Goal: Task Accomplishment & Management: Manage account settings

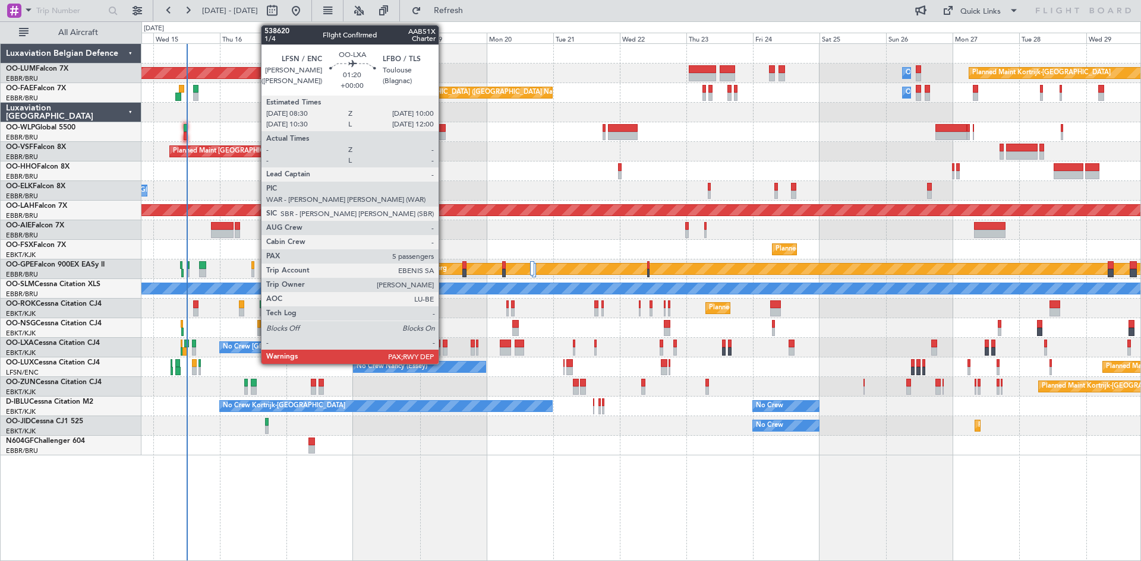
click at [444, 345] on div at bounding box center [445, 344] width 5 height 8
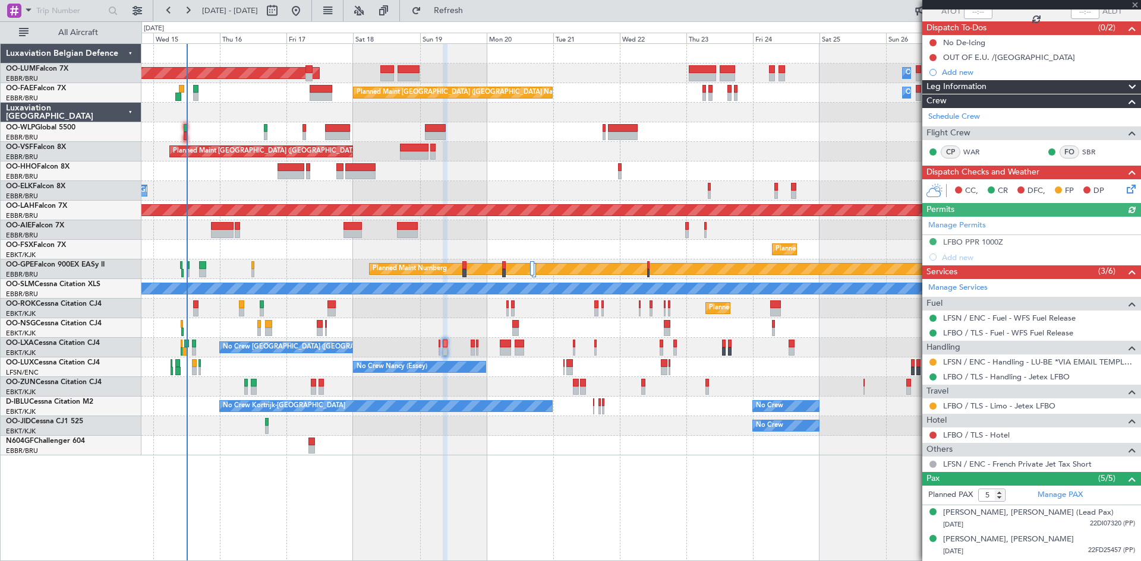
scroll to position [172, 0]
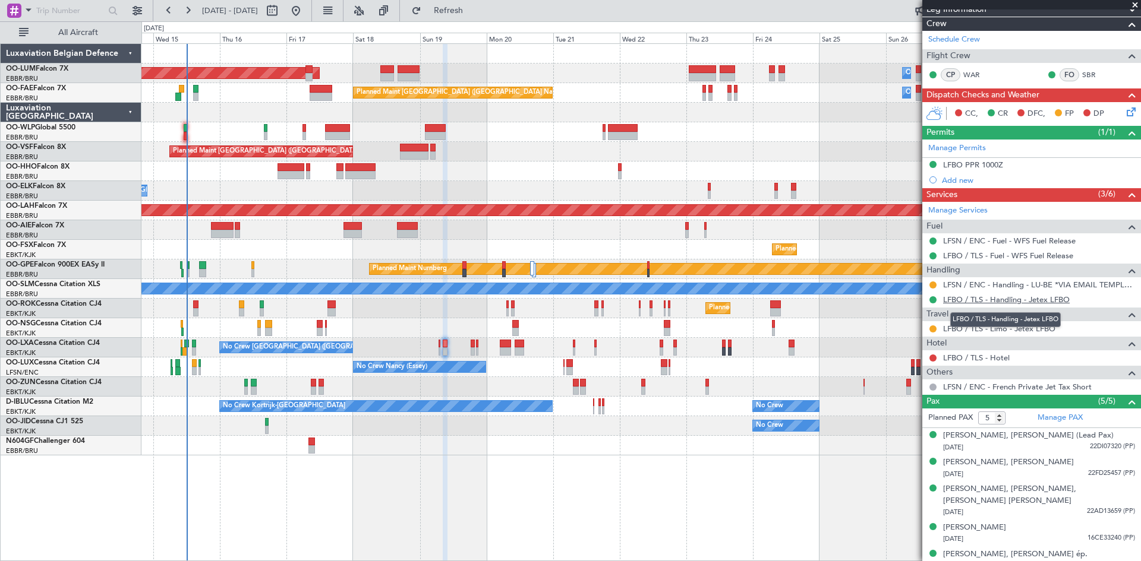
click at [912, 299] on link "LFBO / TLS - Handling - Jetex LFBO" at bounding box center [1006, 300] width 127 height 10
drag, startPoint x: 1022, startPoint y: 330, endPoint x: 1014, endPoint y: 328, distance: 8.5
click at [912, 329] on div "In Progress" at bounding box center [1027, 329] width 0 height 0
click at [912, 329] on link "LFBO / TLS - Limo - Jetex LFBO" at bounding box center [999, 329] width 112 height 10
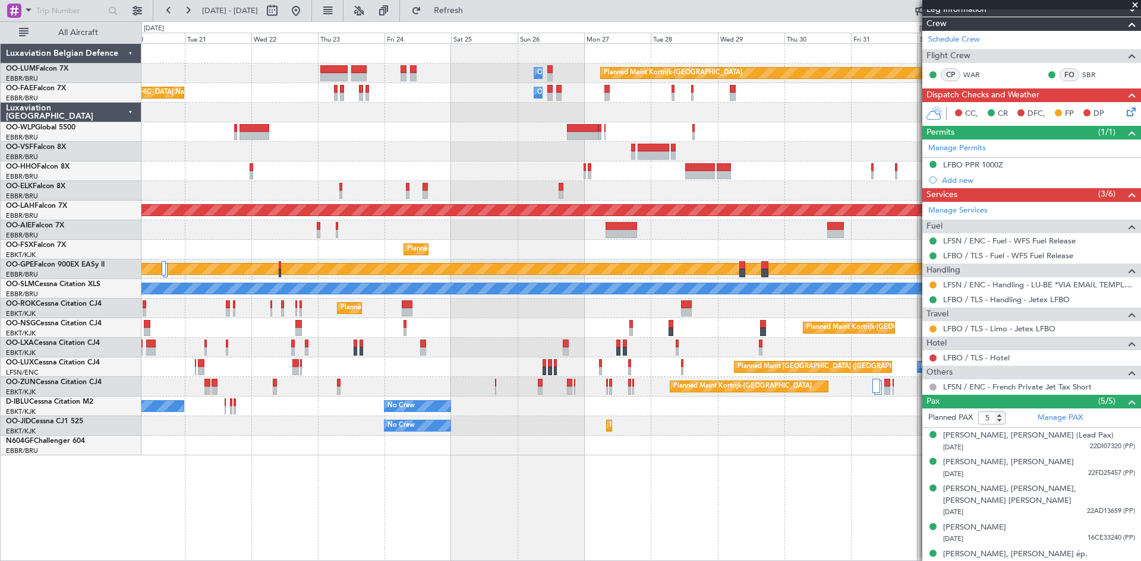
click at [293, 433] on div "Planned Maint Kortrijk-Wevelgem Owner Melsbroek Air Base AOG Maint Sibiu Owner …" at bounding box center [640, 250] width 999 height 412
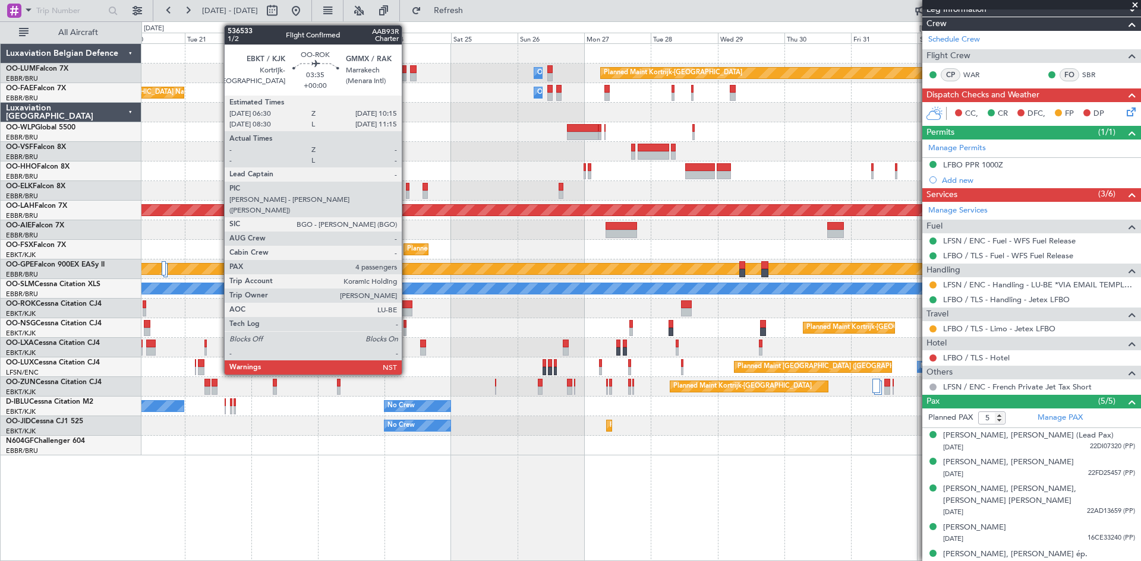
click at [406, 308] on div at bounding box center [407, 305] width 11 height 8
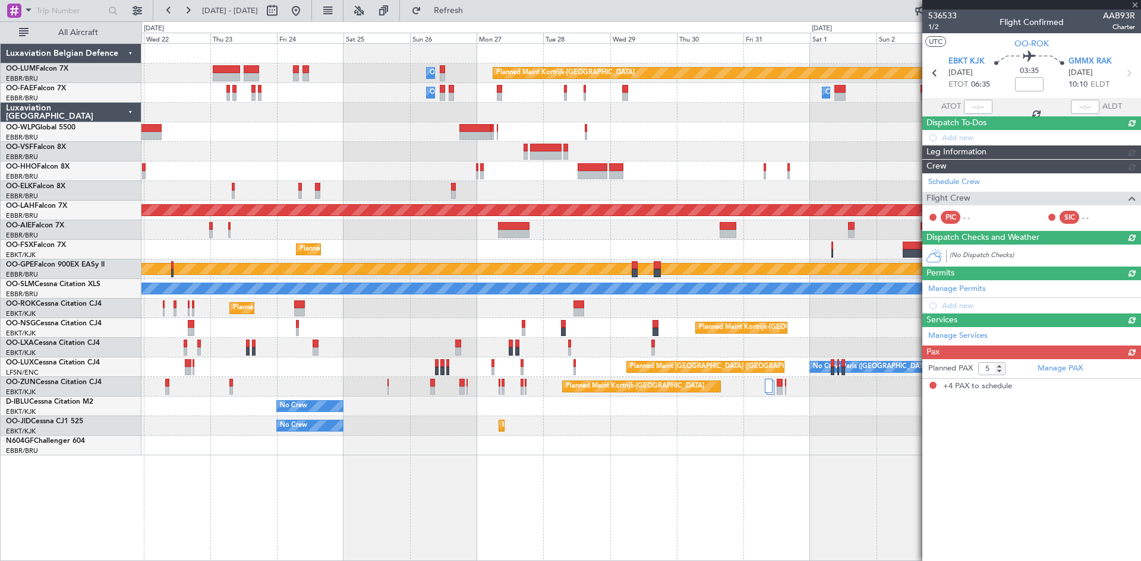
type input "4"
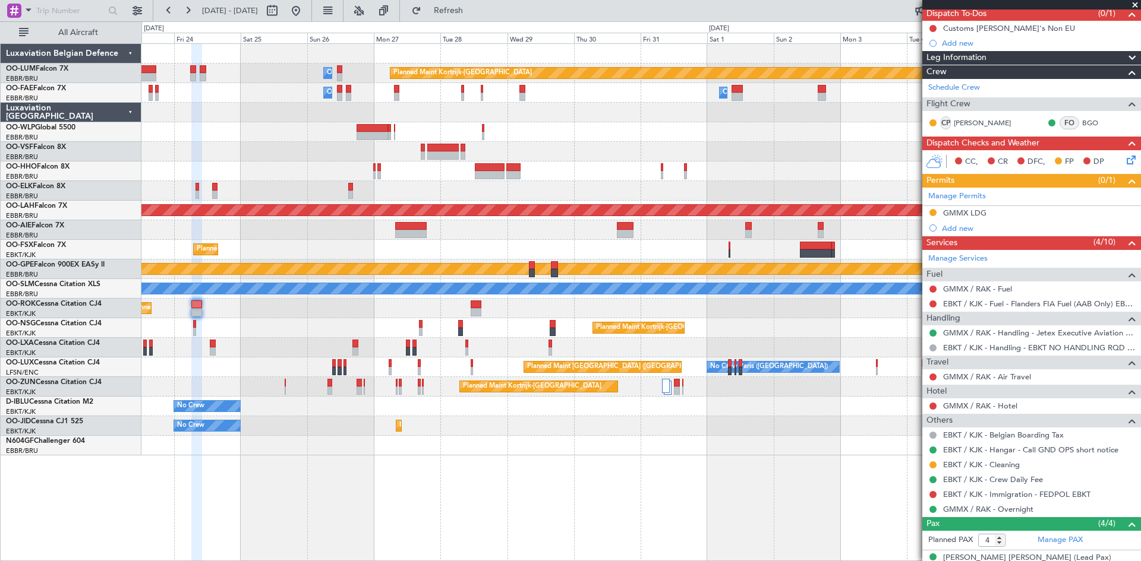
scroll to position [205, 0]
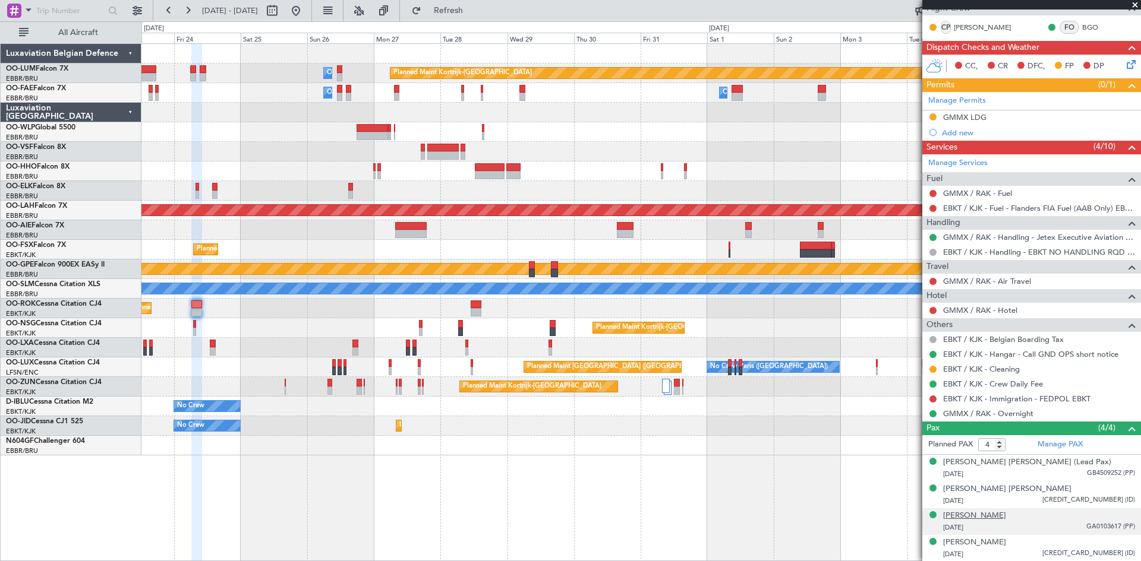
click at [912, 433] on div "Lieve Leen Vandecasteele" at bounding box center [974, 516] width 63 height 12
click at [912, 433] on img at bounding box center [1129, 541] width 11 height 11
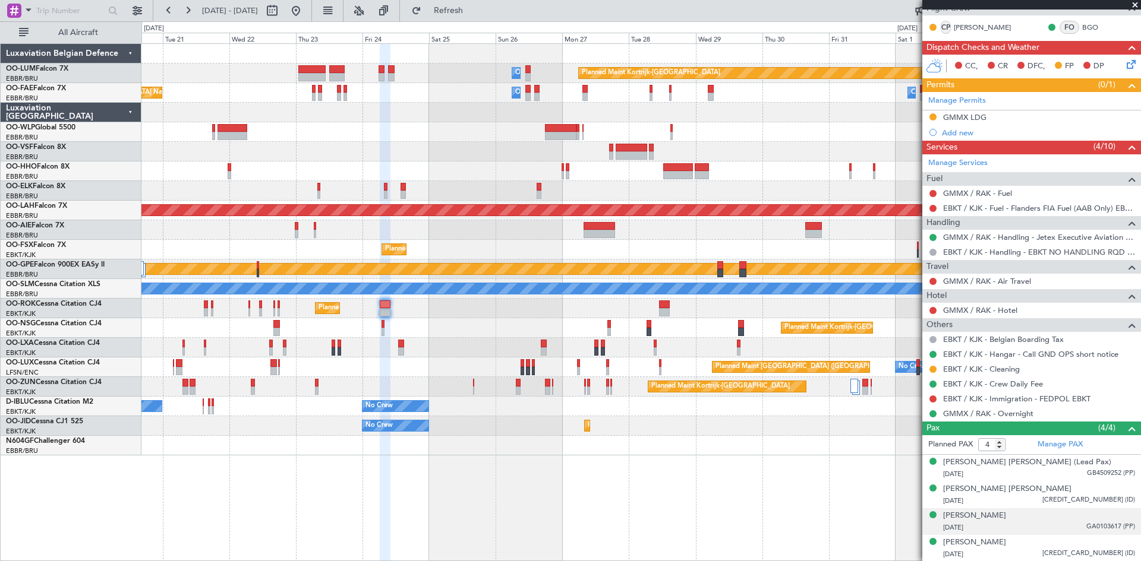
click at [539, 428] on div "Planned Maint Kortrijk-Wevelgem Owner Melsbroek Air Base AOG Maint Sibiu Owner …" at bounding box center [640, 302] width 999 height 518
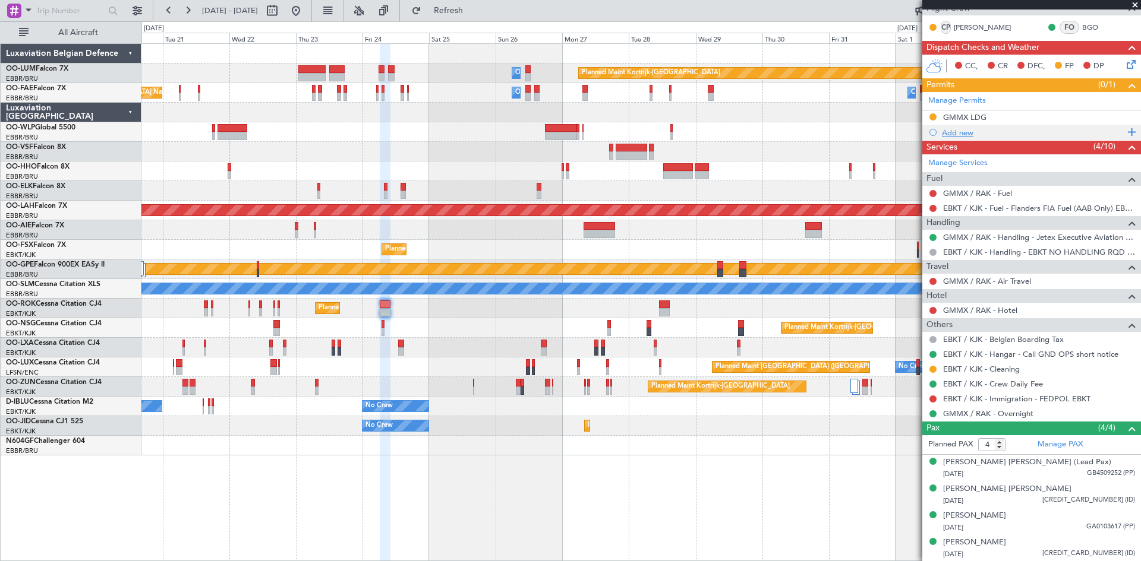
click at [912, 133] on div "Add new" at bounding box center [1033, 133] width 182 height 10
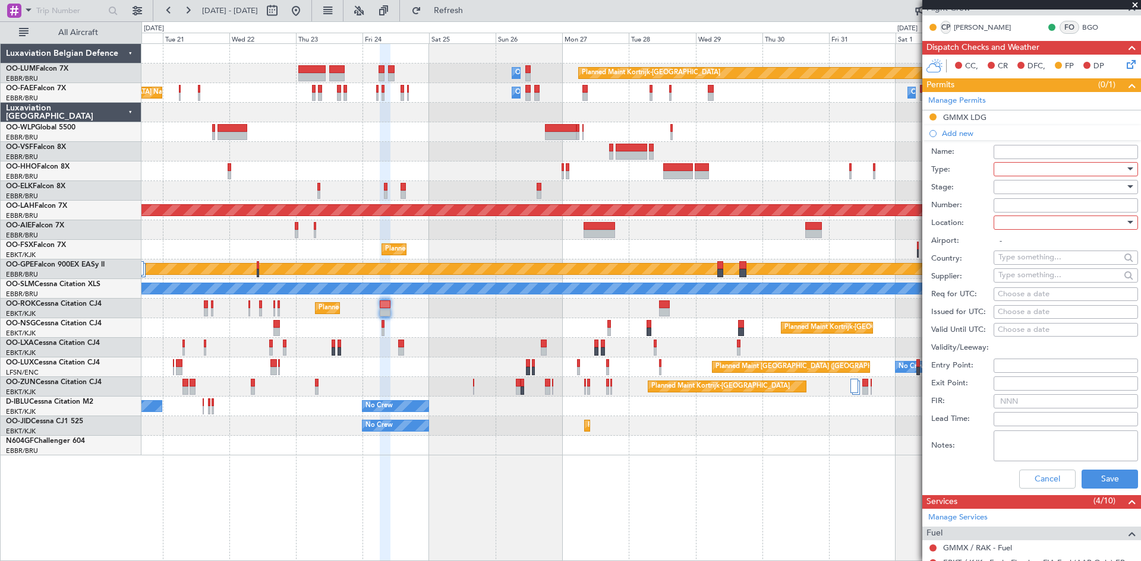
click at [912, 168] on div at bounding box center [1061, 169] width 127 height 18
click at [912, 433] on div at bounding box center [570, 280] width 1141 height 561
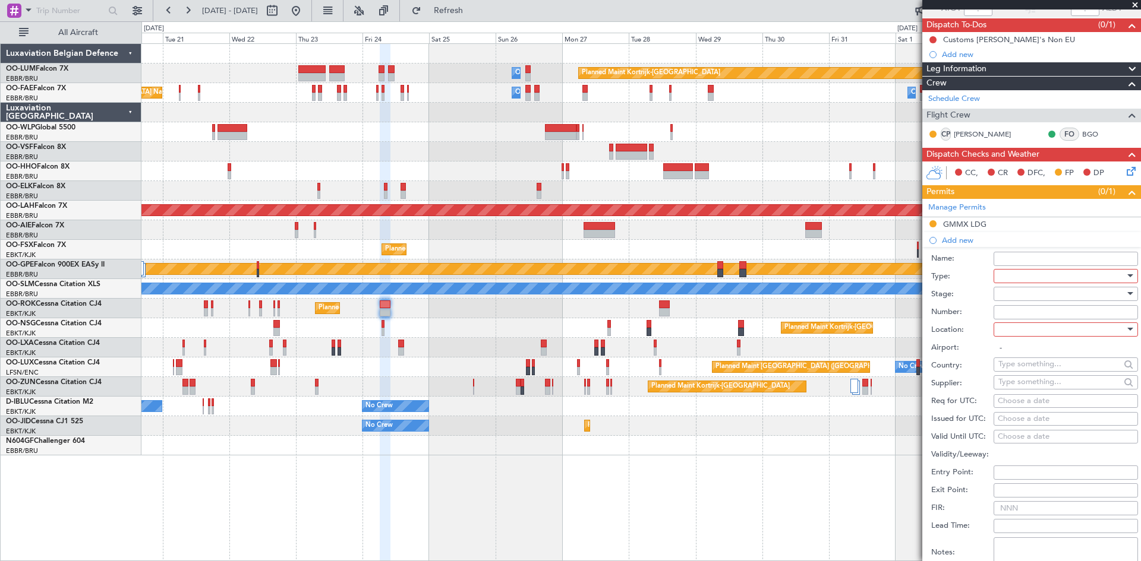
scroll to position [0, 0]
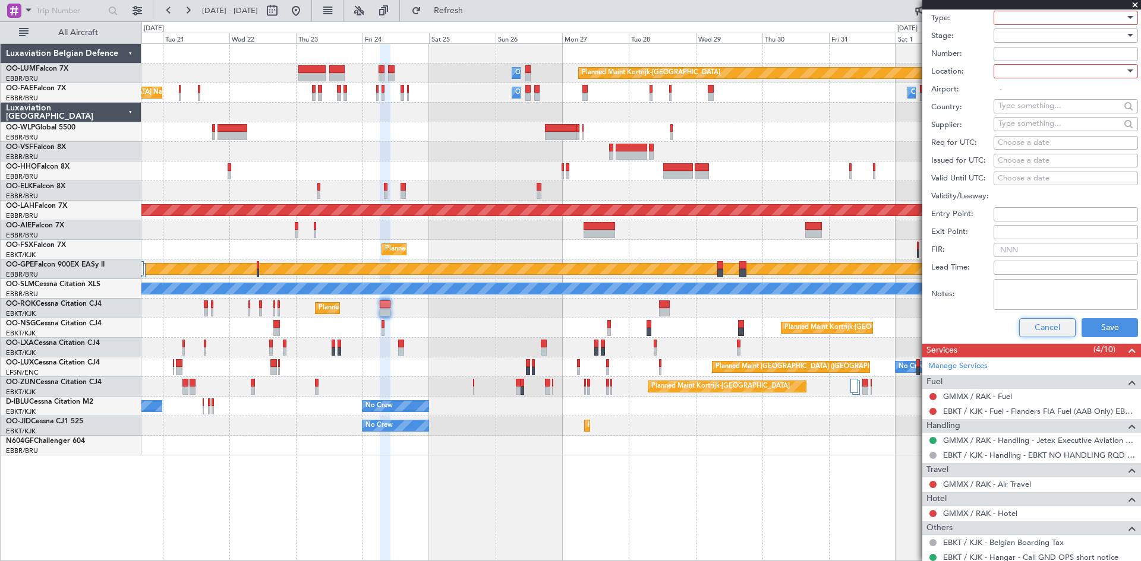
click at [912, 330] on button "Cancel" at bounding box center [1047, 327] width 56 height 19
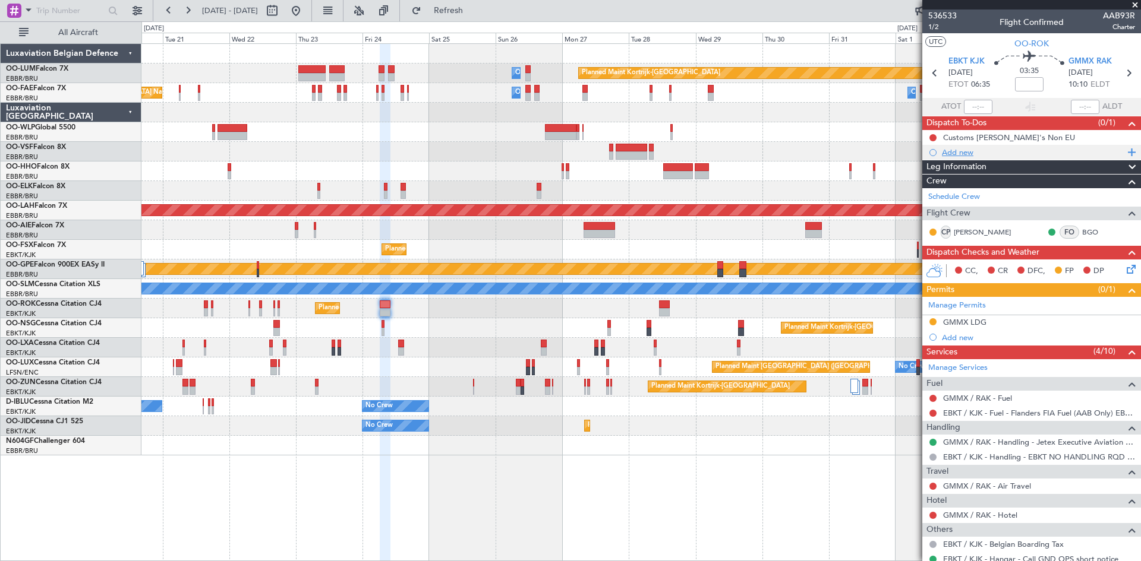
click at [912, 152] on div "Add new" at bounding box center [1033, 152] width 182 height 10
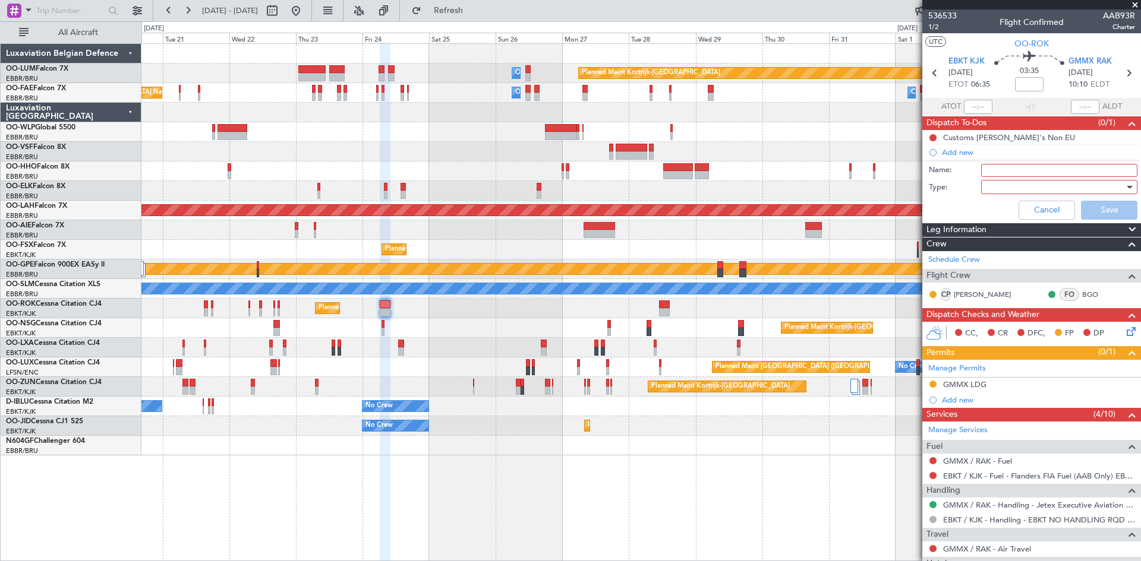
click at [912, 172] on input "Name:" at bounding box center [1059, 170] width 156 height 13
type input "FPL already in FF to review and file."
click at [912, 190] on div at bounding box center [1055, 187] width 138 height 18
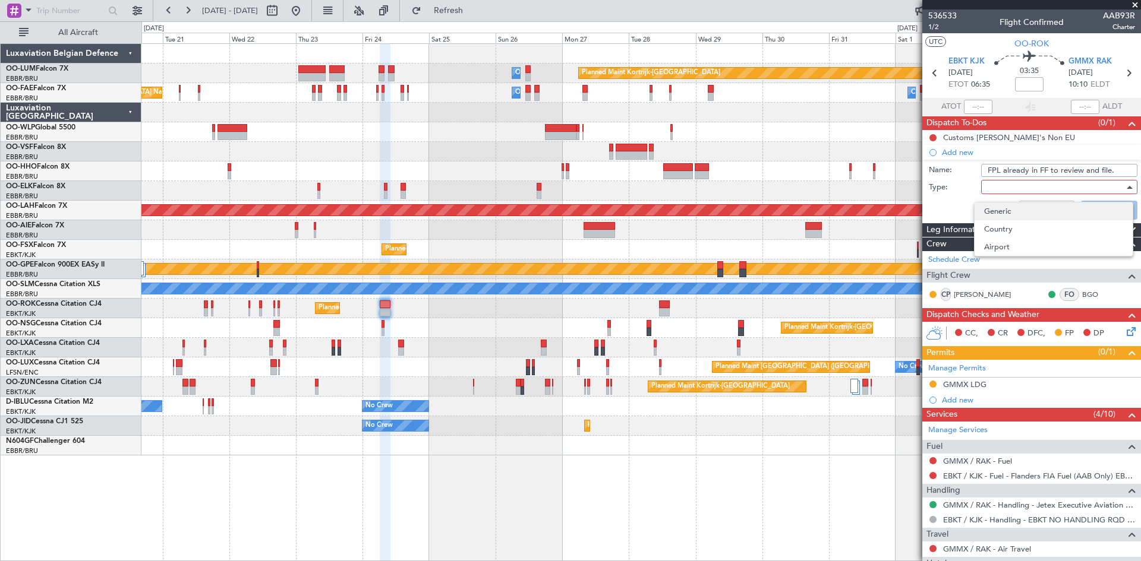
click at [912, 213] on span "Generic" at bounding box center [1053, 212] width 139 height 18
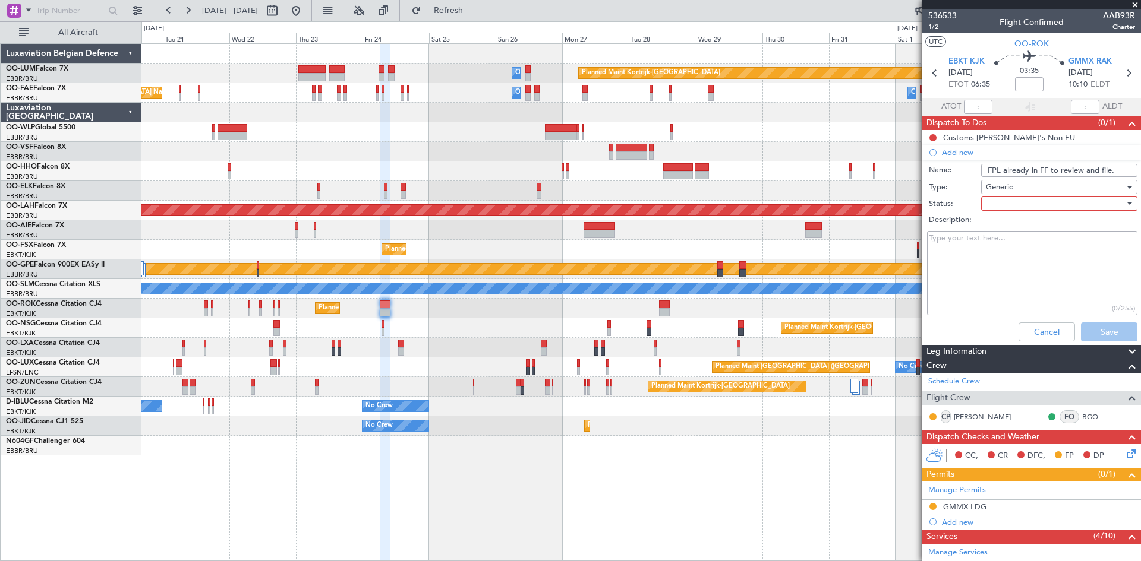
click at [912, 208] on div at bounding box center [1055, 204] width 138 height 18
click at [912, 223] on span "Not Started" at bounding box center [1053, 228] width 139 height 18
click at [912, 269] on textarea "Description:" at bounding box center [1032, 273] width 210 height 85
drag, startPoint x: 1057, startPoint y: 243, endPoint x: 925, endPoint y: 260, distance: 132.9
click at [912, 260] on div "FPL already in FF because of PERFO check. (41/255)" at bounding box center [1031, 274] width 231 height 90
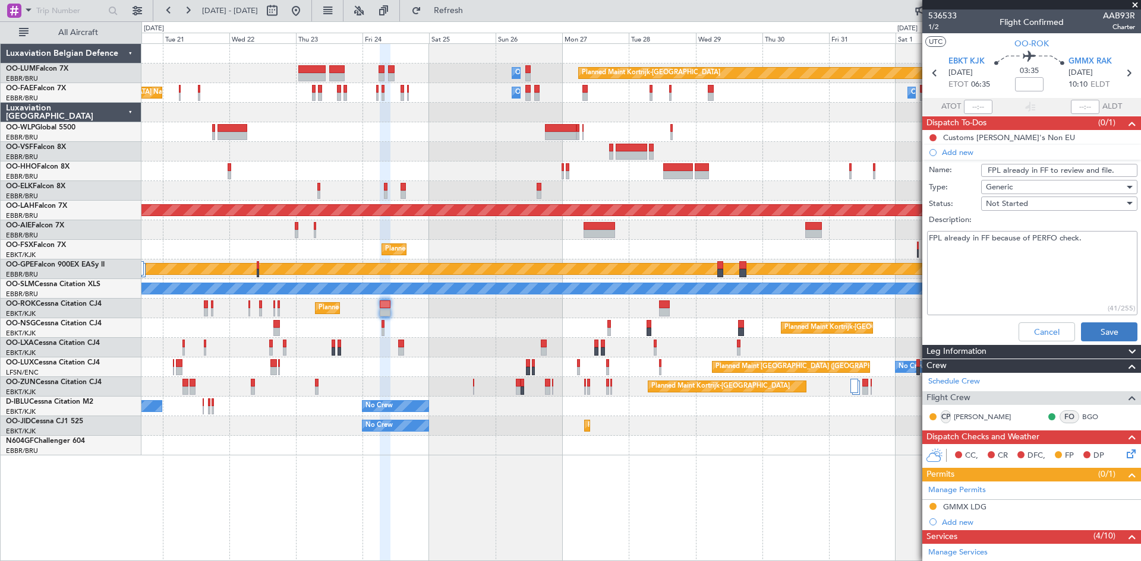
type textarea "FPL already in FF because of PERFO check."
click at [912, 324] on button "Save" at bounding box center [1109, 332] width 56 height 19
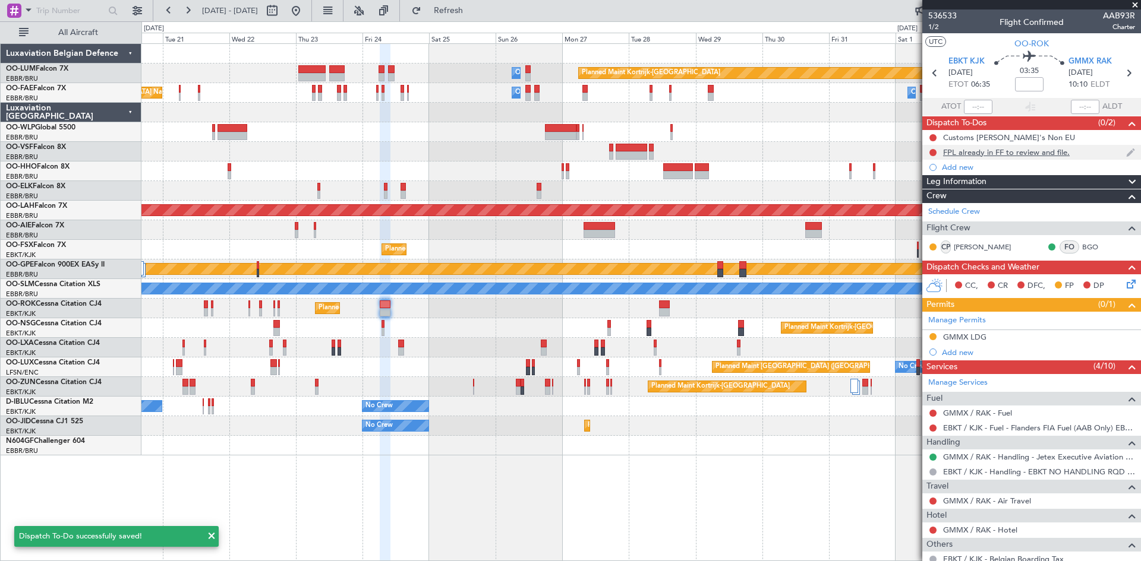
click at [912, 154] on div "FPL already in FF to review and file." at bounding box center [1006, 152] width 127 height 10
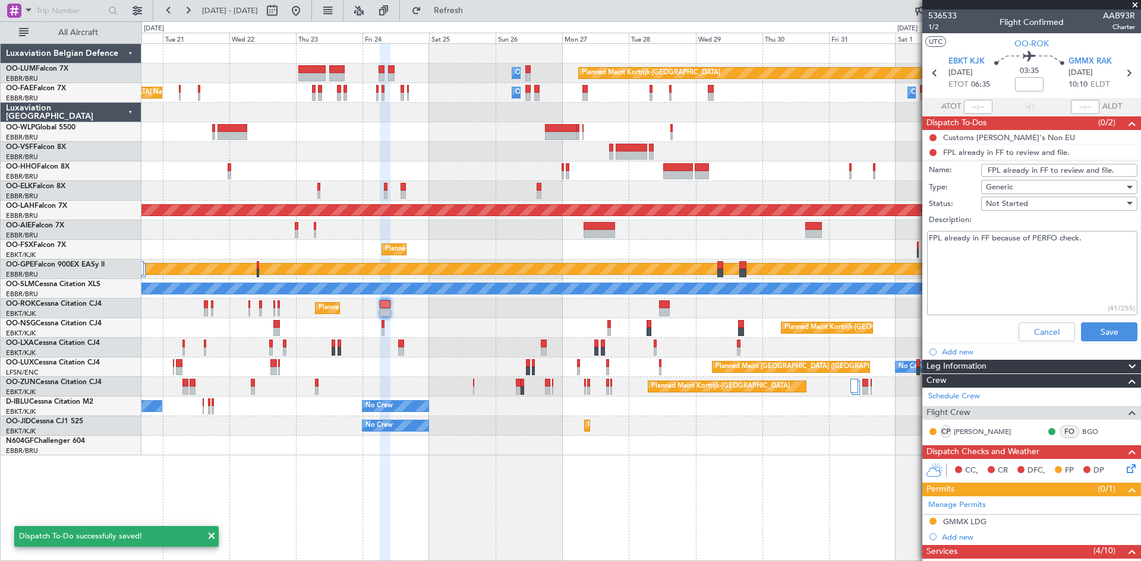
click at [912, 169] on input "FPL already in FF to review and file." at bounding box center [1059, 170] width 156 height 13
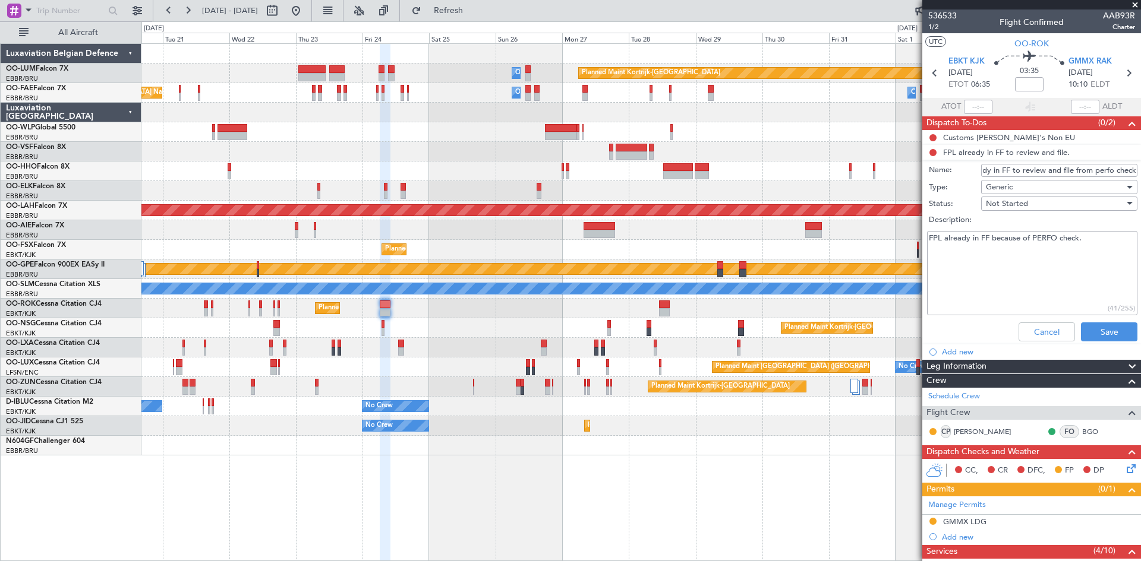
scroll to position [0, 42]
type input "FPL already in FF to review and file from perfo check"
click at [912, 328] on button "Save" at bounding box center [1109, 332] width 56 height 19
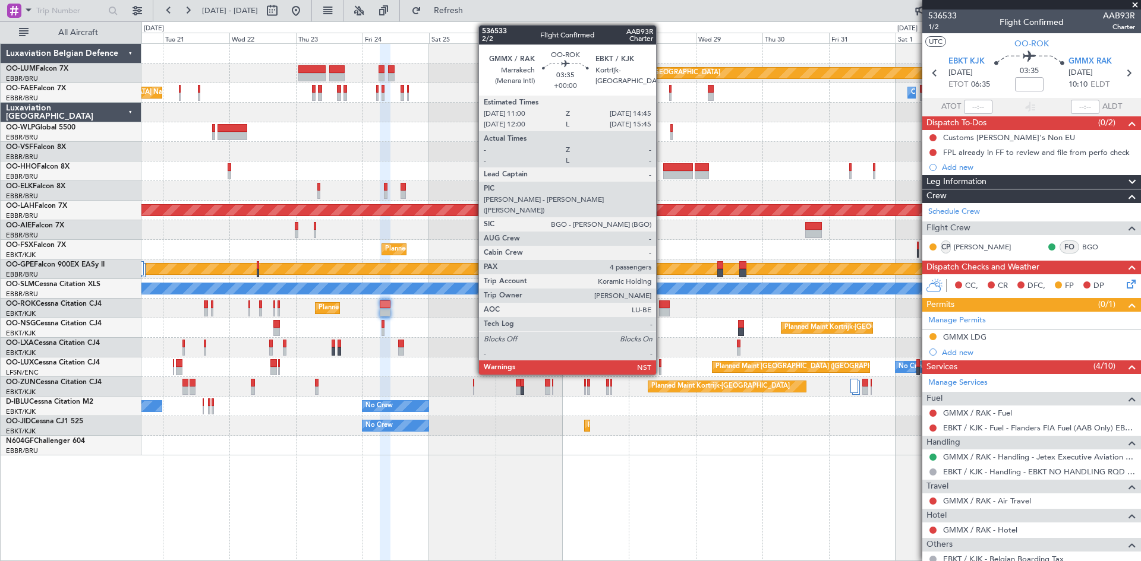
click at [661, 304] on div at bounding box center [664, 305] width 11 height 8
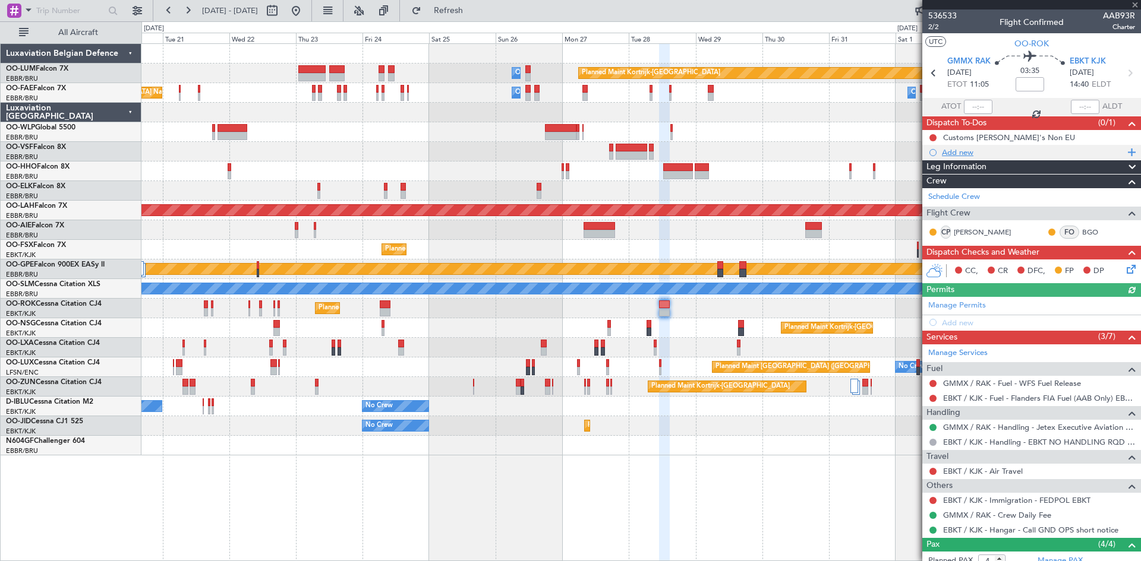
click at [912, 150] on div "Add new" at bounding box center [1033, 152] width 182 height 10
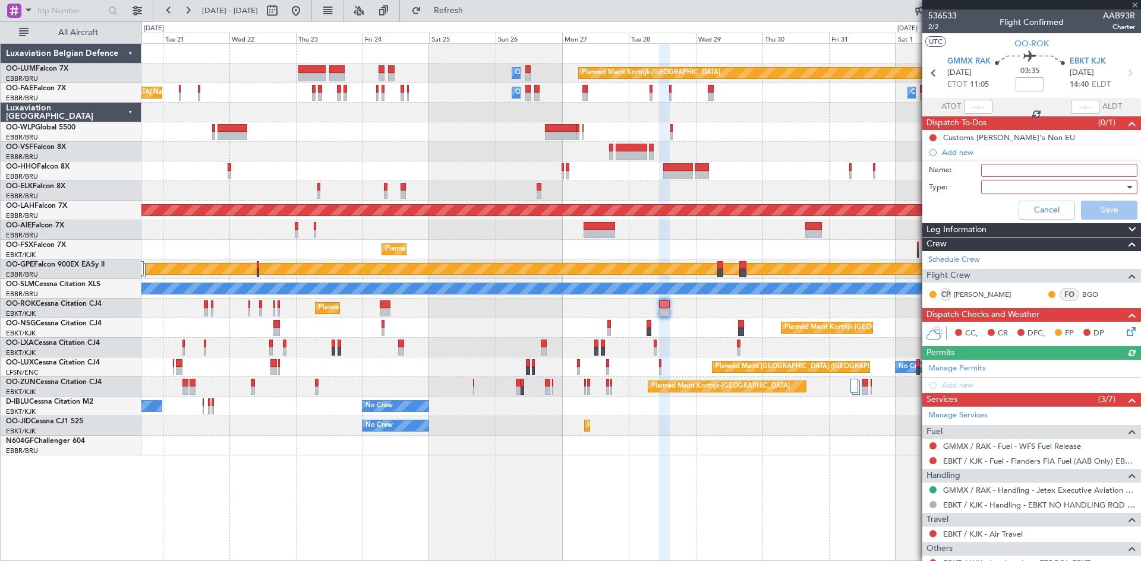
click at [912, 171] on input "Name:" at bounding box center [1059, 170] width 156 height 13
type input "FPL already in FF to review and file from perfo check"
click at [912, 185] on div at bounding box center [1055, 187] width 138 height 18
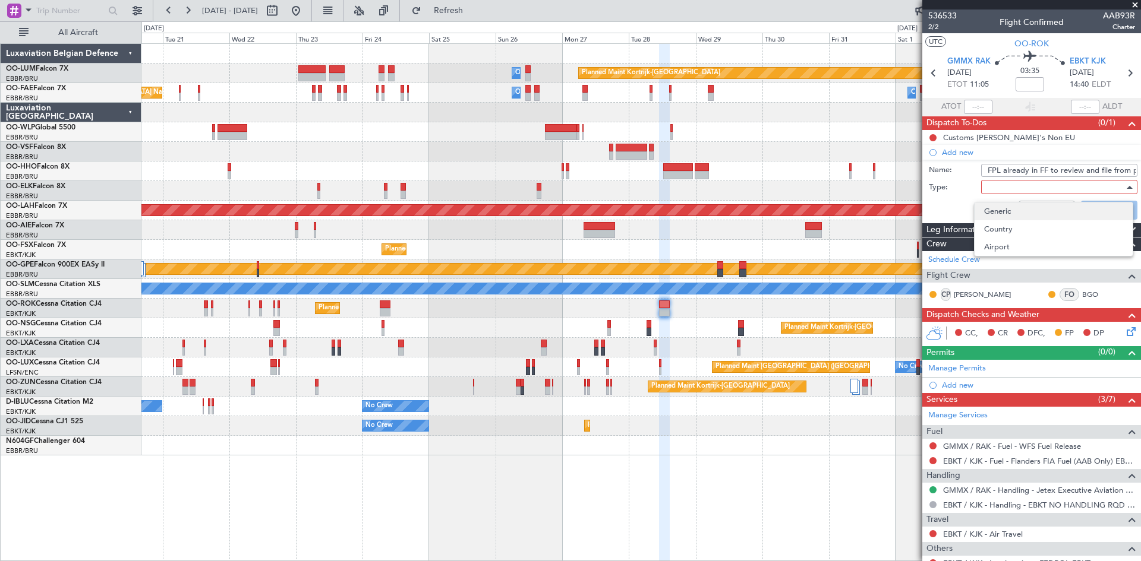
click at [912, 206] on span "Generic" at bounding box center [1053, 212] width 139 height 18
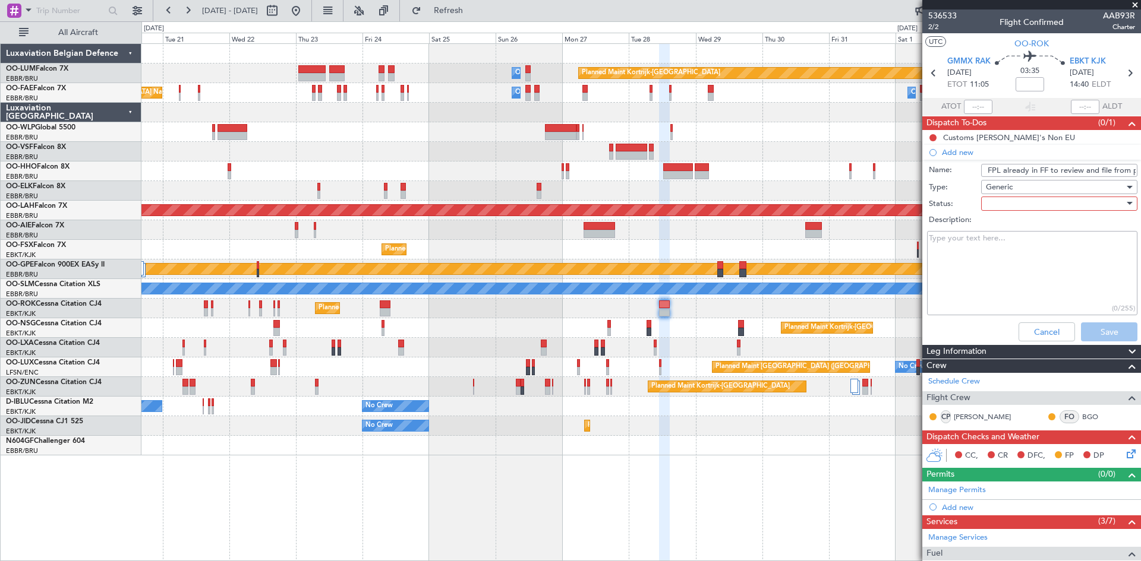
click at [912, 207] on div at bounding box center [1055, 204] width 138 height 18
click at [912, 228] on span "Not Started" at bounding box center [1053, 228] width 139 height 18
click at [912, 278] on textarea "Description:" at bounding box center [1032, 273] width 210 height 85
paste textarea "FPL already in FF because of PERFO check."
type textarea "FPL already in FF because of PERFO check."
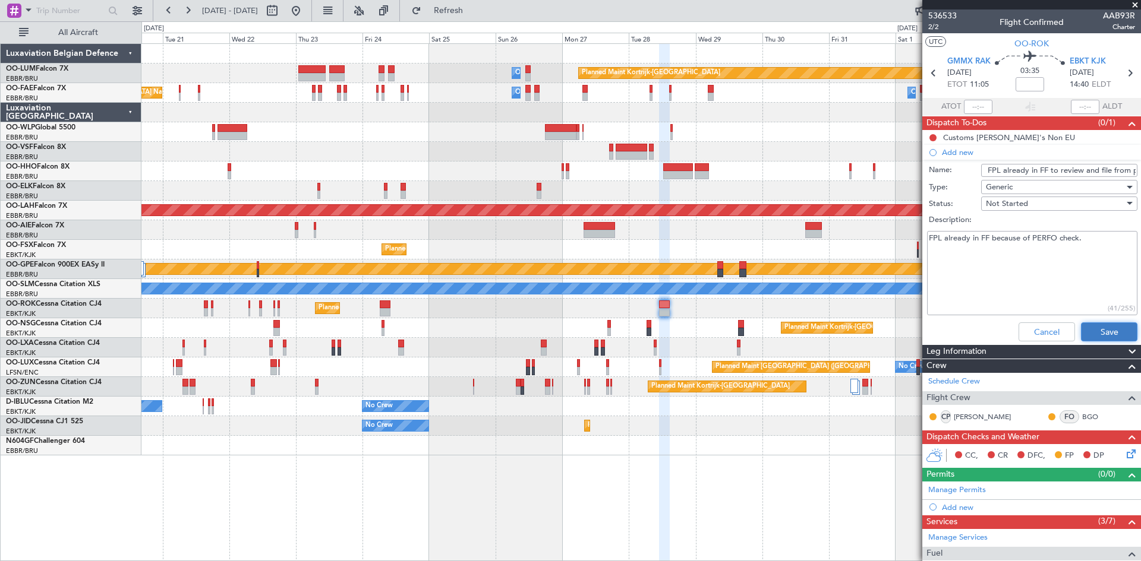
click at [912, 331] on button "Save" at bounding box center [1109, 332] width 56 height 19
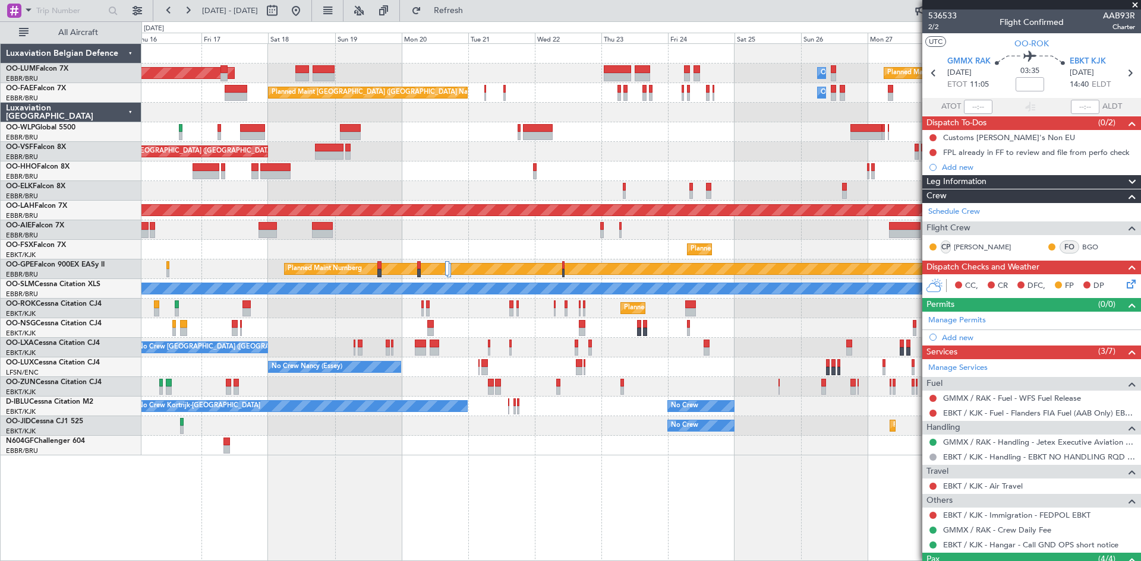
click at [561, 433] on div "Planned Maint Kortrijk-Wevelgem Owner Melsbroek Air Base AOG Maint Sibiu Owner …" at bounding box center [640, 302] width 999 height 518
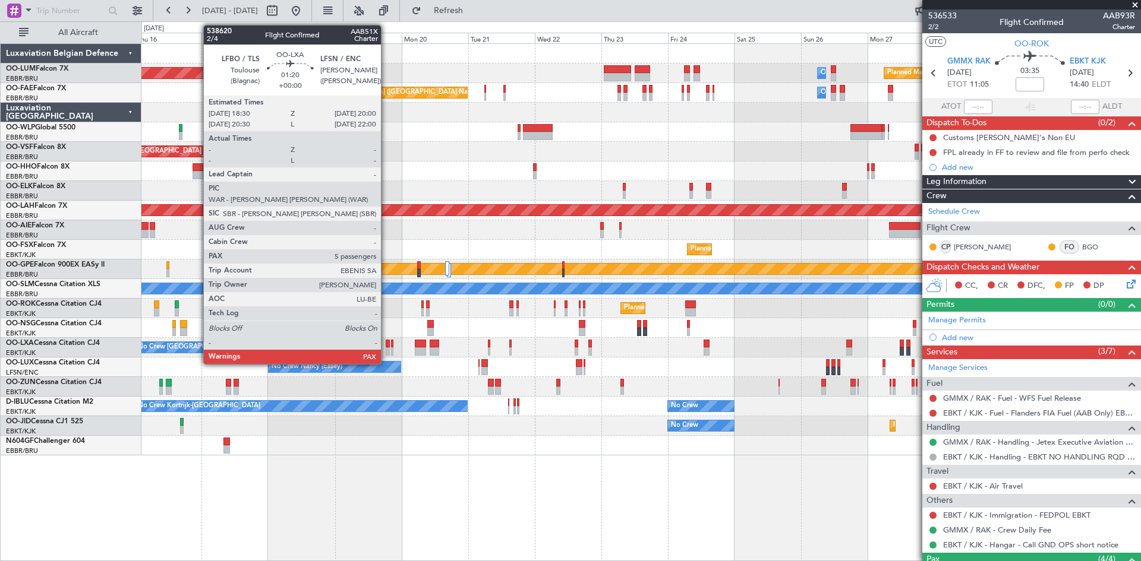
click at [386, 344] on div at bounding box center [388, 344] width 5 height 8
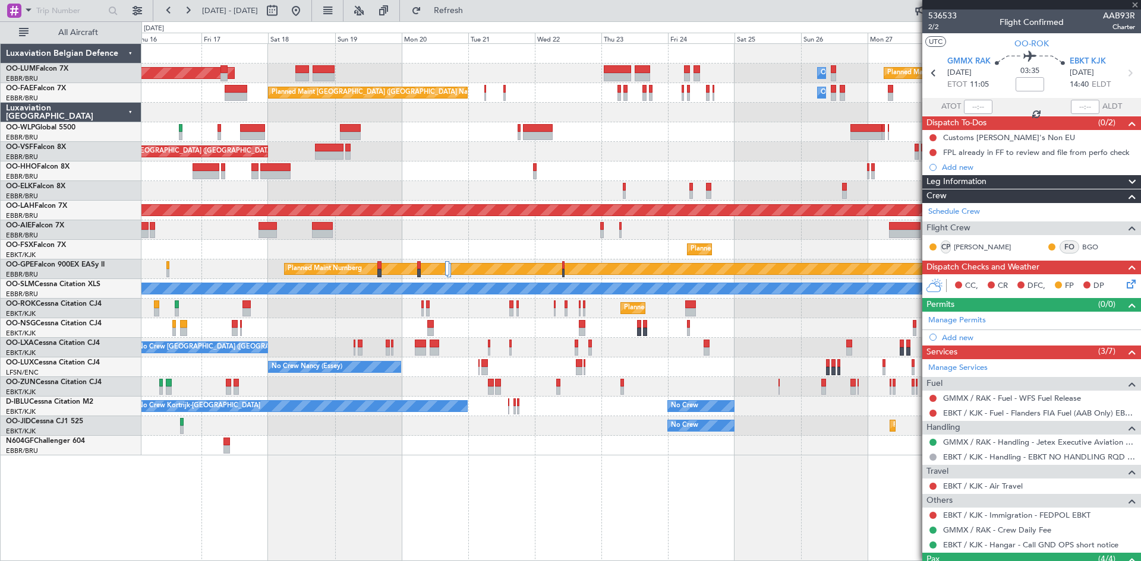
type input "5"
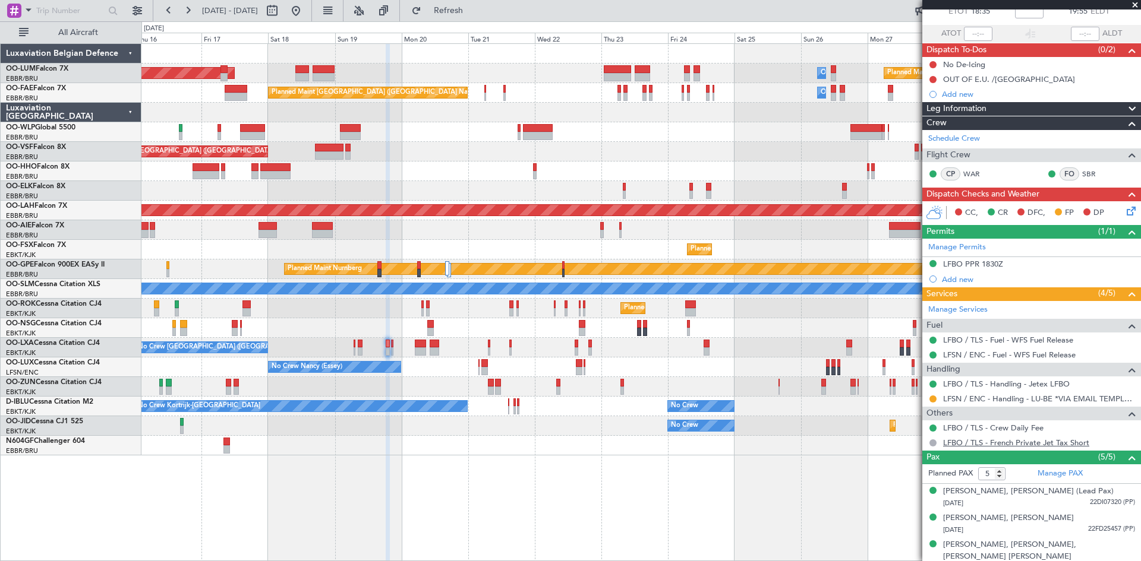
scroll to position [129, 0]
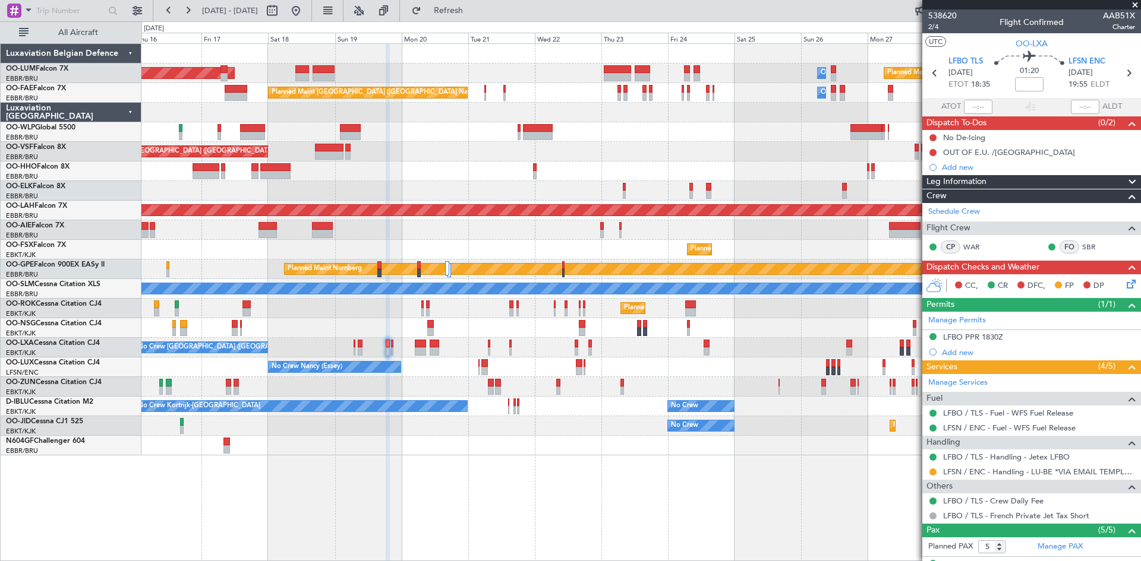
scroll to position [129, 0]
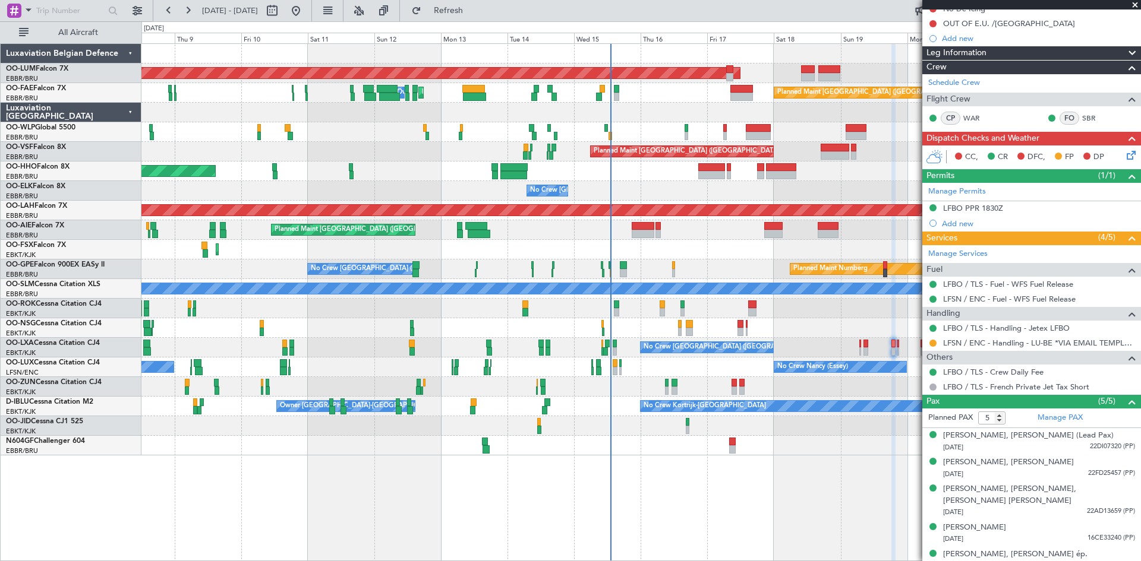
click at [721, 460] on div "AOG Maint Sibiu Owner Melsbroek Air Base Planned Maint Kortrijk-Wevelgem Planne…" at bounding box center [640, 302] width 999 height 518
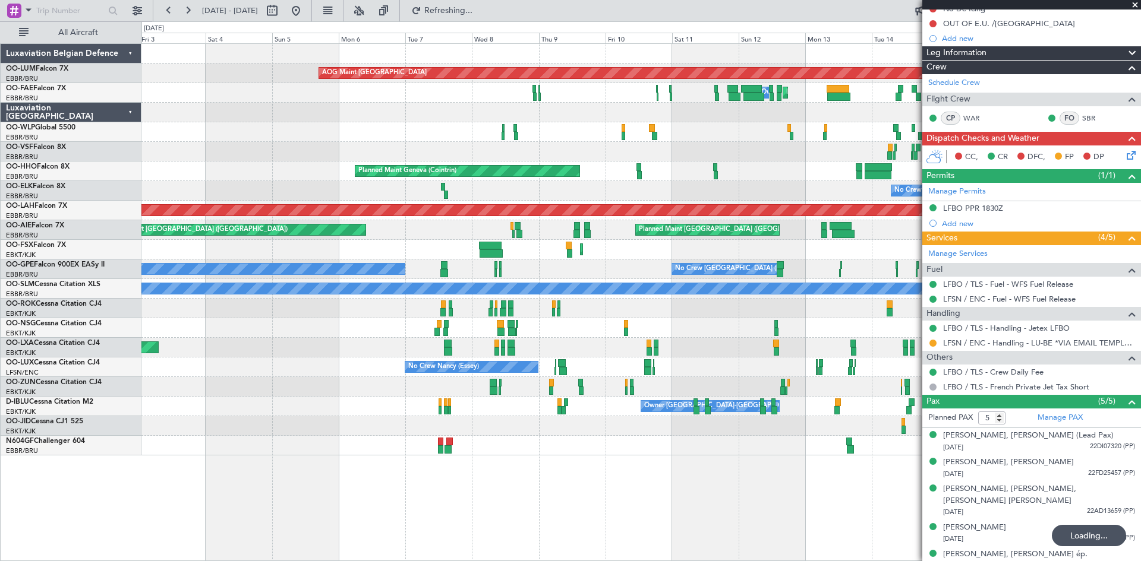
click at [659, 497] on div "AOG Maint Sibiu Planned Maint Brussels (Brussels National) Planned Maint Melsbr…" at bounding box center [640, 302] width 999 height 518
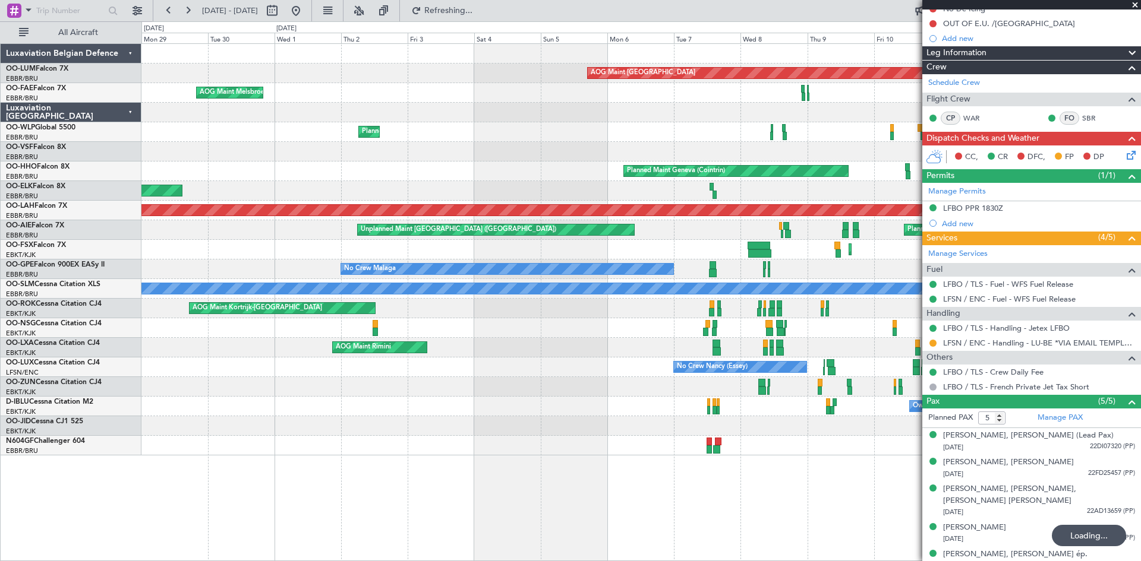
click at [601, 514] on div "AOG Maint Sibiu Planned Maint Melsbroek Air Base Owner Melsbroek Air Base AOG M…" at bounding box center [640, 302] width 999 height 518
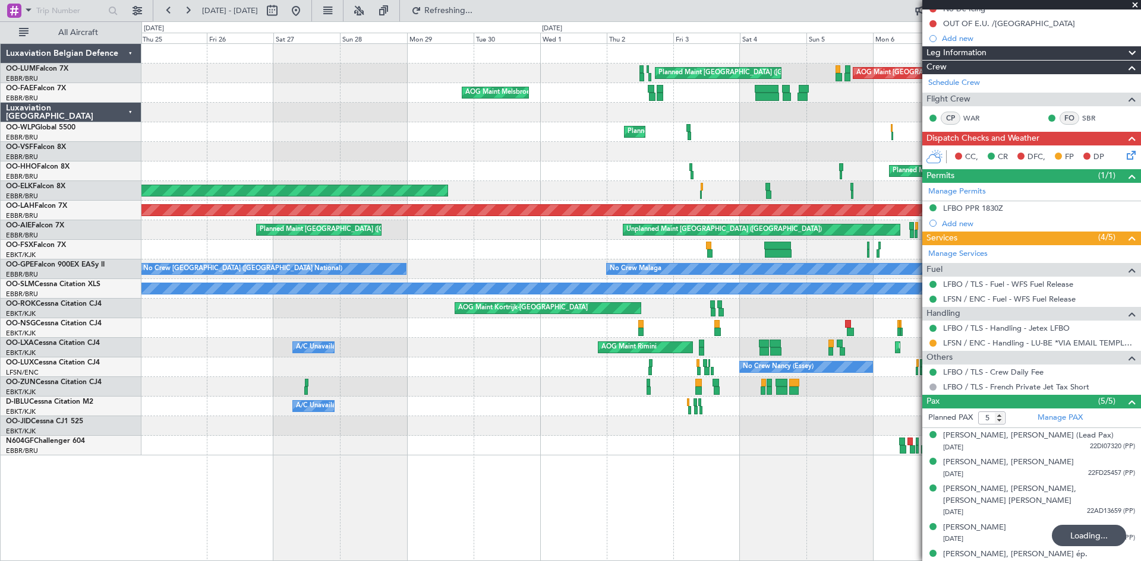
click at [502, 493] on div "AOG Maint Sibiu Planned Maint Brussels (Brussels National) AOG Maint Melsbroek …" at bounding box center [640, 302] width 999 height 518
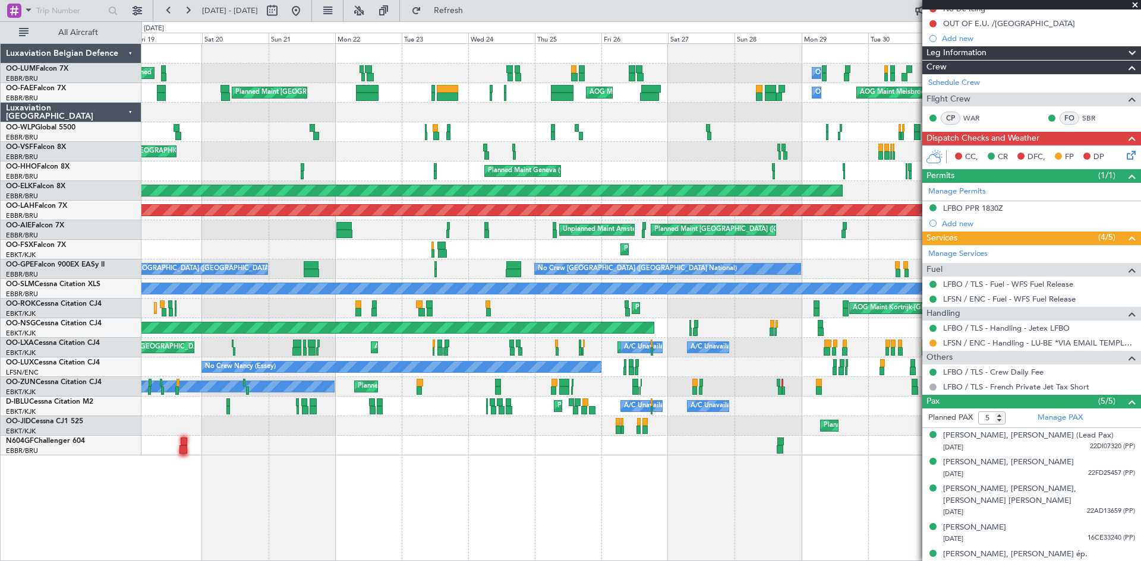
click at [648, 453] on div "Planned Maint Brussels (Brussels National) Planned Maint Brussels (Brussels Nat…" at bounding box center [640, 302] width 999 height 518
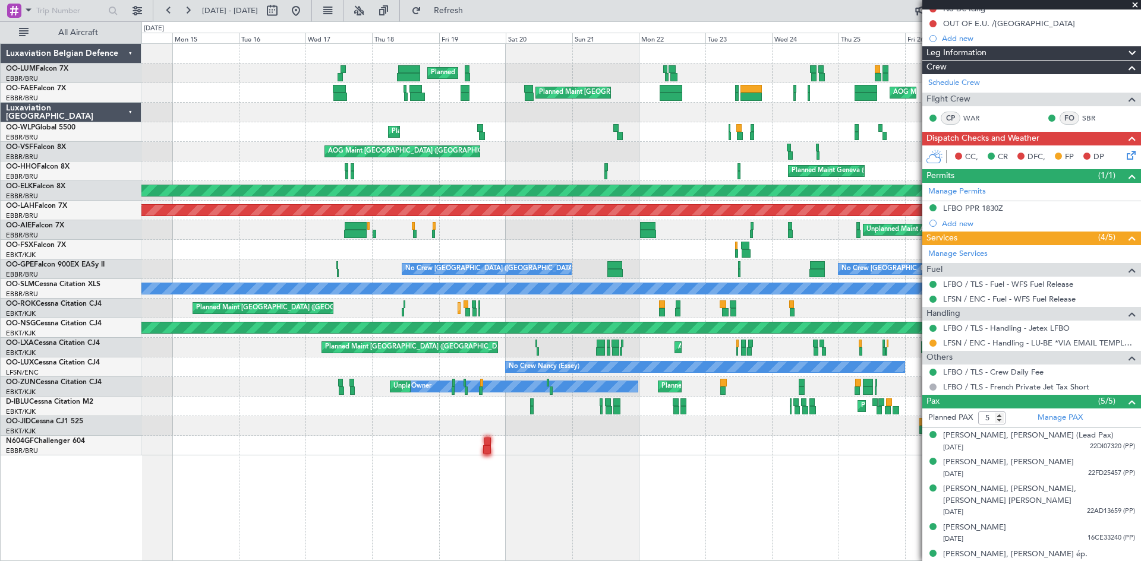
click at [703, 455] on div "Owner Melsbroek Air Base Planned Maint Brussels (Brussels National) Planned Mai…" at bounding box center [640, 302] width 999 height 518
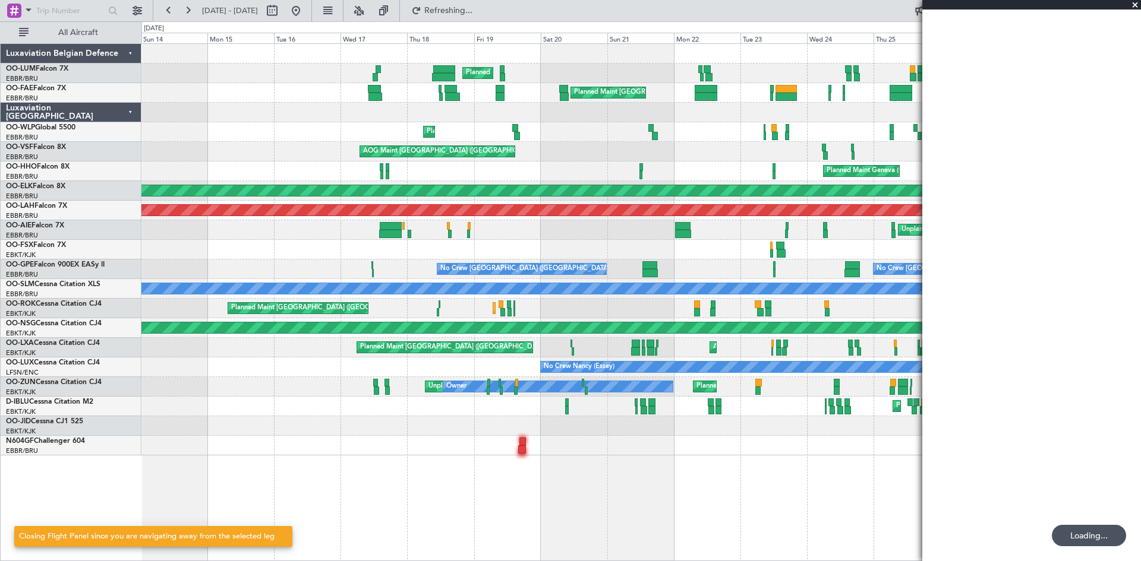
scroll to position [0, 0]
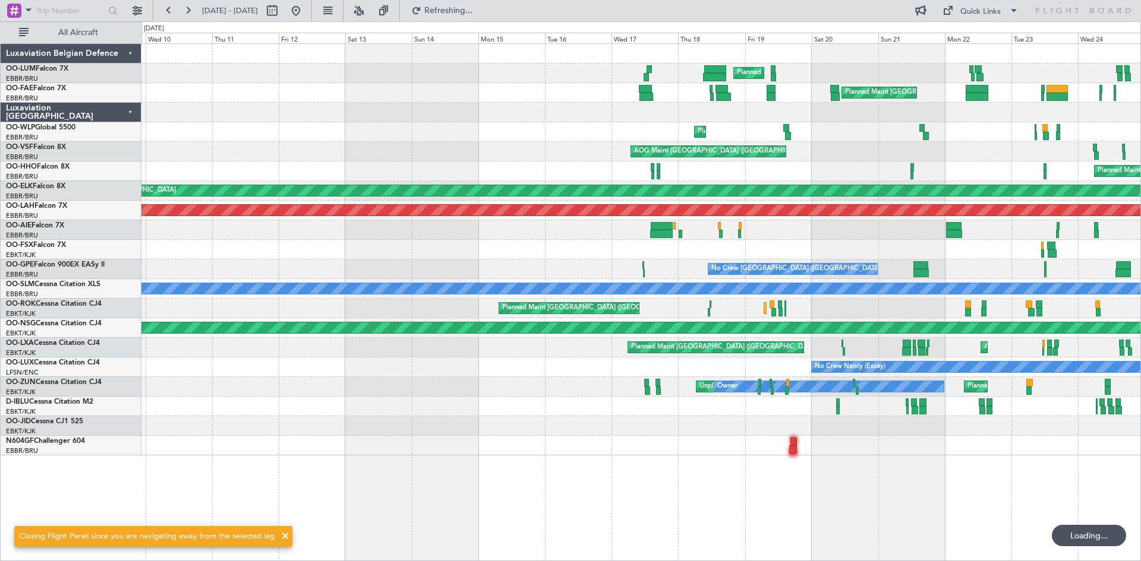
click at [529, 470] on div "Planned Maint Brussels (Brussels National) Planned Maint Brussels (Brussels Nat…" at bounding box center [640, 302] width 999 height 518
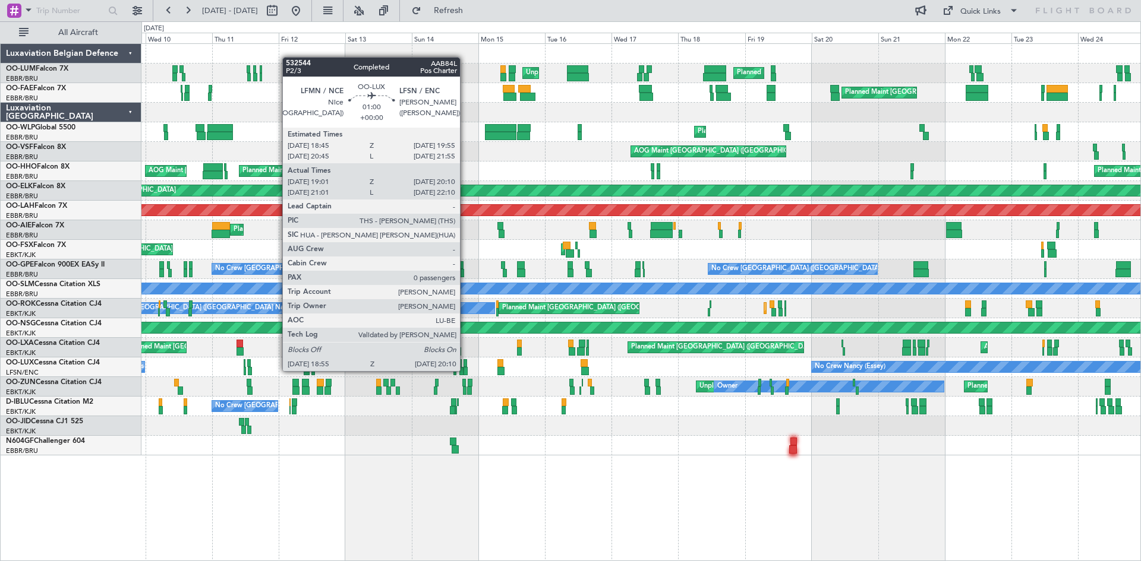
click at [465, 370] on div at bounding box center [465, 371] width 4 height 8
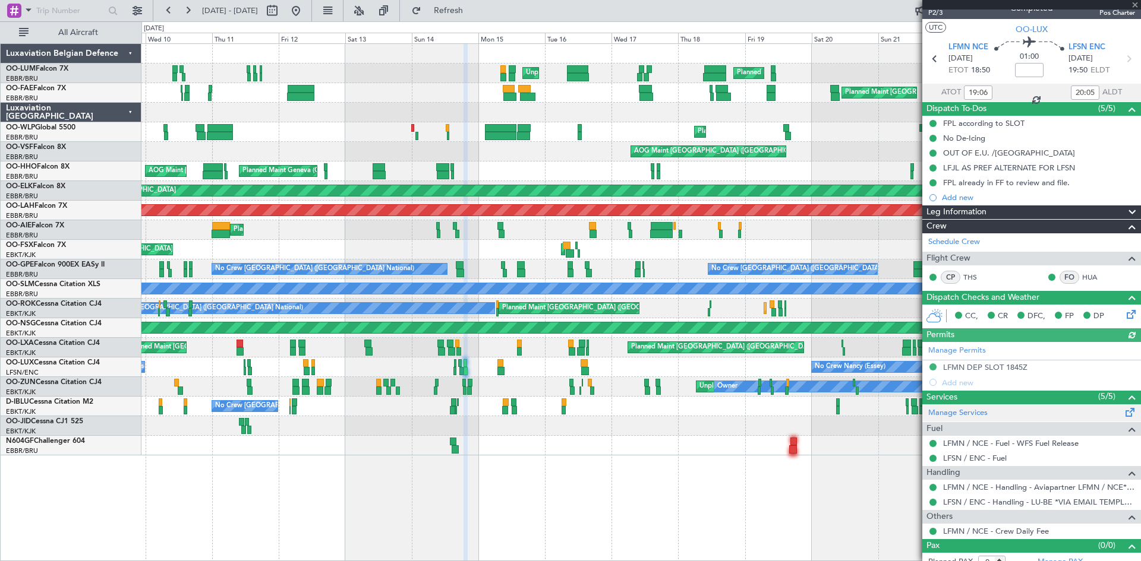
scroll to position [25, 0]
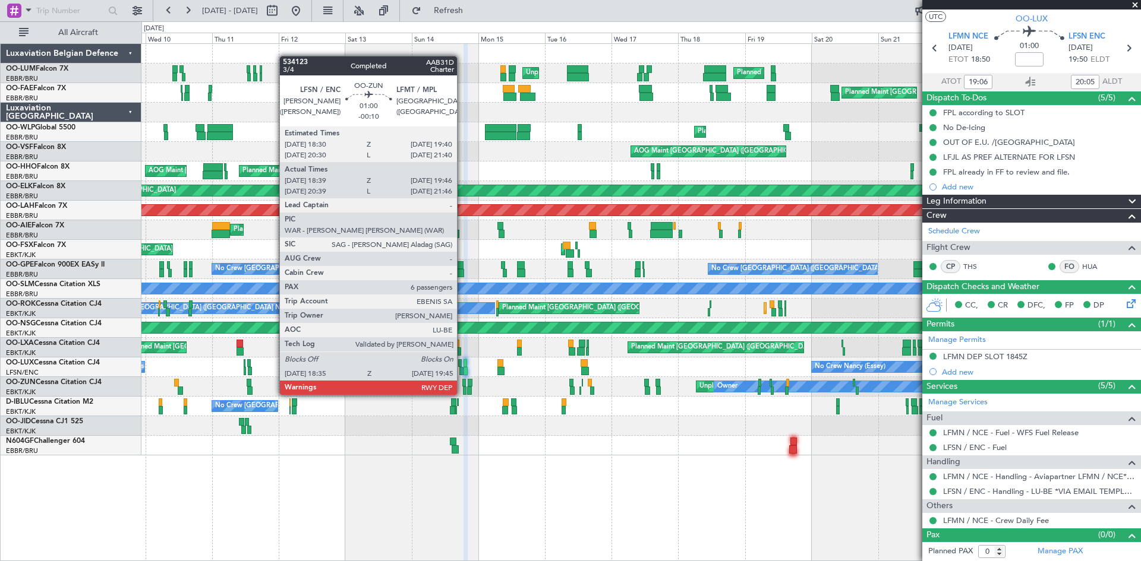
click at [462, 383] on div at bounding box center [464, 383] width 4 height 8
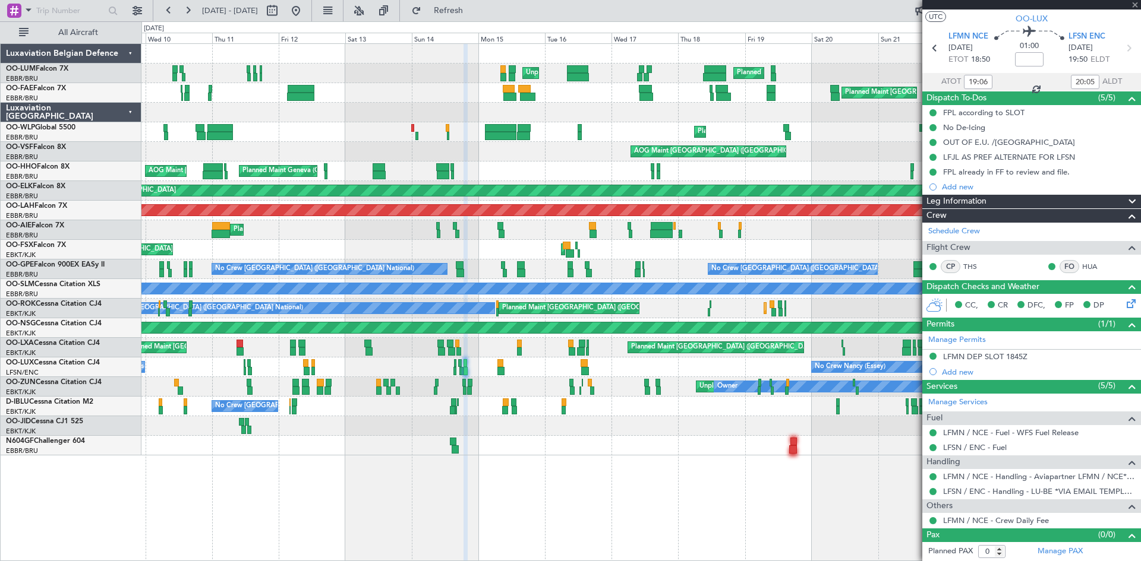
type input "-00:10"
type input "18:44"
type input "19:41"
type input "6"
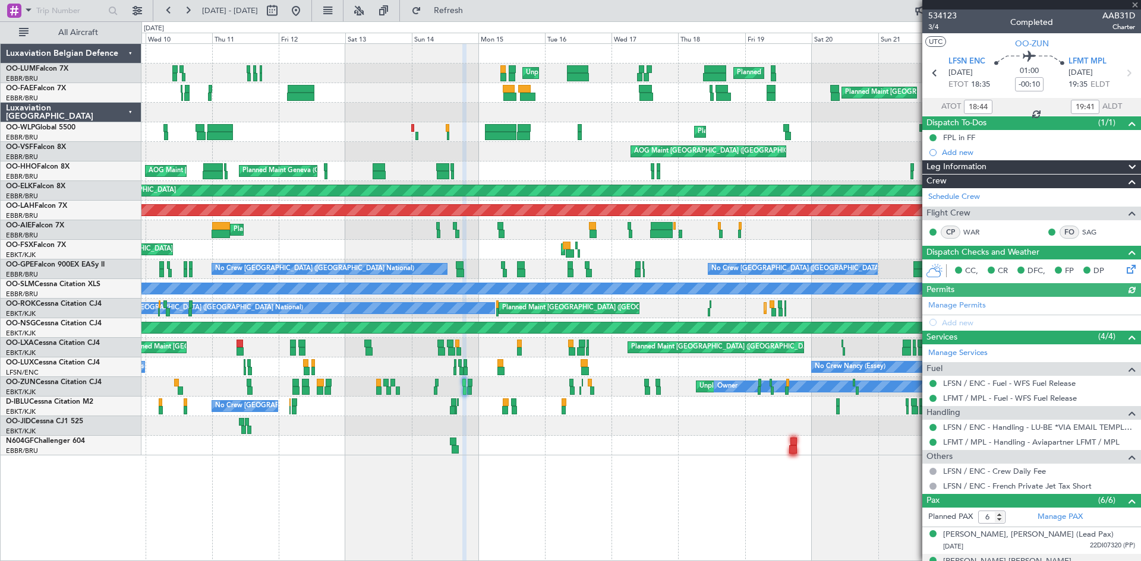
scroll to position [126, 0]
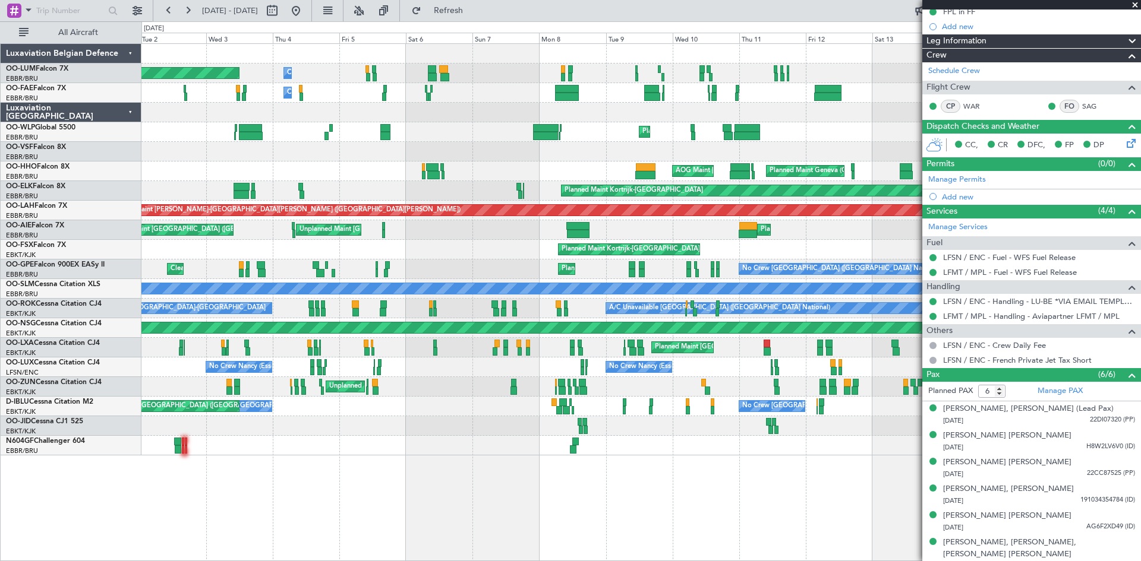
click at [763, 448] on div "Unplanned Maint Brussels (Brussels National) Owner Melsbroek Air Base Planned M…" at bounding box center [640, 302] width 999 height 518
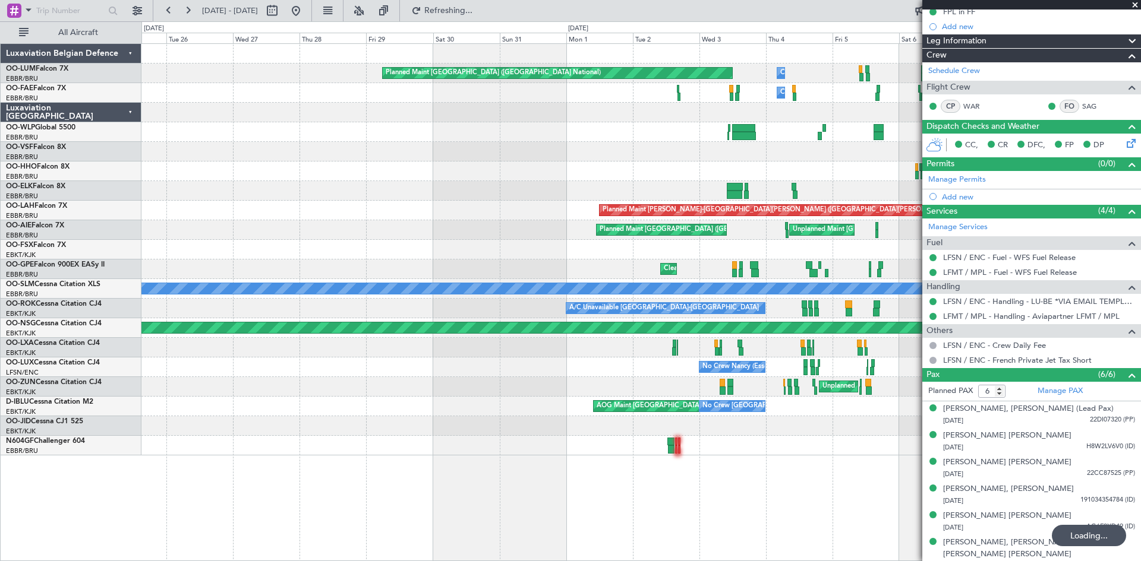
click at [849, 475] on div "Planned Maint Brussels (Brussels National) Owner Melsbroek Air Base Owner Melsb…" at bounding box center [640, 302] width 999 height 518
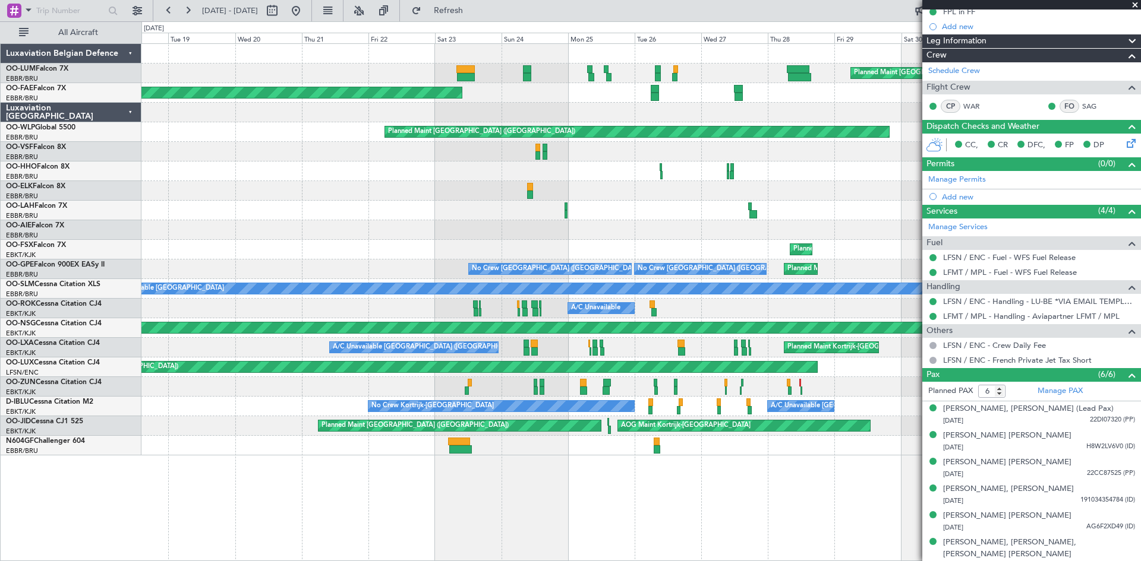
click at [781, 461] on div "Planned Maint Brussels (Brussels National) Owner Melsbroek Air Base Planned Mai…" at bounding box center [640, 302] width 999 height 518
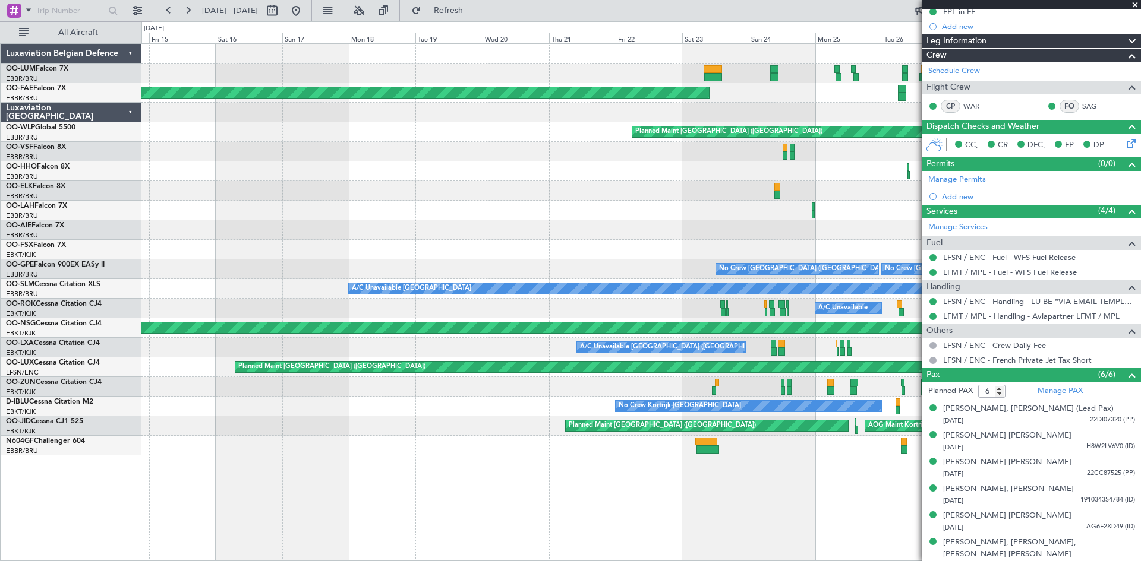
click at [473, 482] on div "Planned Maint Brussels (Brussels National) Planned Maint Kortrijk-Wevelgem Plan…" at bounding box center [640, 302] width 999 height 518
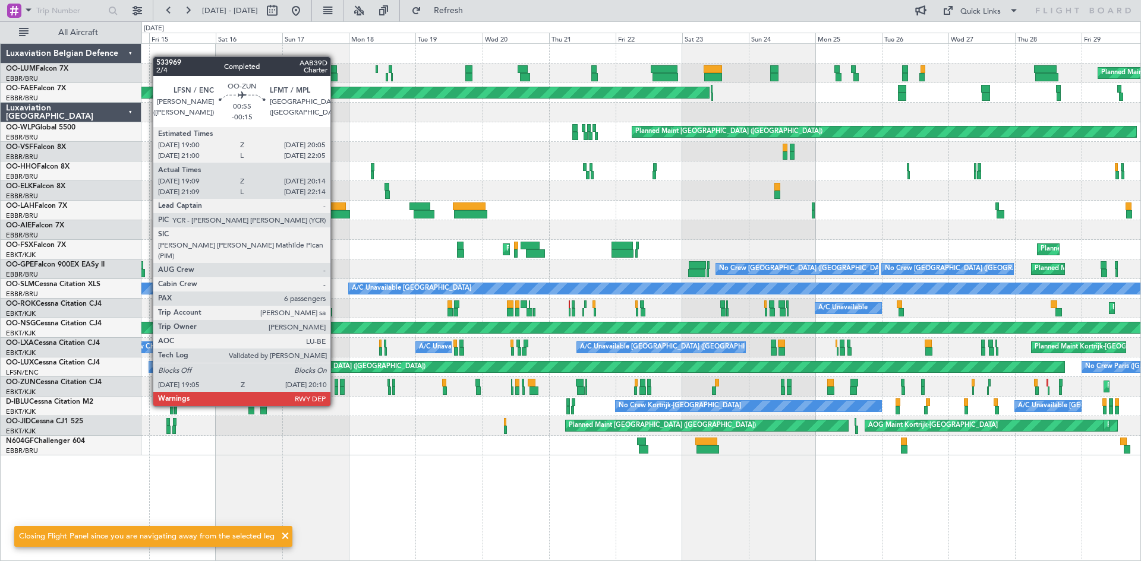
click at [336, 384] on div at bounding box center [336, 383] width 4 height 8
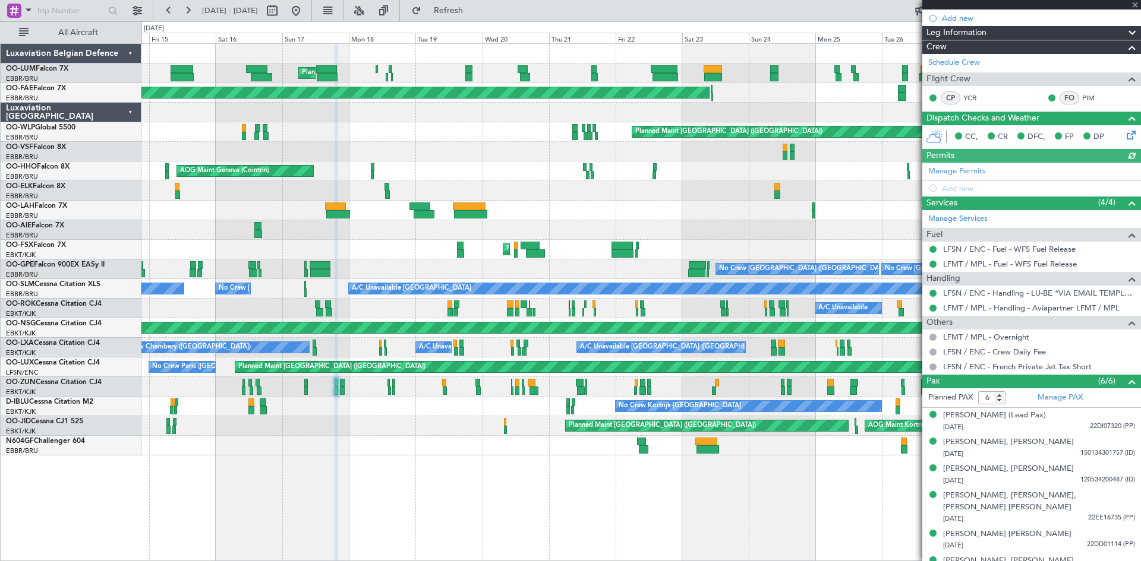
scroll to position [156, 0]
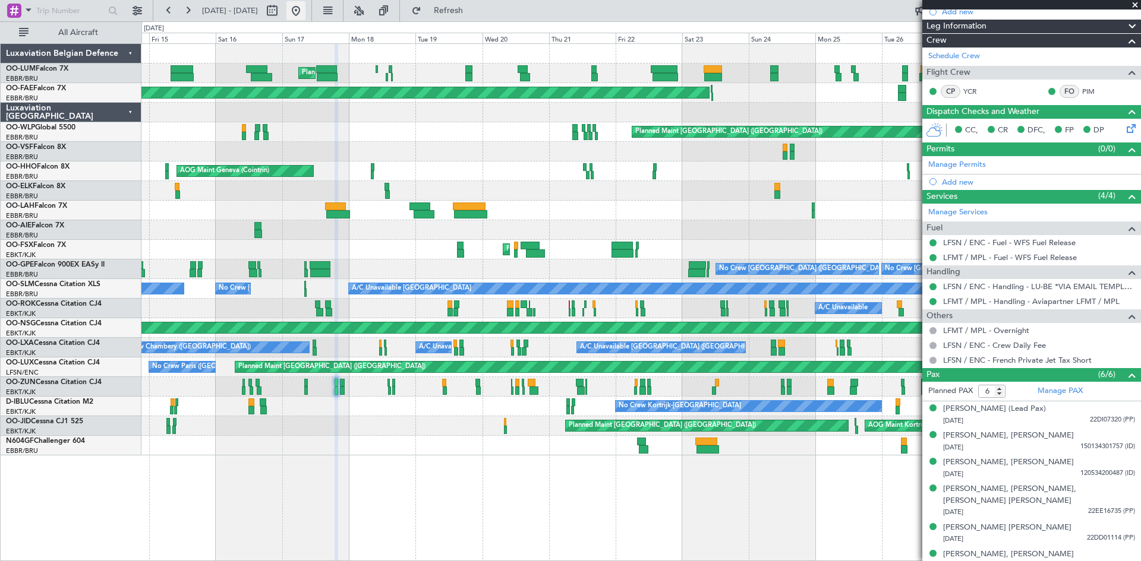
click at [305, 4] on button at bounding box center [295, 10] width 19 height 19
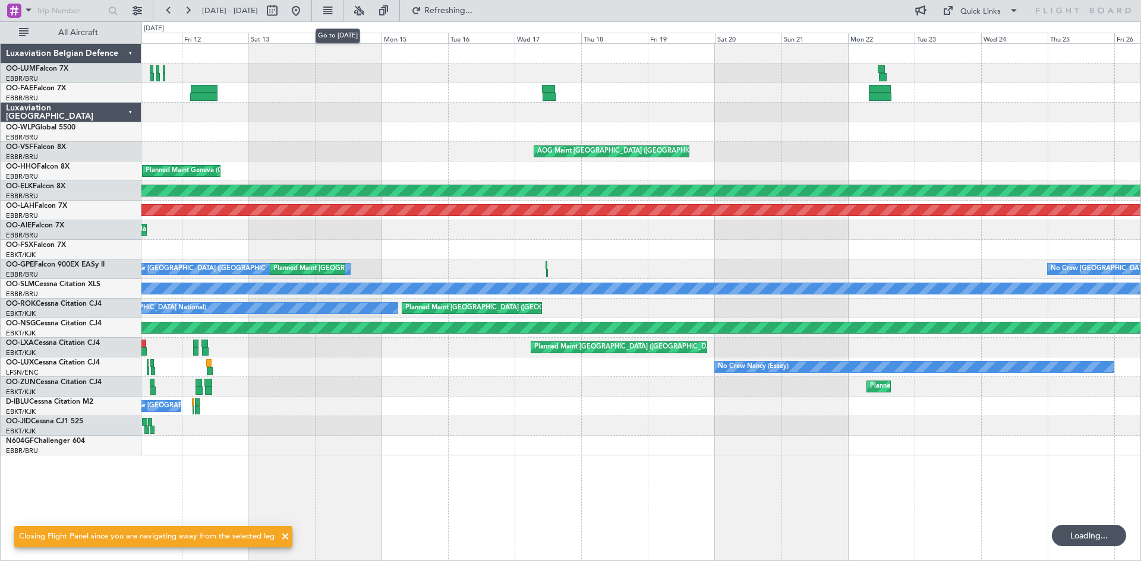
scroll to position [0, 0]
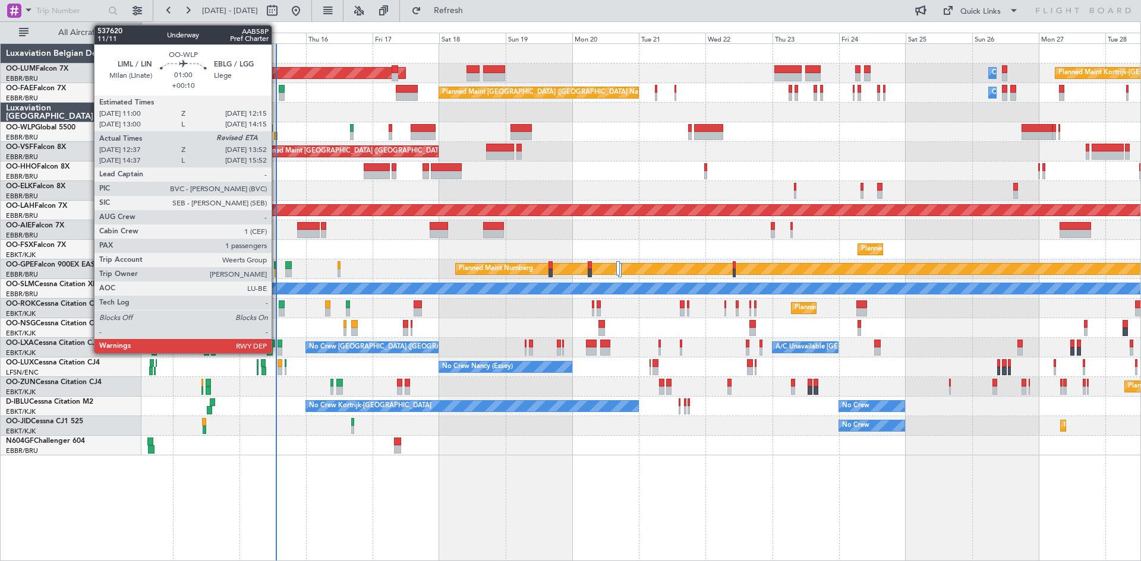
click at [277, 135] on div at bounding box center [276, 136] width 4 height 8
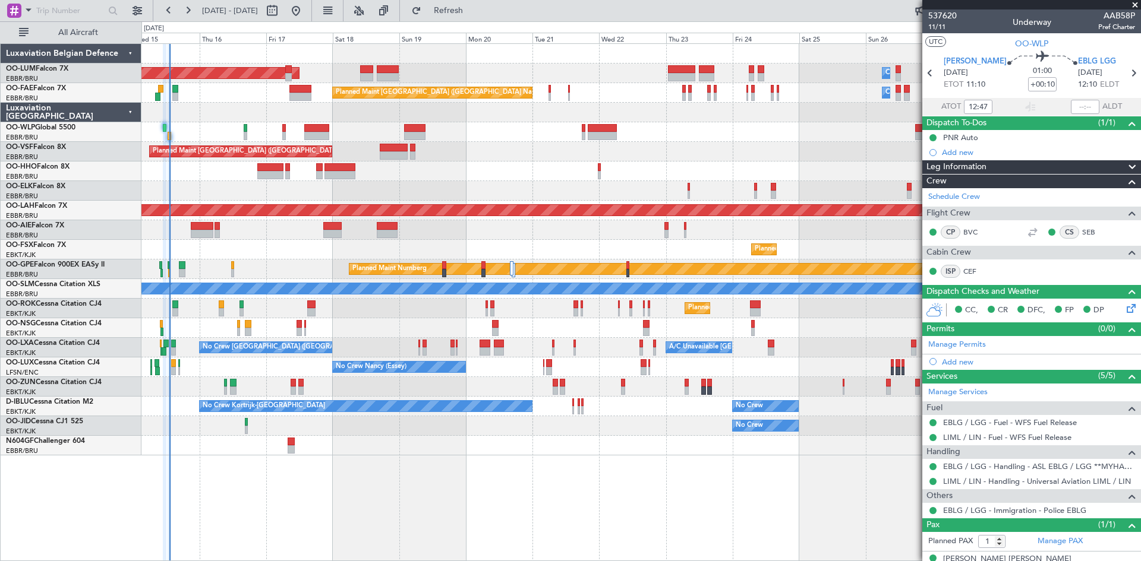
click at [605, 437] on div "AOG Maint Sibiu Planned Maint Kortrijk-Wevelgem Owner Melsbroek Air Base Owner …" at bounding box center [640, 302] width 999 height 518
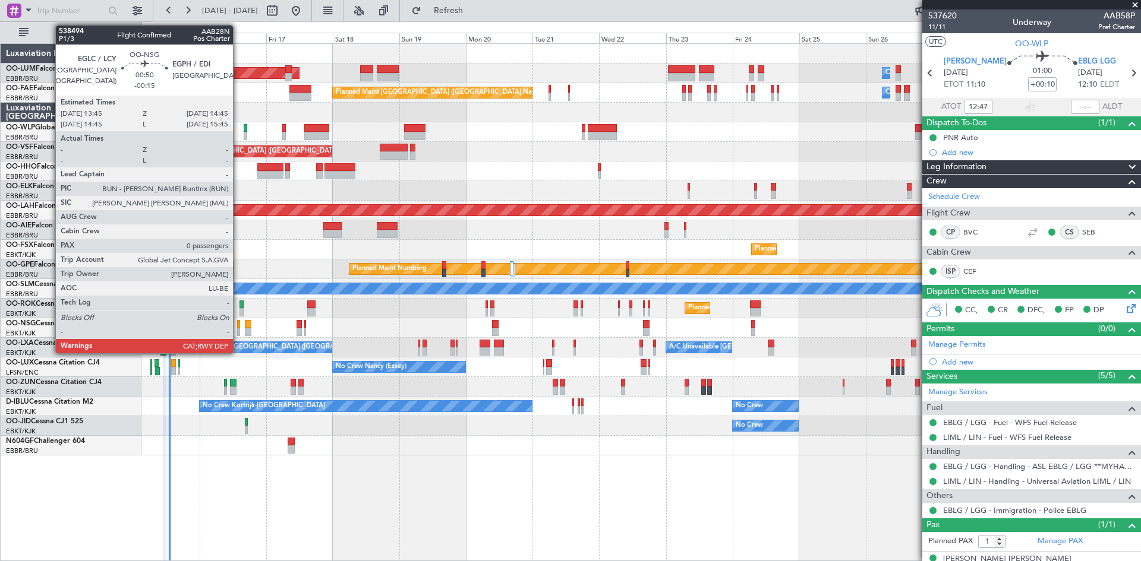
click at [238, 330] on div at bounding box center [238, 332] width 3 height 8
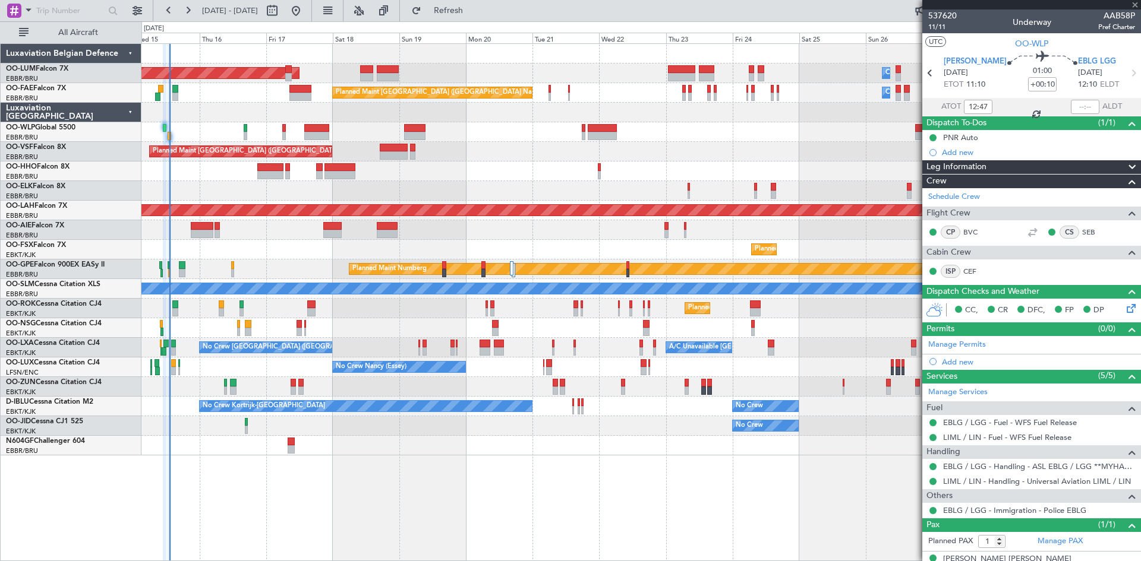
type input "-00:15"
type input "0"
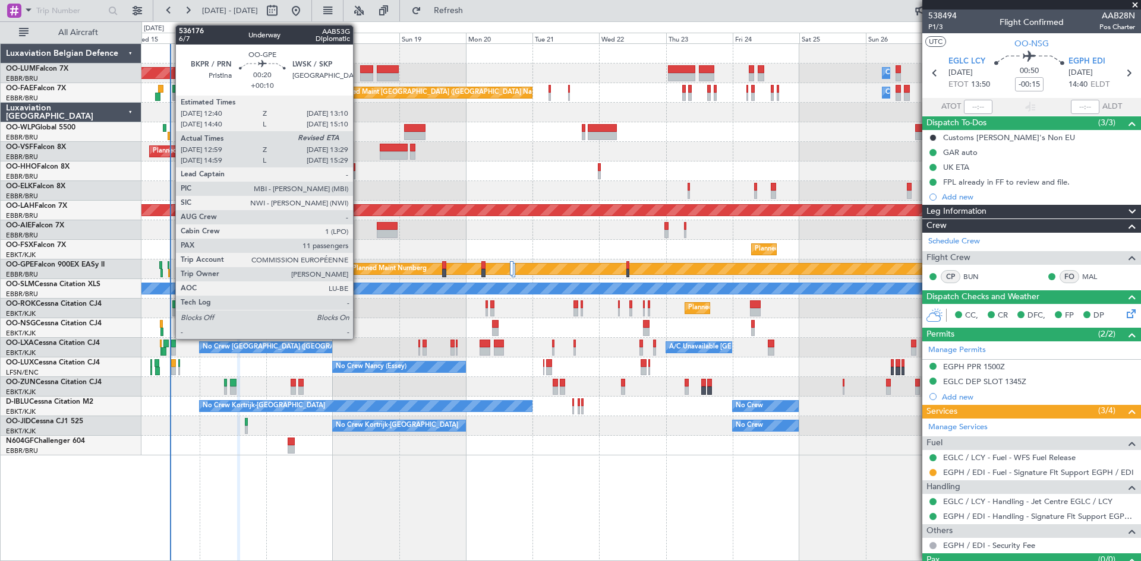
click at [169, 273] on div at bounding box center [169, 273] width 2 height 8
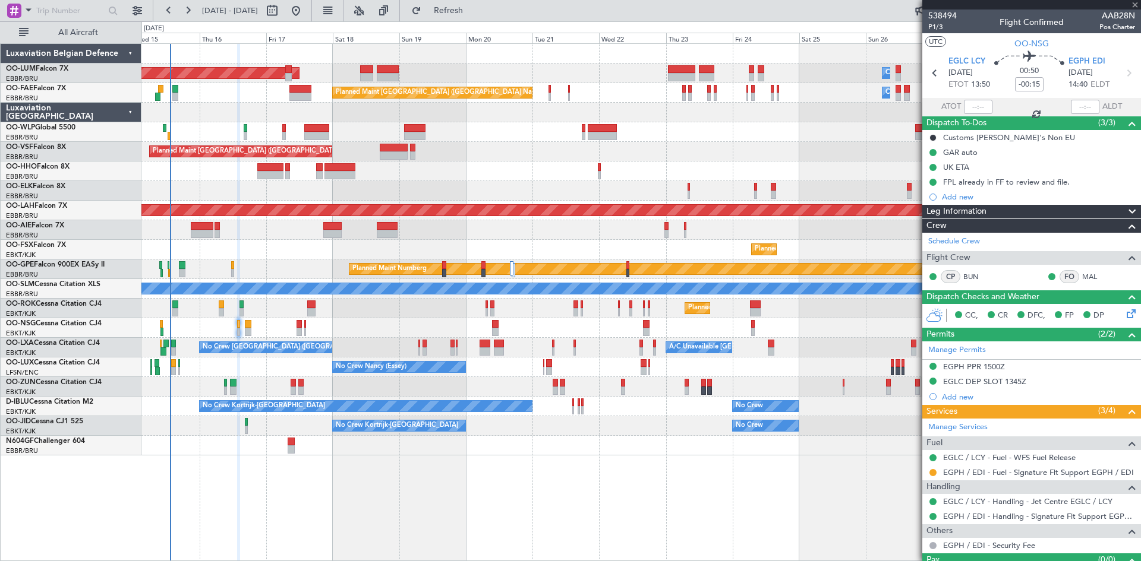
type input "+00:10"
type input "13:04"
type input "11"
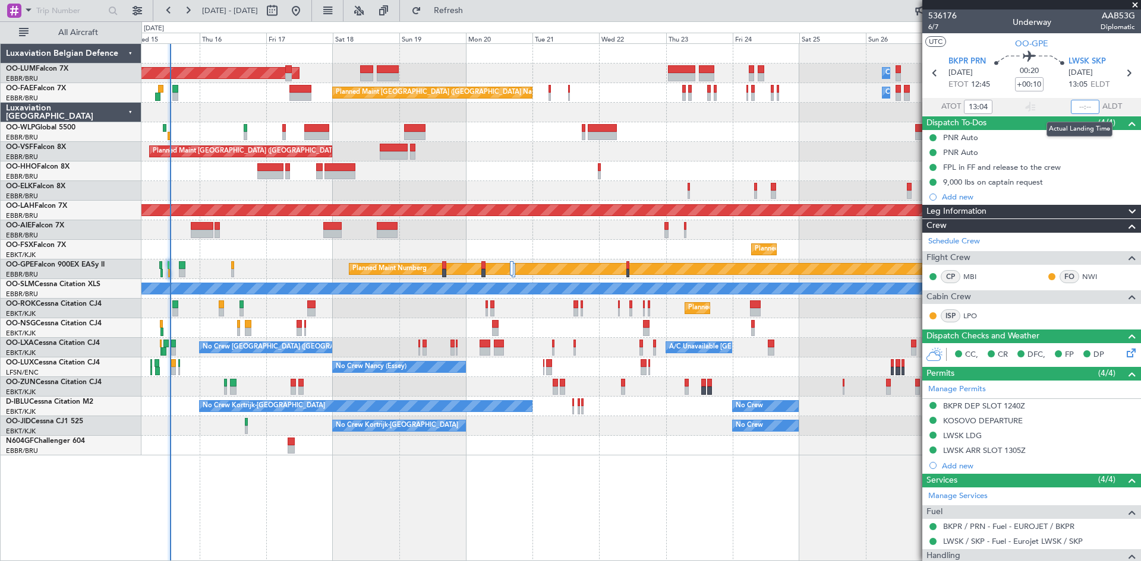
click at [1078, 105] on input "text" at bounding box center [1085, 107] width 29 height 14
click at [1113, 87] on div "LWSK SKP 15/10/2025 13:05 ELDT" at bounding box center [1094, 73] width 52 height 35
type input "13:23"
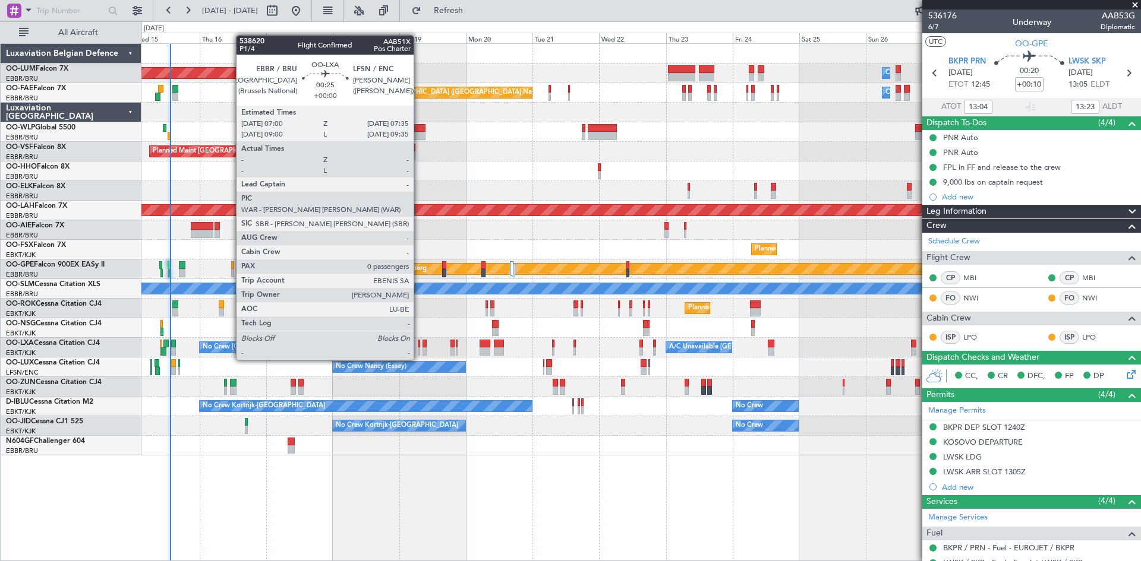
click at [419, 349] on div at bounding box center [419, 352] width 2 height 8
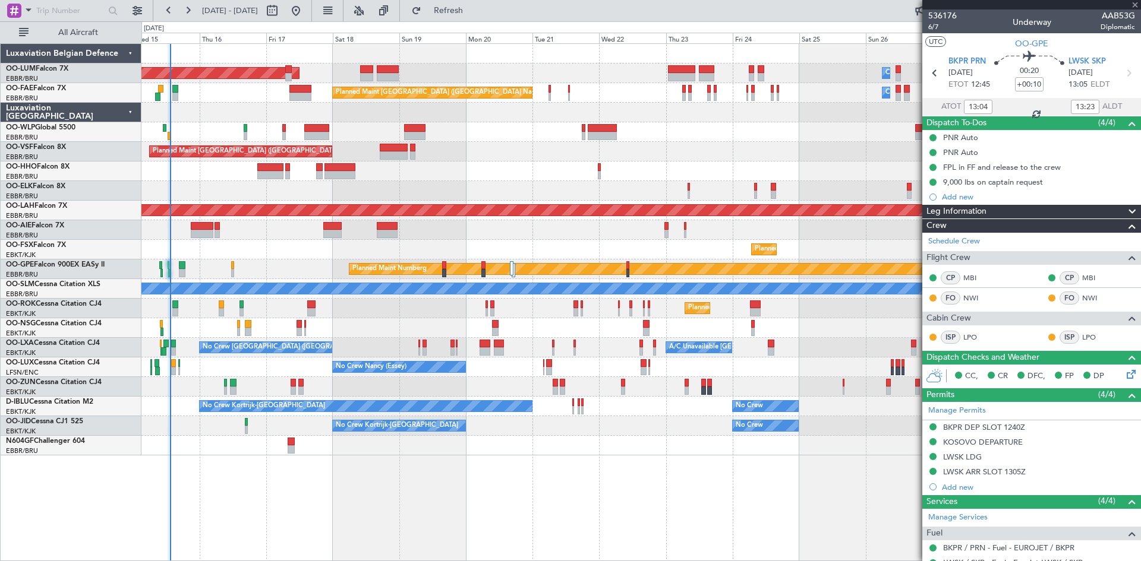
type input "0"
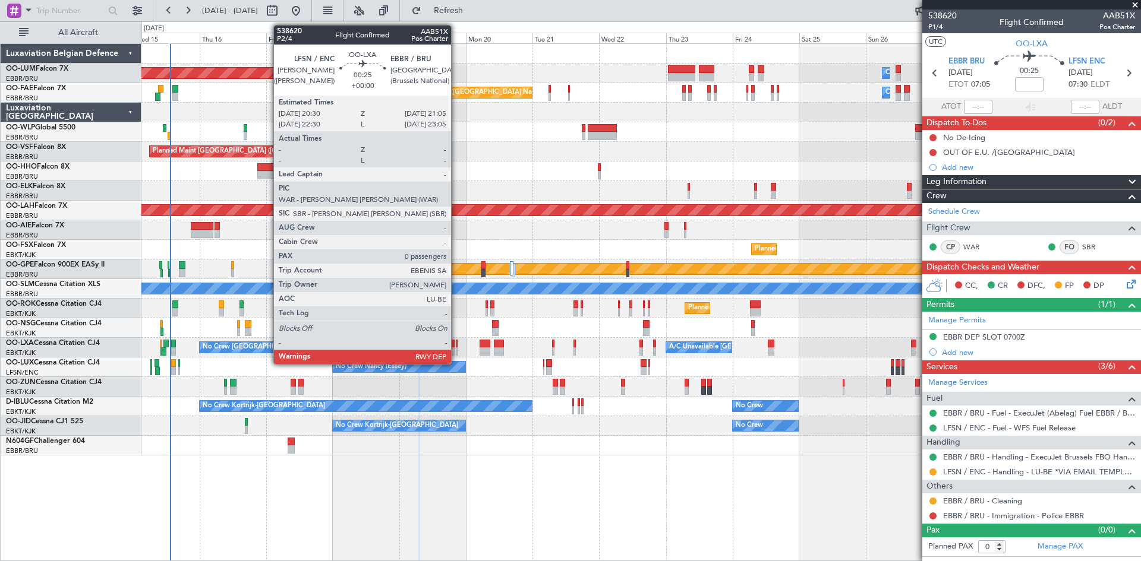
click at [456, 343] on div at bounding box center [457, 344] width 2 height 8
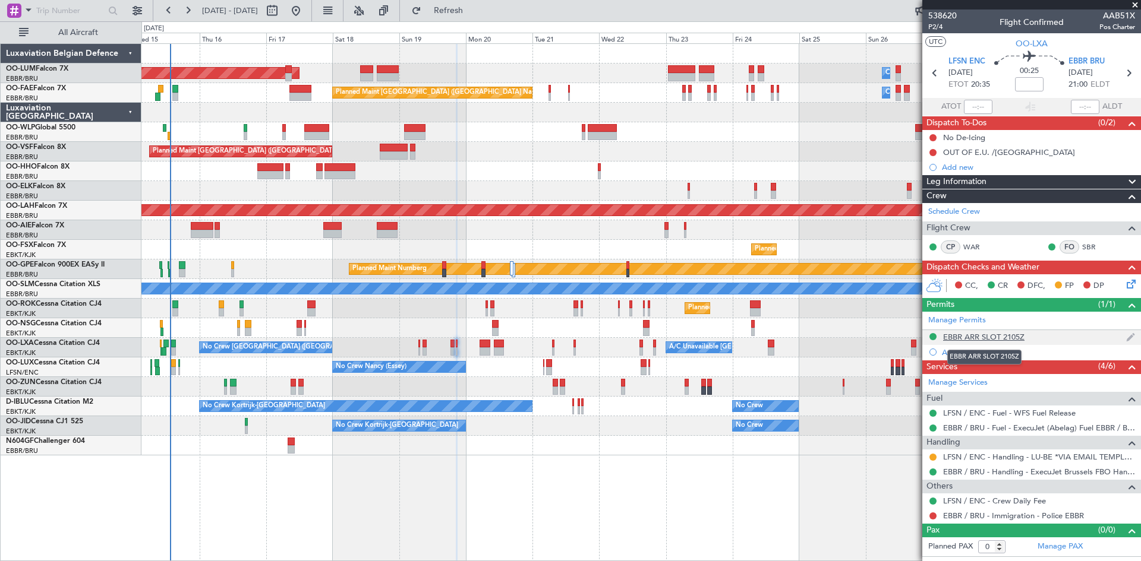
click at [986, 336] on div "EBBR ARR SLOT 2105Z" at bounding box center [983, 337] width 81 height 10
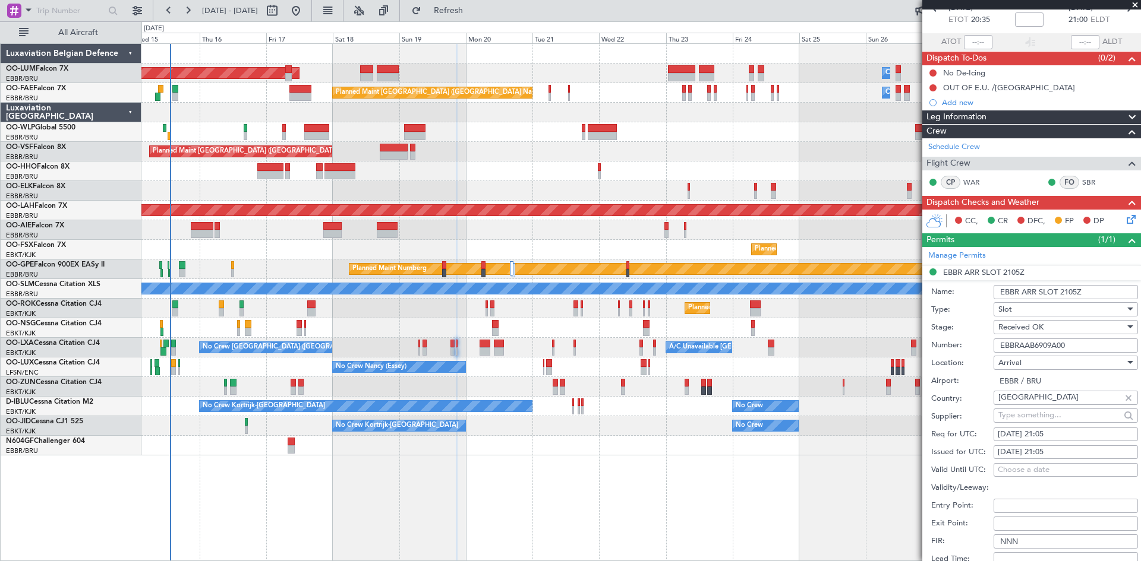
scroll to position [350, 0]
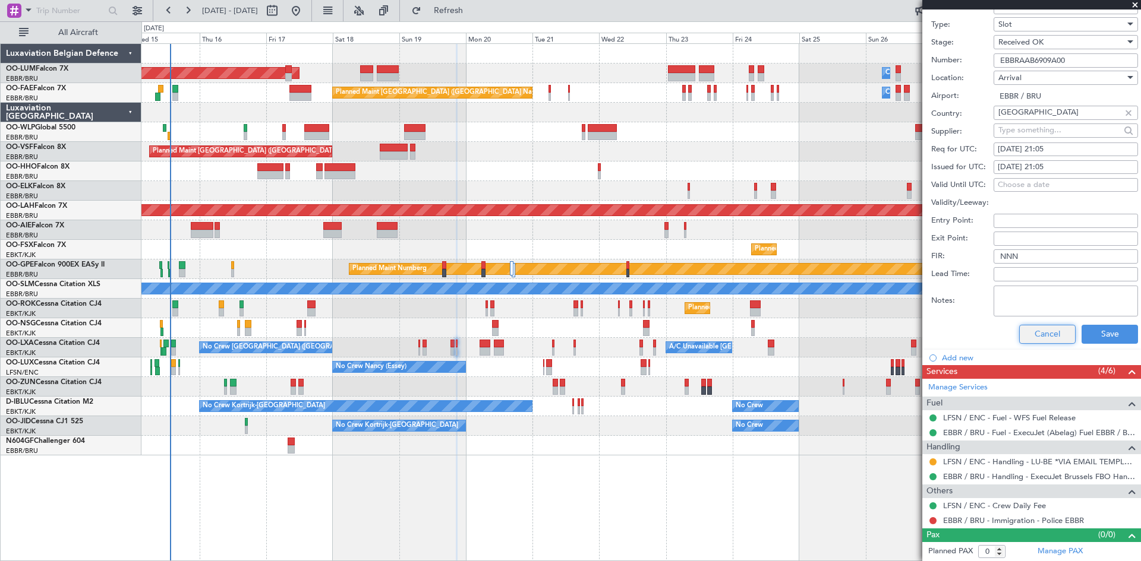
click at [1036, 329] on button "Cancel" at bounding box center [1047, 334] width 56 height 19
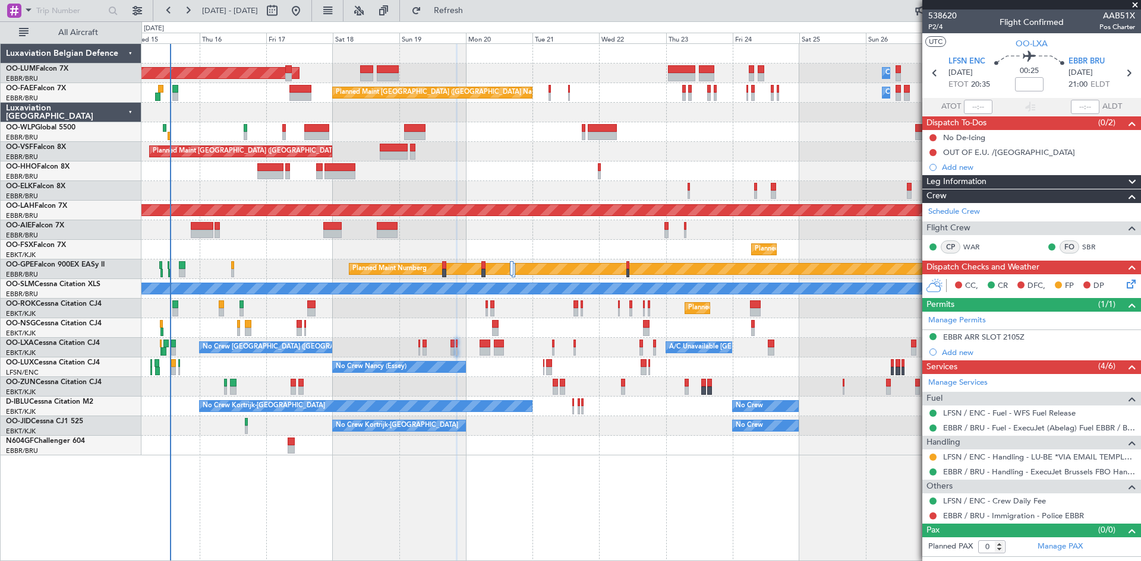
scroll to position [0, 0]
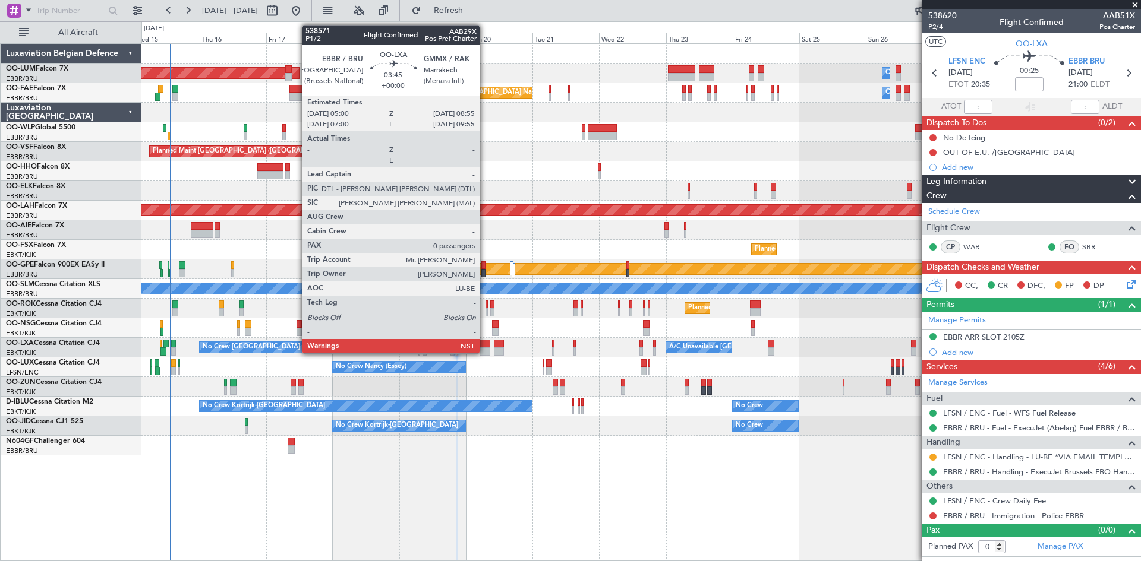
click at [485, 341] on div at bounding box center [484, 344] width 11 height 8
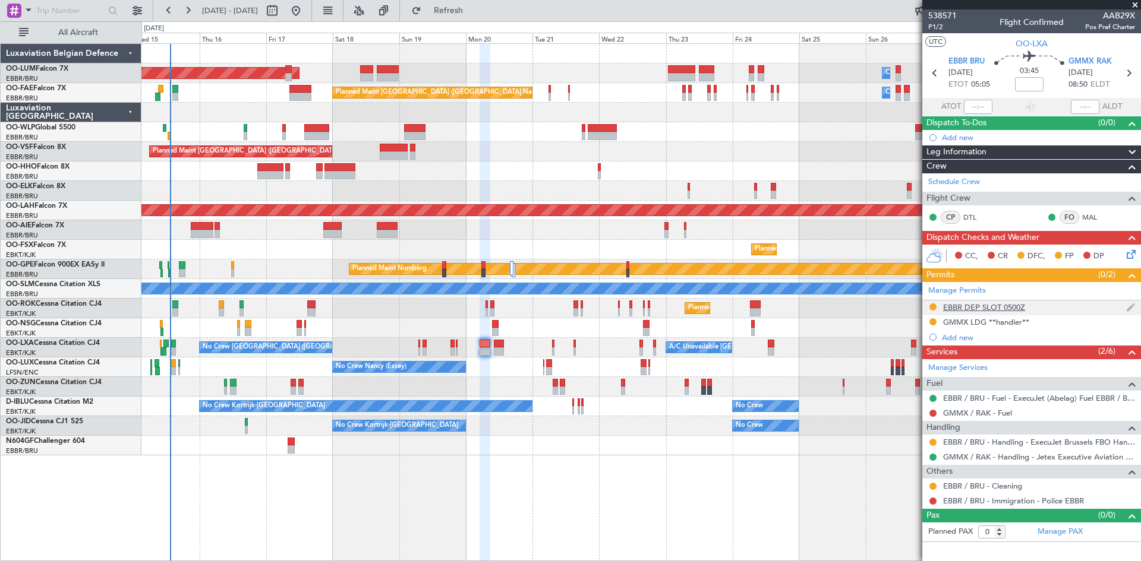
click at [982, 308] on div "EBBR DEP SLOT 0500Z" at bounding box center [984, 307] width 82 height 10
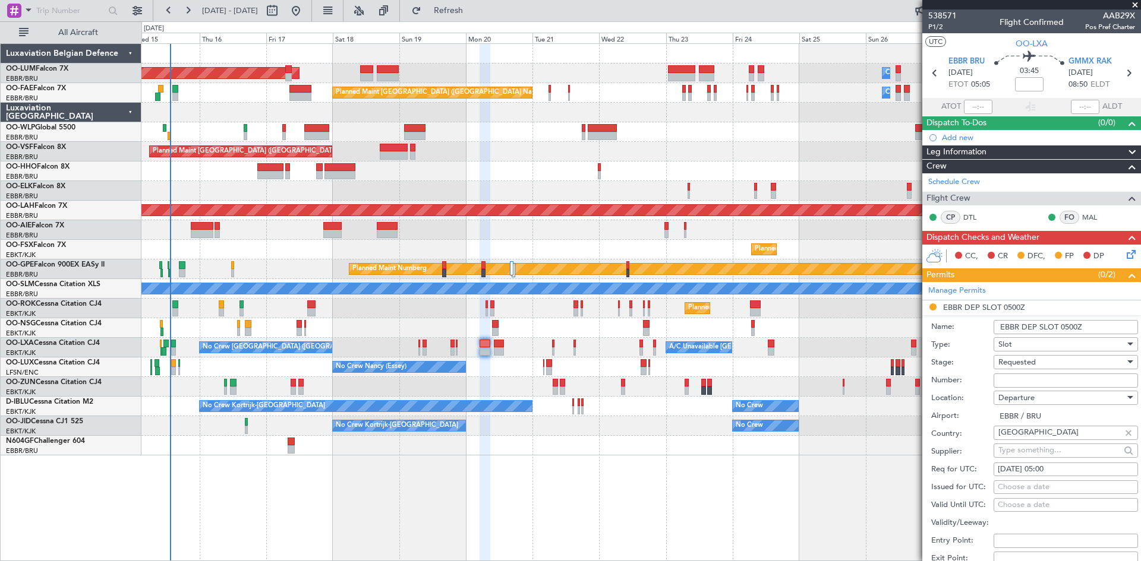
click at [1069, 382] on input "Number:" at bounding box center [1065, 381] width 144 height 14
paste input "EBBRAAB7004D"
type input "EBBRAAB7004D00"
click at [1024, 367] on span "Requested" at bounding box center [1016, 362] width 37 height 11
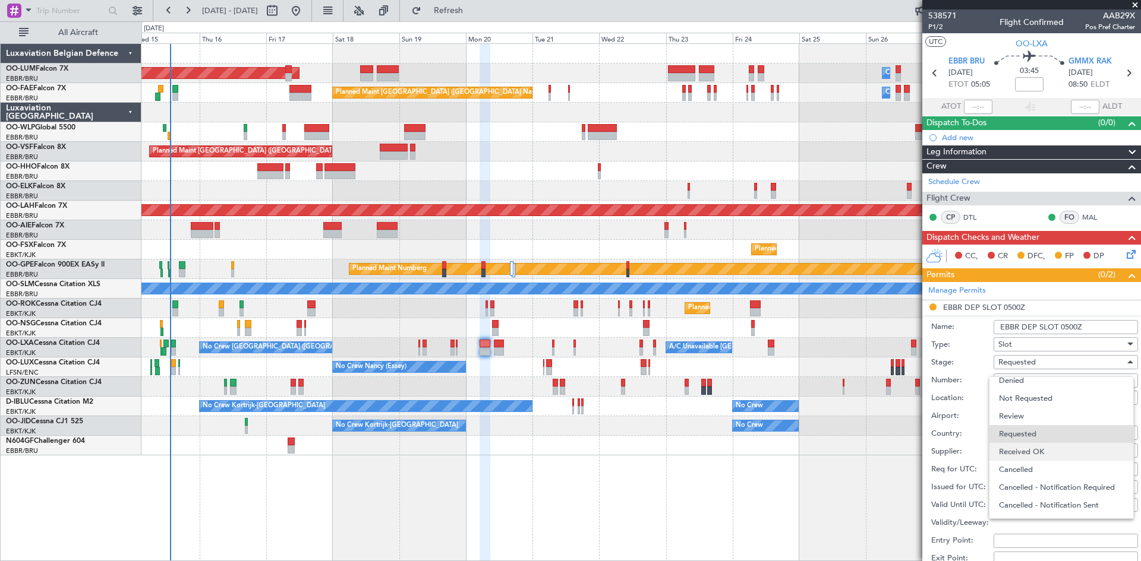
click at [1032, 447] on span "Received OK" at bounding box center [1061, 452] width 125 height 18
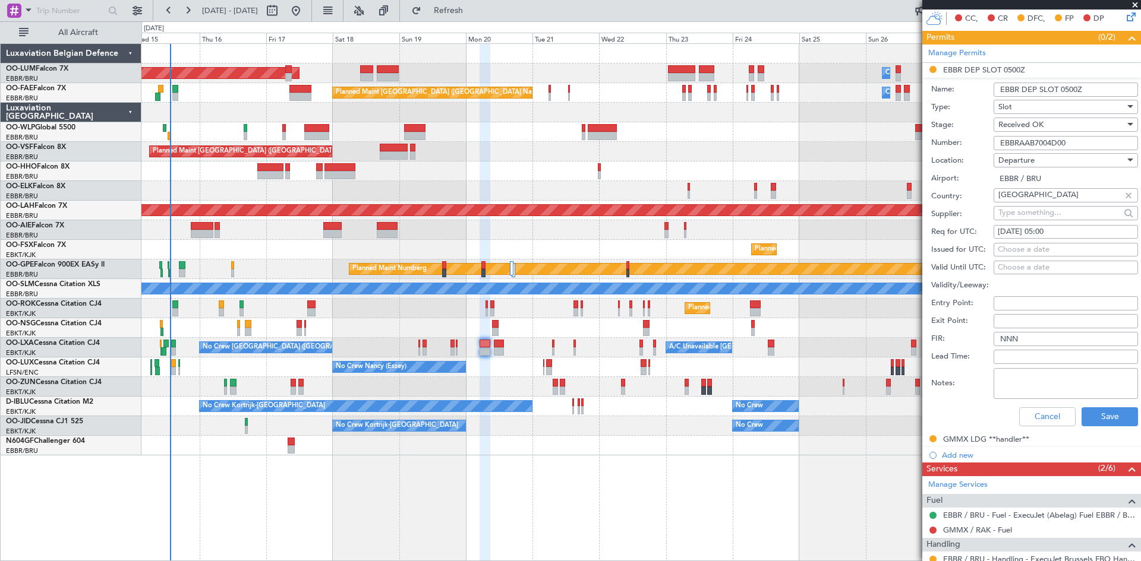
click at [1094, 406] on div "Cancel Save" at bounding box center [1034, 417] width 207 height 31
click at [1095, 408] on button "Save" at bounding box center [1109, 417] width 56 height 19
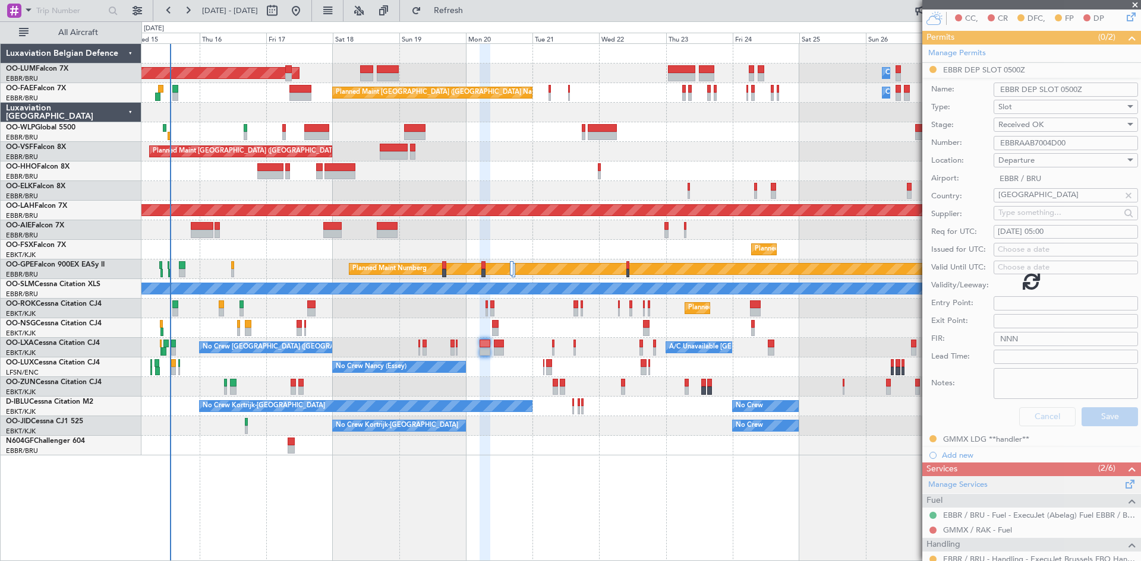
scroll to position [0, 0]
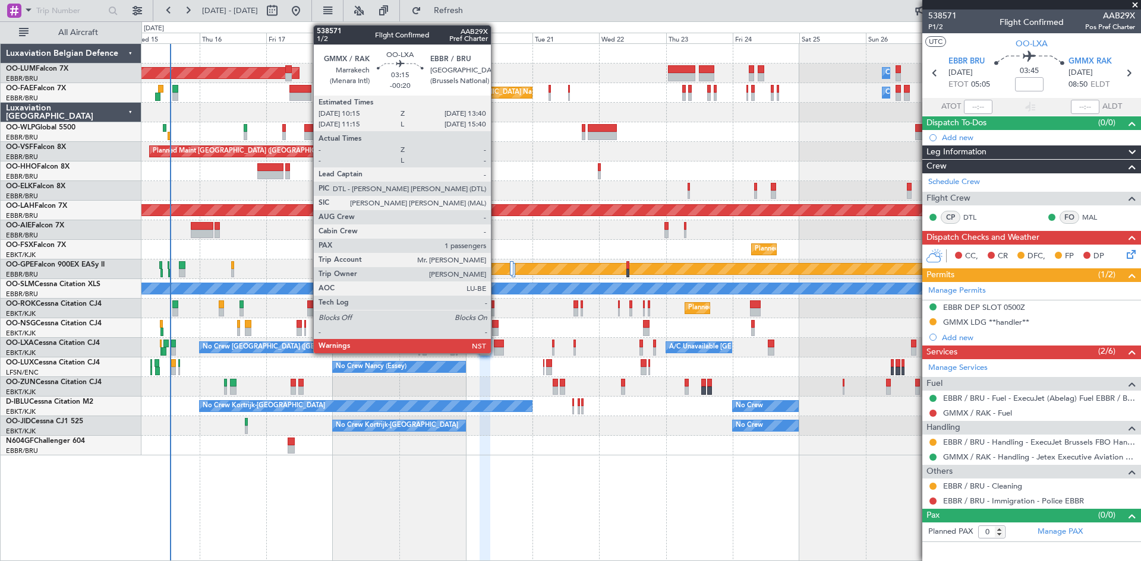
click at [498, 346] on div at bounding box center [499, 344] width 10 height 8
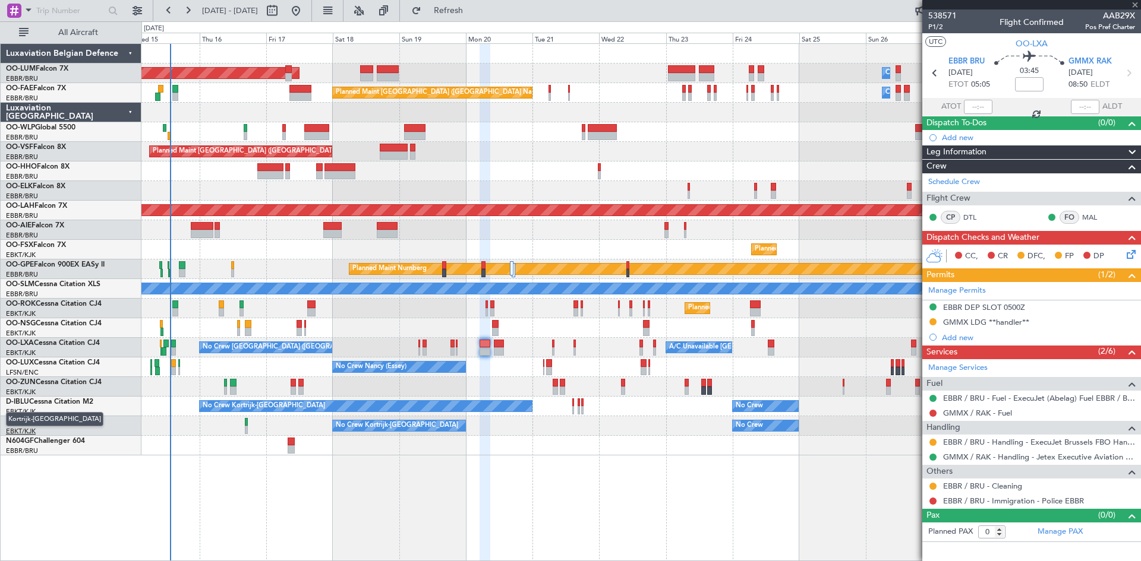
type input "-00:20"
type input "1"
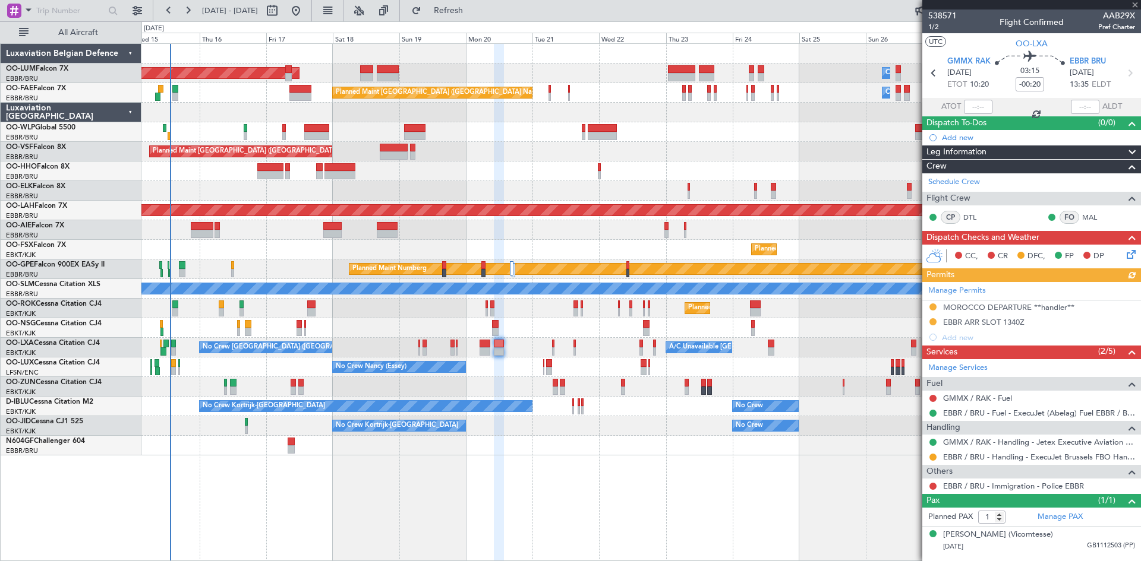
click at [957, 320] on div "Manage Permits MOROCCO DEPARTURE **handler** EBBR ARR SLOT 1340Z Add new" at bounding box center [1031, 313] width 219 height 63
click at [976, 323] on div "Manage Permits MOROCCO DEPARTURE **handler** EBBR ARR SLOT 1340Z Add new" at bounding box center [1031, 313] width 219 height 63
click at [999, 323] on div "Manage Permits MOROCCO DEPARTURE **handler** EBBR ARR SLOT 1340Z Add new" at bounding box center [1031, 313] width 219 height 63
click at [1011, 320] on div "EBBR ARR SLOT 1340Z" at bounding box center [983, 322] width 81 height 10
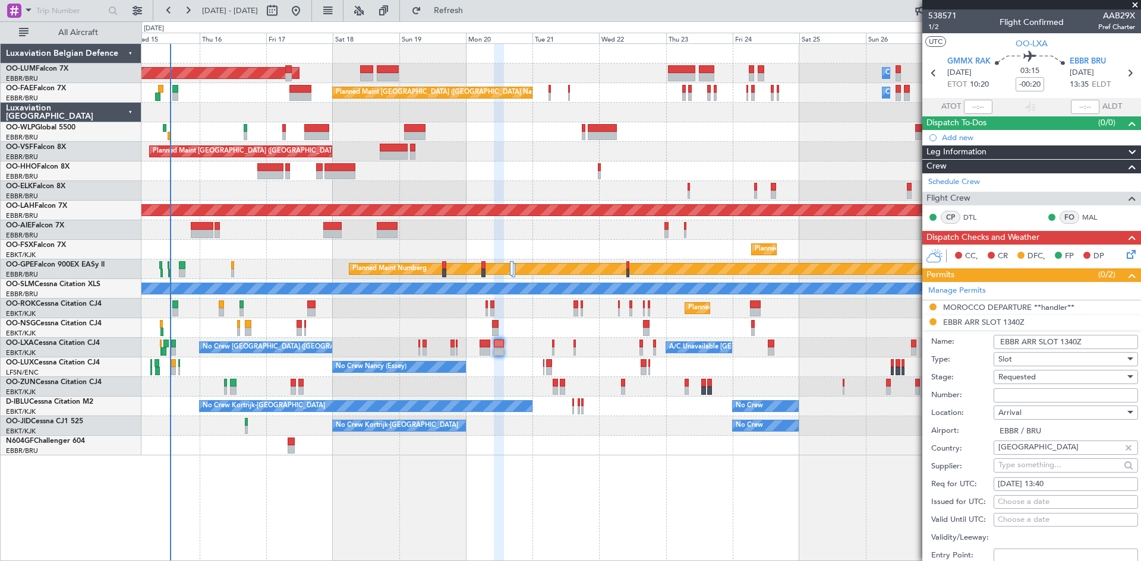
click at [1027, 392] on input "Number:" at bounding box center [1065, 396] width 144 height 14
paste input "EBBRAAB7005A"
type input "EBBRAAB7005A00"
click at [1063, 375] on div "Requested" at bounding box center [1061, 377] width 127 height 18
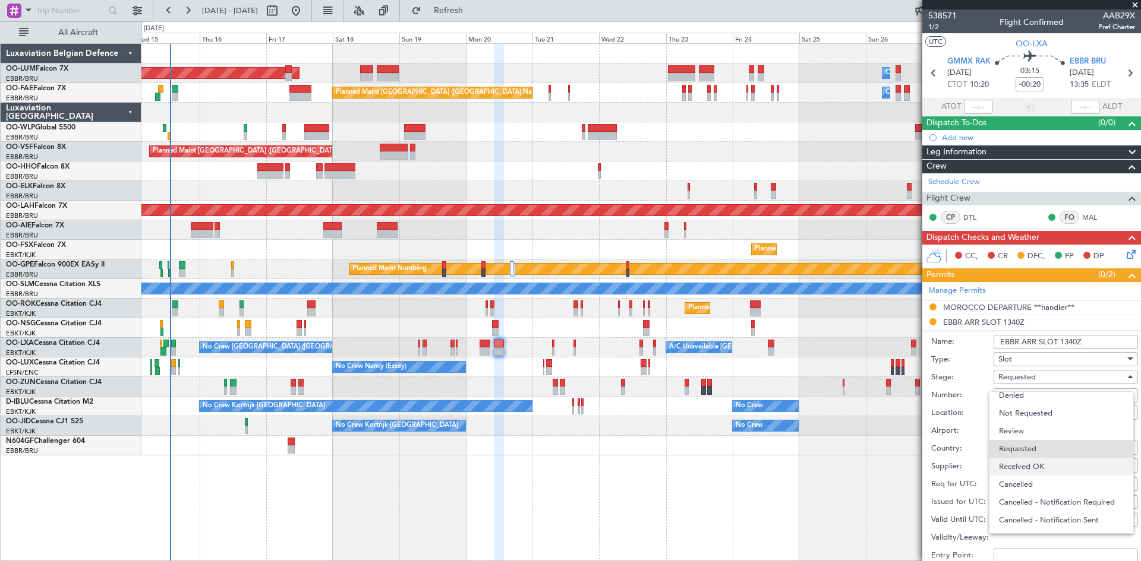
click at [1050, 459] on span "Received OK" at bounding box center [1061, 467] width 125 height 18
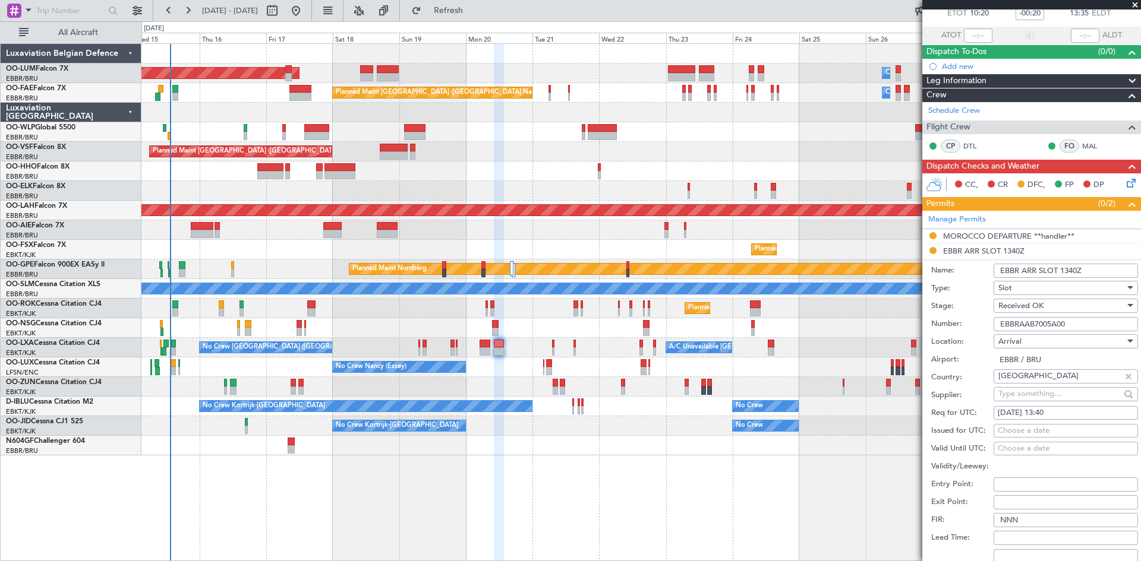
scroll to position [178, 0]
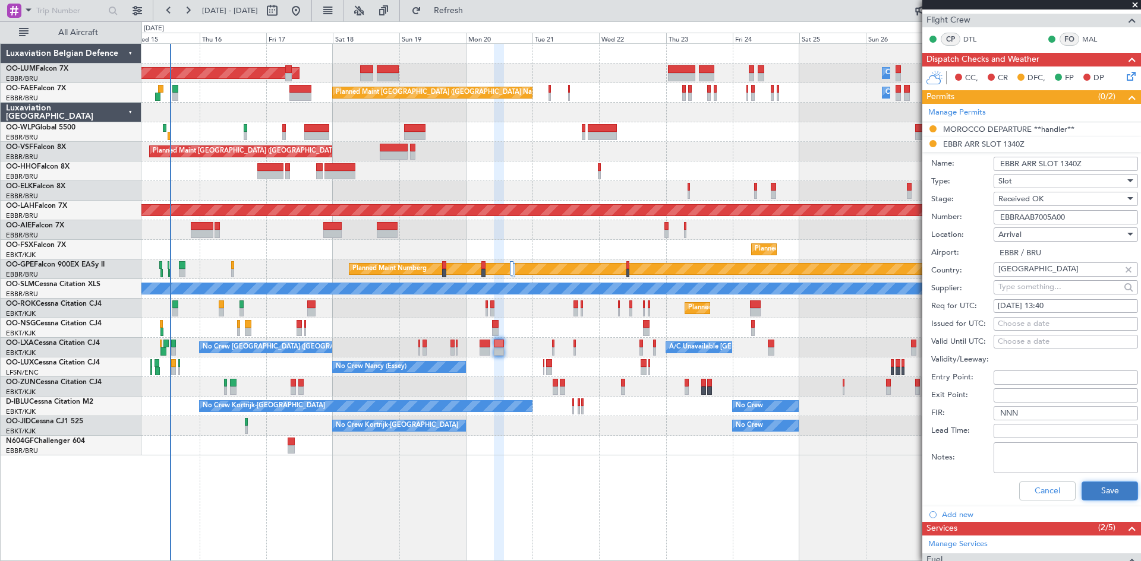
click at [1096, 487] on button "Save" at bounding box center [1109, 491] width 56 height 19
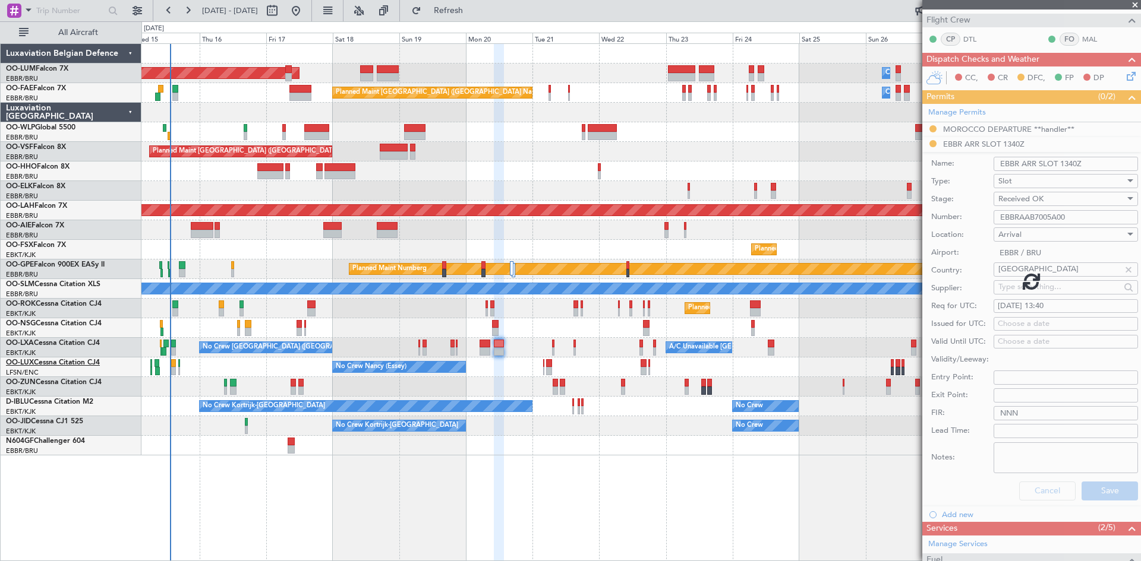
scroll to position [0, 0]
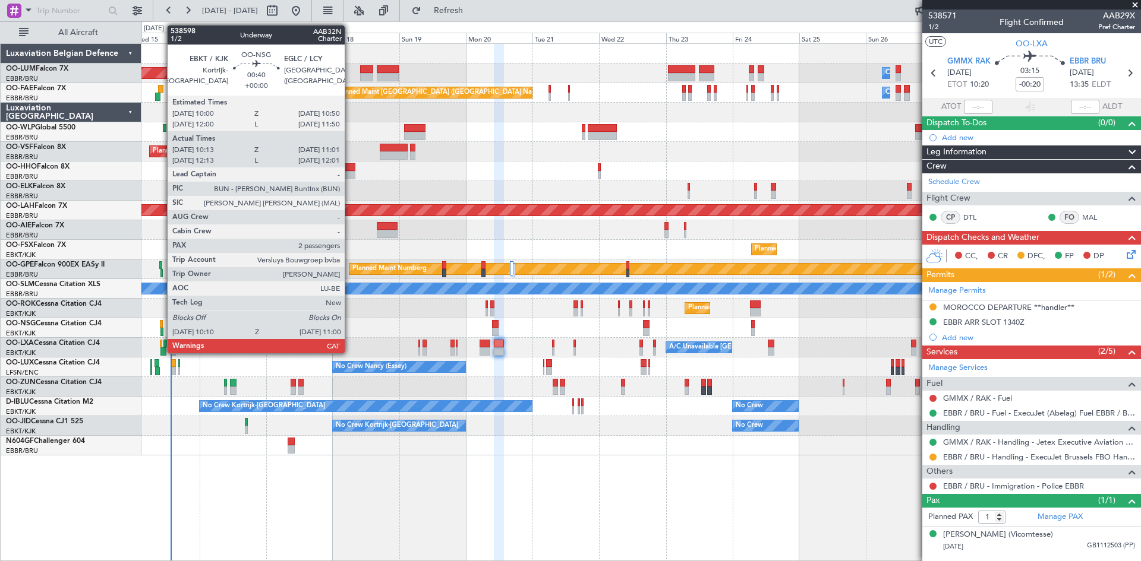
click at [161, 327] on div at bounding box center [161, 324] width 2 height 8
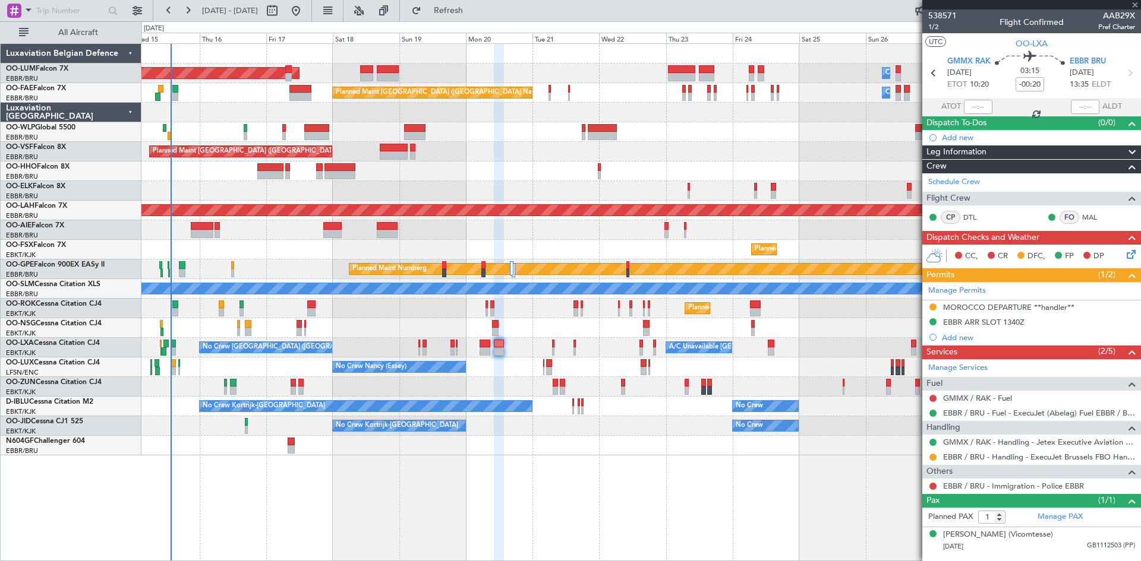
type input "10:18"
type input "10:56"
type input "2"
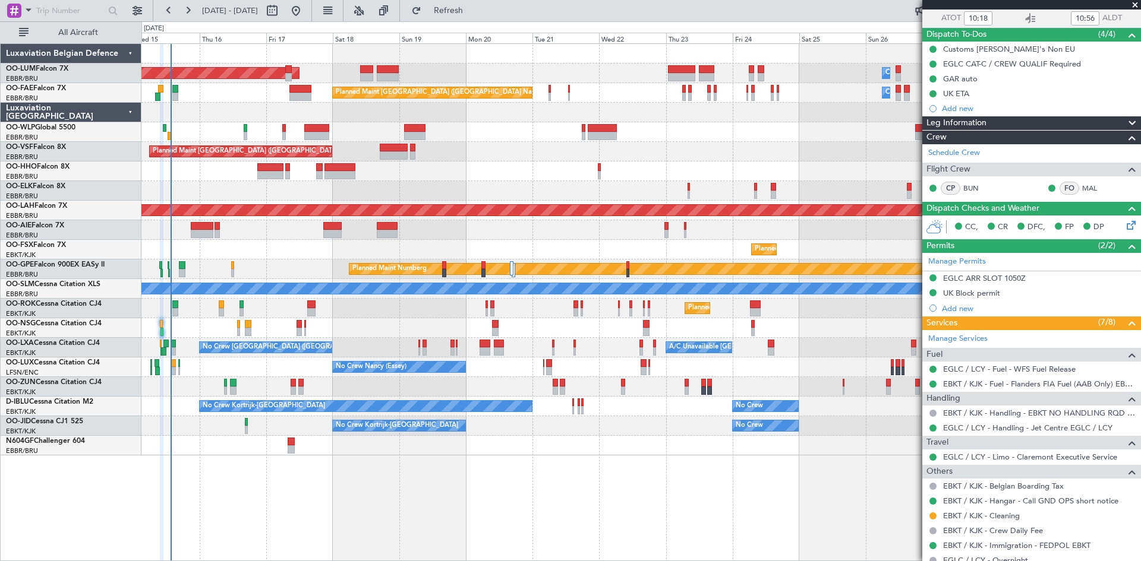
scroll to position [197, 0]
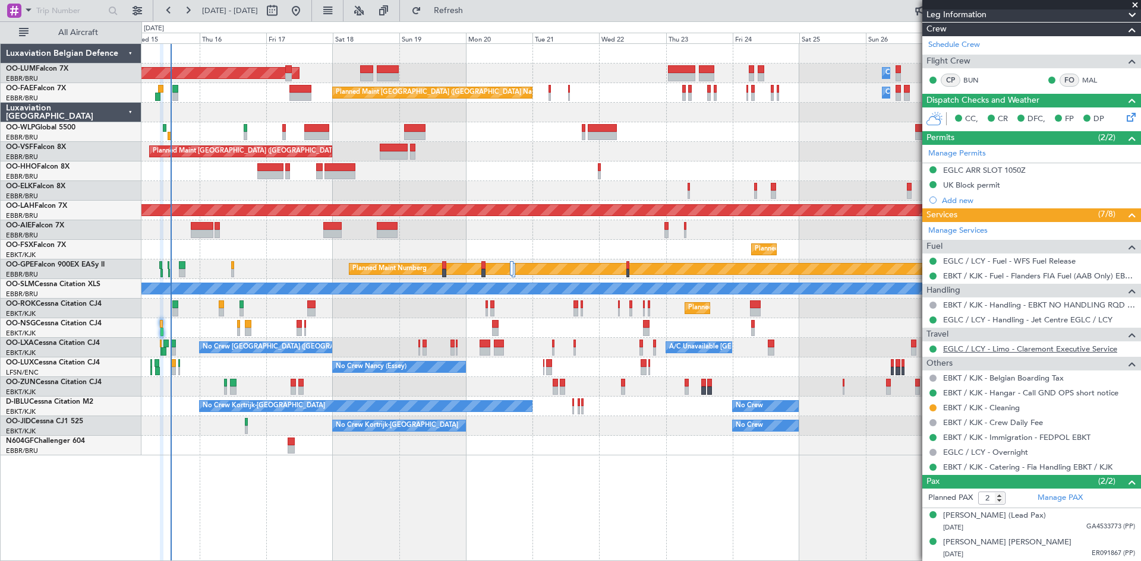
click at [1010, 350] on link "EGLC / LCY - Limo - Claremont Executive Service" at bounding box center [1030, 349] width 174 height 10
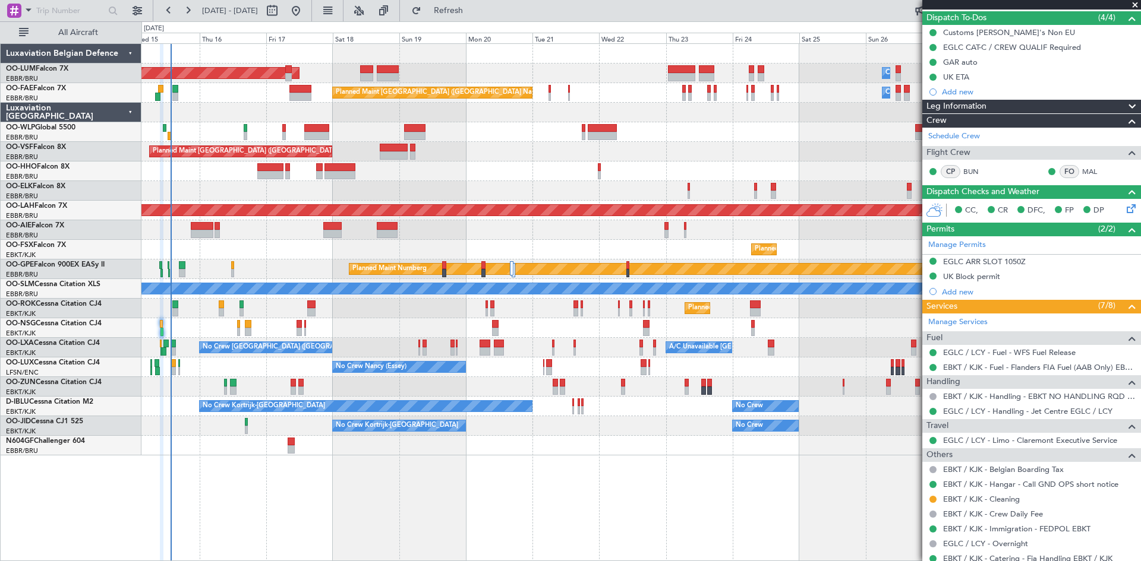
scroll to position [0, 0]
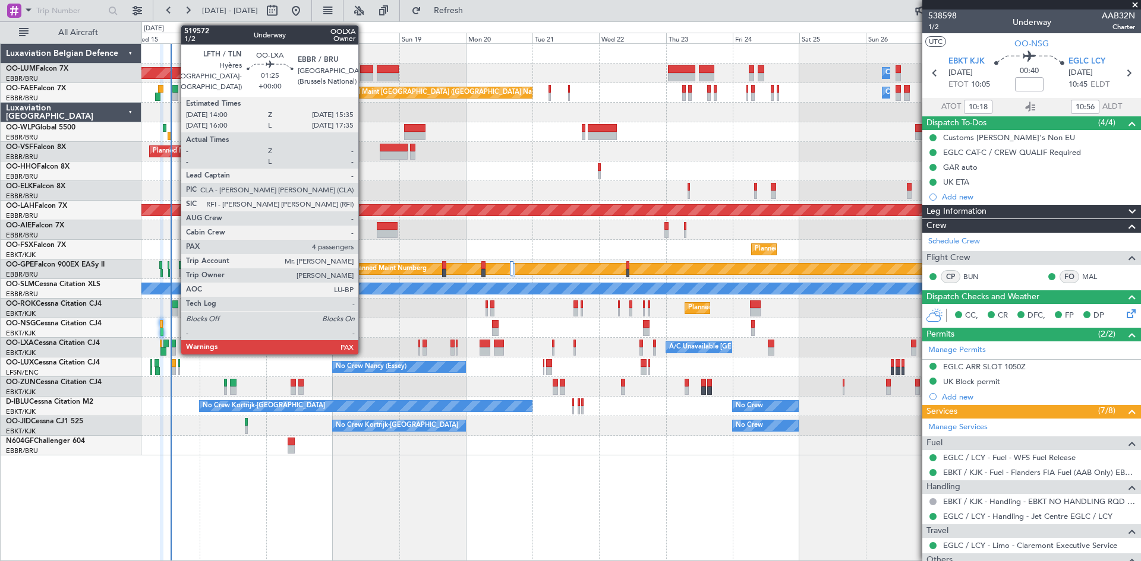
click at [175, 346] on div at bounding box center [173, 344] width 5 height 8
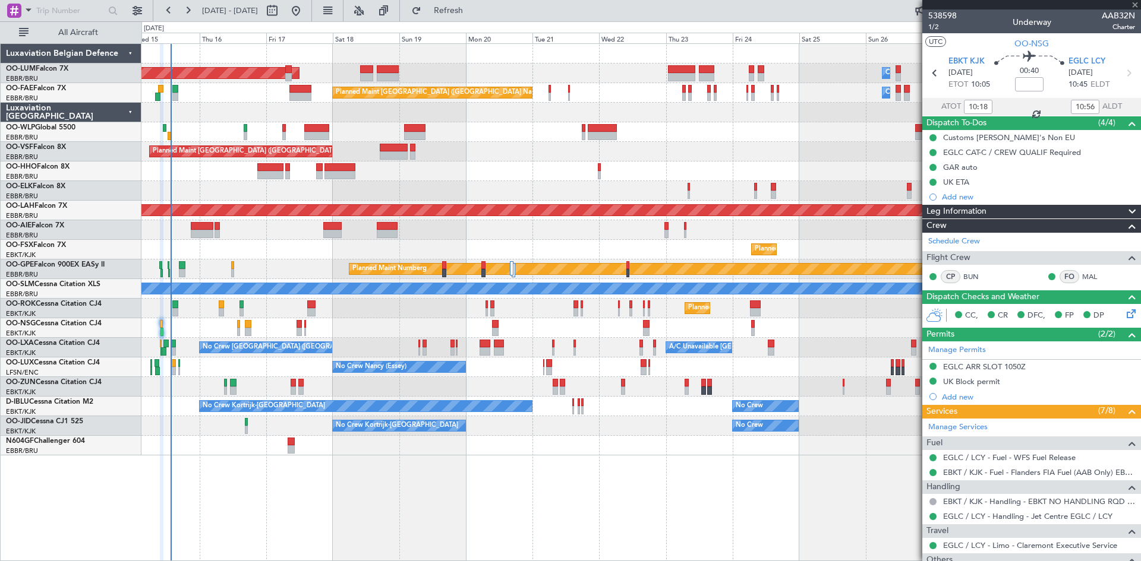
type input "4"
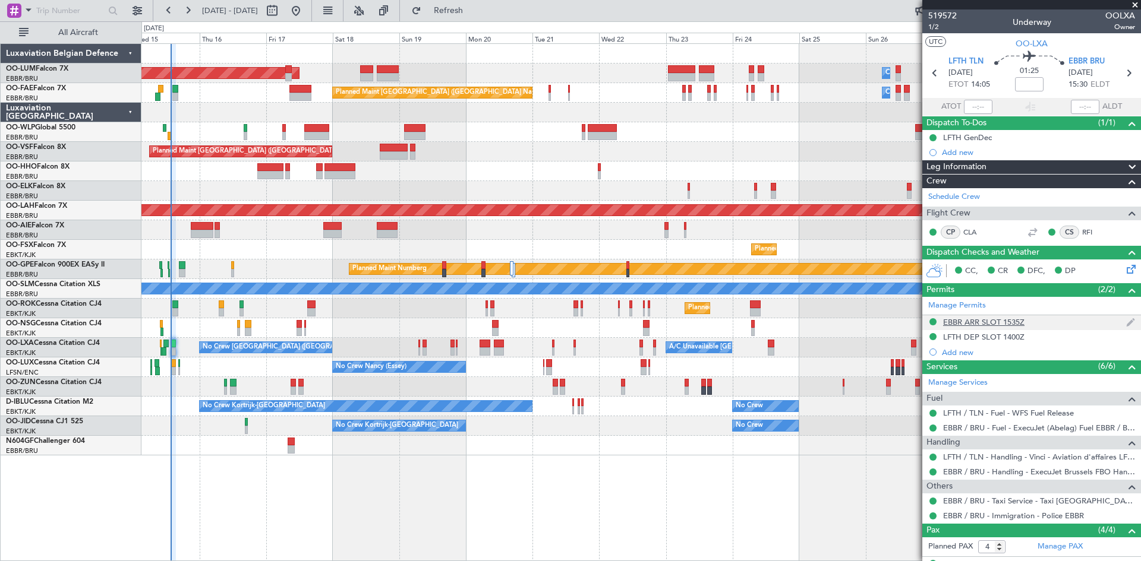
click at [964, 324] on div "EBBR ARR SLOT 1535Z" at bounding box center [983, 322] width 81 height 10
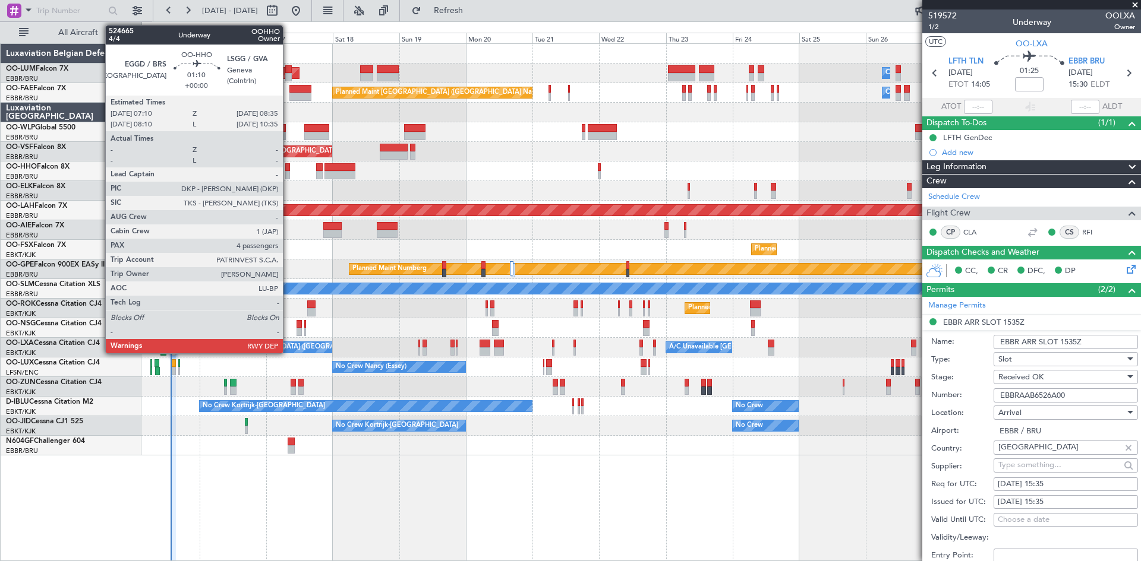
click at [288, 170] on div at bounding box center [287, 167] width 4 height 8
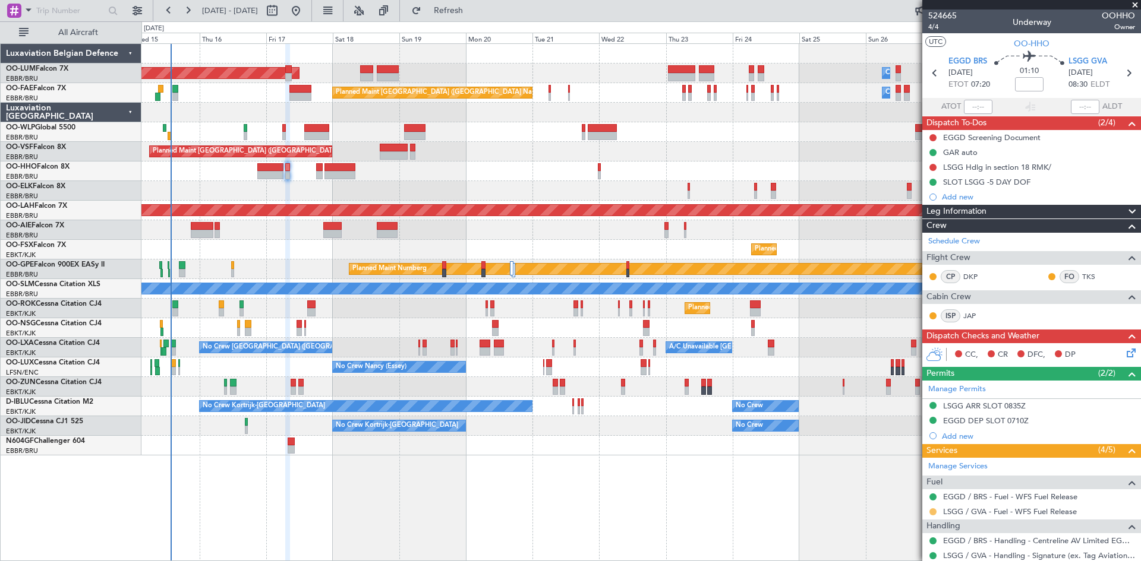
click at [933, 509] on button at bounding box center [932, 512] width 7 height 7
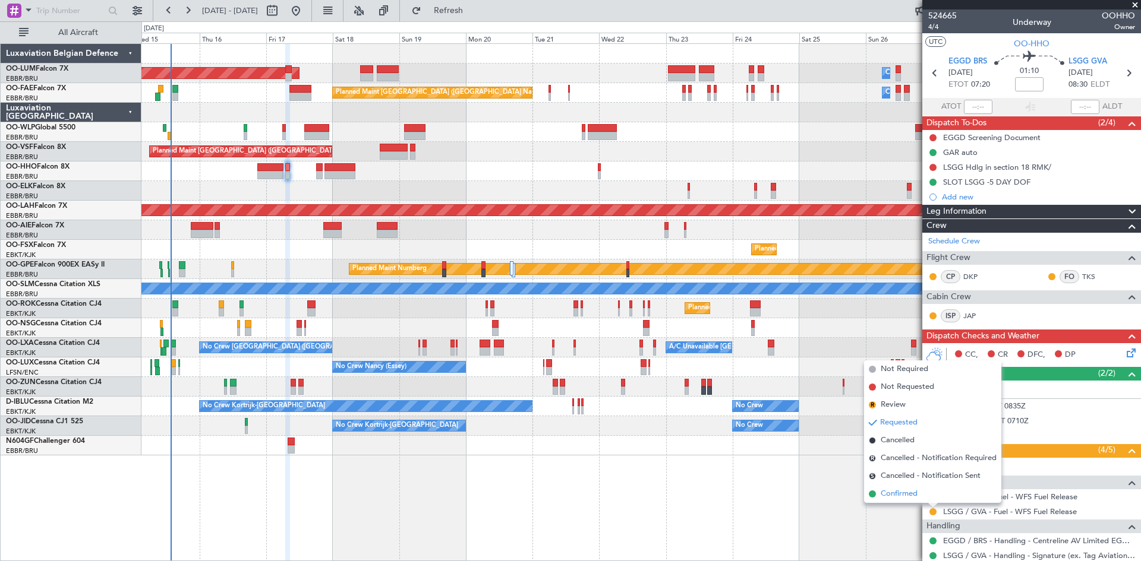
click at [923, 495] on li "Confirmed" at bounding box center [932, 494] width 137 height 18
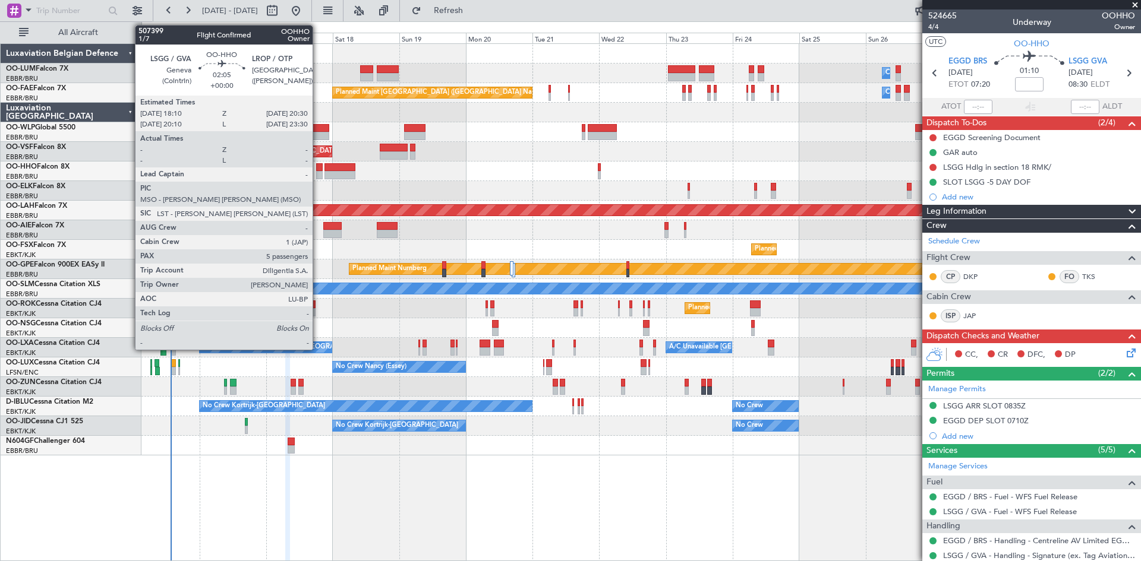
click at [318, 166] on div at bounding box center [319, 167] width 7 height 8
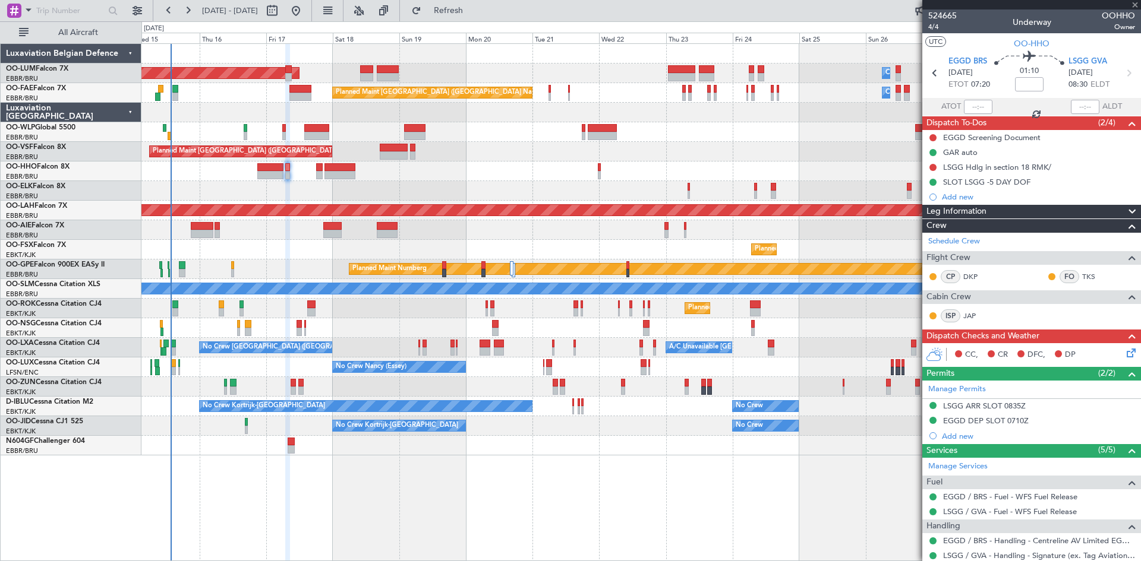
type input "5"
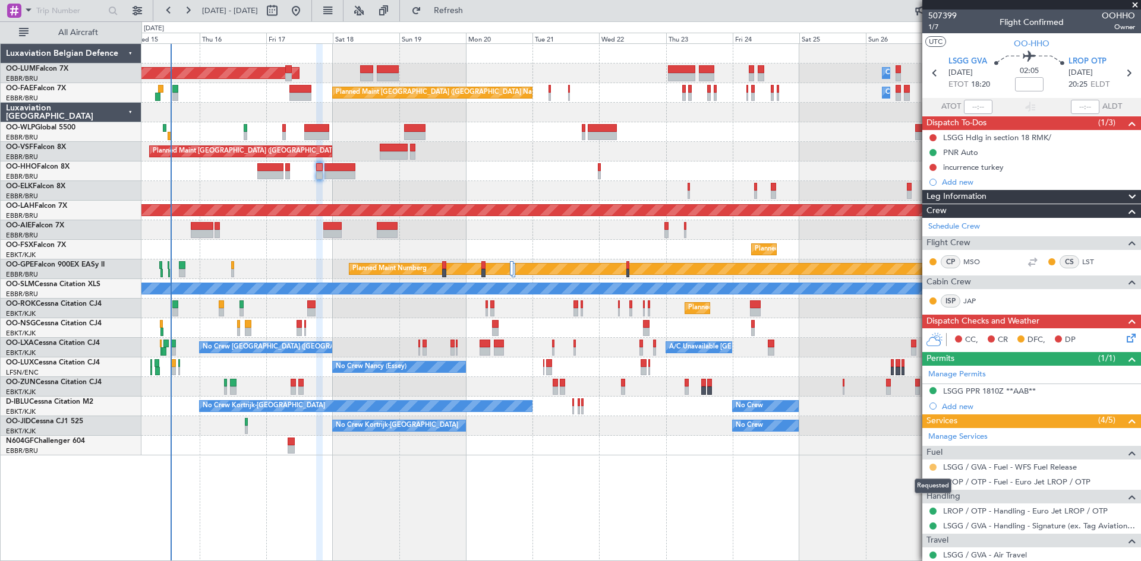
click at [933, 465] on button at bounding box center [932, 467] width 7 height 7
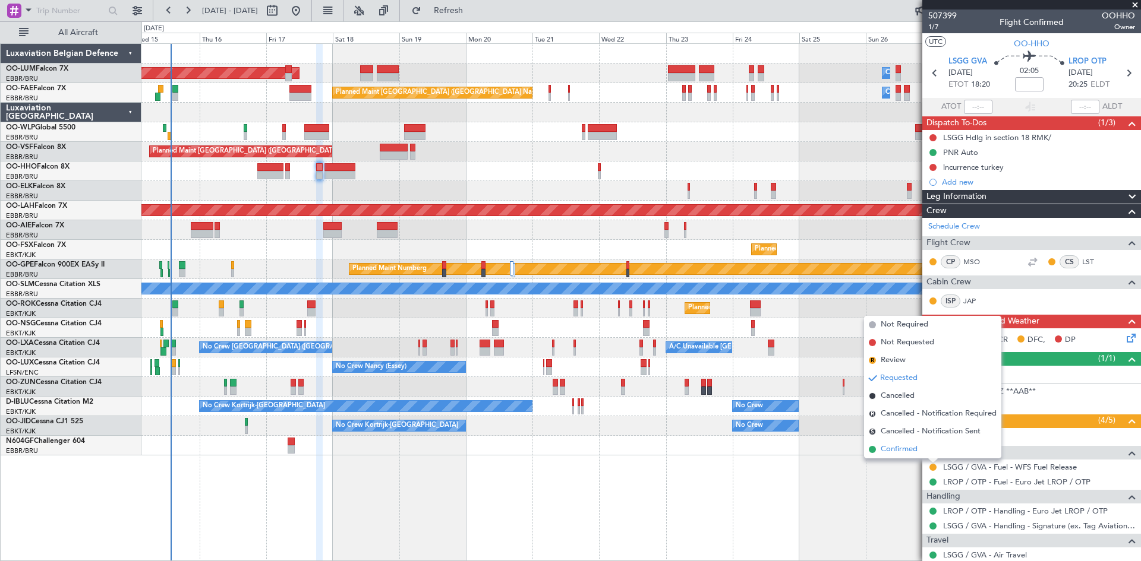
click at [916, 452] on span "Confirmed" at bounding box center [898, 450] width 37 height 12
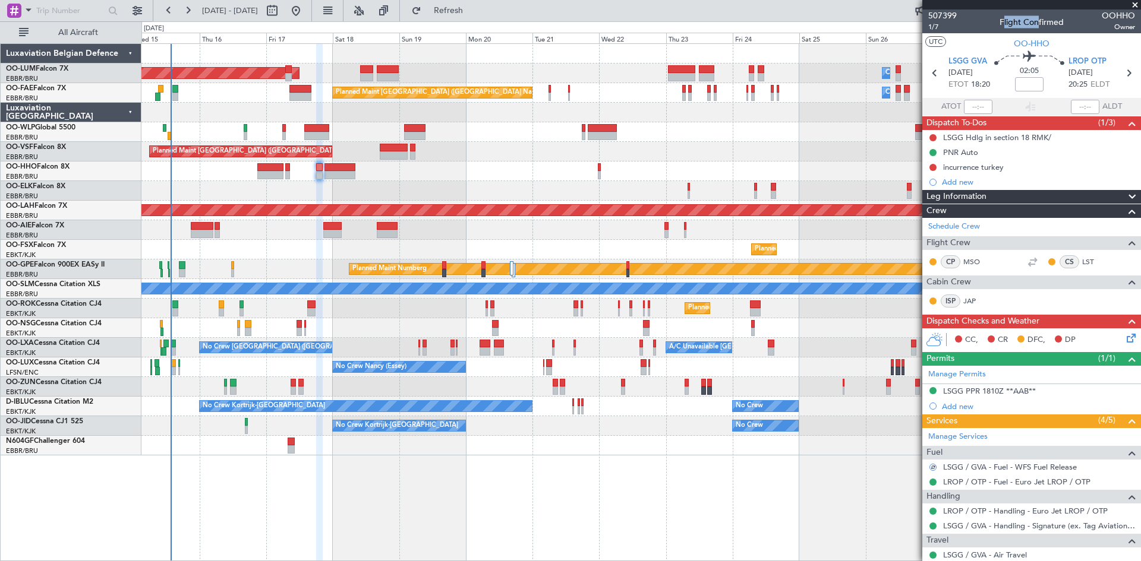
drag, startPoint x: 1031, startPoint y: 24, endPoint x: 1066, endPoint y: 27, distance: 35.2
click at [1066, 27] on div "507399 1/7 Flight Confirmed OOHHO Owner" at bounding box center [1031, 22] width 219 height 24
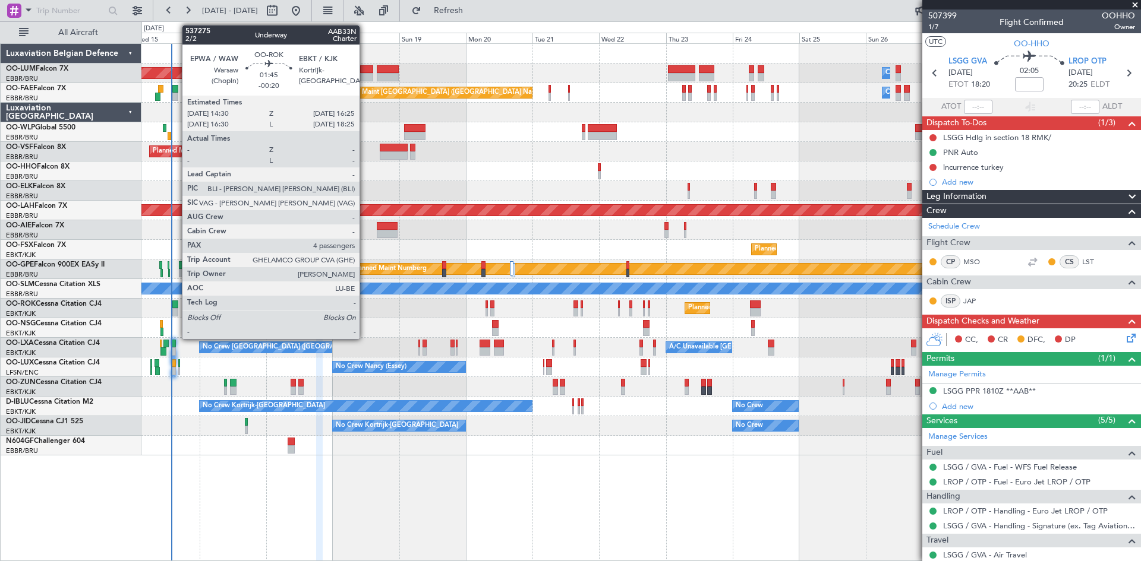
click at [176, 310] on div at bounding box center [174, 312] width 5 height 8
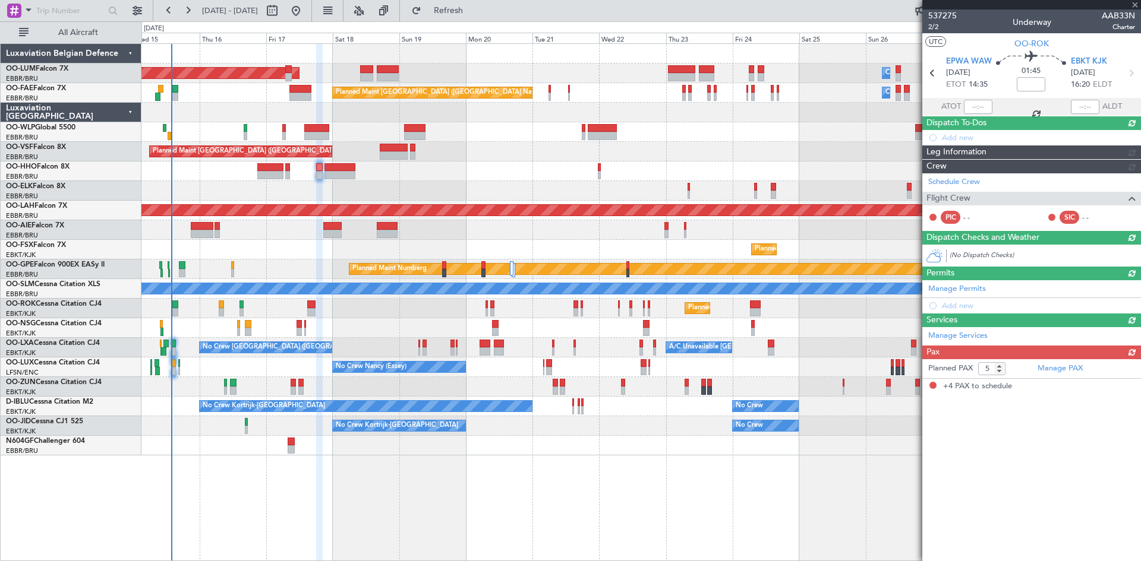
type input "-00:20"
type input "4"
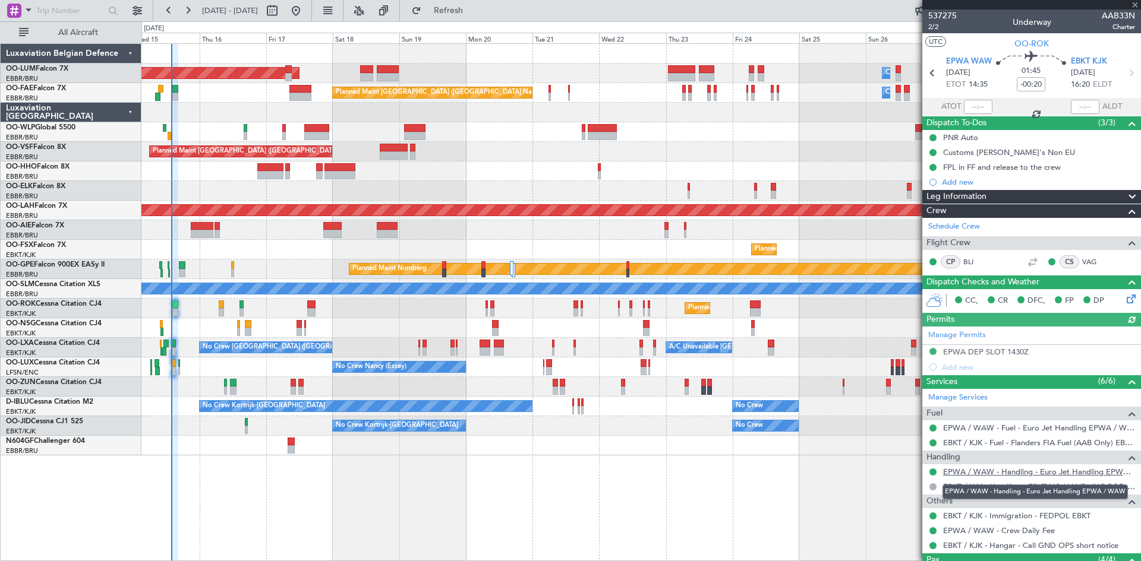
click at [970, 472] on link "EPWA / WAW - Handling - Euro Jet Handling EPWA / WAW" at bounding box center [1039, 472] width 192 height 10
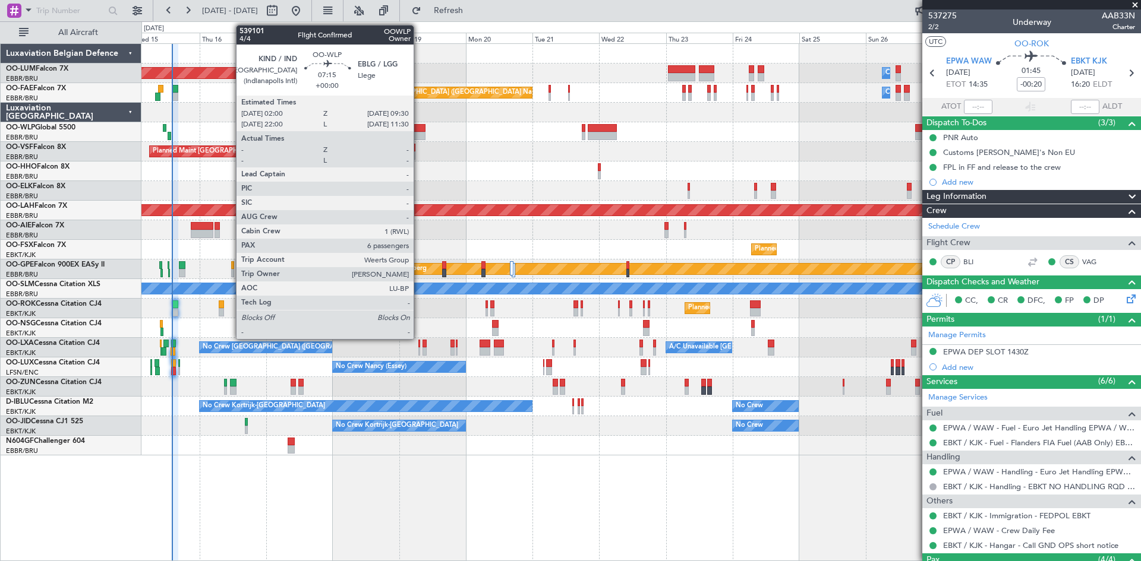
click at [419, 131] on div at bounding box center [414, 128] width 21 height 8
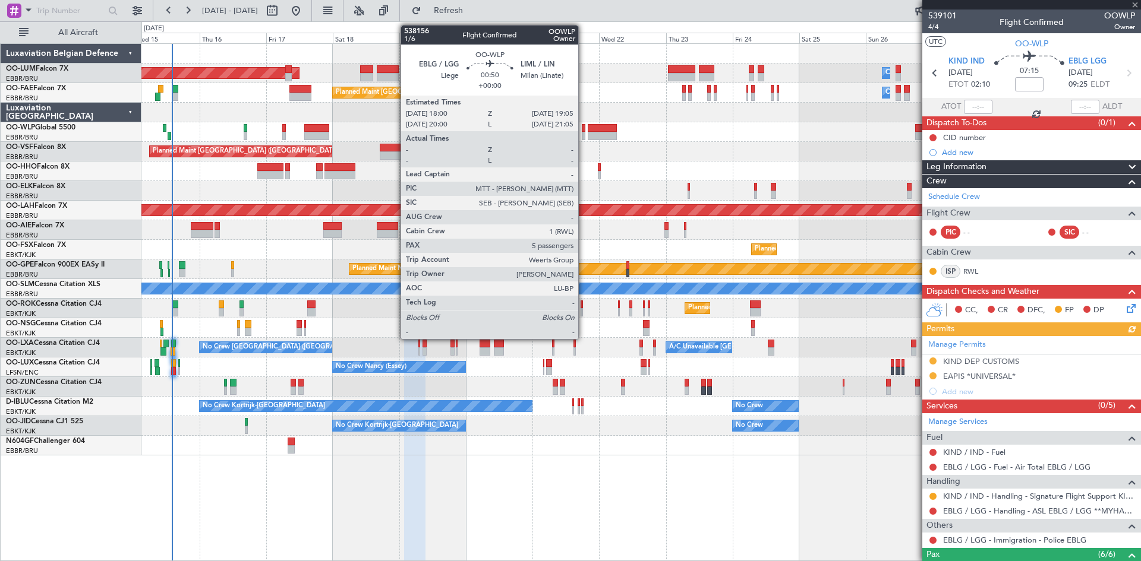
click at [583, 134] on div at bounding box center [584, 136] width 4 height 8
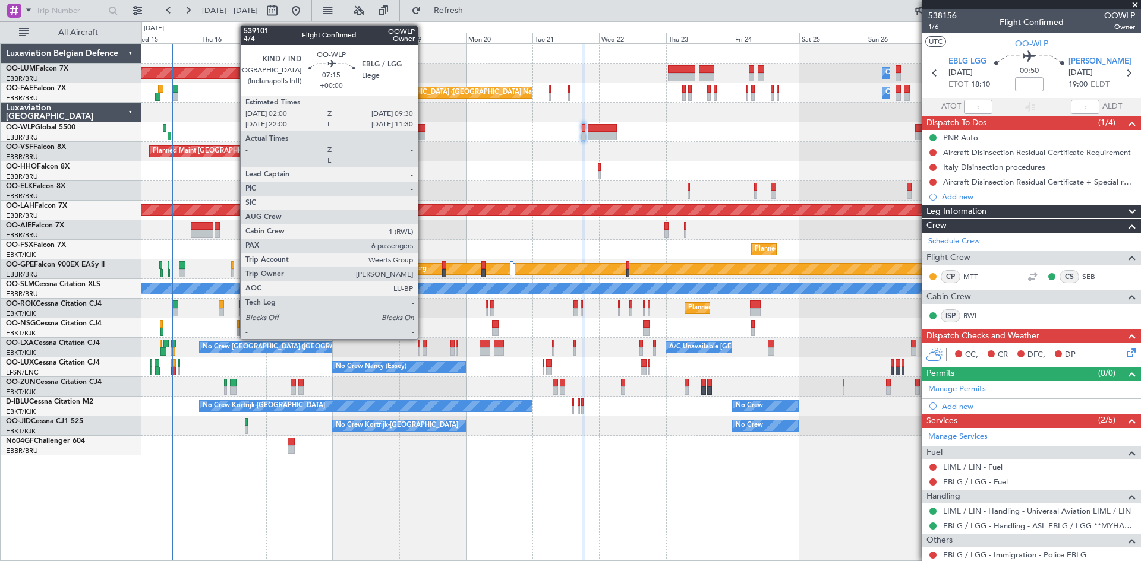
click at [423, 135] on div at bounding box center [414, 136] width 21 height 8
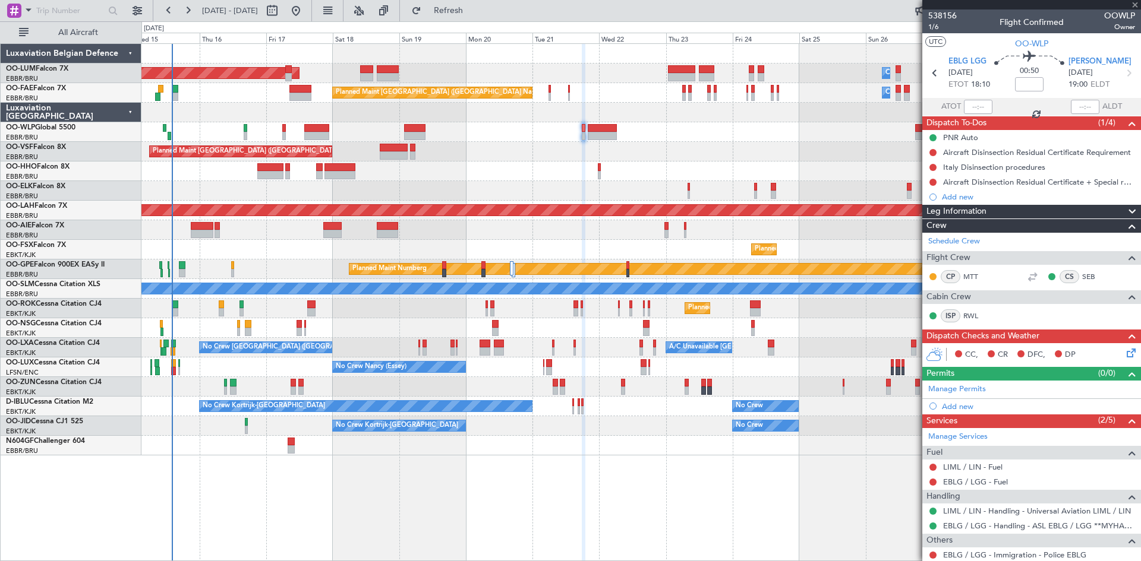
type input "6"
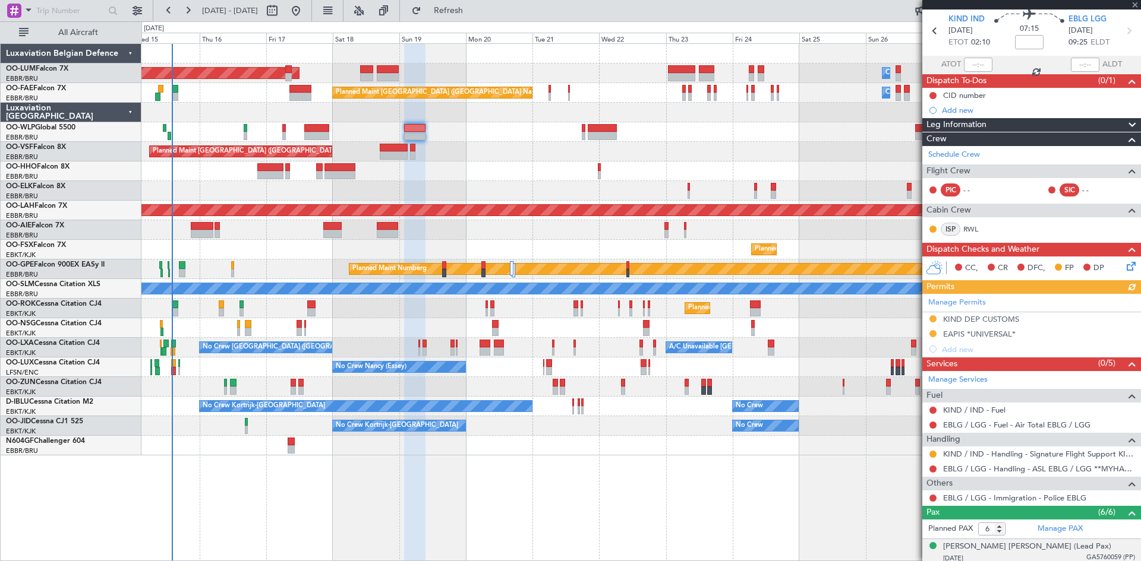
scroll to position [119, 0]
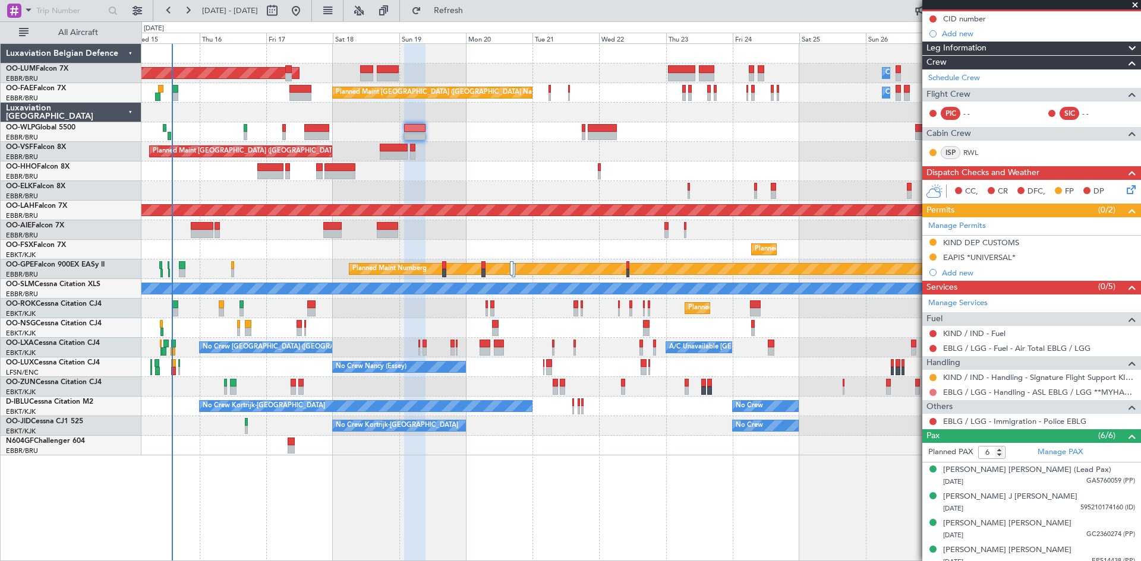
click at [935, 393] on button at bounding box center [932, 392] width 7 height 7
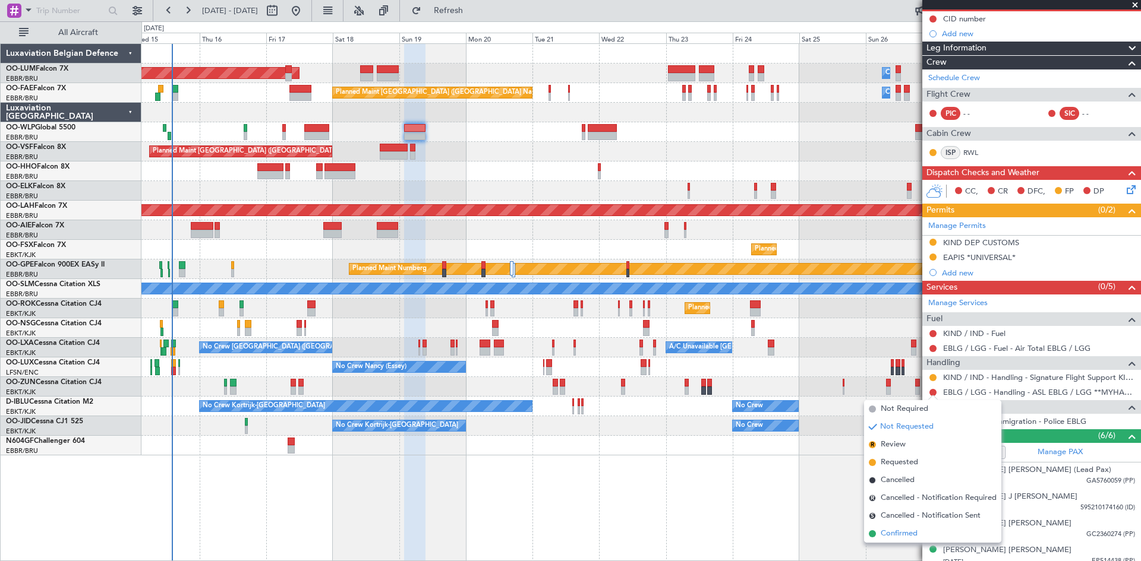
click at [918, 532] on li "Confirmed" at bounding box center [932, 534] width 137 height 18
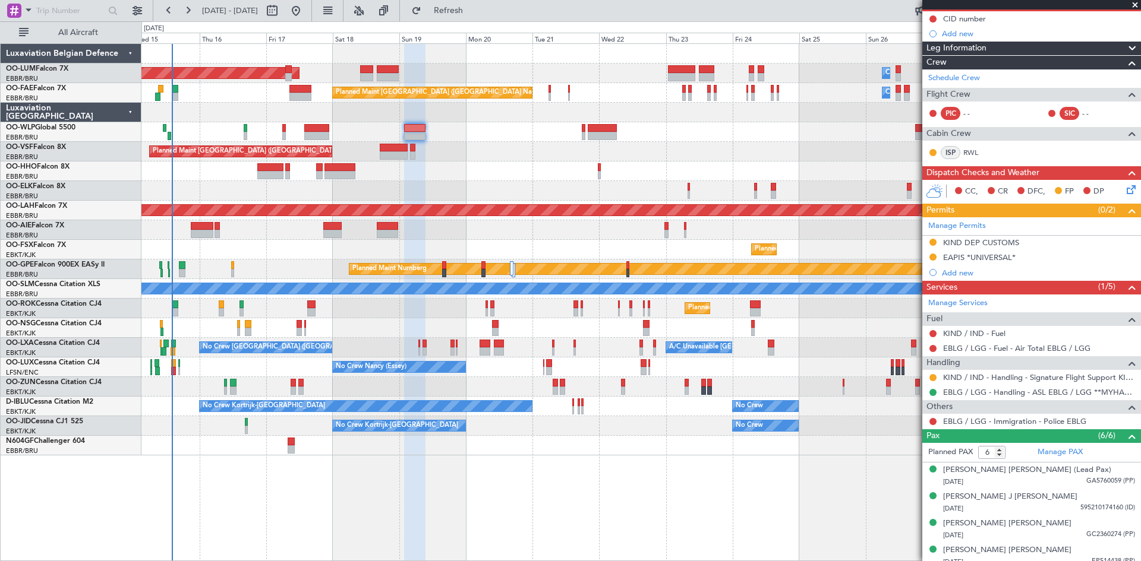
scroll to position [0, 0]
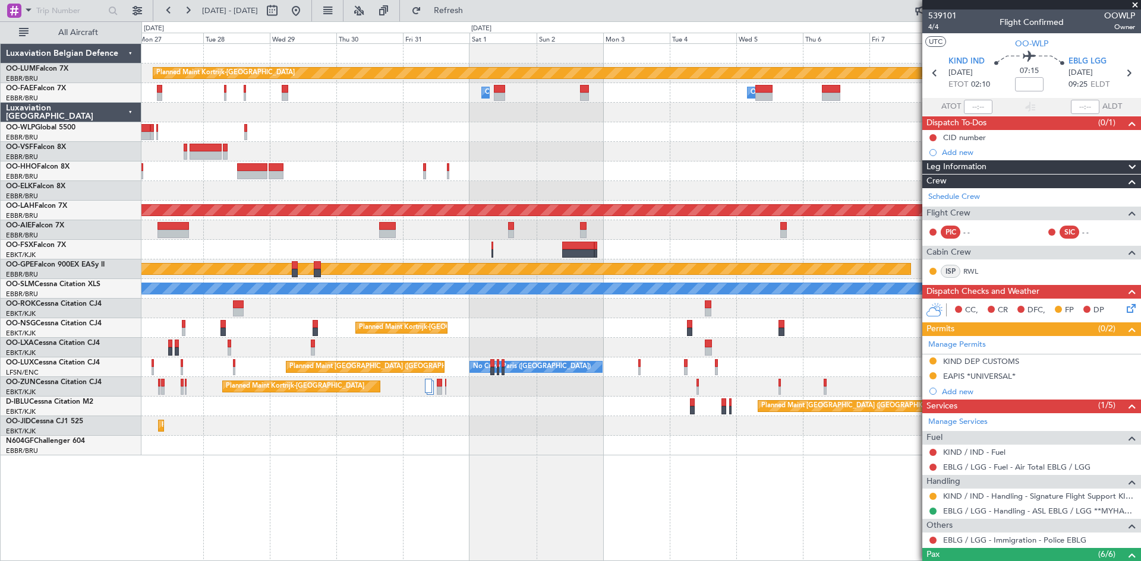
click at [57, 264] on div "Planned Maint Kortrijk-[GEOGRAPHIC_DATA] Owner [GEOGRAPHIC_DATA] Owner [GEOGRAP…" at bounding box center [570, 291] width 1141 height 540
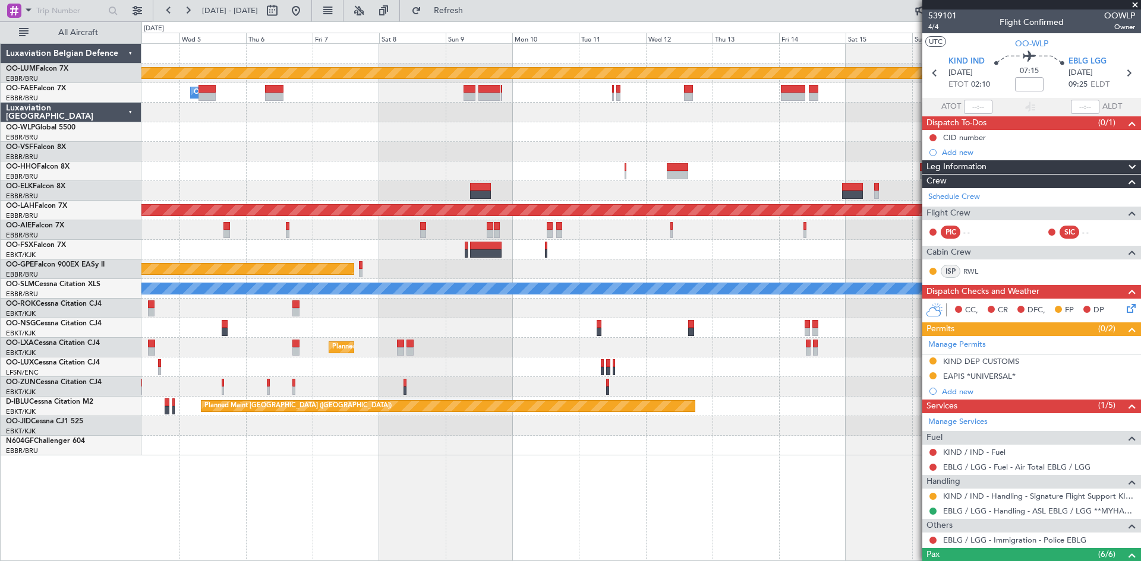
click at [190, 255] on div at bounding box center [640, 250] width 999 height 20
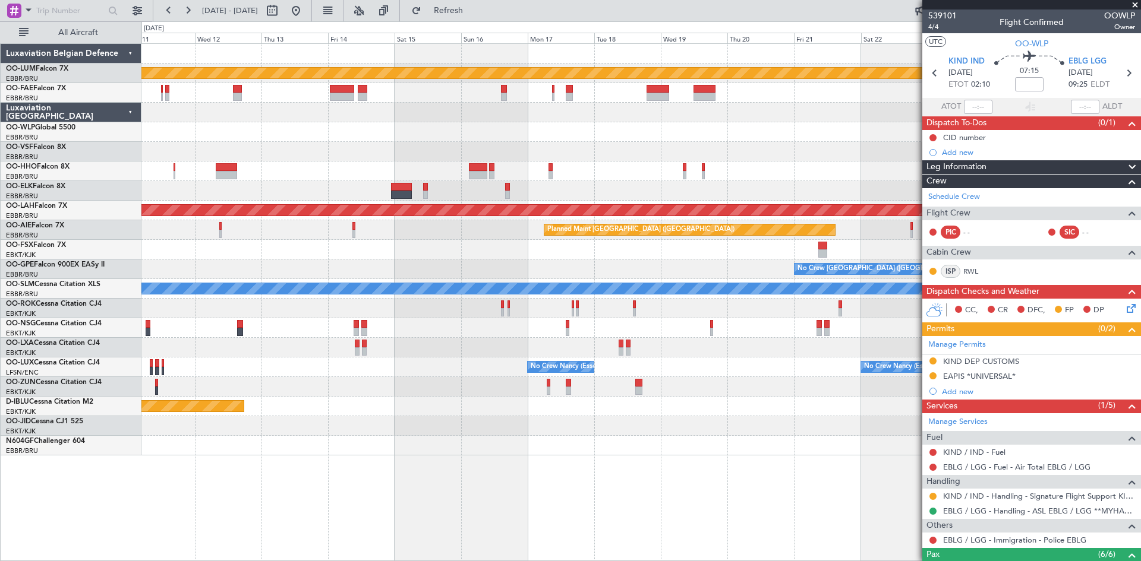
click at [291, 264] on div "Planned Maint Kortrijk-[GEOGRAPHIC_DATA] Planned Maint Geneva ([GEOGRAPHIC_DATA…" at bounding box center [640, 250] width 999 height 412
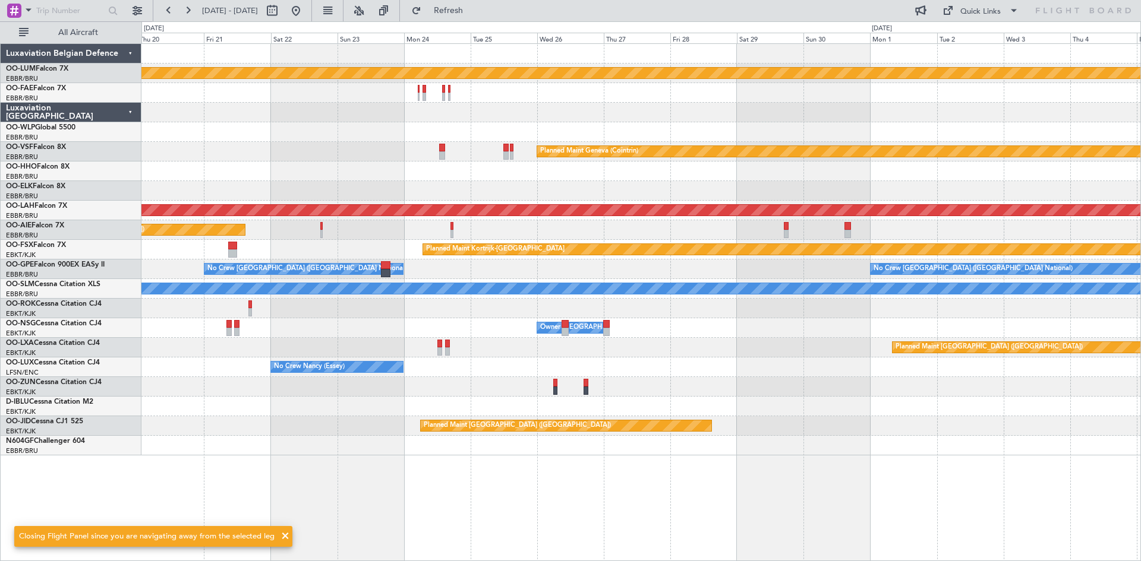
click at [259, 255] on div "Planned Maint Kortrijk-[GEOGRAPHIC_DATA]" at bounding box center [640, 250] width 999 height 20
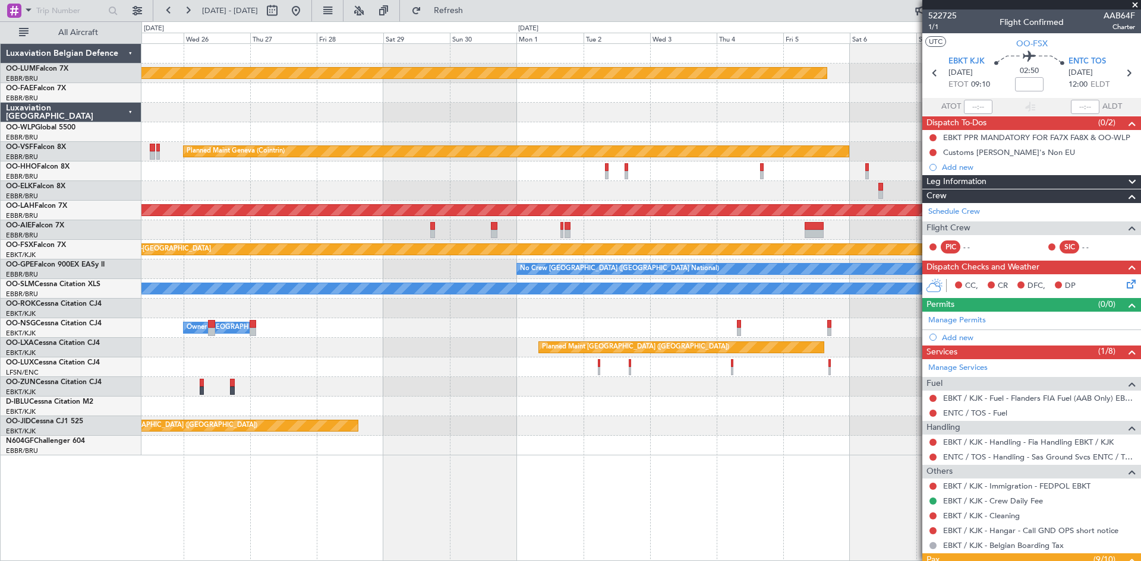
click at [378, 276] on div "No Crew [GEOGRAPHIC_DATA] ([GEOGRAPHIC_DATA] National) No Crew [GEOGRAPHIC_DATA…" at bounding box center [640, 270] width 999 height 20
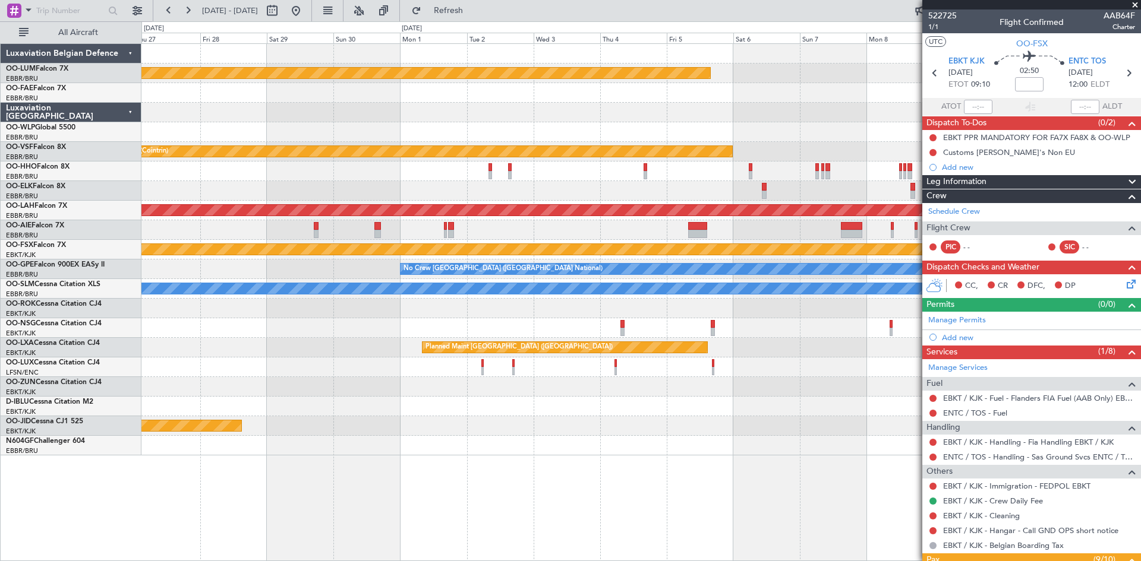
click at [340, 317] on div at bounding box center [640, 309] width 999 height 20
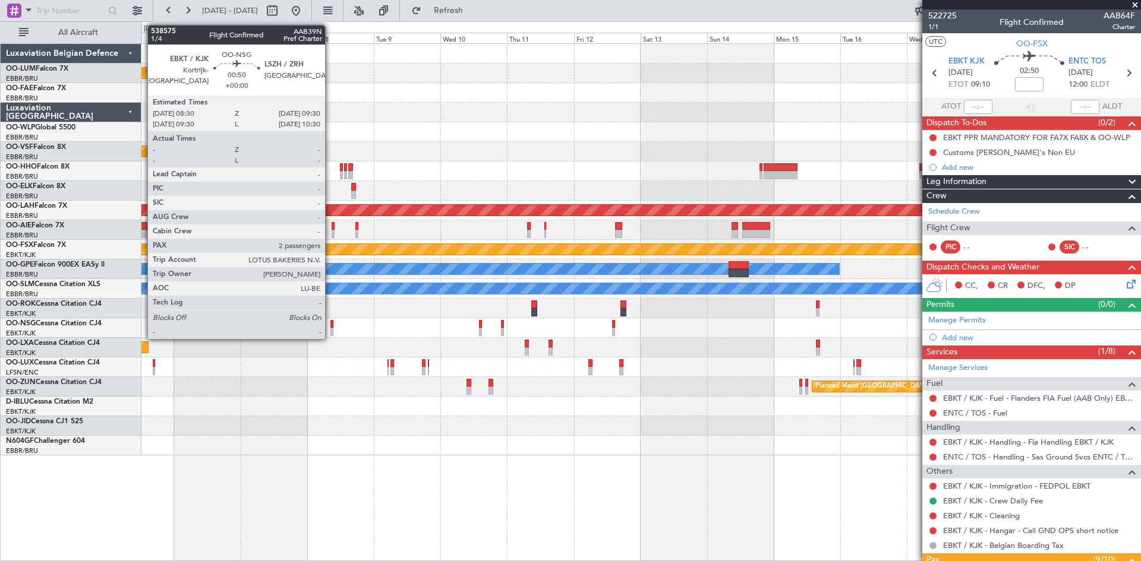
click at [330, 327] on div at bounding box center [331, 324] width 3 height 8
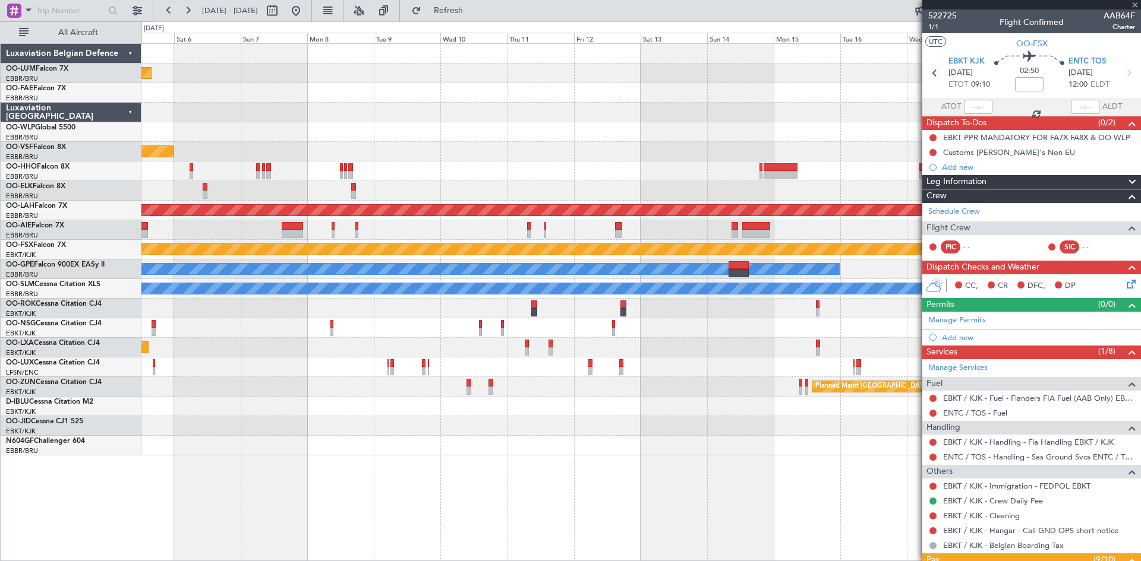
type input "2"
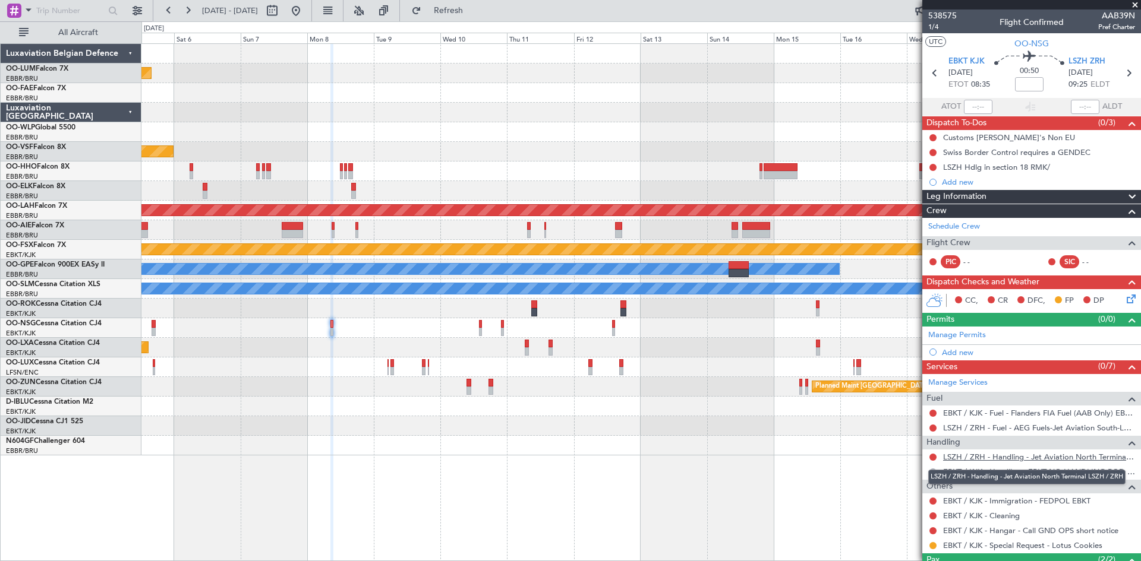
click at [965, 459] on link "LSZH / ZRH - Handling - Jet Aviation North Terminal LSZH / ZRH" at bounding box center [1039, 457] width 192 height 10
drag, startPoint x: 485, startPoint y: 18, endPoint x: 443, endPoint y: 18, distance: 42.2
click at [477, 18] on button "Refresh" at bounding box center [441, 10] width 71 height 19
drag, startPoint x: 337, startPoint y: 17, endPoint x: 411, endPoint y: 556, distance: 543.9
click at [305, 17] on button at bounding box center [295, 10] width 19 height 19
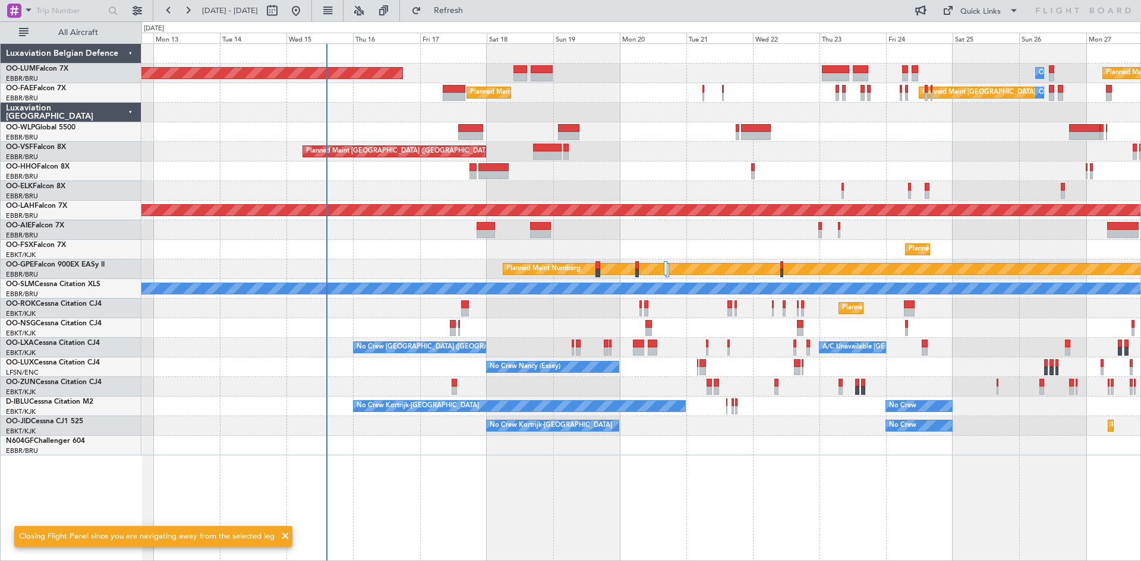
click at [478, 485] on div "AOG Maint [GEOGRAPHIC_DATA] Owner [GEOGRAPHIC_DATA] Planned Maint [GEOGRAPHIC_D…" at bounding box center [640, 302] width 999 height 518
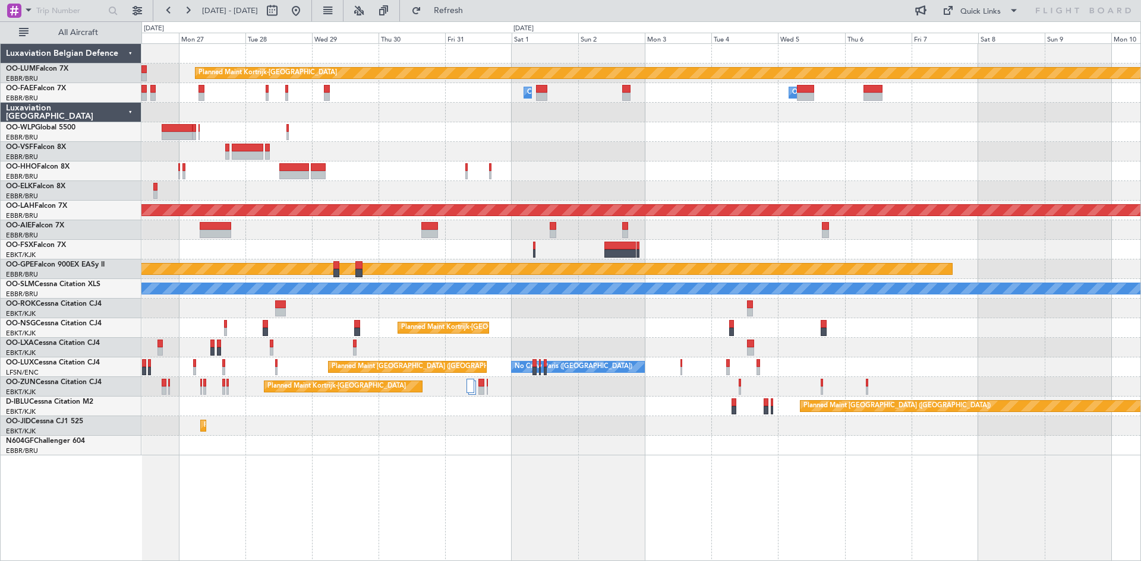
click at [169, 231] on div at bounding box center [640, 230] width 999 height 20
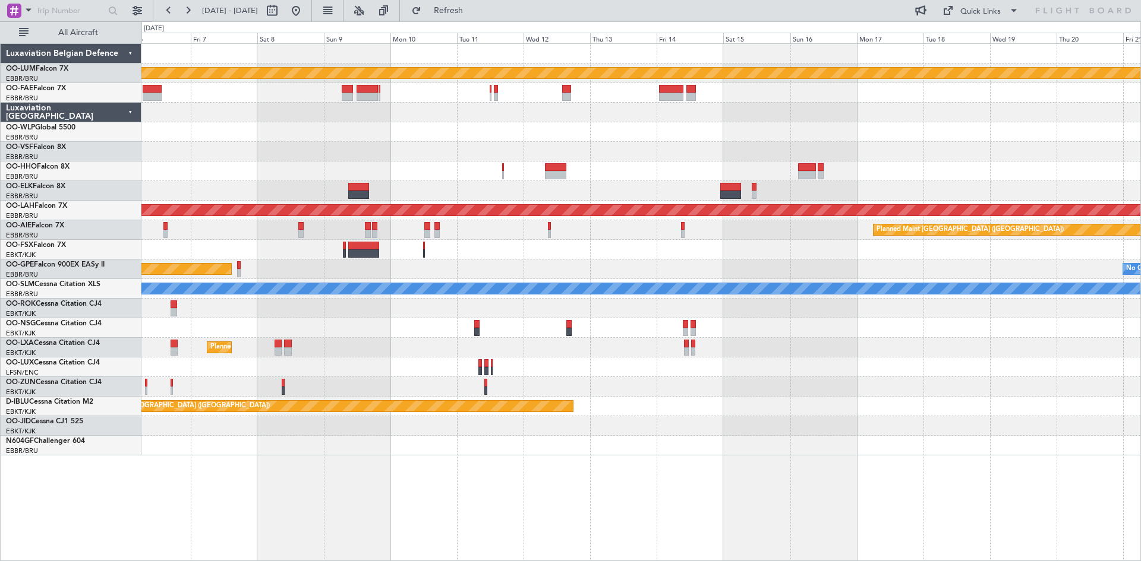
click at [355, 223] on div "Planned Maint [GEOGRAPHIC_DATA] ([GEOGRAPHIC_DATA])" at bounding box center [640, 230] width 999 height 20
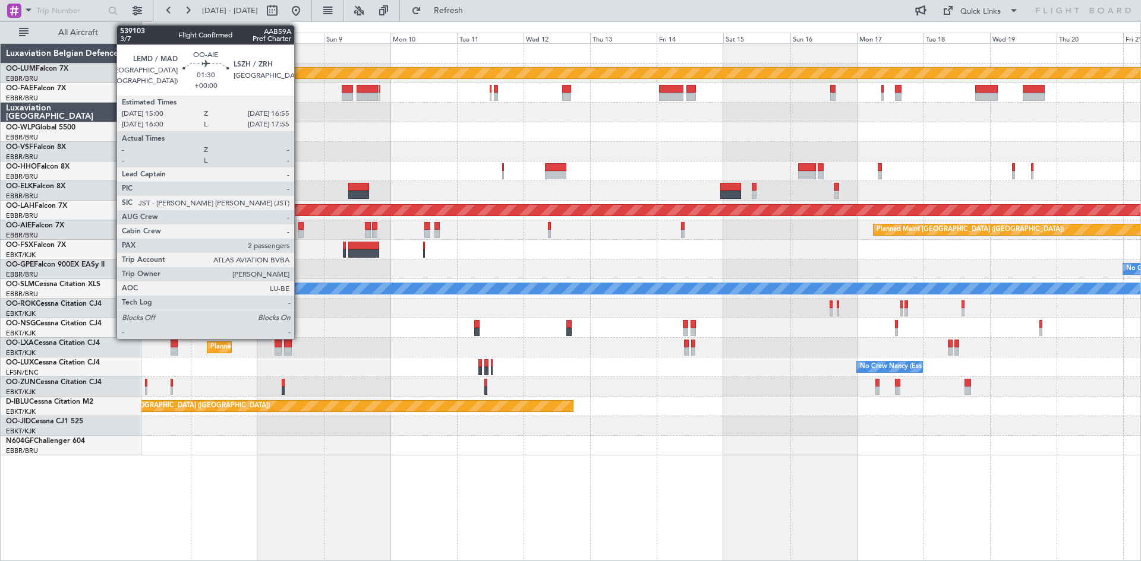
click at [299, 224] on div at bounding box center [300, 226] width 5 height 8
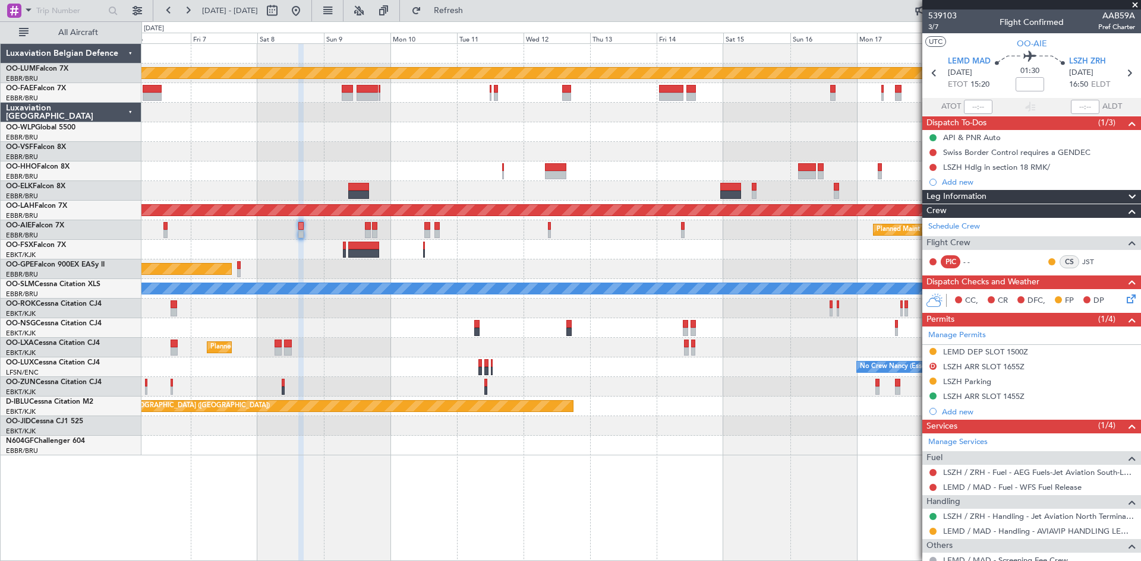
drag, startPoint x: 343, startPoint y: 4, endPoint x: 354, endPoint y: 21, distance: 20.5
click at [305, 4] on button at bounding box center [295, 10] width 19 height 19
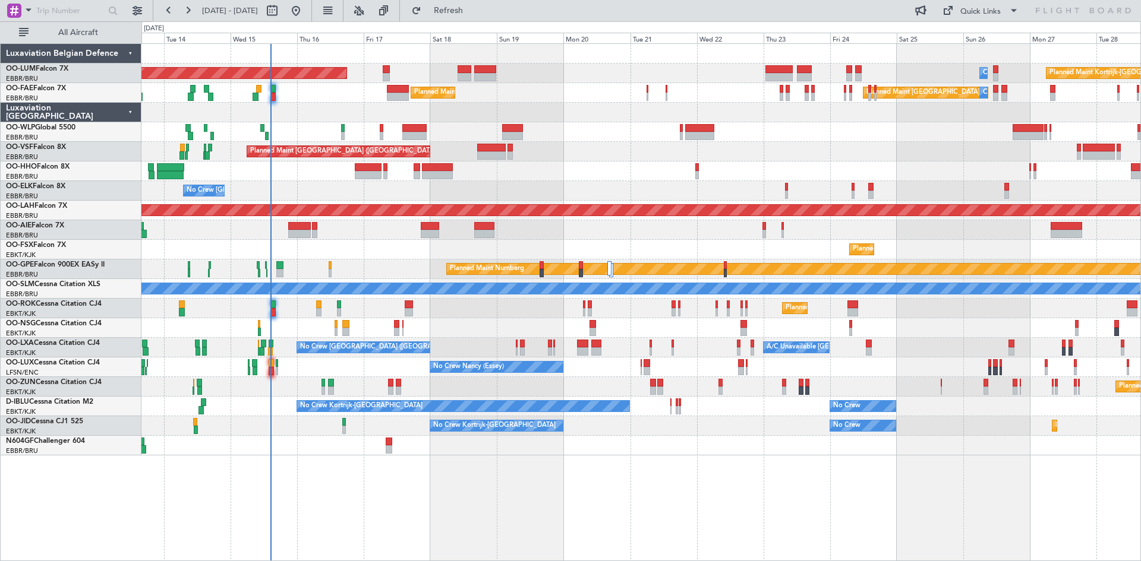
click at [466, 190] on div "AOG Maint [GEOGRAPHIC_DATA] Owner [GEOGRAPHIC_DATA] Planned Maint [GEOGRAPHIC_D…" at bounding box center [640, 250] width 999 height 412
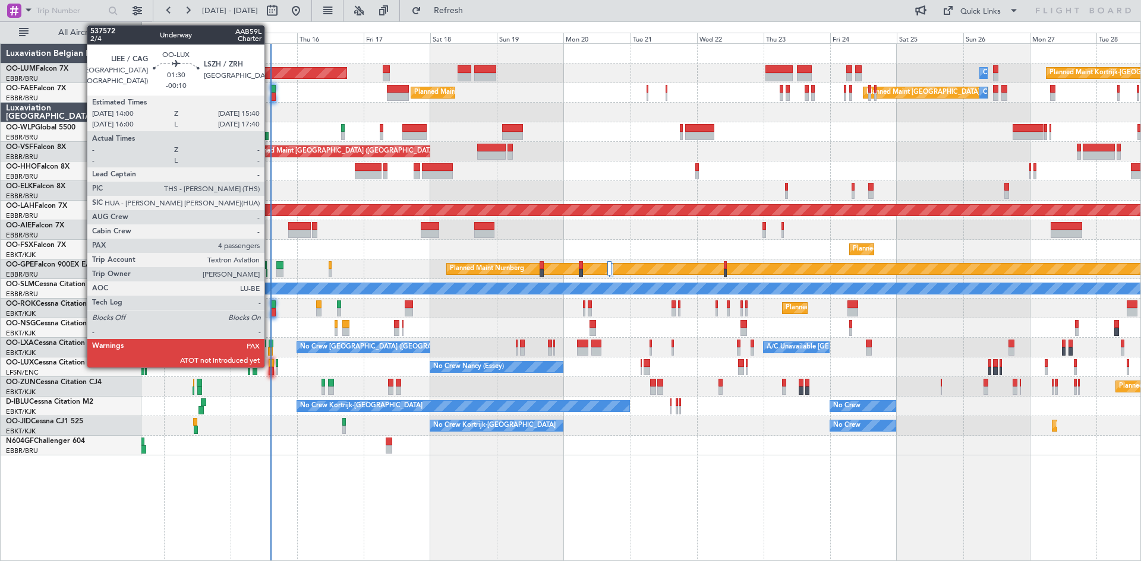
click at [270, 367] on div at bounding box center [271, 363] width 5 height 8
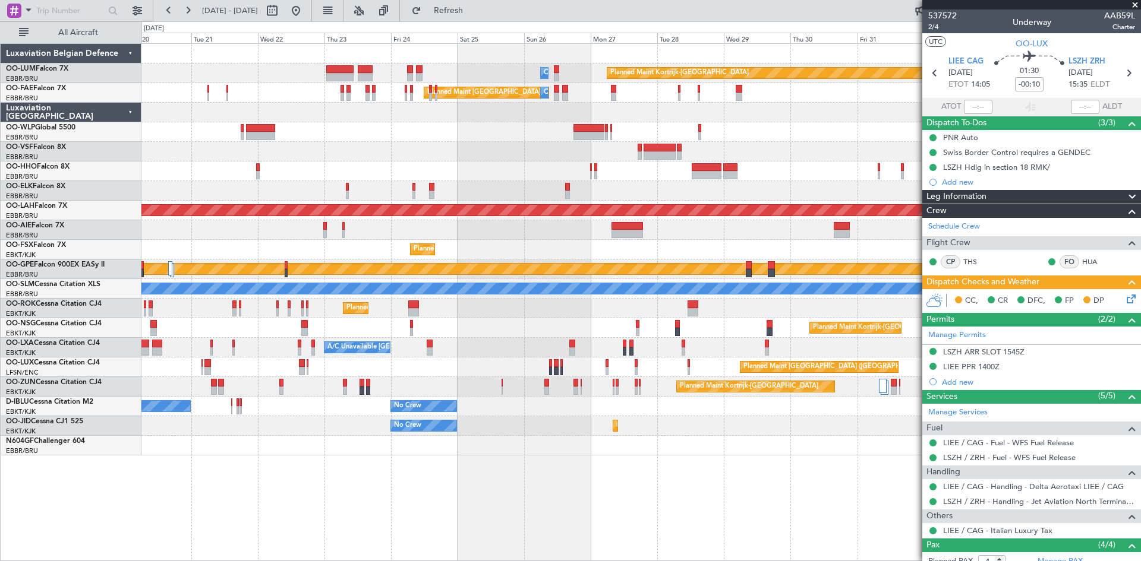
click at [314, 463] on div "Planned Maint Kortrijk-[GEOGRAPHIC_DATA] Owner [GEOGRAPHIC_DATA] AOG Maint [GEO…" at bounding box center [640, 302] width 999 height 518
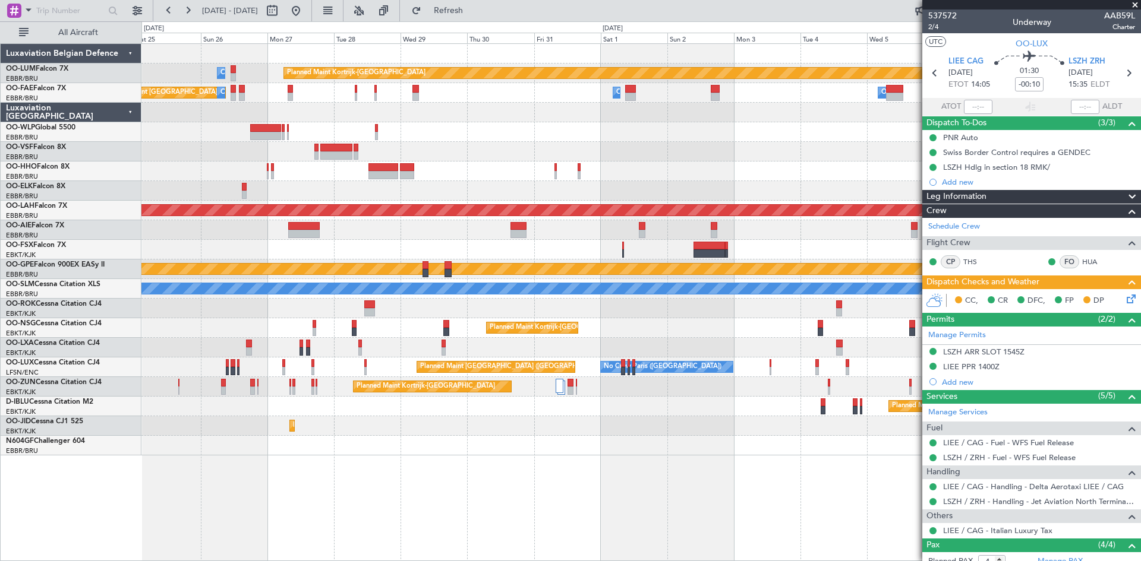
click at [318, 469] on div "Planned Maint Kortrijk-[GEOGRAPHIC_DATA] Owner [GEOGRAPHIC_DATA] Planned Maint …" at bounding box center [640, 302] width 999 height 518
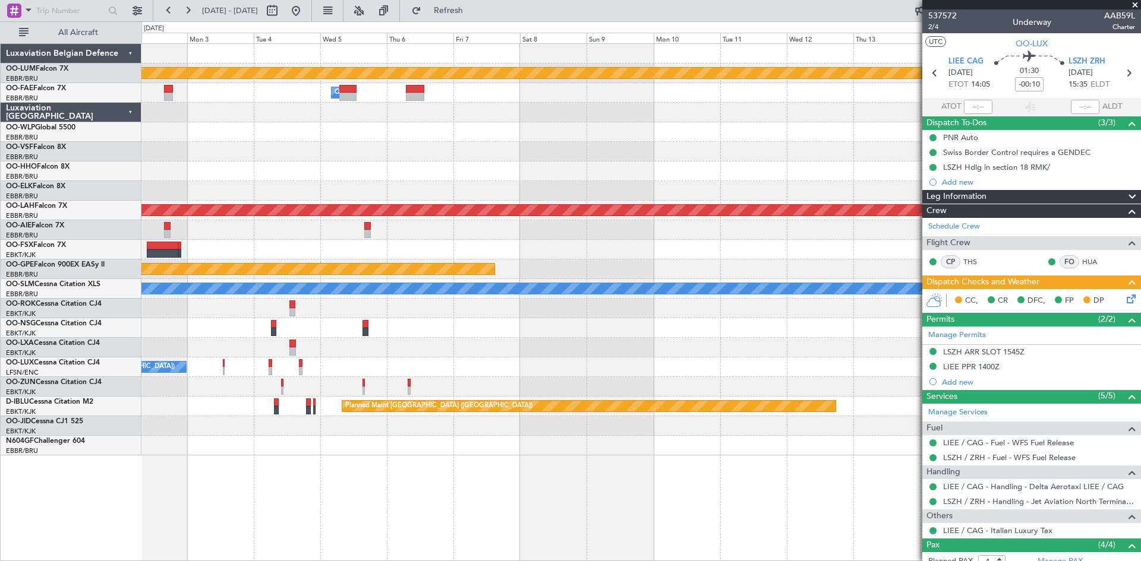
click at [248, 463] on div "Planned Maint Kortrijk-[GEOGRAPHIC_DATA] Owner [GEOGRAPHIC_DATA] Owner [GEOGRAP…" at bounding box center [640, 302] width 999 height 518
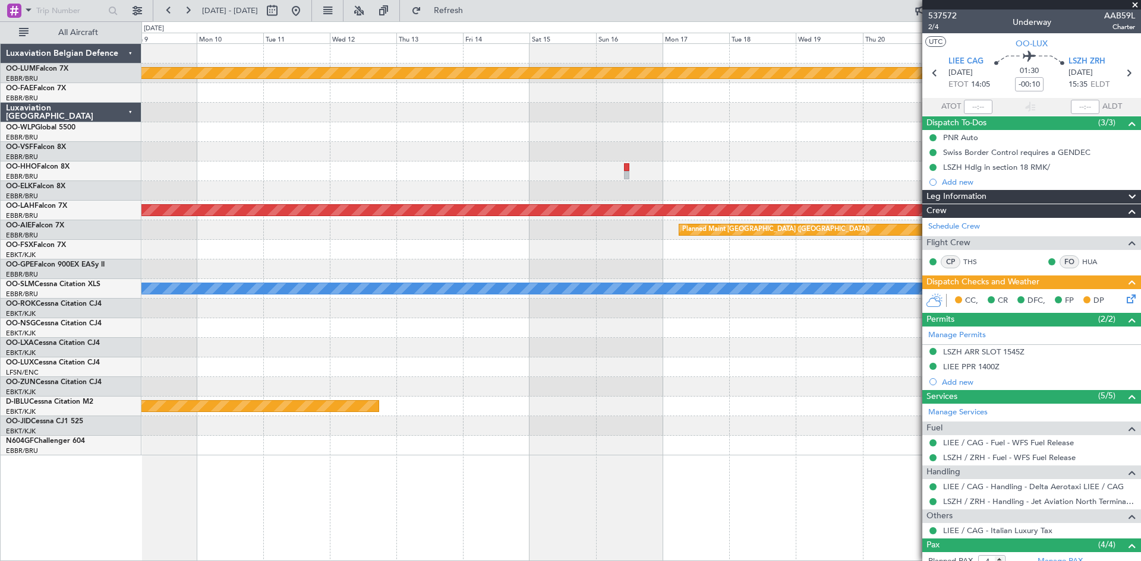
click at [124, 466] on div "Planned Maint Kortrijk-[GEOGRAPHIC_DATA] Planned Maint Geneva ([GEOGRAPHIC_DATA…" at bounding box center [570, 291] width 1141 height 540
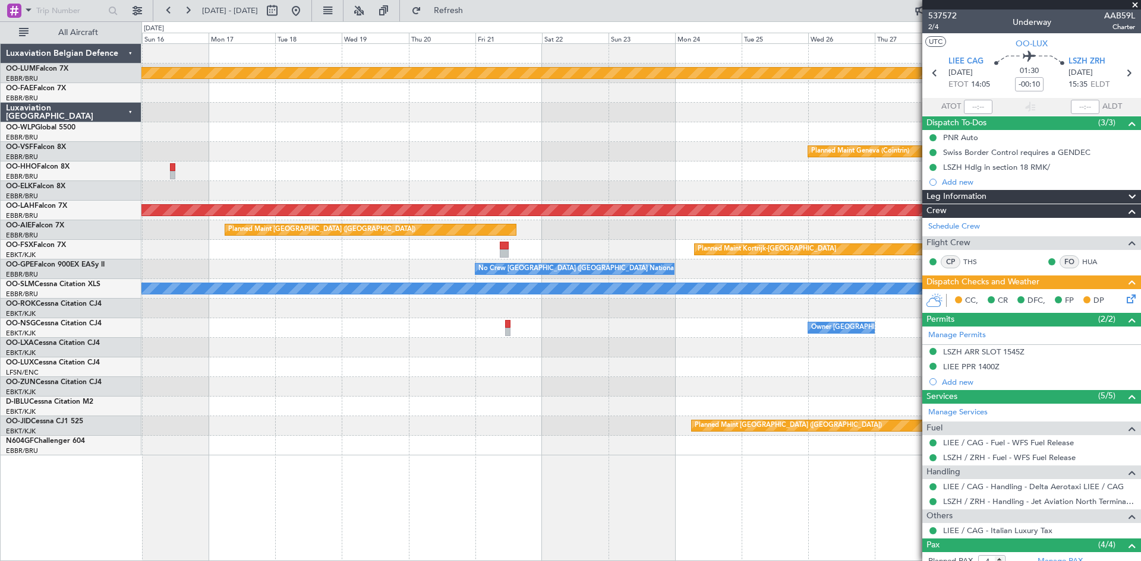
click at [168, 465] on div "Planned Maint Kortrijk-[GEOGRAPHIC_DATA] Planned Maint Geneva ([GEOGRAPHIC_DATA…" at bounding box center [640, 302] width 999 height 518
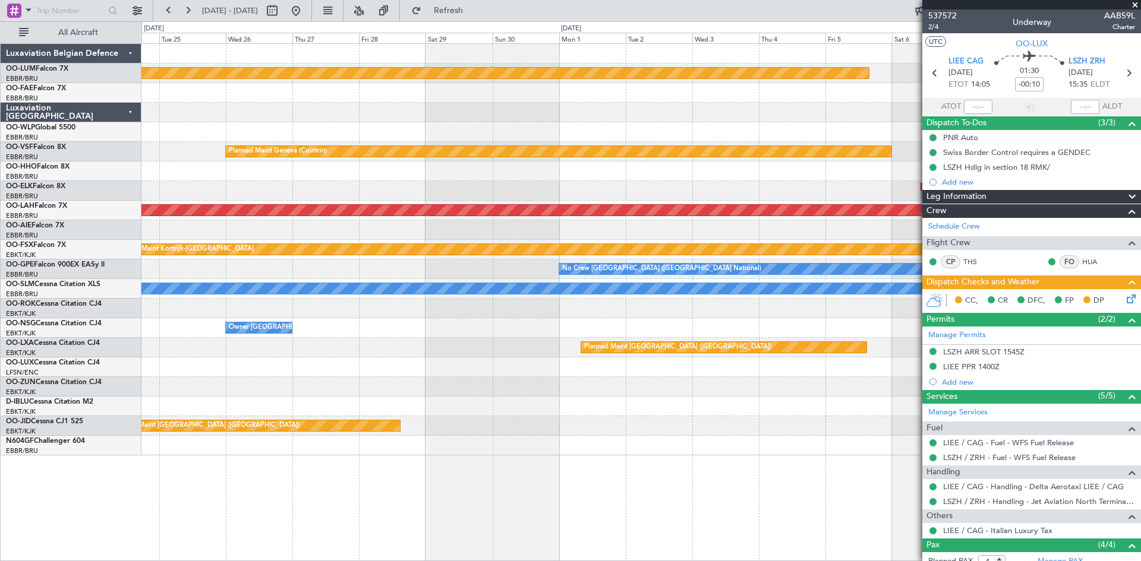
click at [174, 470] on div "Planned Maint Kortrijk-Wevelgem Planned Maint Geneva (Cointrin) Planned Maint A…" at bounding box center [640, 302] width 999 height 518
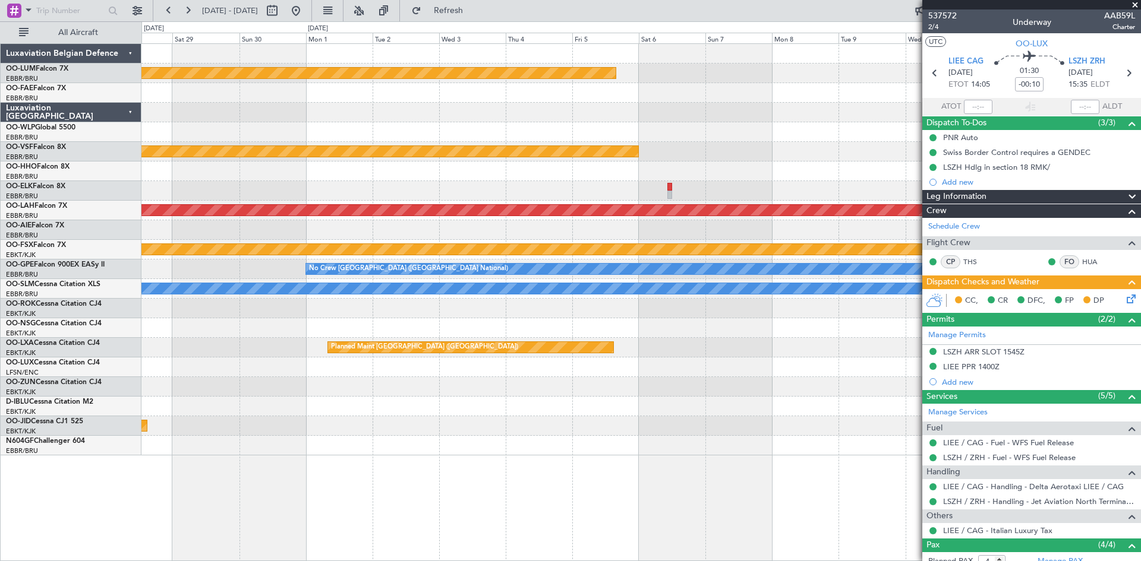
click at [193, 439] on div at bounding box center [640, 446] width 999 height 20
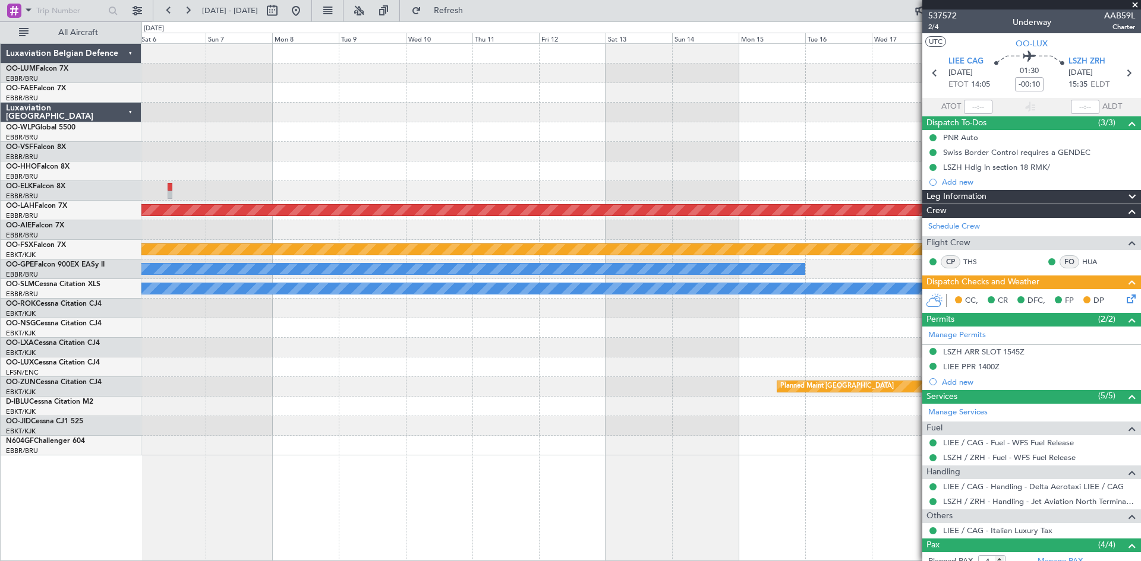
click at [210, 444] on div at bounding box center [640, 446] width 999 height 20
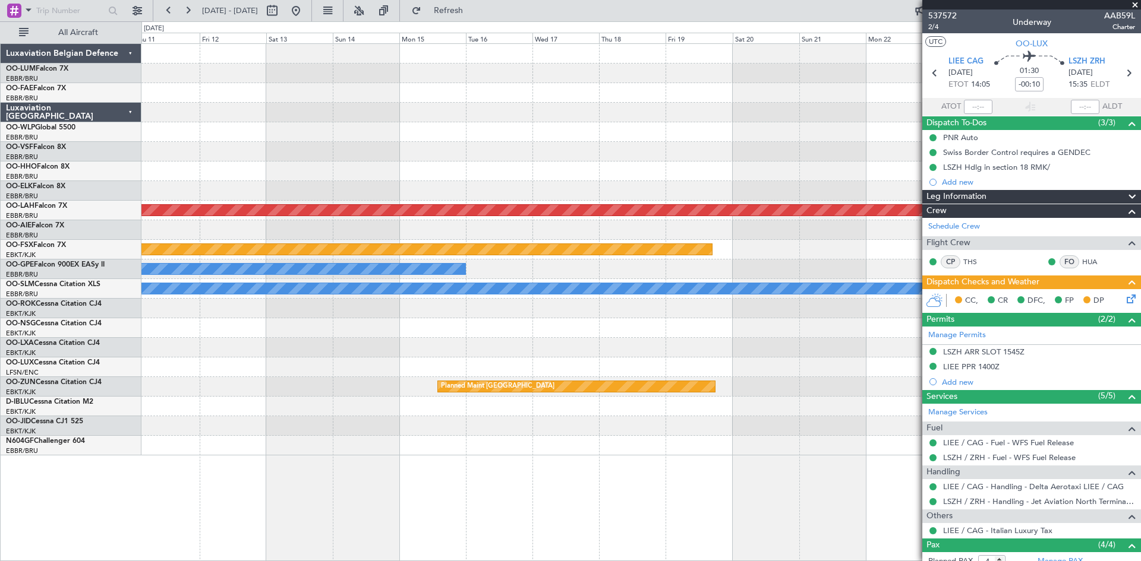
click at [233, 469] on div "Planned Maint Alton-st Louis (St Louis Regl) Planned Maint Kortrijk-Wevelgem No…" at bounding box center [640, 302] width 999 height 518
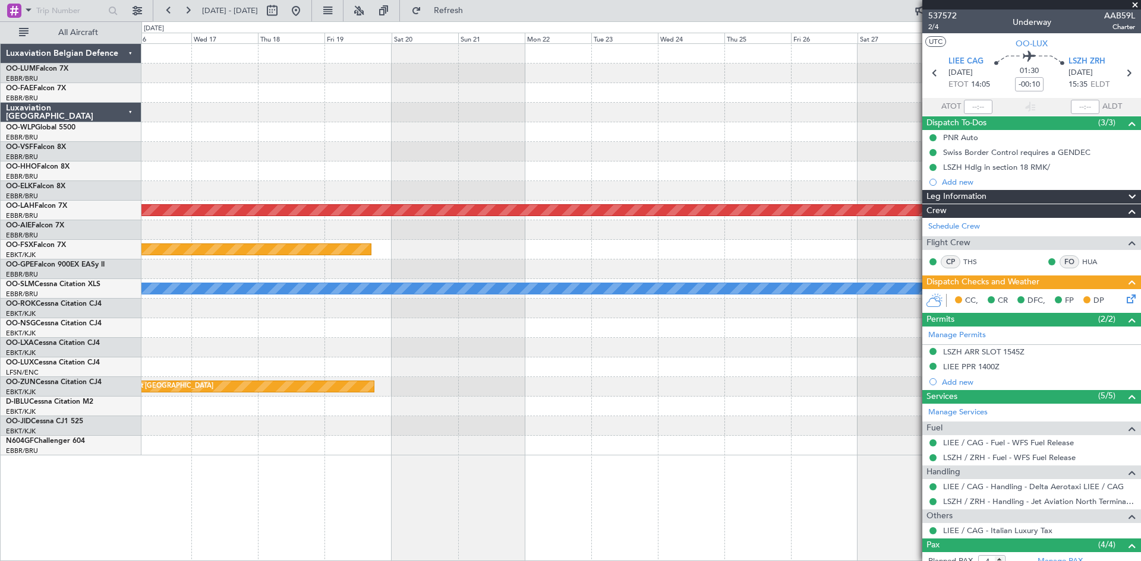
click at [250, 469] on div "Planned Maint Alton-st Louis (St Louis Regl) Planned Maint Kortrijk-Wevelgem No…" at bounding box center [640, 302] width 999 height 518
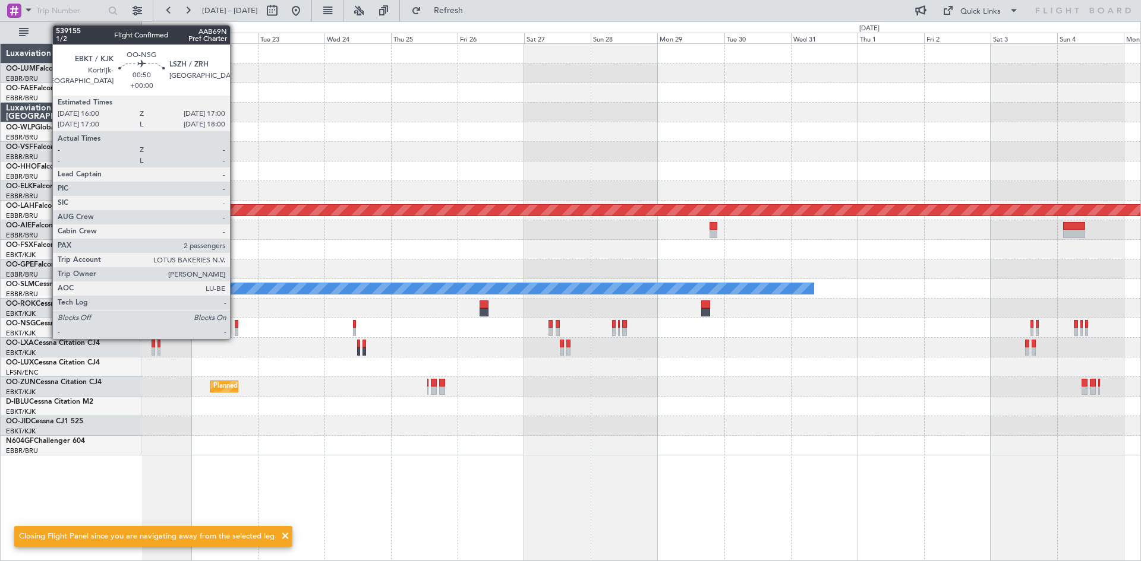
click at [235, 328] on div at bounding box center [236, 332] width 3 height 8
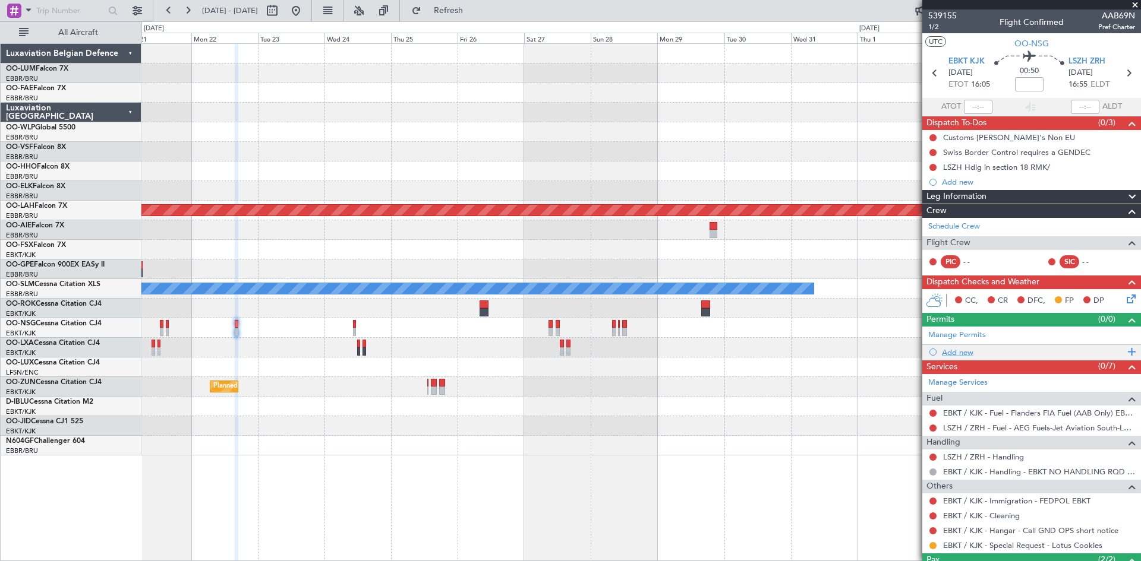
click at [954, 354] on div "Add new" at bounding box center [1033, 353] width 182 height 10
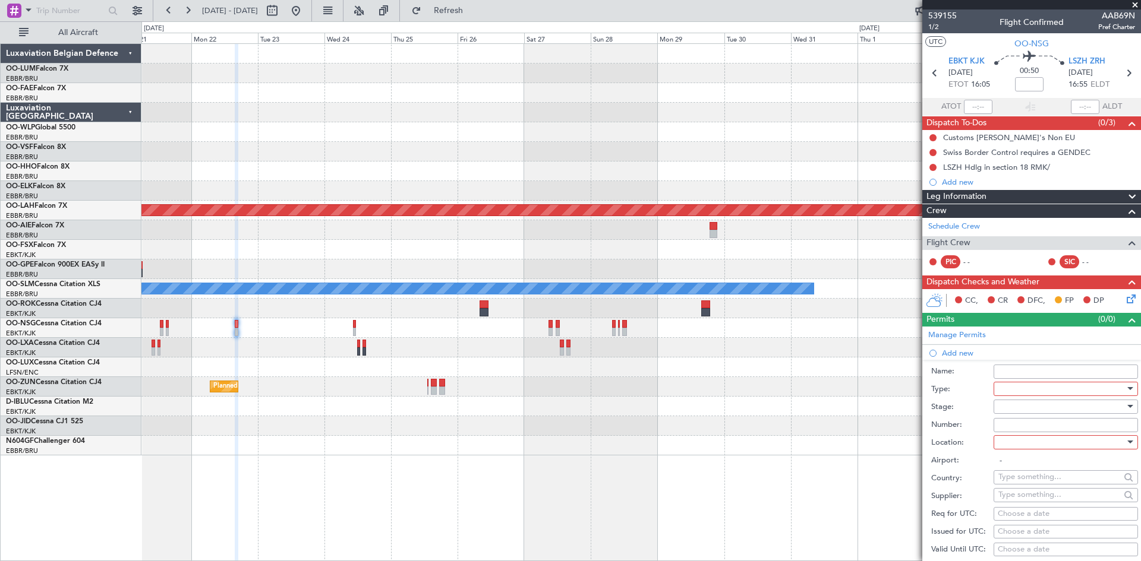
click at [1014, 384] on div at bounding box center [1061, 389] width 127 height 18
click at [1031, 498] on span "Slot" at bounding box center [1061, 501] width 125 height 18
click at [1015, 439] on div at bounding box center [1061, 443] width 127 height 18
click at [1022, 500] on span "Arrival" at bounding box center [1061, 502] width 125 height 18
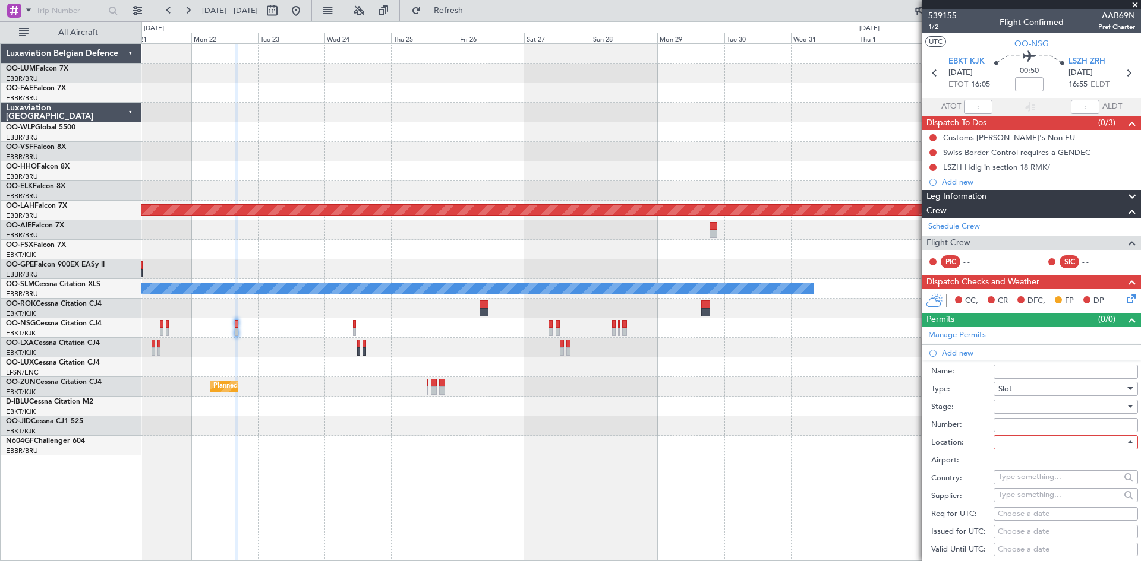
type input "LSZH / ZRH"
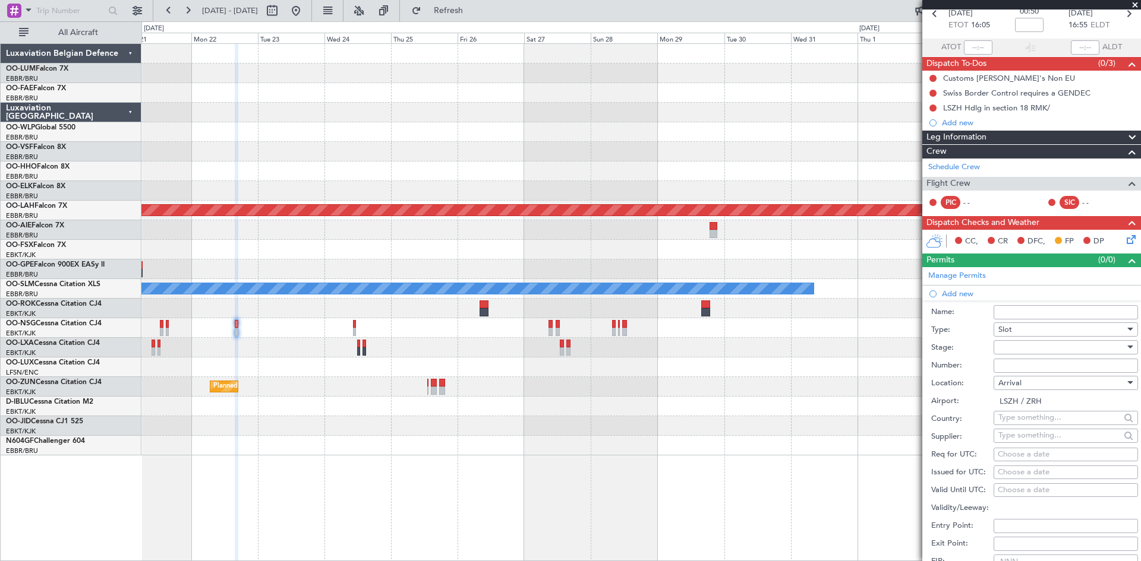
click at [1018, 455] on div "Choose a date" at bounding box center [1066, 455] width 136 height 12
select select "10"
select select "2025"
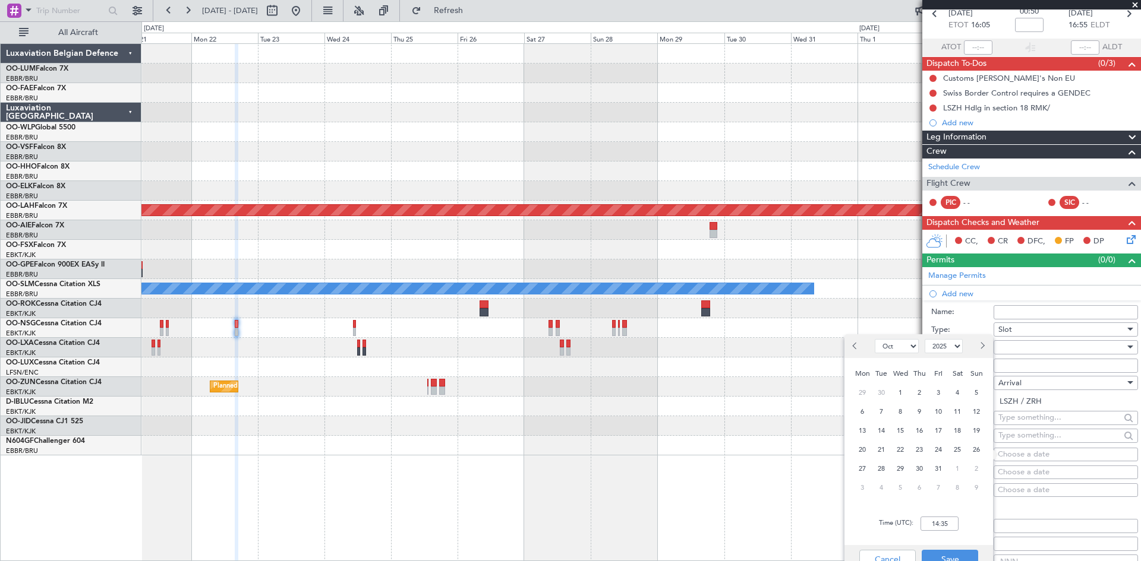
click at [981, 341] on button "Next month" at bounding box center [981, 346] width 13 height 19
select select "12"
click at [869, 448] on span "22" at bounding box center [862, 450] width 15 height 15
click at [932, 523] on input "00:00" at bounding box center [939, 524] width 38 height 14
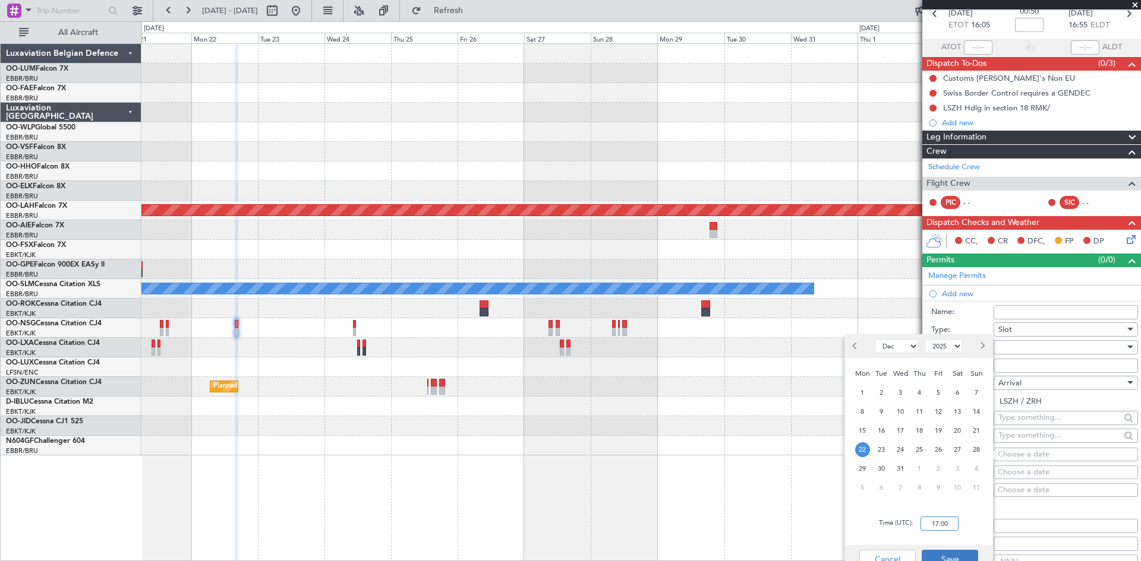
type input "17:00"
click at [969, 554] on button "Save" at bounding box center [949, 559] width 56 height 19
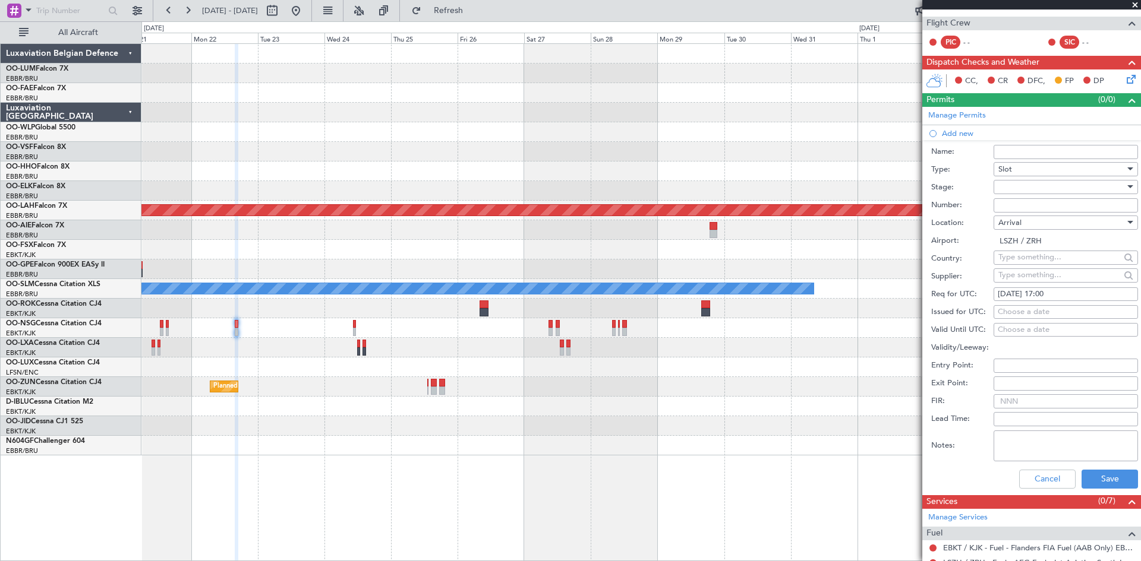
scroll to position [238, 0]
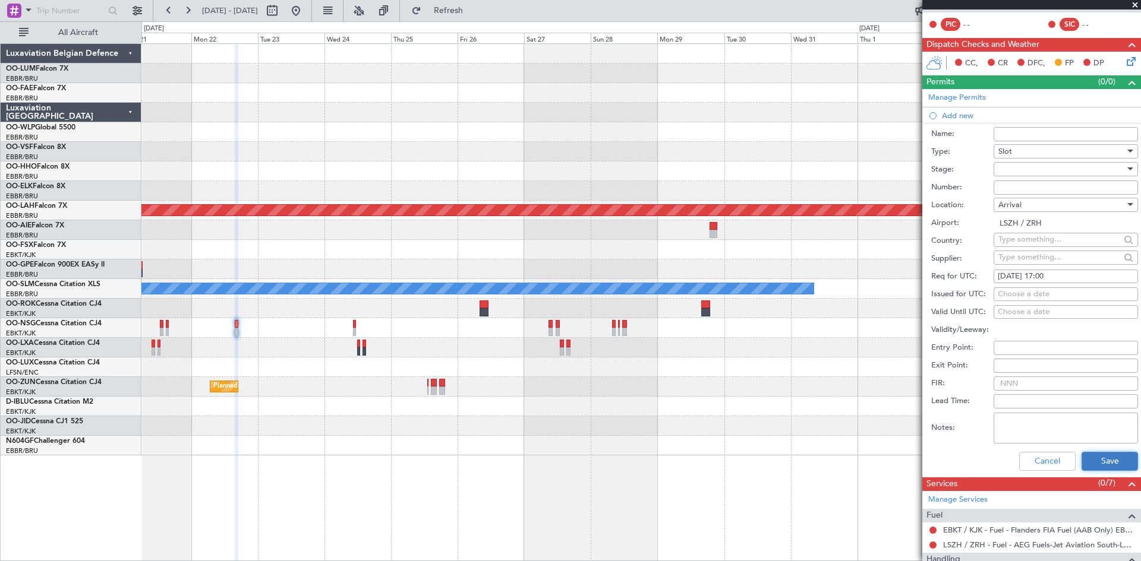
click at [1101, 453] on button "Save" at bounding box center [1109, 461] width 56 height 19
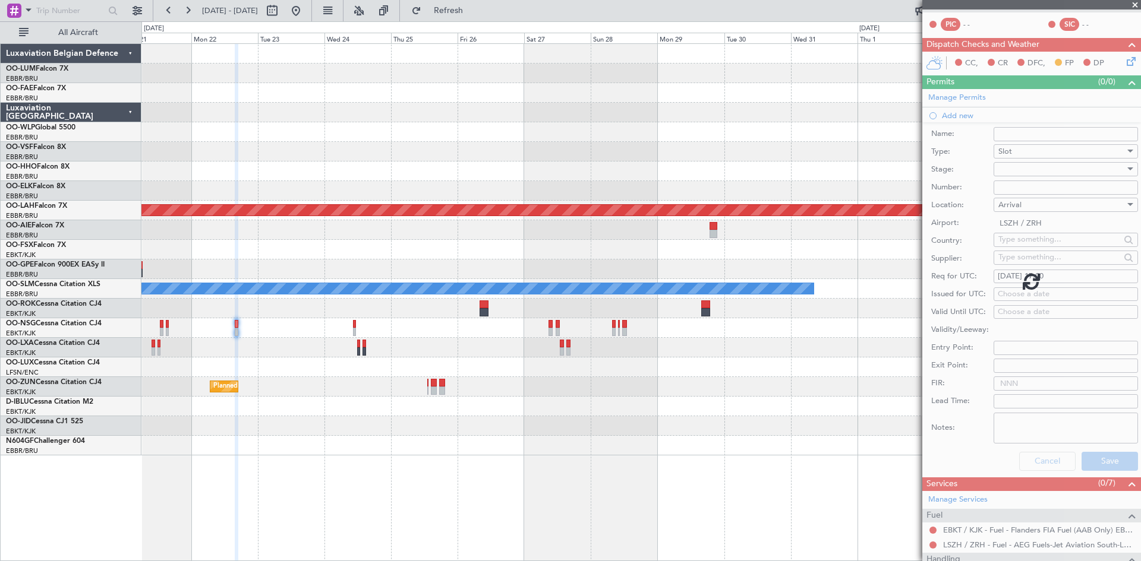
scroll to position [93, 0]
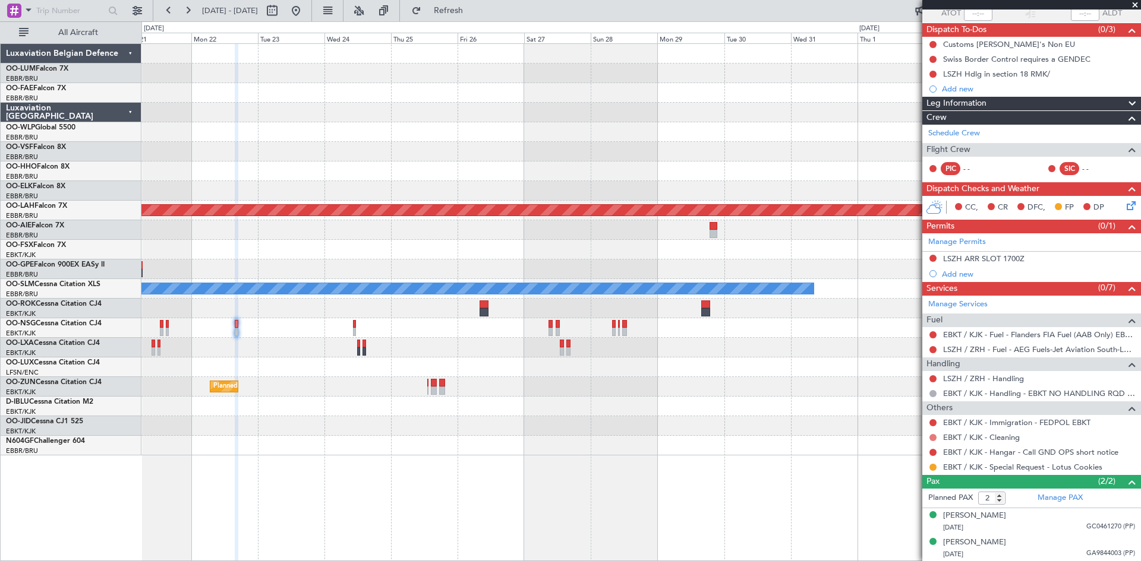
click at [930, 440] on button at bounding box center [932, 437] width 7 height 7
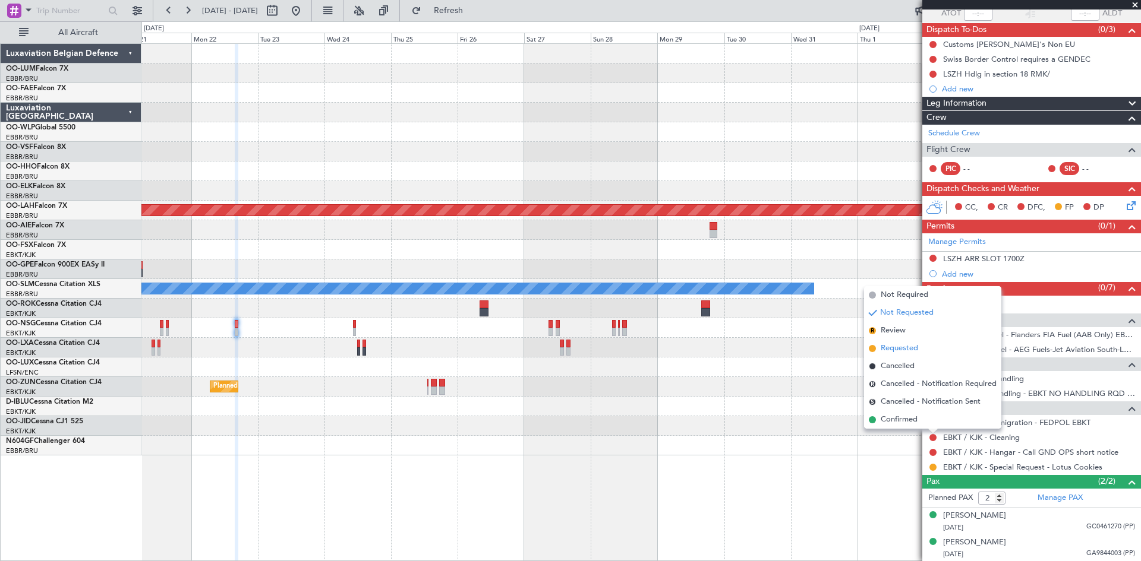
click at [898, 344] on span "Requested" at bounding box center [898, 349] width 37 height 12
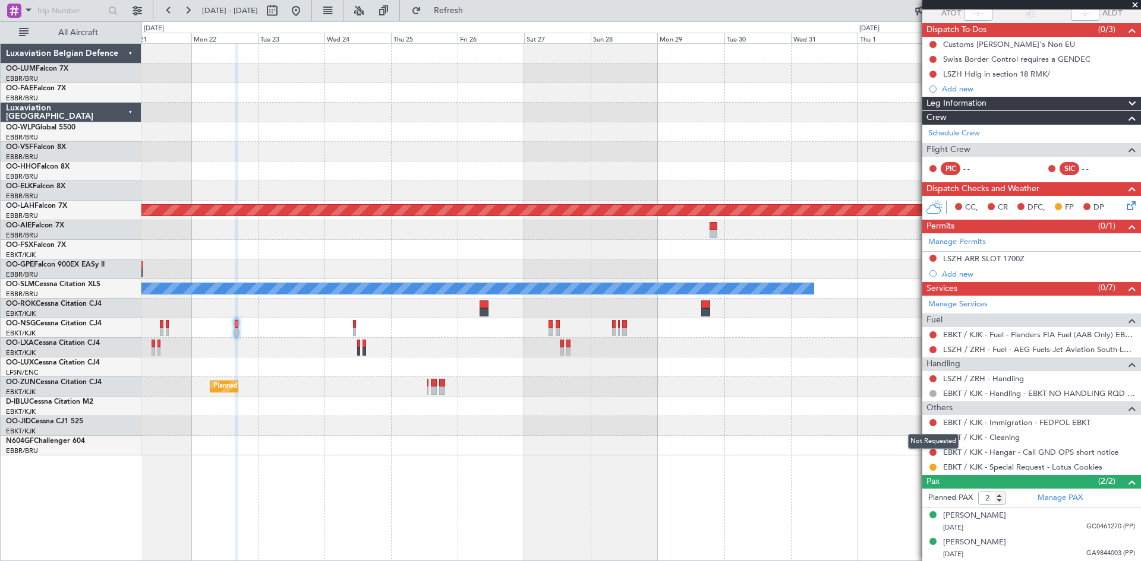
click at [933, 451] on mat-tooltip-component "Not Requested" at bounding box center [933, 441] width 67 height 31
click at [936, 449] on div at bounding box center [933, 453] width 10 height 10
click at [932, 454] on button at bounding box center [932, 452] width 7 height 7
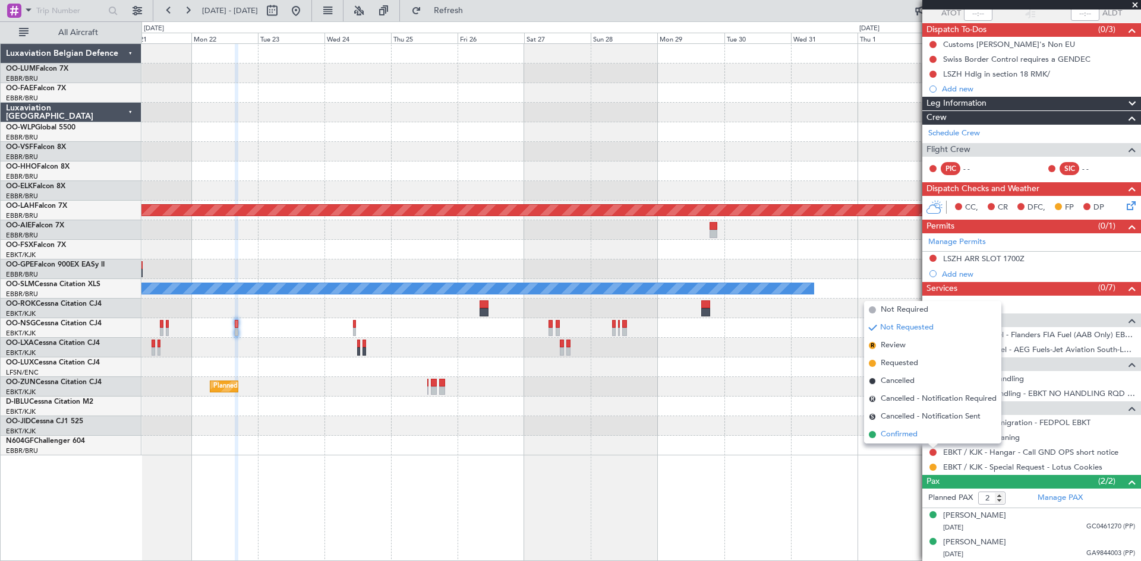
click at [923, 437] on li "Confirmed" at bounding box center [932, 435] width 137 height 18
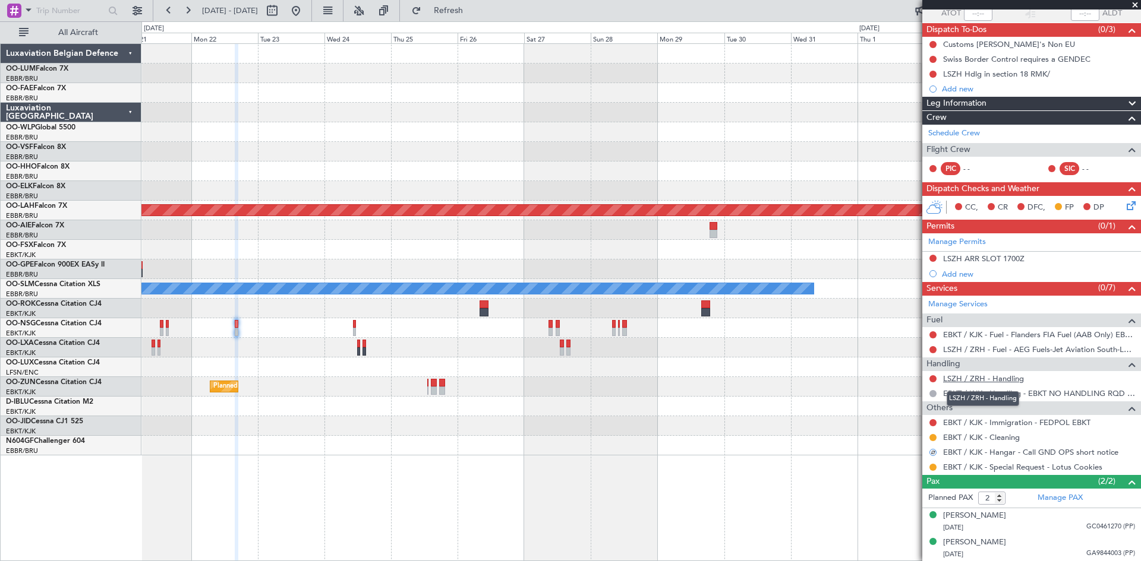
click at [973, 377] on link "LSZH / ZRH - Handling" at bounding box center [983, 379] width 81 height 10
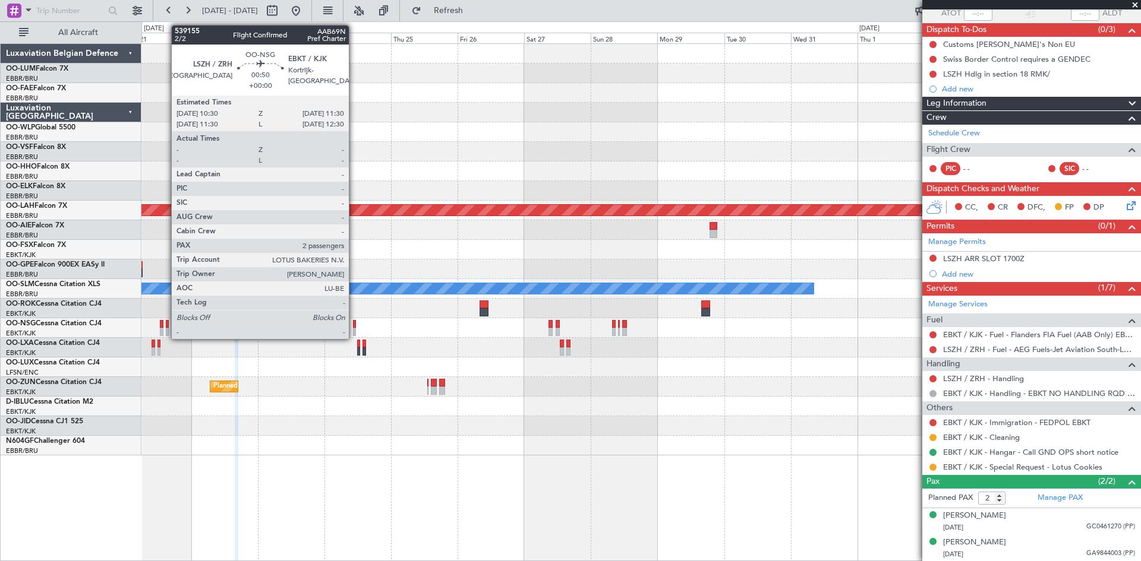
click at [354, 323] on div at bounding box center [354, 324] width 3 height 8
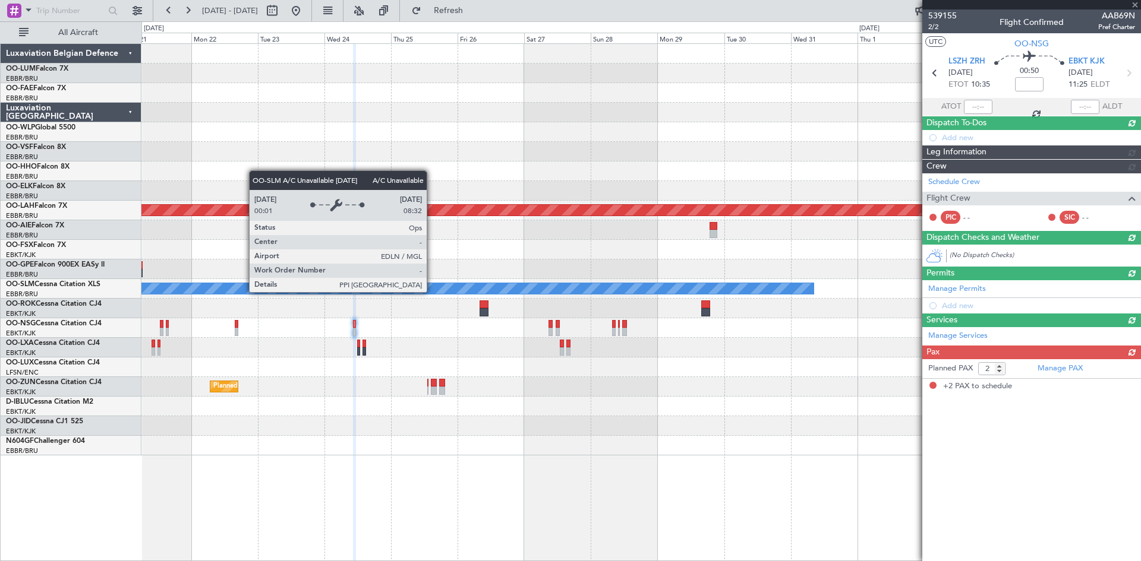
scroll to position [0, 0]
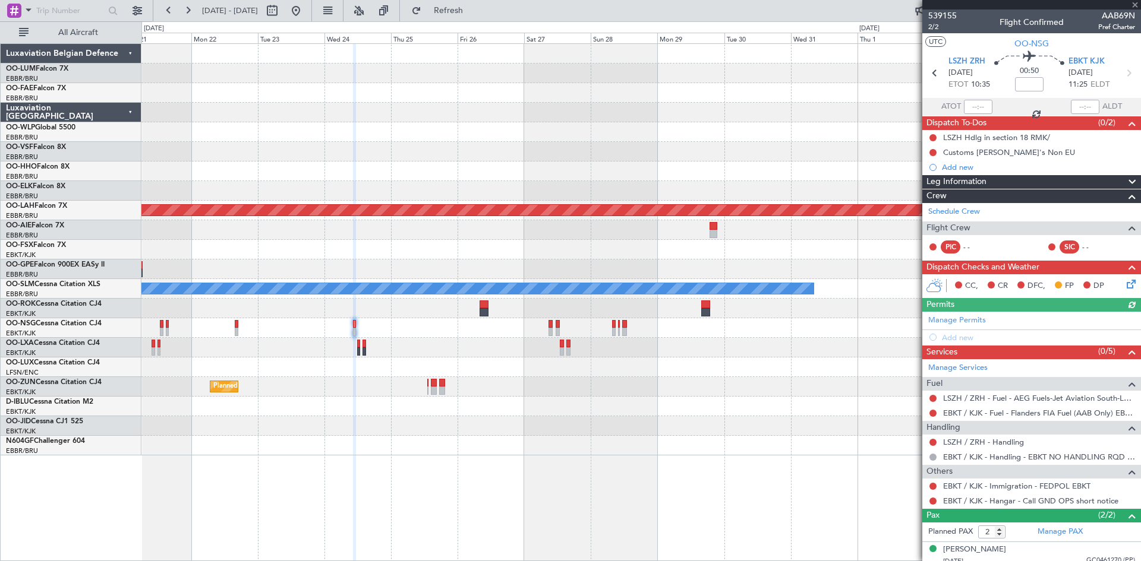
click at [951, 339] on div "Manage Permits Add new" at bounding box center [1031, 328] width 219 height 33
click at [954, 339] on div "Add new" at bounding box center [1033, 338] width 182 height 10
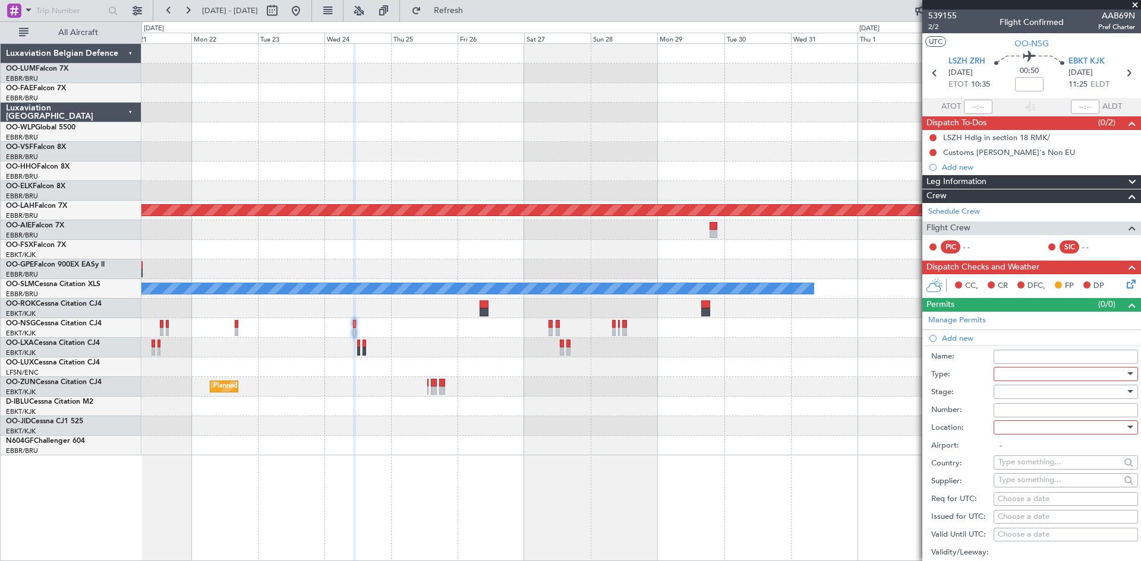
click at [1061, 374] on div at bounding box center [1061, 374] width 127 height 18
click at [1036, 491] on span "Slot" at bounding box center [1061, 486] width 125 height 18
click at [1036, 426] on div at bounding box center [1061, 428] width 127 height 18
click at [1040, 449] on span "Departure" at bounding box center [1061, 452] width 125 height 18
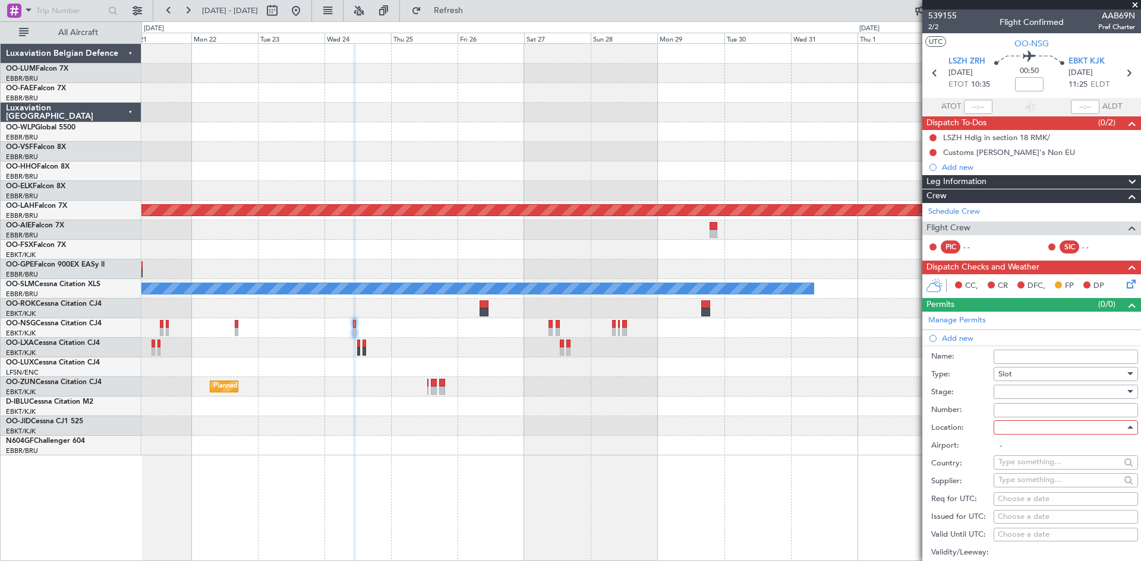
type input "LSZH / ZRH"
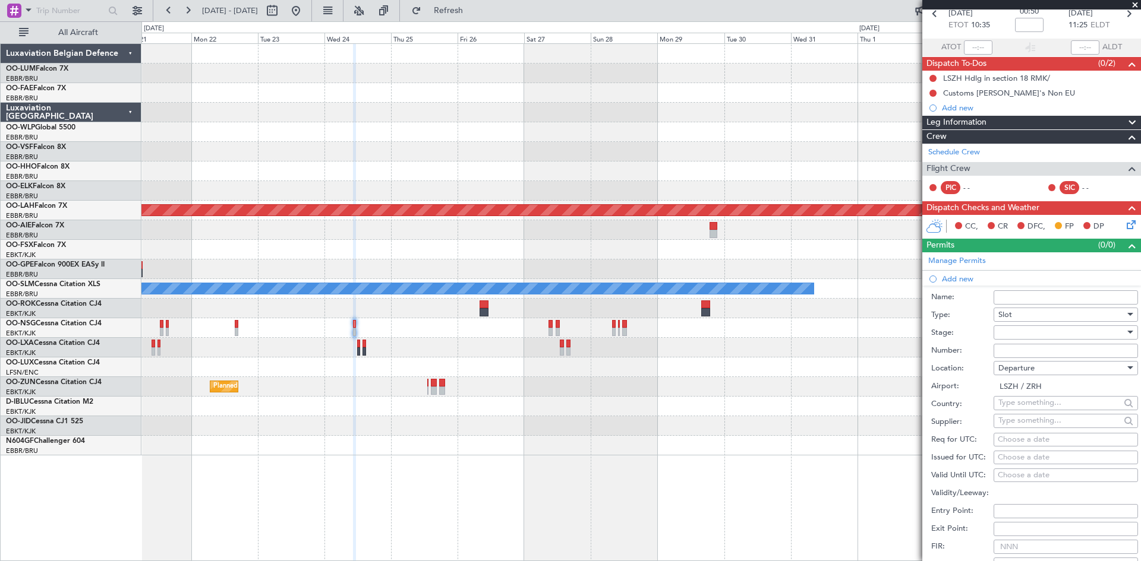
click at [1020, 440] on div "Choose a date" at bounding box center [1066, 440] width 136 height 12
select select "10"
select select "2025"
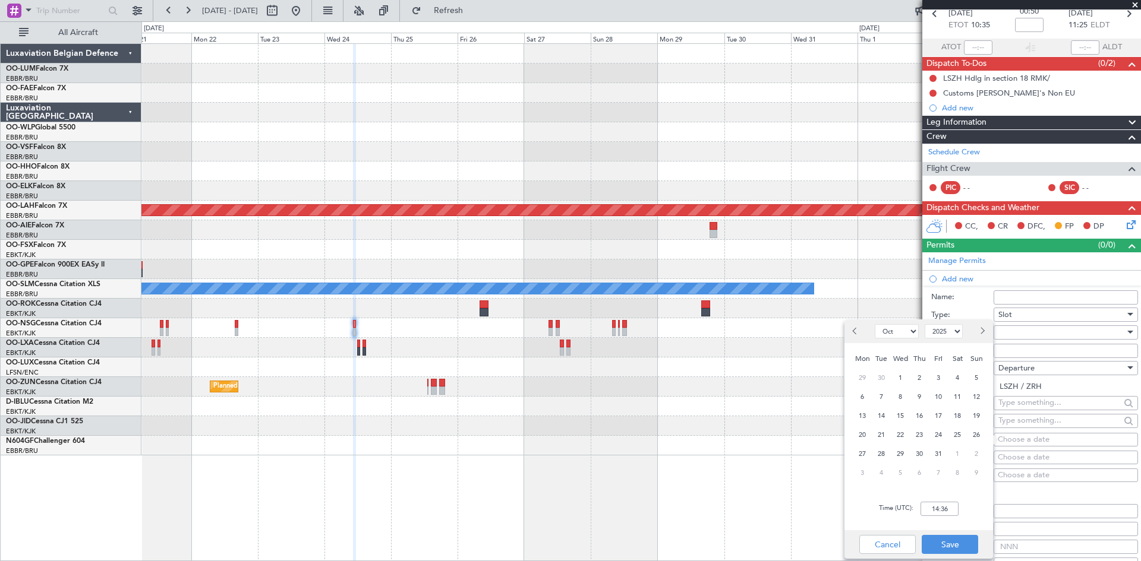
click at [979, 334] on button "Next month" at bounding box center [981, 331] width 13 height 19
select select "12"
click at [904, 431] on span "24" at bounding box center [900, 435] width 15 height 15
click at [929, 510] on input "00:00" at bounding box center [939, 509] width 38 height 14
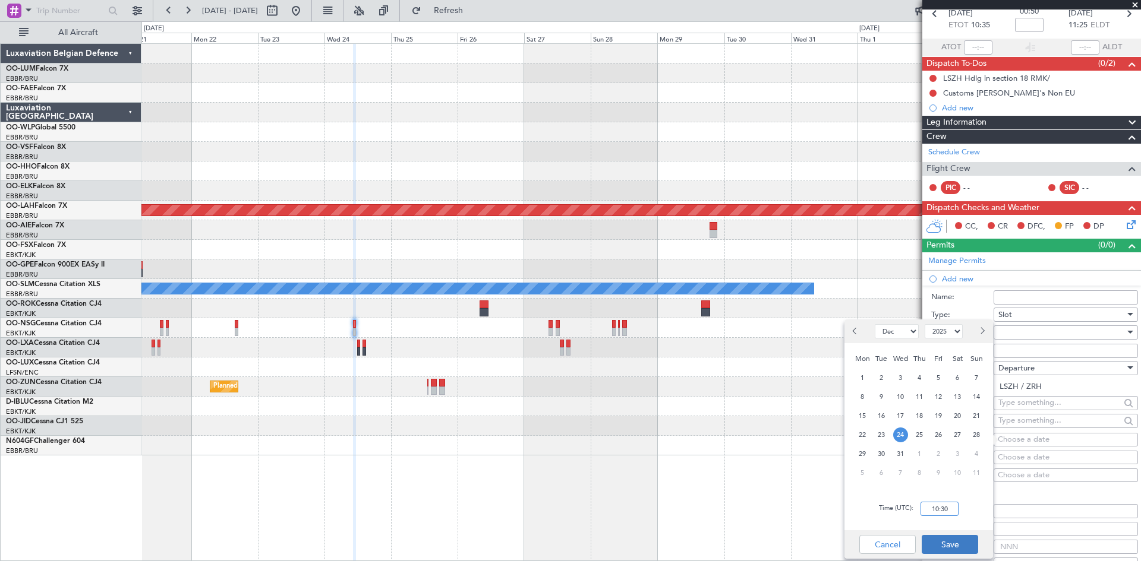
type input "10:30"
click at [941, 541] on button "Save" at bounding box center [949, 544] width 56 height 19
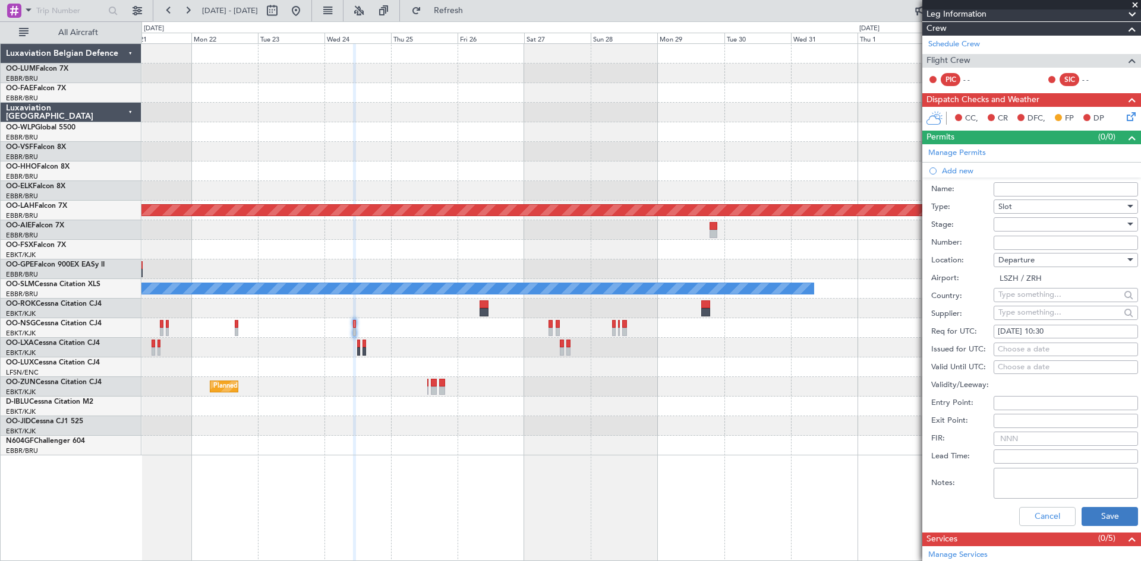
scroll to position [238, 0]
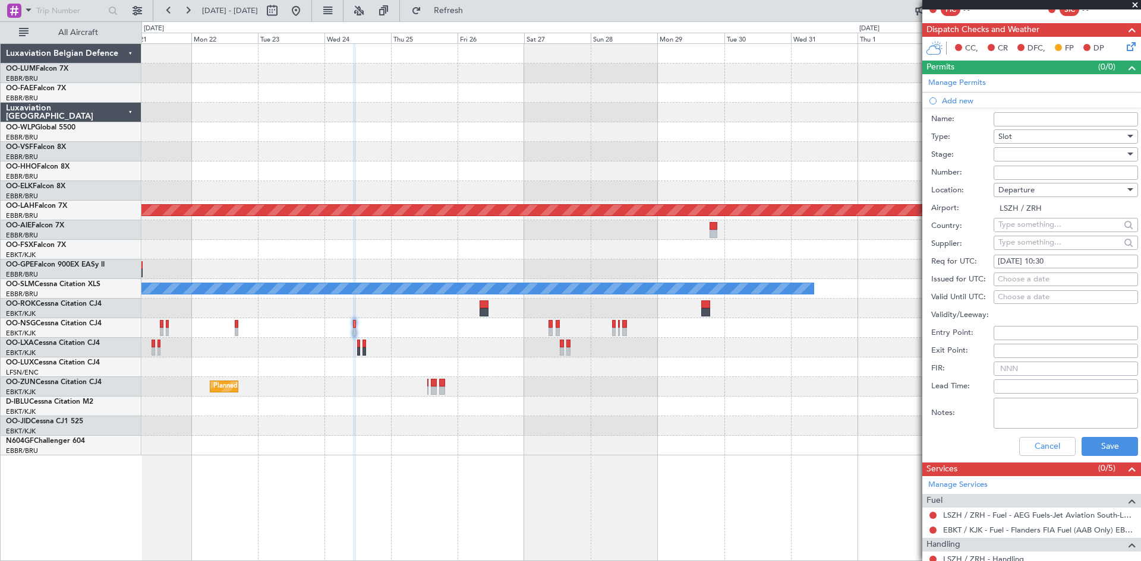
click at [1029, 155] on div at bounding box center [1061, 155] width 127 height 18
drag, startPoint x: 1033, startPoint y: 232, endPoint x: 1036, endPoint y: 248, distance: 16.9
click at [1033, 232] on span "Requested" at bounding box center [1061, 232] width 125 height 18
click at [1107, 440] on button "Save" at bounding box center [1109, 446] width 56 height 19
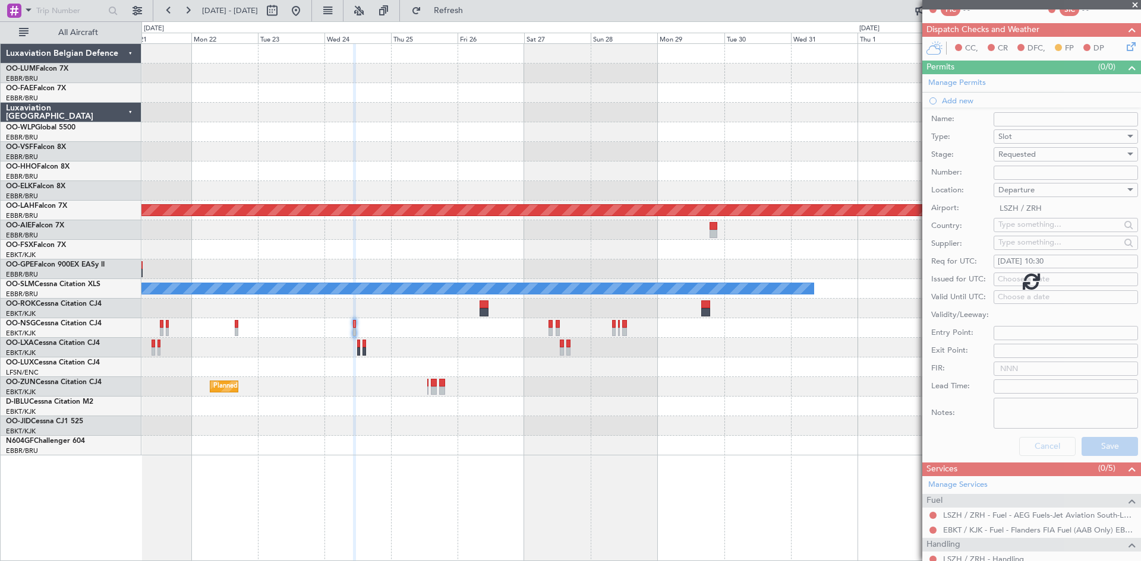
scroll to position [49, 0]
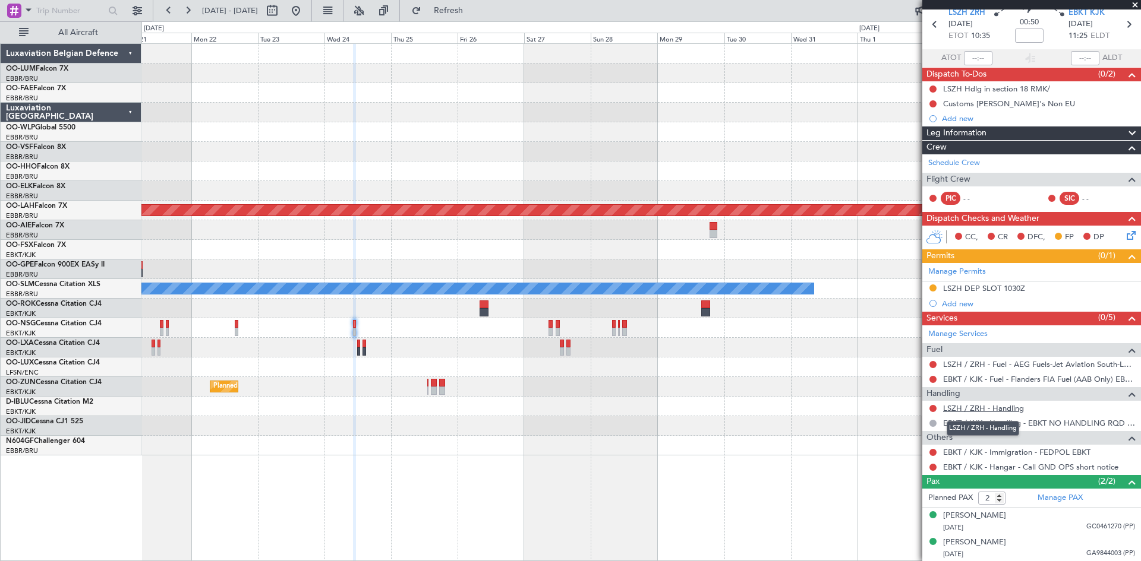
click at [964, 405] on link "LSZH / ZRH - Handling" at bounding box center [983, 408] width 81 height 10
drag, startPoint x: 466, startPoint y: 11, endPoint x: 450, endPoint y: 86, distance: 76.0
click at [466, 11] on span "Refresh" at bounding box center [449, 11] width 50 height 8
click at [1071, 362] on link "LSZH / ZRH - Fuel - AEG Fuels-Jet Aviation South-LSZH/ZRH" at bounding box center [1039, 364] width 192 height 10
click at [1066, 366] on link "LSZH / ZRH - Fuel - AEG Fuels-Jet Aviation South-LSZH/ZRH" at bounding box center [1039, 364] width 192 height 10
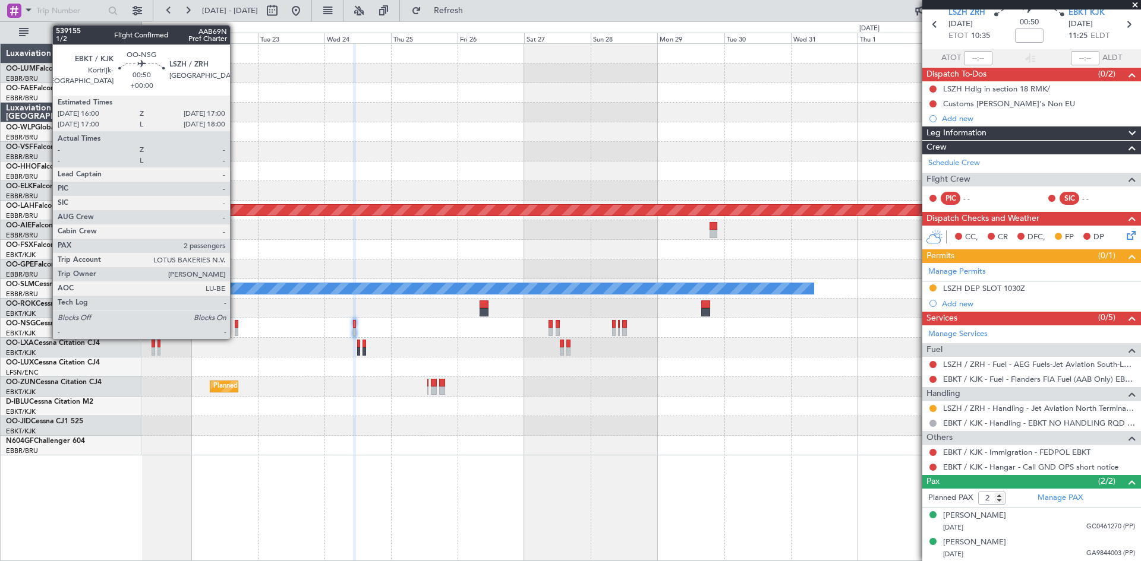
click at [235, 325] on div at bounding box center [236, 324] width 3 height 8
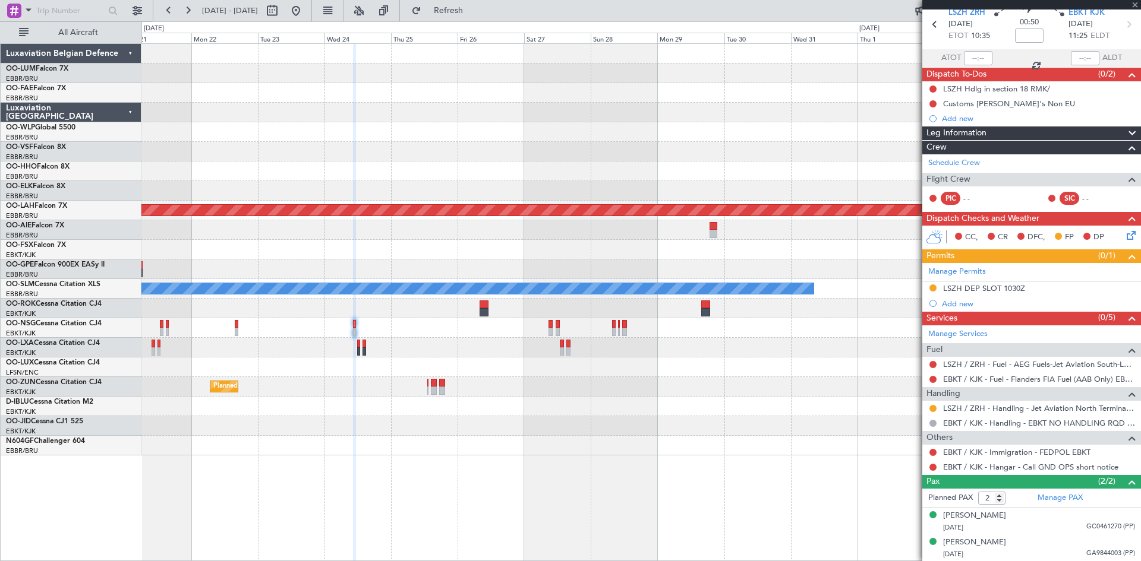
scroll to position [0, 0]
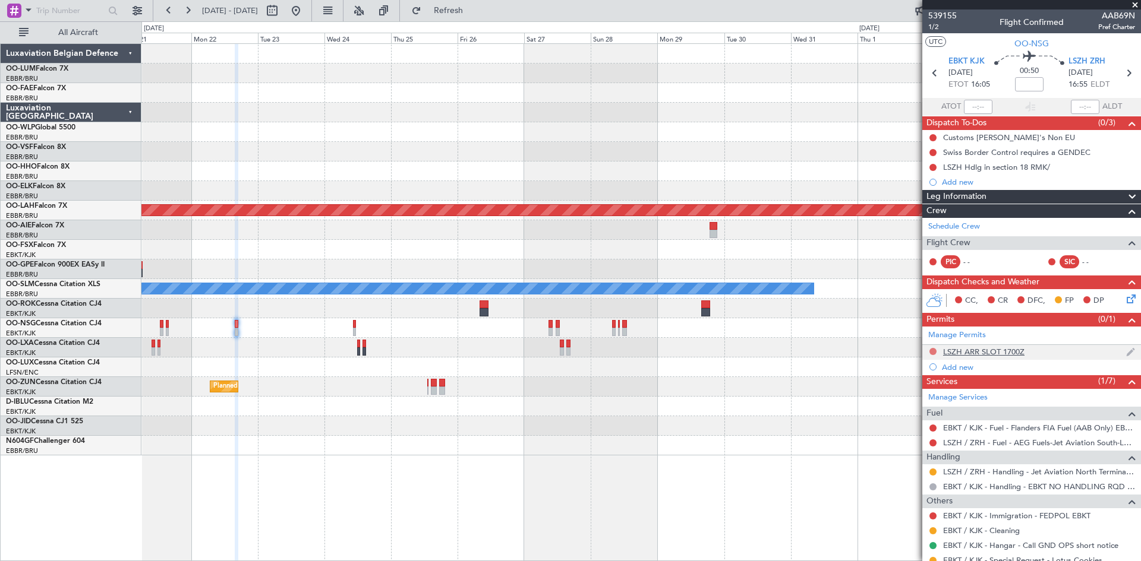
click at [932, 349] on button at bounding box center [932, 351] width 7 height 7
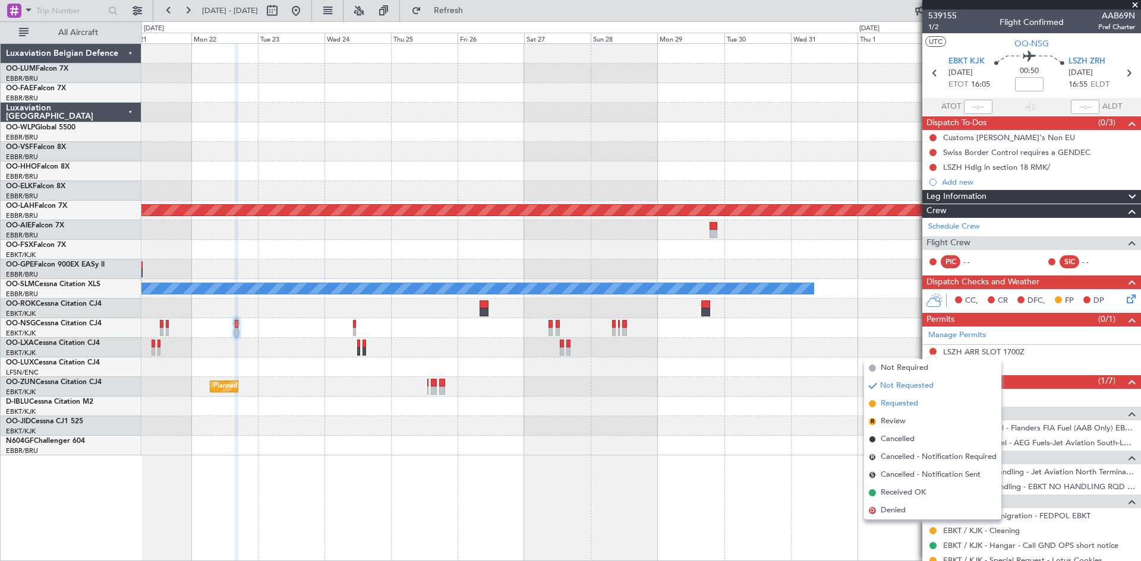
click at [916, 404] on span "Requested" at bounding box center [898, 404] width 37 height 12
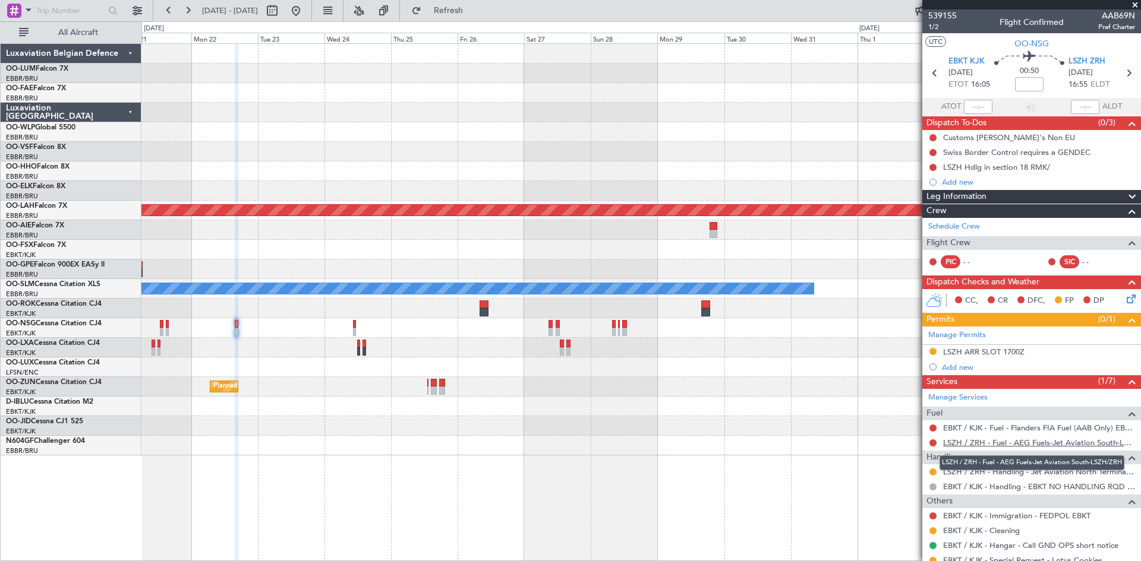
click at [983, 443] on link "LSZH / ZRH - Fuel - AEG Fuels-Jet Aviation South-LSZH/ZRH" at bounding box center [1039, 443] width 192 height 10
click at [474, 14] on span "Refresh" at bounding box center [449, 11] width 50 height 8
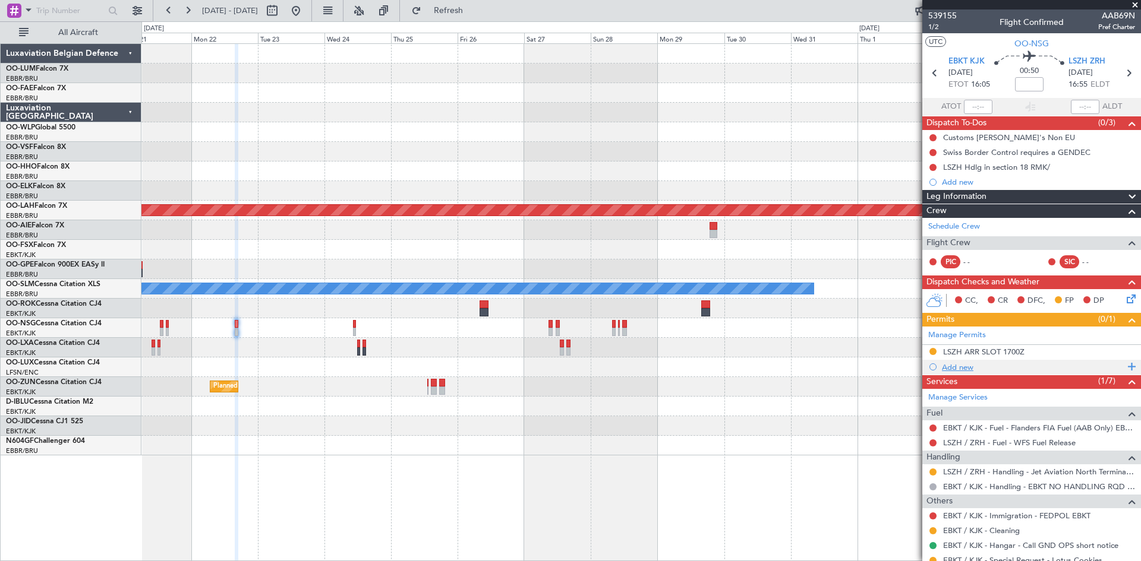
click at [963, 368] on div "Add new" at bounding box center [1033, 367] width 182 height 10
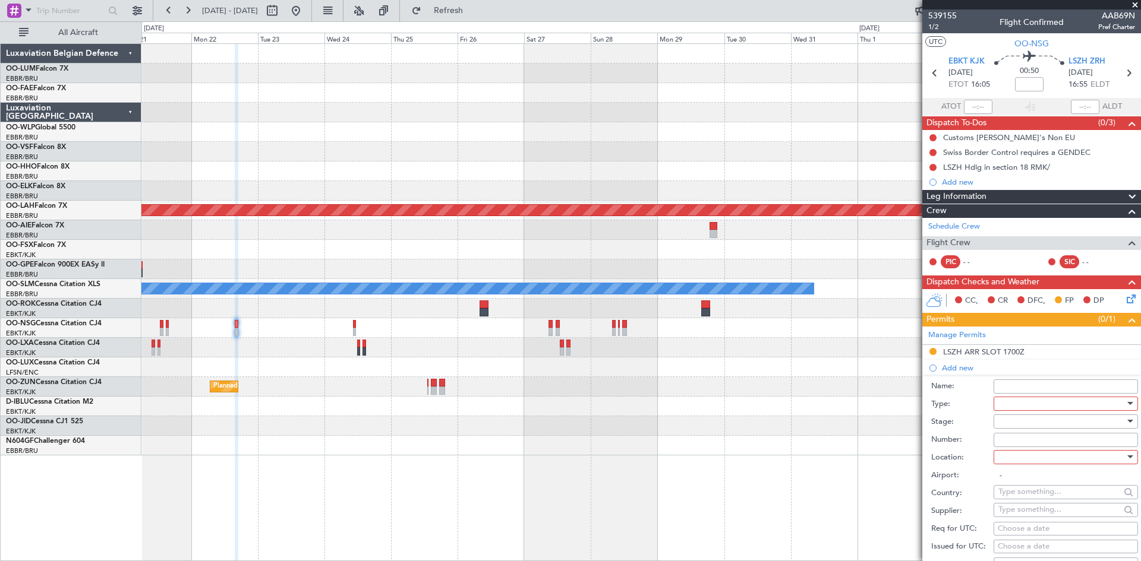
click at [1017, 405] on div at bounding box center [1061, 404] width 127 height 18
click at [1029, 469] on span "Parking" at bounding box center [1061, 469] width 125 height 18
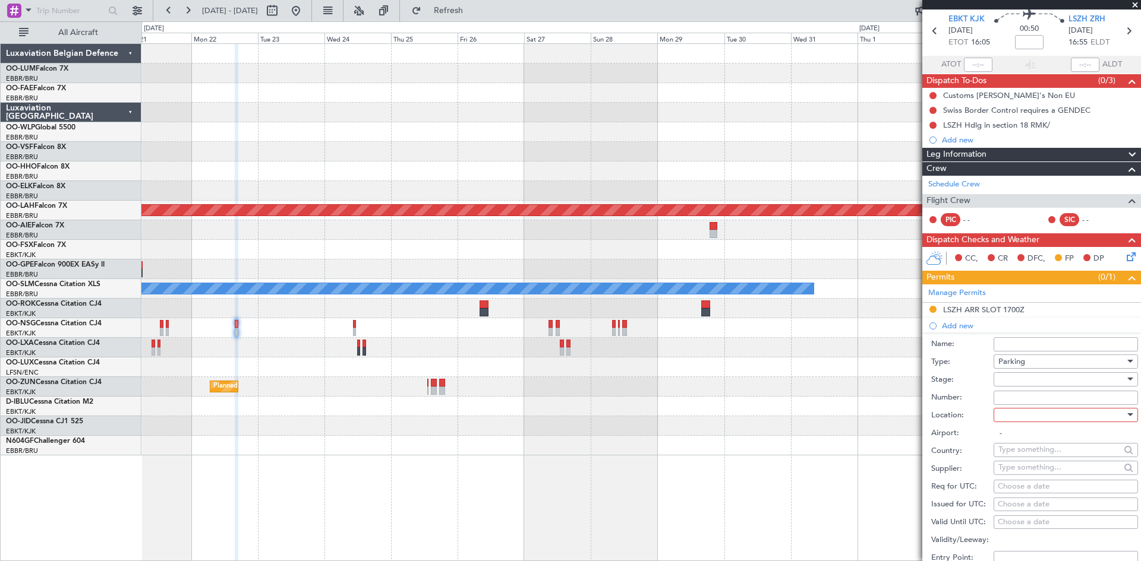
scroll to position [59, 0]
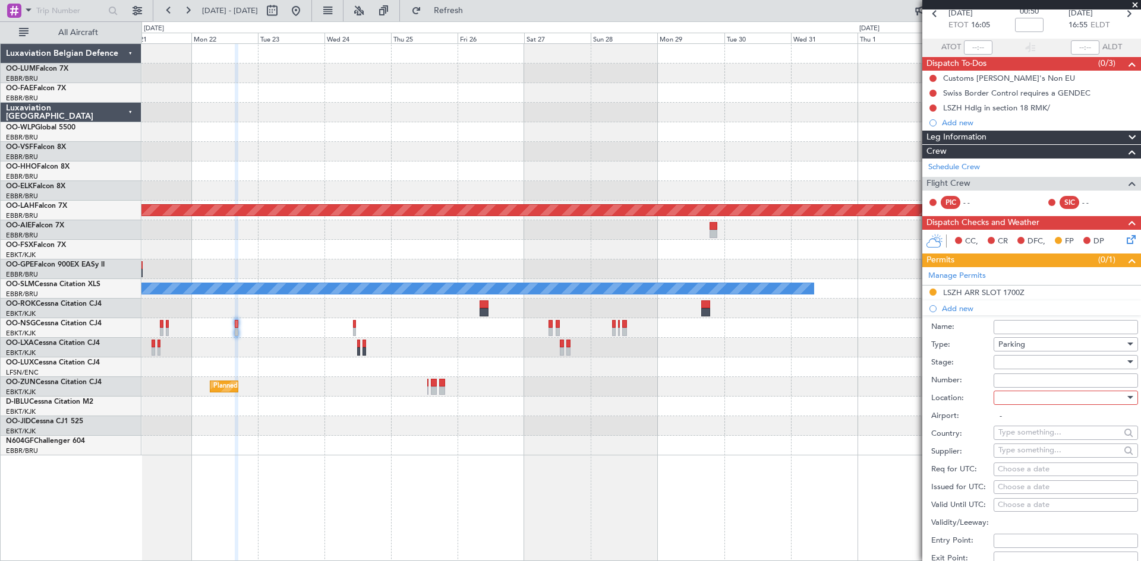
click at [1077, 396] on div at bounding box center [1061, 398] width 127 height 18
click at [1056, 459] on span "Arrival" at bounding box center [1061, 458] width 125 height 18
type input "LSZH / ZRH"
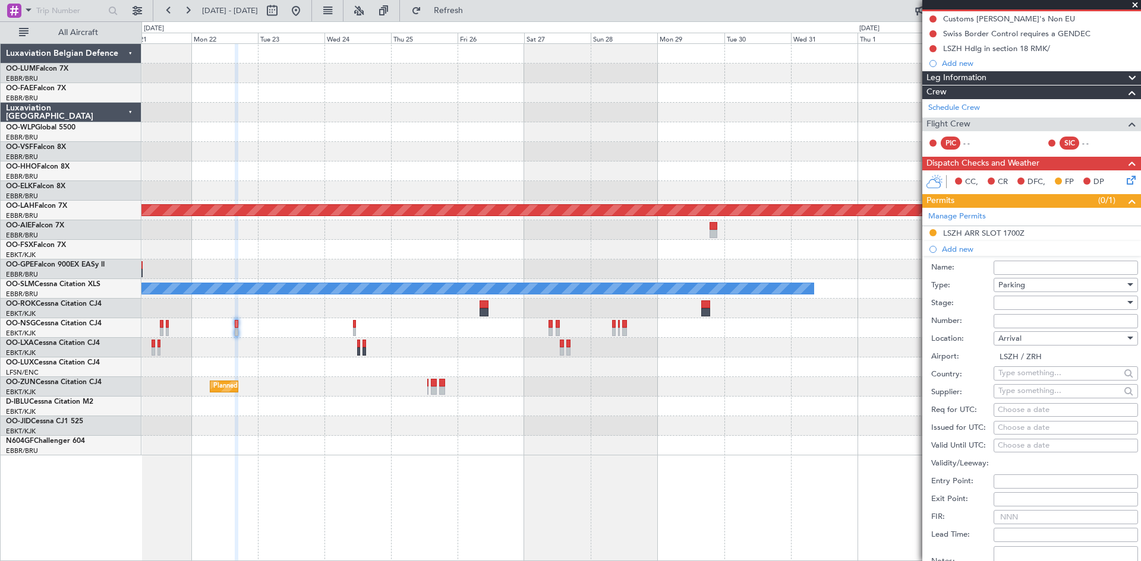
click at [1025, 408] on div "Choose a date" at bounding box center [1066, 411] width 136 height 12
select select "10"
select select "2025"
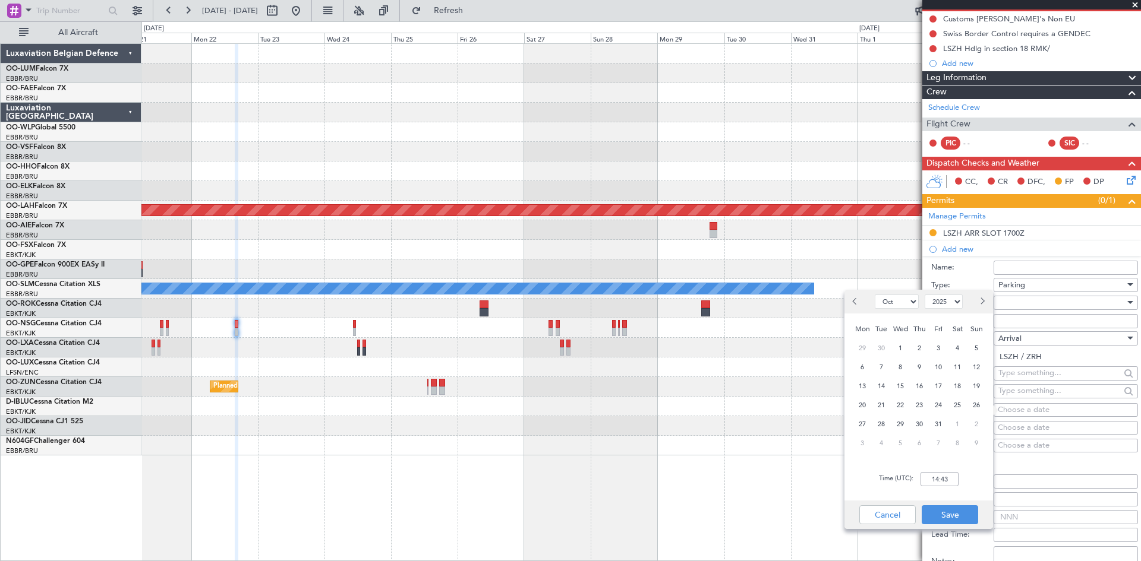
click at [981, 298] on button "Next month" at bounding box center [981, 301] width 13 height 19
select select "12"
click at [865, 402] on span "22" at bounding box center [862, 405] width 15 height 15
click at [936, 478] on input "00:00" at bounding box center [939, 479] width 38 height 14
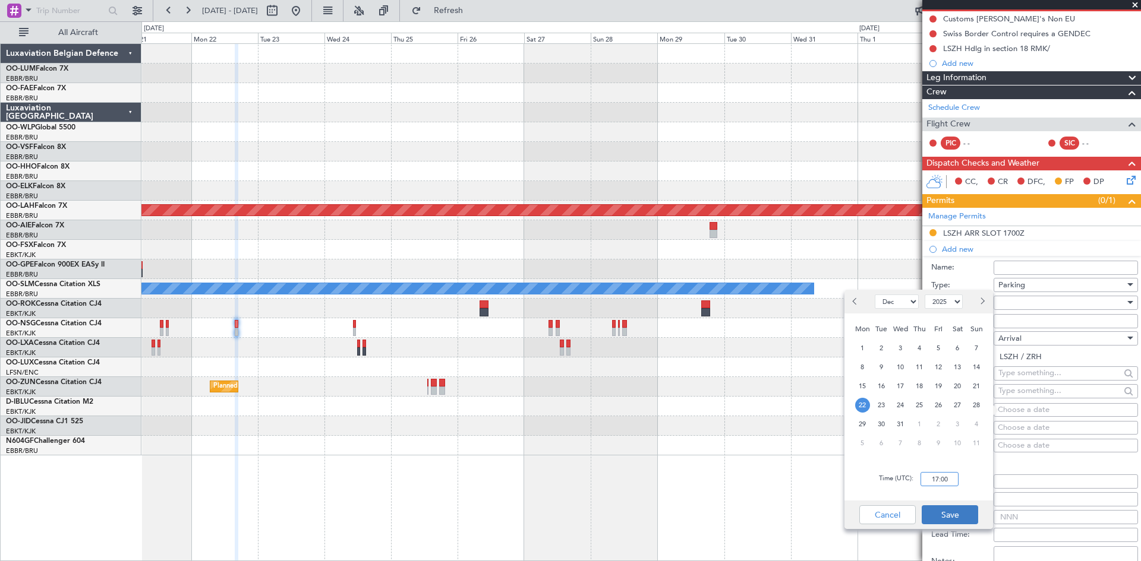
type input "17:00"
click at [969, 518] on button "Save" at bounding box center [949, 515] width 56 height 19
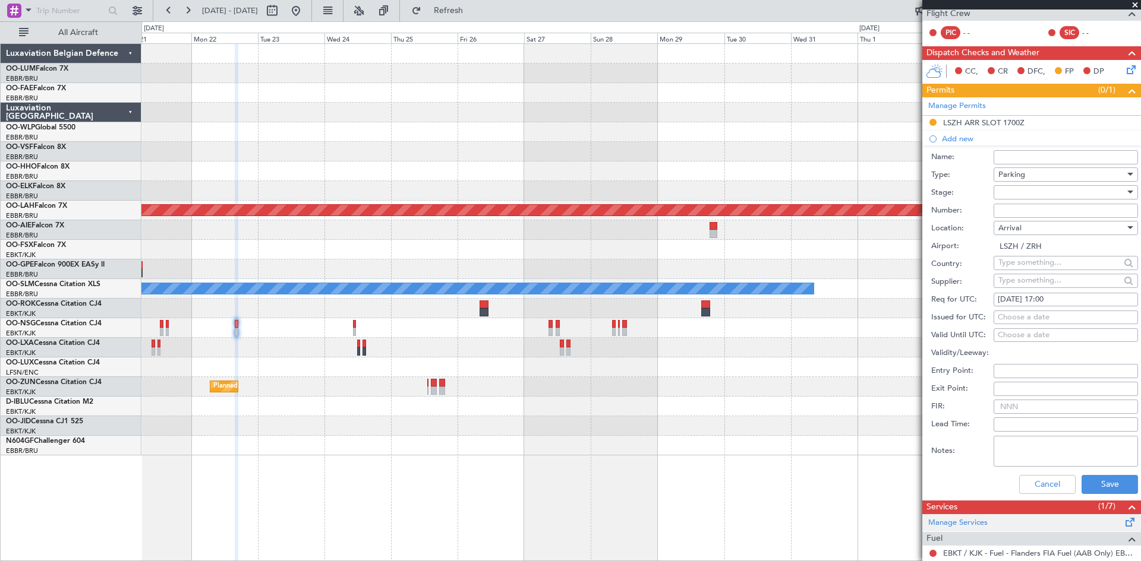
scroll to position [297, 0]
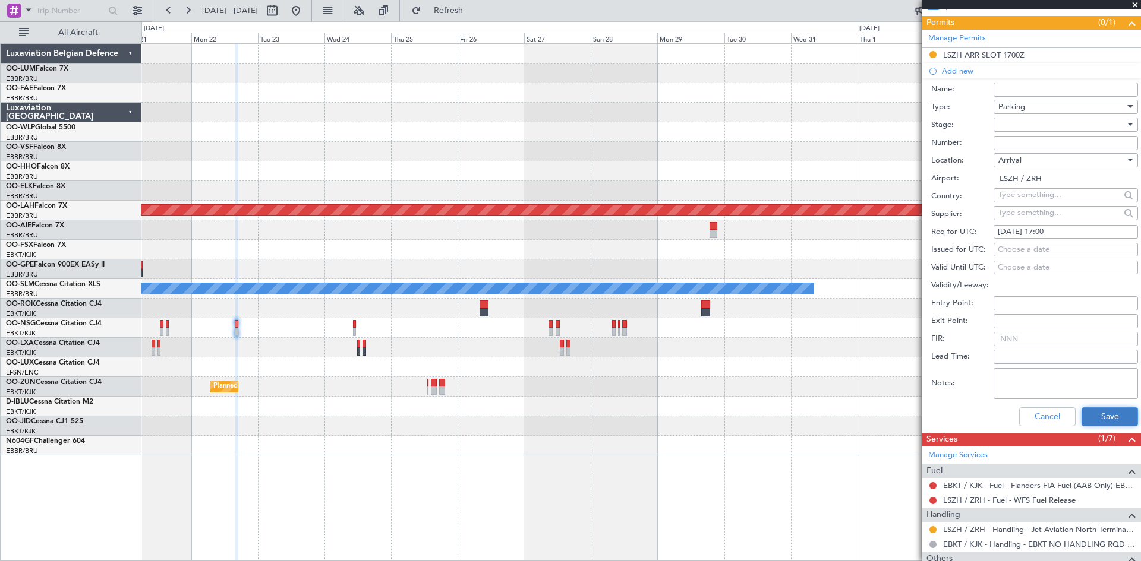
click at [1109, 416] on button "Save" at bounding box center [1109, 417] width 56 height 19
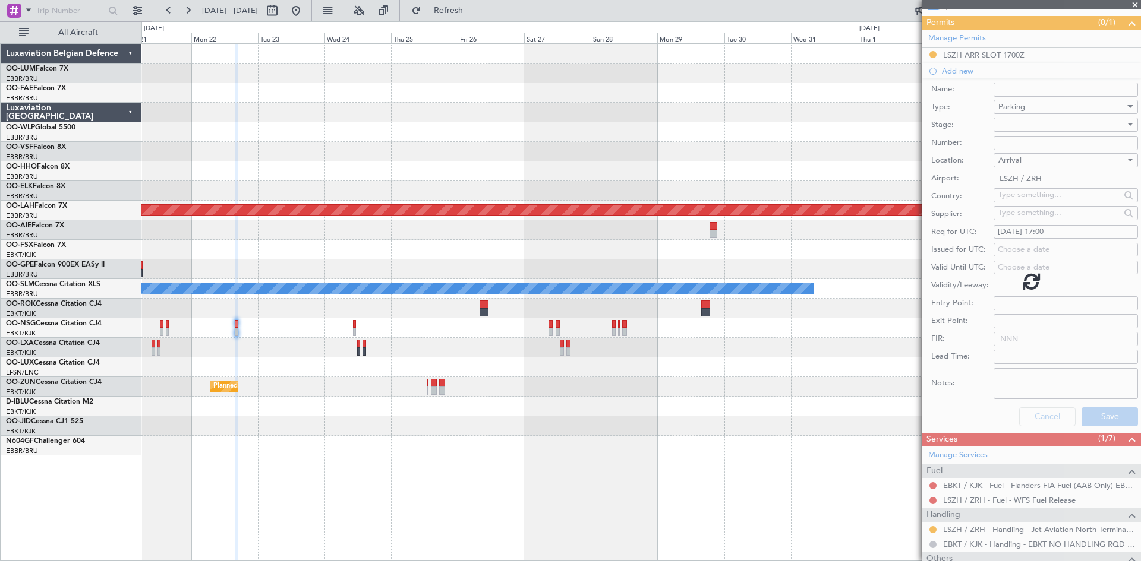
scroll to position [108, 0]
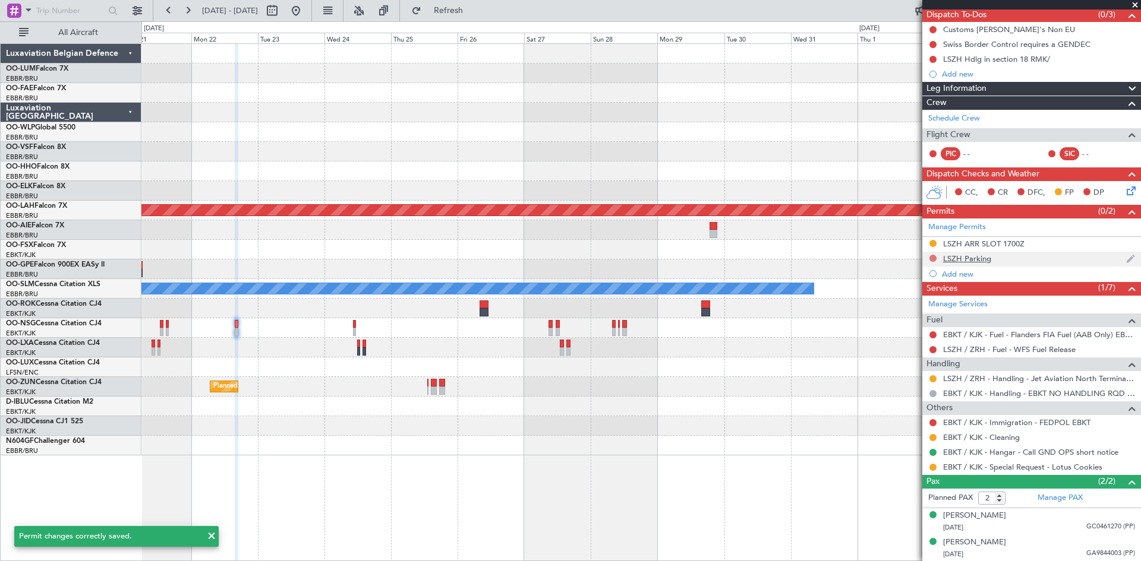
click at [933, 257] on button at bounding box center [932, 258] width 7 height 7
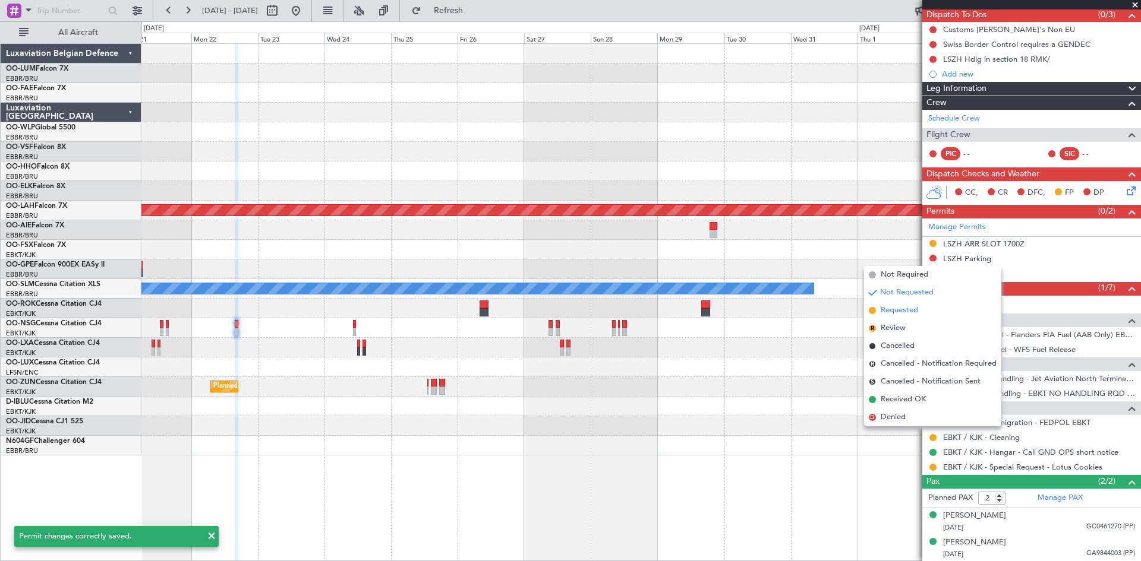
click at [929, 307] on li "Requested" at bounding box center [932, 311] width 137 height 18
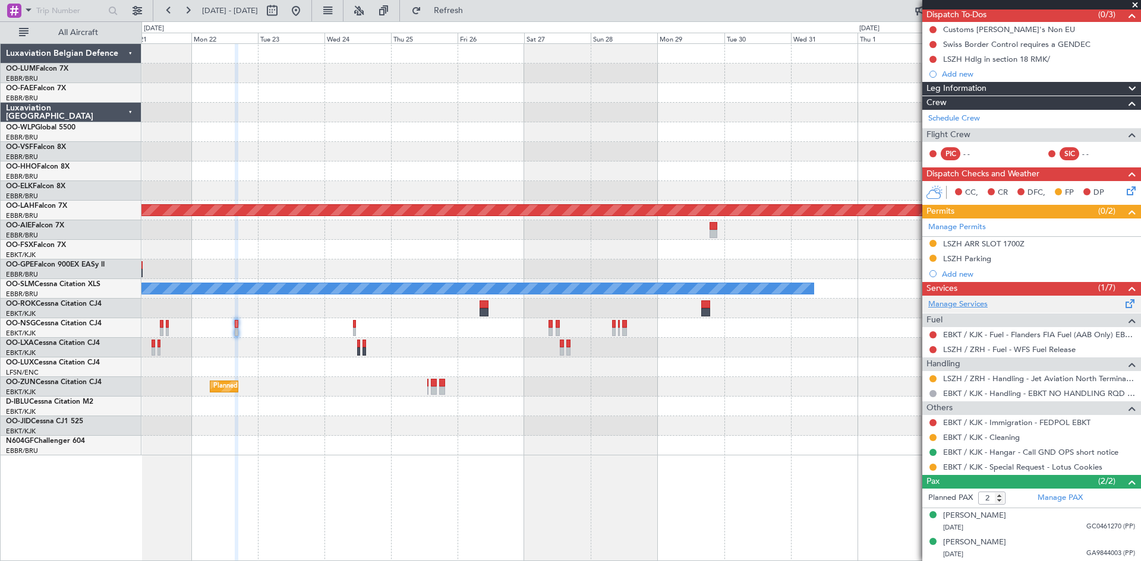
click at [979, 305] on link "Manage Services" at bounding box center [957, 305] width 59 height 12
click at [470, 17] on button "Refresh" at bounding box center [441, 10] width 71 height 19
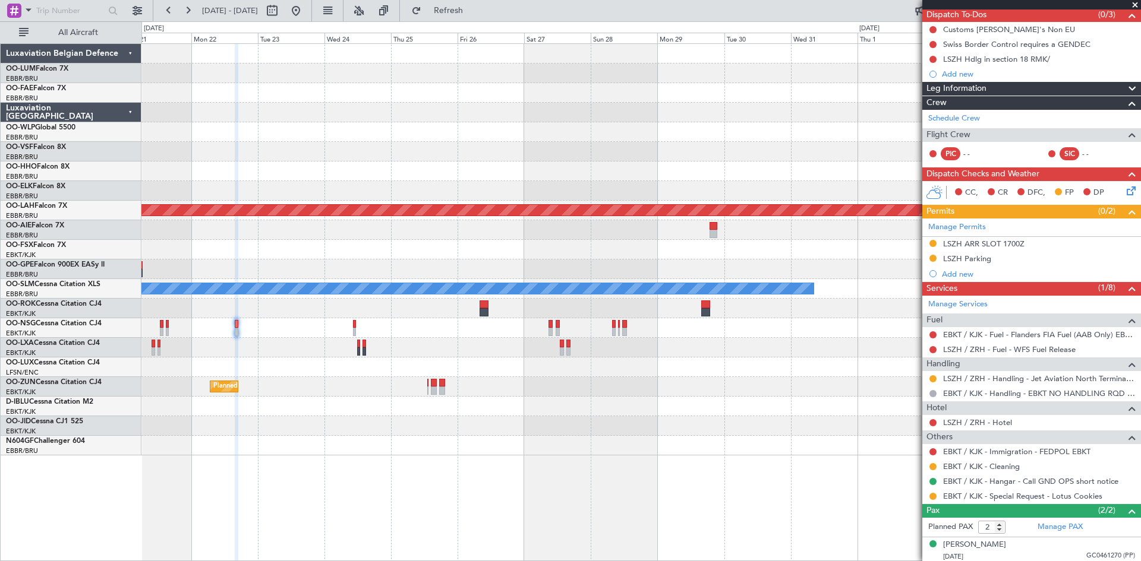
drag, startPoint x: 328, startPoint y: 12, endPoint x: 332, endPoint y: 30, distance: 18.3
click at [305, 12] on button at bounding box center [295, 10] width 19 height 19
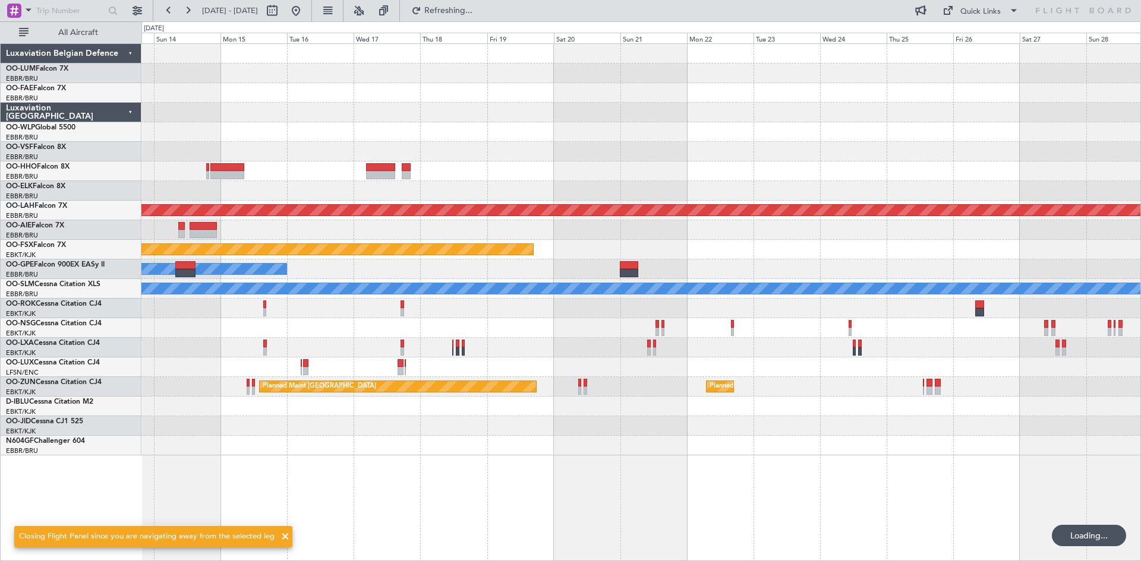
scroll to position [0, 0]
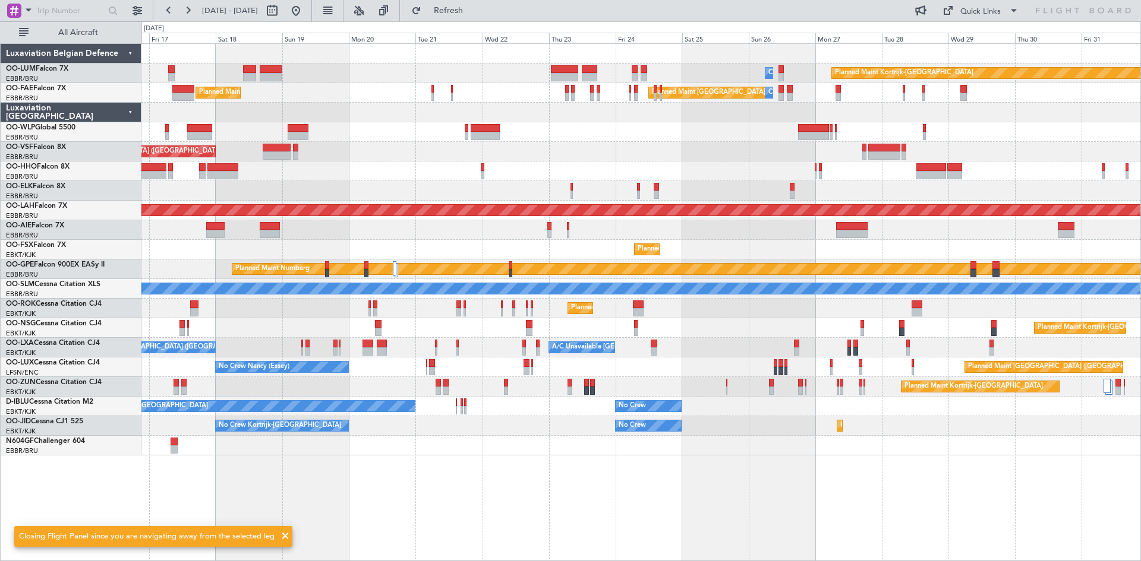
click at [358, 381] on div "Owner Melsbroek Air Base Planned Maint Kortrijk-Wevelgem AOG Maint Sibiu Planne…" at bounding box center [640, 250] width 999 height 412
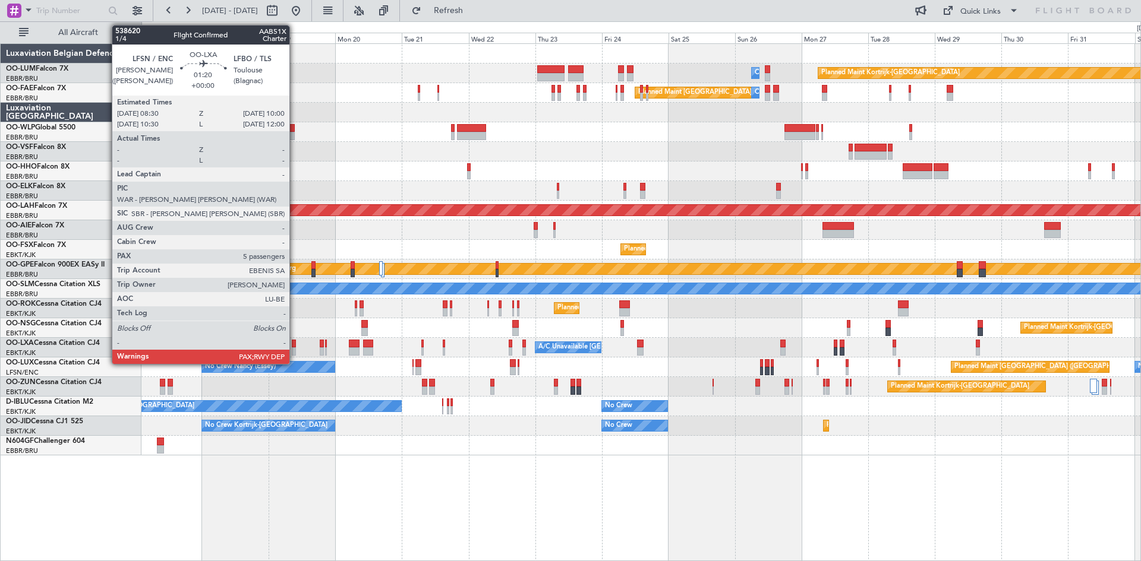
click at [295, 347] on div at bounding box center [294, 344] width 5 height 8
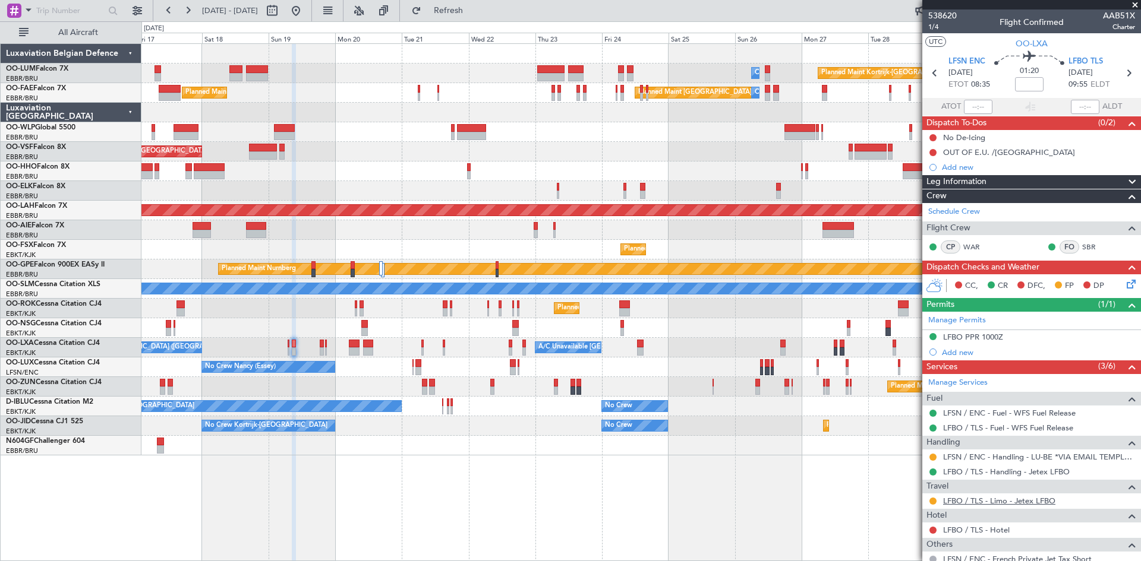
click at [975, 503] on link "LFBO / TLS - Limo - Jetex LFBO" at bounding box center [999, 501] width 112 height 10
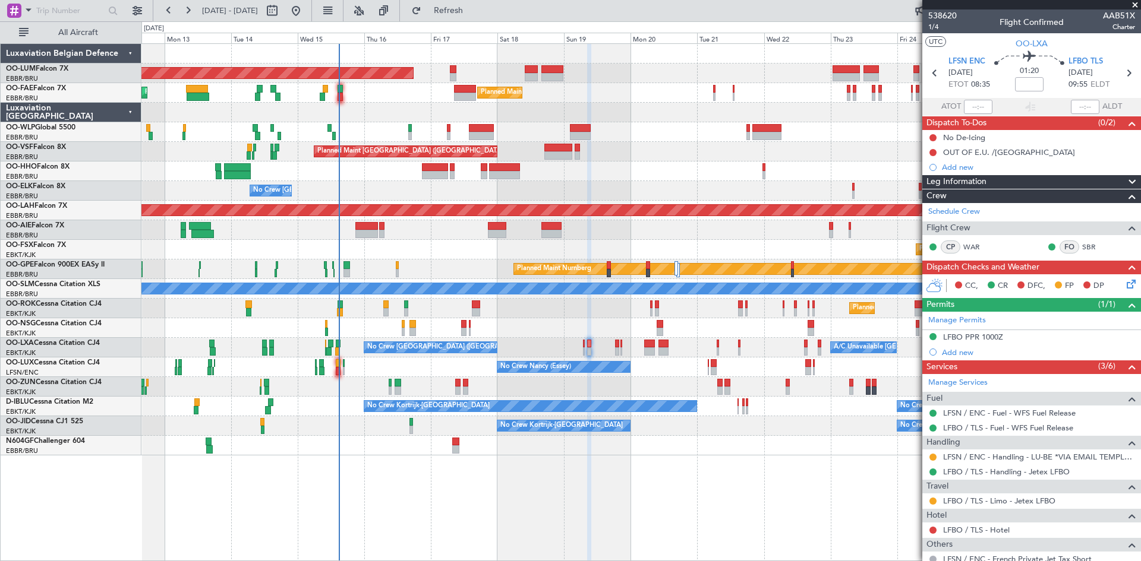
click at [528, 305] on div "Owner Melsbroek Air Base AOG Maint Sibiu Planned Maint Kortrijk-Wevelgem Planne…" at bounding box center [640, 250] width 999 height 412
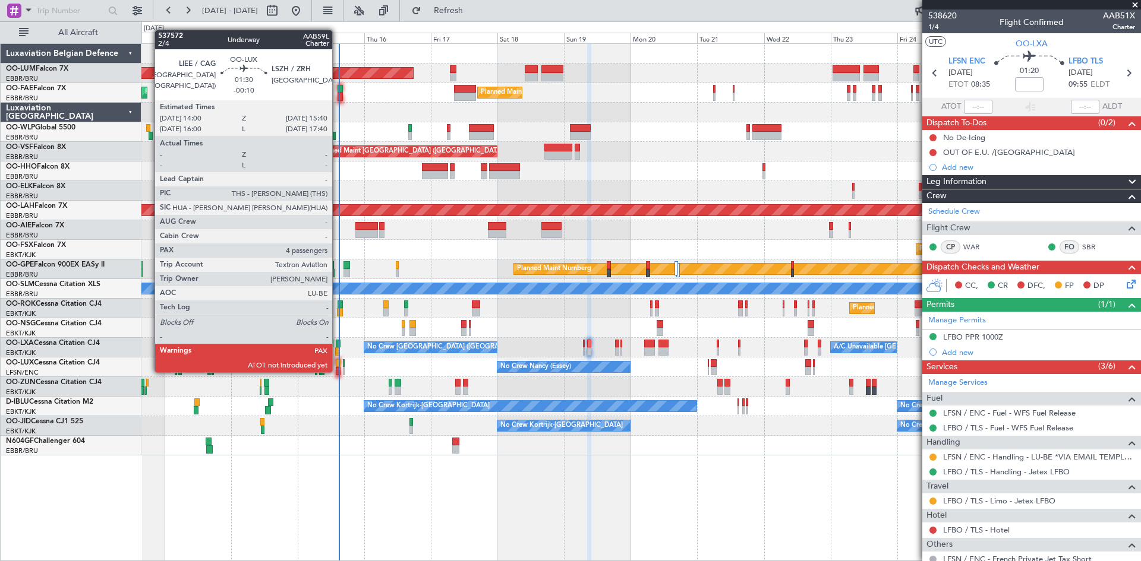
click at [337, 371] on div at bounding box center [338, 371] width 5 height 8
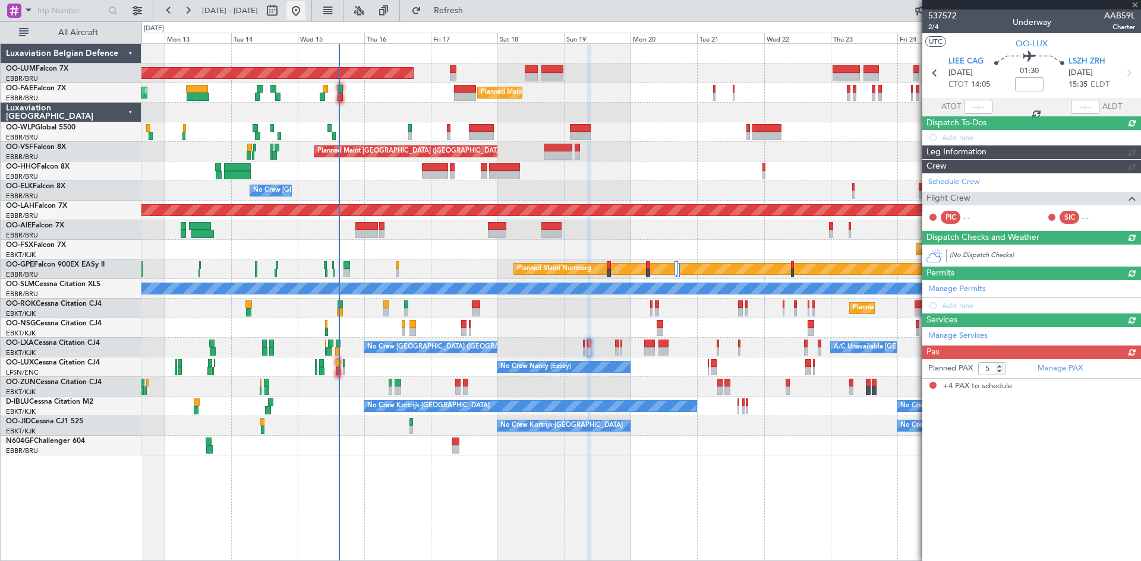
type input "-00:10"
type input "4"
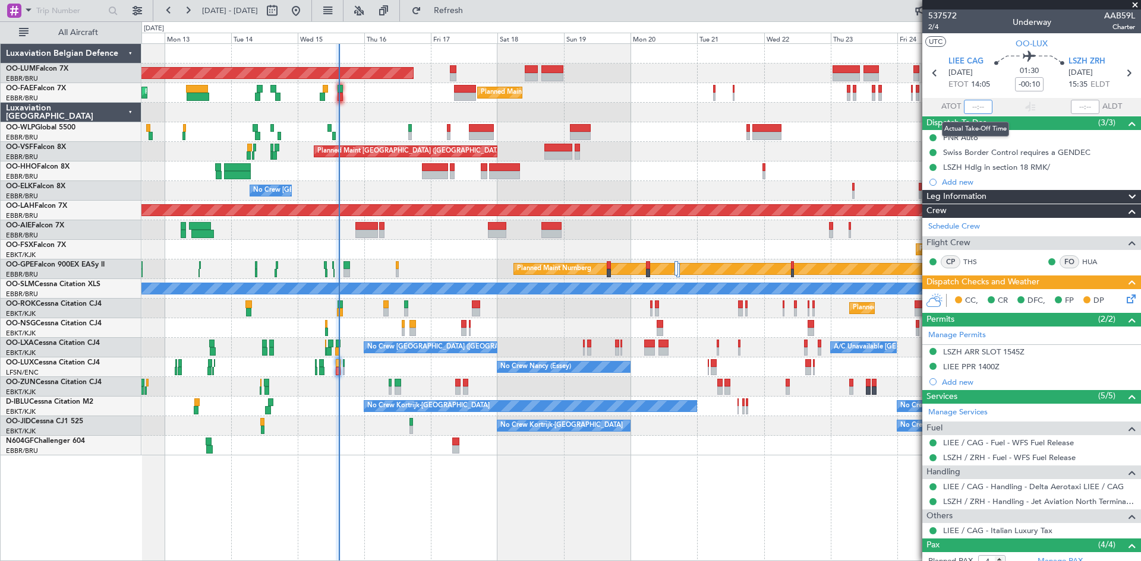
click at [975, 105] on input "text" at bounding box center [978, 107] width 29 height 14
click at [992, 76] on div "01:30 -00:10" at bounding box center [1029, 73] width 78 height 44
type input "14:50"
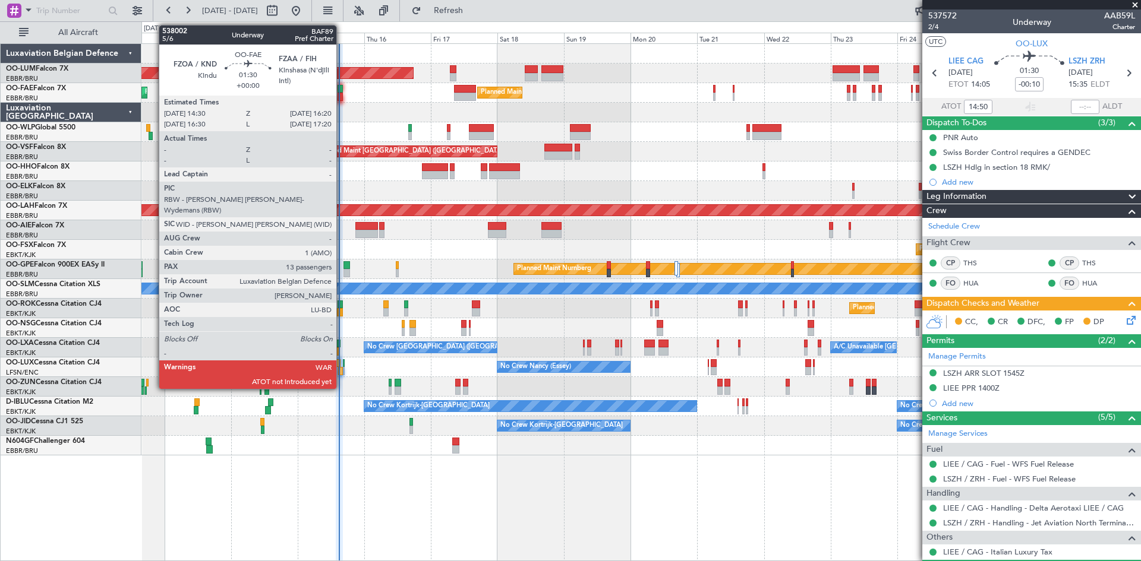
click at [342, 89] on div at bounding box center [339, 89] width 5 height 8
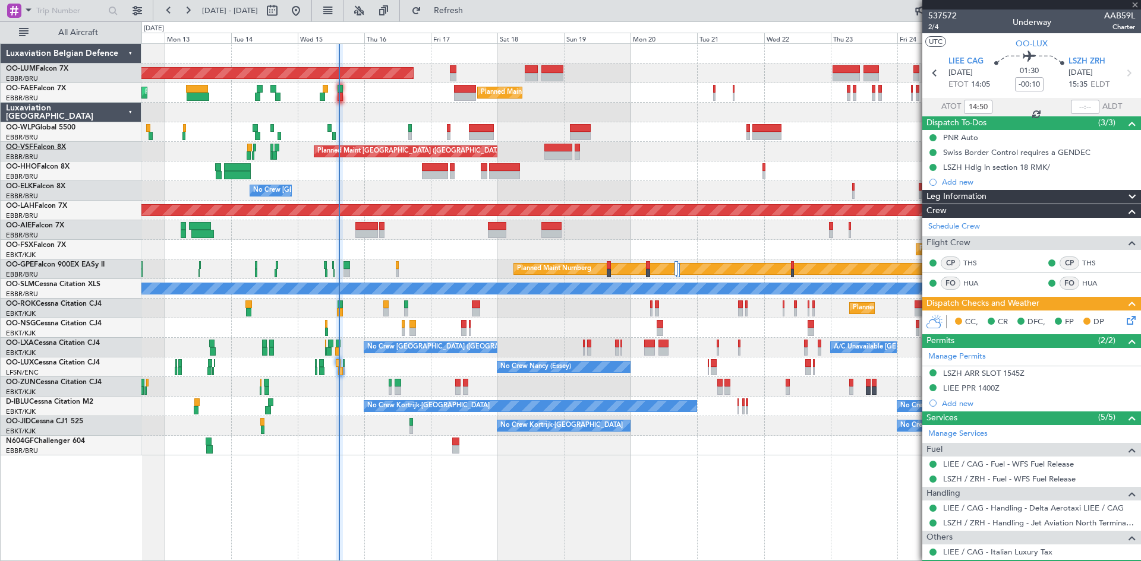
type input "13"
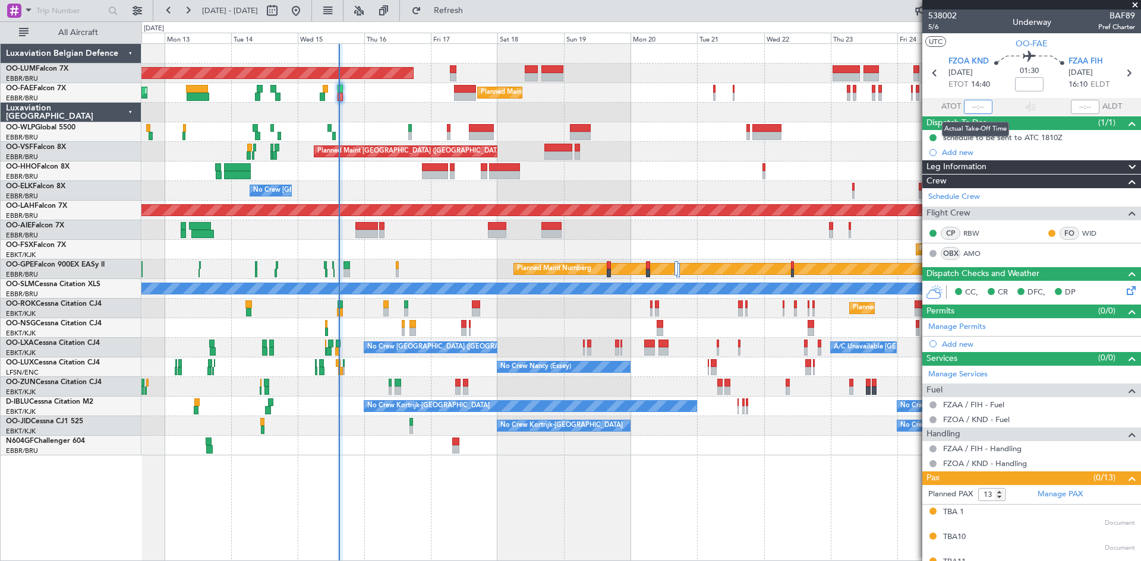
click at [976, 106] on input "text" at bounding box center [978, 107] width 29 height 14
click at [991, 94] on div "01:30" at bounding box center [1029, 73] width 78 height 44
type input "14:52"
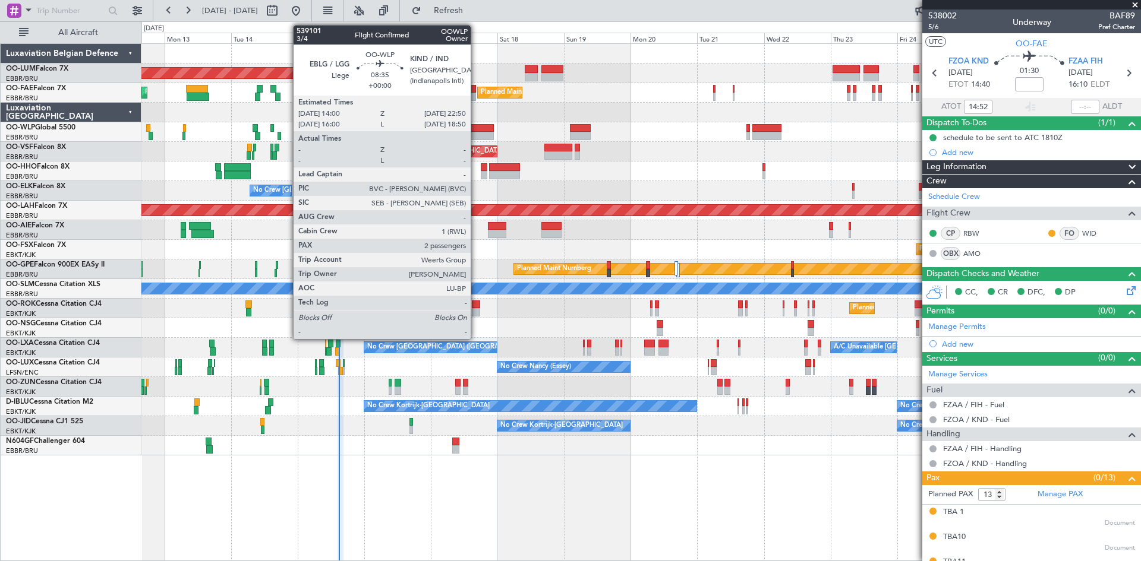
click at [476, 131] on div at bounding box center [481, 128] width 25 height 8
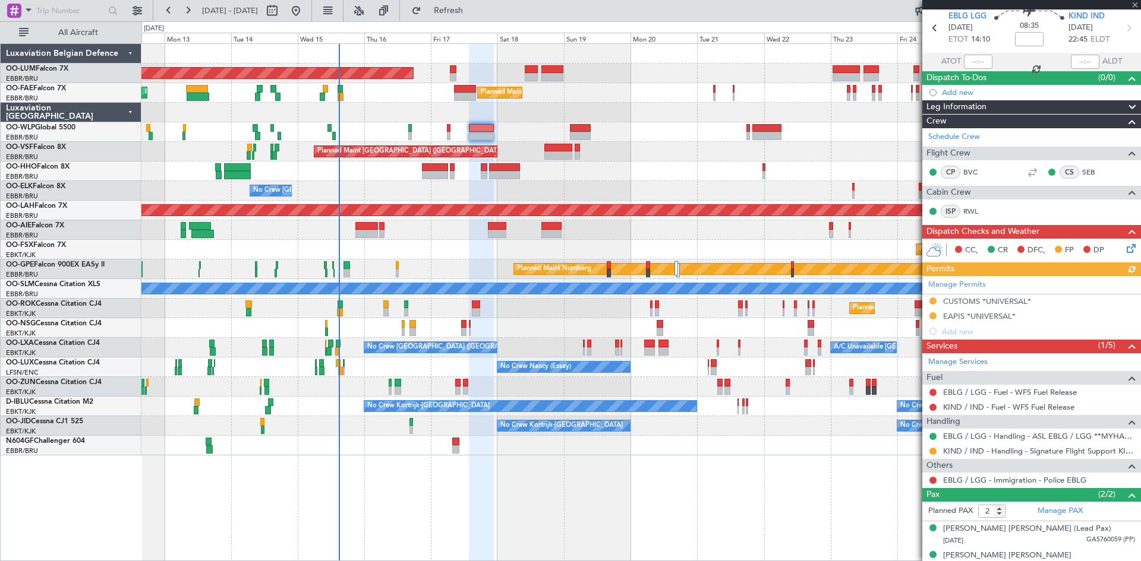
scroll to position [58, 0]
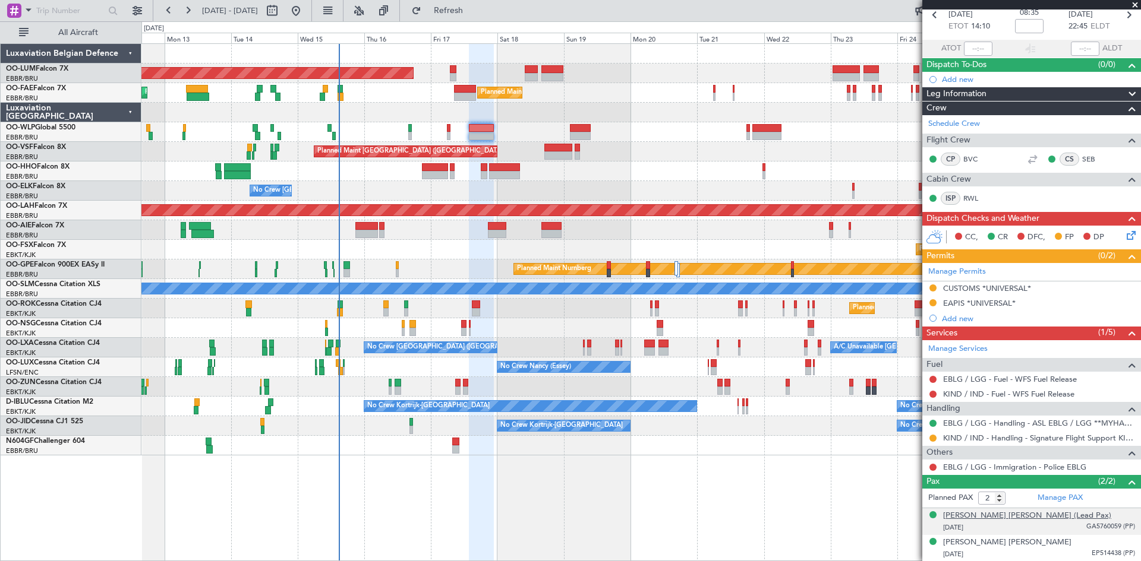
click at [966, 516] on div "Yves Léa Joseph Weerts (Lead Pax)" at bounding box center [1027, 516] width 168 height 12
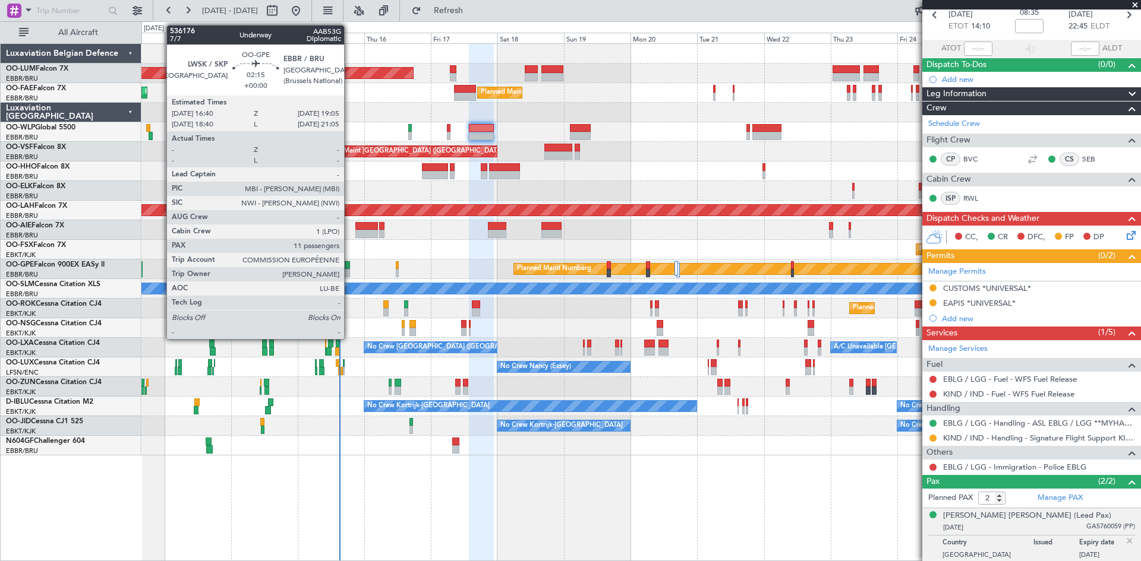
click at [349, 264] on div at bounding box center [346, 265] width 7 height 8
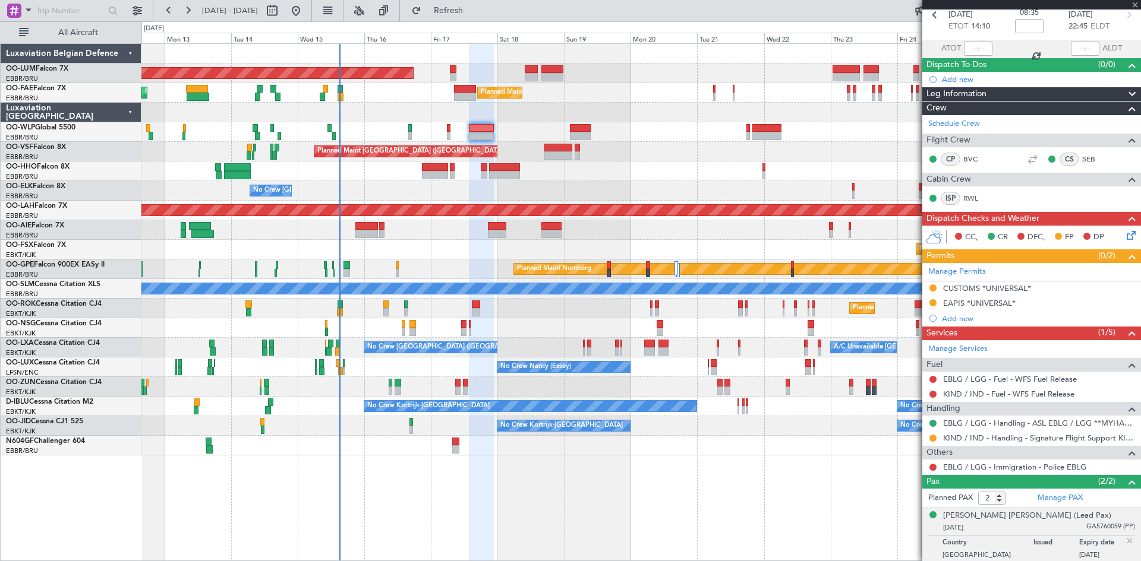
type input "11"
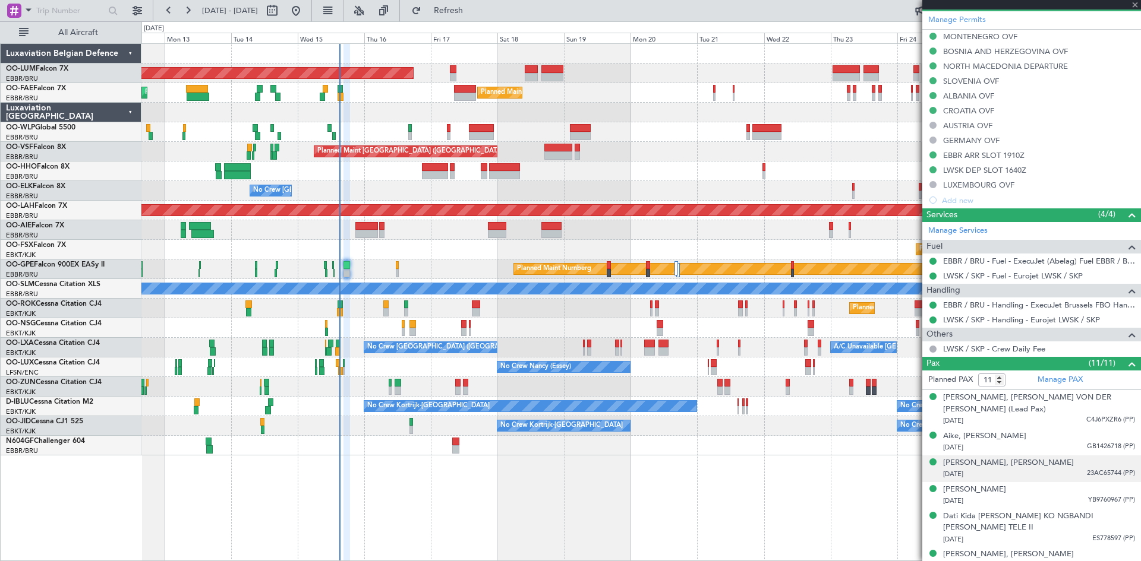
scroll to position [356, 0]
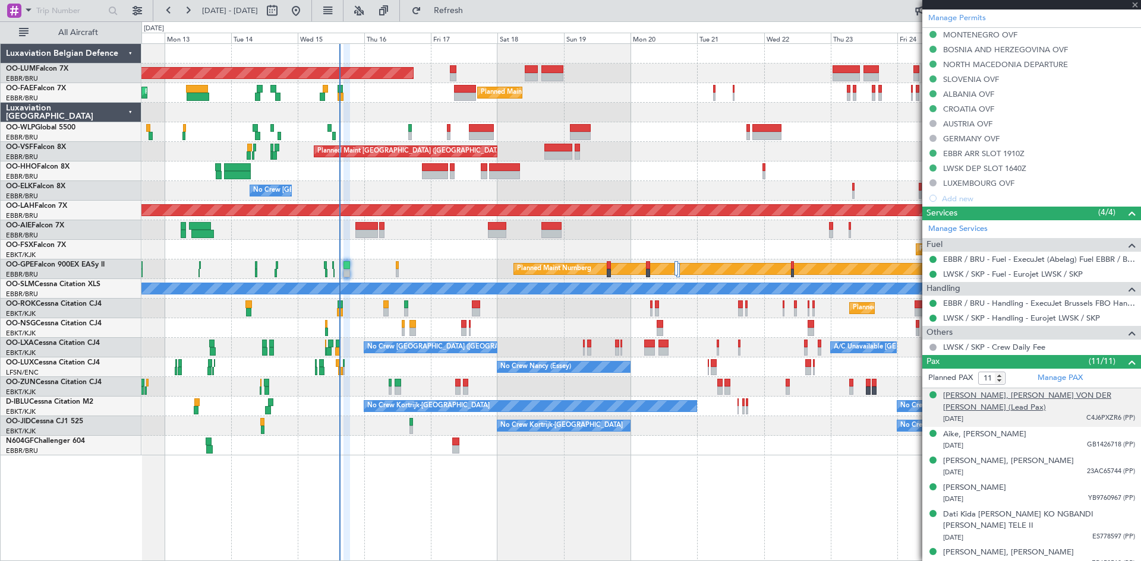
click at [975, 397] on div "Ursula, Gertrud VON DER LEYEN (Lead Pax)" at bounding box center [1039, 401] width 192 height 23
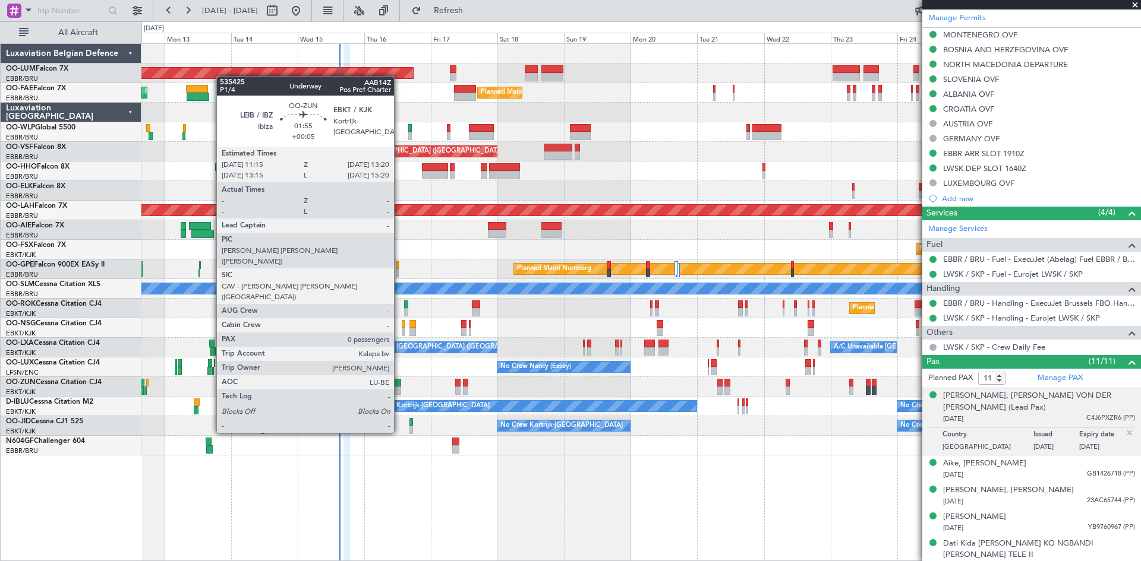
click at [399, 389] on div at bounding box center [397, 391] width 6 height 8
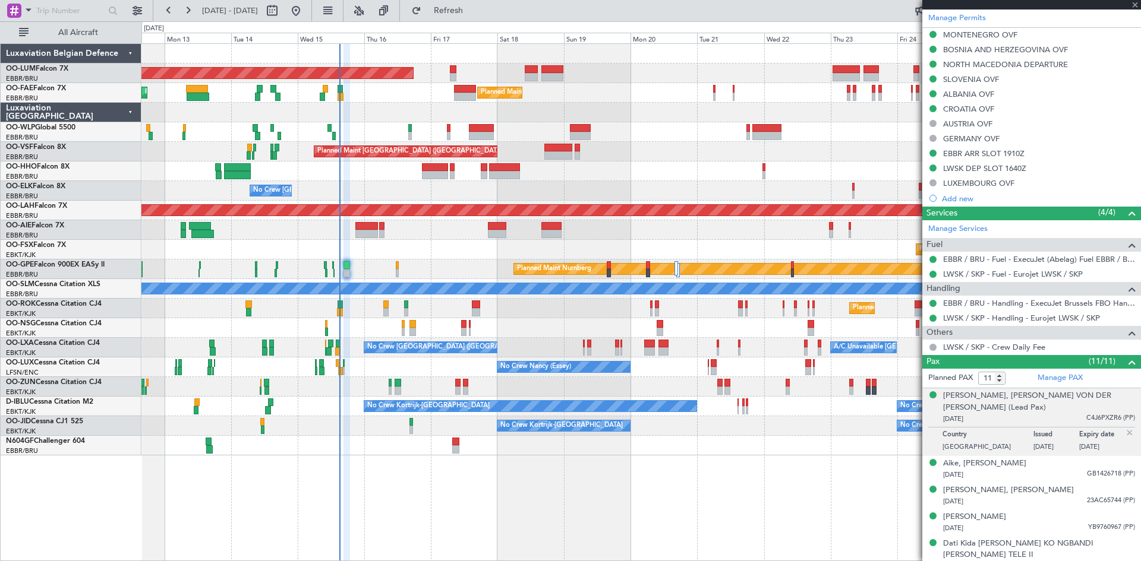
type input "+00:05"
type input "0"
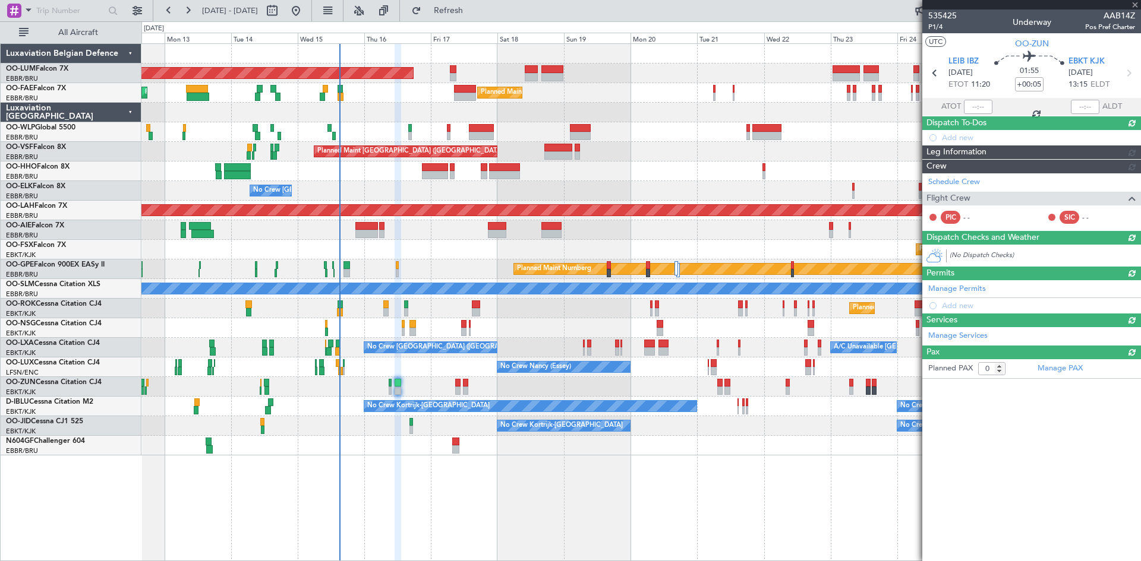
scroll to position [0, 0]
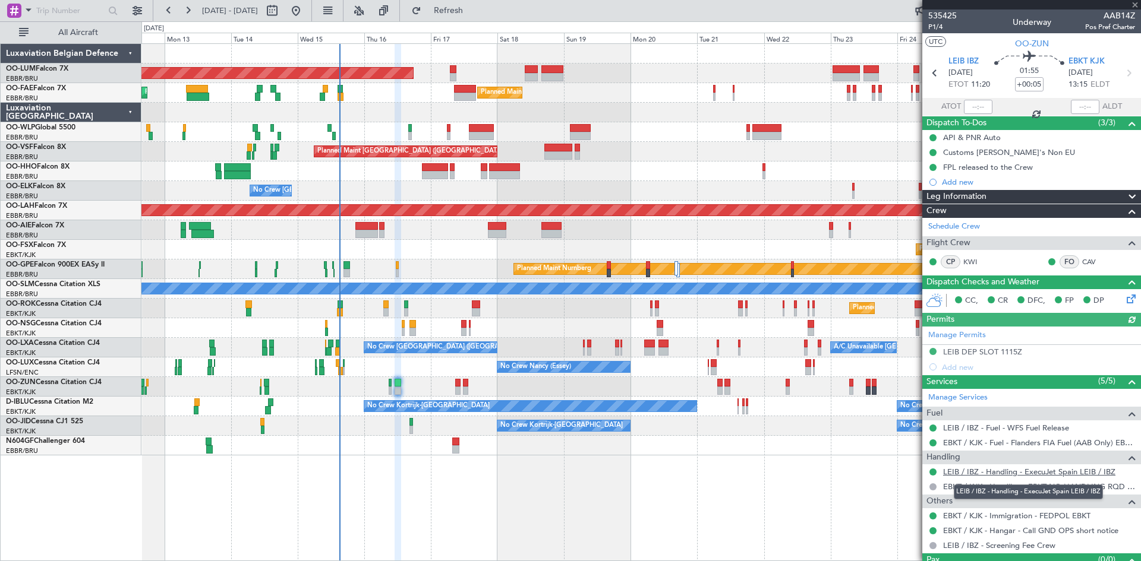
click at [986, 475] on link "LEIB / IBZ - Handling - ExecuJet Spain LEIB / IBZ" at bounding box center [1029, 472] width 172 height 10
click at [489, 301] on div "Planned Maint Kortrijk-[GEOGRAPHIC_DATA]" at bounding box center [640, 309] width 999 height 20
click at [476, 302] on div at bounding box center [476, 305] width 8 height 8
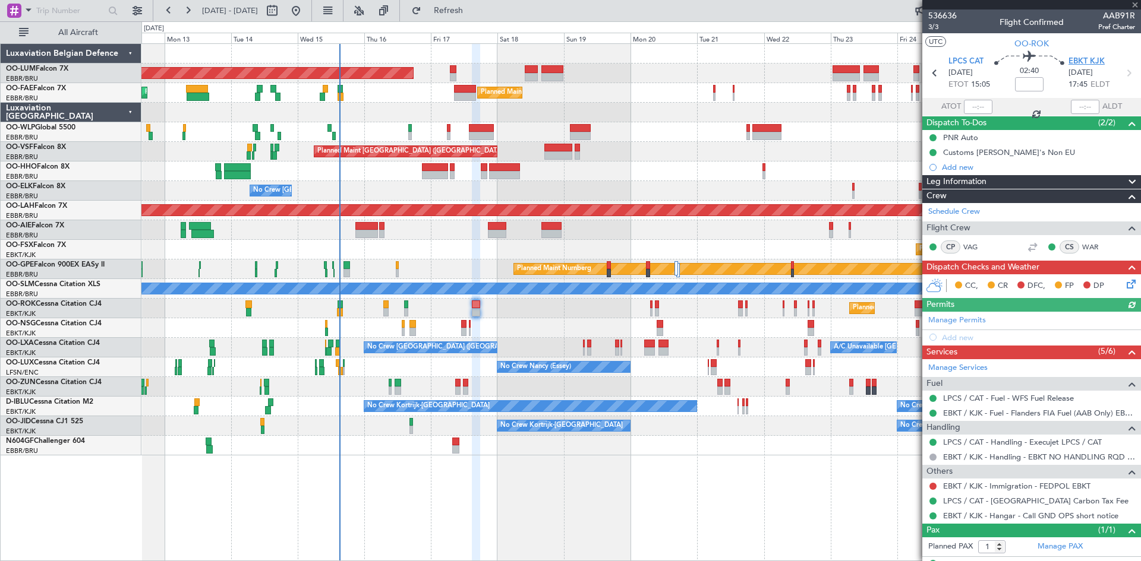
click at [1082, 60] on span "EBKT KJK" at bounding box center [1086, 62] width 36 height 12
click at [958, 65] on span "LPCS CAT" at bounding box center [965, 62] width 35 height 12
click at [992, 442] on link "LPCS / CAT - Handling - Execujet LPCS / CAT" at bounding box center [1022, 442] width 159 height 10
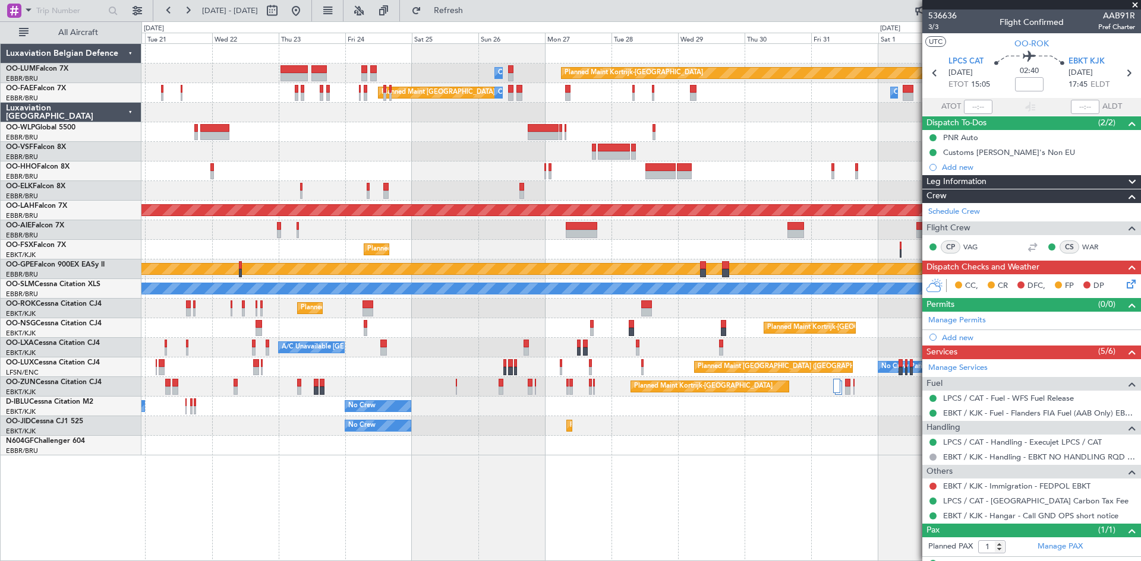
click at [219, 432] on div "Planned Maint Kortrijk-Wevelgem Owner Melsbroek Air Base Planned Maint Brussels…" at bounding box center [640, 250] width 999 height 412
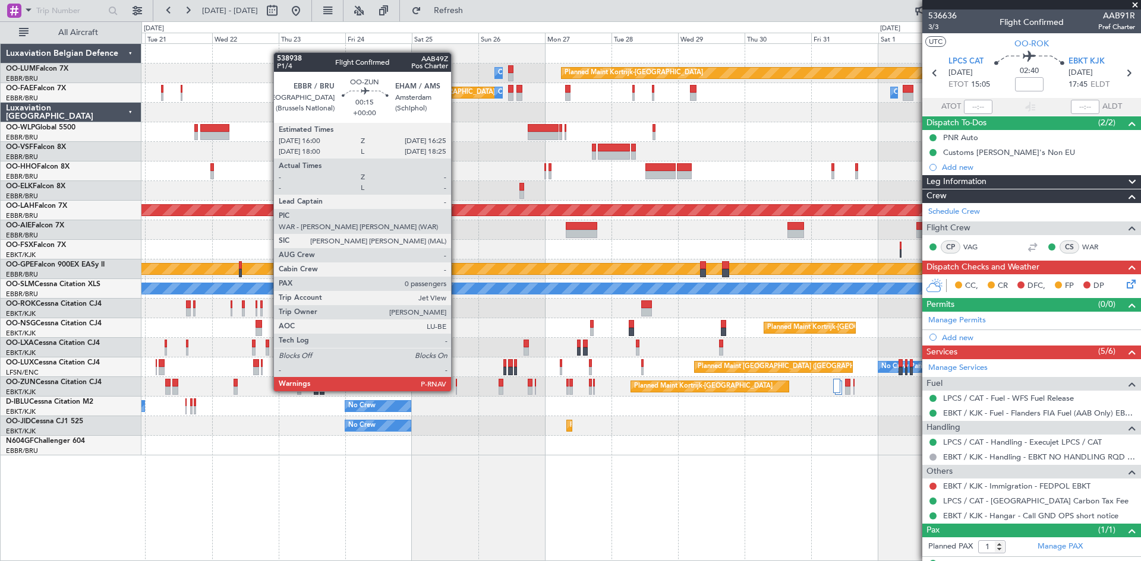
click at [456, 381] on div at bounding box center [456, 383] width 1 height 8
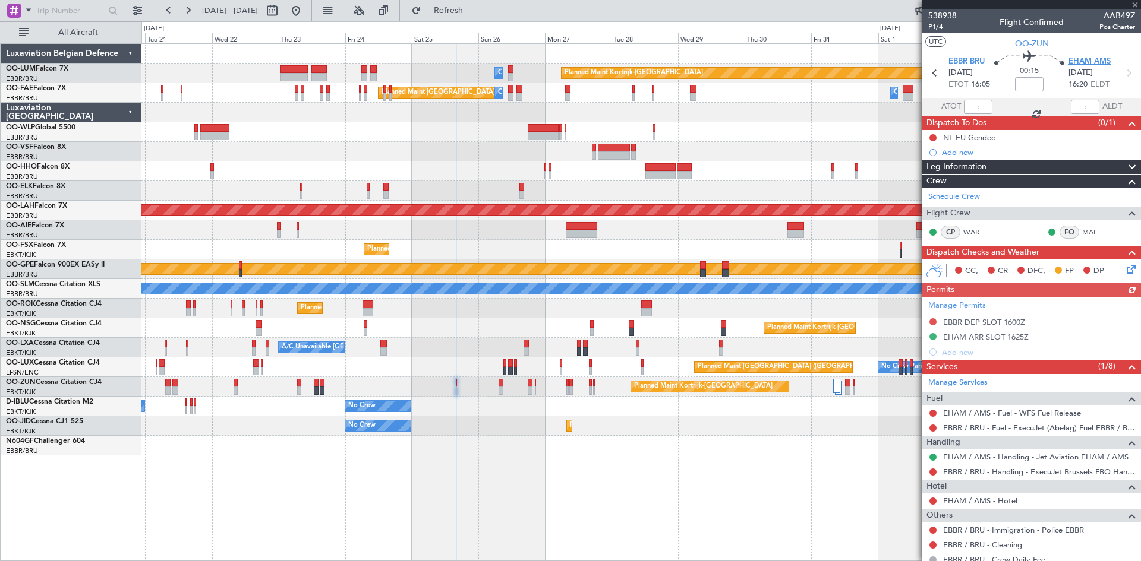
click at [1092, 59] on span "EHAM AMS" at bounding box center [1089, 62] width 42 height 12
click at [998, 459] on link "EHAM / AMS - Handling - Jet Aviation EHAM / AMS" at bounding box center [1035, 457] width 185 height 10
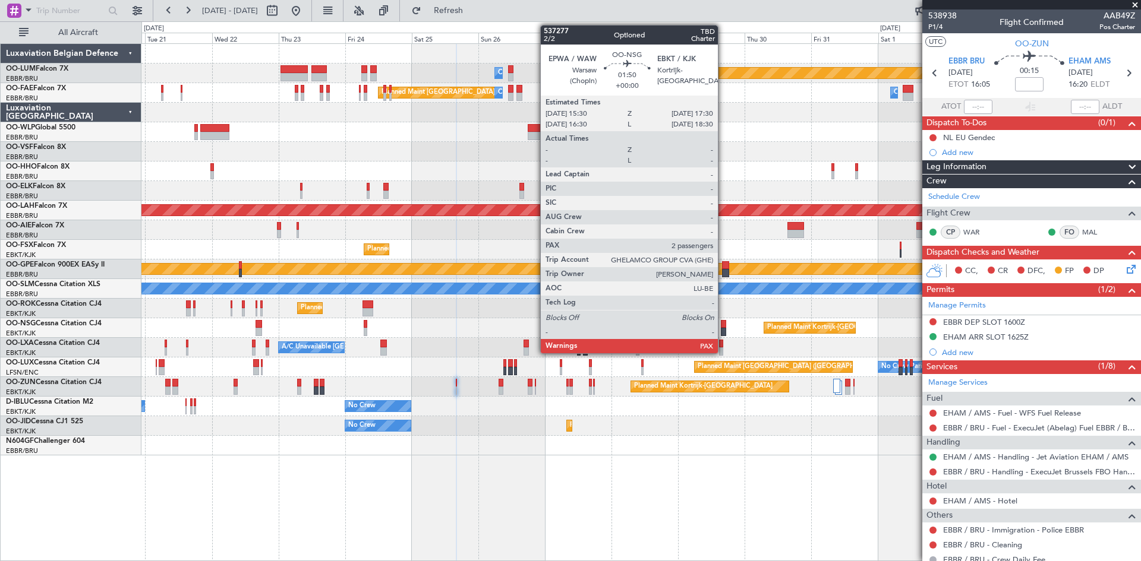
click at [723, 333] on div at bounding box center [724, 332] width 6 height 8
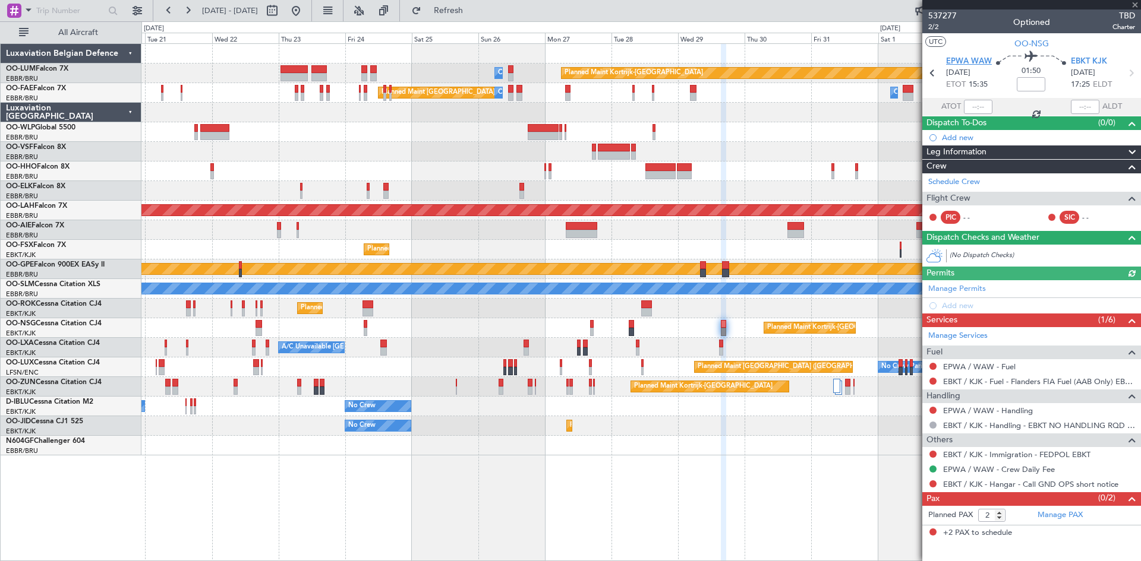
click at [985, 58] on span "EPWA WAW" at bounding box center [969, 62] width 46 height 12
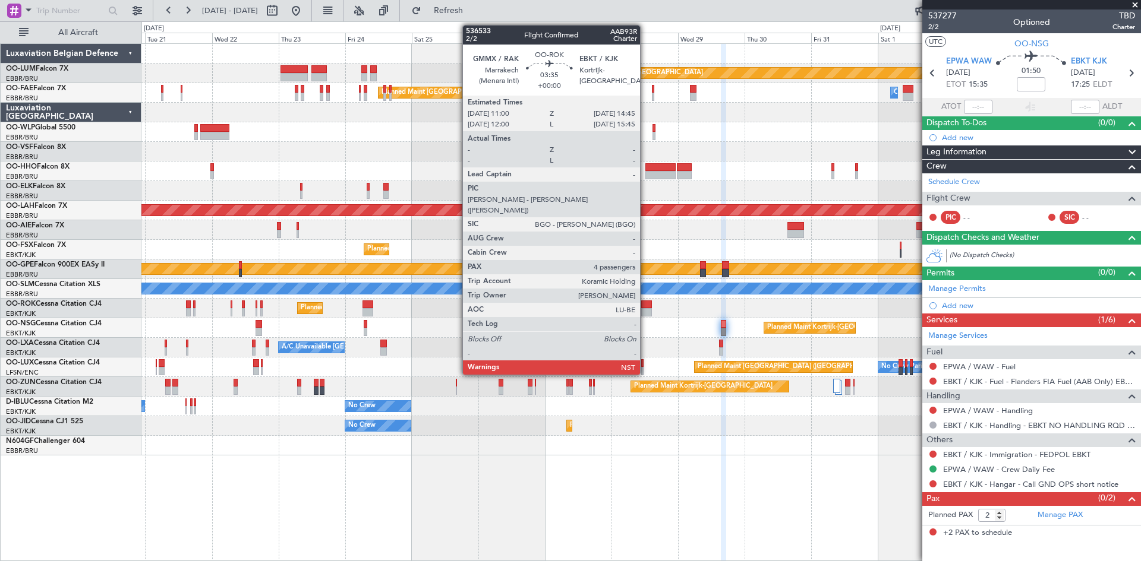
click at [645, 310] on div at bounding box center [646, 312] width 11 height 8
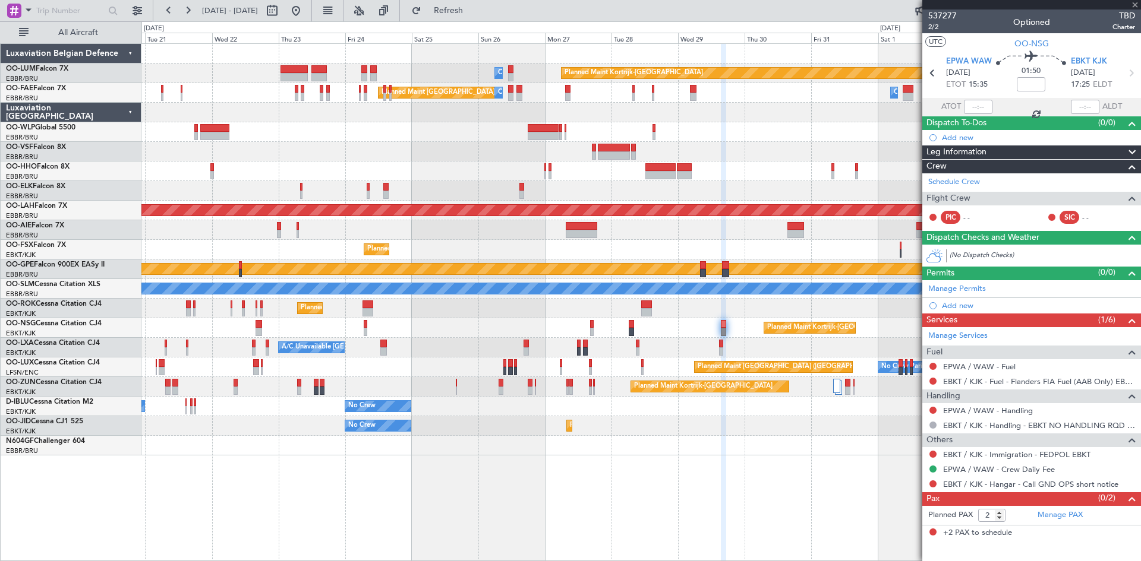
type input "4"
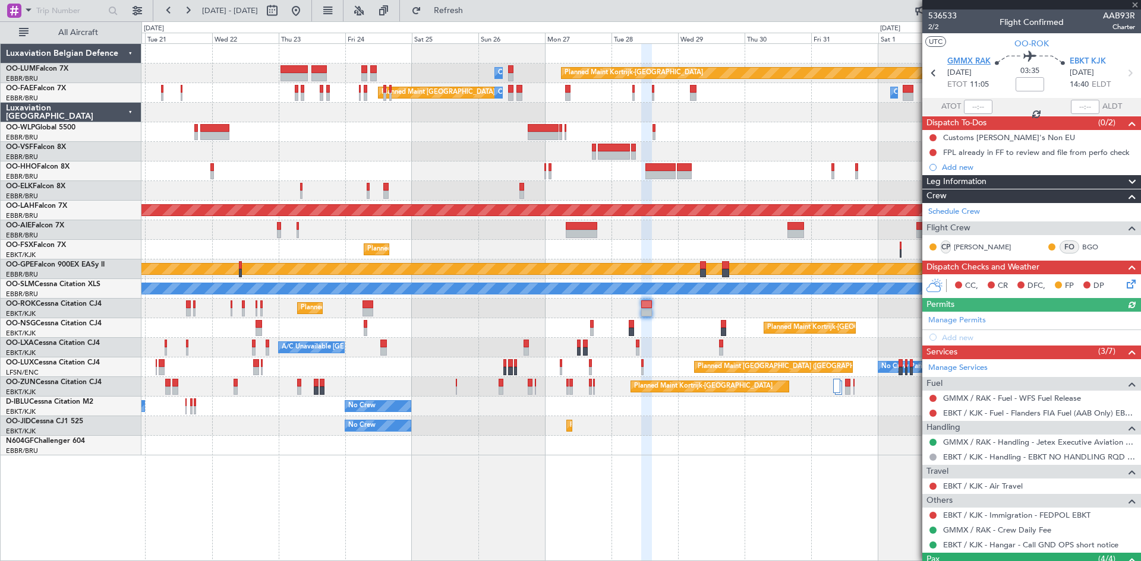
click at [957, 65] on span "GMMX RAK" at bounding box center [968, 62] width 43 height 12
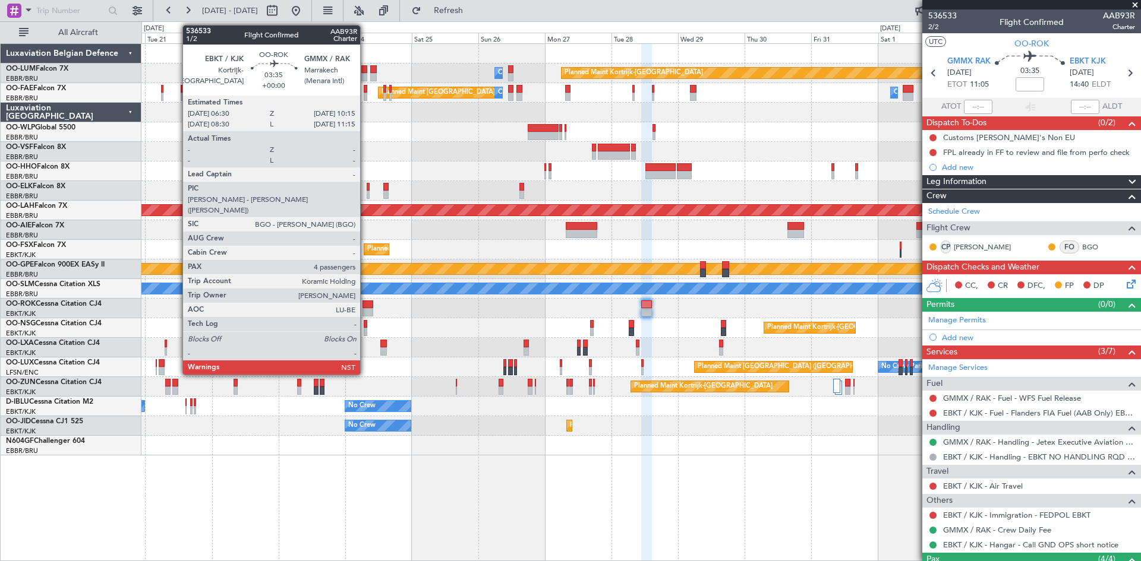
click at [365, 306] on div at bounding box center [367, 305] width 11 height 8
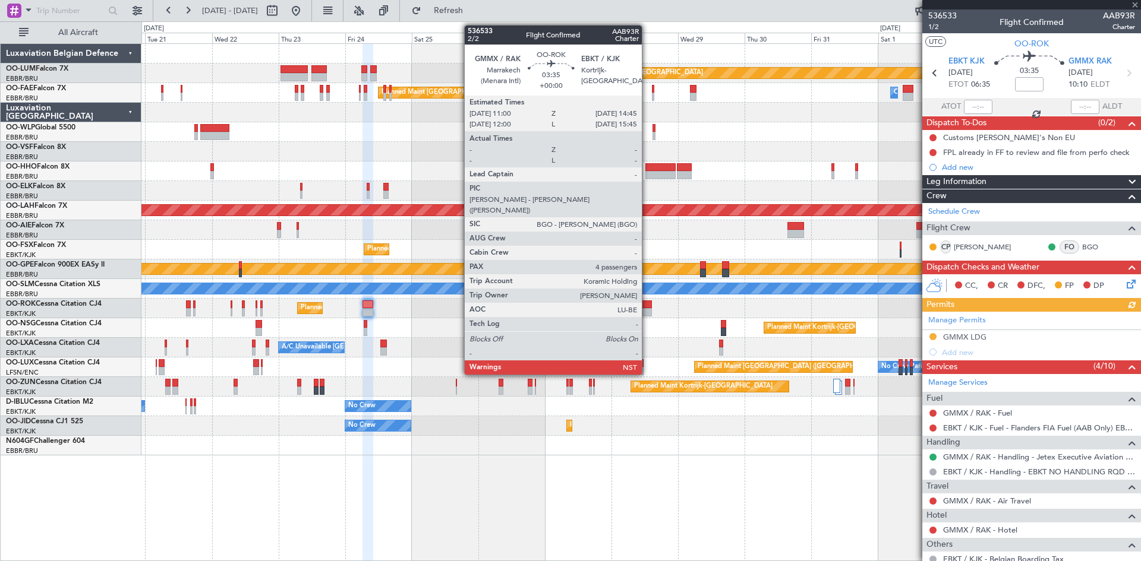
click at [647, 305] on div at bounding box center [646, 305] width 11 height 8
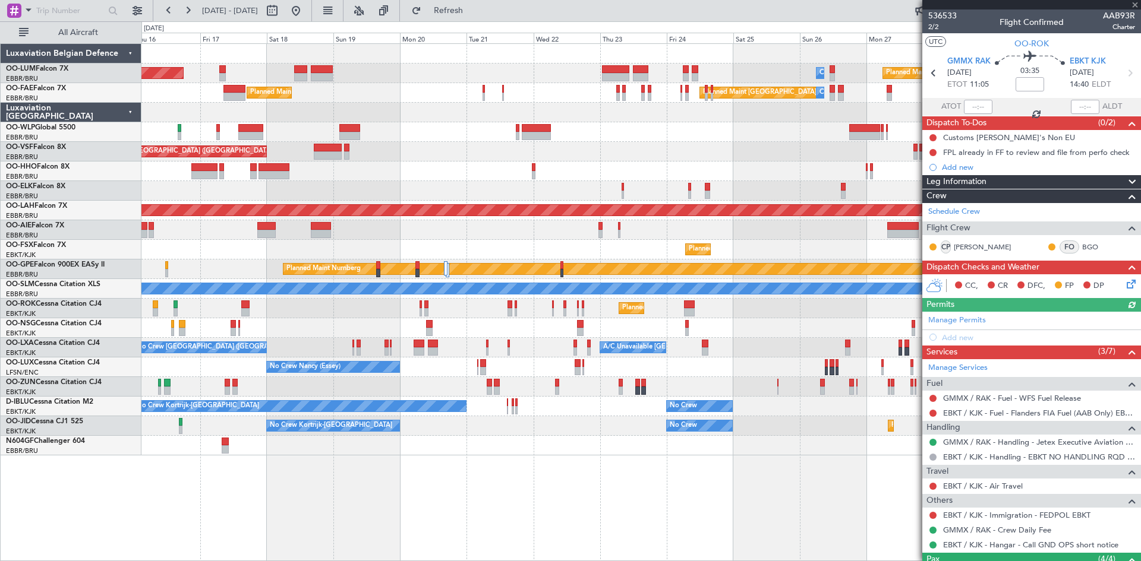
click at [778, 298] on div "Planned Maint Kortrijk-Wevelgem Owner Melsbroek Air Base AOG Maint Sibiu Planne…" at bounding box center [640, 250] width 999 height 412
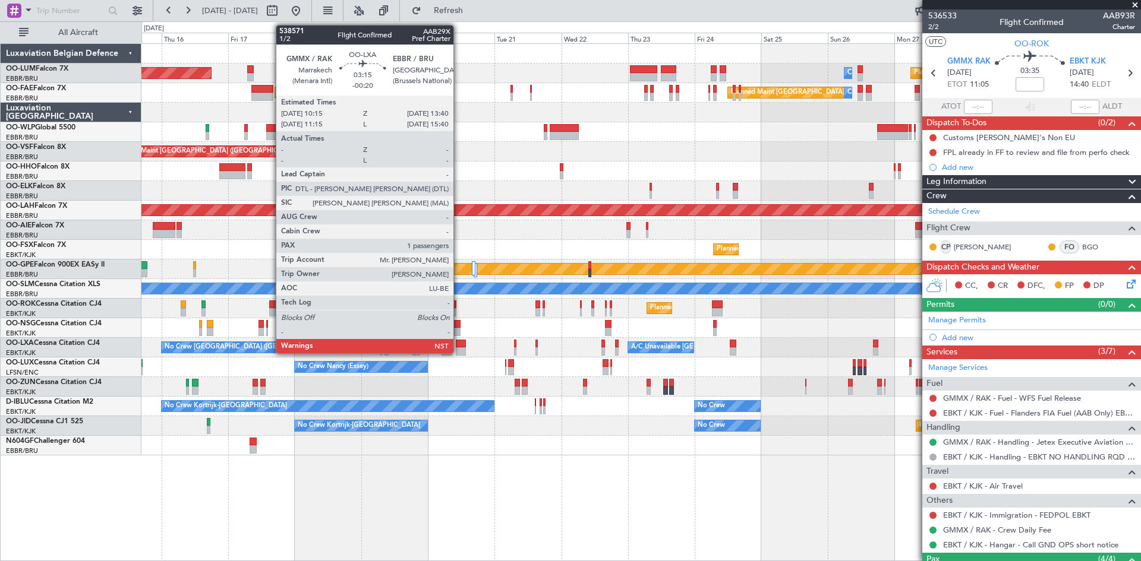
click at [459, 344] on div at bounding box center [461, 344] width 10 height 8
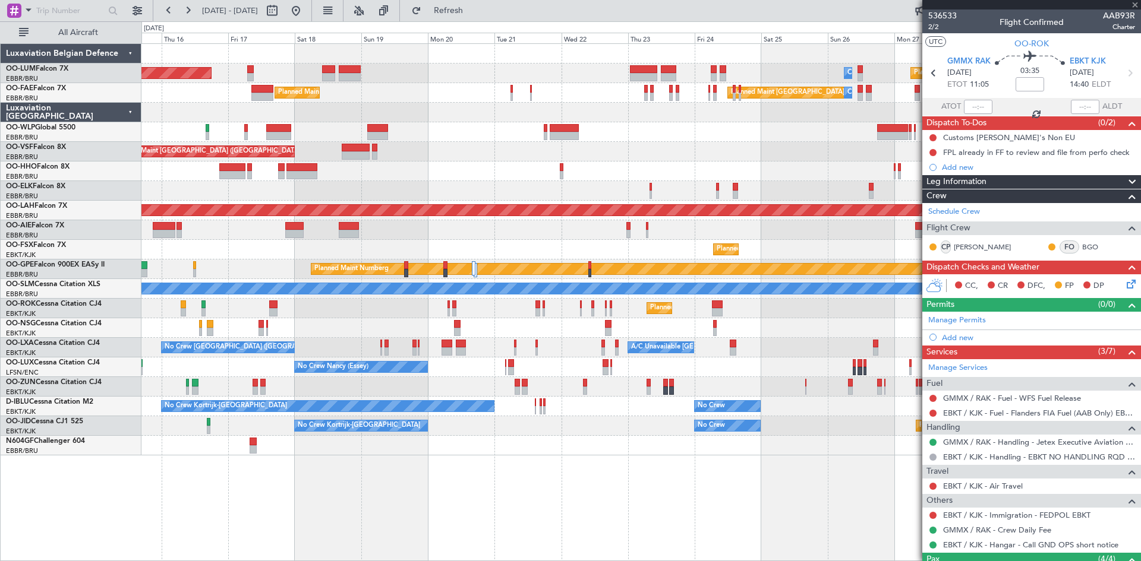
type input "-00:20"
type input "1"
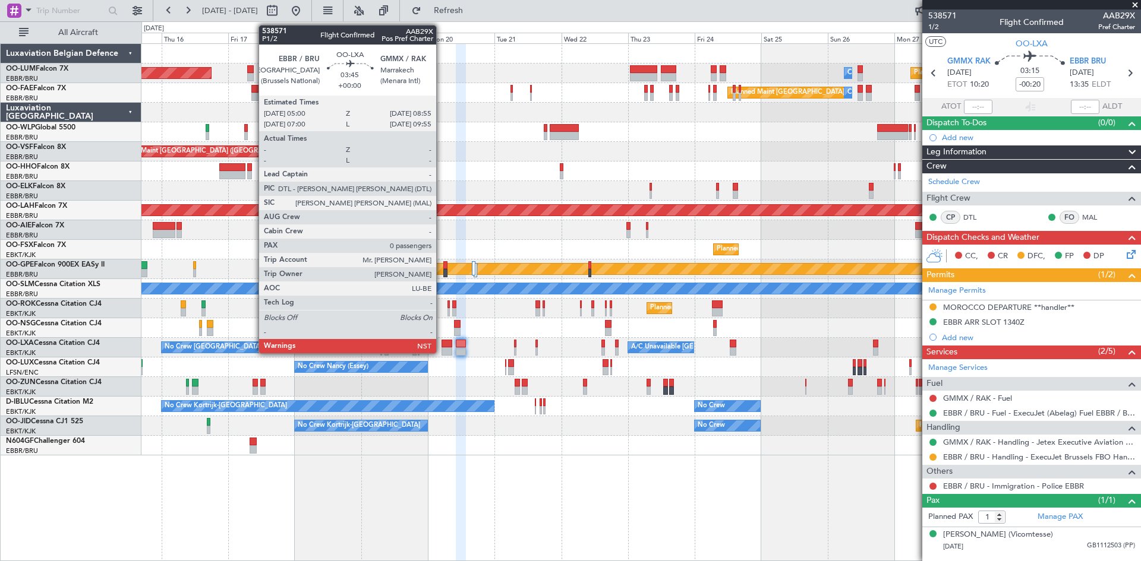
click at [441, 343] on div at bounding box center [446, 344] width 11 height 8
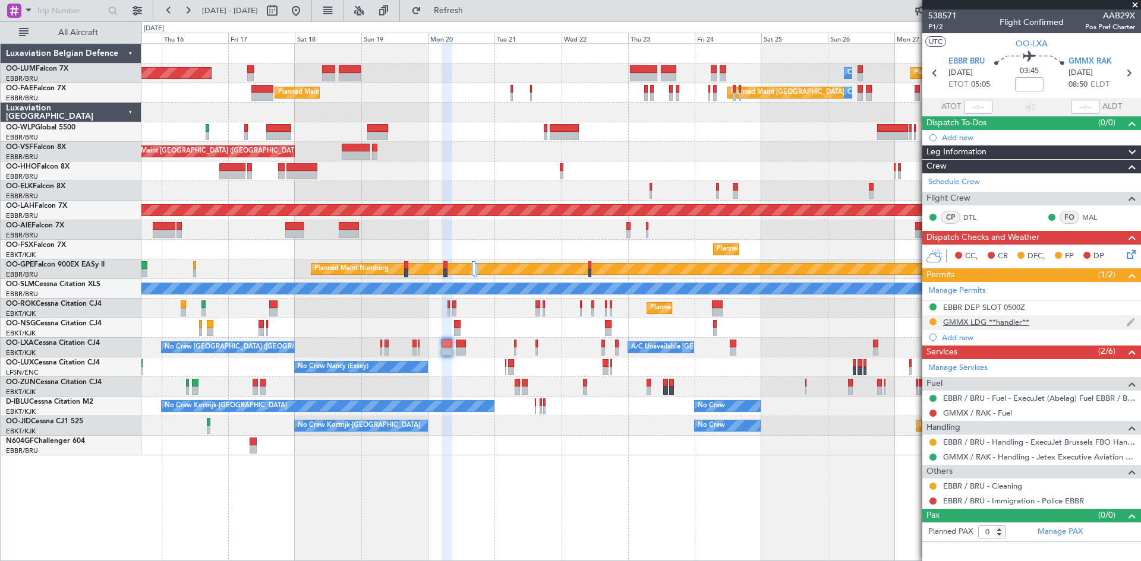
click at [1010, 323] on div "GMMX LDG **handler**" at bounding box center [986, 322] width 86 height 10
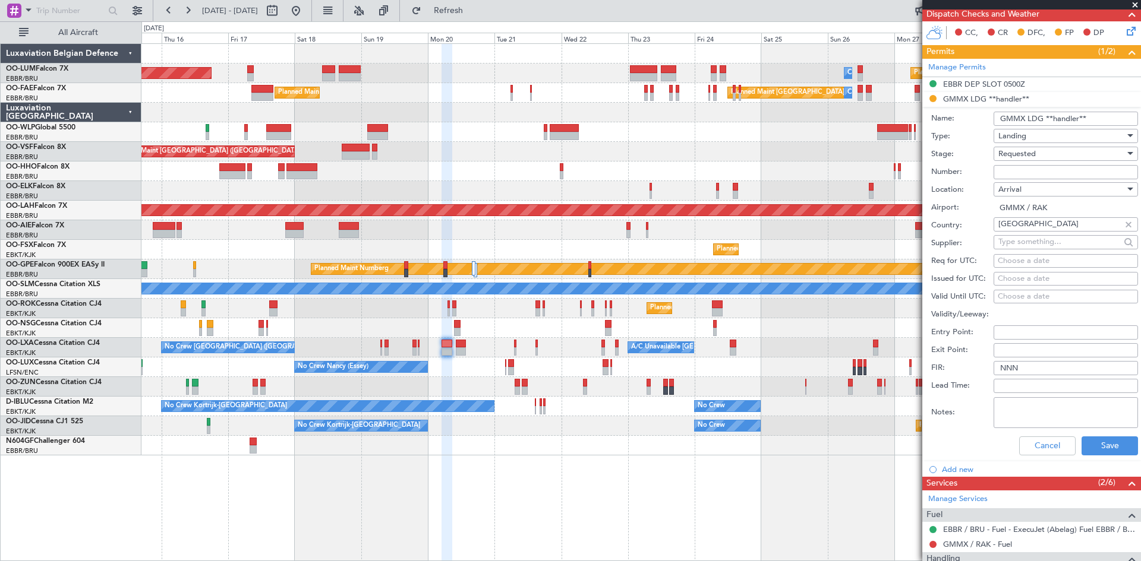
scroll to position [238, 0]
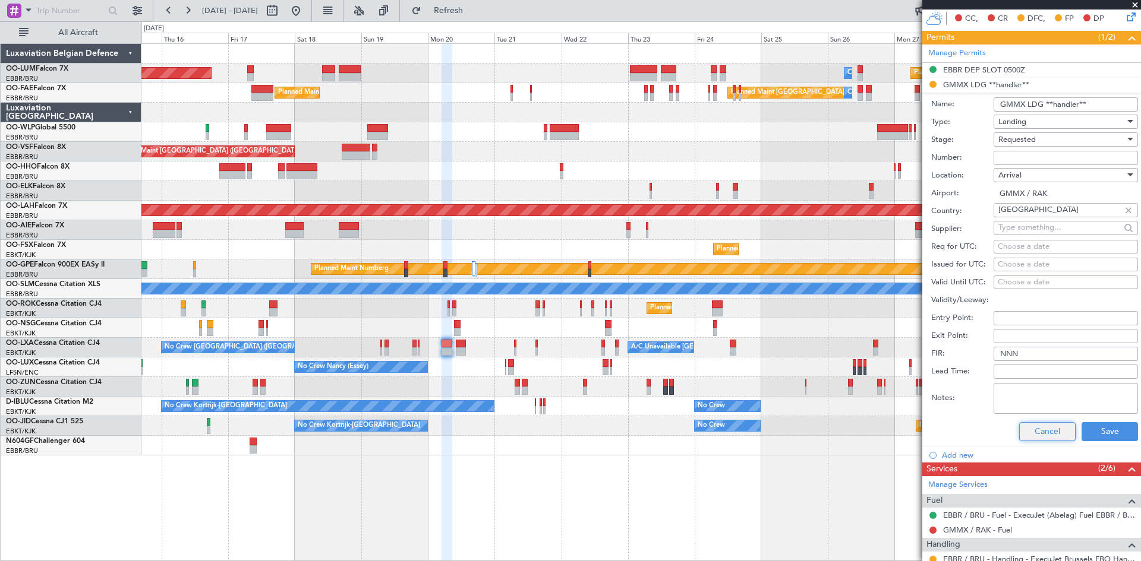
click at [1026, 430] on button "Cancel" at bounding box center [1047, 431] width 56 height 19
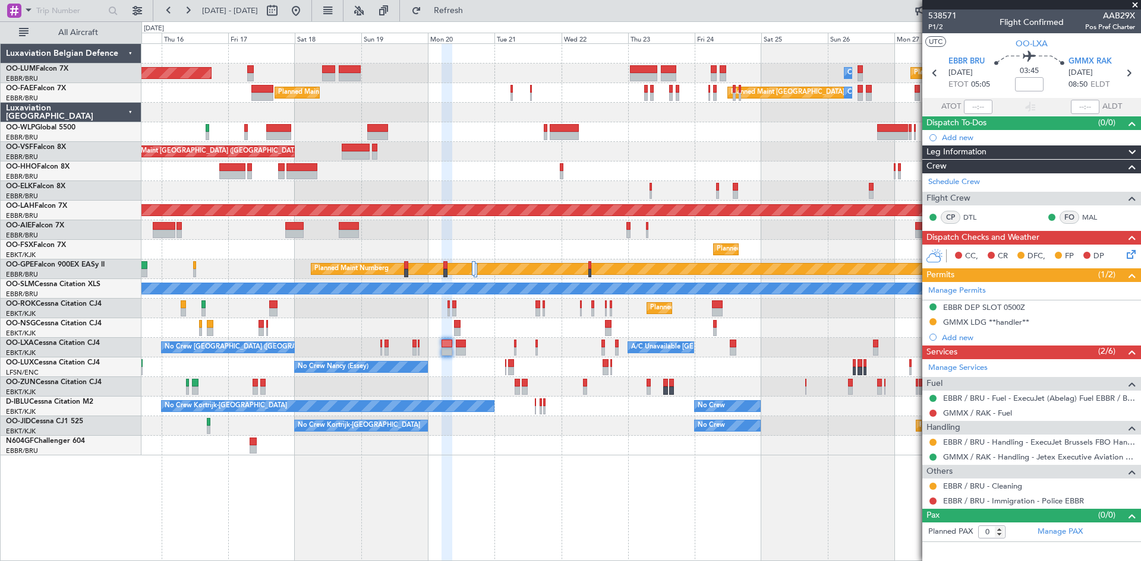
scroll to position [0, 0]
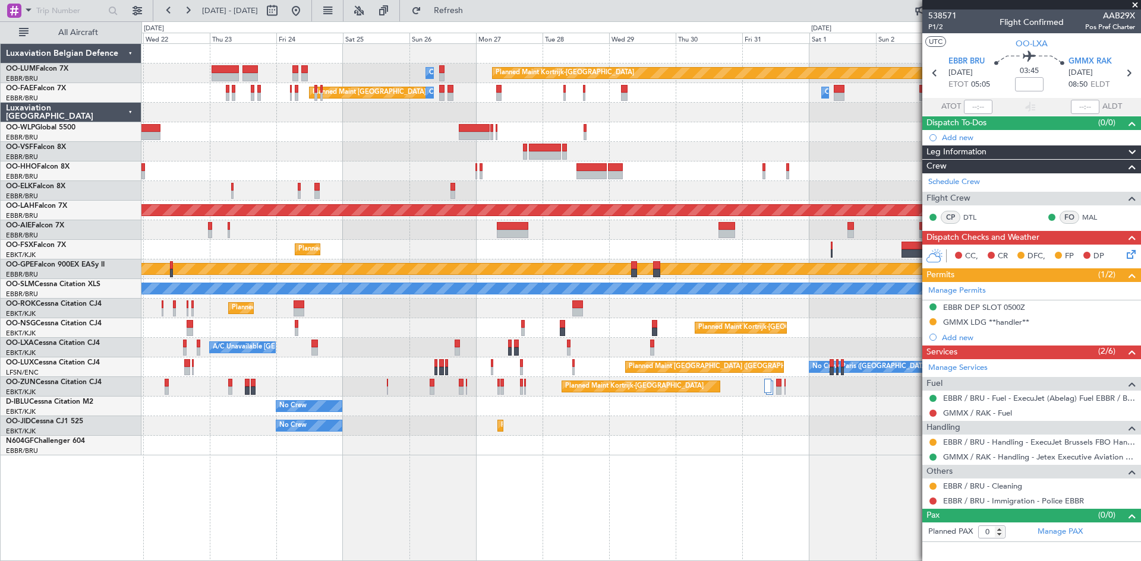
click at [343, 358] on div "Planned Maint Kortrijk-Wevelgem Owner Melsbroek Air Base Planned Maint Brussels…" at bounding box center [640, 250] width 999 height 412
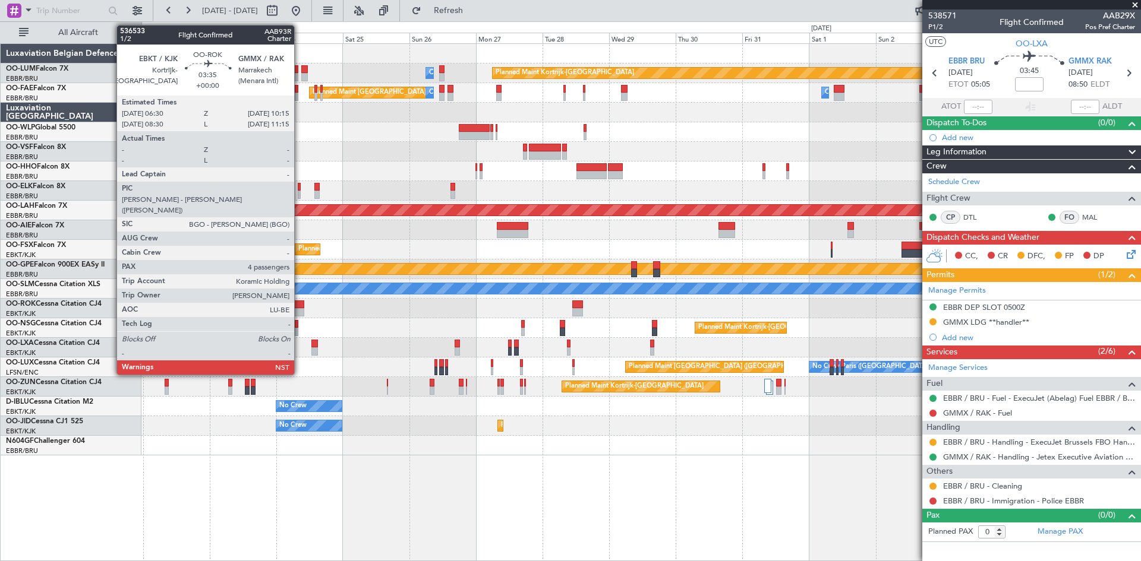
click at [299, 301] on div at bounding box center [298, 305] width 11 height 8
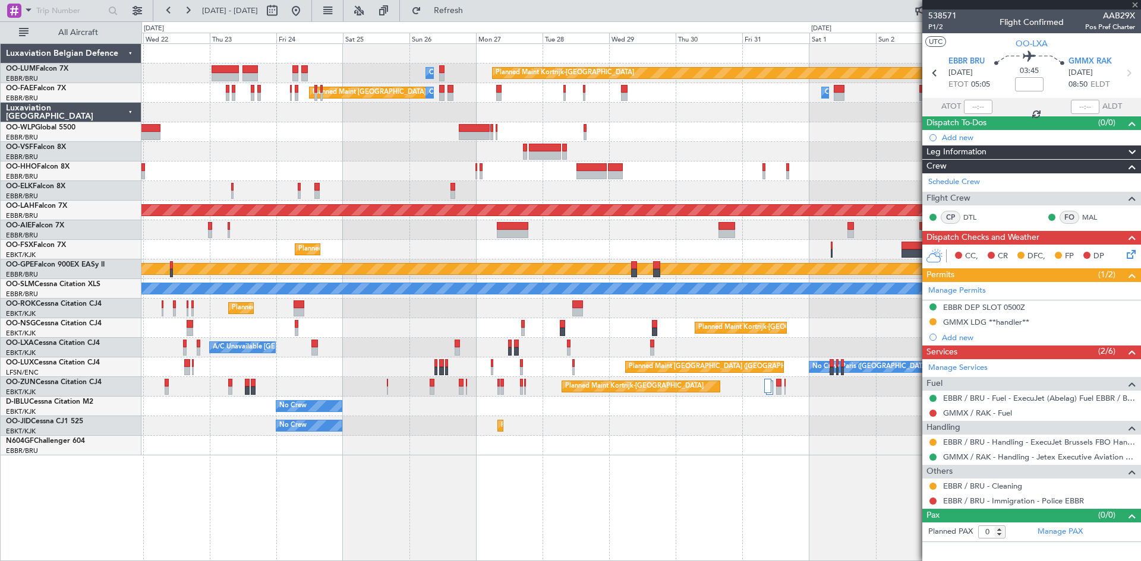
type input "4"
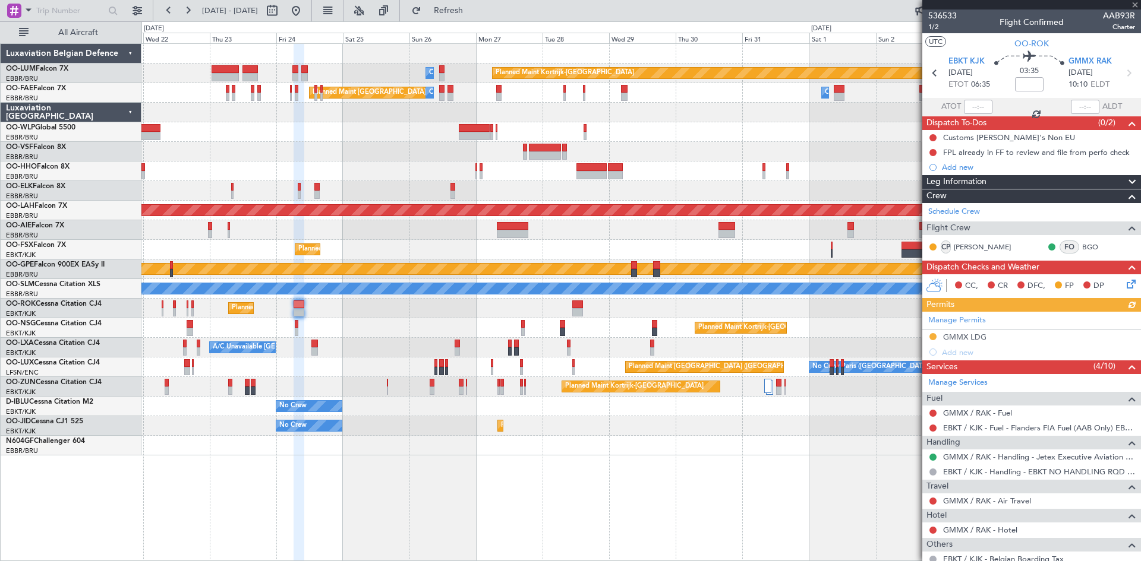
click at [993, 336] on div "Manage Permits GMMX LDG Add new" at bounding box center [1031, 336] width 219 height 48
click at [982, 333] on div "Manage Permits GMMX LDG Add new" at bounding box center [1031, 336] width 219 height 48
click at [959, 342] on mat-tooltip-component "GMMX LDG" at bounding box center [965, 357] width 58 height 31
click at [967, 337] on div "GMMX LDG" at bounding box center [964, 337] width 43 height 10
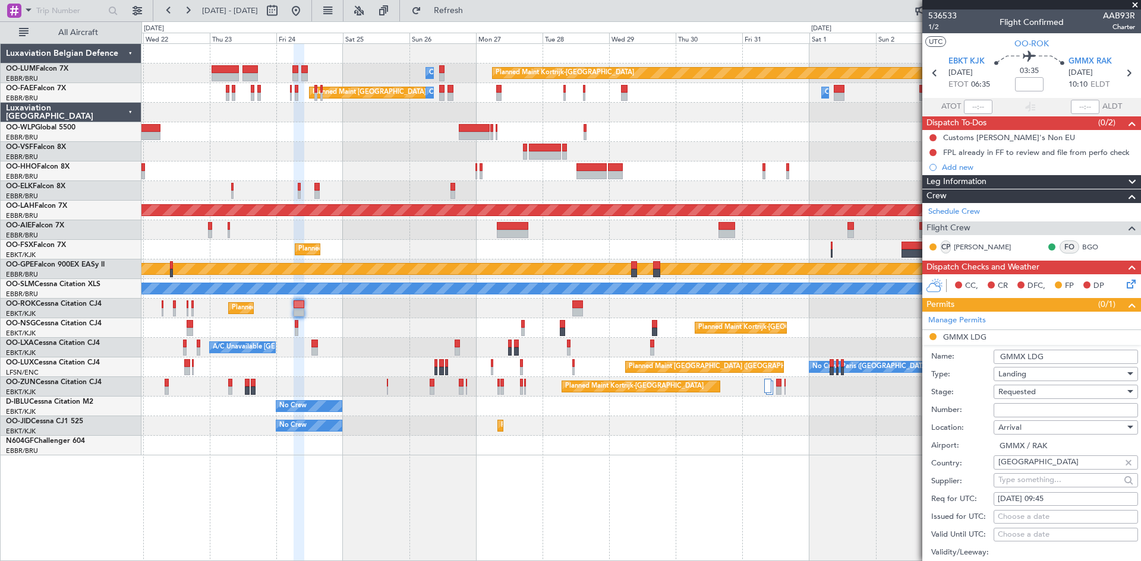
click at [1075, 359] on input "GMMX LDG" at bounding box center [1065, 357] width 144 height 14
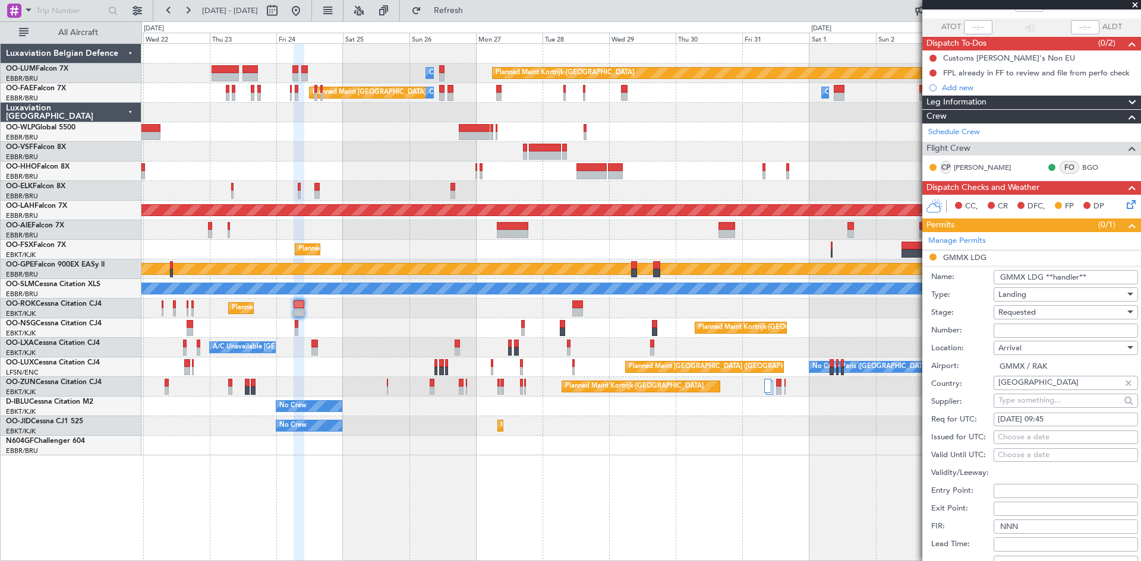
scroll to position [178, 0]
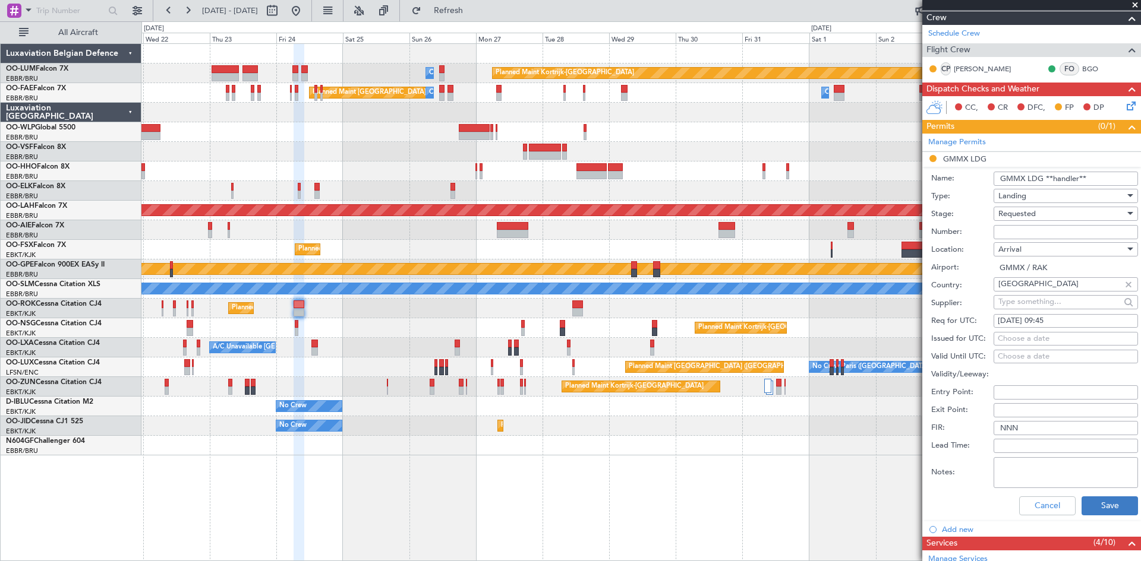
type input "GMMX LDG **handler**"
click at [1110, 503] on button "Save" at bounding box center [1109, 506] width 56 height 19
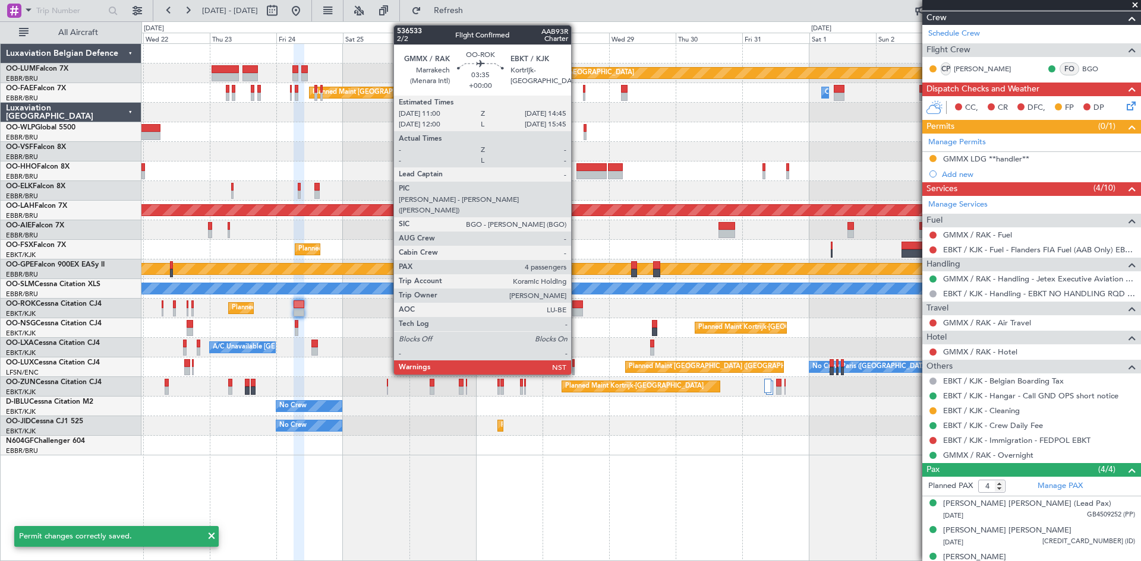
click at [576, 304] on div at bounding box center [577, 305] width 11 height 8
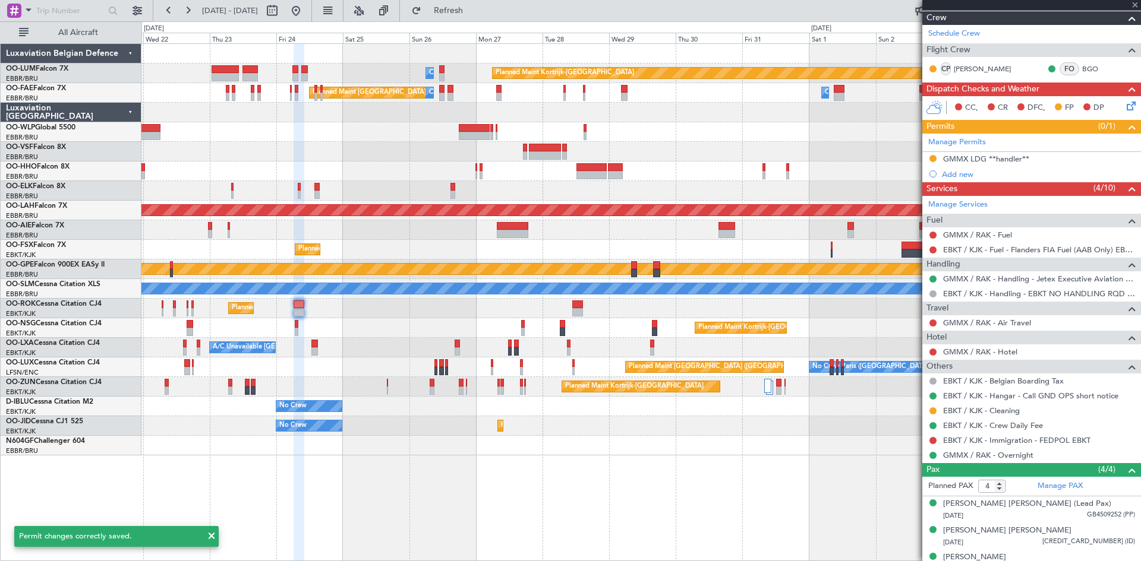
scroll to position [0, 0]
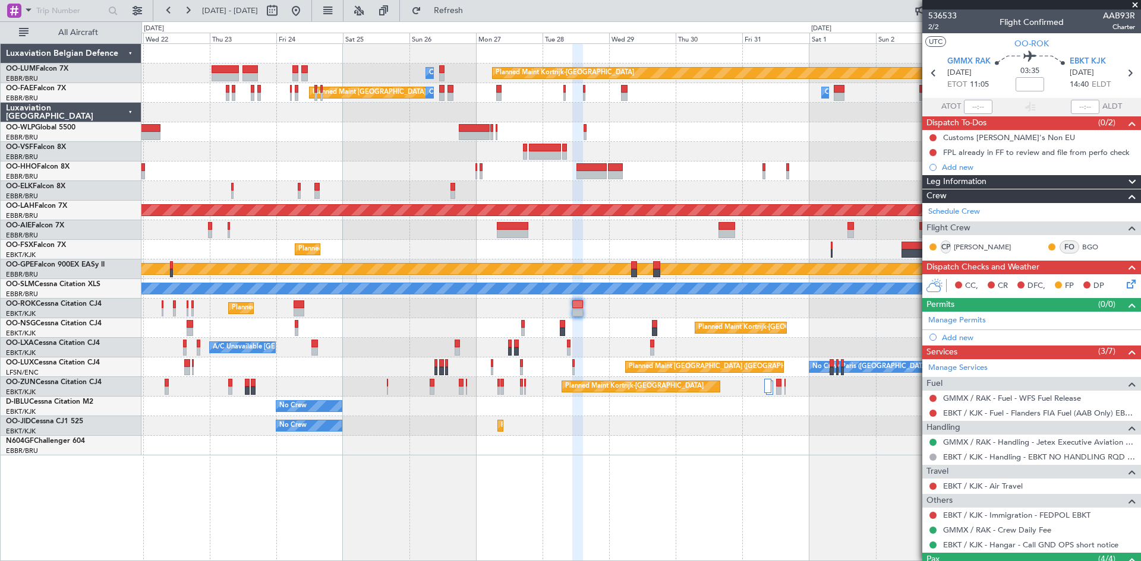
click at [947, 336] on div "Add new" at bounding box center [1038, 338] width 193 height 10
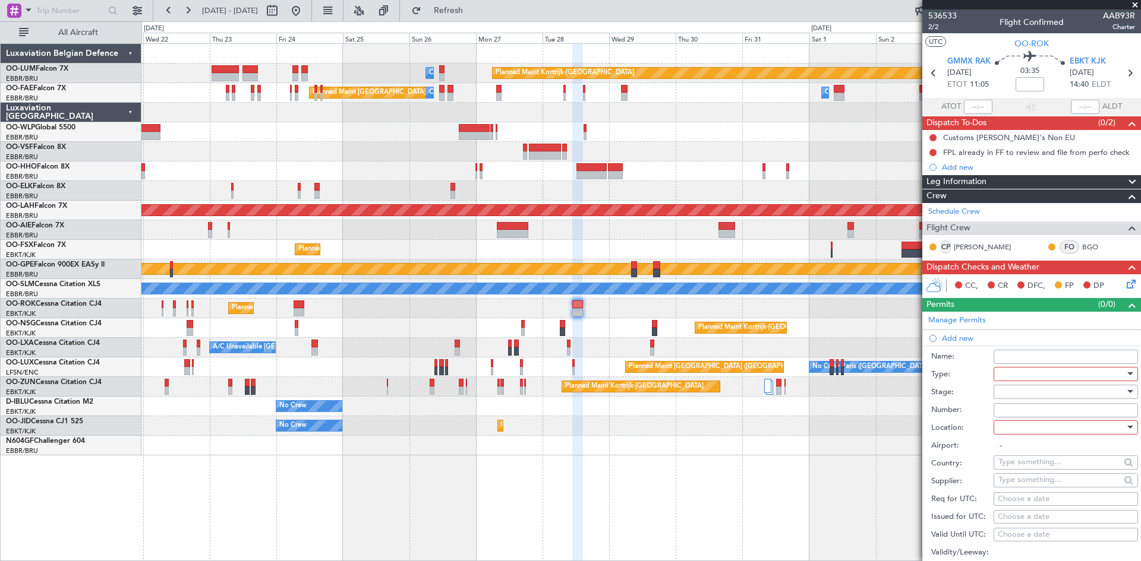
click at [1017, 368] on div at bounding box center [1061, 374] width 127 height 18
click at [1029, 421] on span "Departure" at bounding box center [1061, 422] width 125 height 18
click at [1022, 428] on div at bounding box center [1061, 428] width 127 height 18
click at [1024, 449] on span "Departure" at bounding box center [1061, 452] width 125 height 18
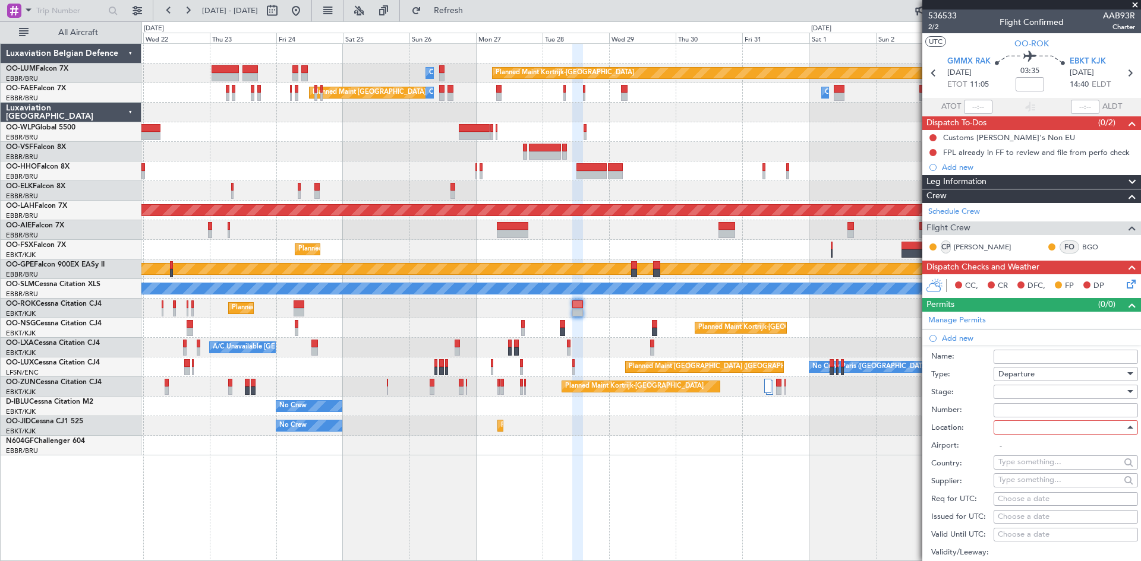
type input "GMMX / RAK"
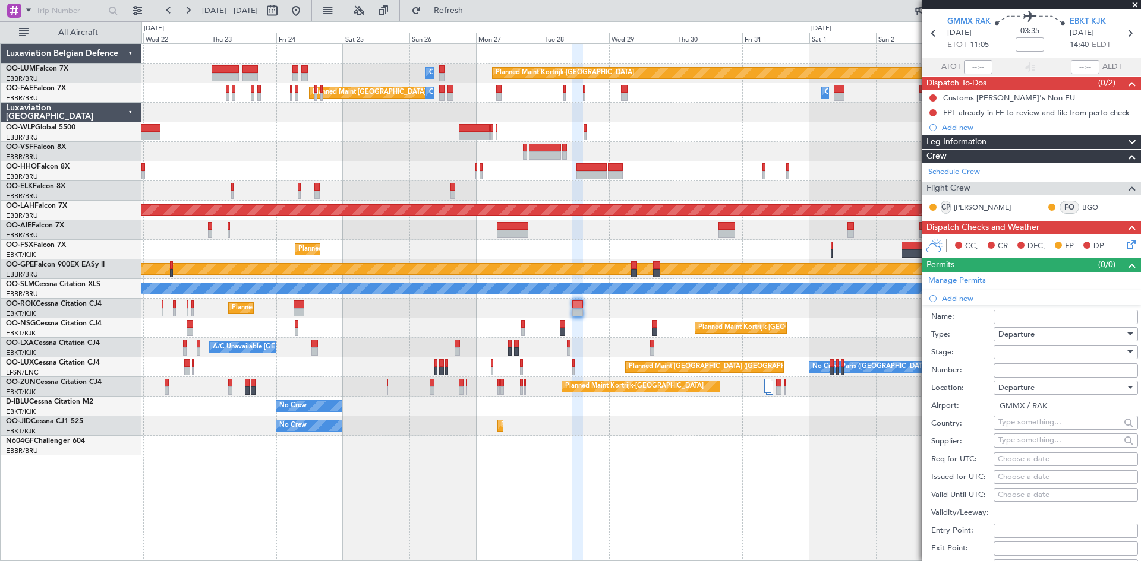
scroll to position [59, 0]
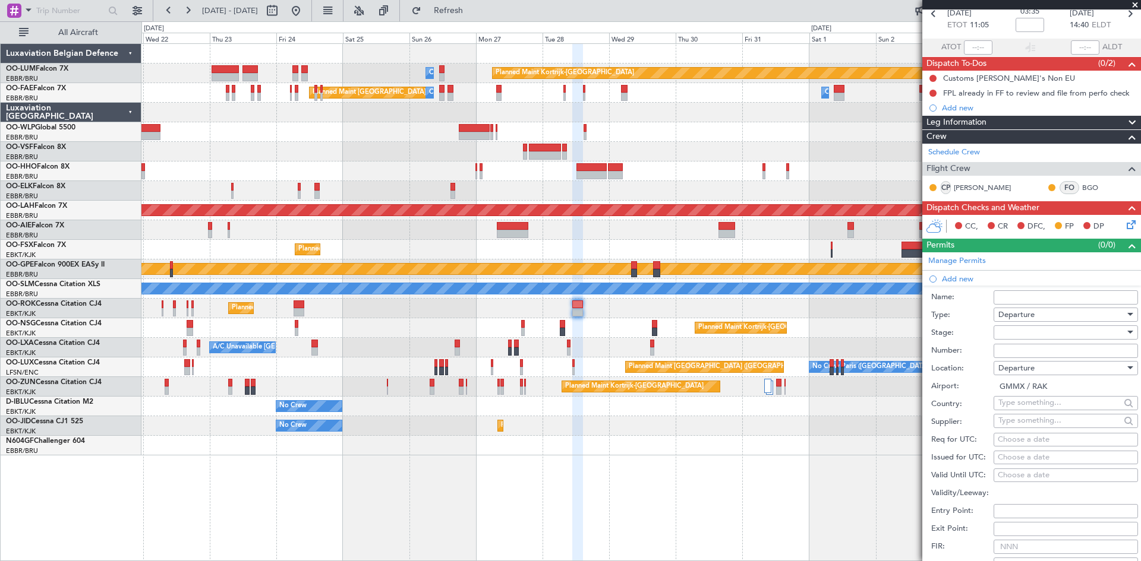
click at [1012, 441] on div "Choose a date" at bounding box center [1066, 440] width 136 height 12
select select "10"
select select "2025"
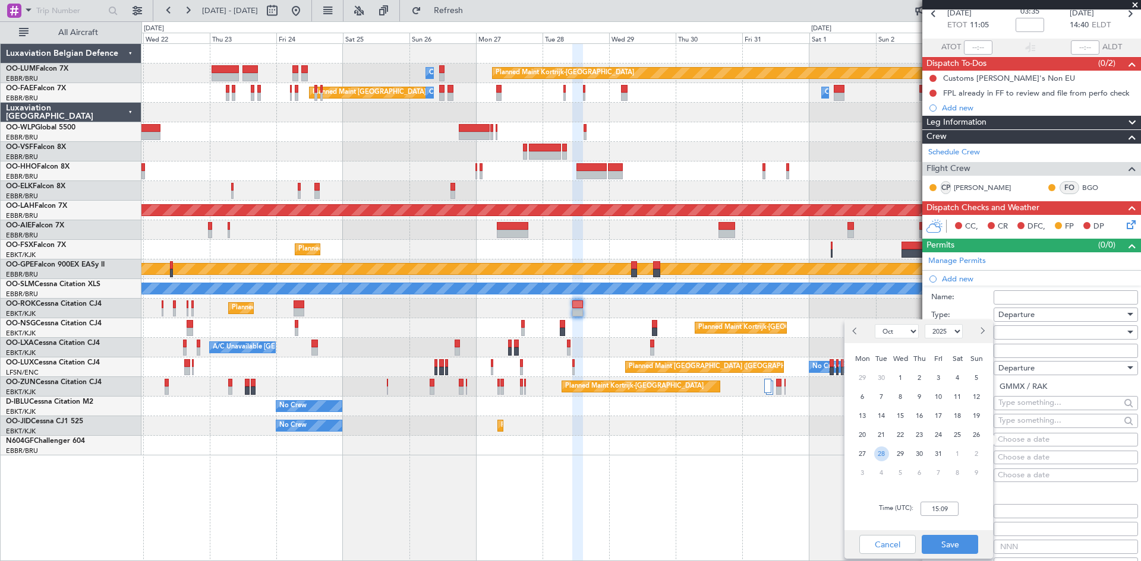
click at [878, 455] on span "28" at bounding box center [881, 454] width 15 height 15
type input "00:00"
click at [940, 539] on button "Save" at bounding box center [949, 544] width 56 height 19
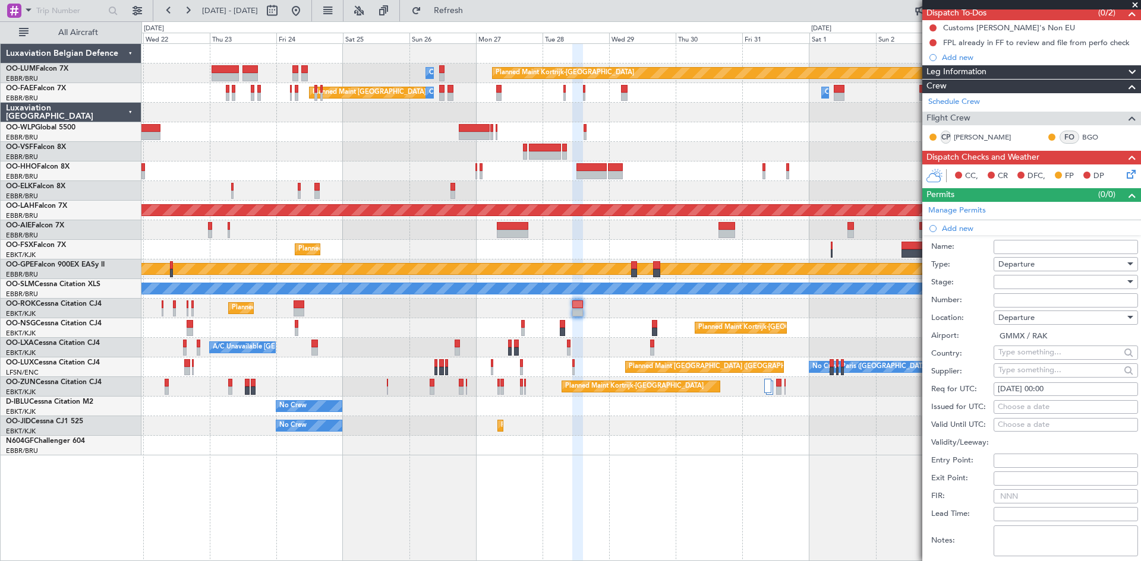
scroll to position [178, 0]
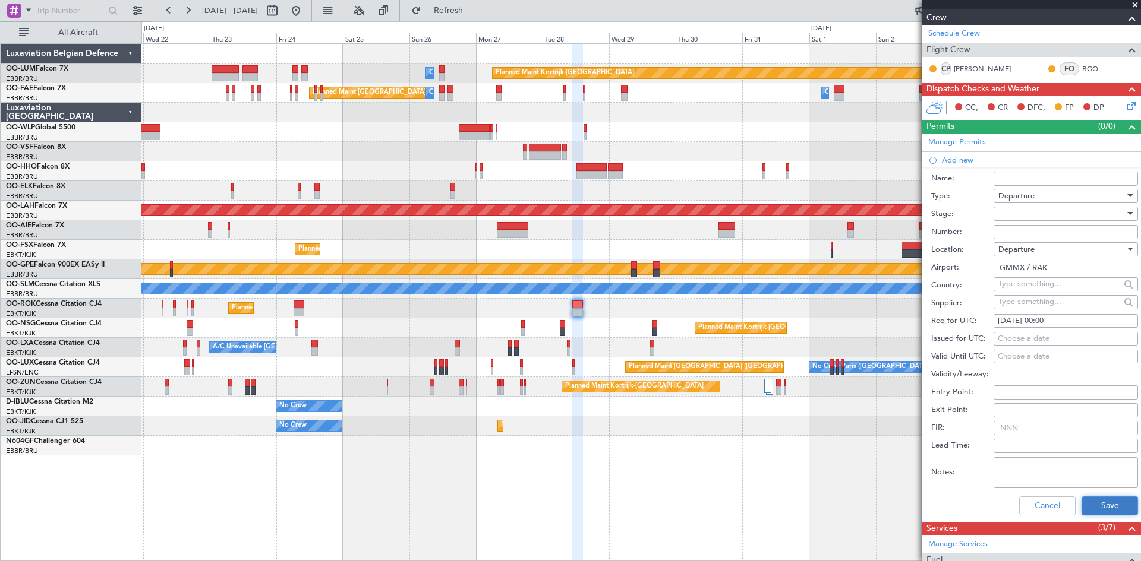
click at [1128, 504] on button "Save" at bounding box center [1109, 506] width 56 height 19
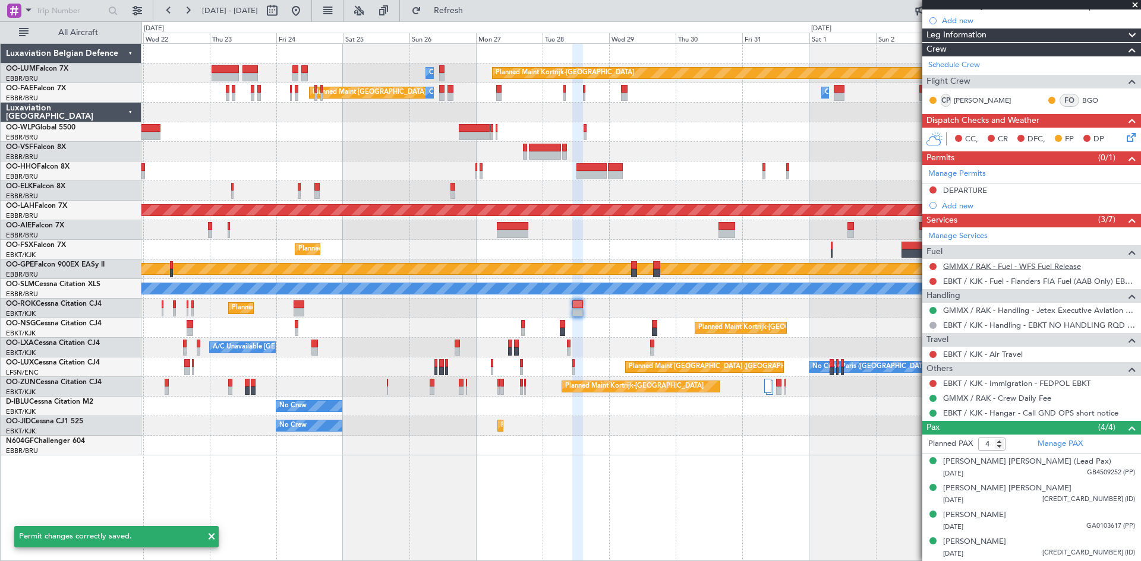
scroll to position [146, 0]
click at [957, 191] on div "DEPARTURE" at bounding box center [965, 191] width 44 height 10
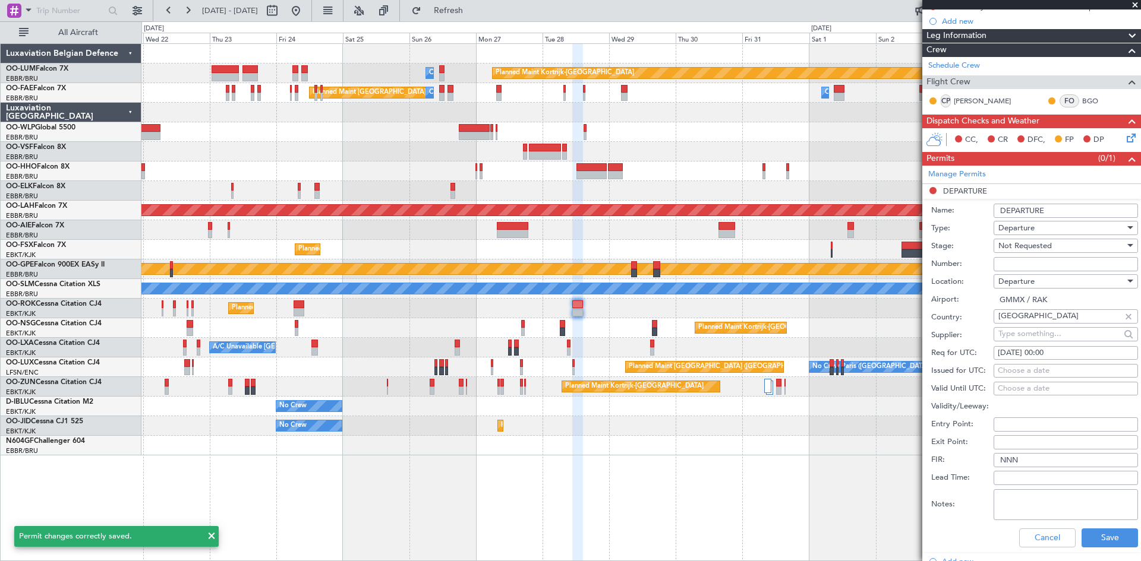
scroll to position [178, 0]
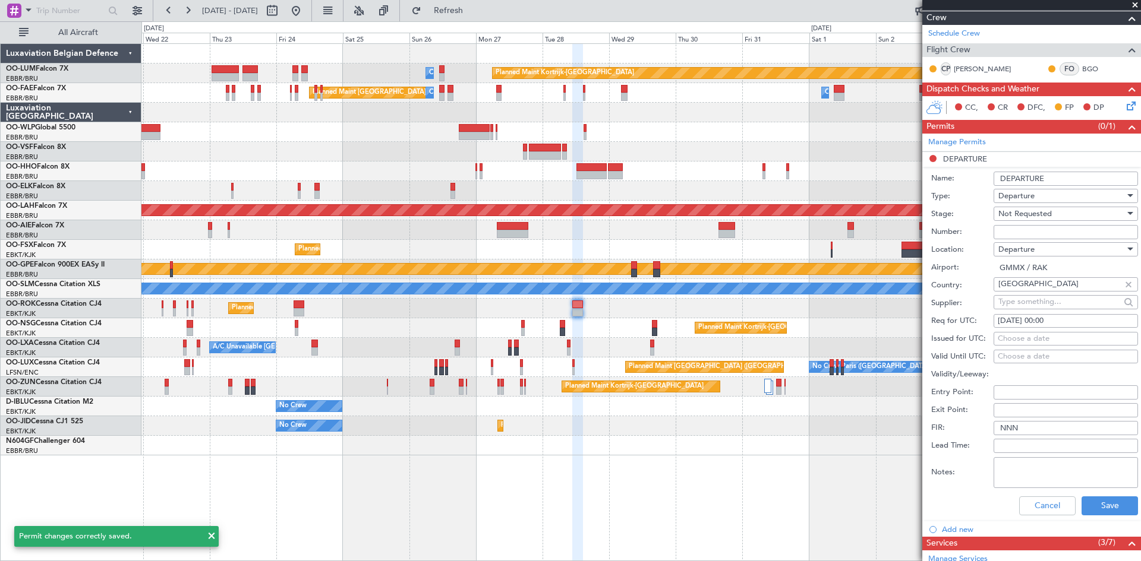
click at [1071, 179] on input "DEPARTURE" at bounding box center [1065, 179] width 144 height 14
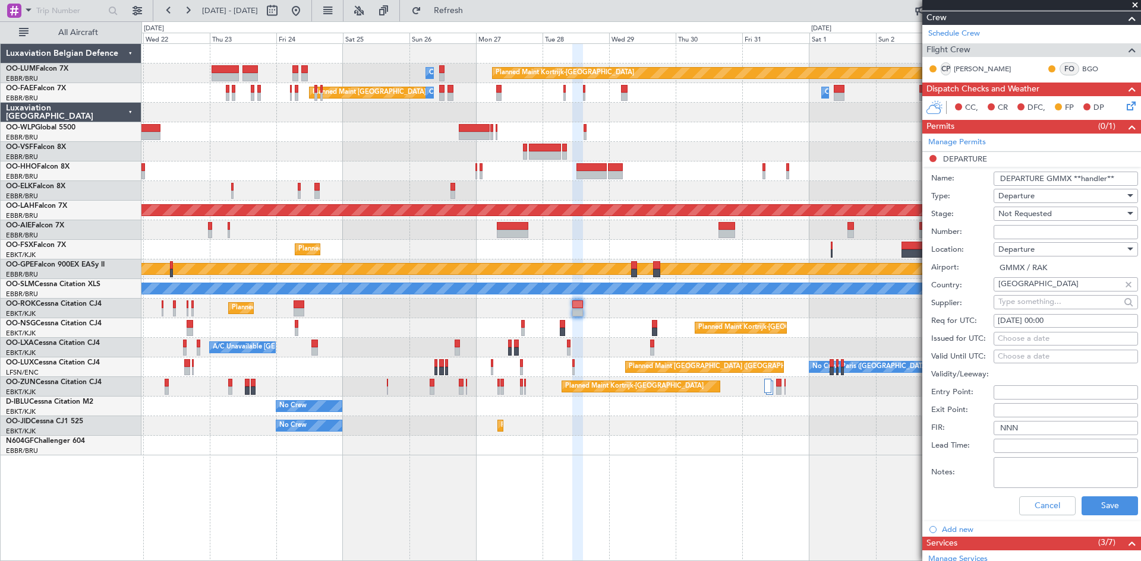
type input "DEPARTURE GMMX **handler**"
click at [1017, 212] on span "Not Requested" at bounding box center [1024, 214] width 53 height 11
click at [1030, 286] on span "Requested" at bounding box center [1061, 291] width 125 height 18
click at [1112, 516] on div "Cancel Save" at bounding box center [1034, 506] width 207 height 31
click at [1110, 512] on button "Save" at bounding box center [1109, 506] width 56 height 19
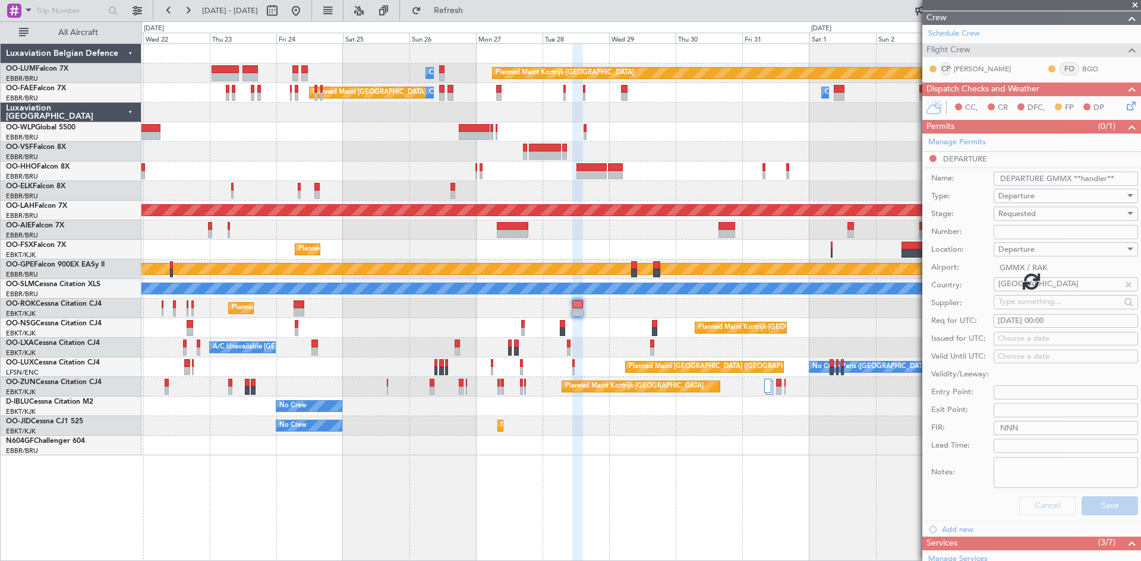
scroll to position [146, 0]
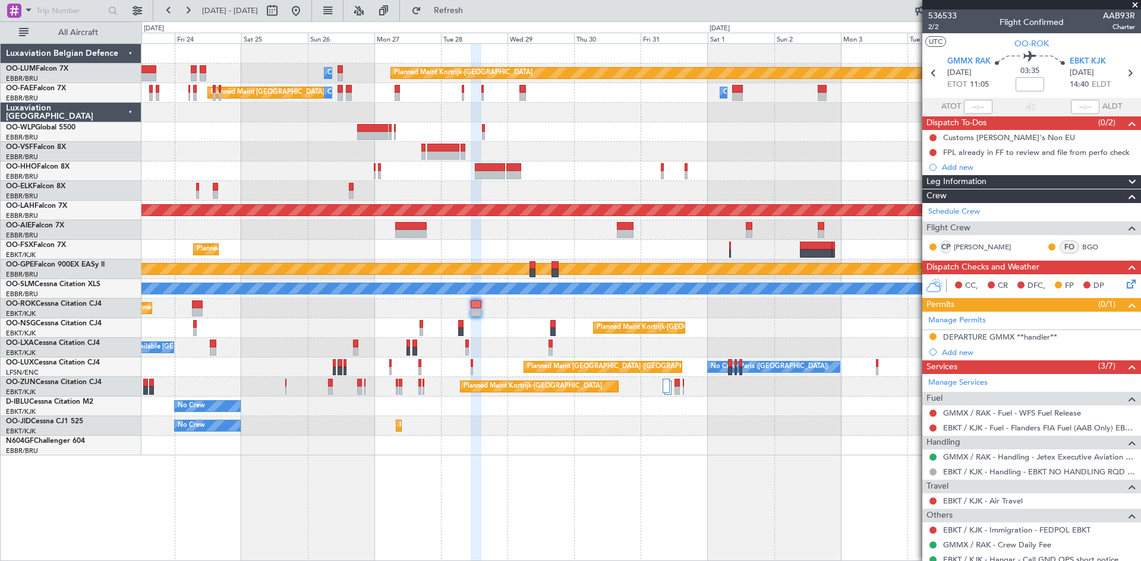
scroll to position [146, 0]
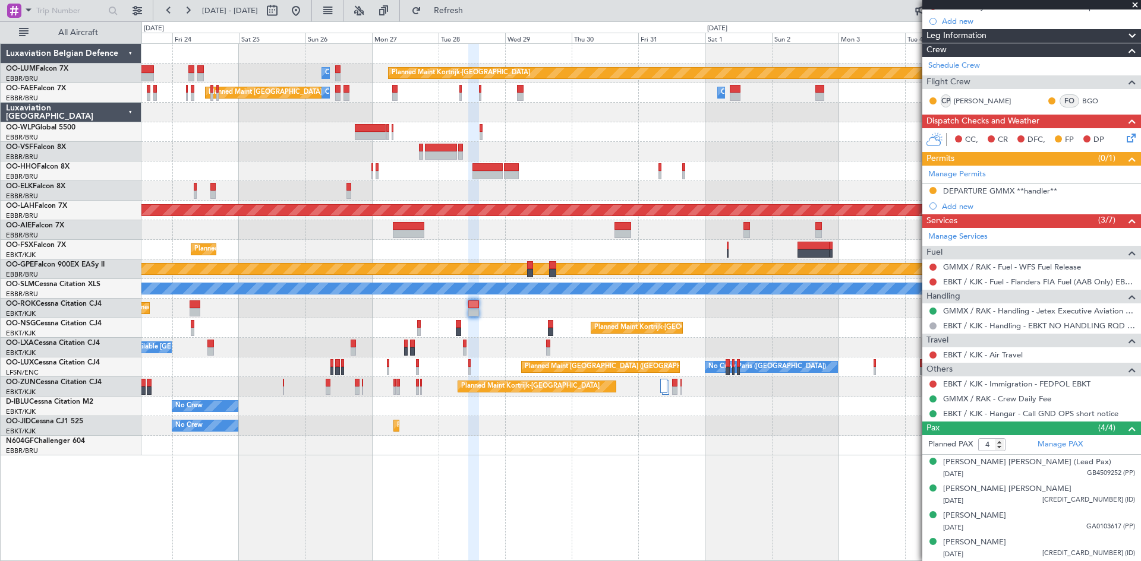
click at [564, 437] on div "Planned Maint Kortrijk-[GEOGRAPHIC_DATA] Owner [GEOGRAPHIC_DATA] Owner [GEOGRAP…" at bounding box center [640, 250] width 999 height 412
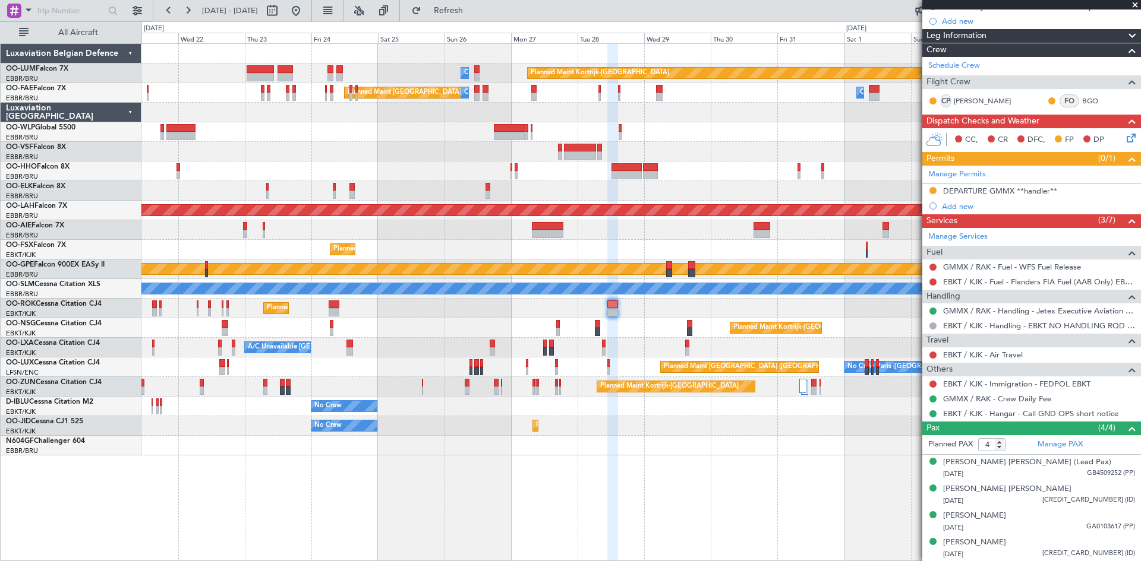
click at [487, 481] on div "Planned Maint Kortrijk-[GEOGRAPHIC_DATA] Owner [GEOGRAPHIC_DATA] Owner [GEOGRAP…" at bounding box center [640, 302] width 999 height 518
click at [305, 11] on button at bounding box center [295, 10] width 19 height 19
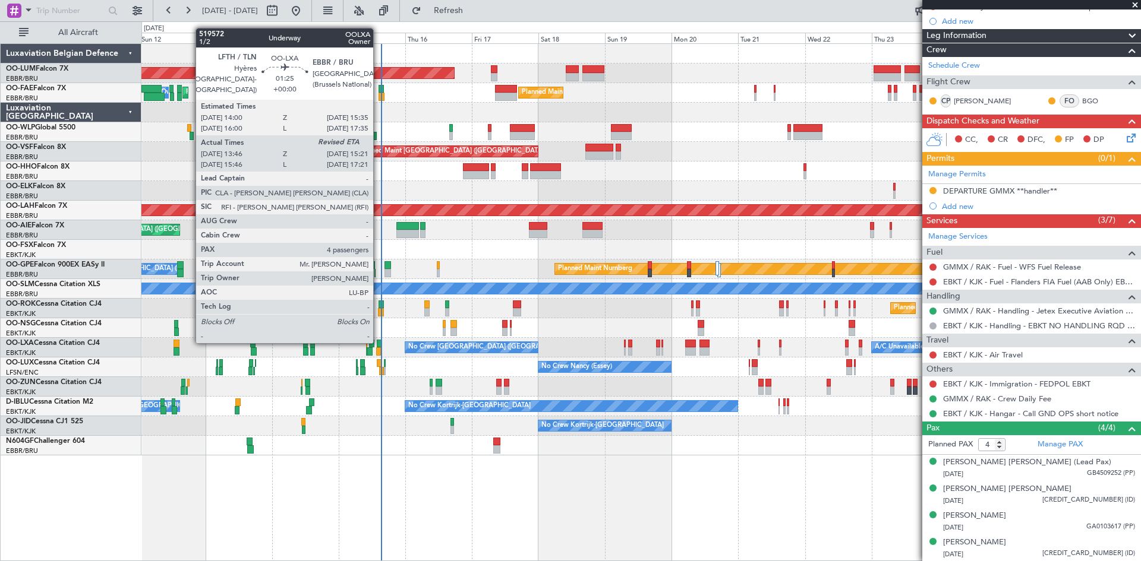
click at [378, 342] on div at bounding box center [379, 344] width 5 height 8
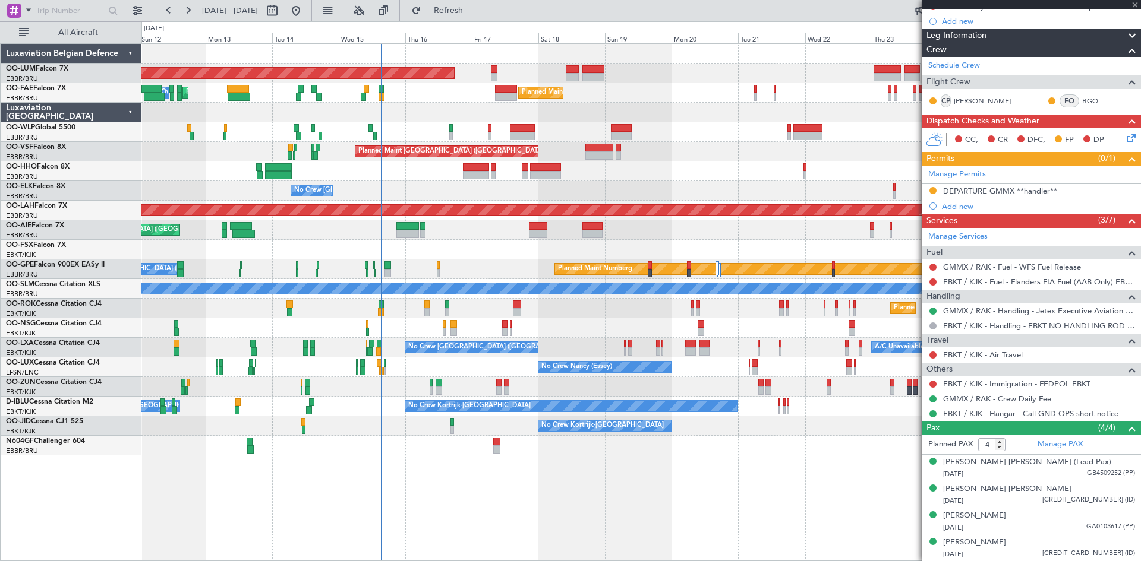
type input "13:51"
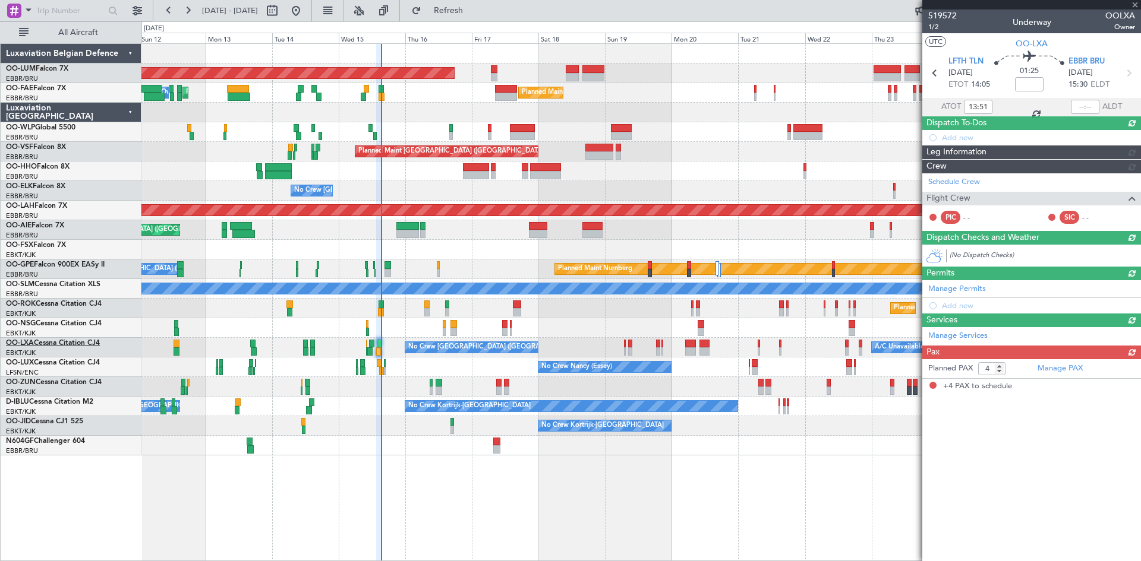
scroll to position [0, 0]
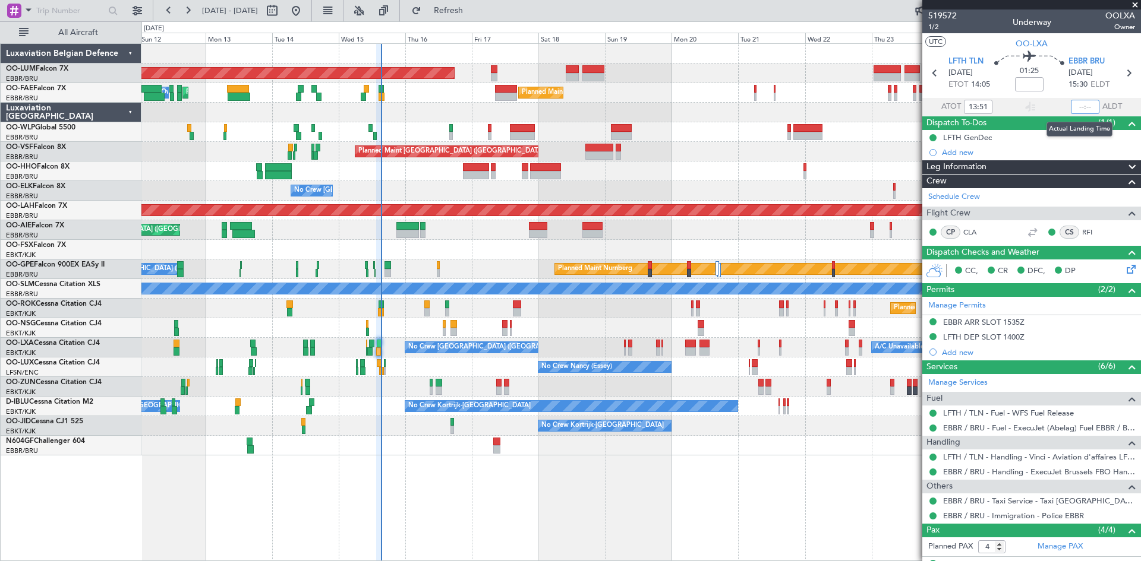
click at [1077, 106] on input "text" at bounding box center [1085, 107] width 29 height 14
click at [1054, 84] on div "01:25" at bounding box center [1029, 73] width 78 height 44
type input "15:16"
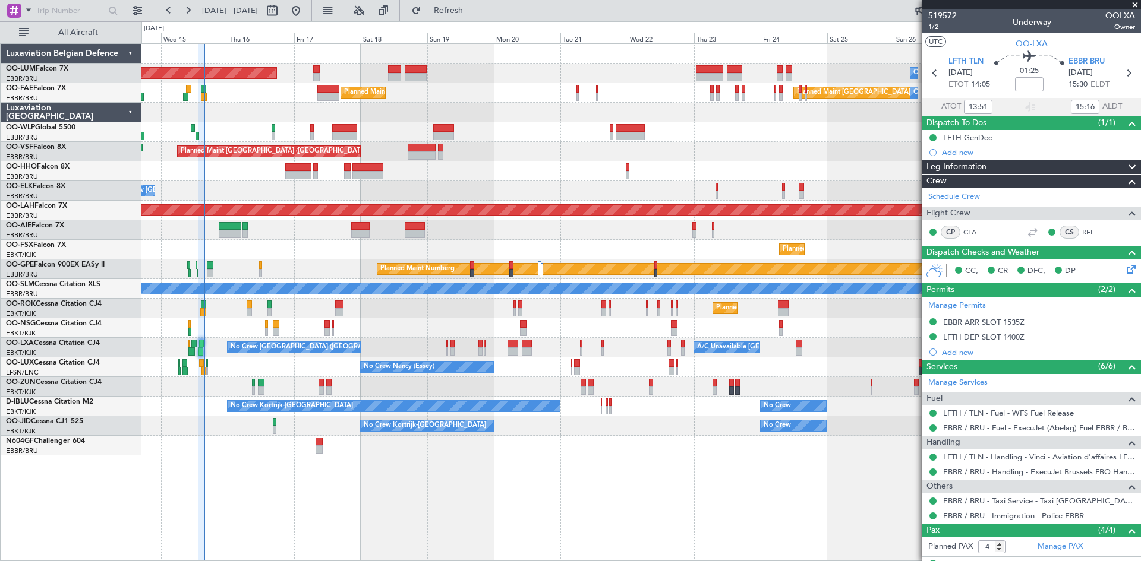
click at [376, 466] on div "Owner Melsbroek Air Base AOG Maint [GEOGRAPHIC_DATA] Planned Maint [GEOGRAPHIC_…" at bounding box center [640, 302] width 999 height 518
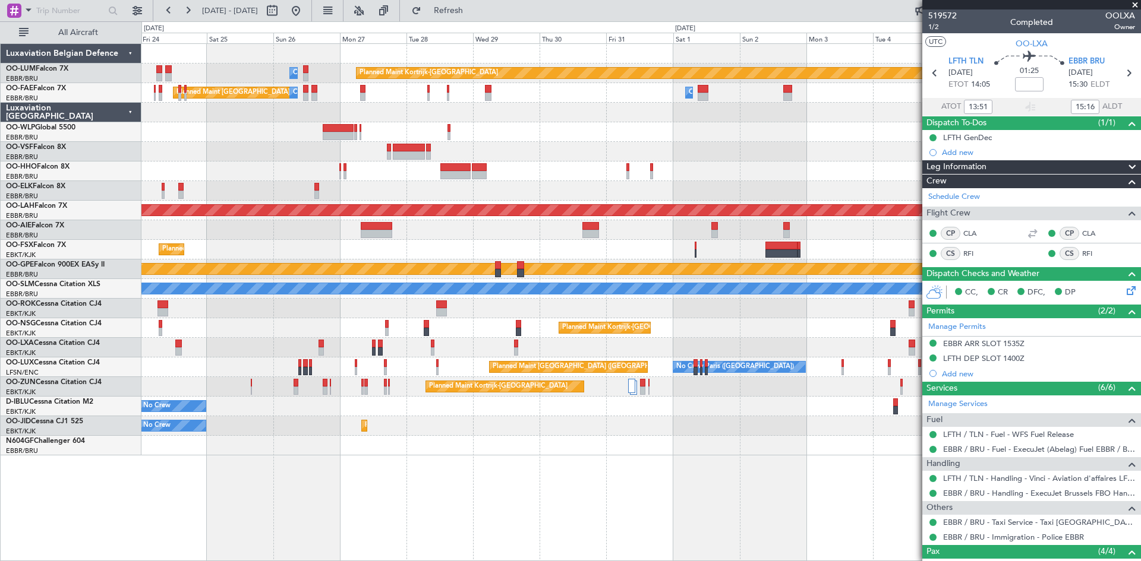
click at [66, 441] on div "Planned Maint Kortrijk-[GEOGRAPHIC_DATA] Owner [GEOGRAPHIC_DATA] Planned Maint …" at bounding box center [570, 291] width 1141 height 540
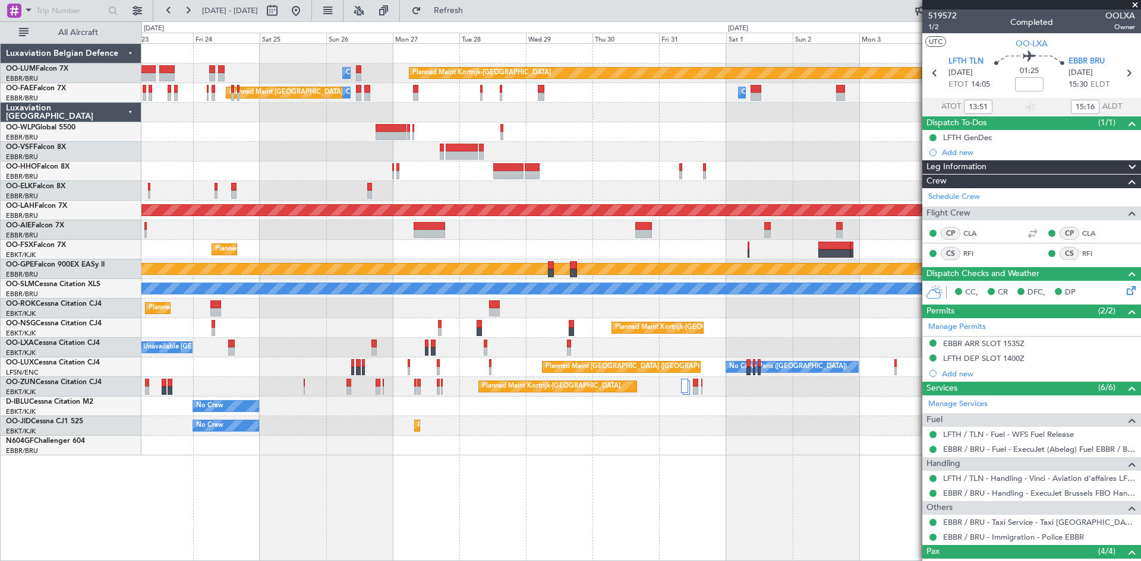
click at [187, 422] on div "Planned Maint Kortrijk-[GEOGRAPHIC_DATA] Owner [GEOGRAPHIC_DATA] Planned Maint …" at bounding box center [640, 250] width 999 height 412
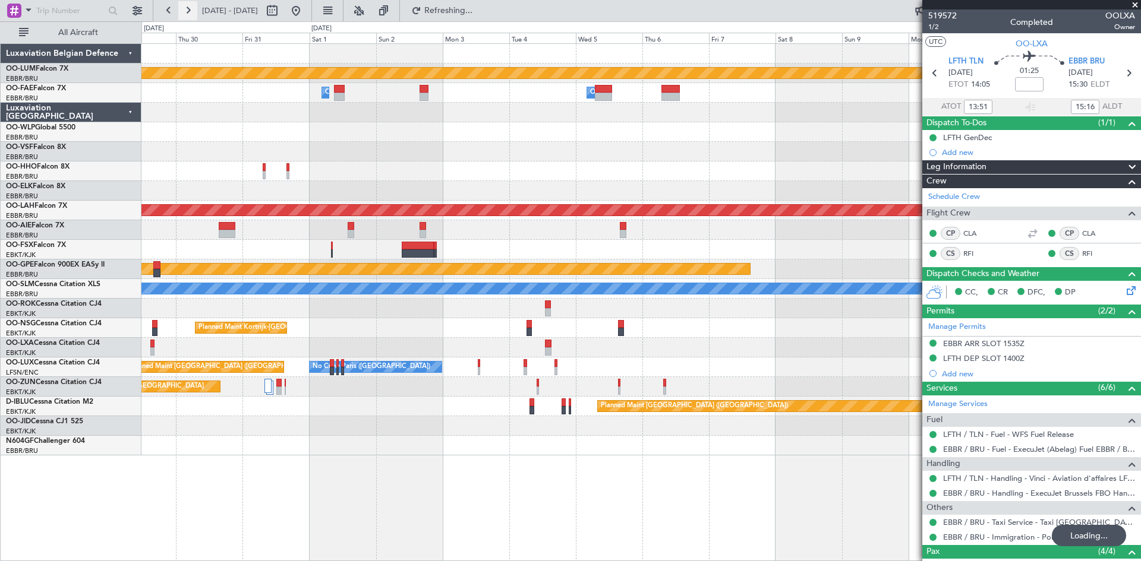
click at [186, 11] on button at bounding box center [187, 10] width 19 height 19
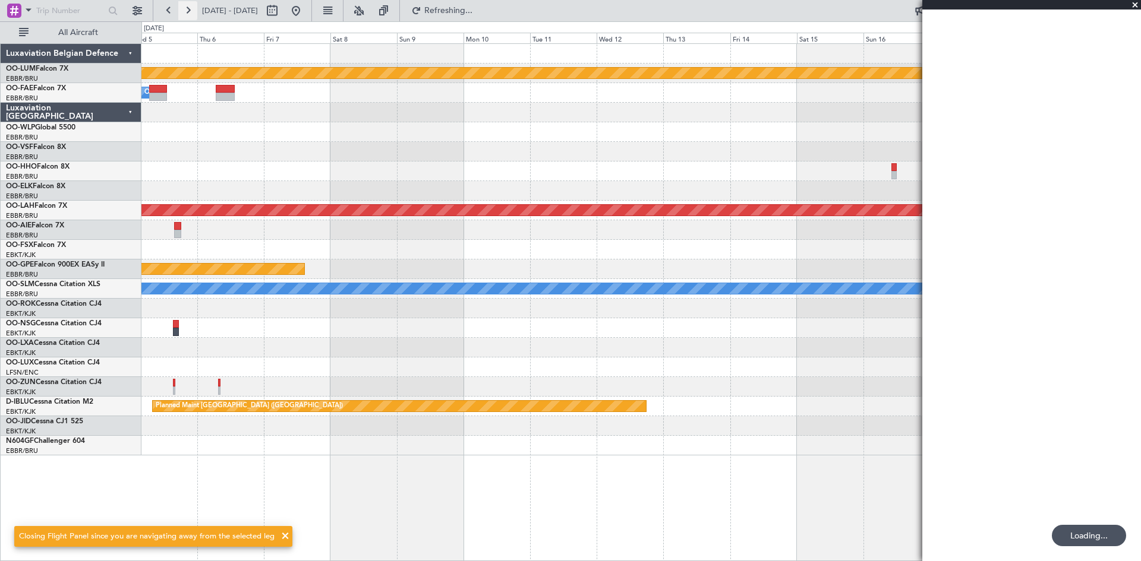
click at [186, 11] on button at bounding box center [187, 10] width 19 height 19
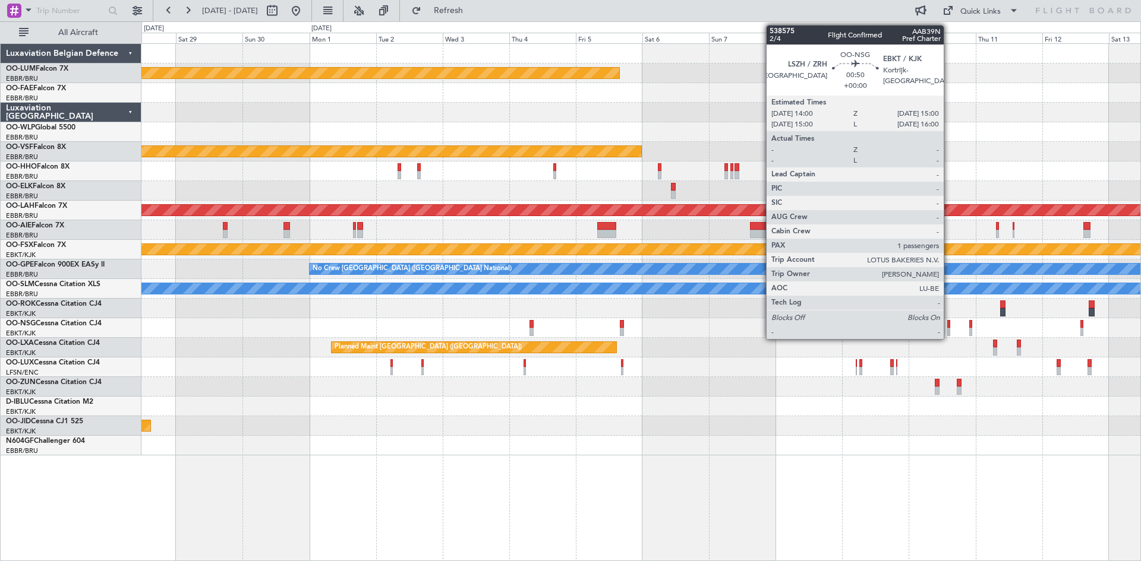
click at [949, 327] on div at bounding box center [948, 324] width 3 height 8
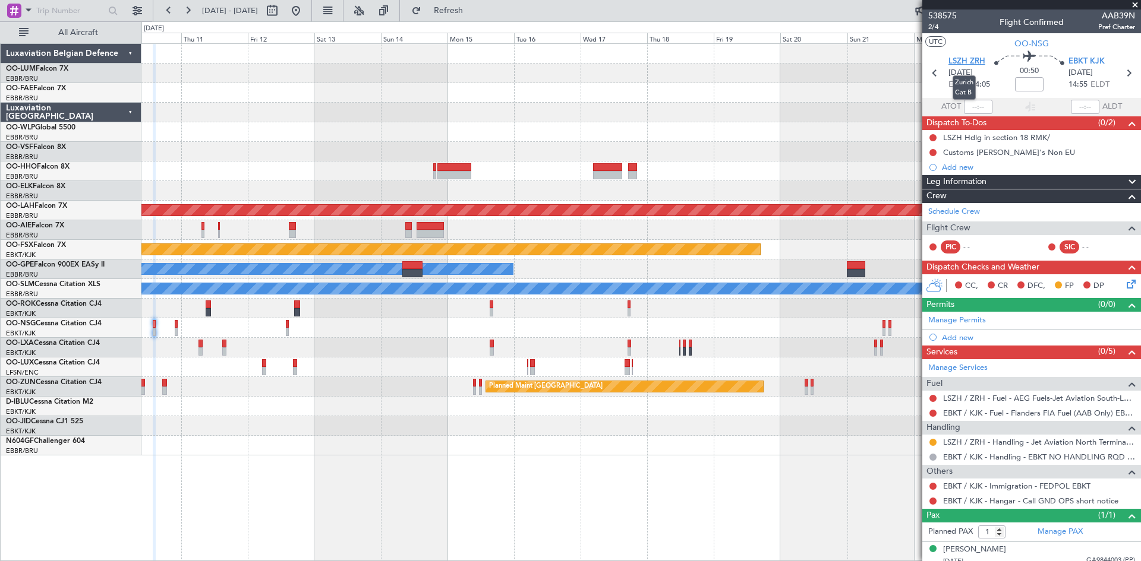
click at [966, 61] on span "LSZH ZRH" at bounding box center [966, 62] width 37 height 12
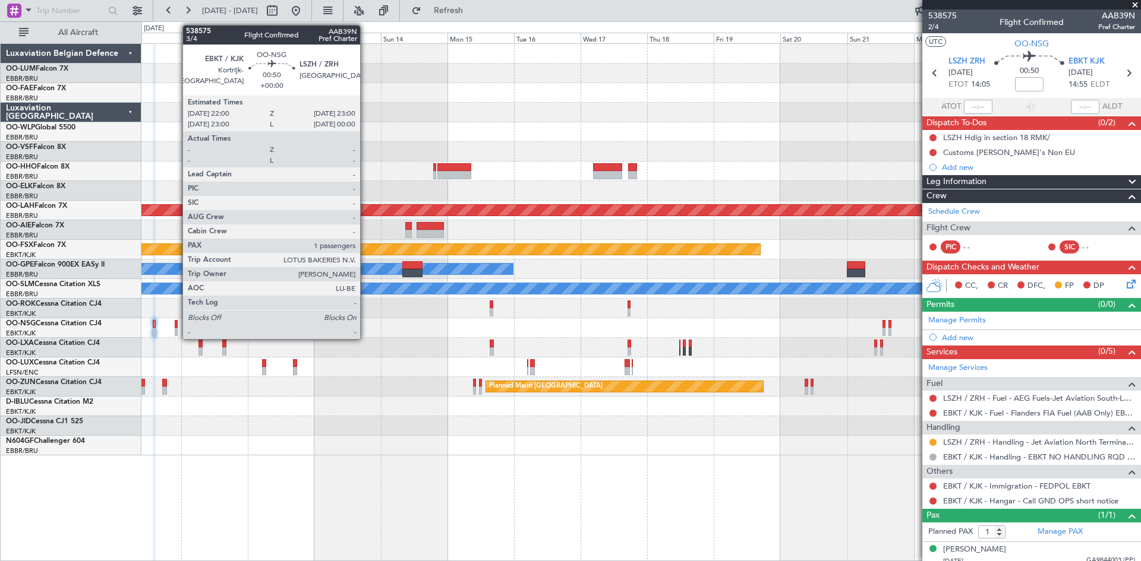
click at [176, 328] on div at bounding box center [176, 332] width 3 height 8
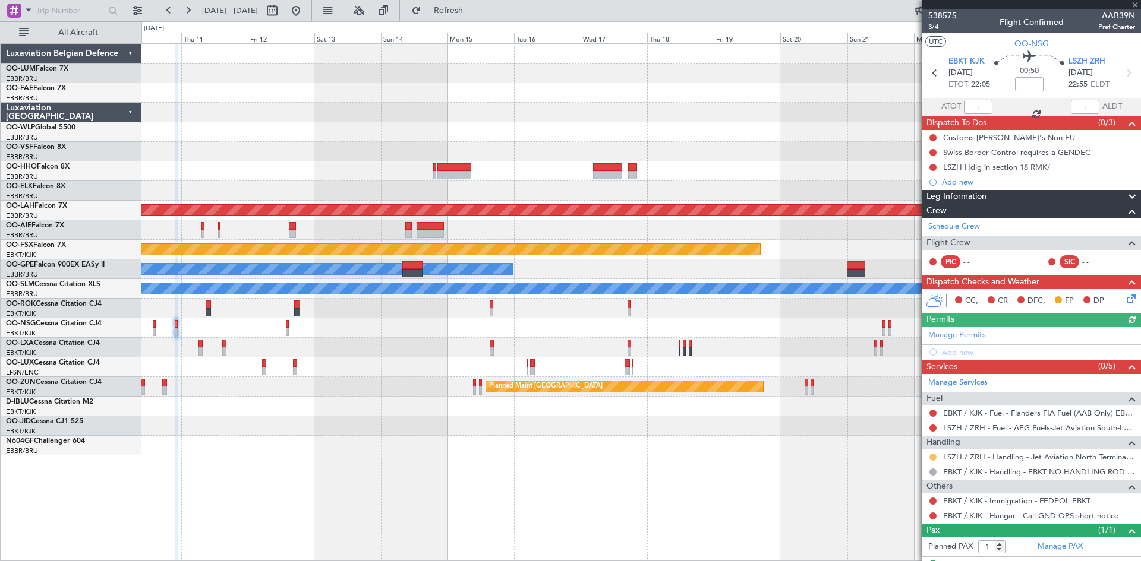
click at [933, 456] on button at bounding box center [932, 457] width 7 height 7
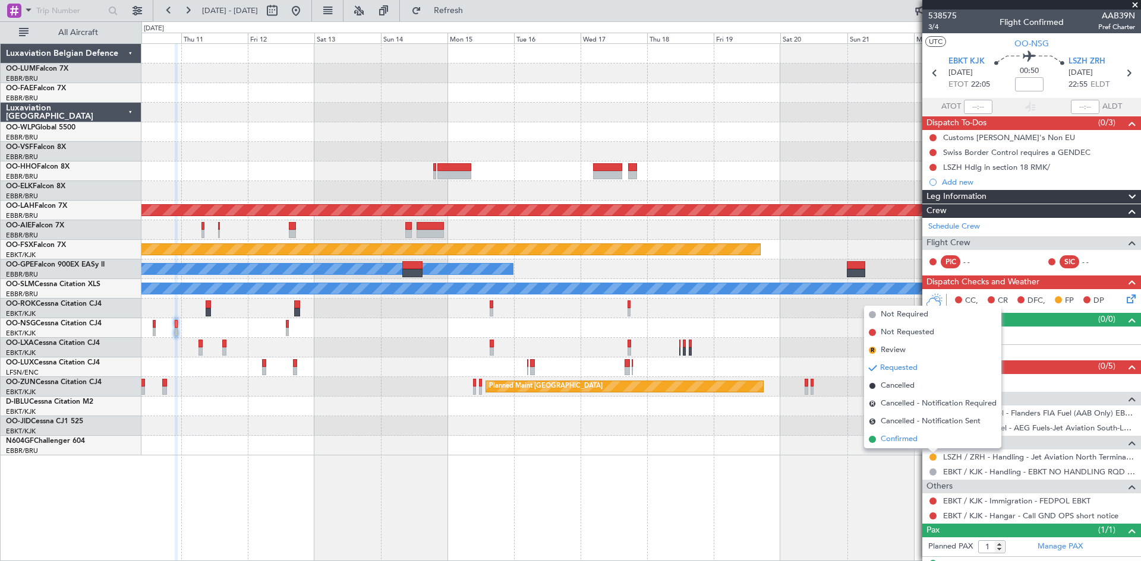
click at [920, 440] on li "Confirmed" at bounding box center [932, 440] width 137 height 18
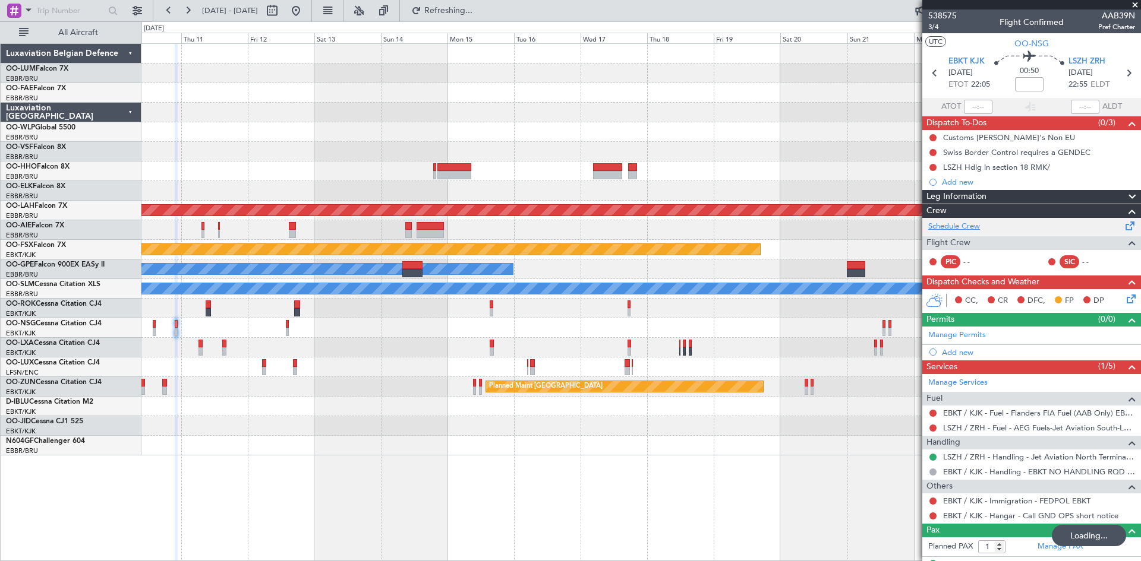
click at [945, 227] on link "Schedule Crew" at bounding box center [954, 227] width 52 height 12
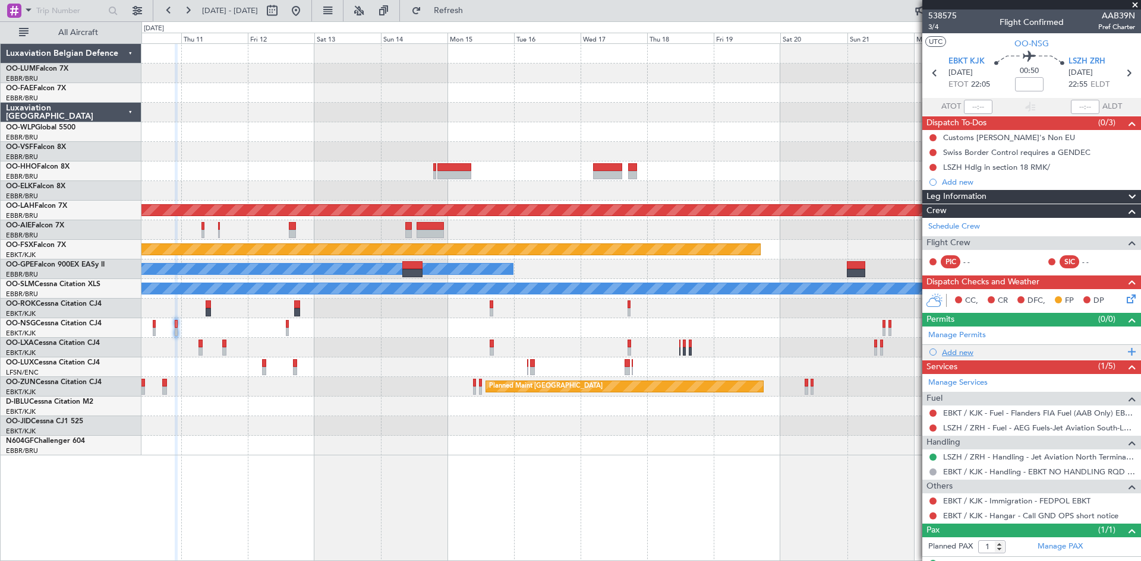
click at [958, 354] on div "Add new" at bounding box center [1033, 353] width 182 height 10
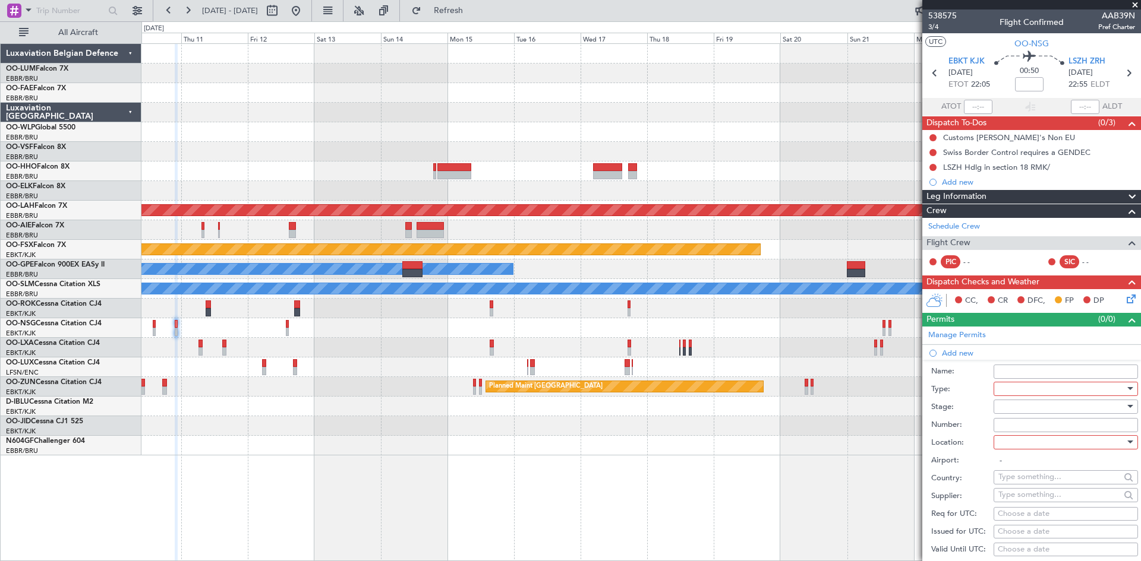
click at [1050, 393] on div at bounding box center [1061, 389] width 127 height 18
click at [1025, 503] on span "Slot" at bounding box center [1061, 502] width 125 height 18
click at [1022, 447] on div at bounding box center [1061, 443] width 127 height 18
click at [1024, 503] on span "Arrival" at bounding box center [1061, 502] width 125 height 18
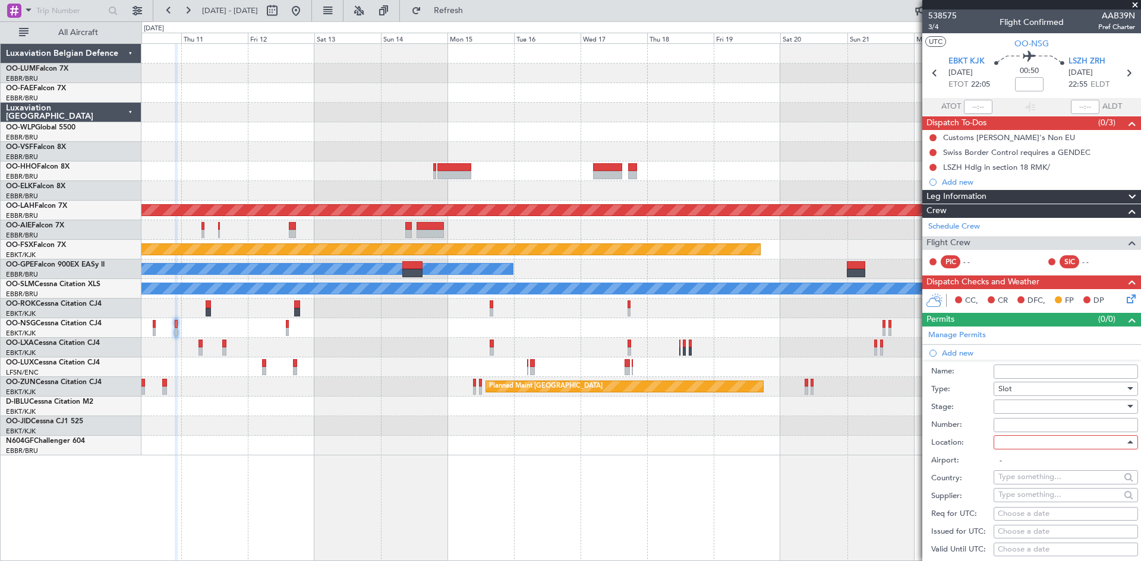
type input "LSZH / ZRH"
click at [1056, 406] on div at bounding box center [1061, 407] width 127 height 18
click at [1049, 434] on span "Denied" at bounding box center [1061, 431] width 125 height 18
click at [1021, 514] on div "Choose a date" at bounding box center [1066, 515] width 136 height 12
select select "10"
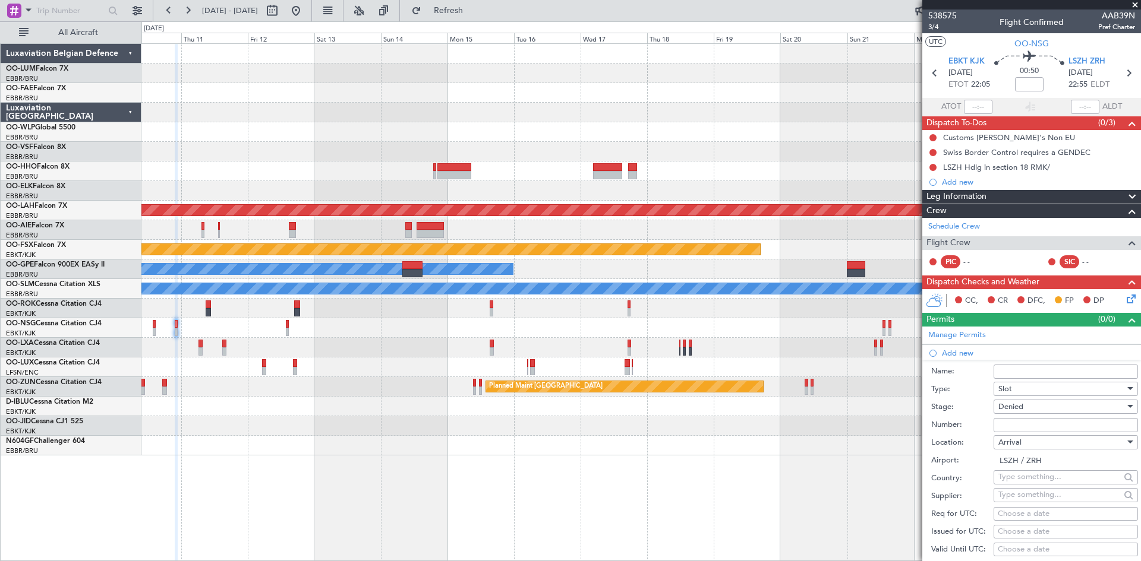
select select "2025"
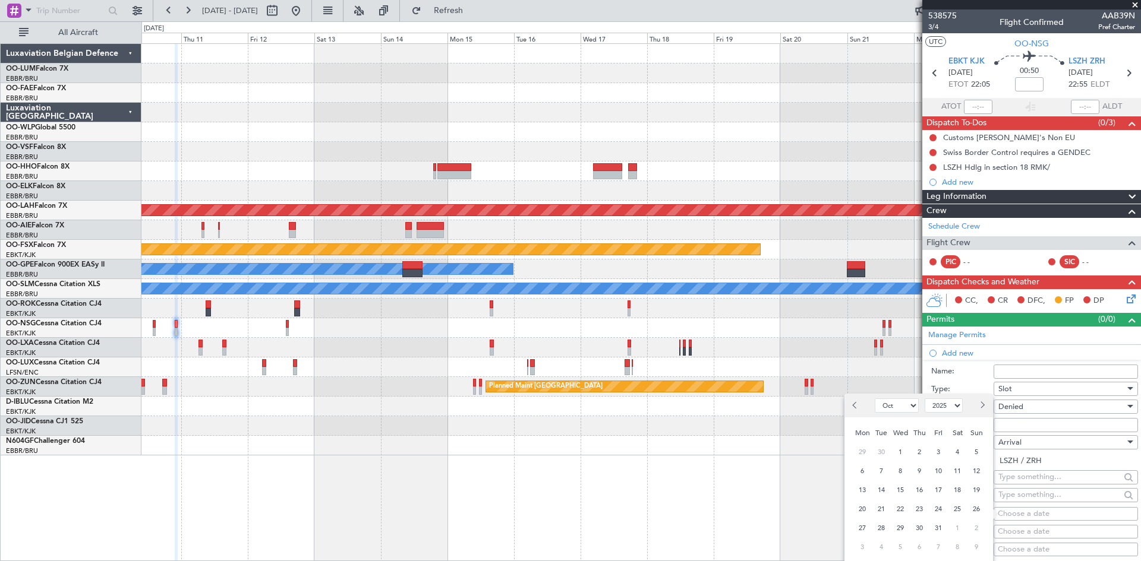
click at [981, 406] on span "Next month" at bounding box center [981, 405] width 7 height 7
select select "12"
click at [895, 471] on span "10" at bounding box center [900, 471] width 15 height 15
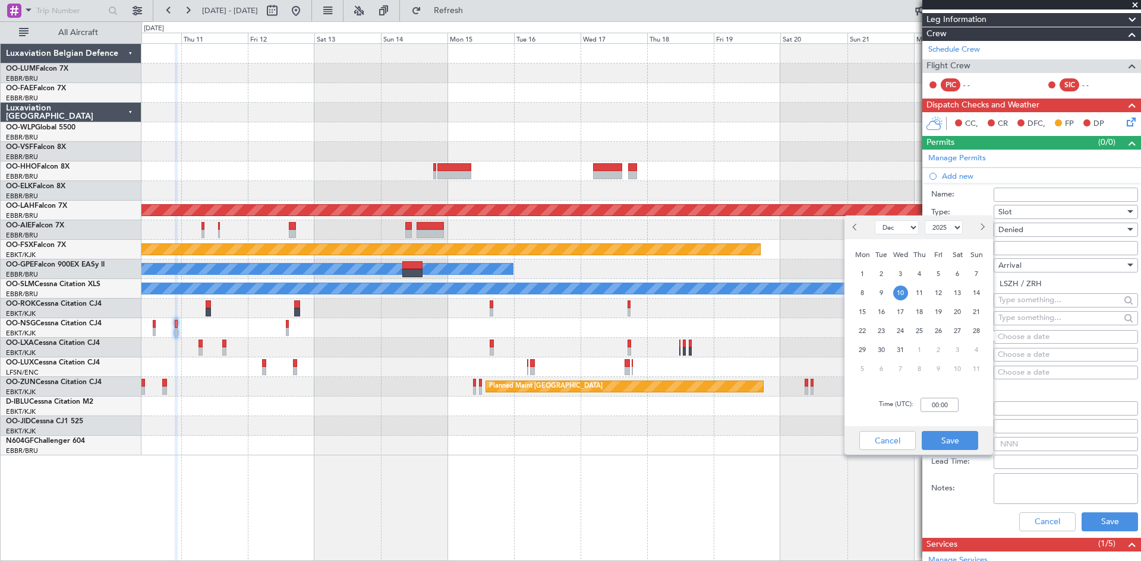
scroll to position [178, 0]
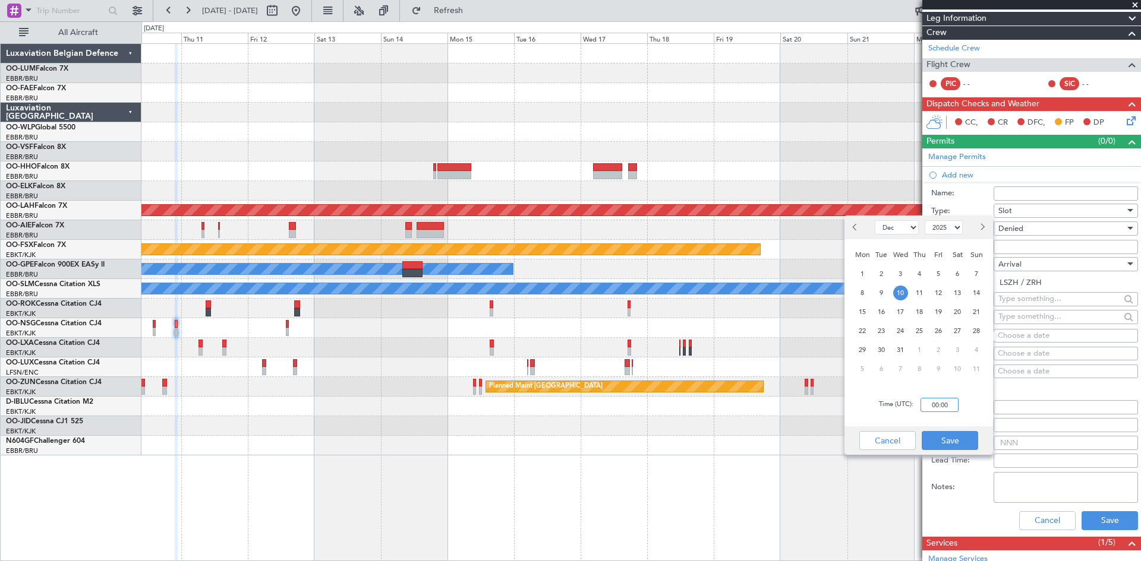
click at [937, 406] on input "00:00" at bounding box center [939, 405] width 38 height 14
type input "23:00"
click at [964, 438] on button "Save" at bounding box center [949, 440] width 56 height 19
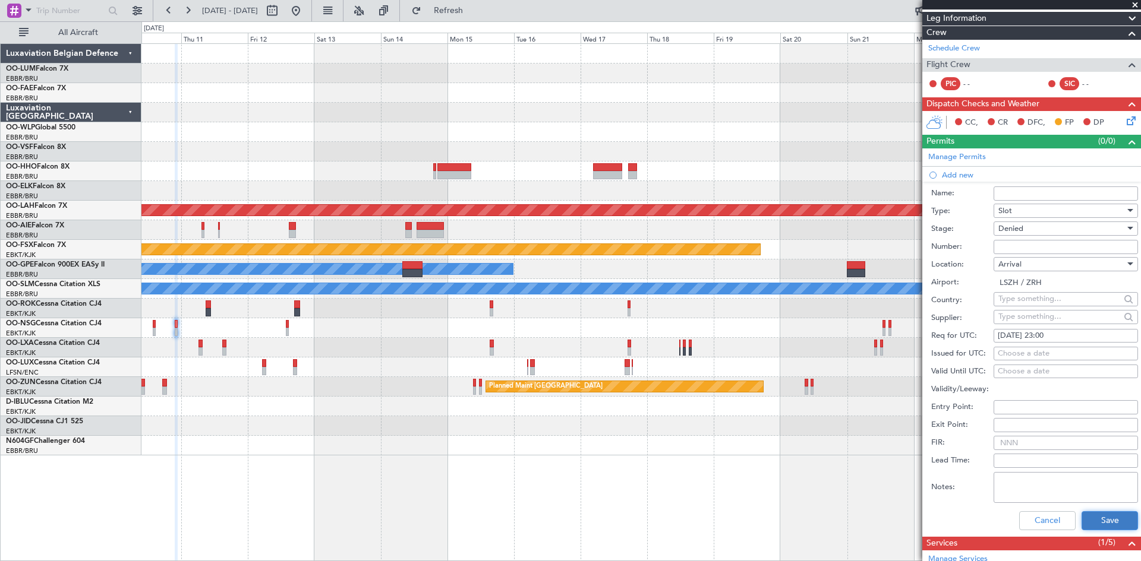
click at [1103, 525] on button "Save" at bounding box center [1109, 521] width 56 height 19
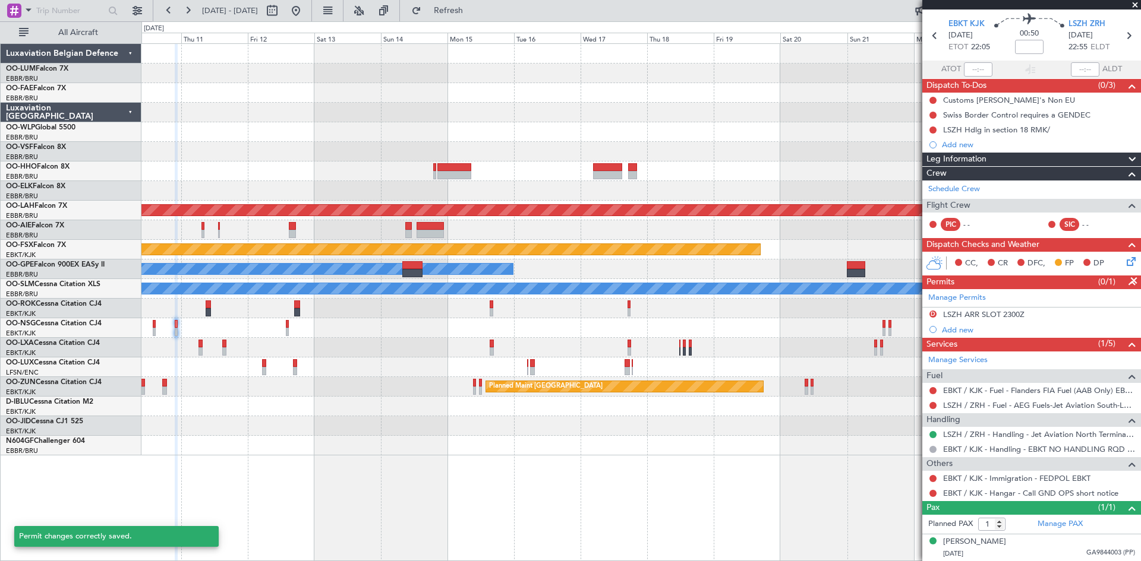
scroll to position [37, 0]
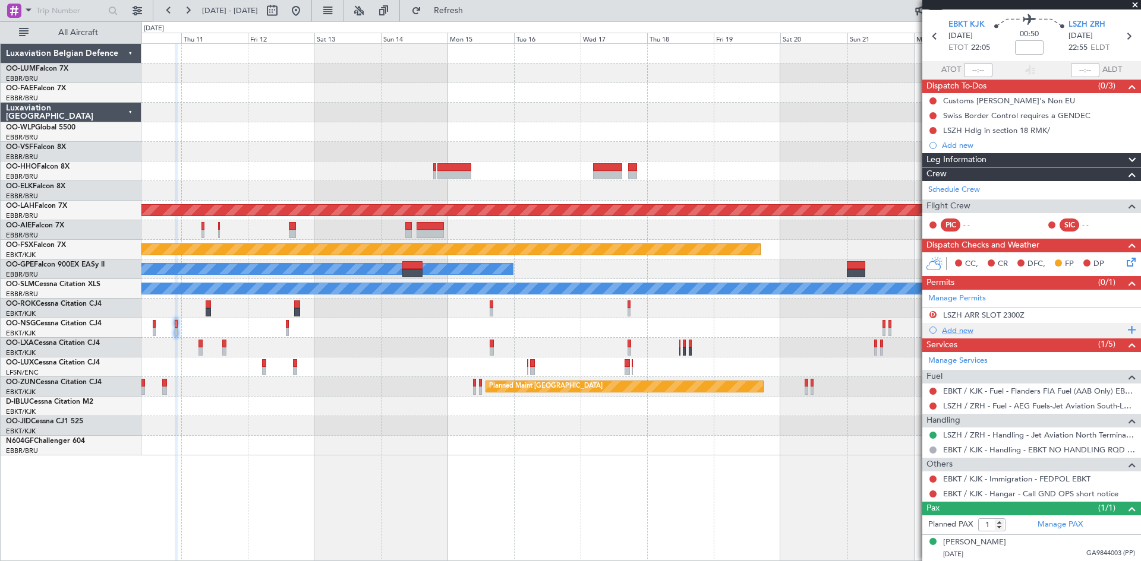
click at [959, 326] on div "Add new" at bounding box center [1033, 331] width 182 height 10
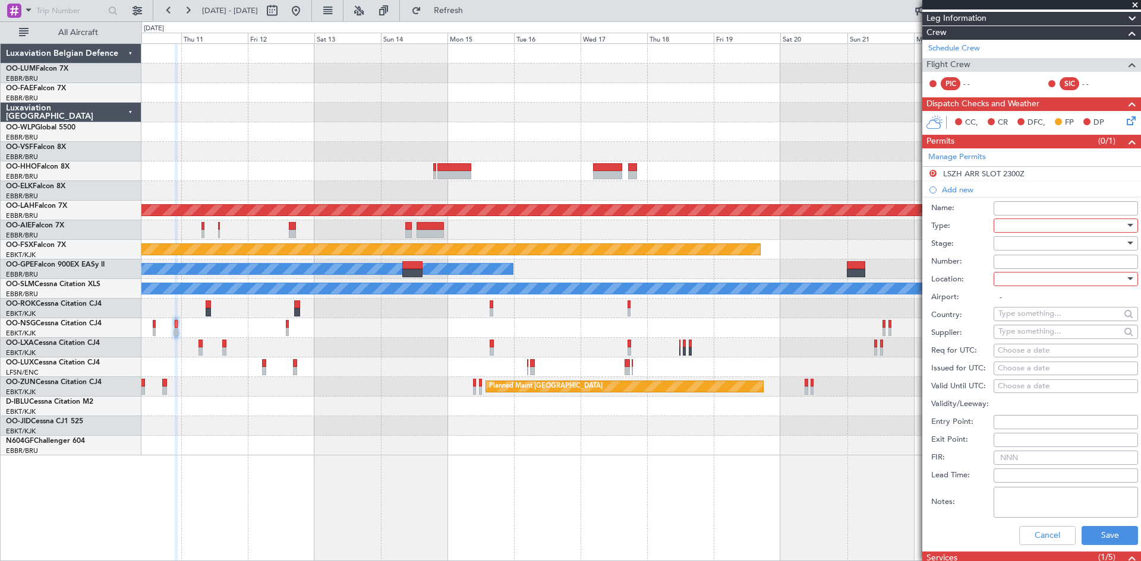
click at [1011, 220] on div at bounding box center [1061, 226] width 127 height 18
click at [1028, 337] on span "Slot" at bounding box center [1061, 339] width 125 height 18
click at [1028, 274] on div at bounding box center [1061, 279] width 127 height 18
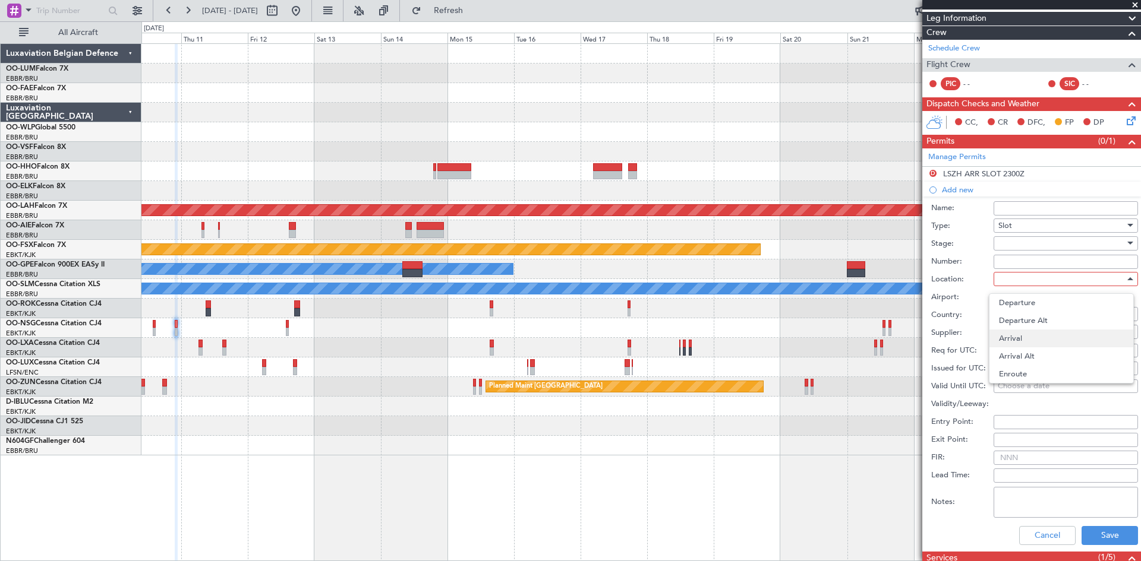
click at [1042, 341] on span "Arrival" at bounding box center [1061, 339] width 125 height 18
type input "LSZH / ZRH"
click at [1033, 241] on div at bounding box center [1061, 244] width 127 height 18
click at [1043, 340] on span "Received OK" at bounding box center [1061, 339] width 125 height 18
click at [1050, 264] on input "Number:" at bounding box center [1065, 262] width 144 height 14
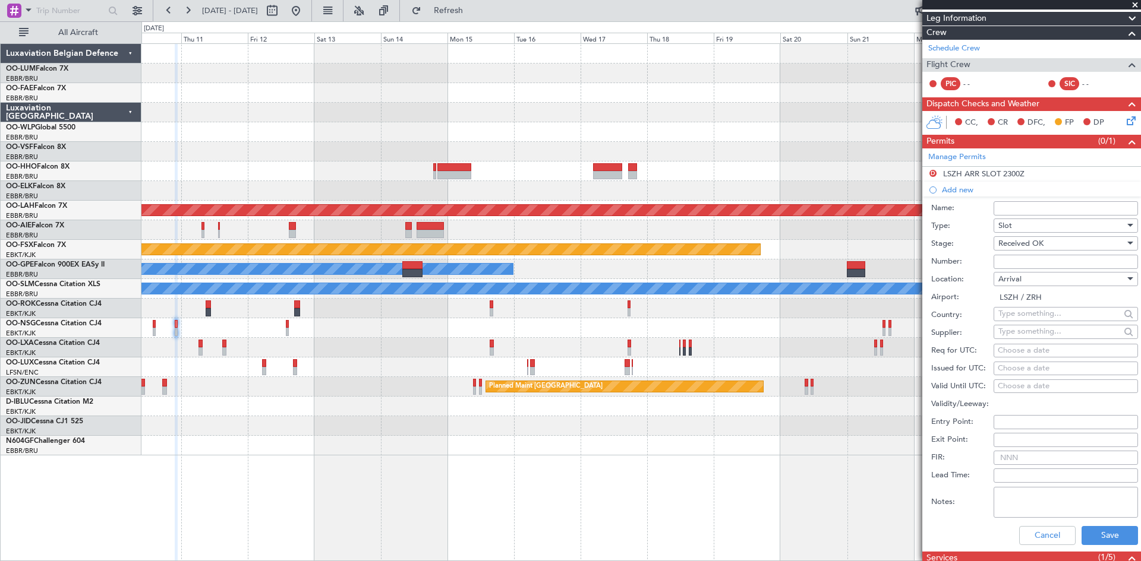
paste input "LSZHAXXE001500"
type input "LSZHAXXE001500"
click at [1017, 346] on div "Choose a date" at bounding box center [1066, 351] width 136 height 12
select select "10"
select select "2025"
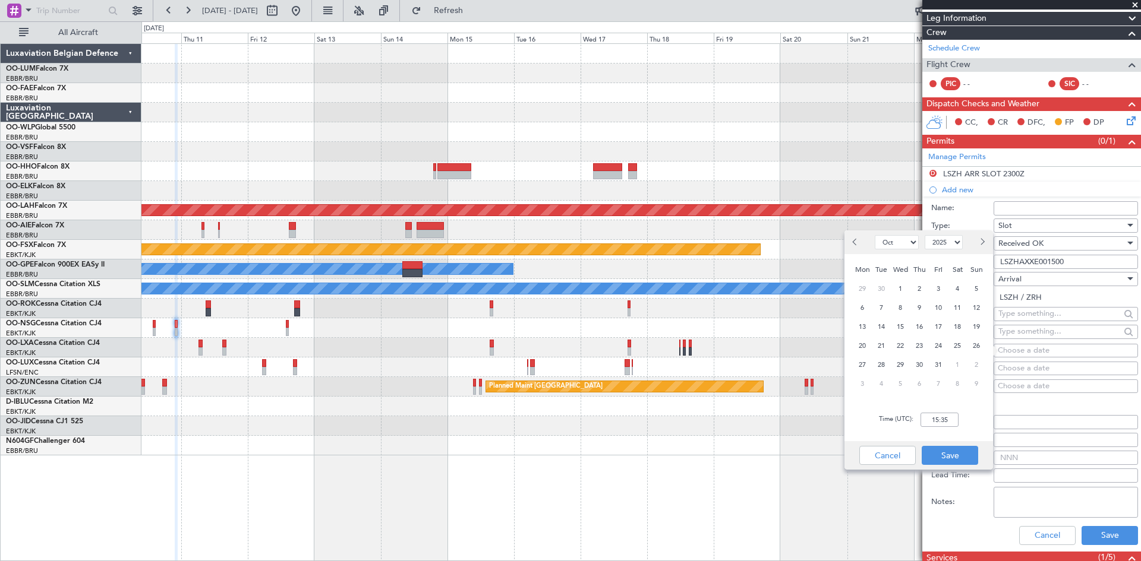
click at [983, 241] on span "Next month" at bounding box center [981, 241] width 7 height 7
select select "12"
click at [905, 308] on span "10" at bounding box center [900, 308] width 15 height 15
click at [933, 418] on input "00:00" at bounding box center [939, 420] width 38 height 14
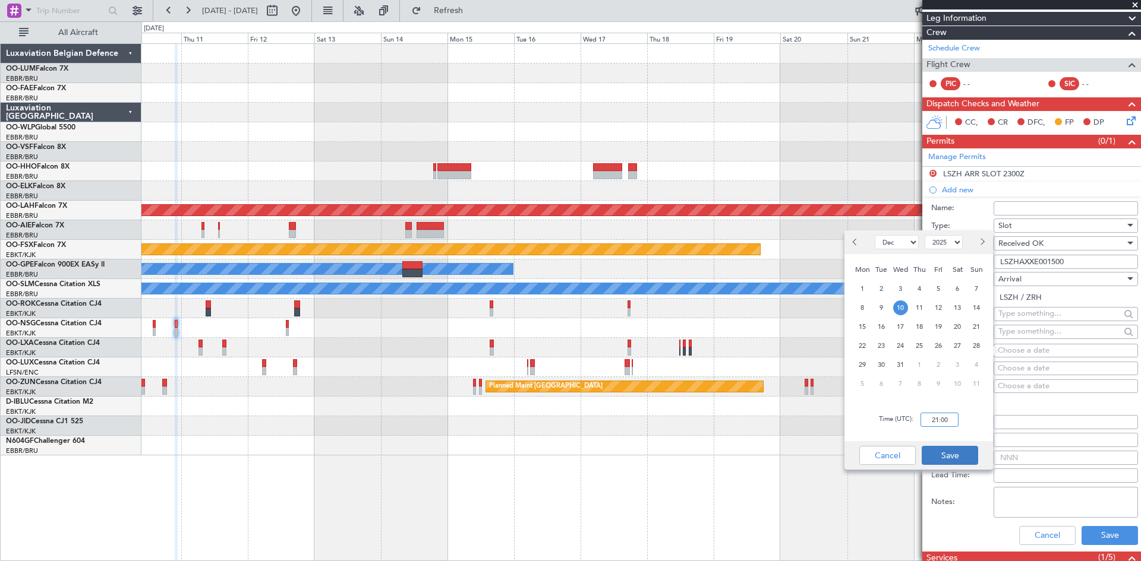
type input "21:00"
click at [965, 449] on button "Save" at bounding box center [949, 455] width 56 height 19
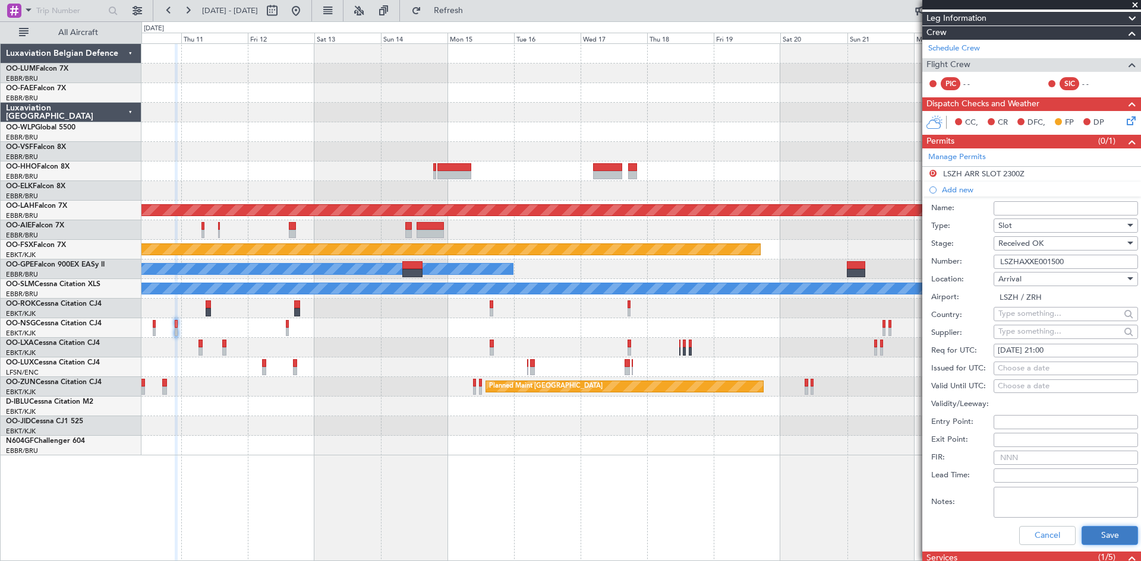
click at [1086, 529] on button "Save" at bounding box center [1109, 535] width 56 height 19
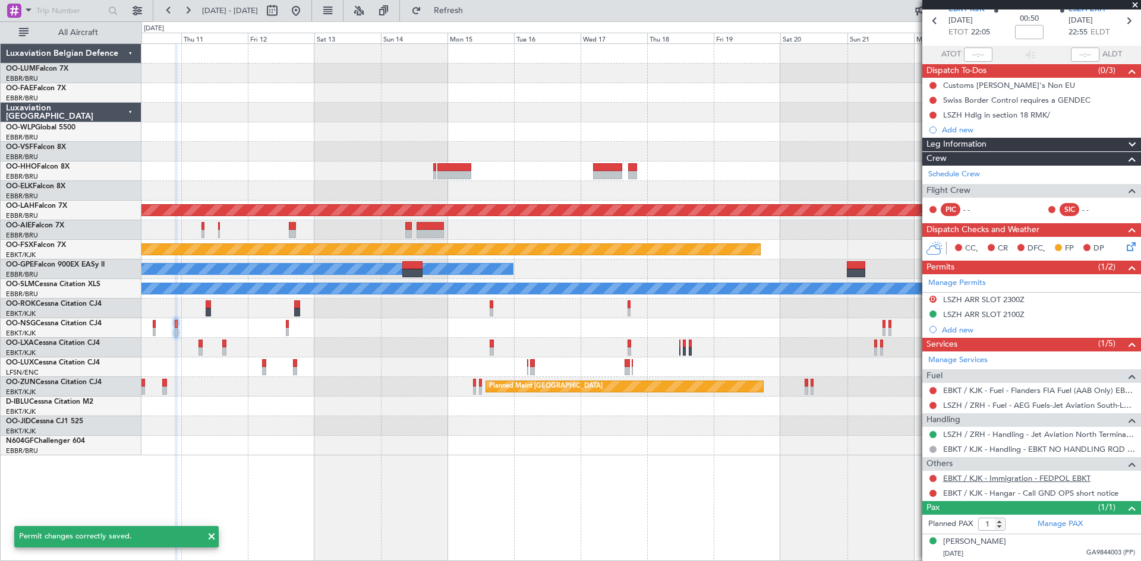
scroll to position [52, 0]
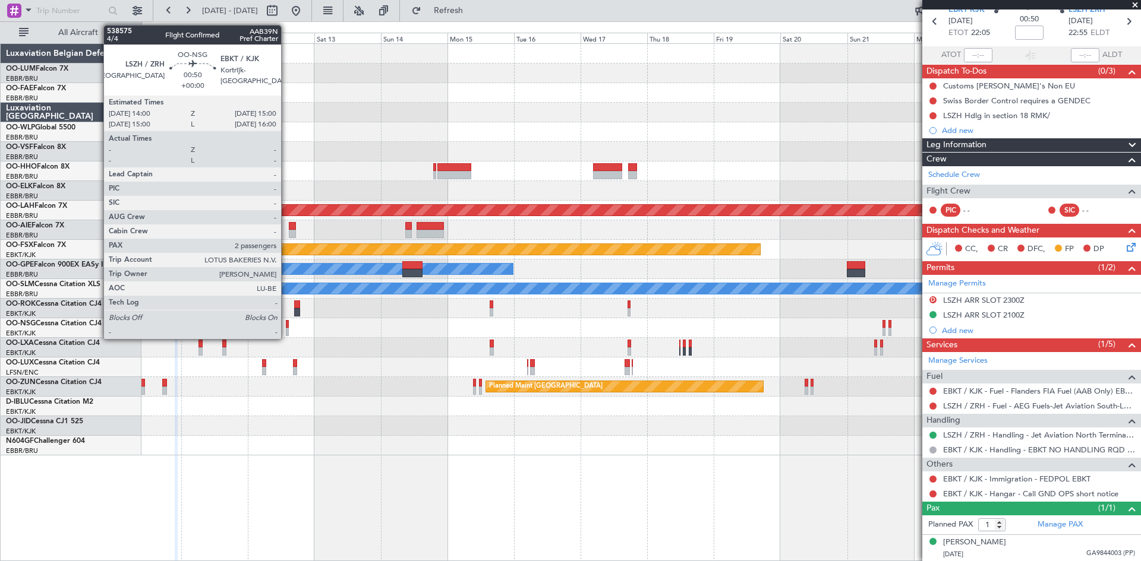
click at [286, 321] on div at bounding box center [287, 324] width 3 height 8
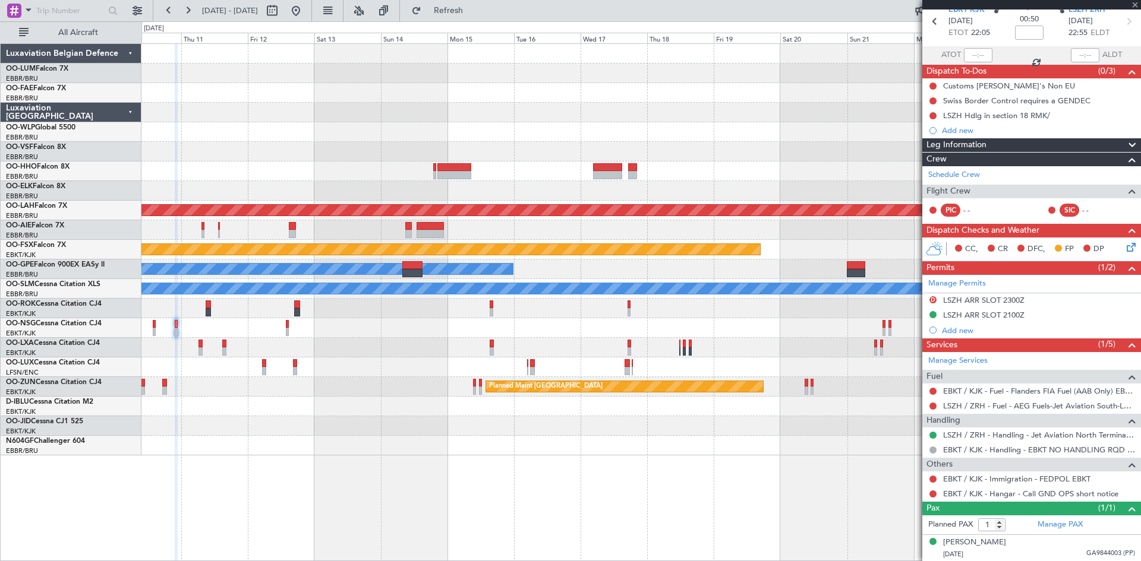
type input "2"
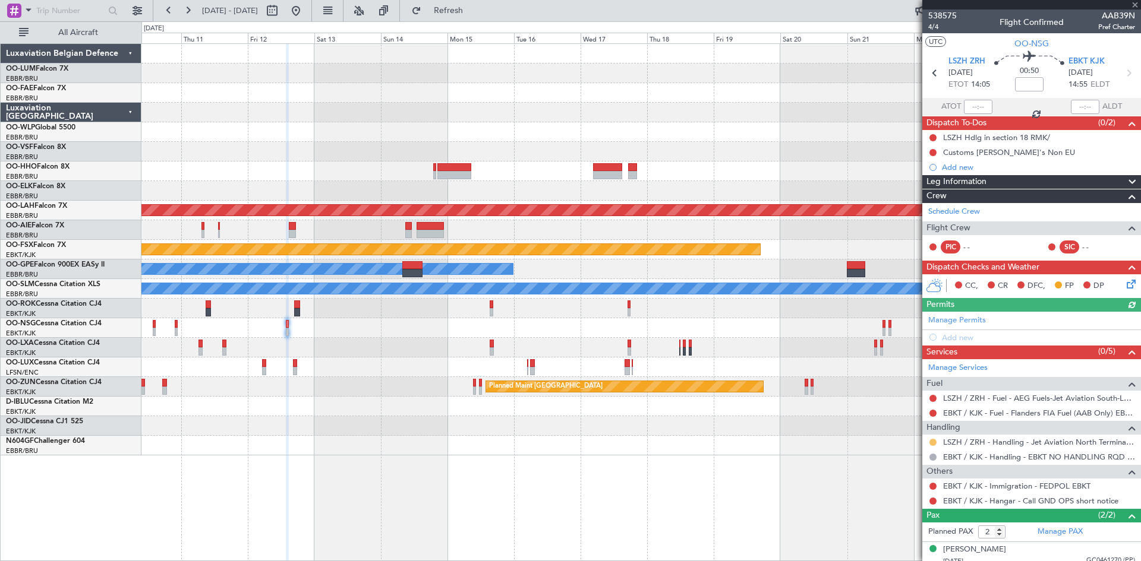
click at [932, 442] on button at bounding box center [932, 442] width 7 height 7
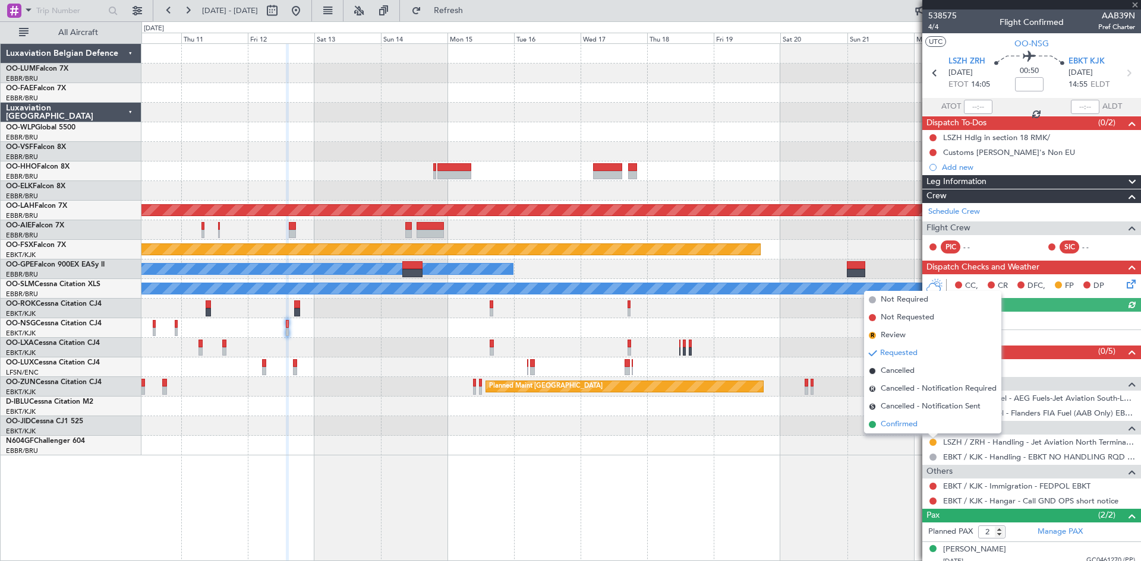
click at [916, 426] on span "Confirmed" at bounding box center [898, 425] width 37 height 12
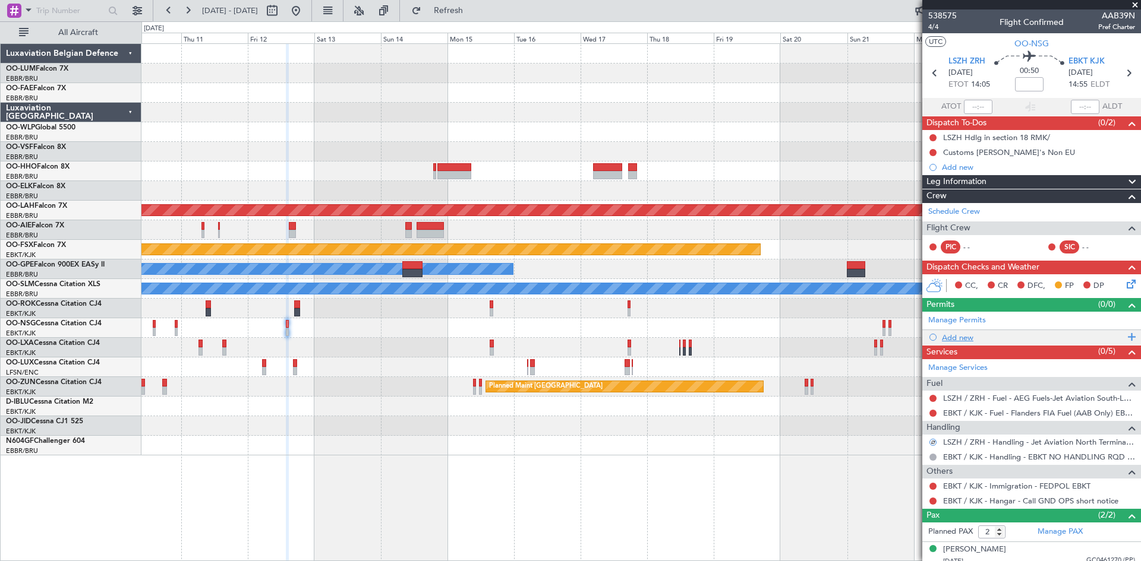
click at [958, 333] on div "Add new" at bounding box center [1033, 338] width 182 height 10
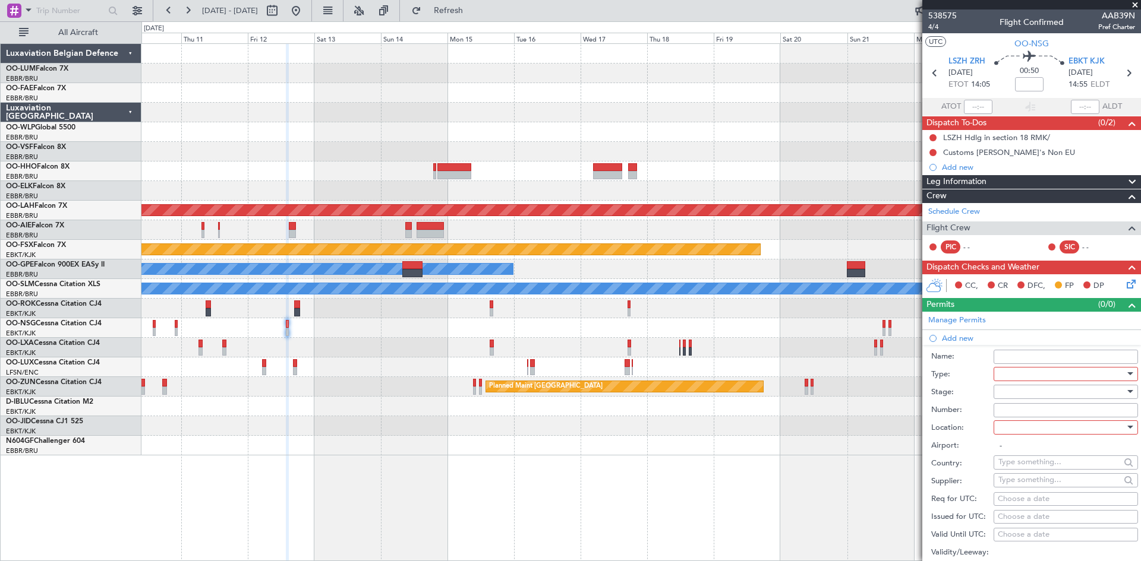
click at [1028, 374] on div at bounding box center [1061, 374] width 127 height 18
click at [1039, 490] on span "Slot" at bounding box center [1061, 487] width 125 height 18
click at [1019, 424] on div at bounding box center [1061, 428] width 127 height 18
click at [1027, 446] on span "Departure" at bounding box center [1061, 452] width 125 height 18
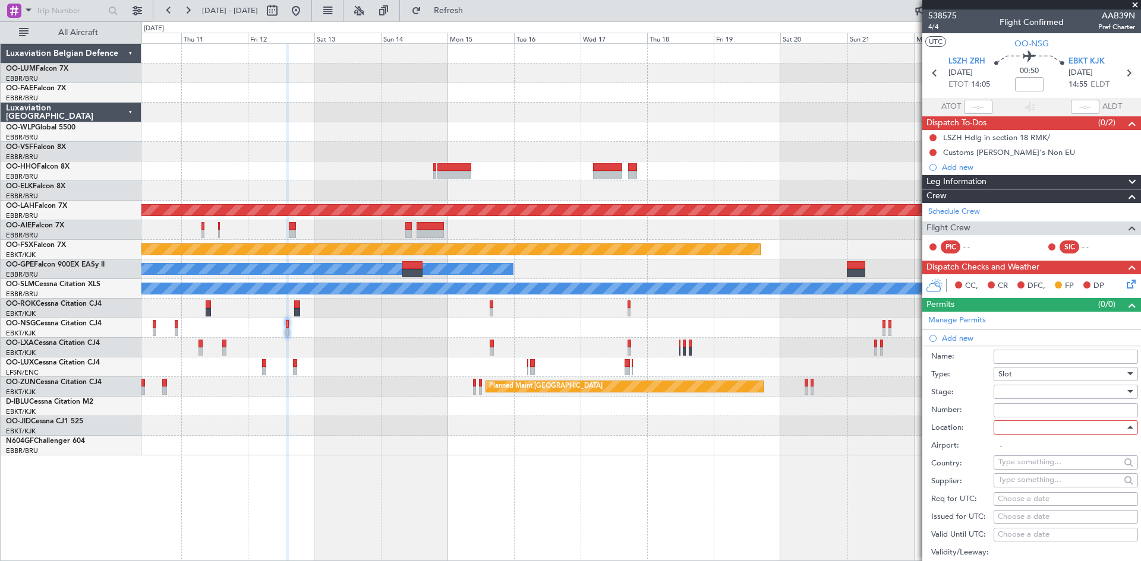
type input "LSZH / ZRH"
click at [1023, 397] on div at bounding box center [1061, 392] width 127 height 18
click at [1025, 486] on span "Received OK" at bounding box center [1061, 487] width 125 height 18
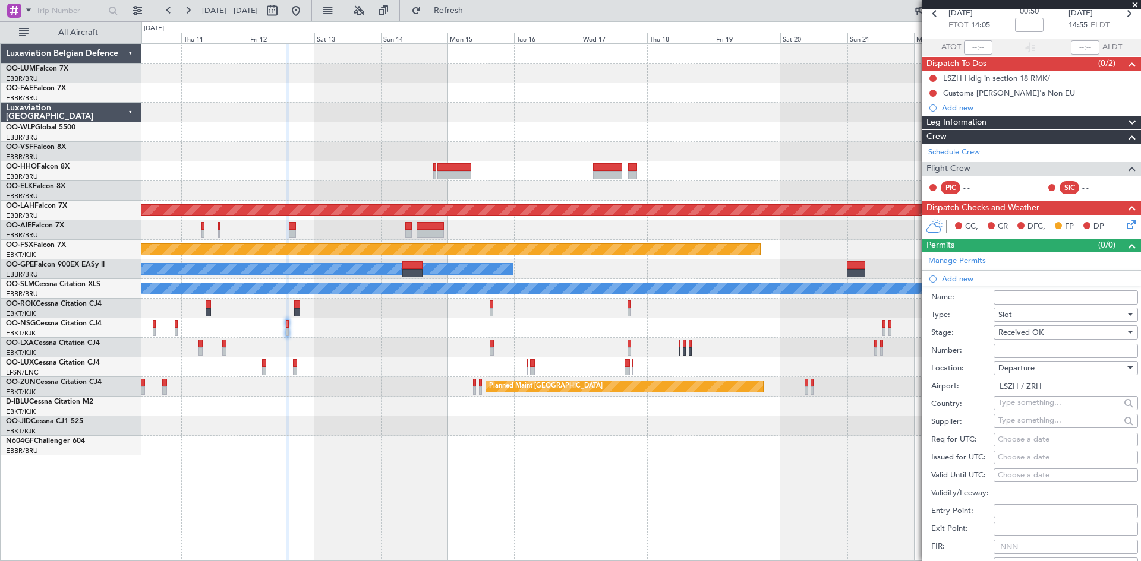
scroll to position [119, 0]
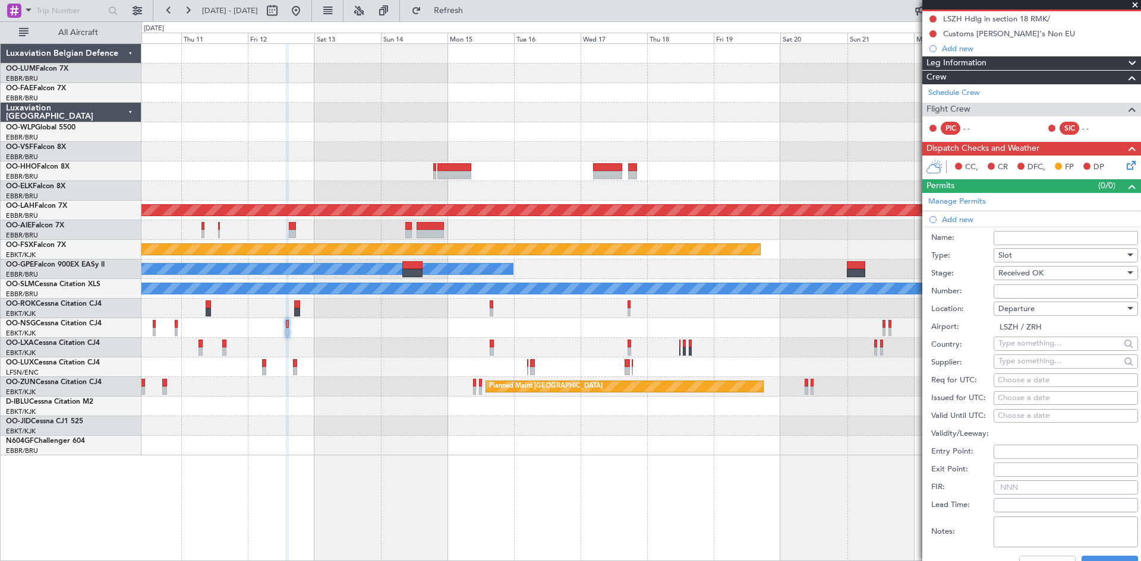
click at [1022, 380] on div "Choose a date" at bounding box center [1066, 381] width 136 height 12
select select "10"
select select "2025"
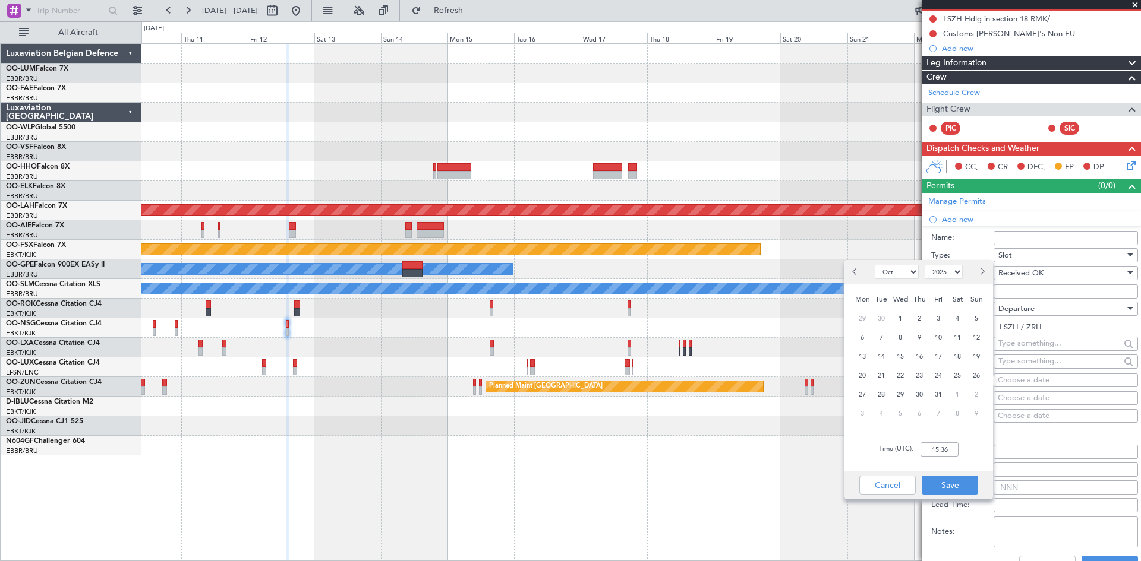
click at [983, 277] on button "Next month" at bounding box center [981, 272] width 13 height 19
select select "12"
click at [938, 337] on span "12" at bounding box center [938, 337] width 15 height 15
click at [940, 450] on input "00:00" at bounding box center [939, 450] width 38 height 14
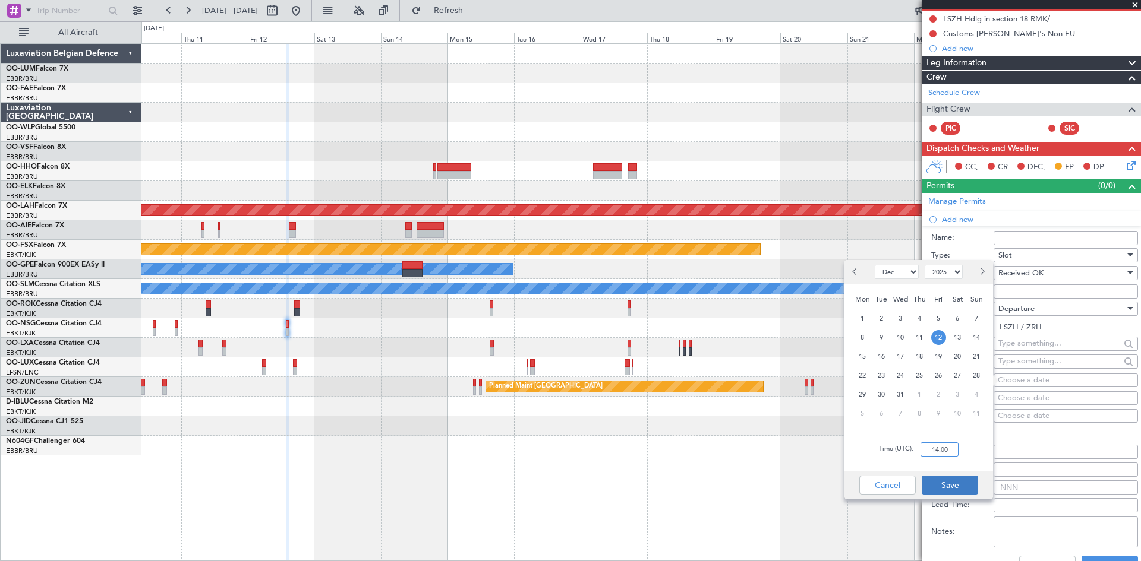
type input "14:00"
click at [973, 487] on button "Save" at bounding box center [949, 485] width 56 height 19
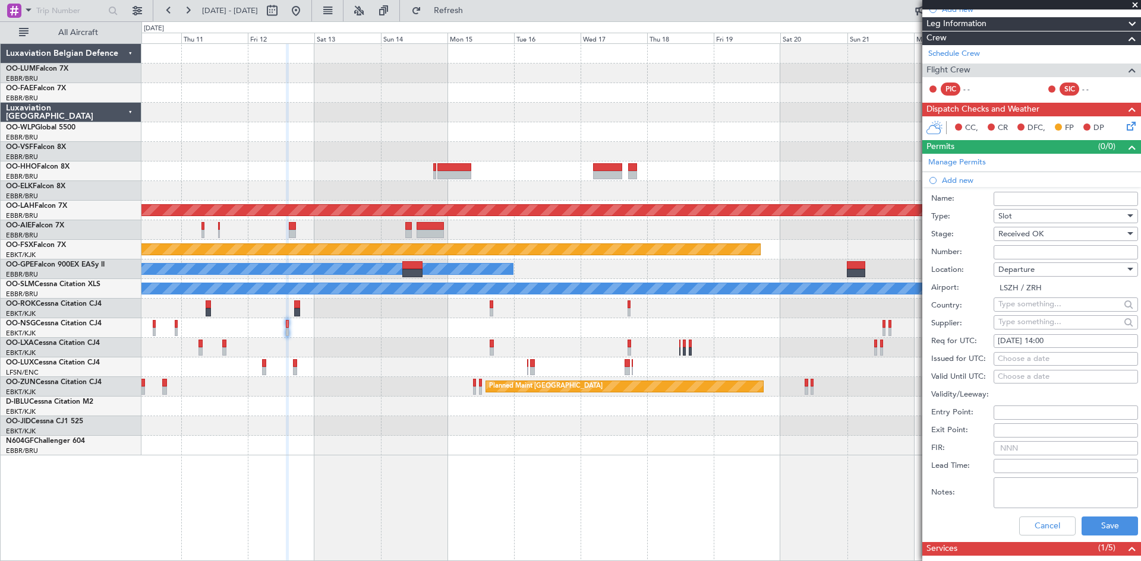
scroll to position [178, 0]
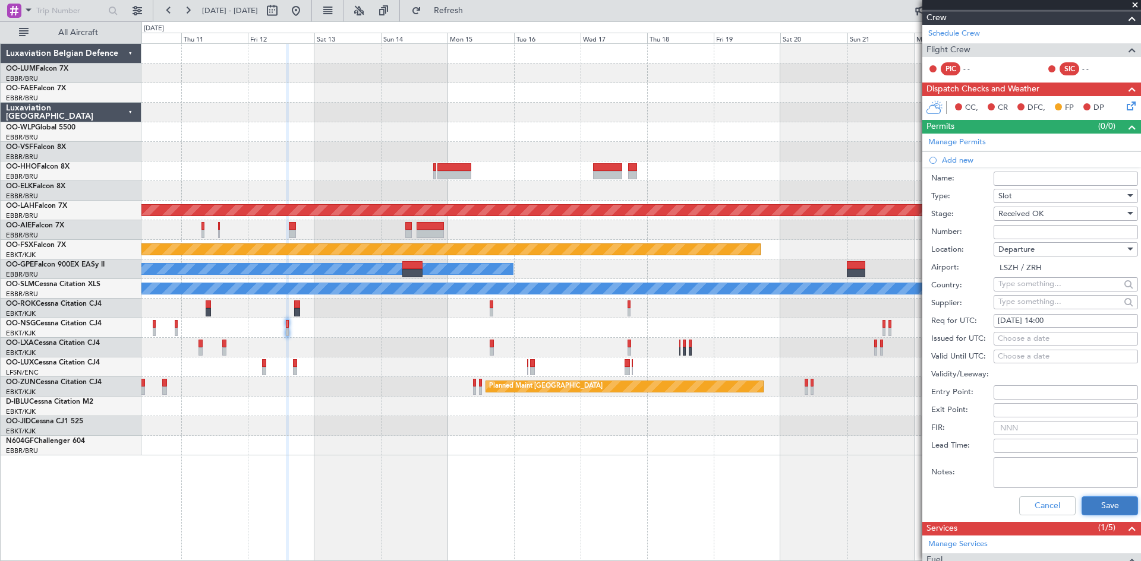
click at [1121, 504] on button "Save" at bounding box center [1109, 506] width 56 height 19
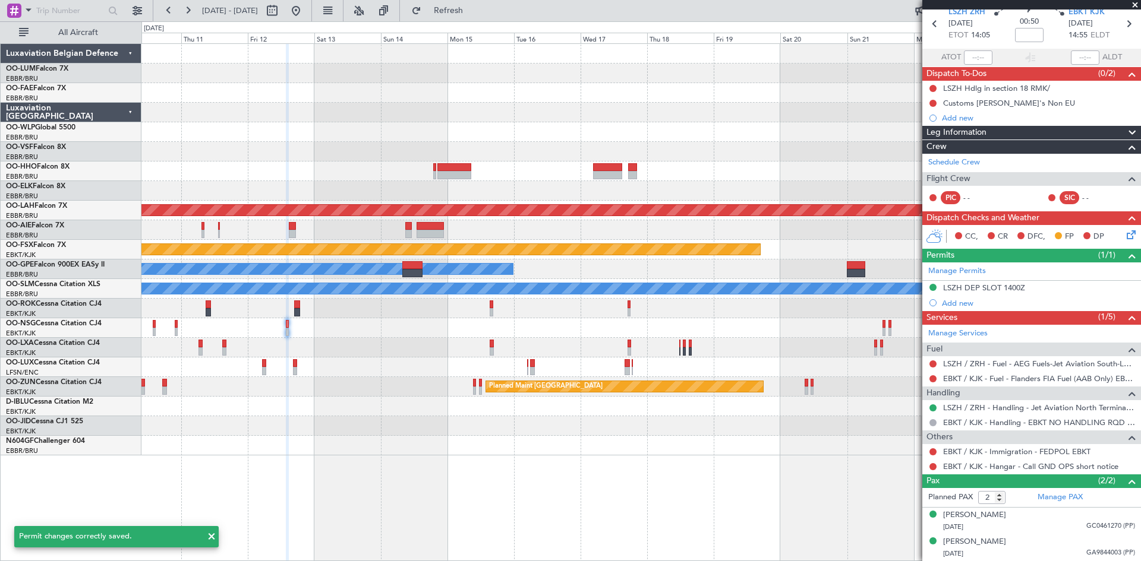
scroll to position [49, 0]
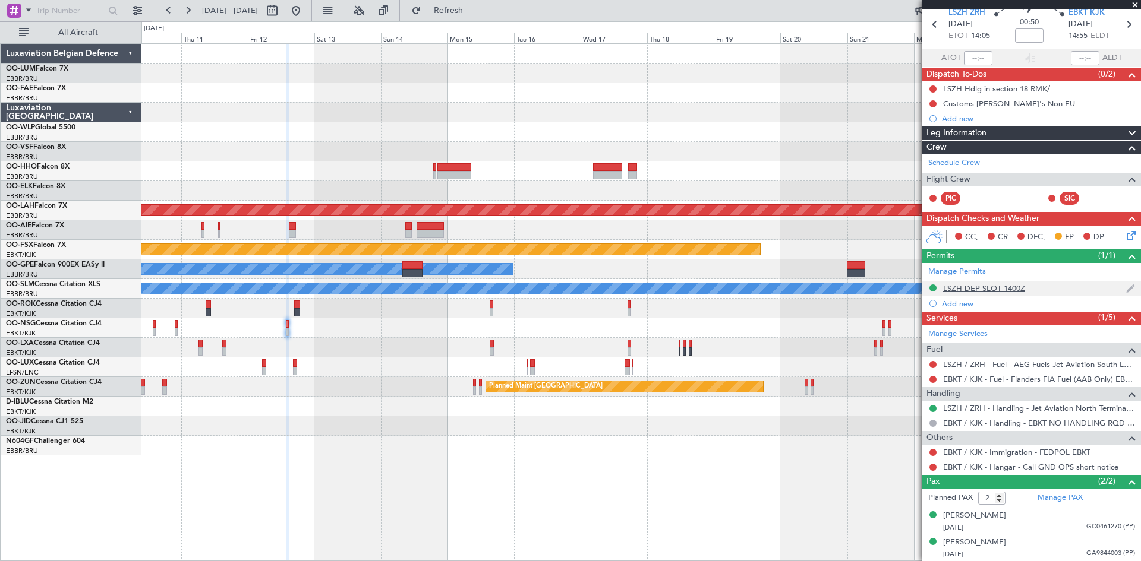
click at [1021, 285] on div "LSZH DEP SLOT 1400Z" at bounding box center [984, 288] width 82 height 10
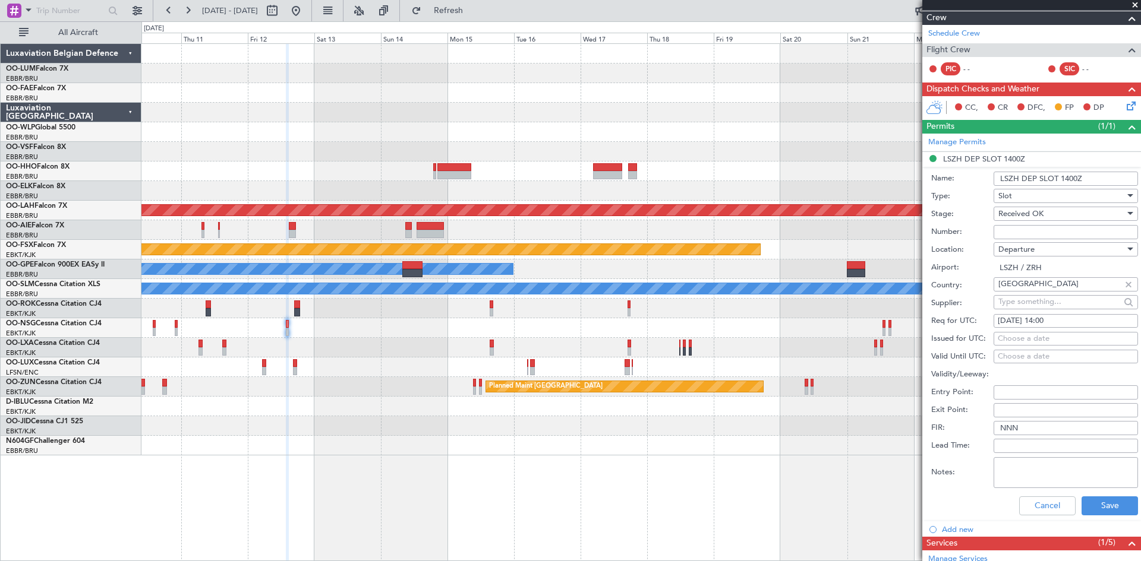
click at [1006, 233] on input "Number:" at bounding box center [1065, 232] width 144 height 14
paste input "LSZHDXXE004800"
type input "LSZHDXXE004800"
click at [1101, 498] on button "Save" at bounding box center [1109, 506] width 56 height 19
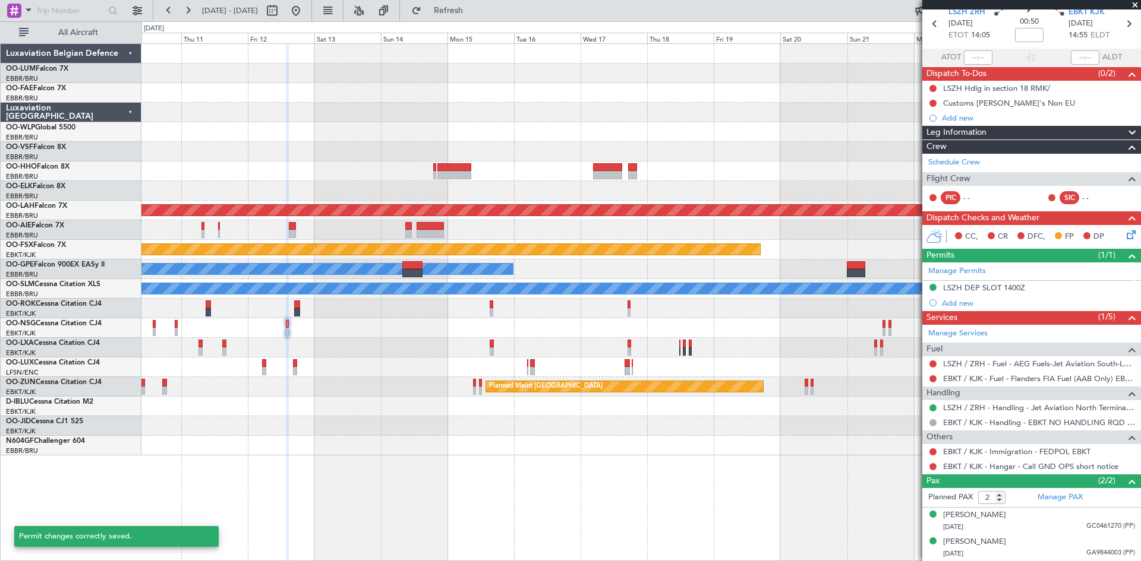
scroll to position [49, 0]
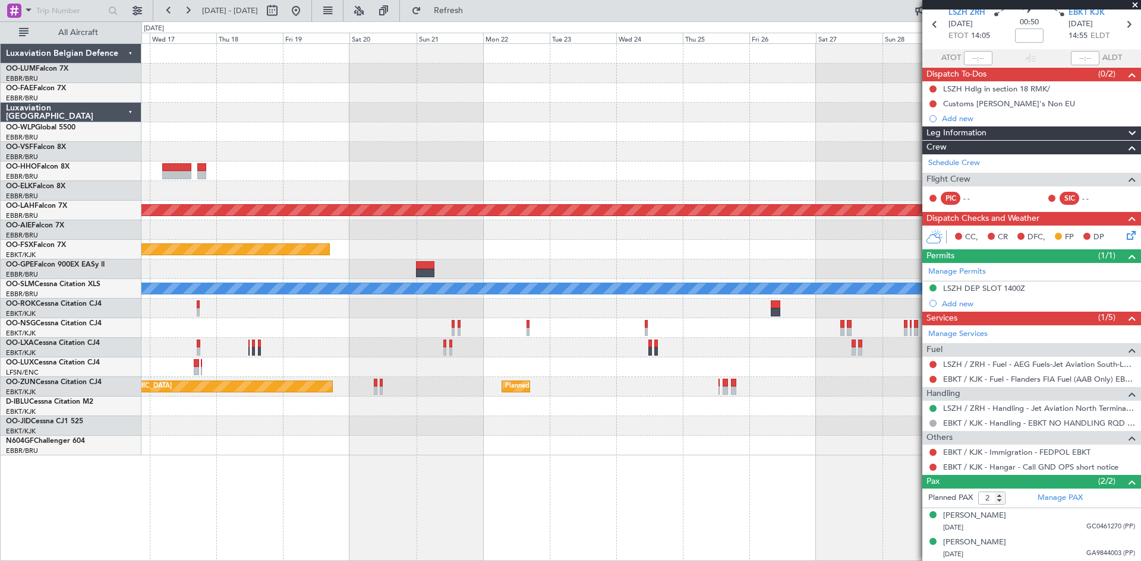
click at [298, 478] on div "Planned Maint Alton-st Louis (St Louis Regl) Planned Maint Kortrijk-Wevelgem No…" at bounding box center [640, 302] width 999 height 518
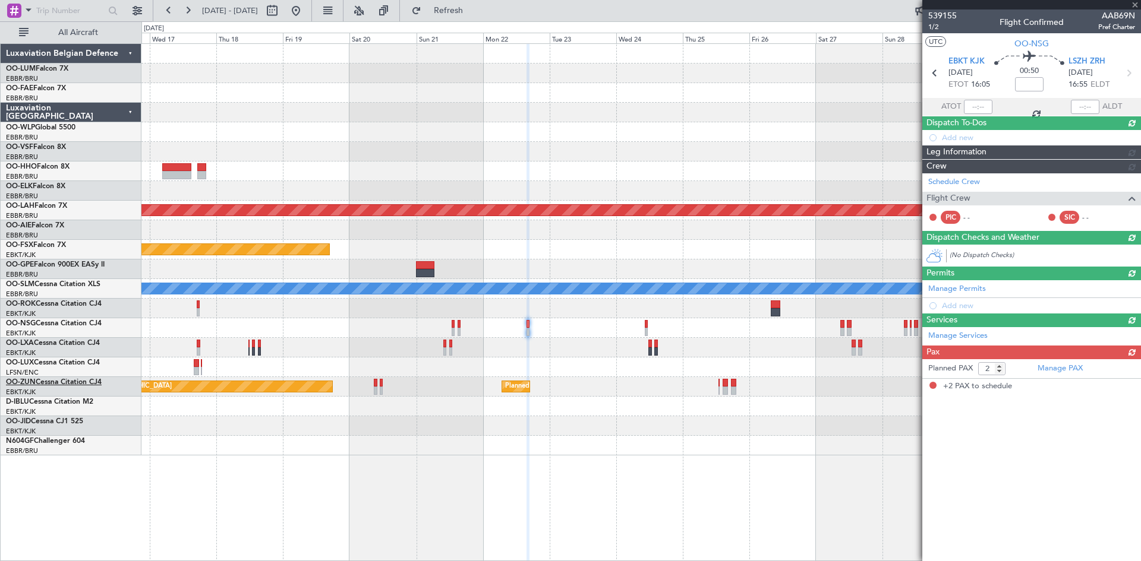
scroll to position [0, 0]
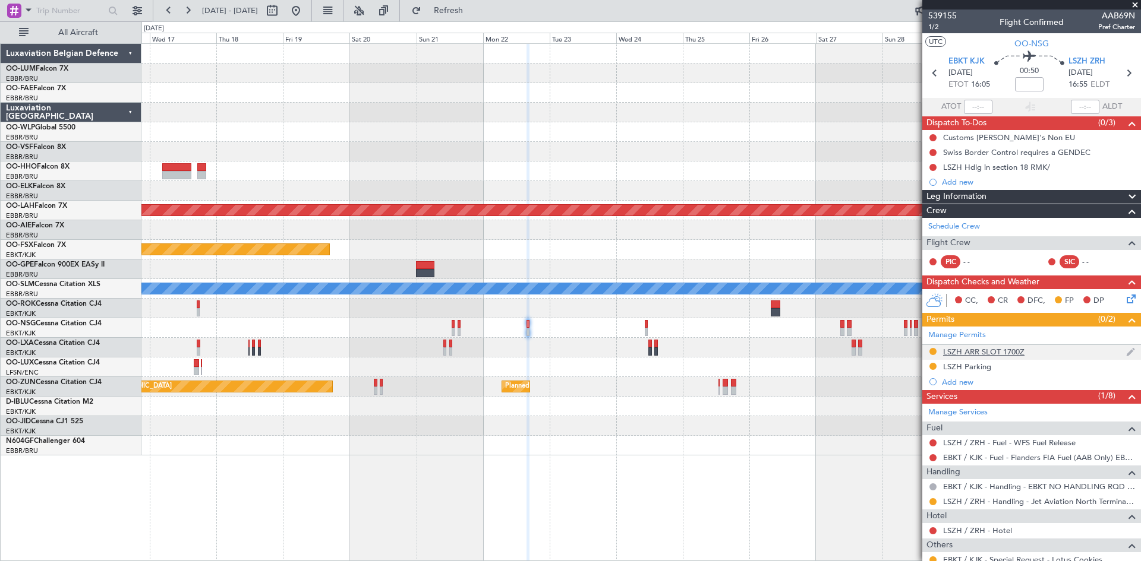
click at [964, 350] on div "LSZH ARR SLOT 1700Z" at bounding box center [983, 352] width 81 height 10
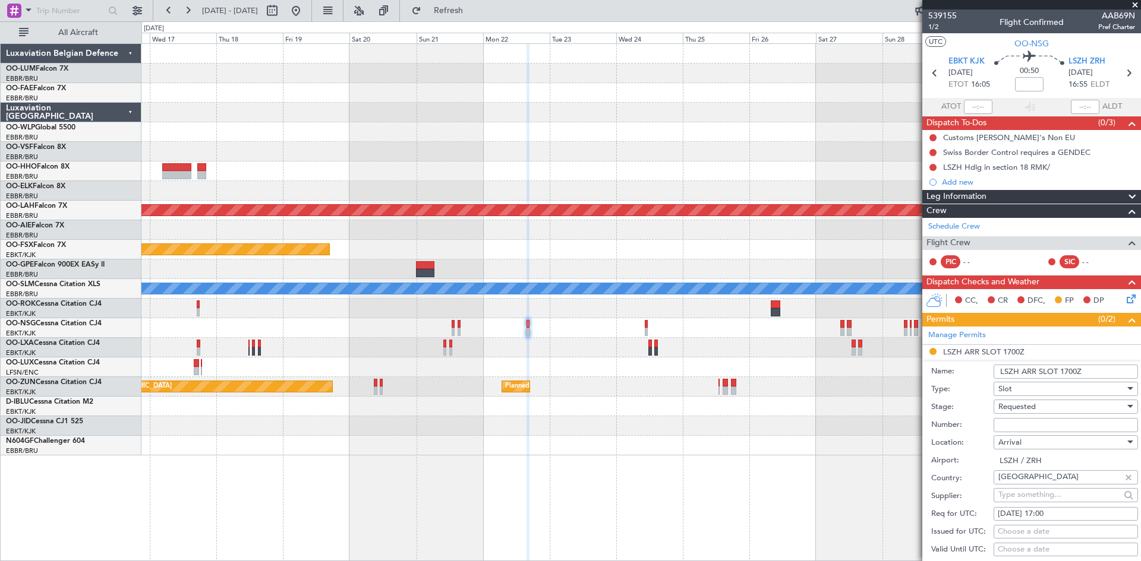
click at [1028, 407] on span "Requested" at bounding box center [1016, 407] width 37 height 11
click at [1042, 499] on span "Received OK" at bounding box center [1061, 497] width 125 height 18
click at [1018, 424] on input "Number:" at bounding box center [1065, 425] width 144 height 14
click at [1019, 423] on input "Number:" at bounding box center [1065, 425] width 144 height 14
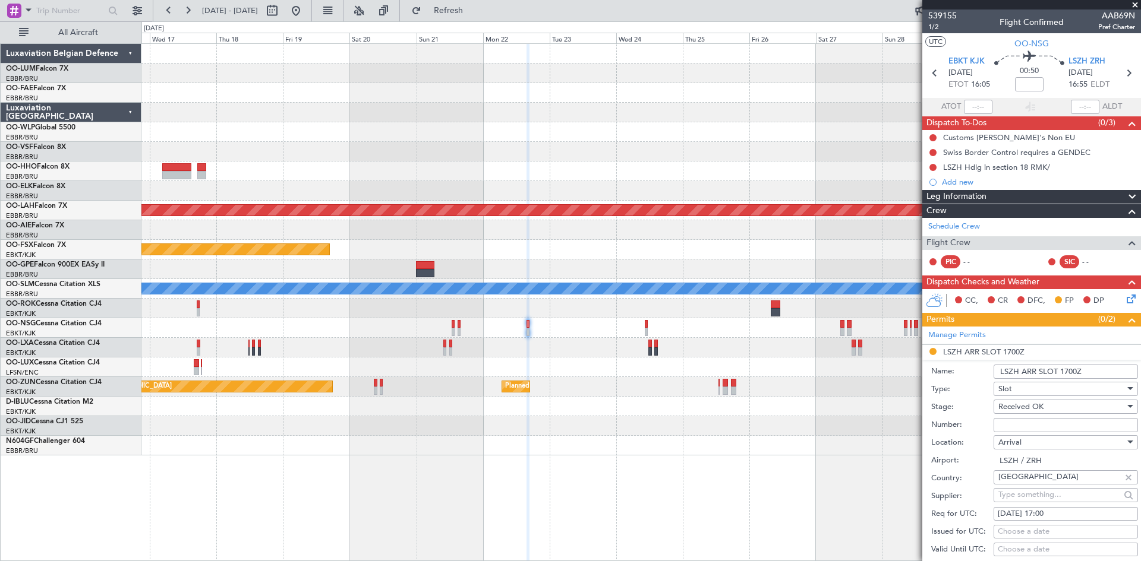
paste input "LSZHAXXE005400"
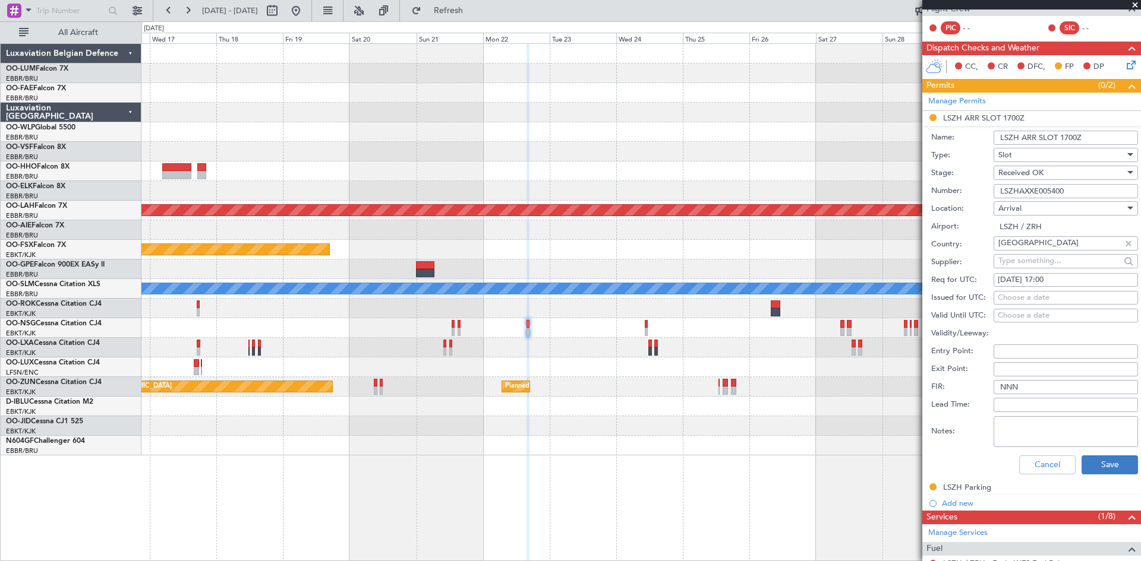
scroll to position [238, 0]
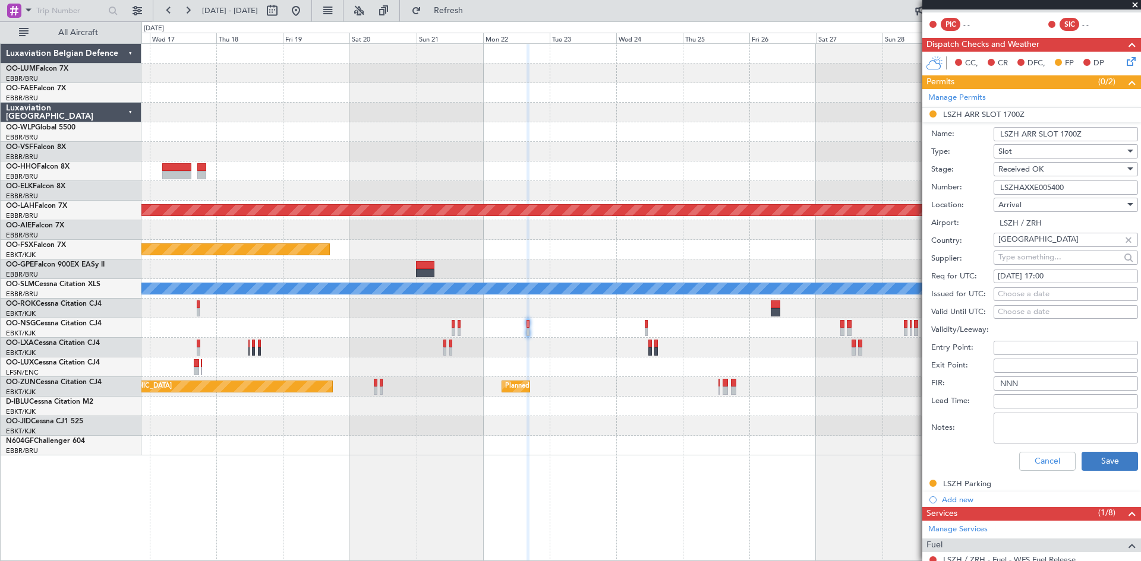
type input "LSZHAXXE005400"
click at [1104, 462] on button "Save" at bounding box center [1109, 461] width 56 height 19
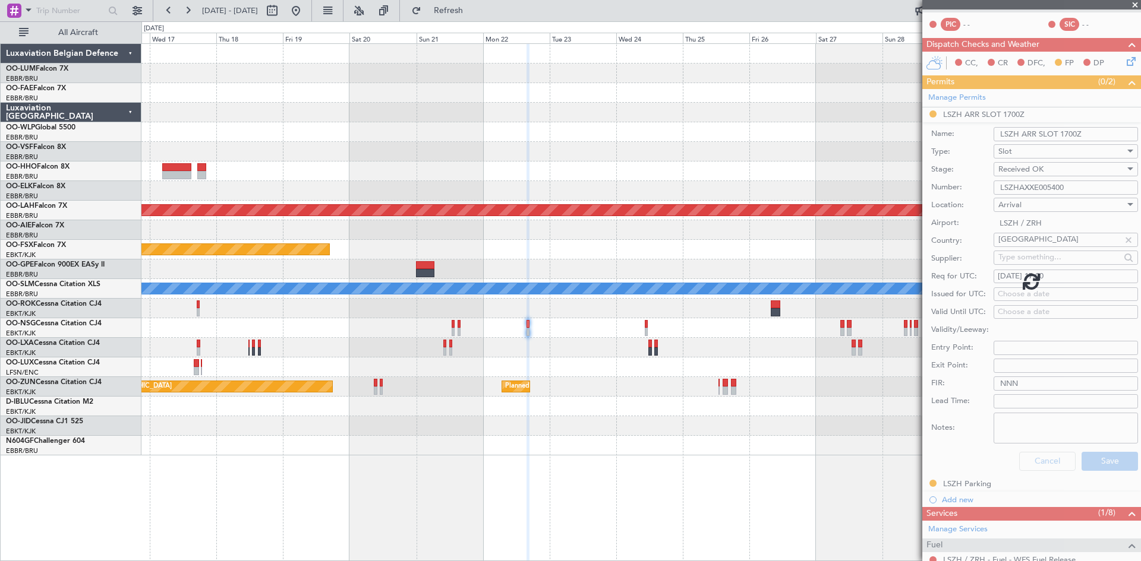
scroll to position [137, 0]
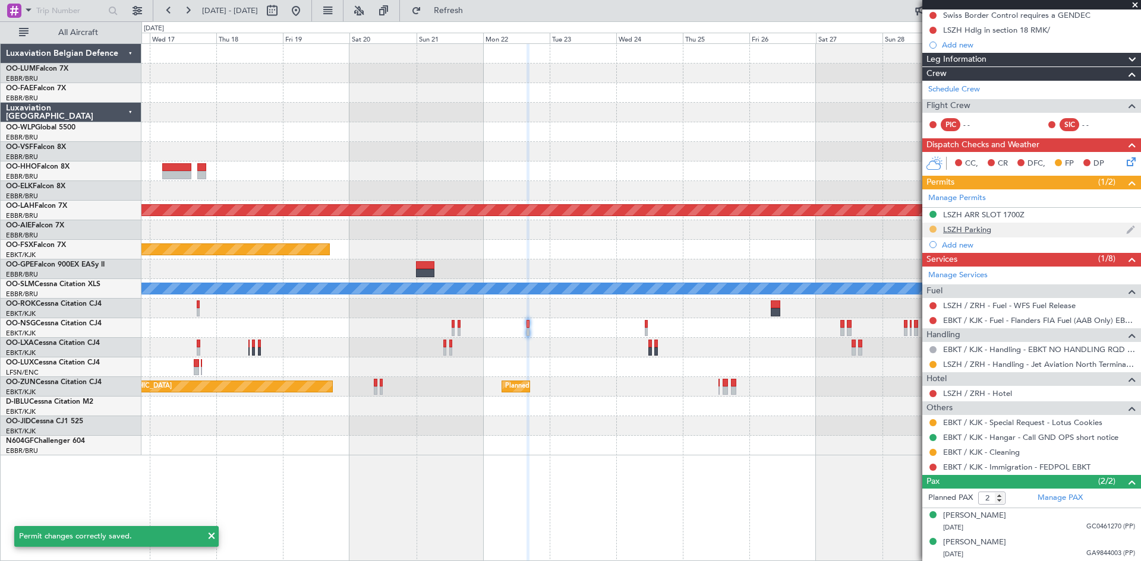
click at [933, 228] on button at bounding box center [932, 229] width 7 height 7
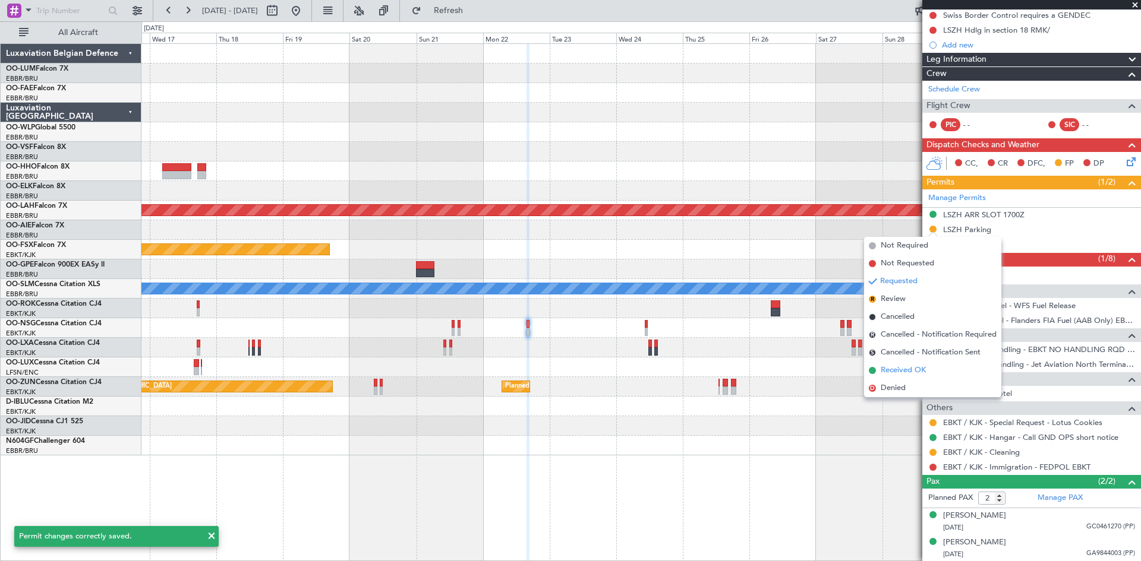
click at [933, 369] on li "Received OK" at bounding box center [932, 371] width 137 height 18
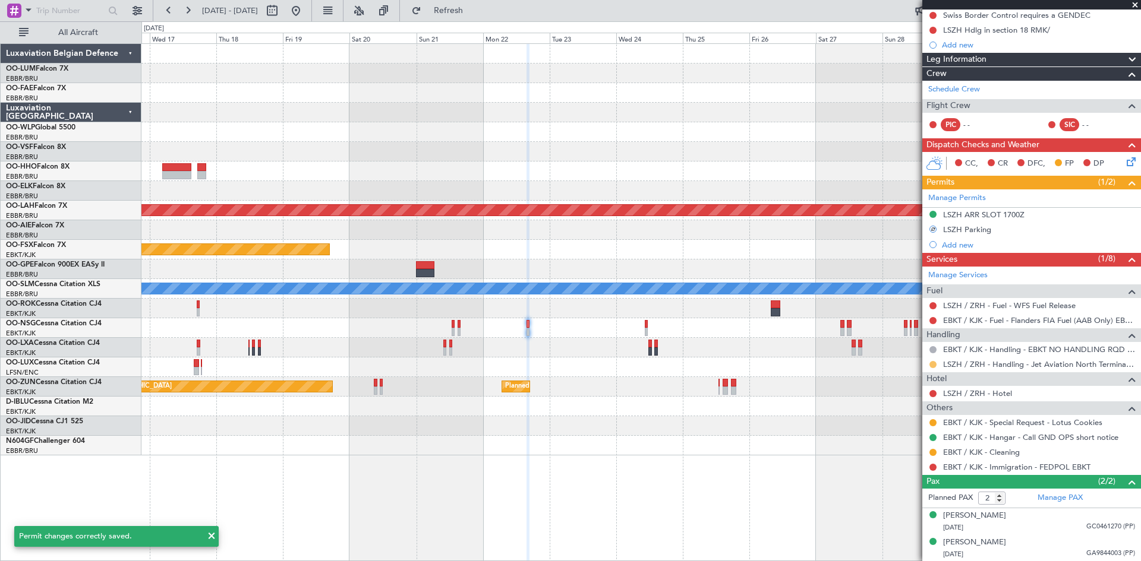
click at [931, 362] on button at bounding box center [932, 364] width 7 height 7
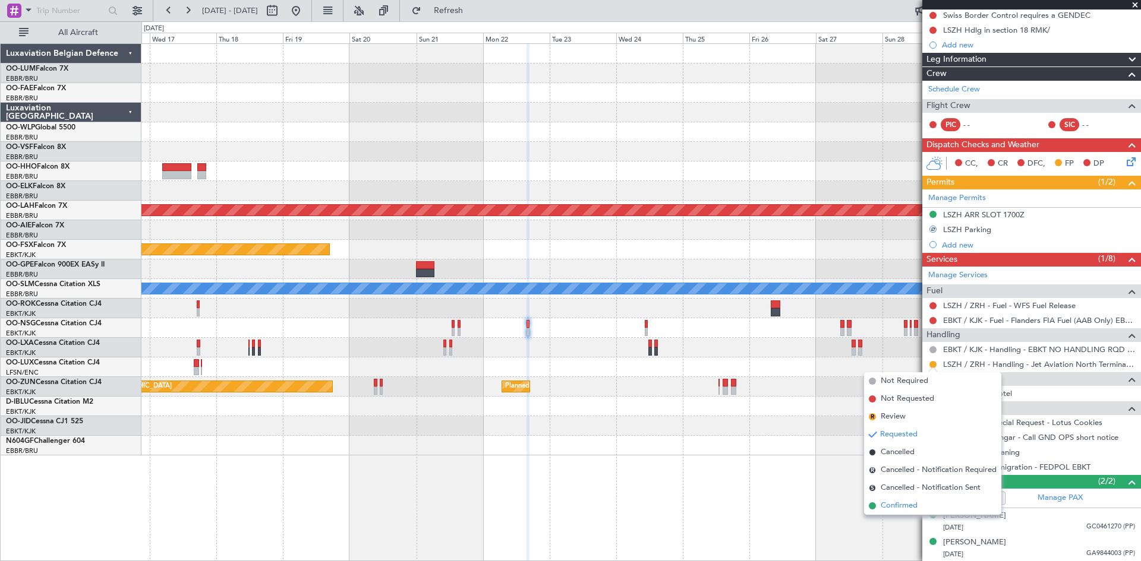
click at [917, 507] on span "Confirmed" at bounding box center [898, 506] width 37 height 12
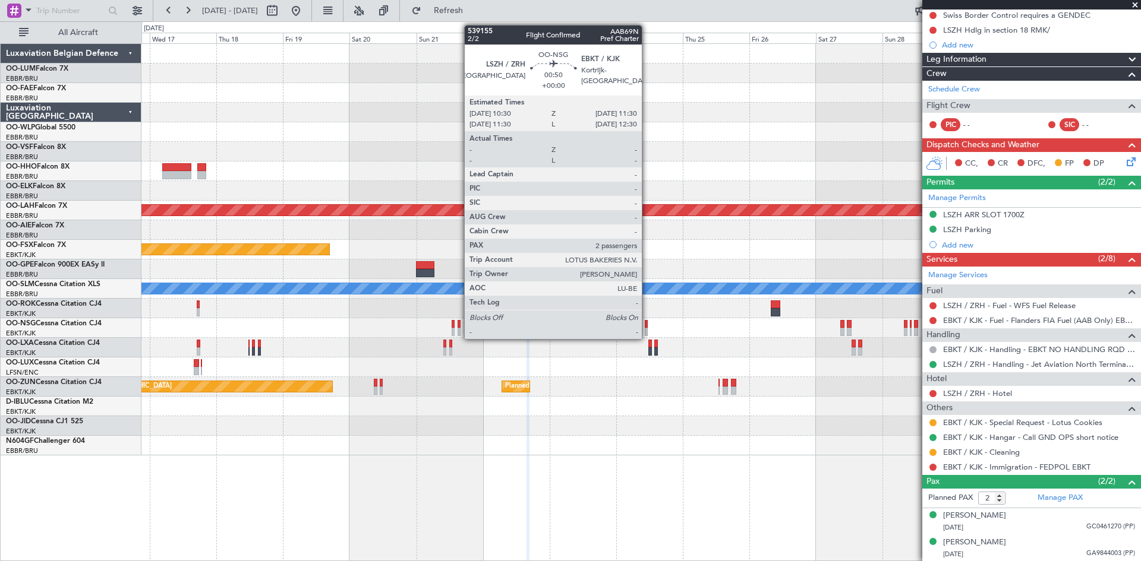
click at [647, 324] on div at bounding box center [646, 324] width 3 height 8
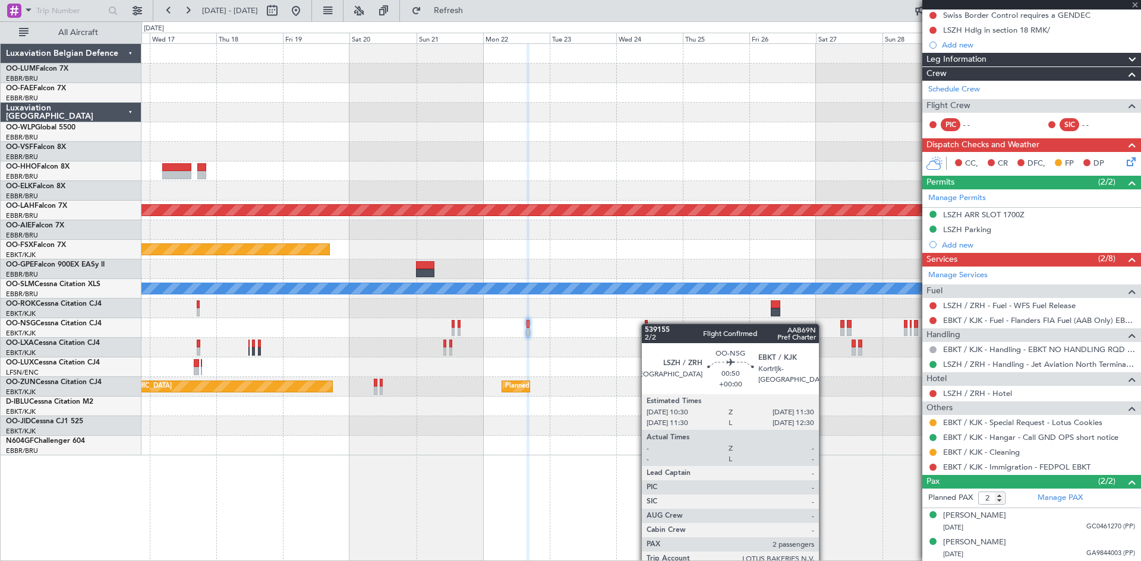
scroll to position [0, 0]
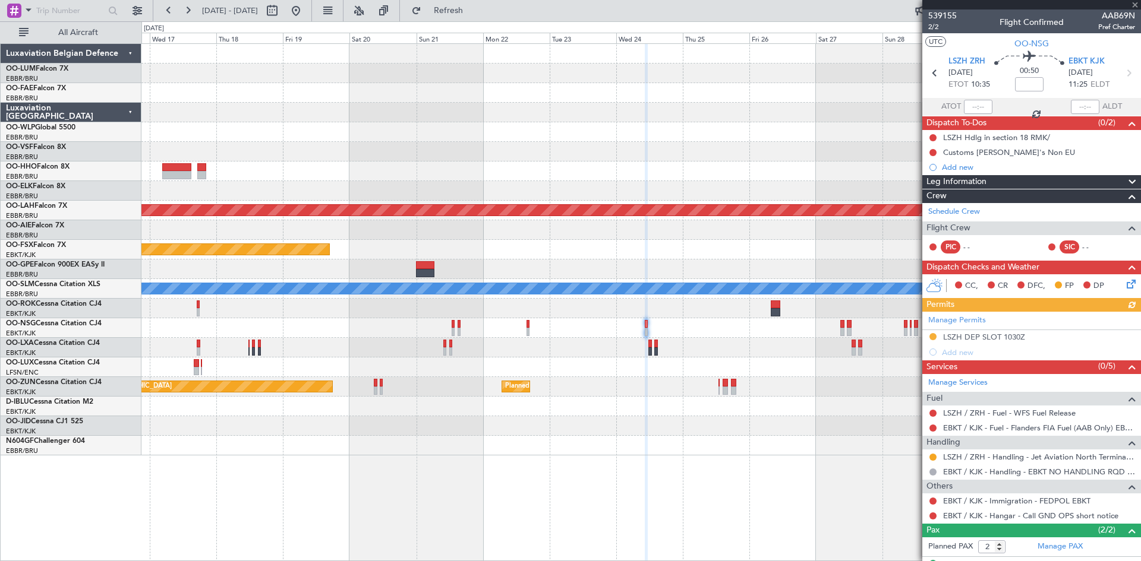
click at [989, 334] on div "Manage Permits LSZH DEP SLOT 1030Z Add new" at bounding box center [1031, 336] width 219 height 48
click at [1006, 337] on div "Manage Permits LSZH DEP SLOT 1030Z Add new" at bounding box center [1031, 336] width 219 height 48
click at [1014, 337] on div "LSZH DEP SLOT 1030Z" at bounding box center [984, 337] width 82 height 10
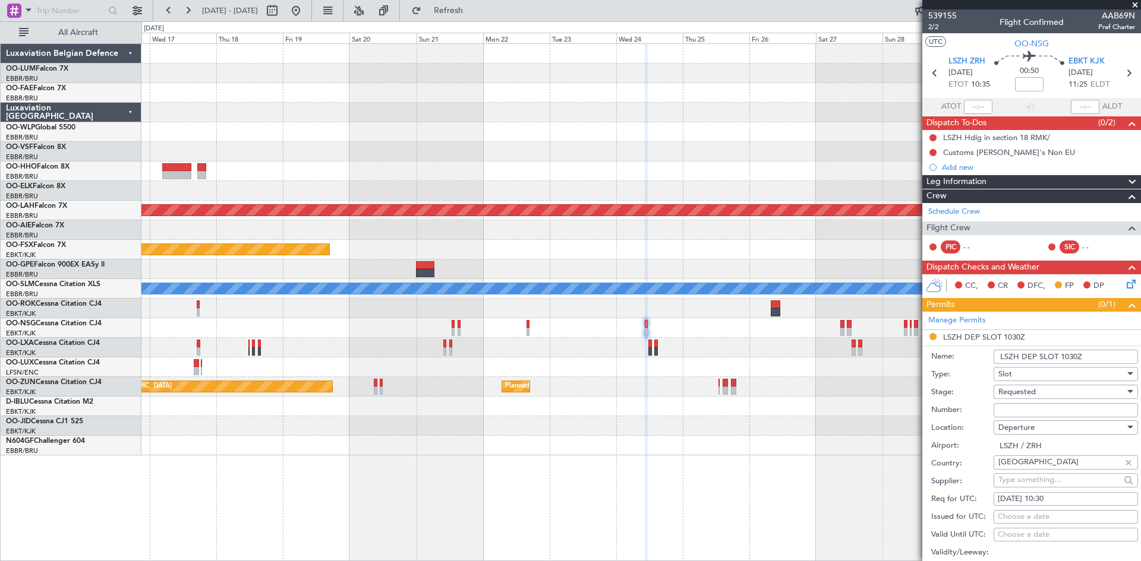
click at [1034, 414] on input "Number:" at bounding box center [1065, 410] width 144 height 14
paste input "LSZHDXXE005100"
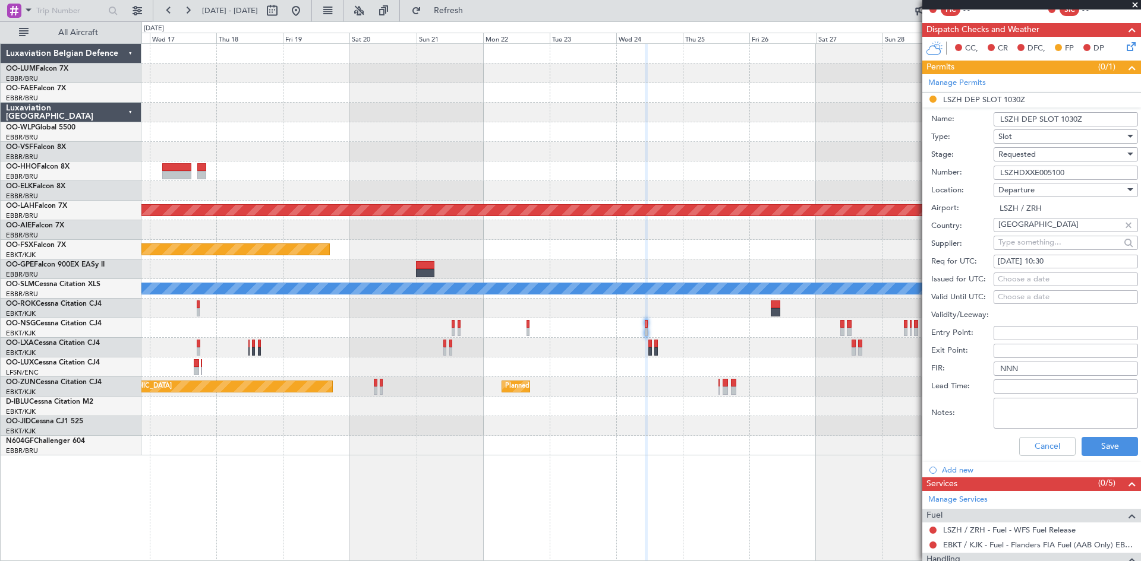
type input "LSZHDXXE005100"
click at [1021, 152] on span "Requested" at bounding box center [1016, 154] width 37 height 11
click at [1030, 242] on span "Received OK" at bounding box center [1061, 244] width 125 height 18
click at [1112, 452] on button "Save" at bounding box center [1109, 446] width 56 height 19
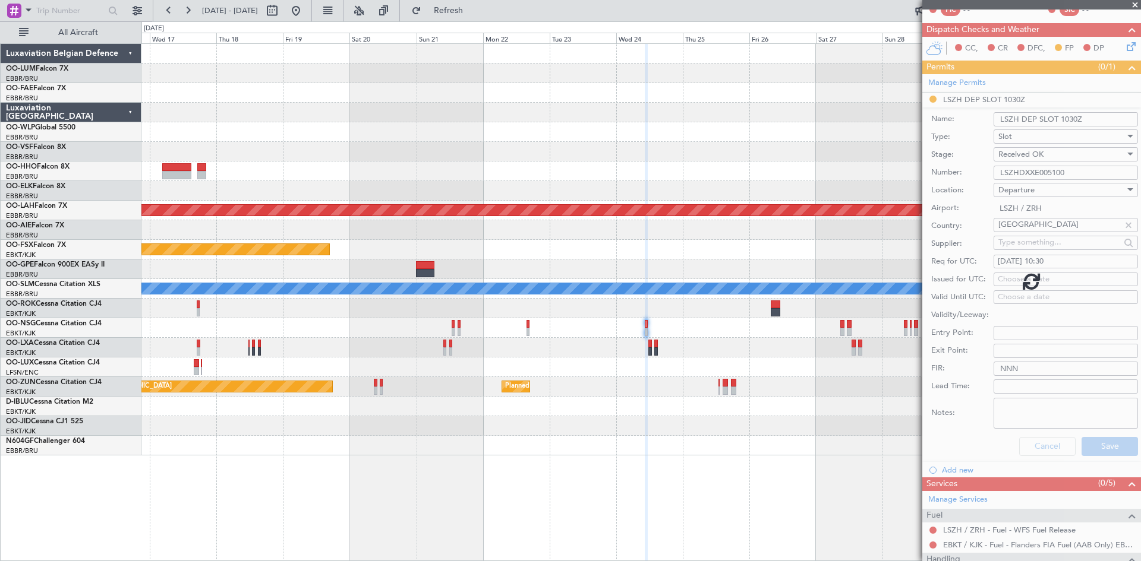
scroll to position [49, 0]
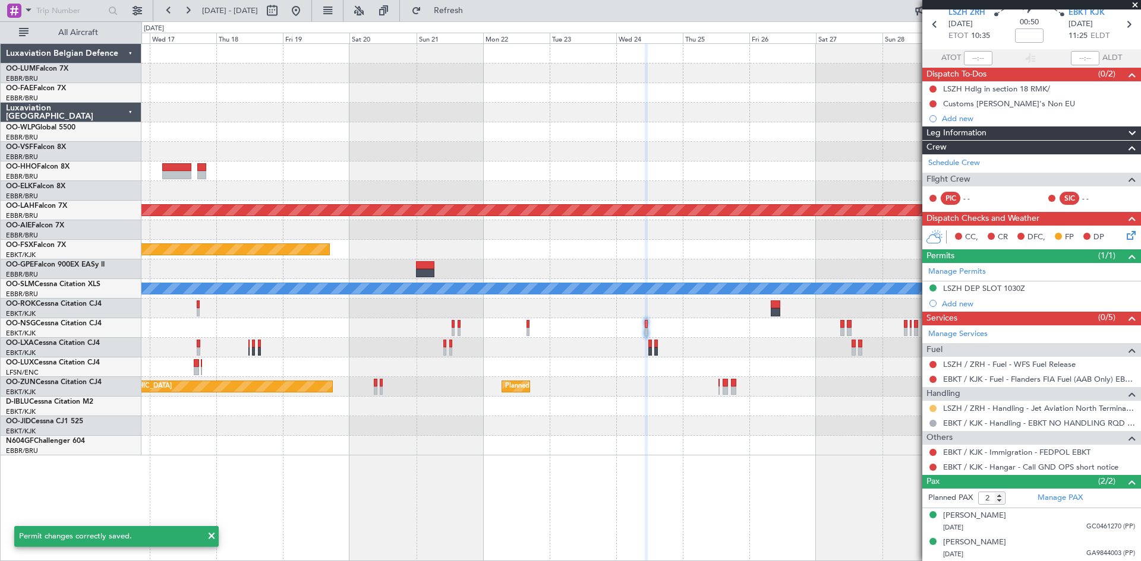
click at [933, 405] on button at bounding box center [932, 408] width 7 height 7
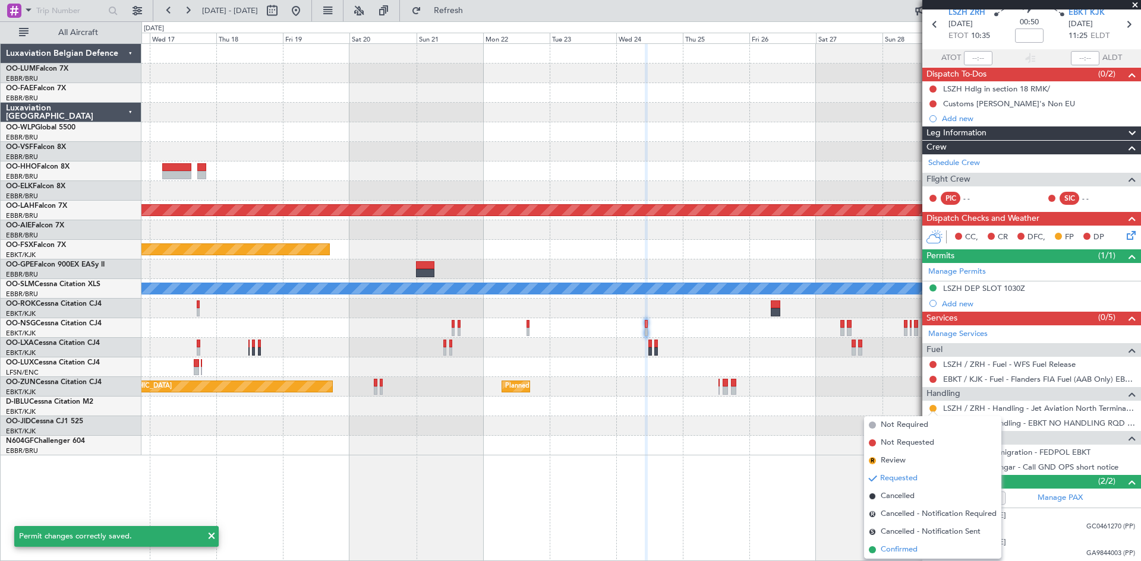
click at [909, 548] on span "Confirmed" at bounding box center [898, 550] width 37 height 12
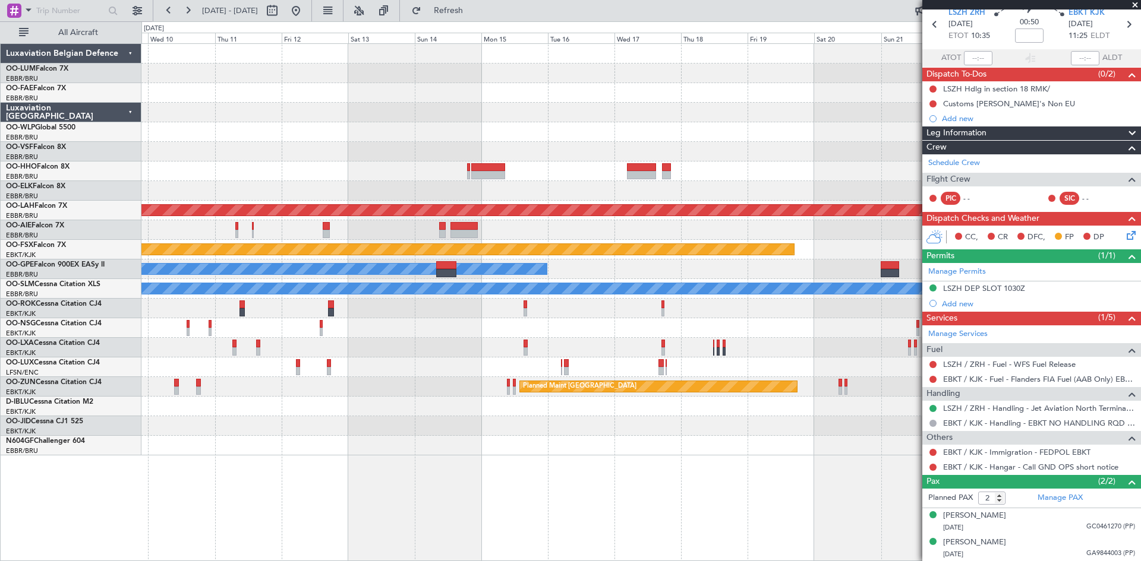
click at [790, 430] on div "Planned Maint Alton-st Louis (St Louis Regl) Planned Maint Kortrijk-Wevelgem No…" at bounding box center [640, 250] width 999 height 412
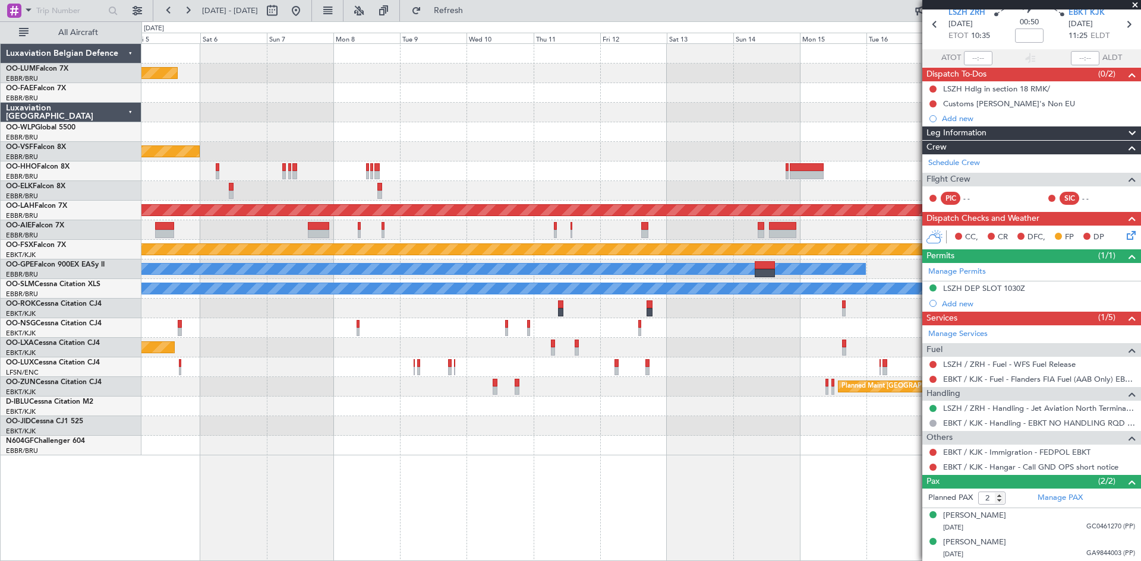
click at [684, 433] on div at bounding box center [640, 426] width 999 height 20
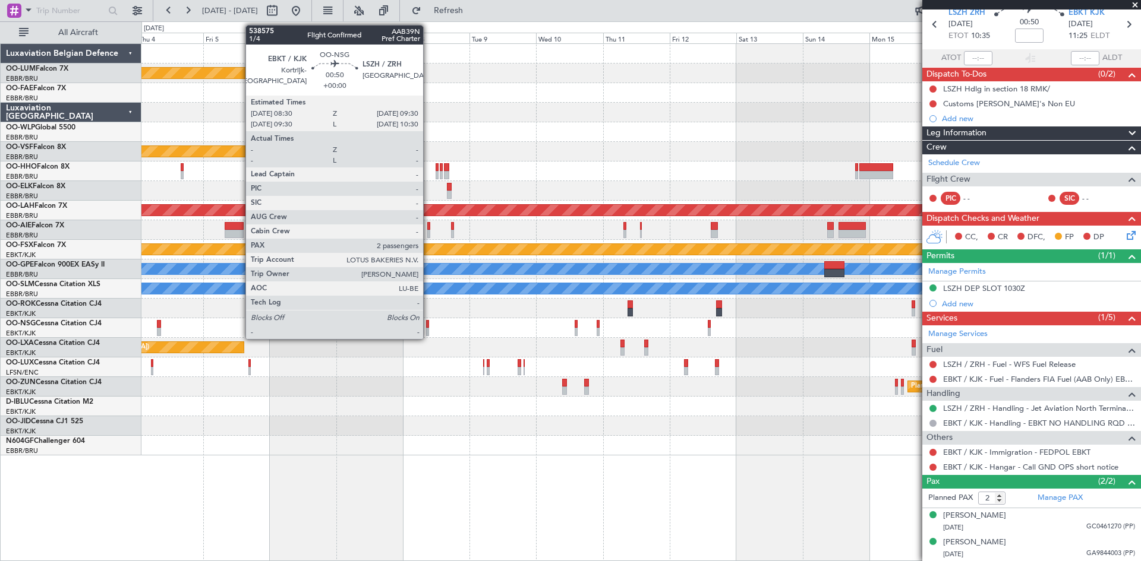
click at [428, 327] on div at bounding box center [427, 324] width 3 height 8
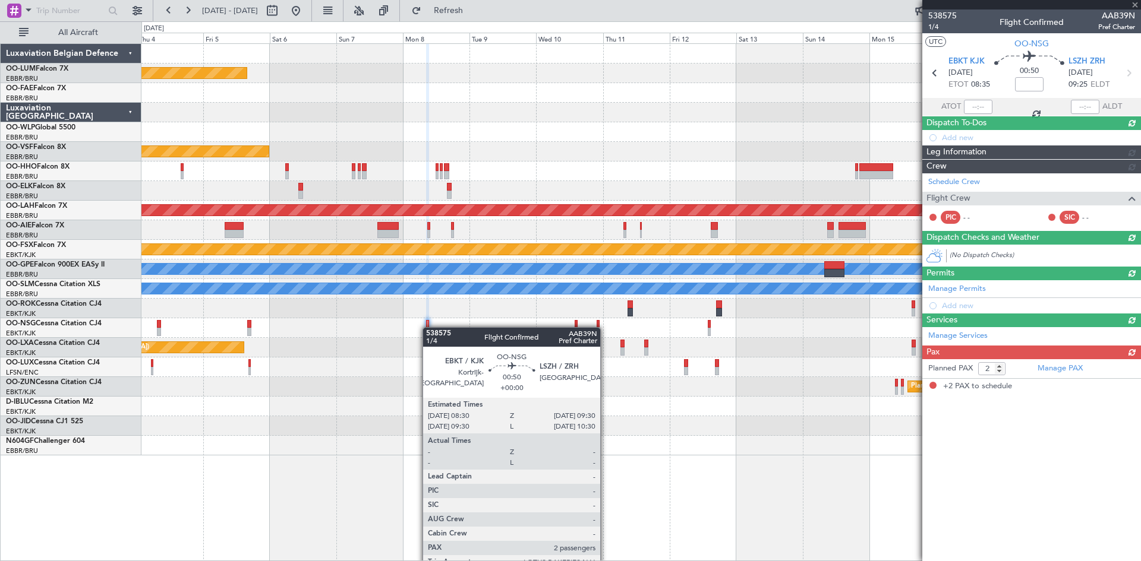
scroll to position [0, 0]
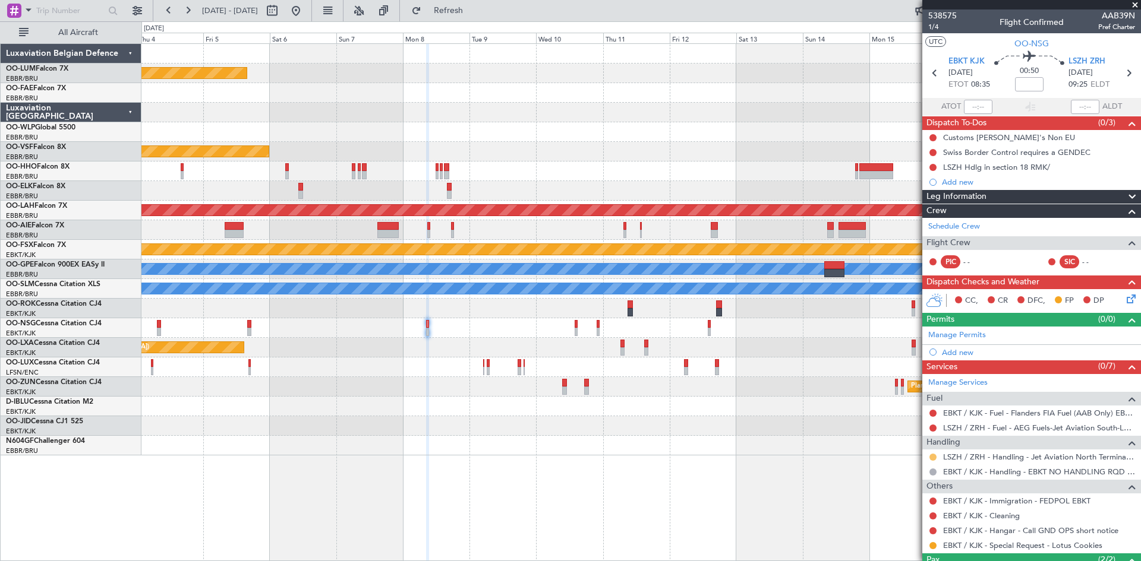
click at [932, 455] on button at bounding box center [932, 457] width 7 height 7
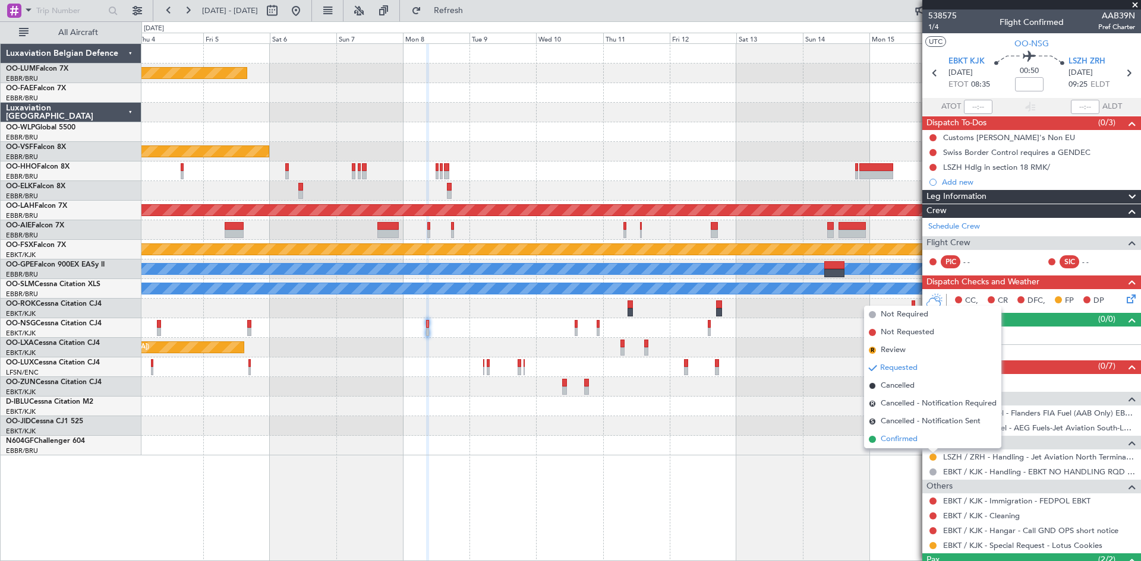
click at [921, 441] on li "Confirmed" at bounding box center [932, 440] width 137 height 18
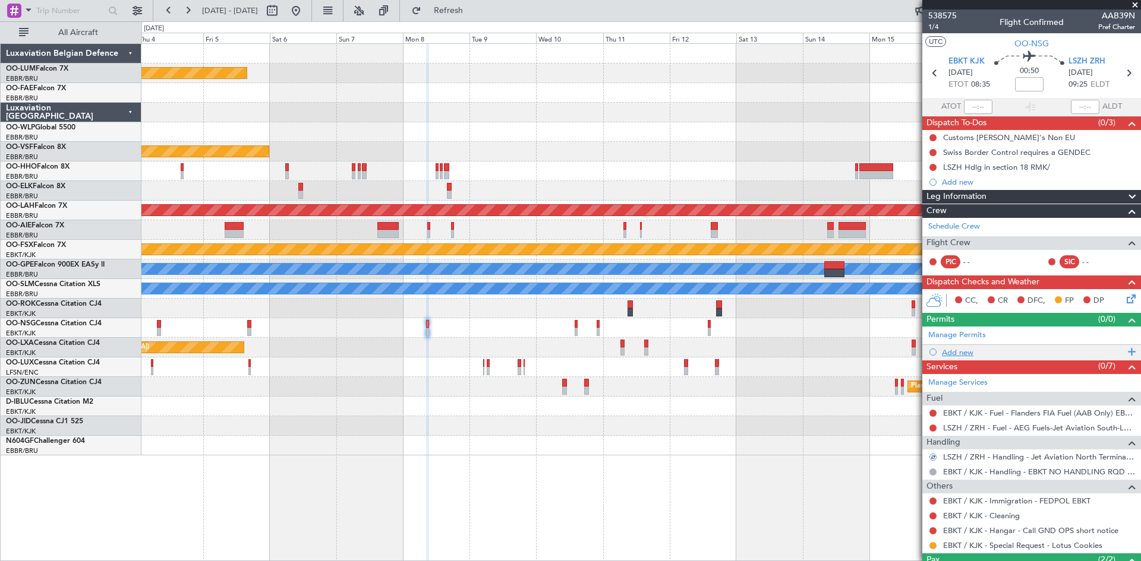
click at [968, 352] on div "Add new" at bounding box center [1033, 353] width 182 height 10
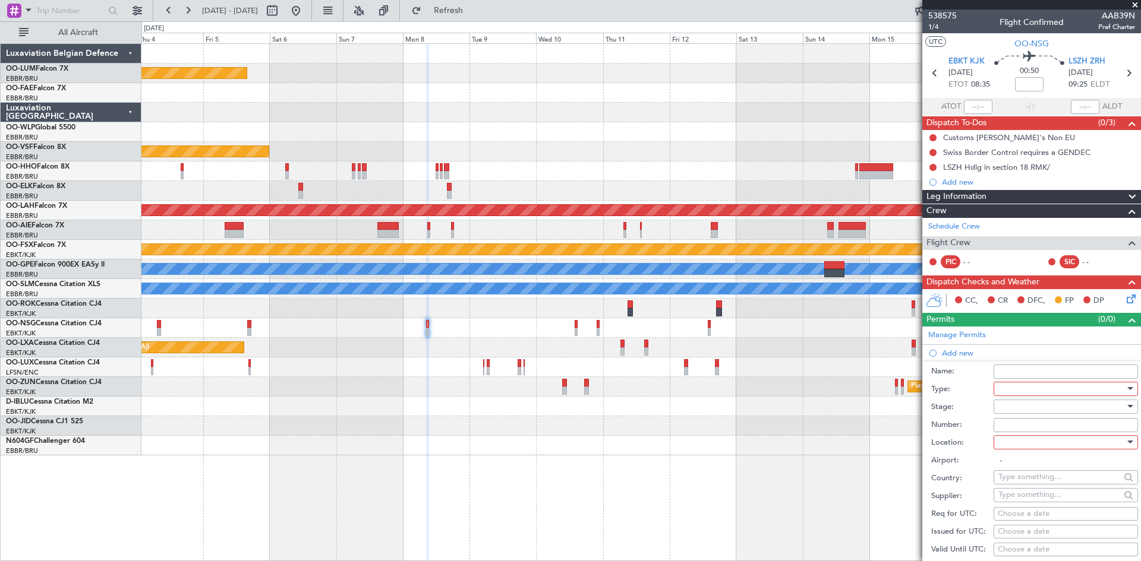
click at [1029, 392] on div at bounding box center [1061, 389] width 127 height 18
click at [1037, 503] on span "Slot" at bounding box center [1061, 502] width 125 height 18
click at [1027, 409] on div at bounding box center [1061, 407] width 127 height 18
click at [1032, 505] on span "Received OK" at bounding box center [1061, 502] width 125 height 18
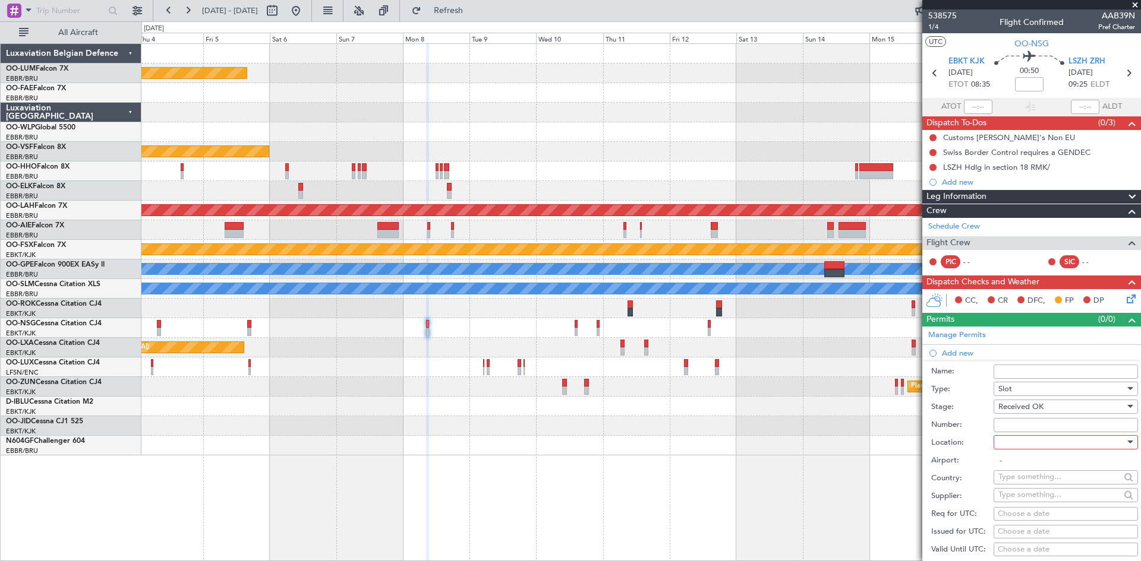
click at [1012, 429] on input "Number:" at bounding box center [1065, 425] width 144 height 14
paste input "LSZHAXXE005400"
type input "LSZHAXXE005400"
click at [1021, 444] on div at bounding box center [1061, 443] width 127 height 18
click at [1038, 500] on span "Arrival" at bounding box center [1061, 502] width 125 height 18
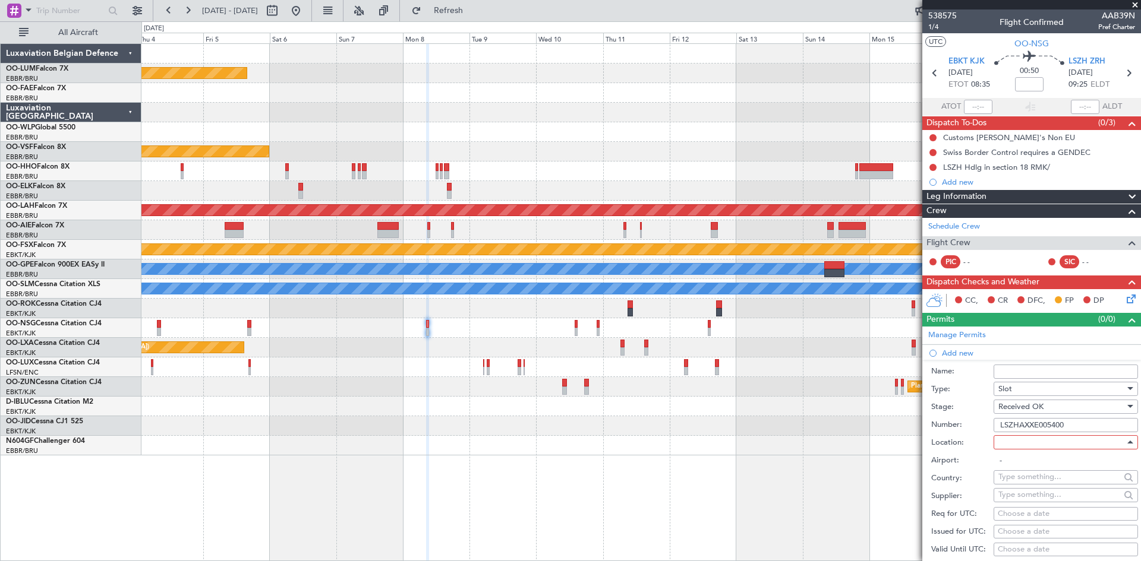
type input "LSZH / ZRH"
click at [1018, 515] on div "Choose a date" at bounding box center [1066, 515] width 136 height 12
select select "10"
select select "2025"
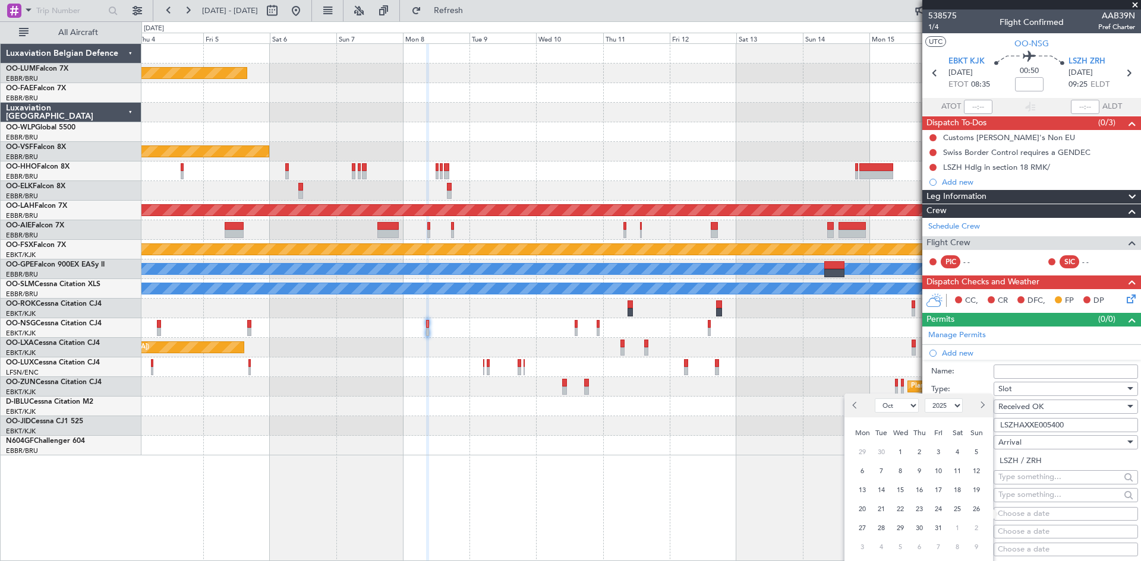
scroll to position [119, 0]
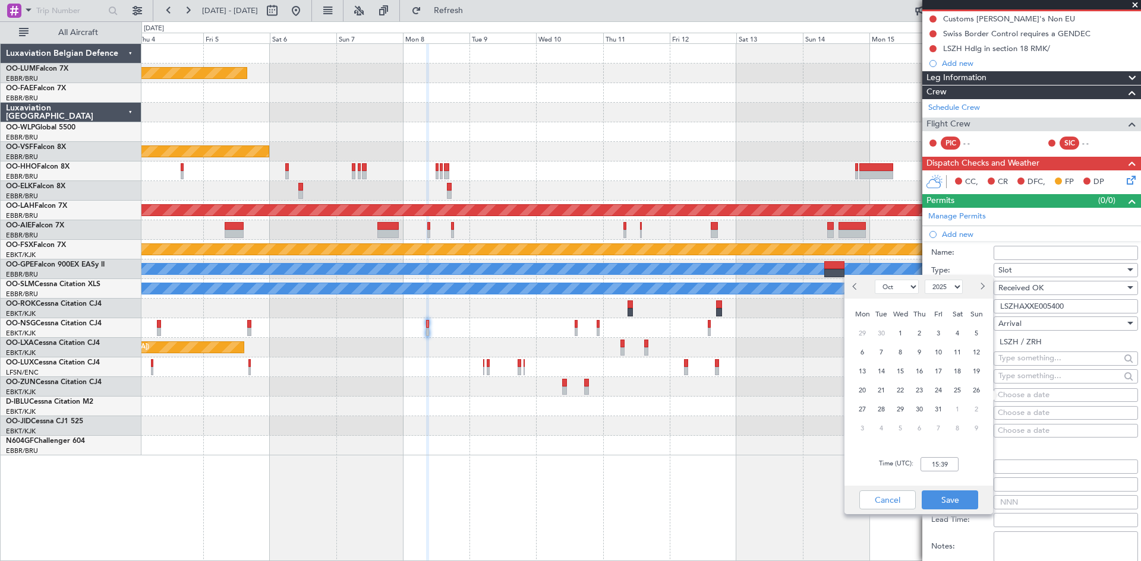
click at [979, 287] on span "Next month" at bounding box center [981, 286] width 7 height 7
select select "12"
click at [867, 351] on span "8" at bounding box center [862, 352] width 15 height 15
click at [940, 462] on input "00:00" at bounding box center [939, 464] width 38 height 14
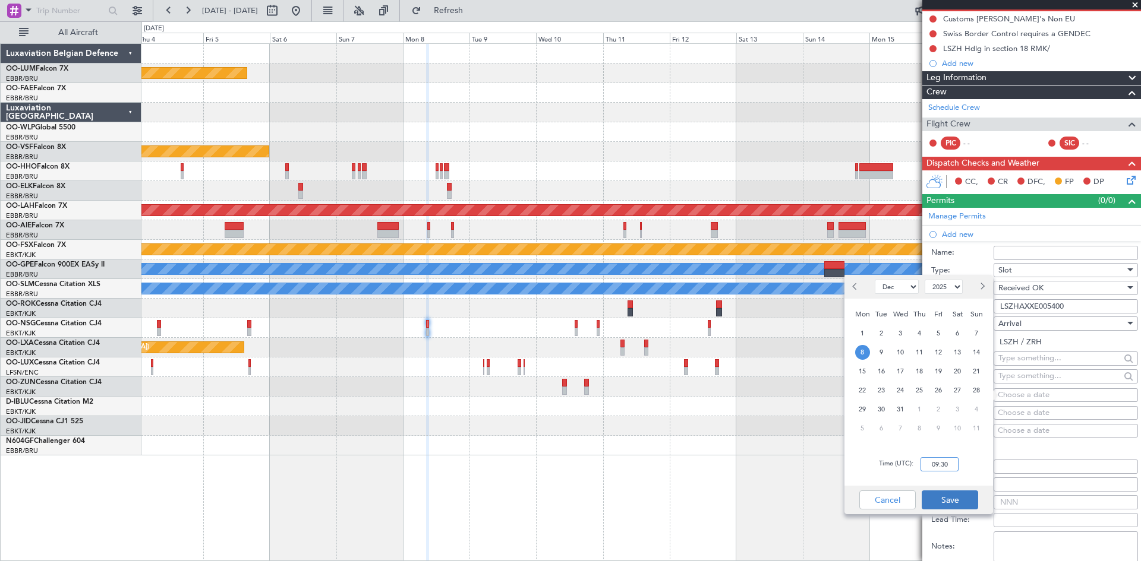
type input "09:30"
click at [976, 504] on button "Save" at bounding box center [949, 500] width 56 height 19
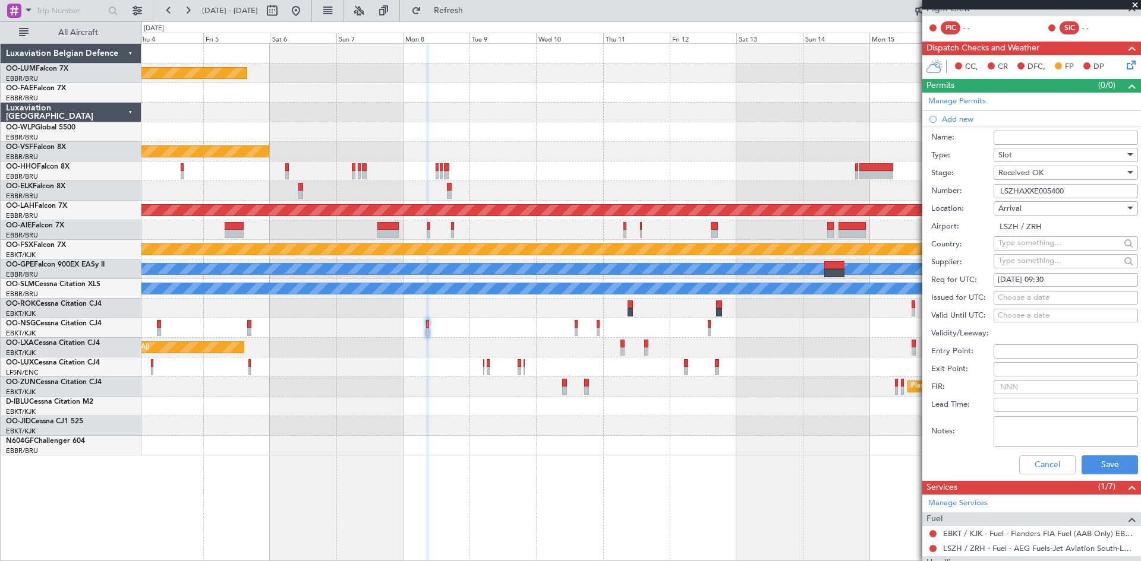
scroll to position [238, 0]
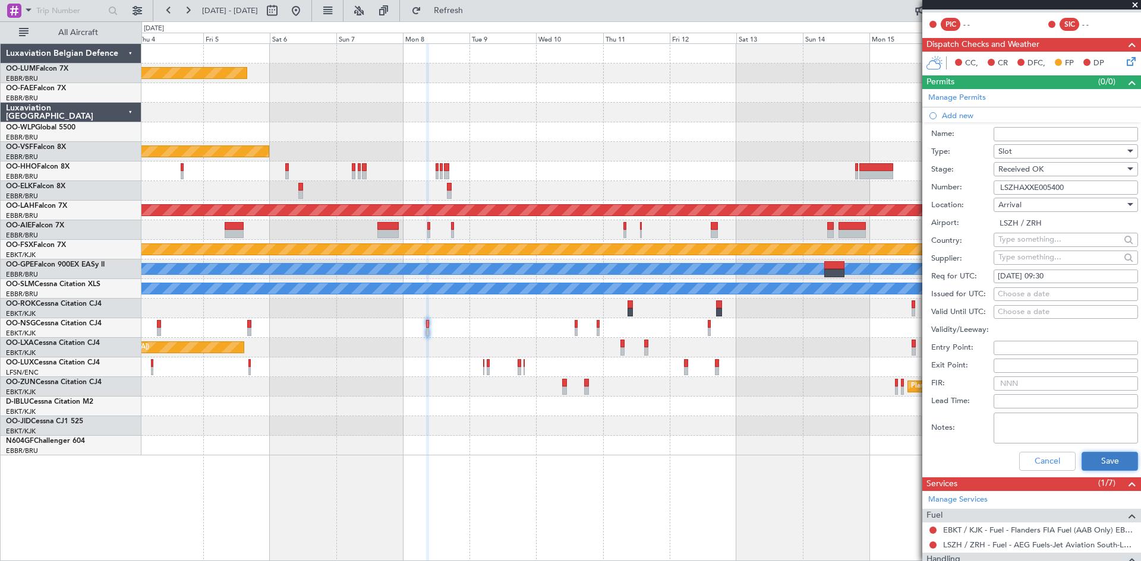
click at [1097, 466] on button "Save" at bounding box center [1109, 461] width 56 height 19
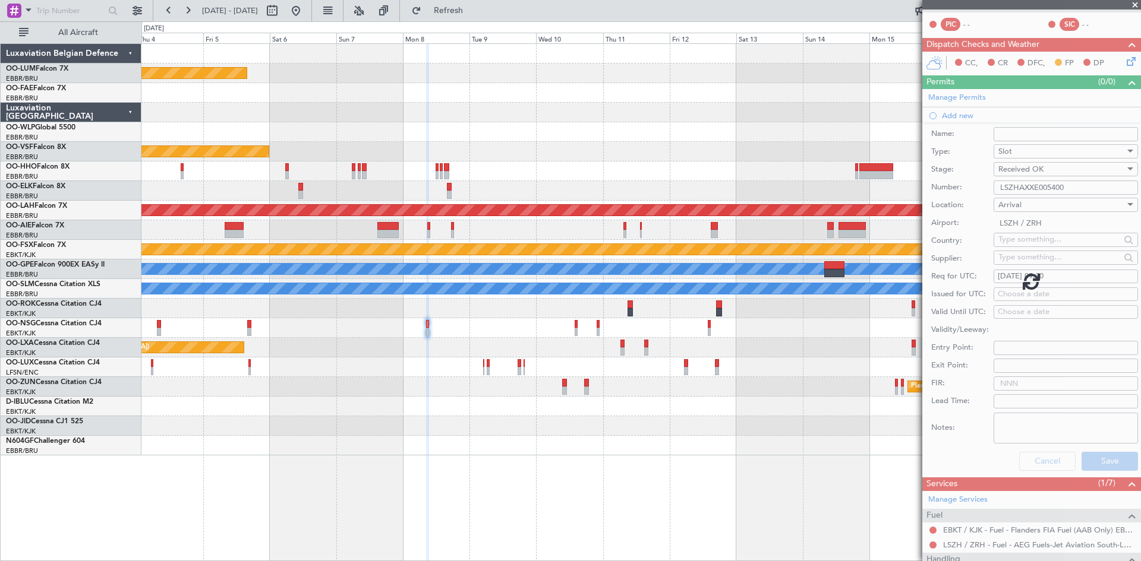
scroll to position [93, 0]
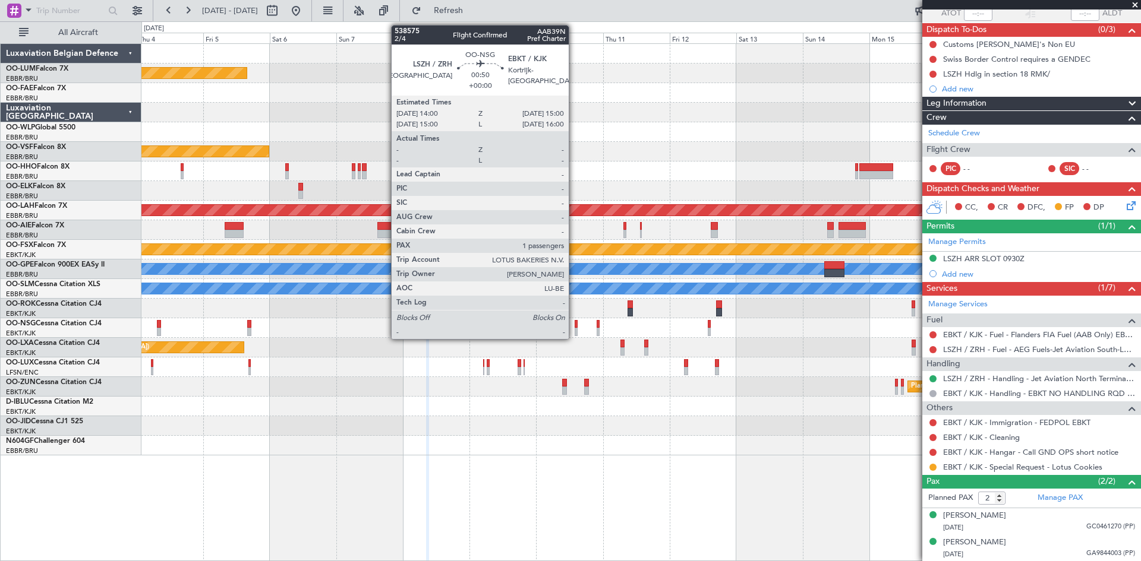
click at [575, 327] on div at bounding box center [576, 324] width 3 height 8
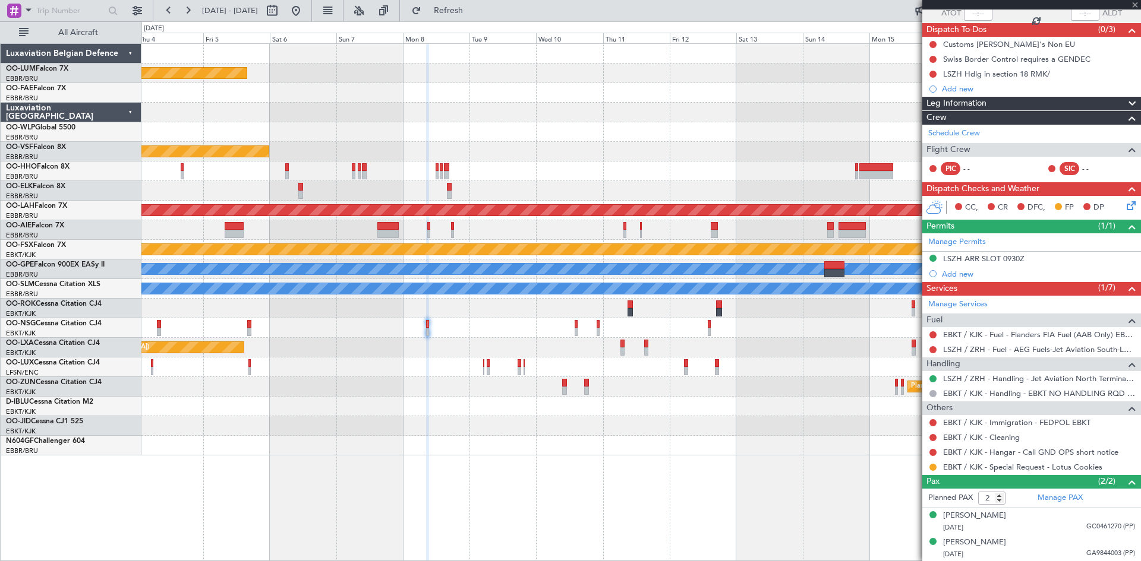
type input "1"
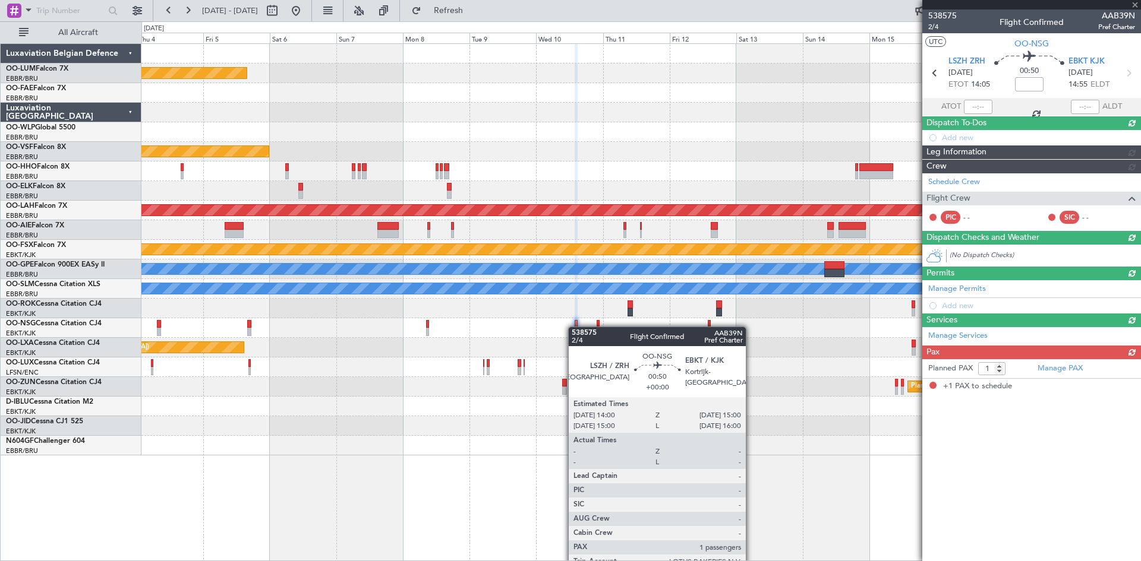
scroll to position [0, 0]
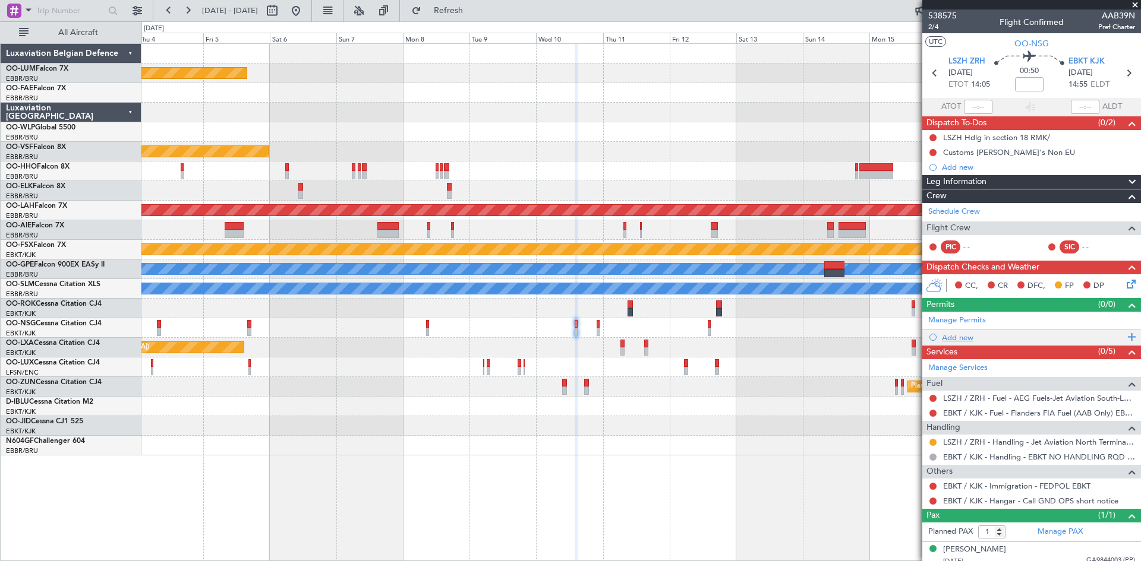
click at [951, 336] on div "Add new" at bounding box center [1033, 338] width 182 height 10
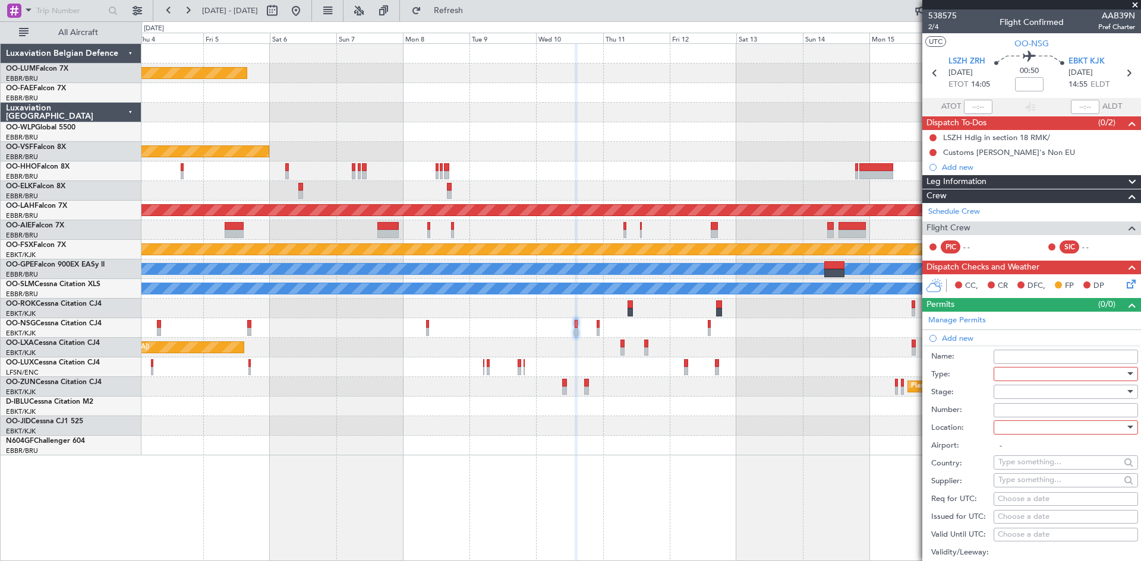
click at [1047, 373] on div at bounding box center [1061, 374] width 127 height 18
click at [1044, 480] on span "Slot" at bounding box center [1061, 486] width 125 height 18
click at [1025, 391] on div at bounding box center [1061, 392] width 127 height 18
click at [1026, 482] on span "Received OK" at bounding box center [1061, 487] width 125 height 18
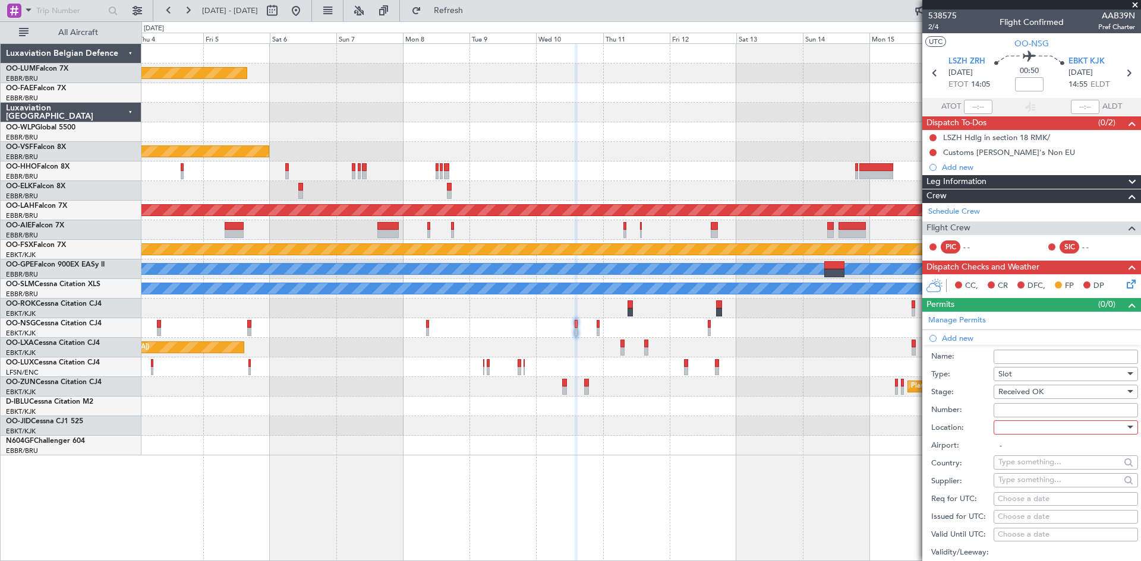
click at [1027, 411] on input "Number:" at bounding box center [1065, 410] width 144 height 14
click at [1020, 411] on input "Number:" at bounding box center [1065, 410] width 144 height 14
paste input "LSZHDXXE005100"
type input "LSZHDXXE005100"
click at [1028, 428] on div at bounding box center [1061, 428] width 127 height 18
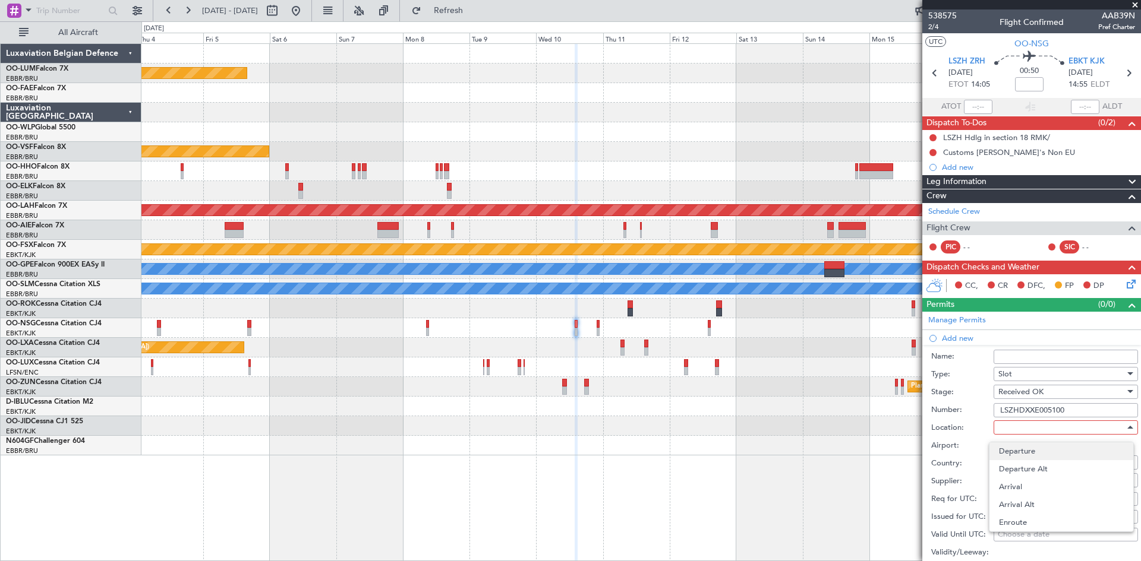
click at [1015, 457] on span "Departure" at bounding box center [1061, 452] width 125 height 18
type input "LSZH / ZRH"
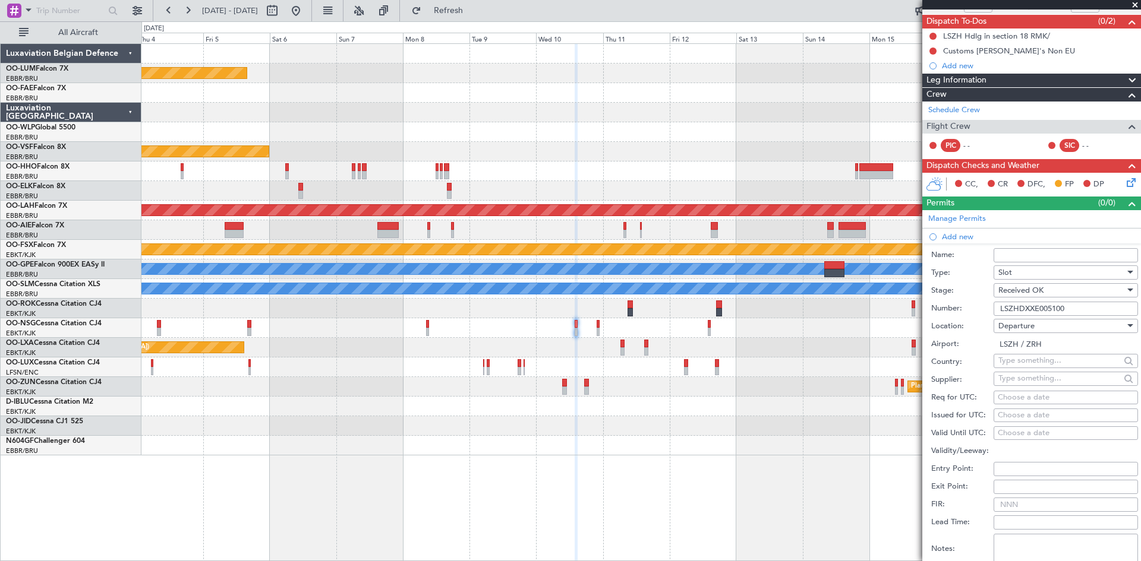
scroll to position [238, 0]
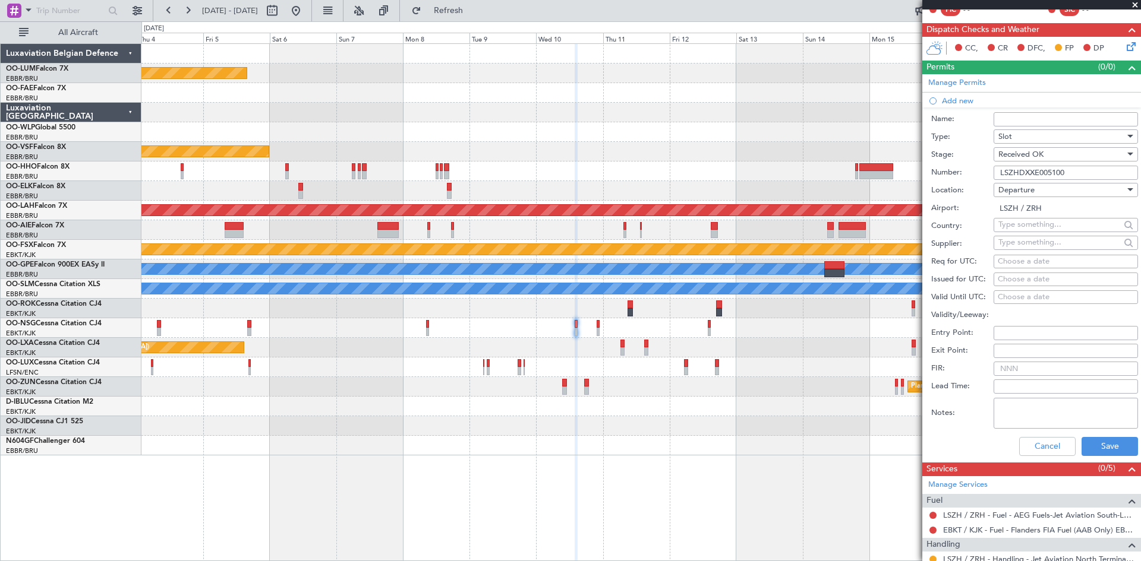
click at [1017, 256] on div "Choose a date" at bounding box center [1066, 262] width 136 height 12
select select "10"
select select "2025"
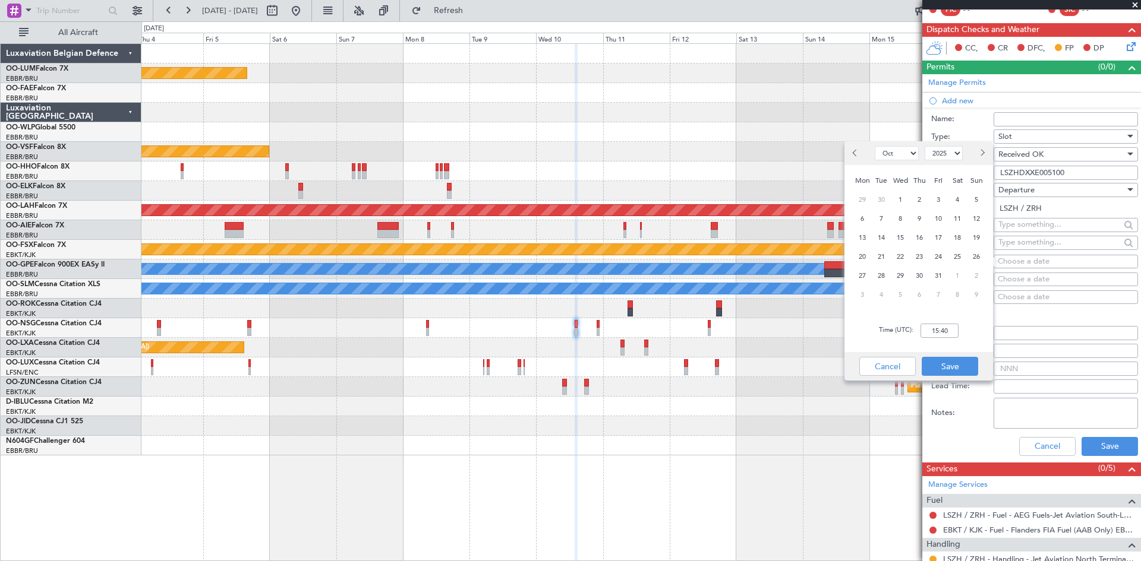
click at [985, 152] on button "Next month" at bounding box center [981, 153] width 13 height 19
select select "12"
drag, startPoint x: 904, startPoint y: 222, endPoint x: 924, endPoint y: 260, distance: 43.3
click at [904, 224] on span "10" at bounding box center [900, 219] width 15 height 15
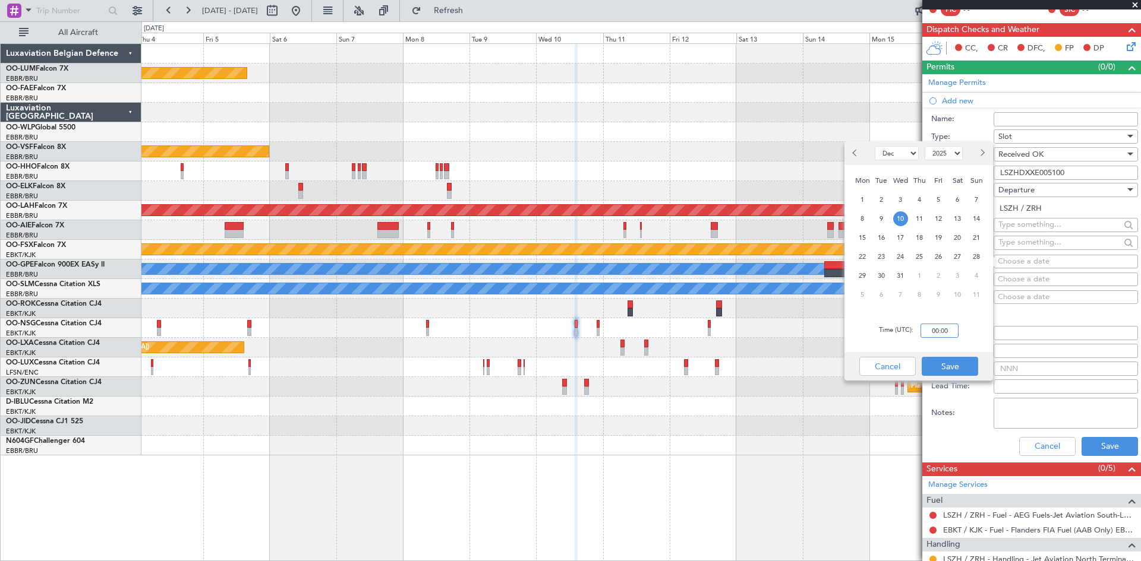
click at [936, 336] on input "00:00" at bounding box center [939, 331] width 38 height 14
type input "14:00"
click at [990, 340] on div "Time (UTC): 14:00" at bounding box center [918, 331] width 149 height 43
click at [971, 364] on button "Save" at bounding box center [949, 366] width 56 height 19
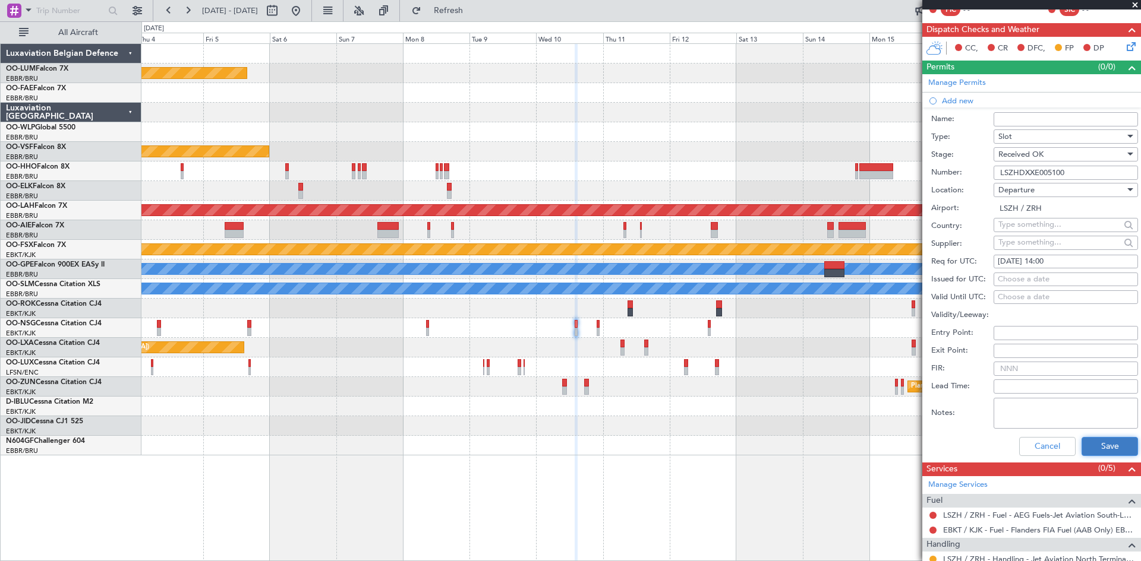
click at [1094, 453] on button "Save" at bounding box center [1109, 446] width 56 height 19
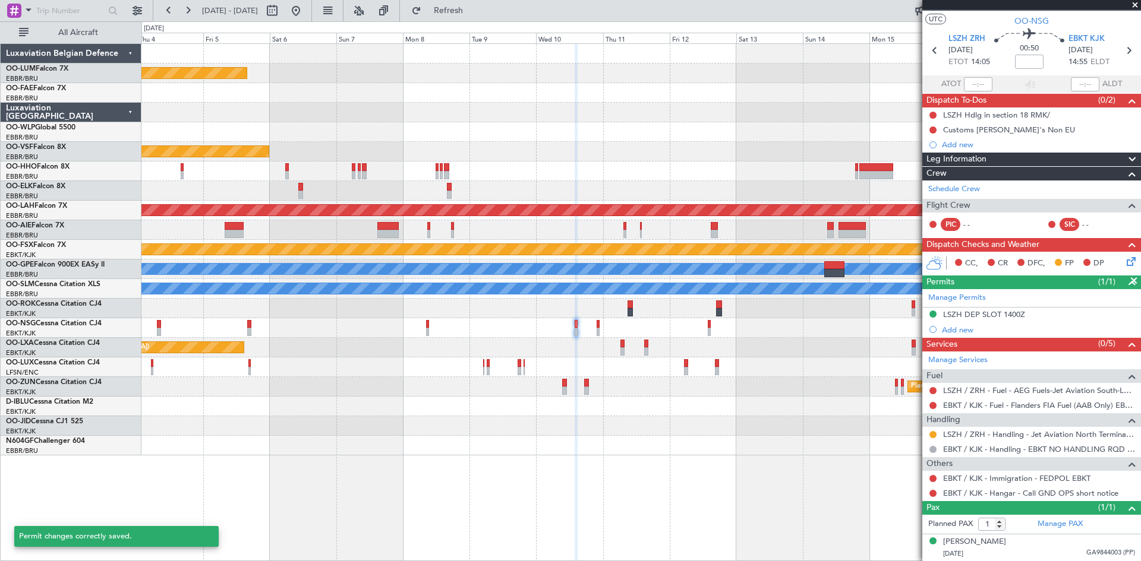
scroll to position [22, 0]
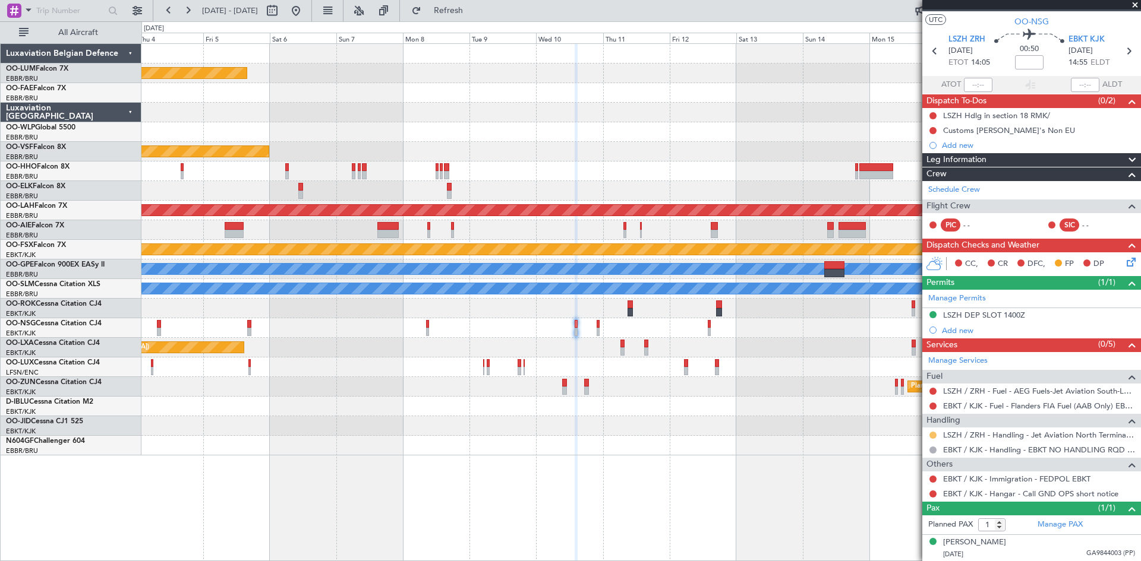
click at [932, 434] on button at bounding box center [932, 435] width 7 height 7
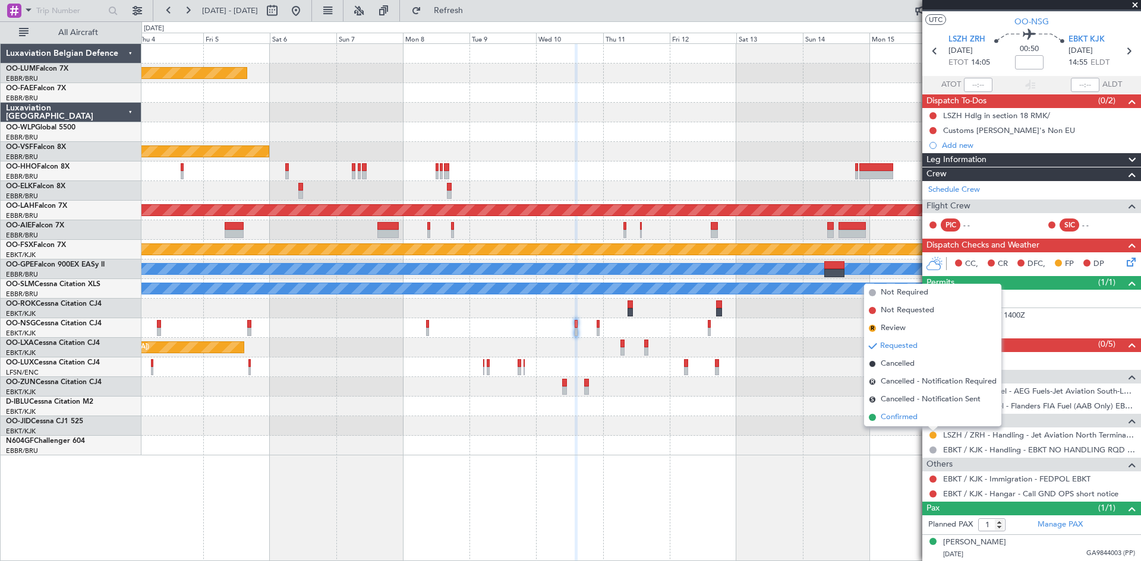
click at [929, 418] on li "Confirmed" at bounding box center [932, 418] width 137 height 18
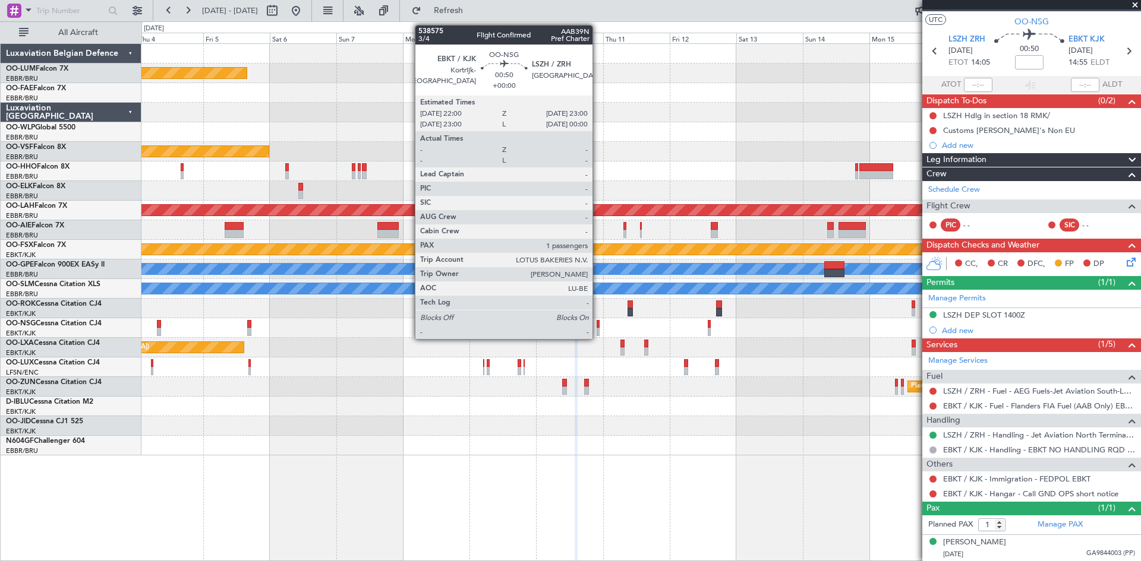
click at [598, 323] on div at bounding box center [597, 324] width 3 height 8
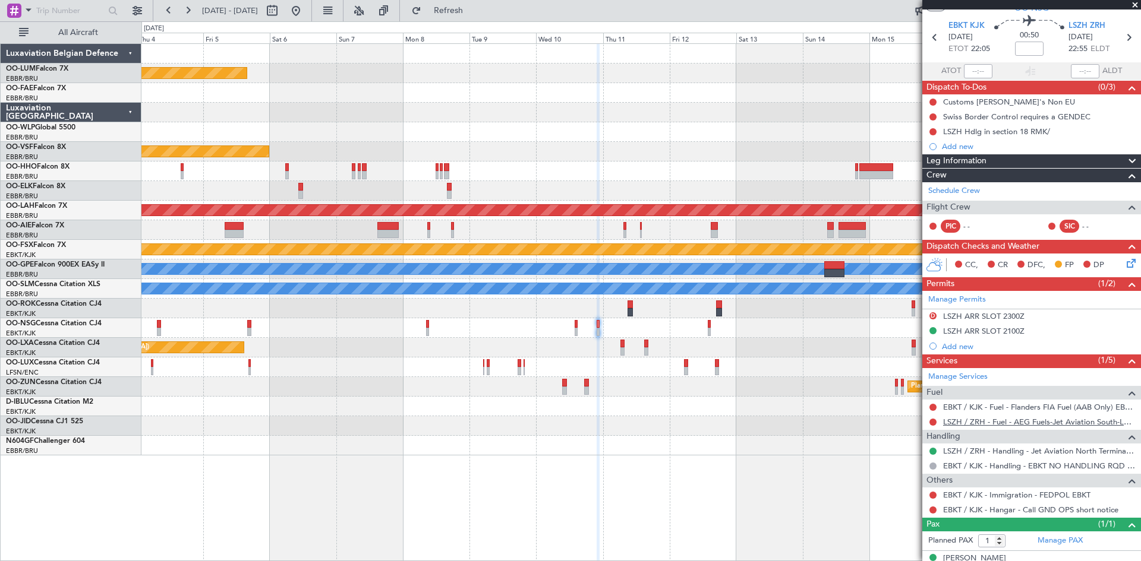
scroll to position [52, 0]
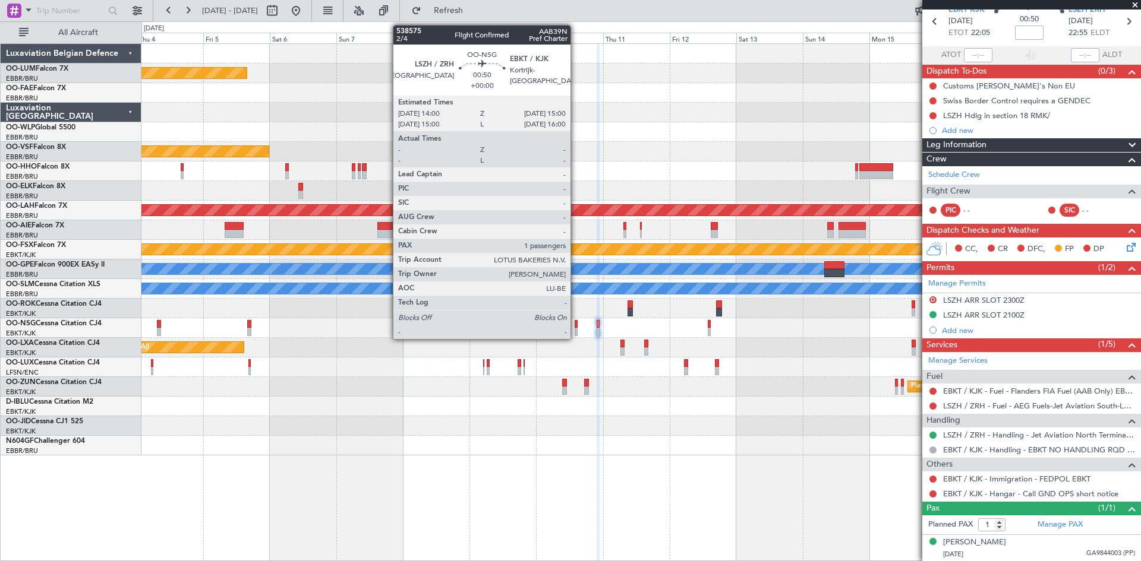
click at [576, 323] on div at bounding box center [576, 324] width 3 height 8
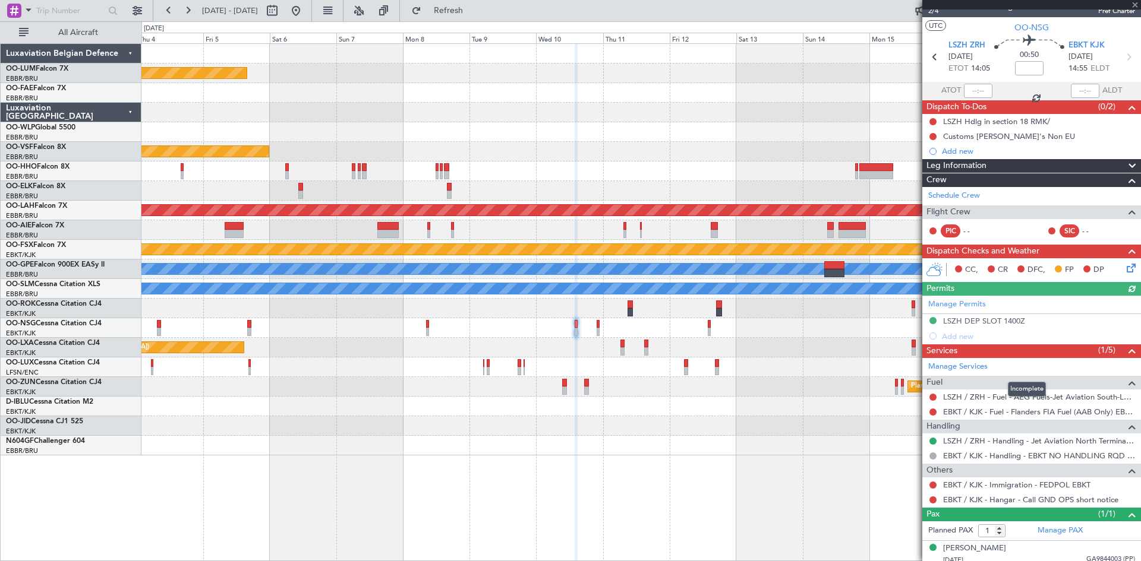
scroll to position [22, 0]
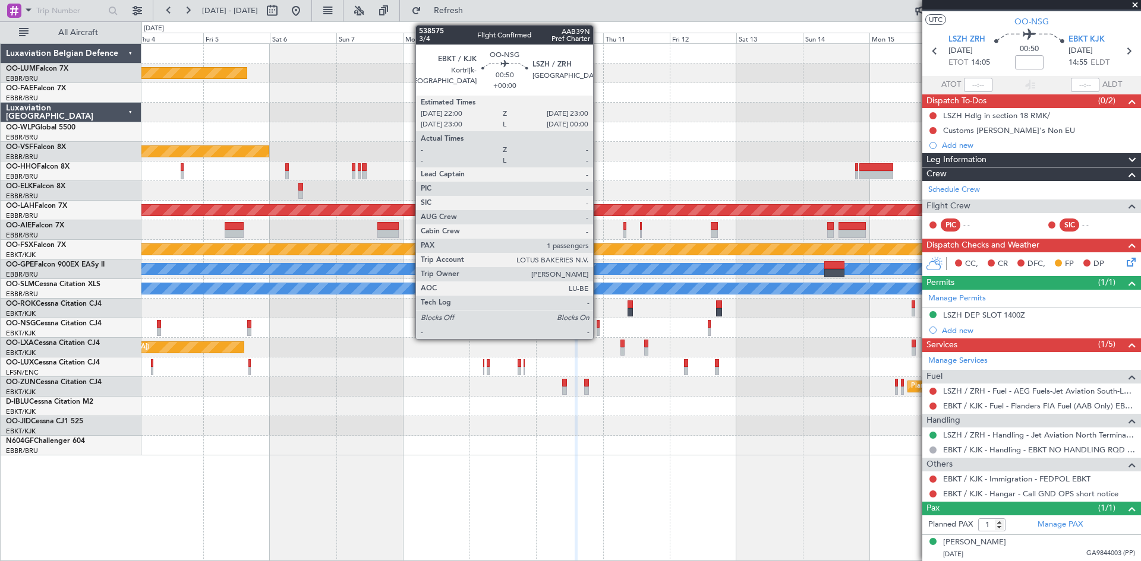
click at [598, 326] on div at bounding box center [597, 324] width 3 height 8
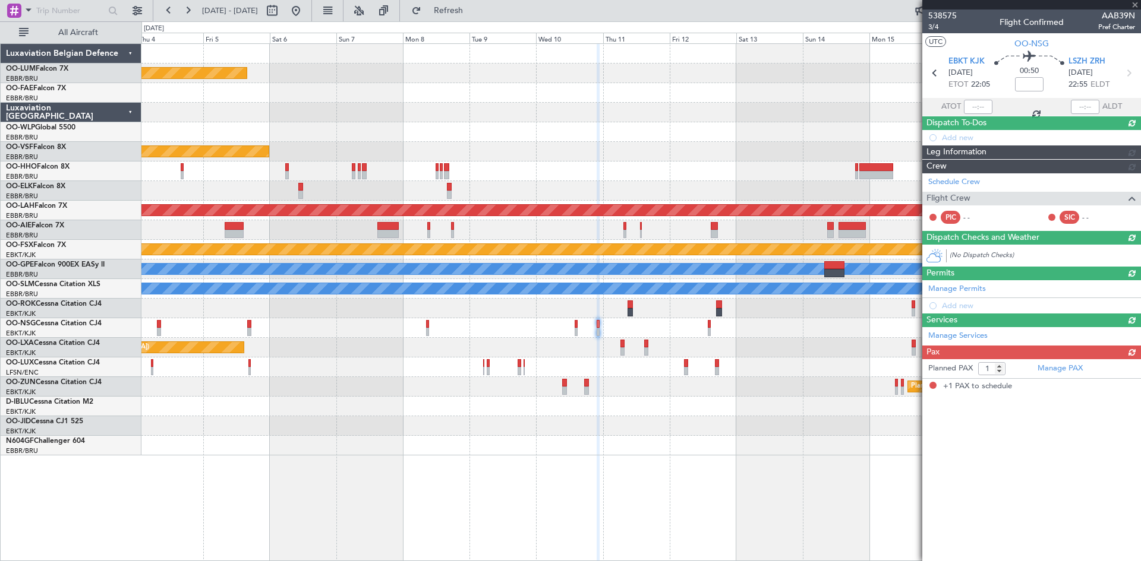
scroll to position [0, 0]
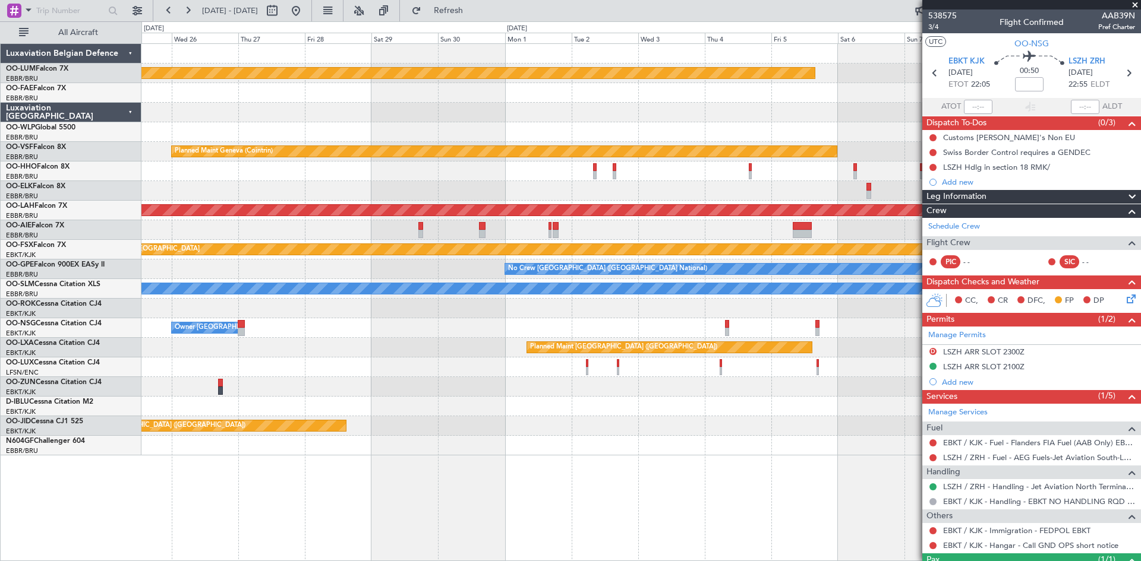
click at [796, 424] on div "Planned Maint Kortrijk-Wevelgem Planned Maint Geneva (Cointrin) Planned Maint A…" at bounding box center [640, 250] width 999 height 412
click at [798, 395] on div "Planned Maint Kortrijk-Wevelgem Planned Maint Geneva (Cointrin) Planned Maint A…" at bounding box center [640, 250] width 999 height 412
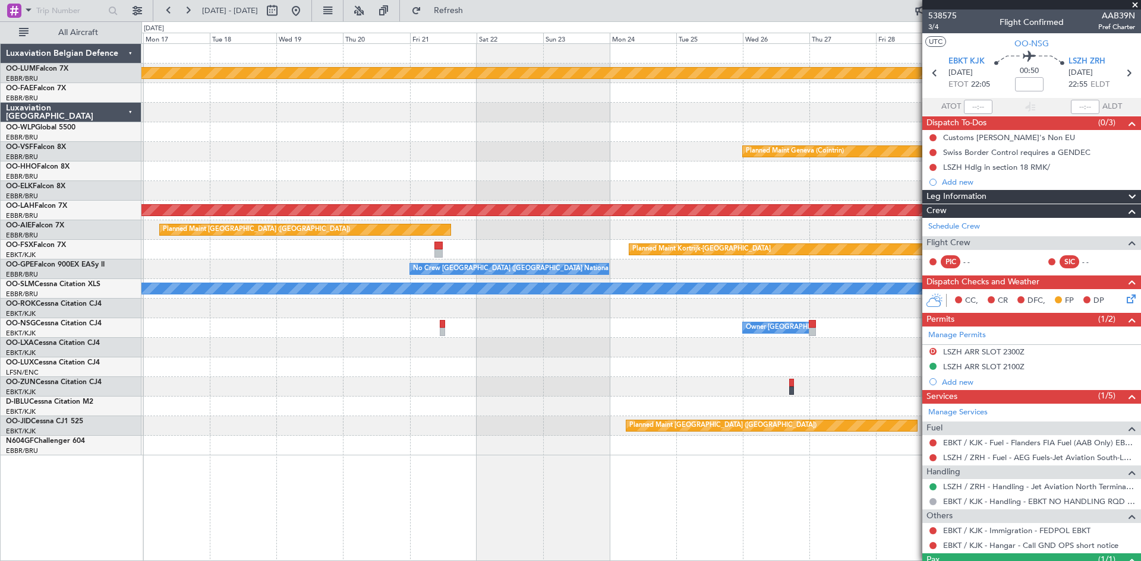
click at [794, 359] on div "Planned Maint Kortrijk-Wevelgem Planned Maint Geneva (Cointrin) Planned Maint A…" at bounding box center [640, 250] width 999 height 412
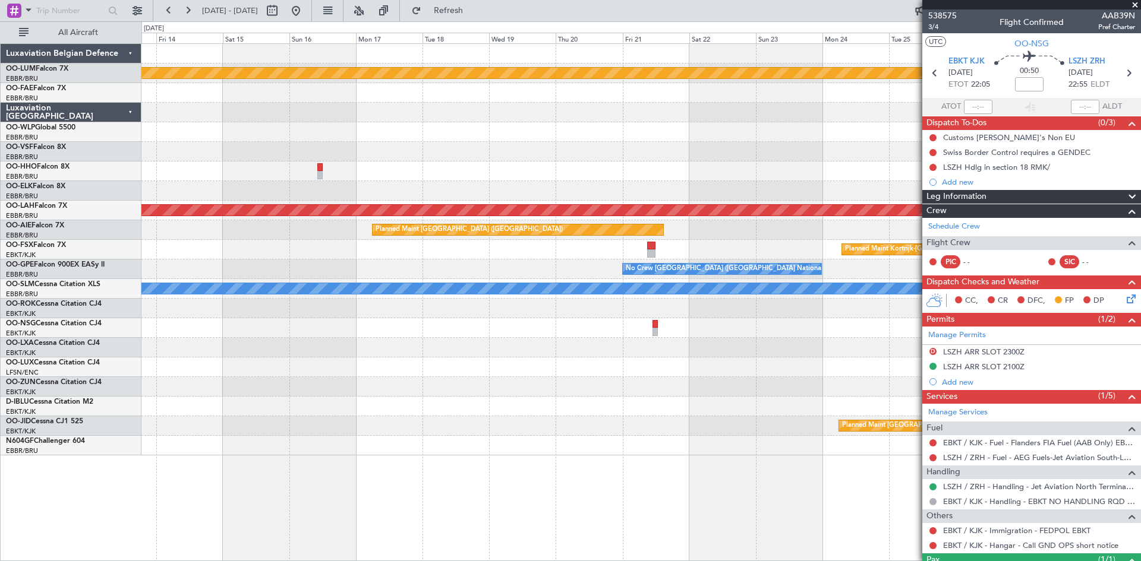
click at [566, 375] on div "Planned Maint Kortrijk-Wevelgem Planned Maint Geneva (Cointrin) Planned Maint A…" at bounding box center [640, 250] width 999 height 412
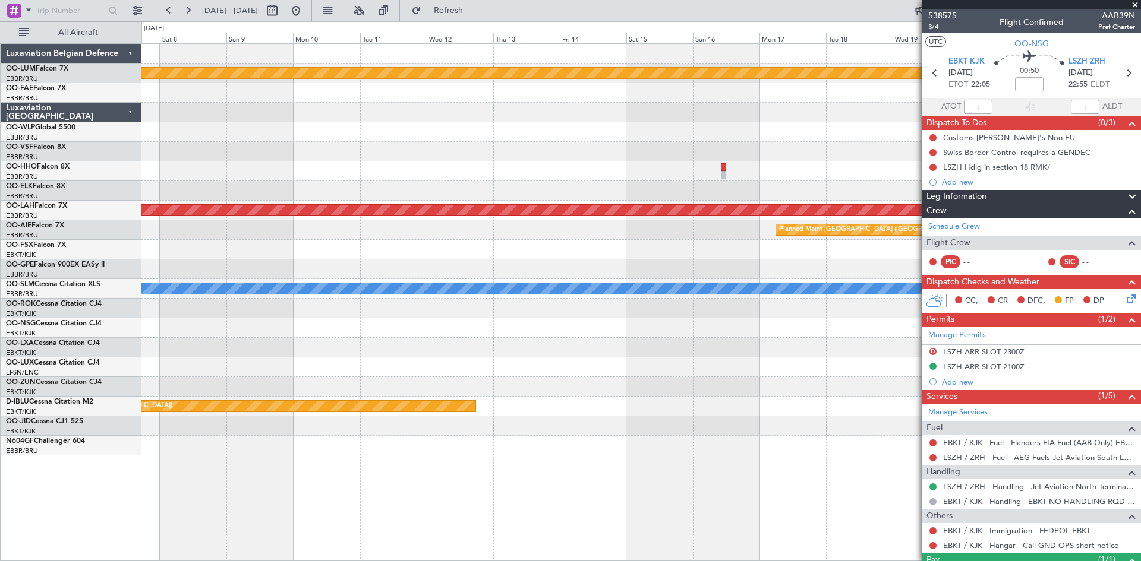
click at [555, 371] on div at bounding box center [640, 368] width 999 height 20
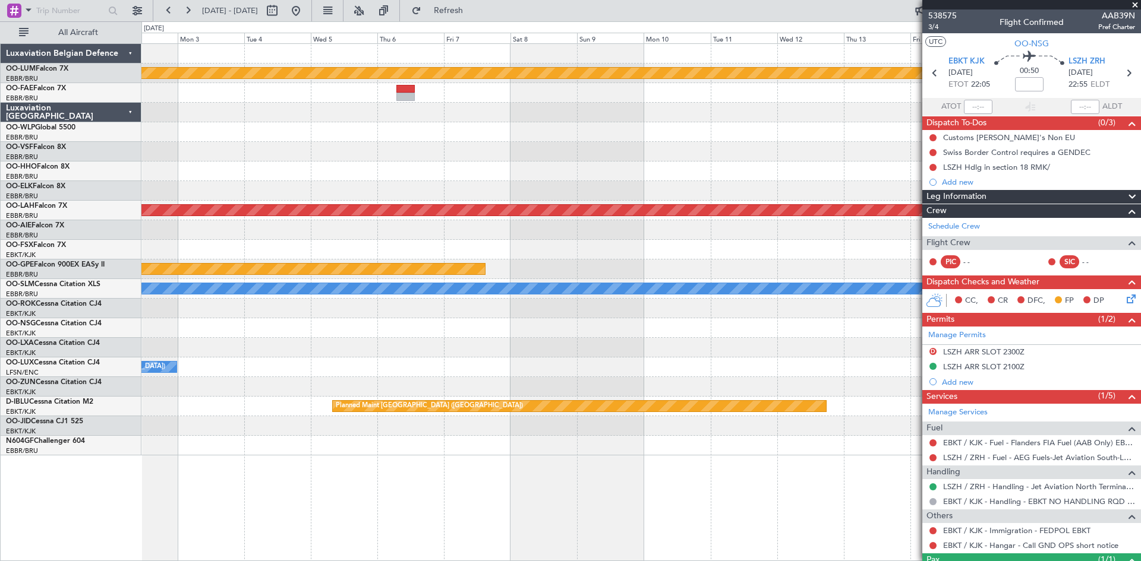
click at [630, 364] on div "No Crew Paris ([GEOGRAPHIC_DATA])" at bounding box center [640, 368] width 999 height 20
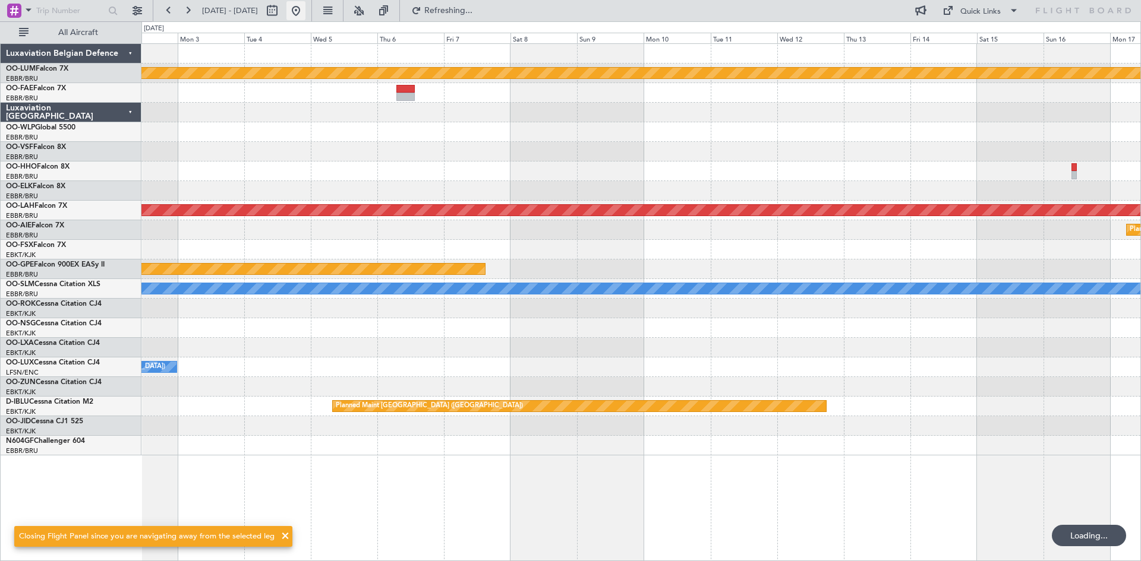
click at [305, 11] on button at bounding box center [295, 10] width 19 height 19
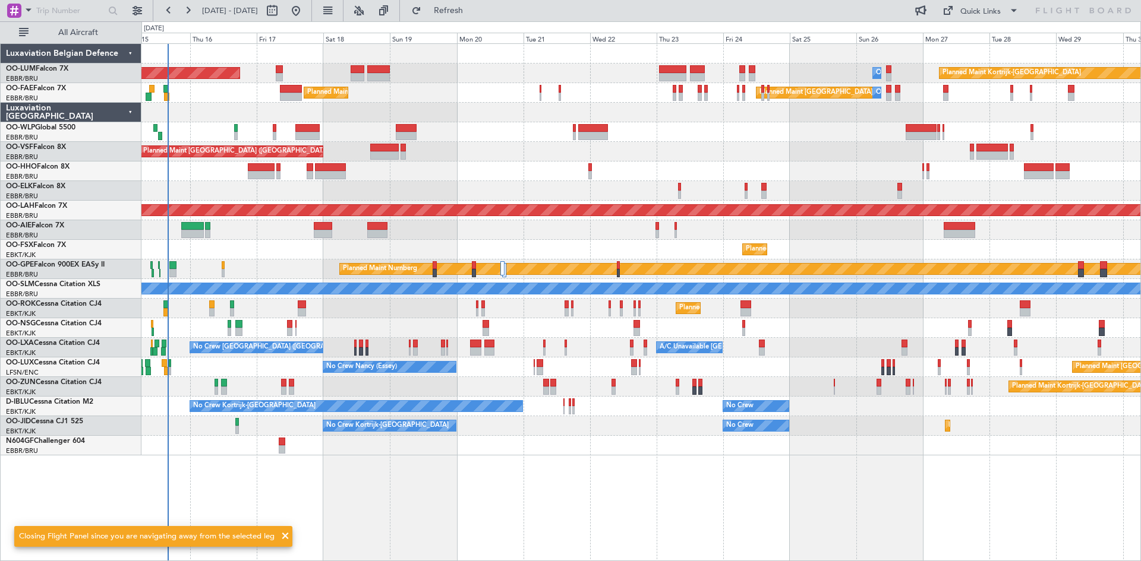
click at [121, 396] on div "Planned Maint Kortrijk-Wevelgem AOG Maint Sibiu Owner Melsbroek Air Base Planne…" at bounding box center [570, 291] width 1141 height 540
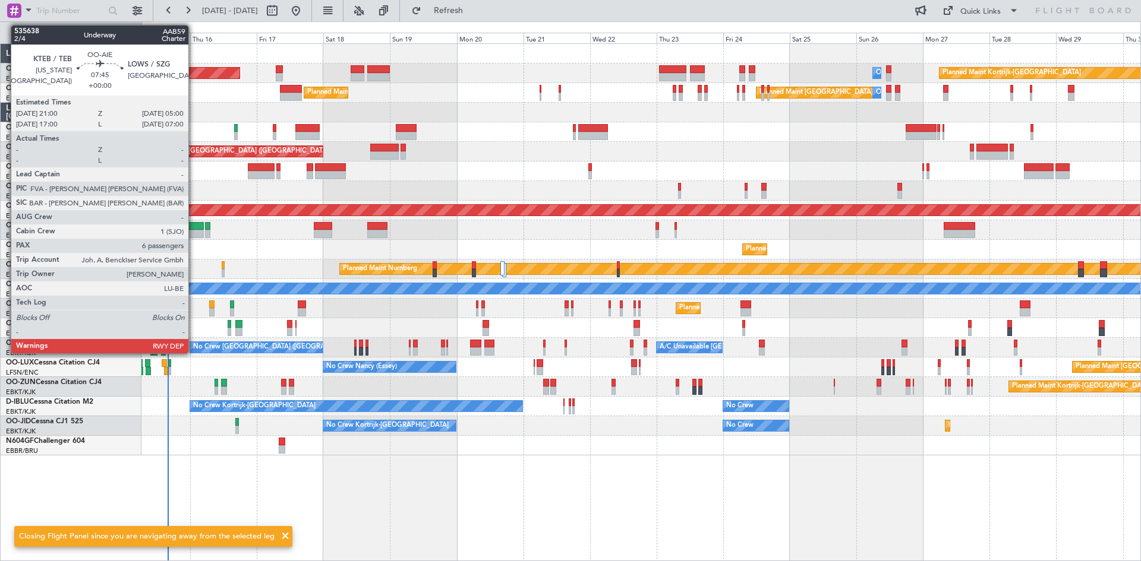
click at [194, 233] on div at bounding box center [192, 234] width 23 height 8
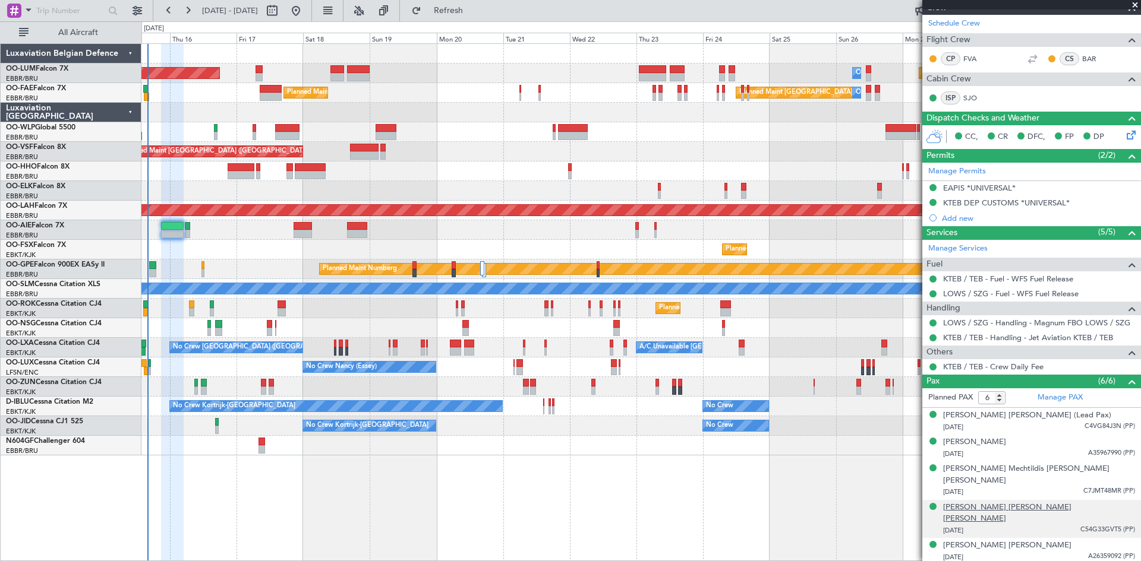
scroll to position [239, 0]
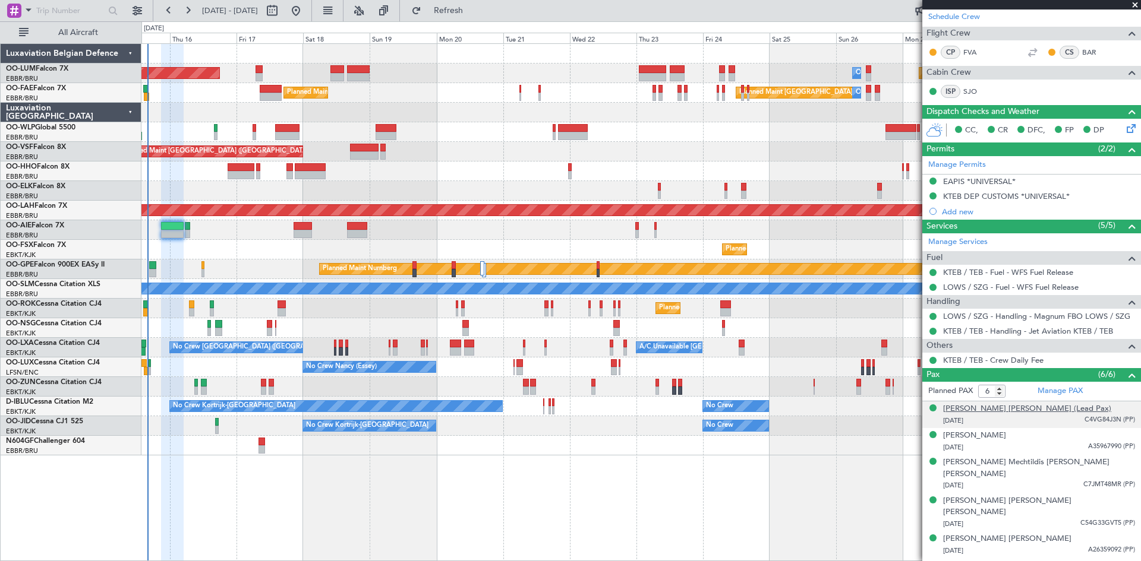
click at [983, 411] on div "[PERSON_NAME] [PERSON_NAME] (Lead Pax)" at bounding box center [1027, 409] width 168 height 12
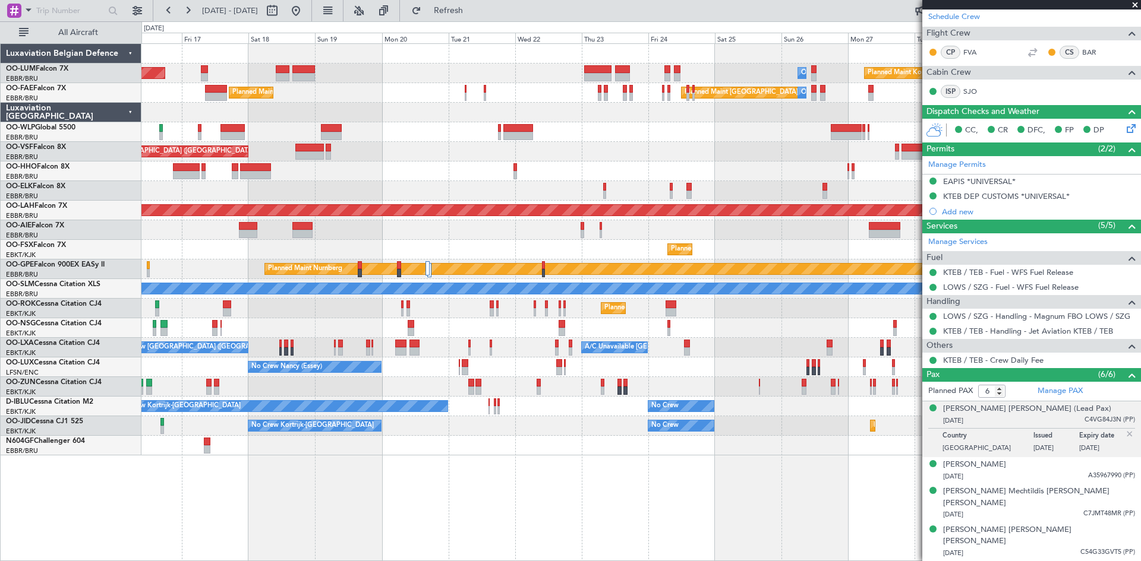
click at [232, 266] on div "Planned Maint Nurnberg" at bounding box center [640, 270] width 999 height 20
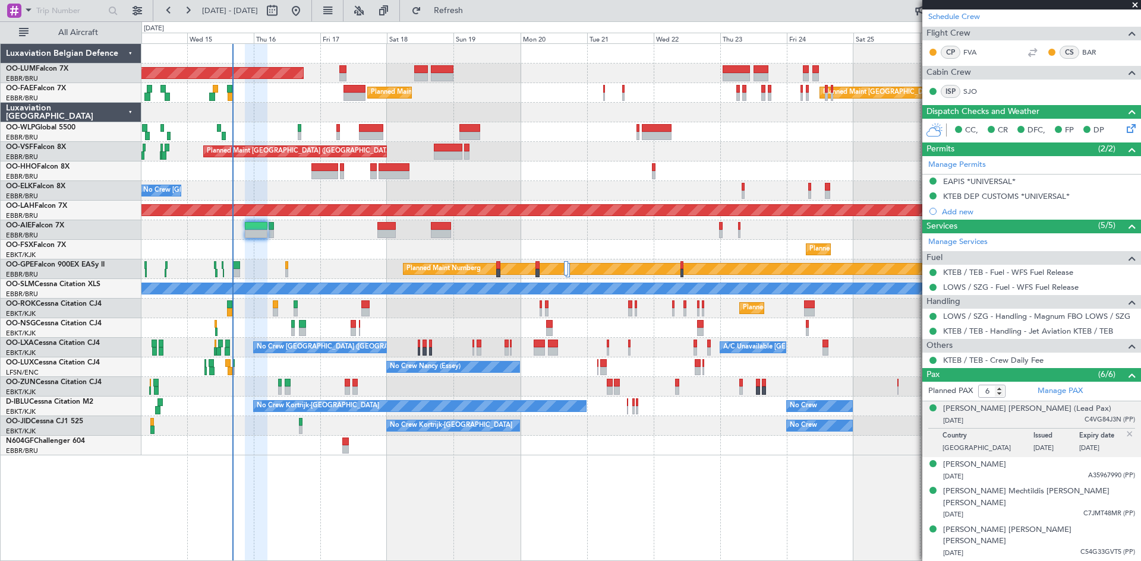
click at [377, 467] on div "AOG Maint [GEOGRAPHIC_DATA] Planned Maint [GEOGRAPHIC_DATA]-[GEOGRAPHIC_DATA] O…" at bounding box center [640, 302] width 999 height 518
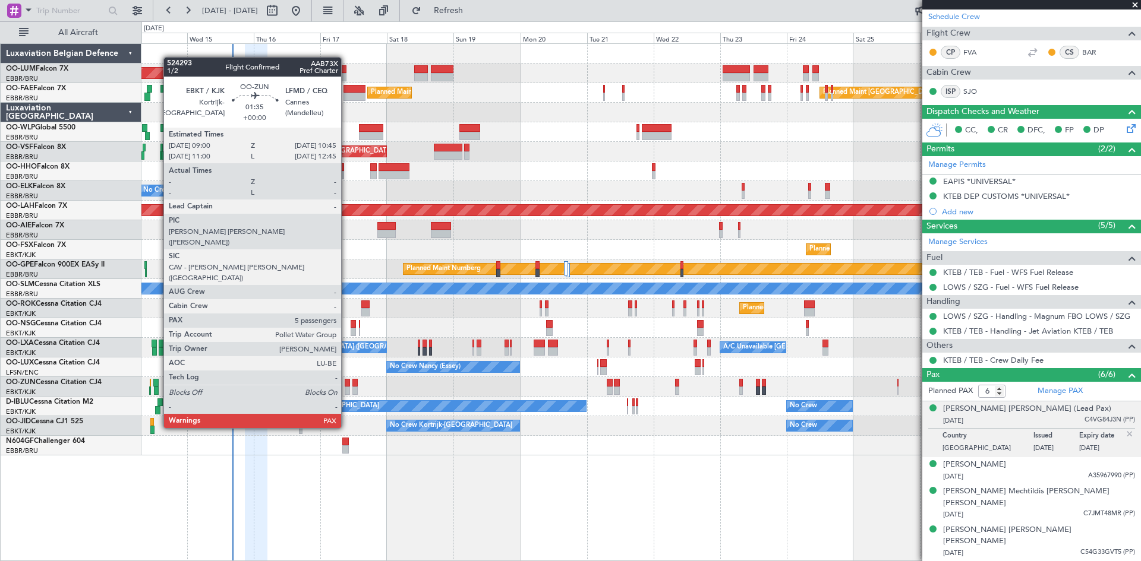
click at [346, 384] on div at bounding box center [347, 383] width 5 height 8
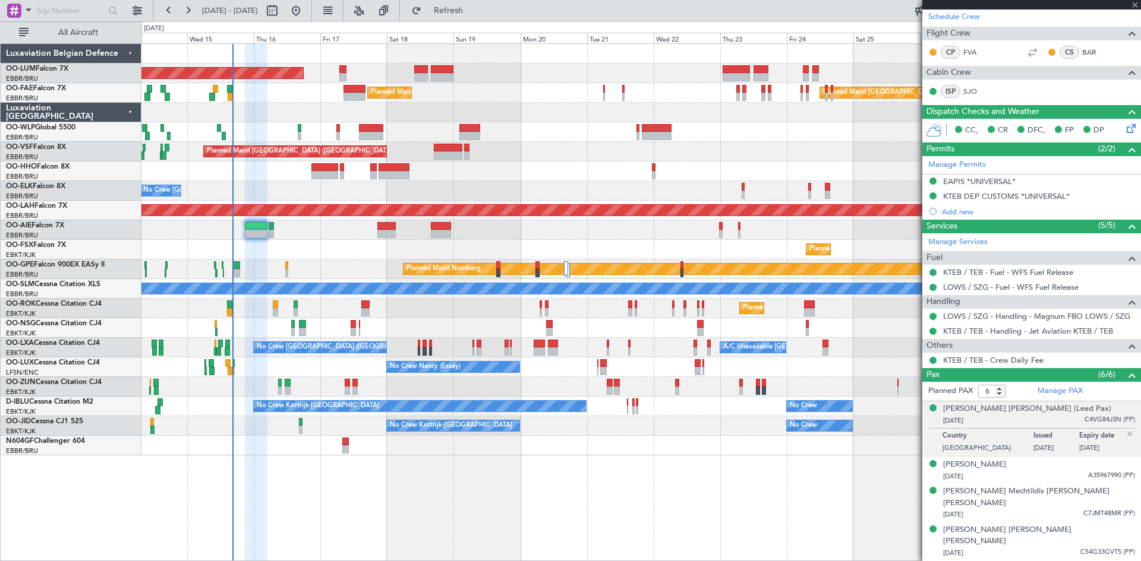
type input "5"
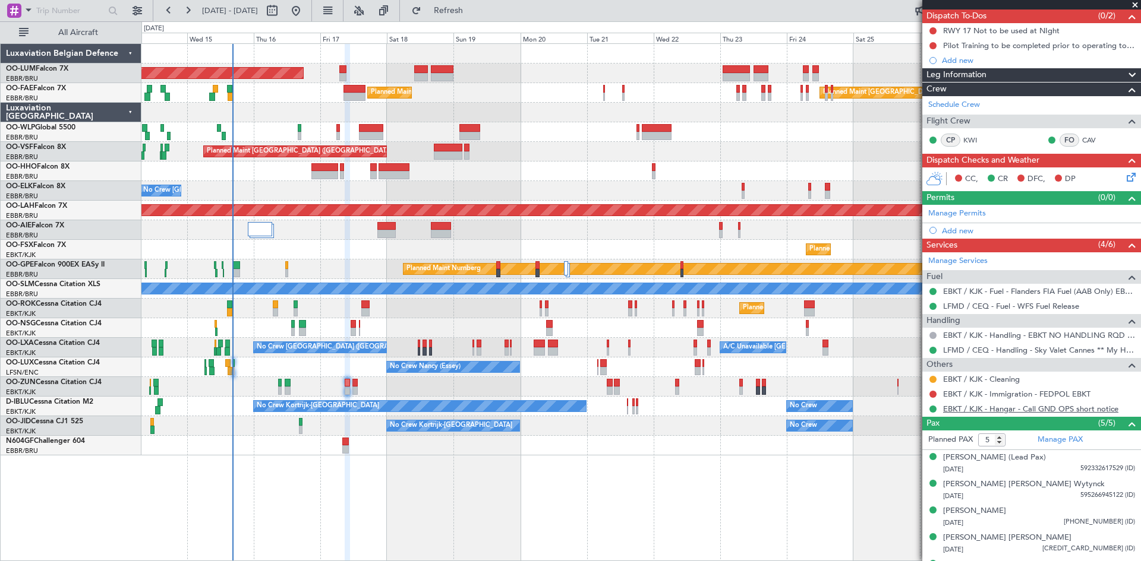
scroll to position [129, 0]
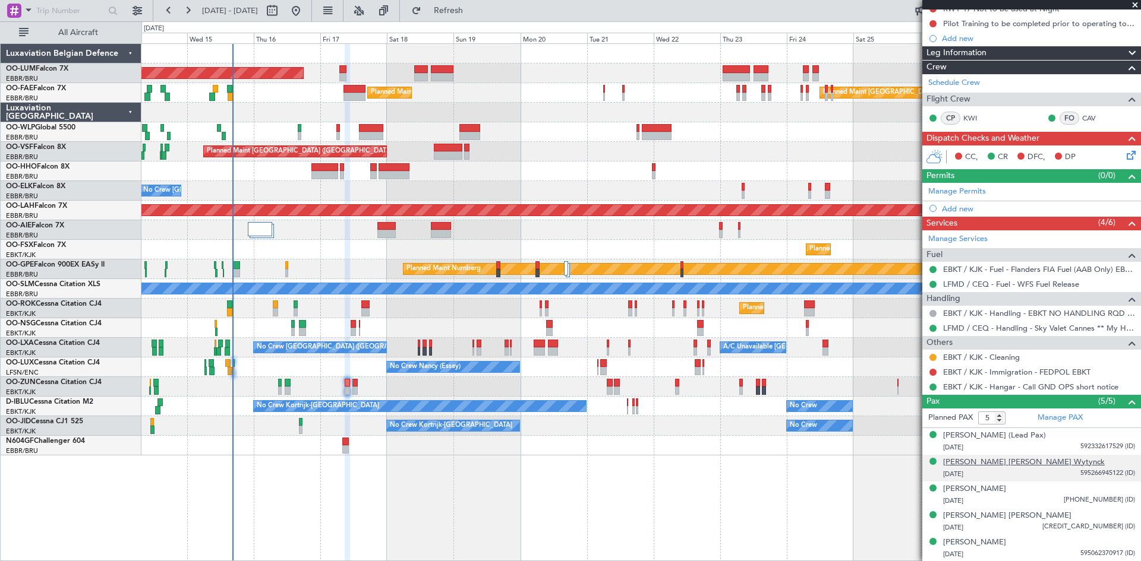
drag, startPoint x: 968, startPoint y: 458, endPoint x: 955, endPoint y: 459, distance: 13.1
click at [968, 458] on div "[PERSON_NAME] [PERSON_NAME] Wytynck" at bounding box center [1024, 463] width 162 height 12
click at [1124, 485] on img at bounding box center [1129, 487] width 11 height 11
click at [979, 540] on div "[PERSON_NAME]" at bounding box center [974, 543] width 63 height 12
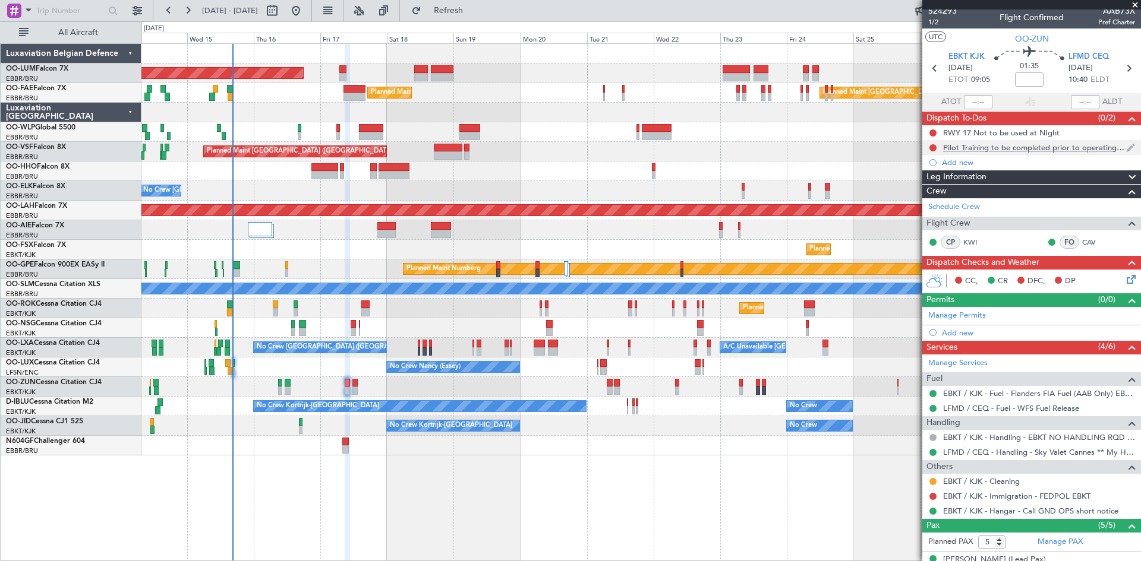
scroll to position [0, 0]
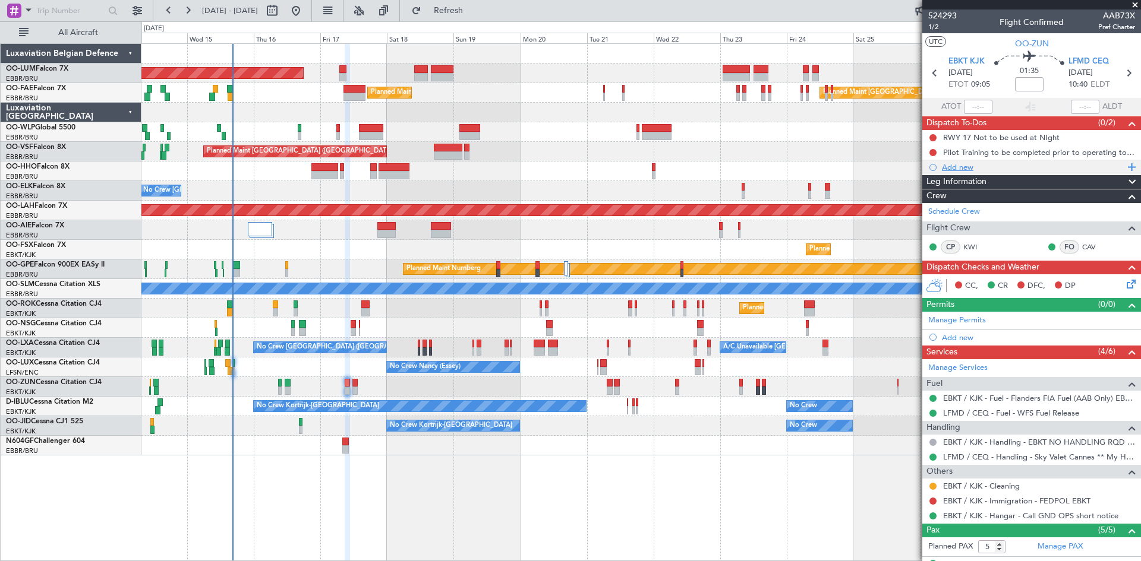
click at [973, 165] on div "Add new" at bounding box center [1033, 167] width 182 height 10
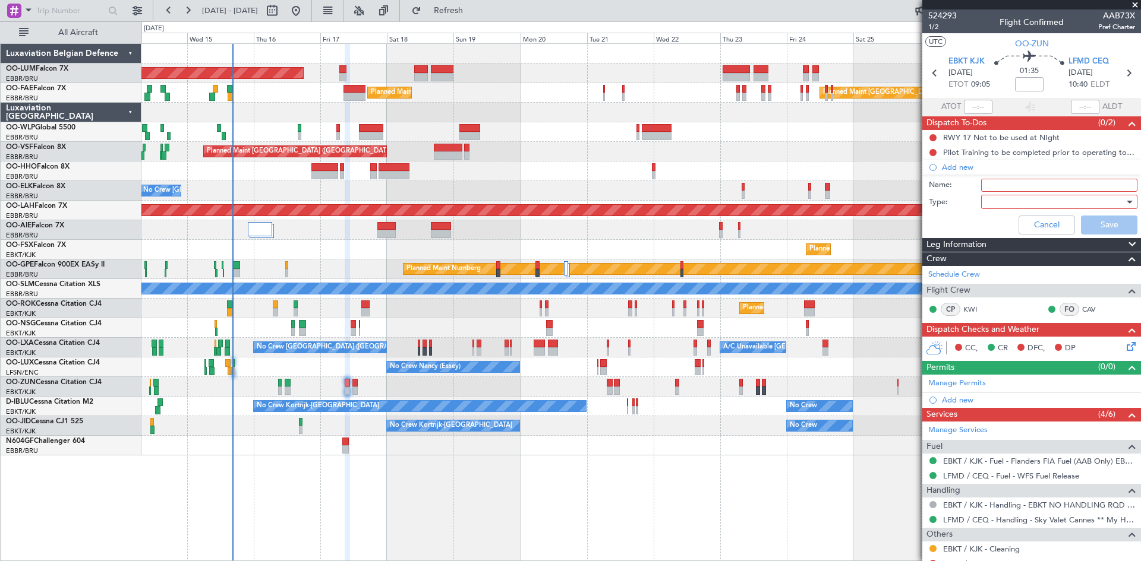
click at [990, 190] on input "Name:" at bounding box center [1059, 185] width 156 height 13
type input "FPL already in FF to review and file."
click at [1011, 204] on div at bounding box center [1055, 202] width 138 height 18
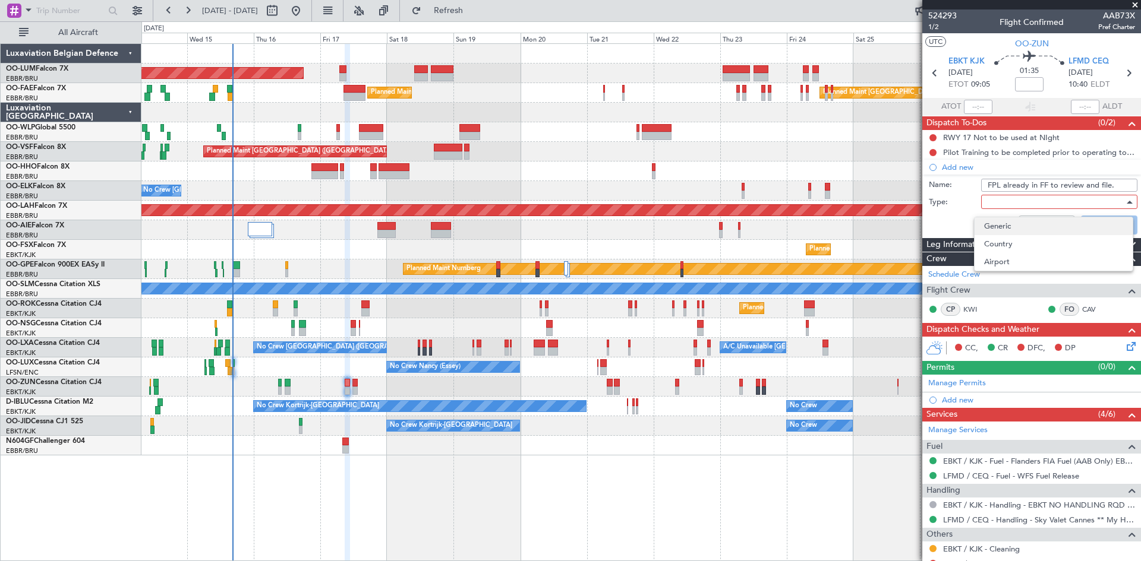
click at [1008, 223] on span "Generic" at bounding box center [1053, 226] width 139 height 18
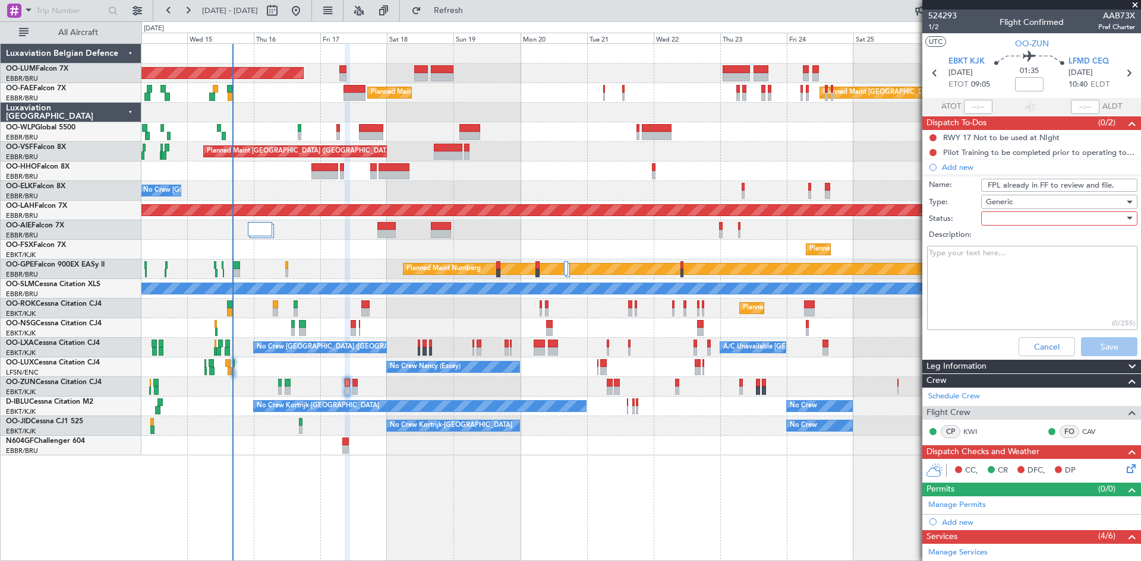
click at [1032, 222] on div at bounding box center [1055, 219] width 138 height 18
click at [1030, 237] on span "Not Started" at bounding box center [1053, 242] width 139 height 18
click at [1089, 338] on button "Save" at bounding box center [1109, 346] width 56 height 19
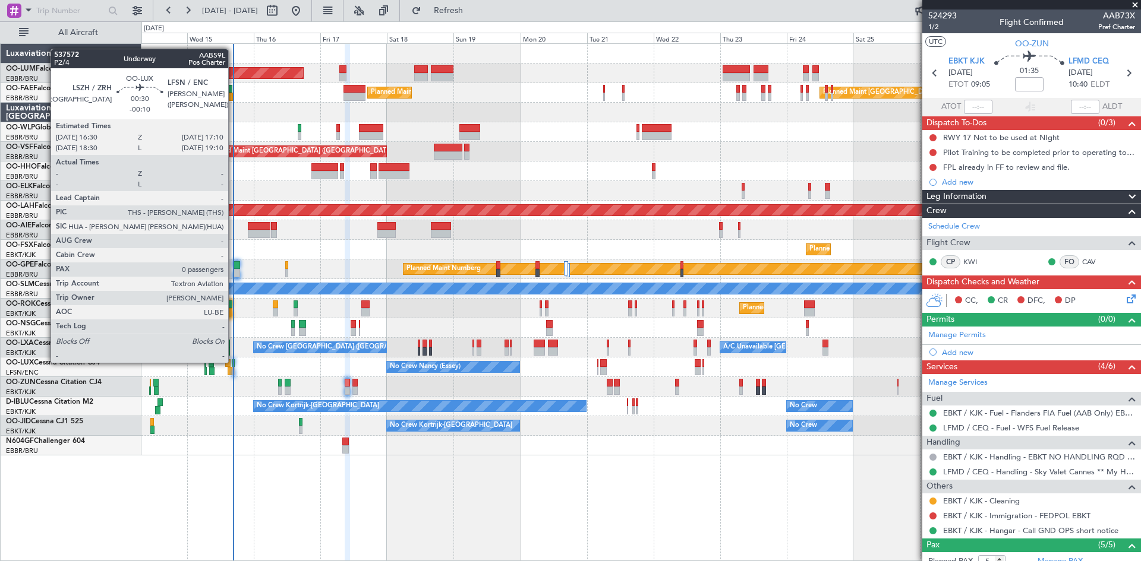
click at [233, 362] on div at bounding box center [233, 363] width 2 height 8
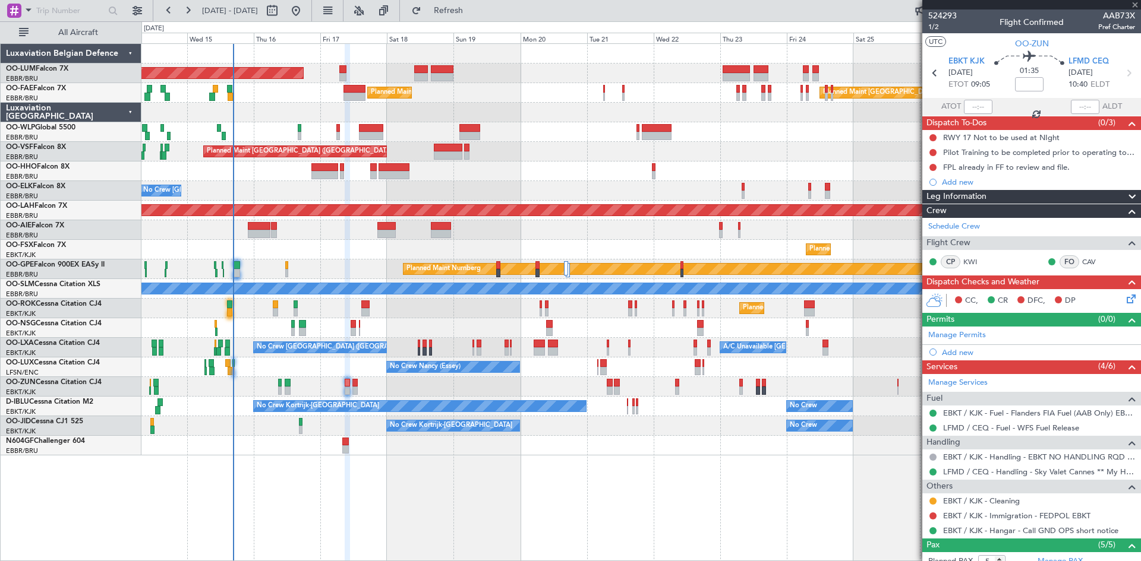
type input "-00:10"
type input "0"
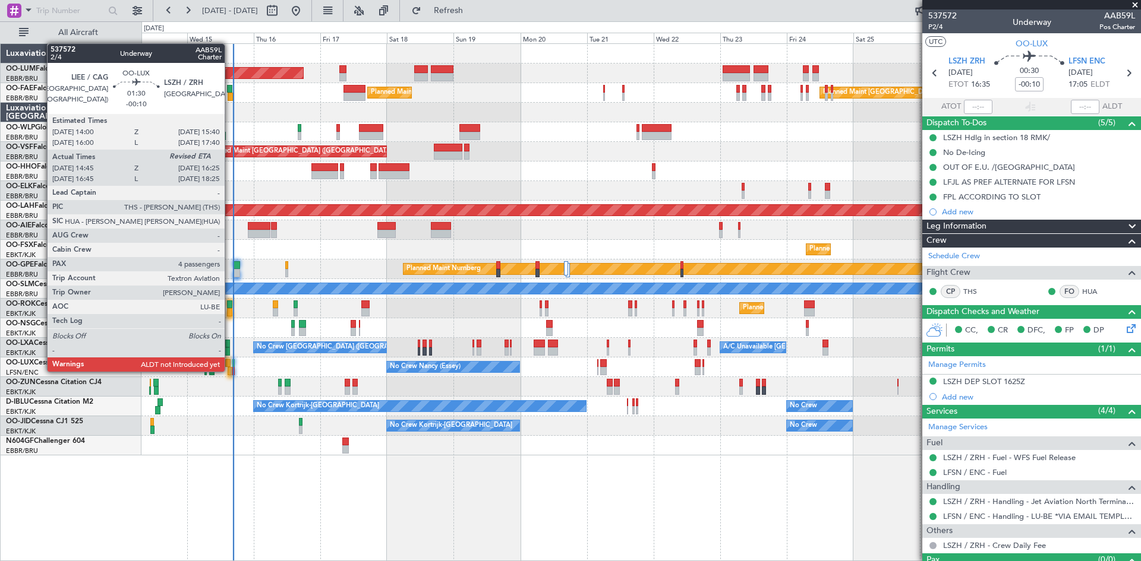
click at [230, 371] on div at bounding box center [230, 371] width 5 height 8
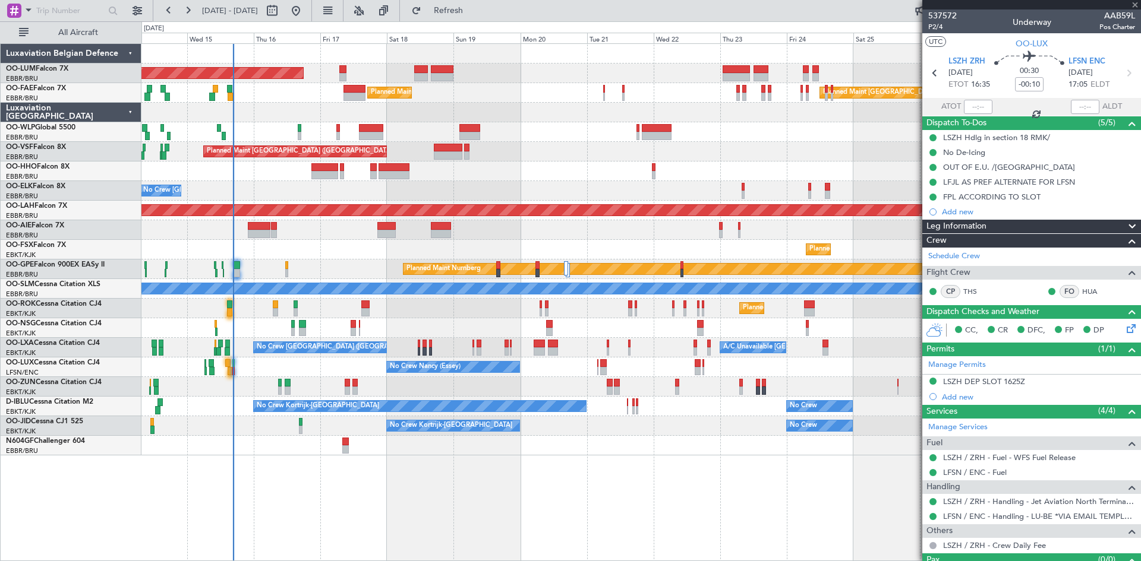
type input "14:50"
type input "4"
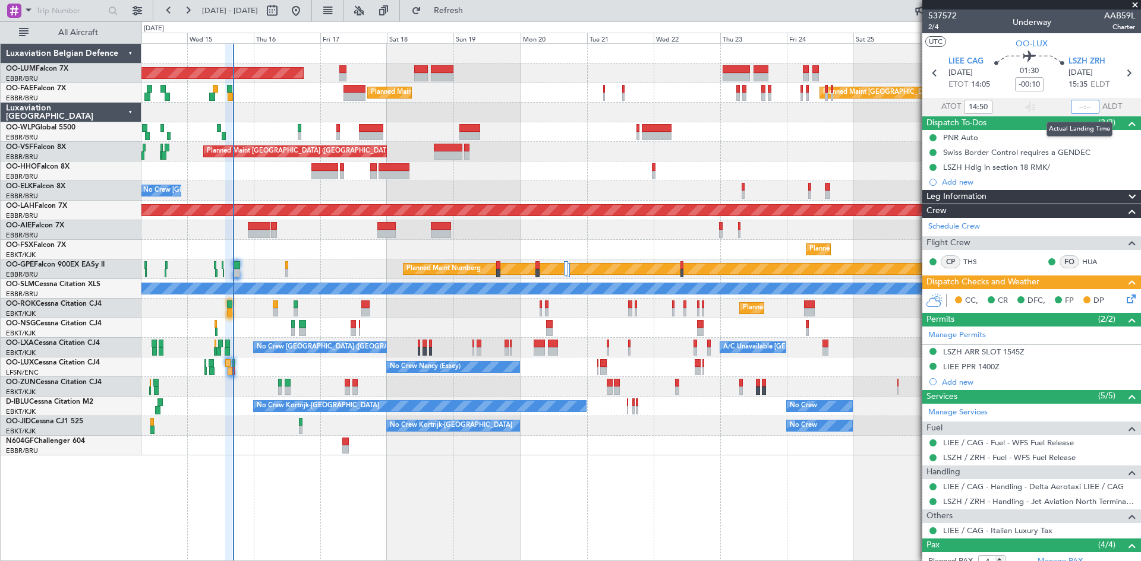
click at [1083, 108] on input "text" at bounding box center [1085, 107] width 29 height 14
type input "16:22"
click at [1047, 89] on div "01:30 -00:10" at bounding box center [1029, 73] width 78 height 44
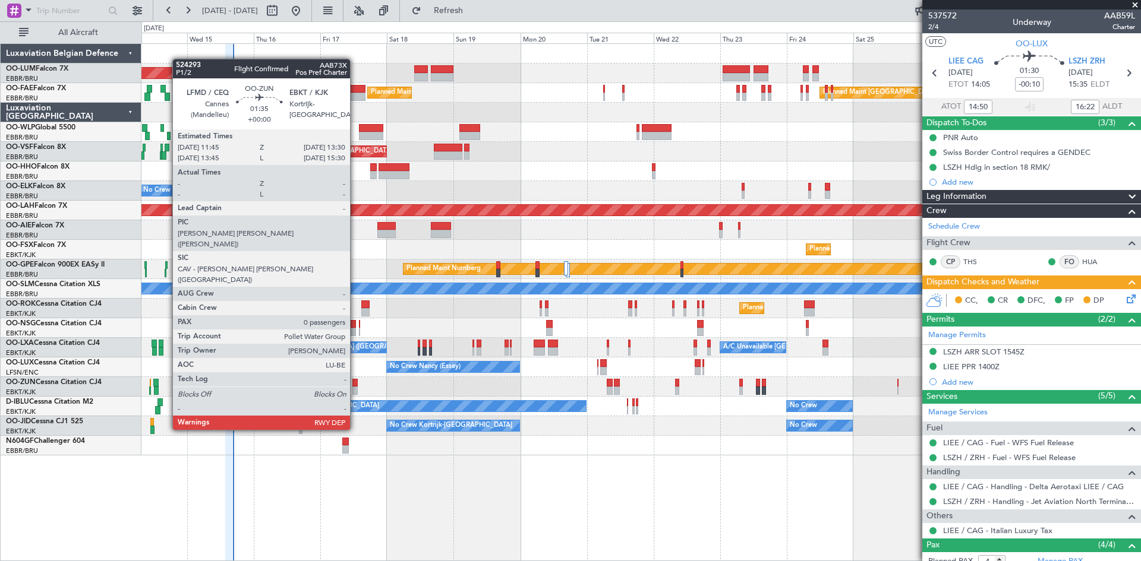
click at [355, 386] on div at bounding box center [354, 383] width 5 height 8
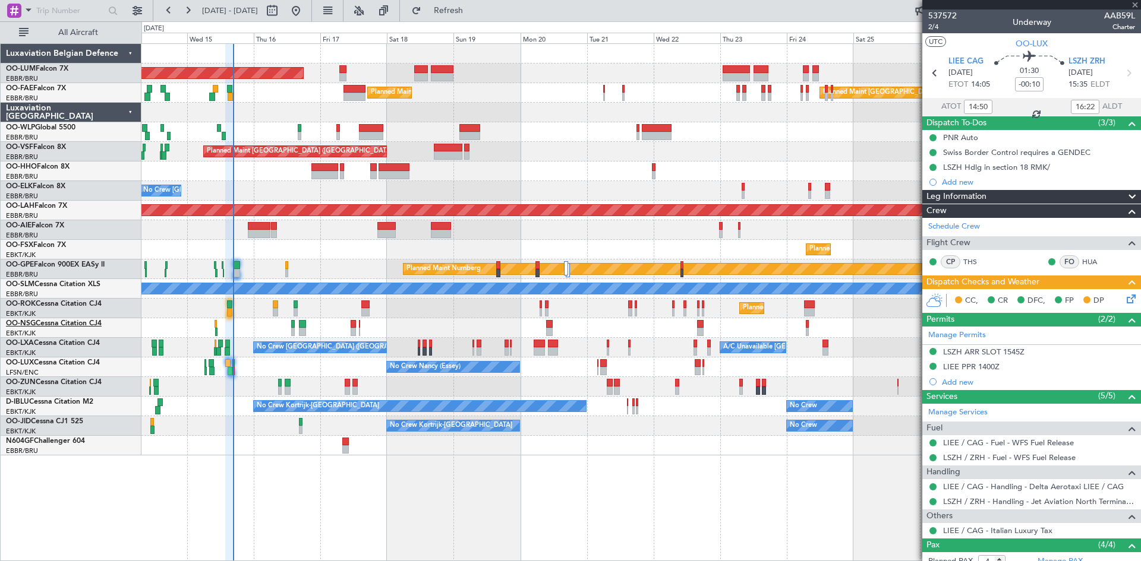
type input "0"
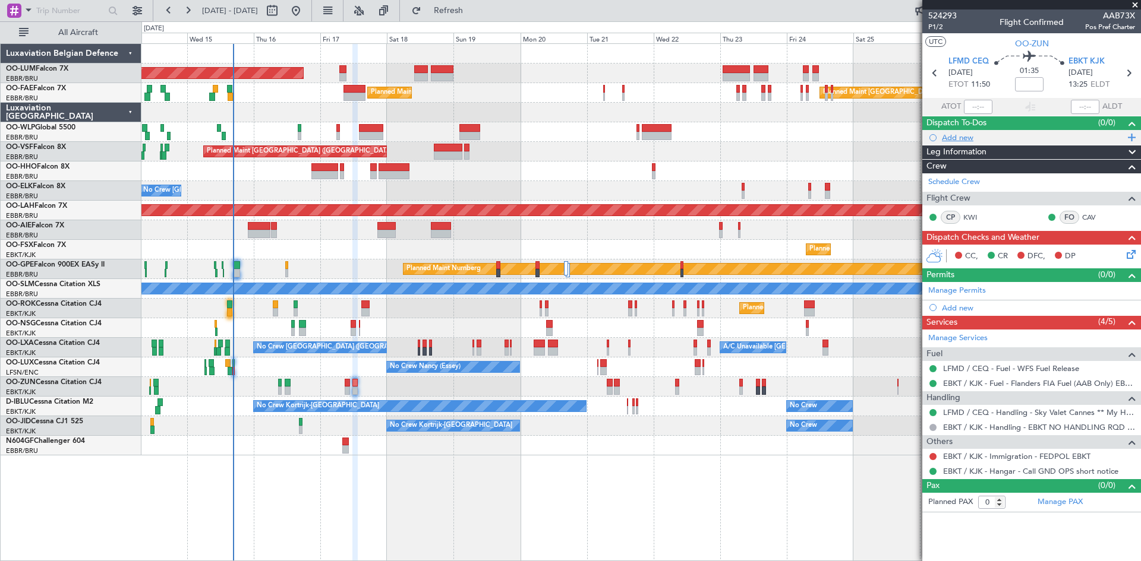
click at [964, 140] on div "Add new" at bounding box center [1033, 137] width 182 height 10
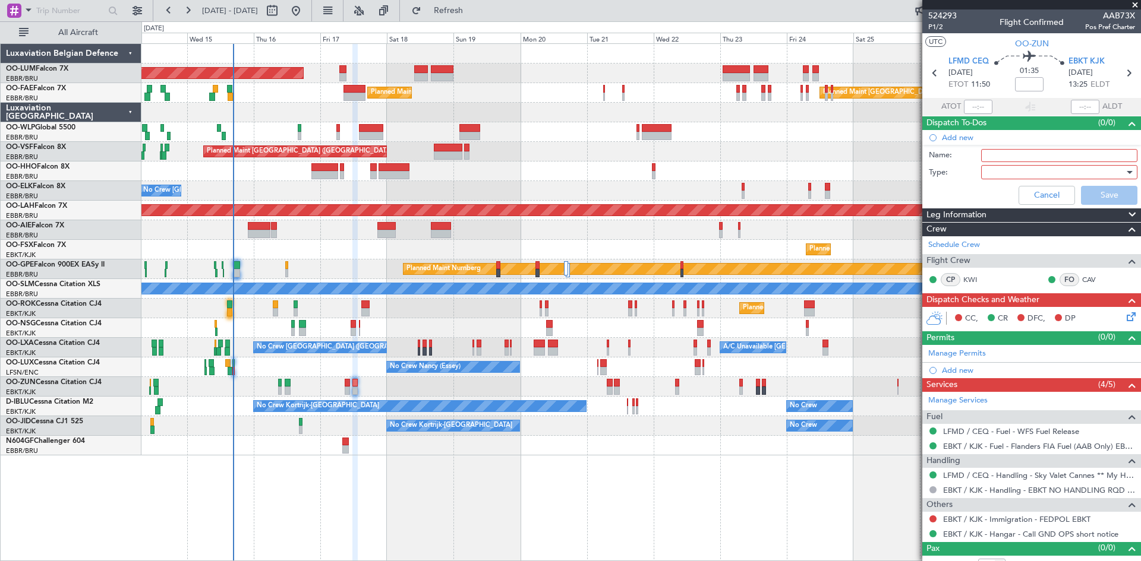
click at [1022, 147] on div "Name:" at bounding box center [1031, 156] width 231 height 18
click at [1025, 157] on input "Name:" at bounding box center [1059, 155] width 156 height 13
type input "FPL already in FF to review and file."
click at [1015, 175] on div at bounding box center [1055, 172] width 138 height 18
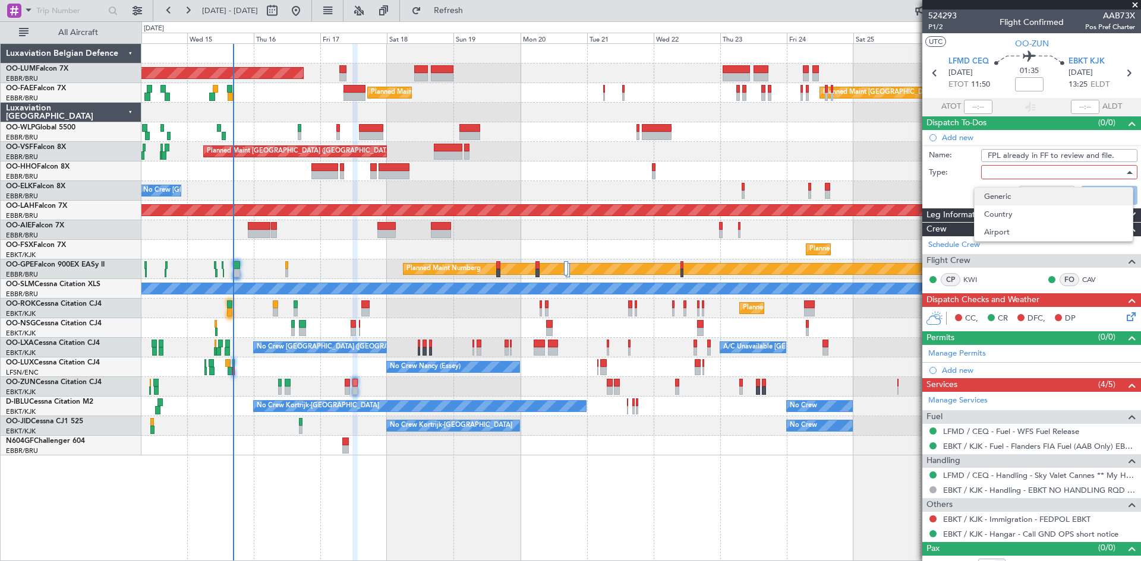
click at [1015, 194] on span "Generic" at bounding box center [1053, 197] width 139 height 18
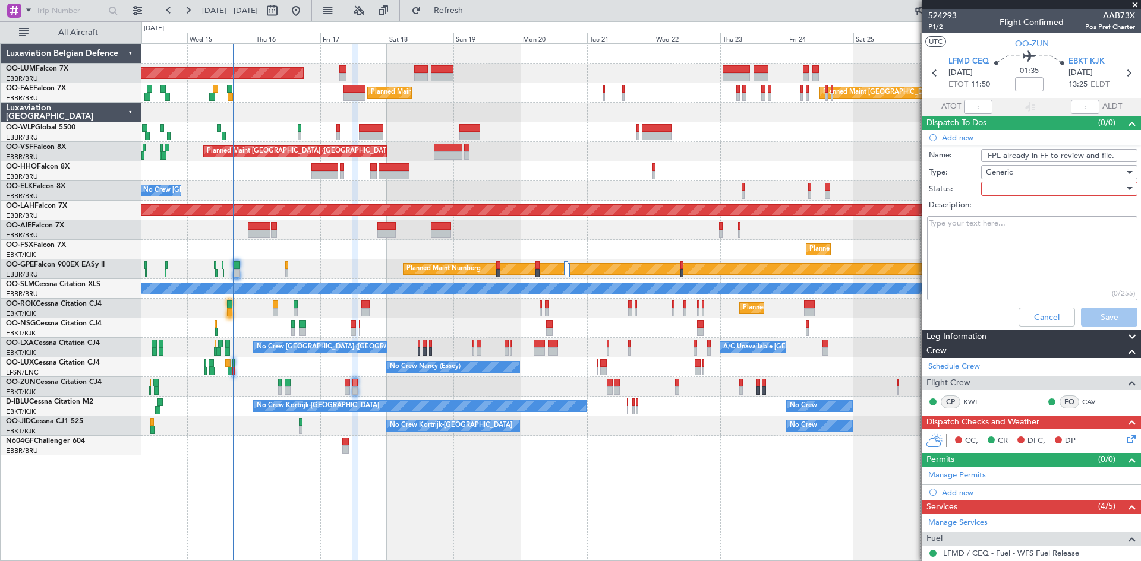
click at [1065, 188] on div at bounding box center [1055, 189] width 138 height 18
click at [1045, 212] on span "Not Started" at bounding box center [1053, 213] width 139 height 18
click at [1096, 316] on button "Save" at bounding box center [1109, 317] width 56 height 19
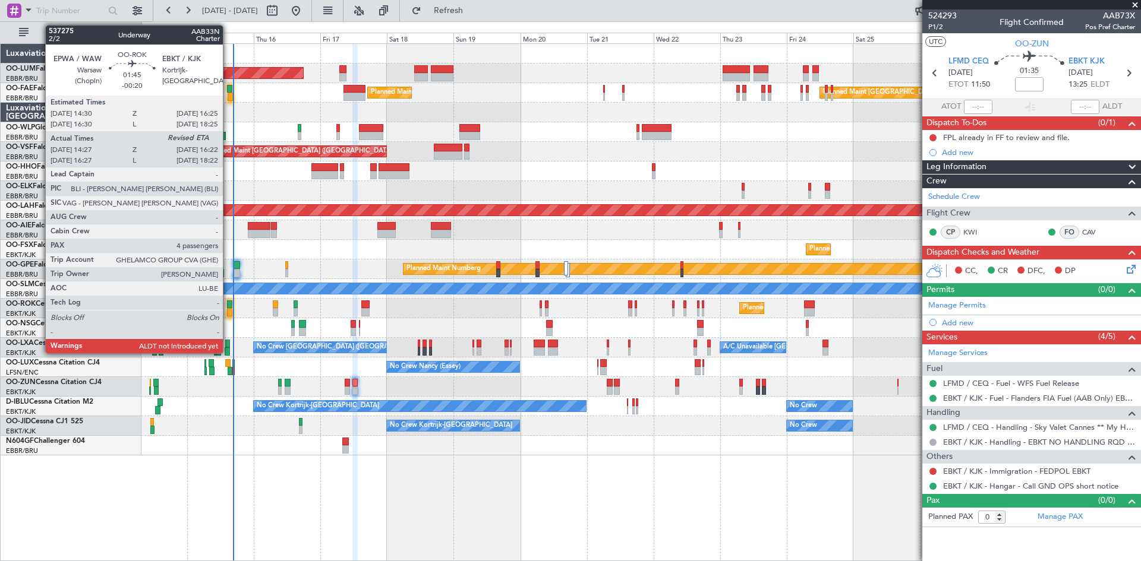
click at [228, 303] on div at bounding box center [229, 305] width 5 height 8
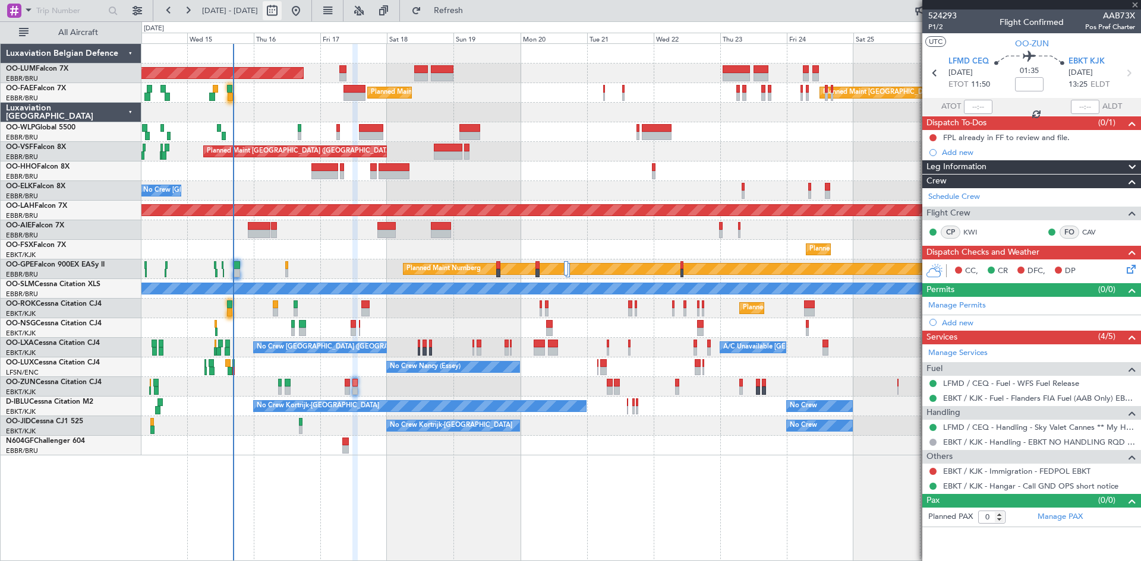
type input "-00:20"
type input "14:32"
type input "4"
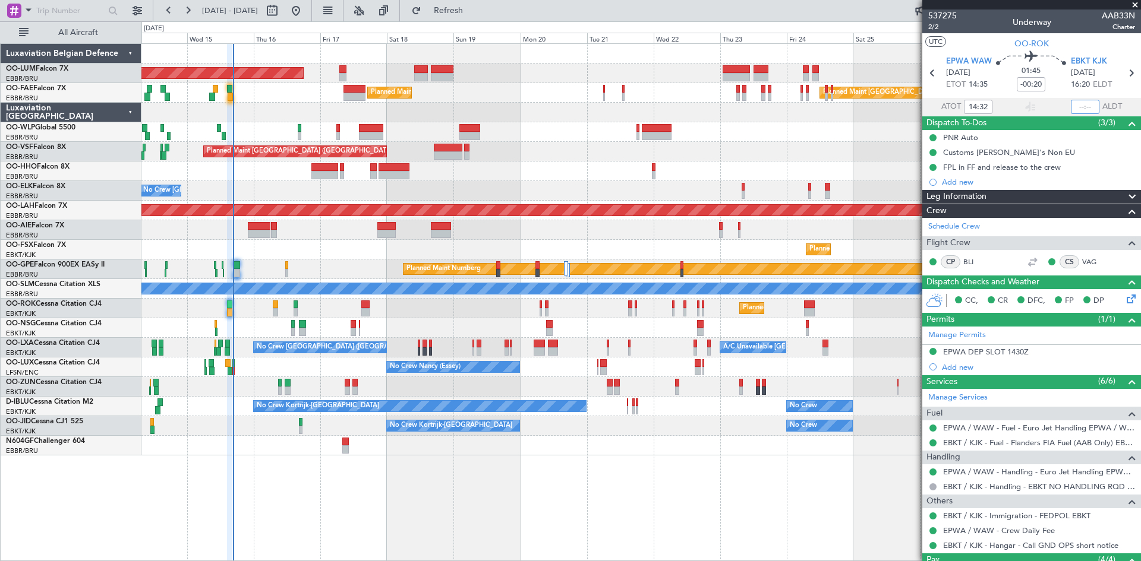
click at [1087, 109] on input "text" at bounding box center [1085, 107] width 29 height 14
click at [1043, 89] on div "01:45 -00:20" at bounding box center [1031, 73] width 78 height 44
type input "16:18"
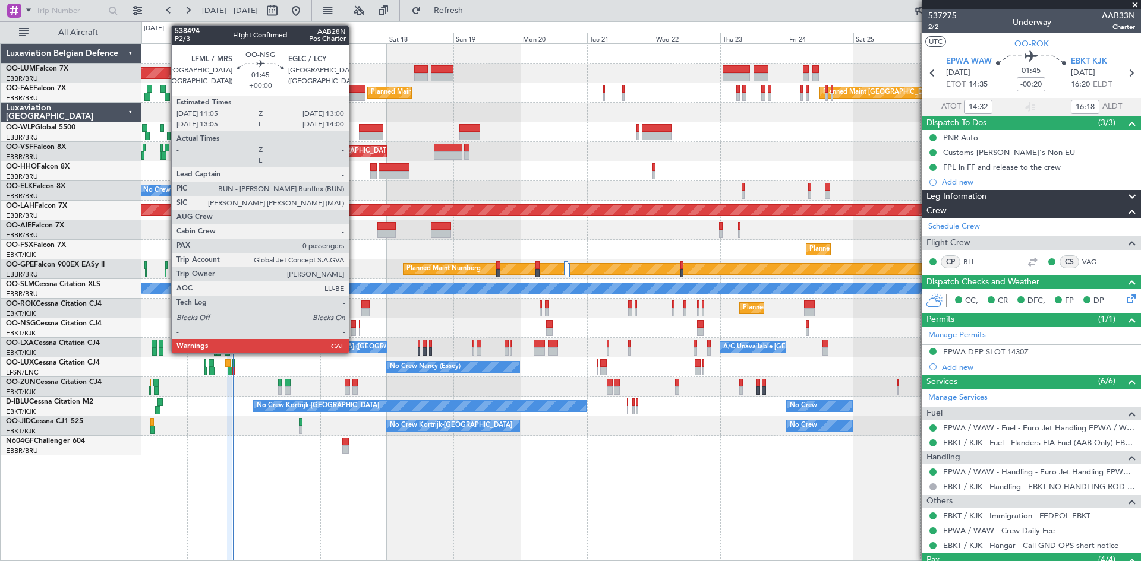
click at [354, 326] on div at bounding box center [353, 324] width 5 height 8
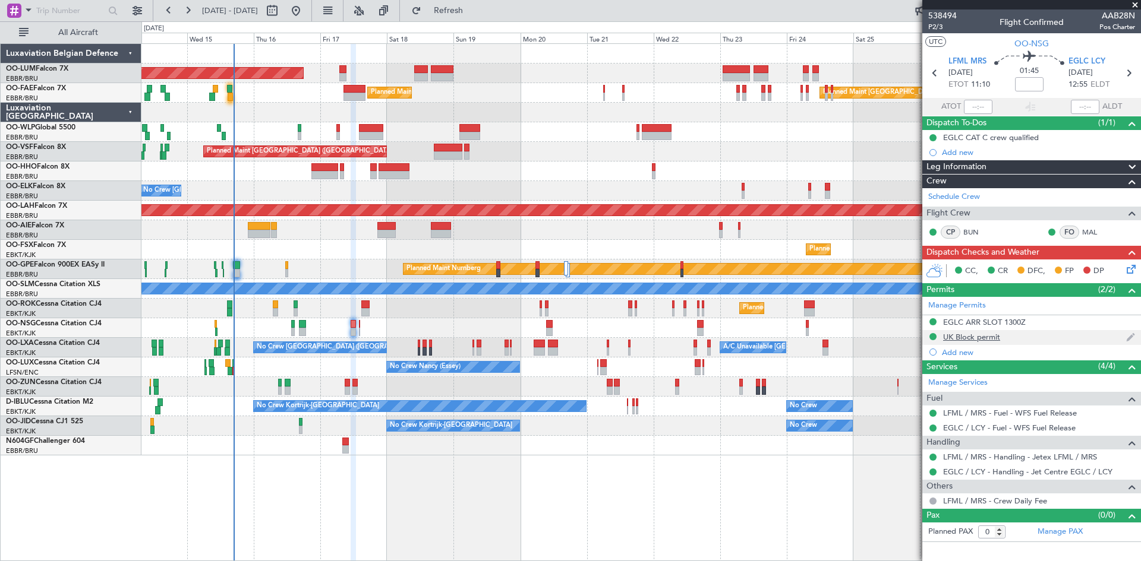
click at [994, 337] on div "UK Block permit" at bounding box center [971, 337] width 57 height 10
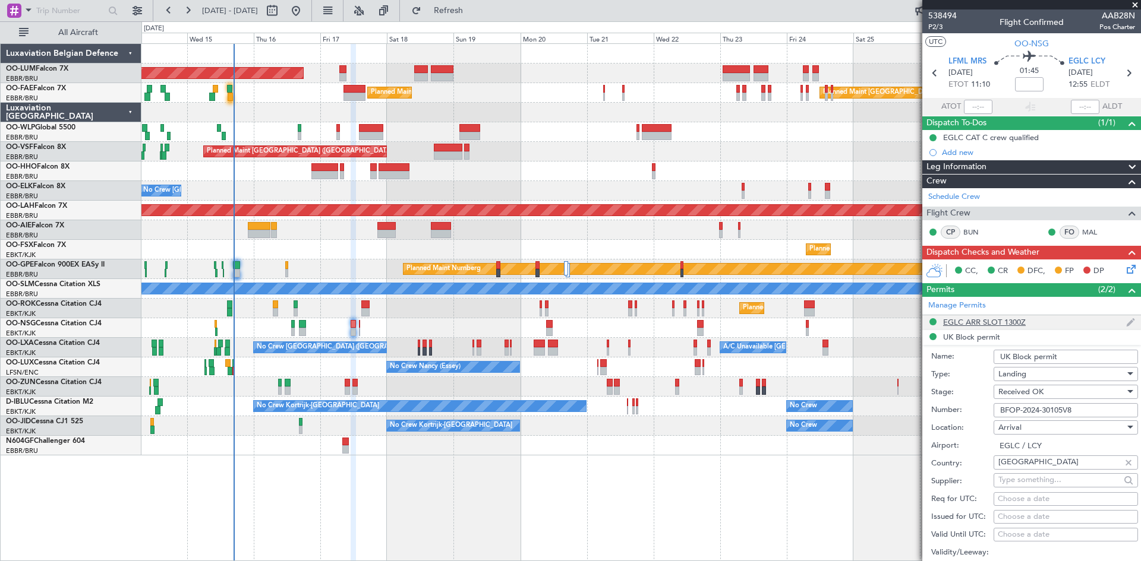
click at [981, 326] on div "EGLC ARR SLOT 1300Z" at bounding box center [984, 322] width 83 height 10
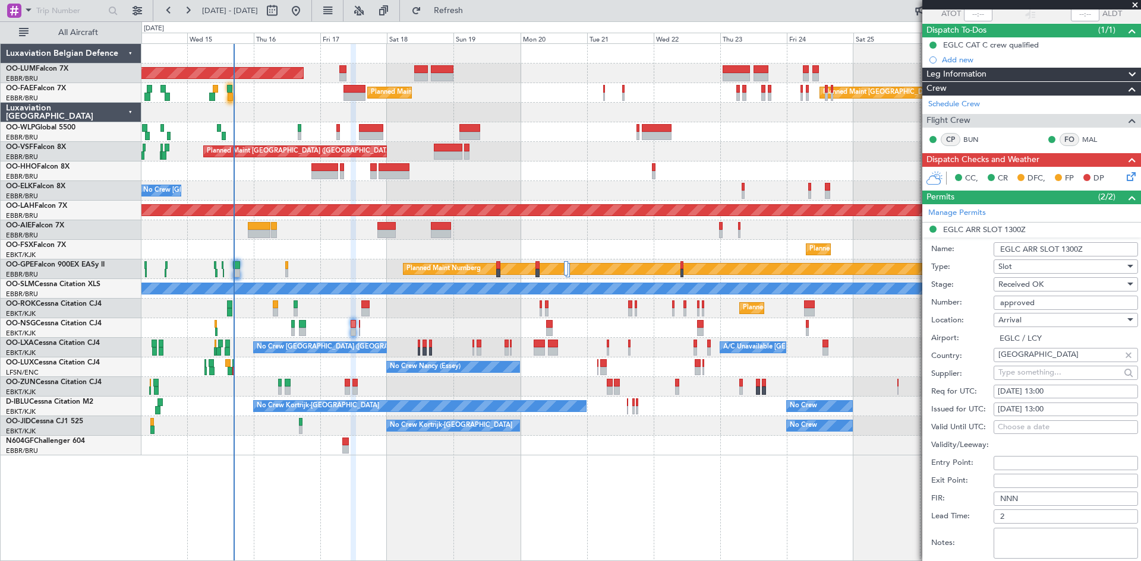
scroll to position [178, 0]
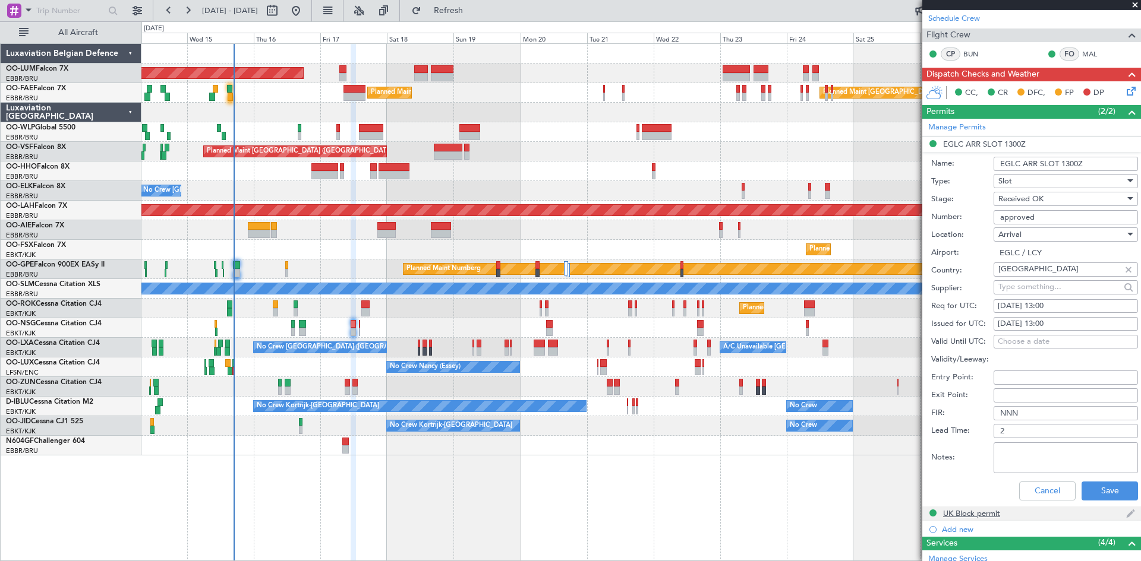
click at [976, 510] on div "UK Block permit" at bounding box center [971, 514] width 57 height 10
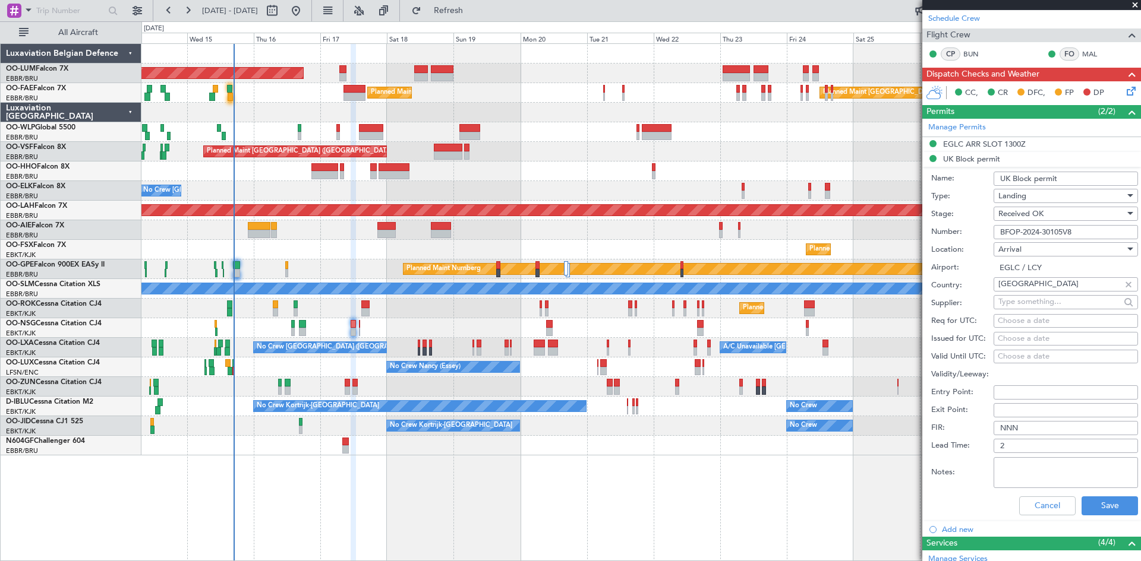
drag, startPoint x: 1076, startPoint y: 233, endPoint x: 885, endPoint y: 234, distance: 191.3
click at [885, 234] on fb-app "[DATE] - [DATE] Refresh Quick Links All Aircraft AOG Maint [GEOGRAPHIC_DATA] Pl…" at bounding box center [570, 285] width 1141 height 553
click at [1046, 501] on button "Cancel" at bounding box center [1047, 506] width 56 height 19
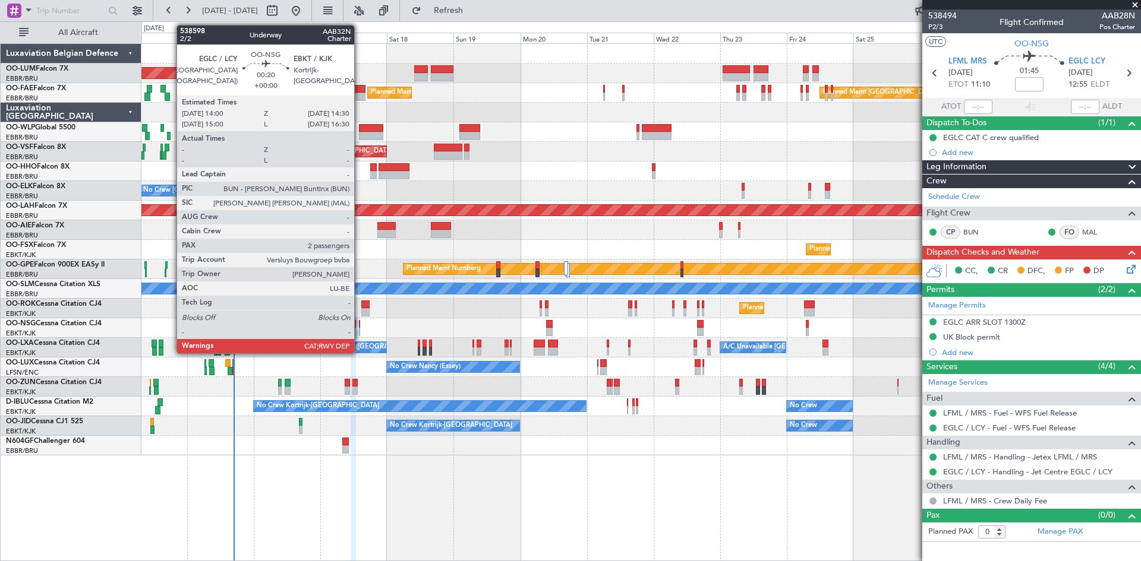
click at [359, 326] on div at bounding box center [360, 324] width 2 height 8
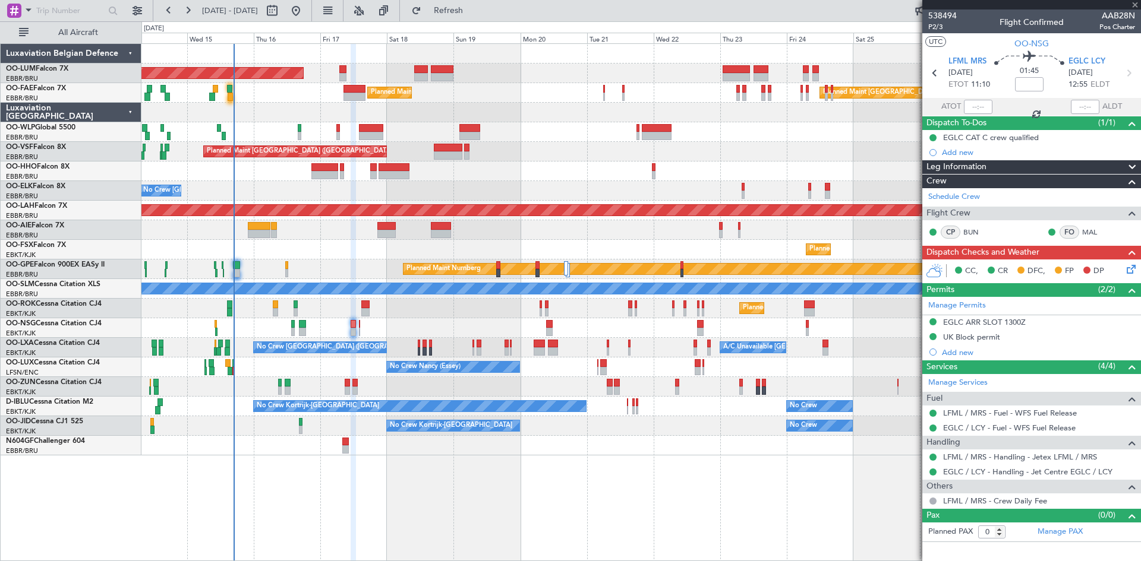
type input "2"
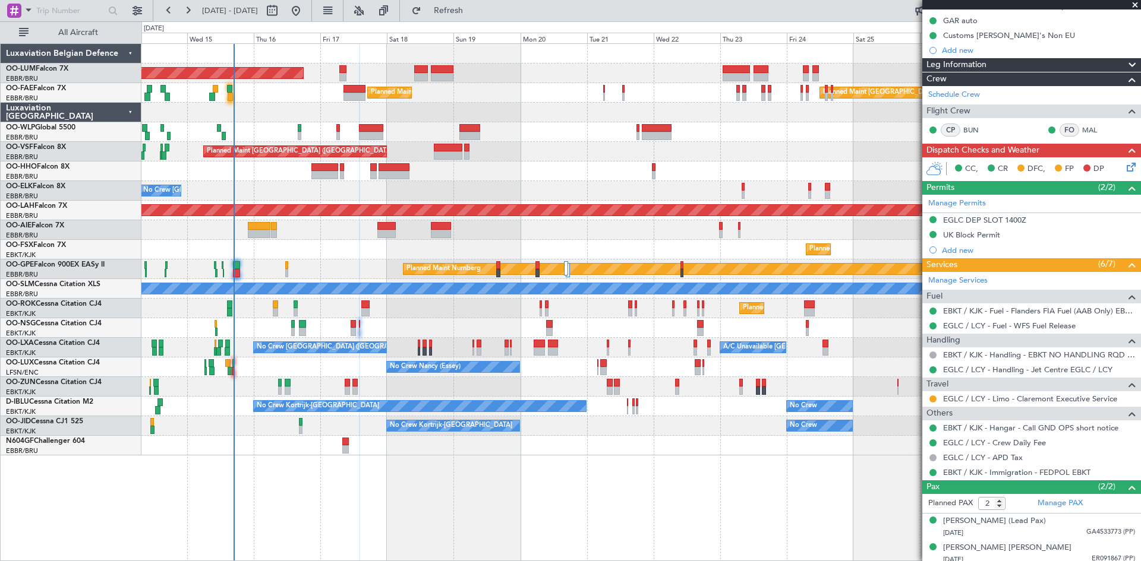
scroll to position [137, 0]
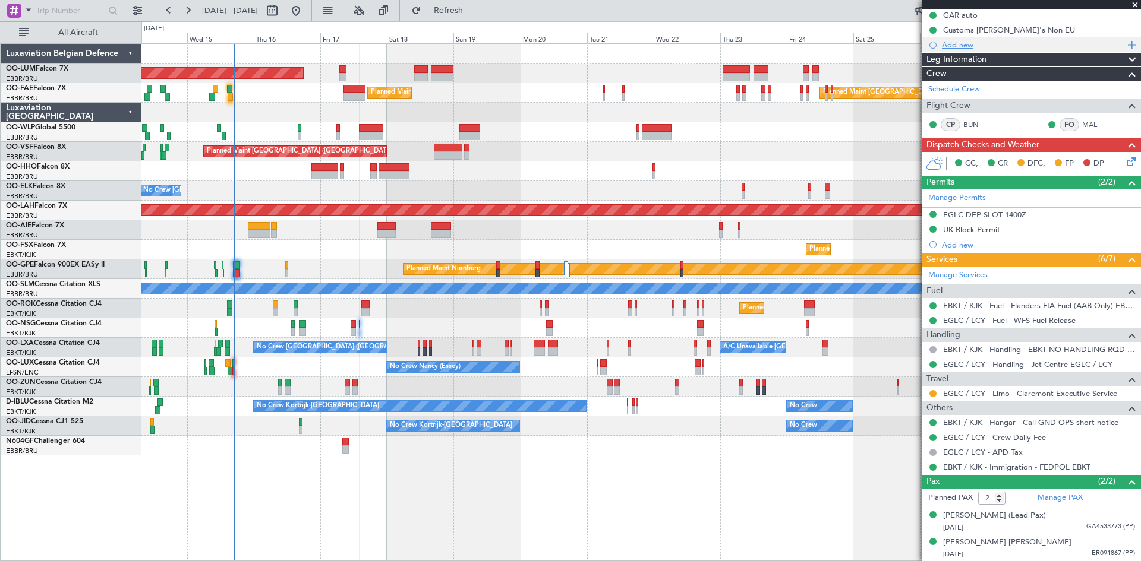
click at [950, 45] on div "Add new" at bounding box center [1033, 45] width 182 height 10
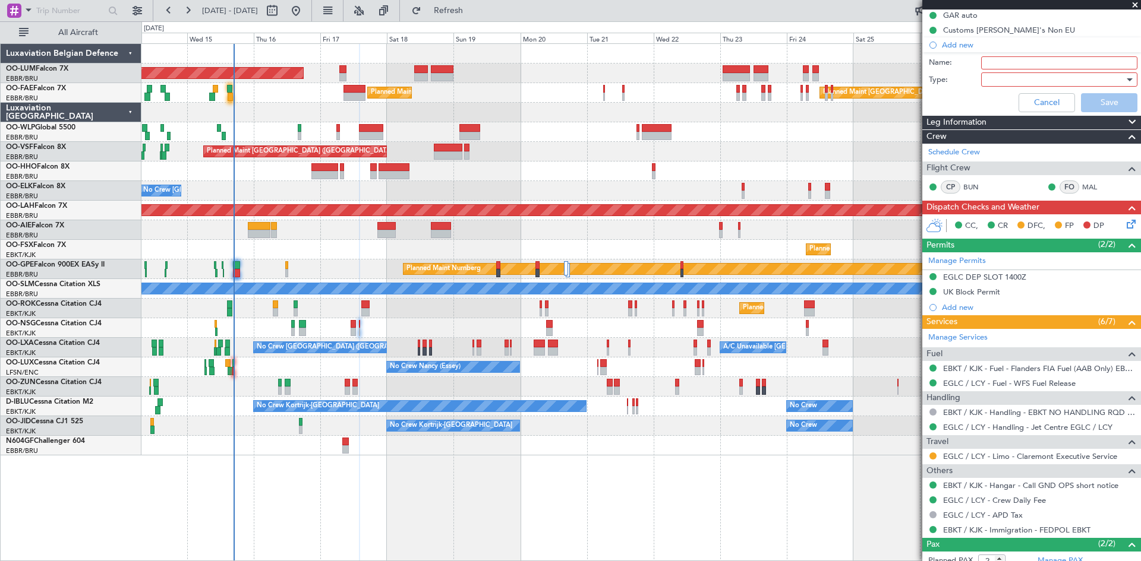
click at [997, 59] on input "Name:" at bounding box center [1059, 62] width 156 height 13
type input "FPL already in FF to review and file."
click at [1001, 77] on div at bounding box center [1055, 80] width 138 height 18
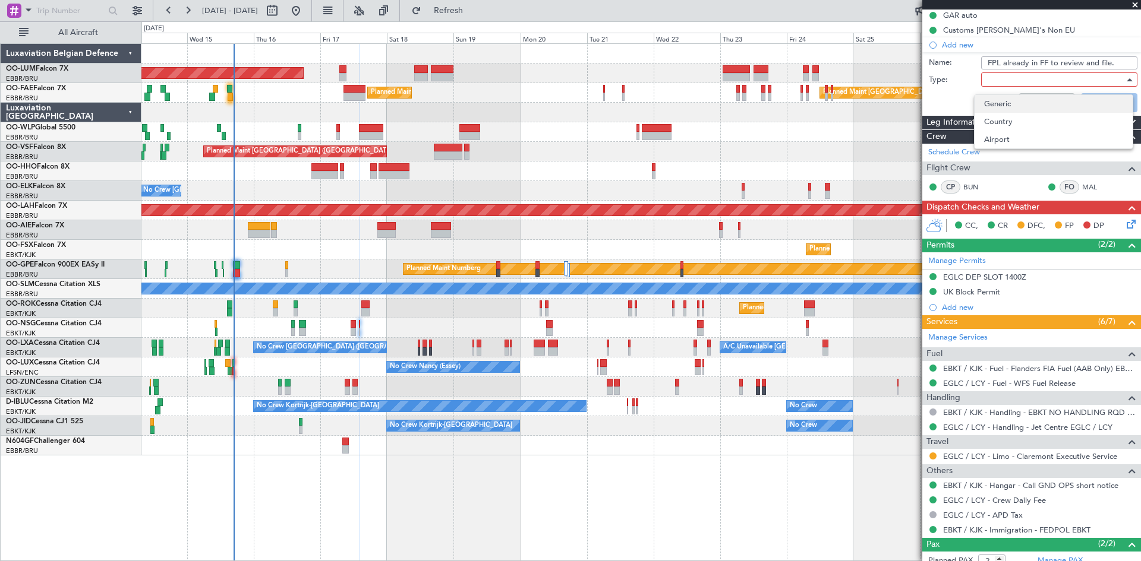
click at [1006, 98] on span "Generic" at bounding box center [1053, 104] width 139 height 18
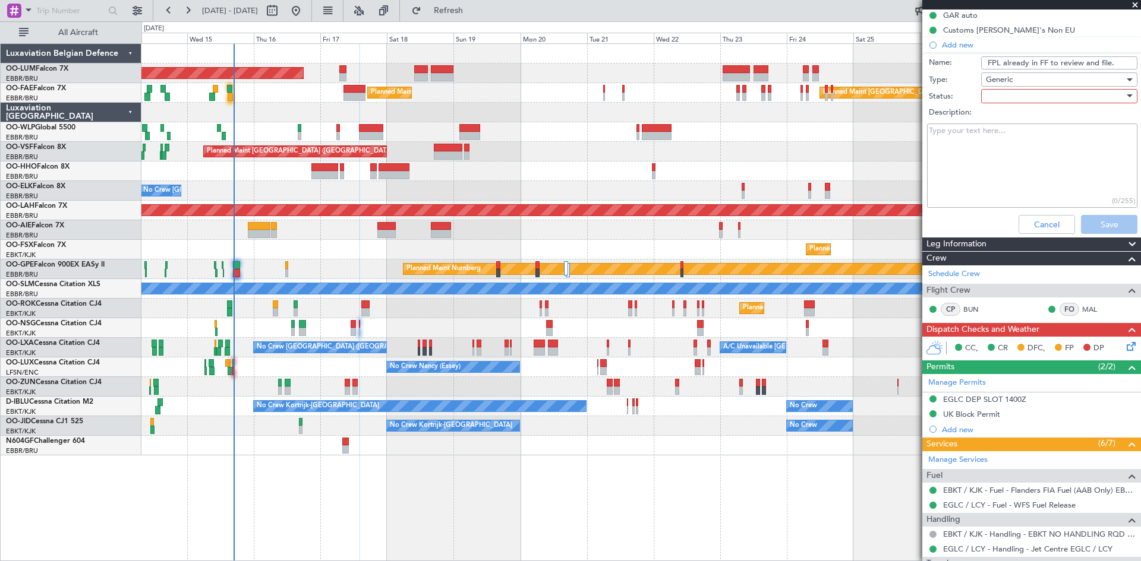
click at [1002, 91] on div at bounding box center [1055, 96] width 138 height 18
click at [1005, 121] on span "Not Started" at bounding box center [1053, 120] width 139 height 18
click at [1107, 226] on button "Save" at bounding box center [1109, 224] width 56 height 19
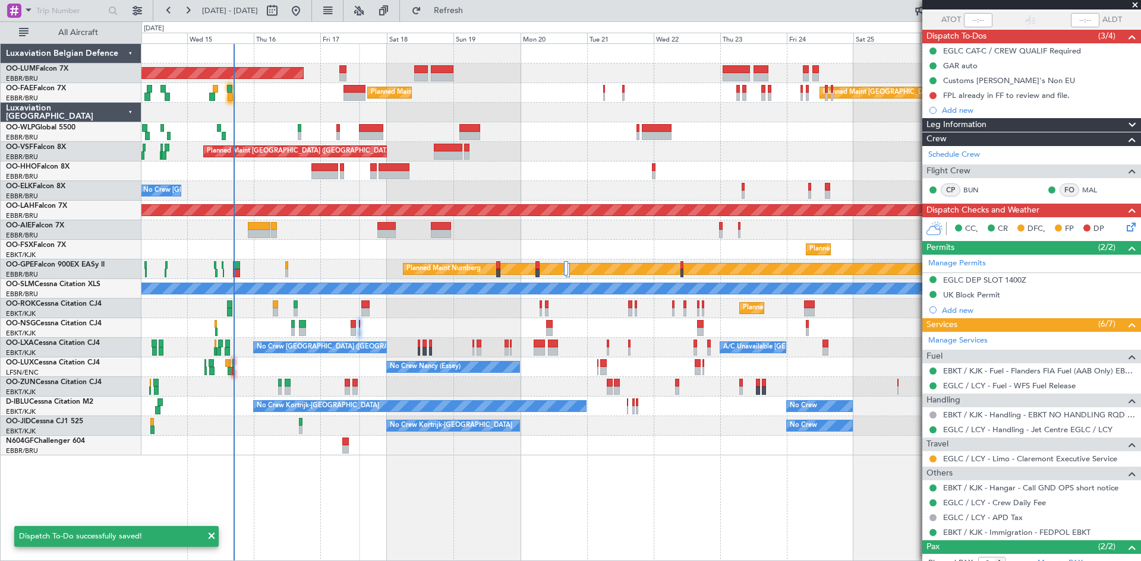
scroll to position [0, 0]
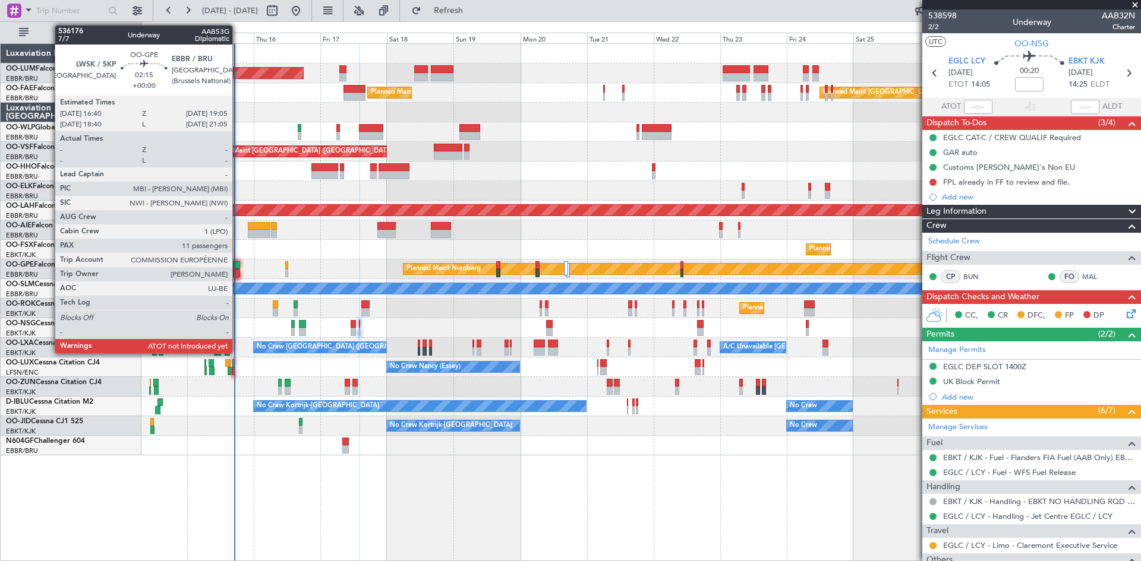
click at [236, 270] on div at bounding box center [236, 273] width 7 height 8
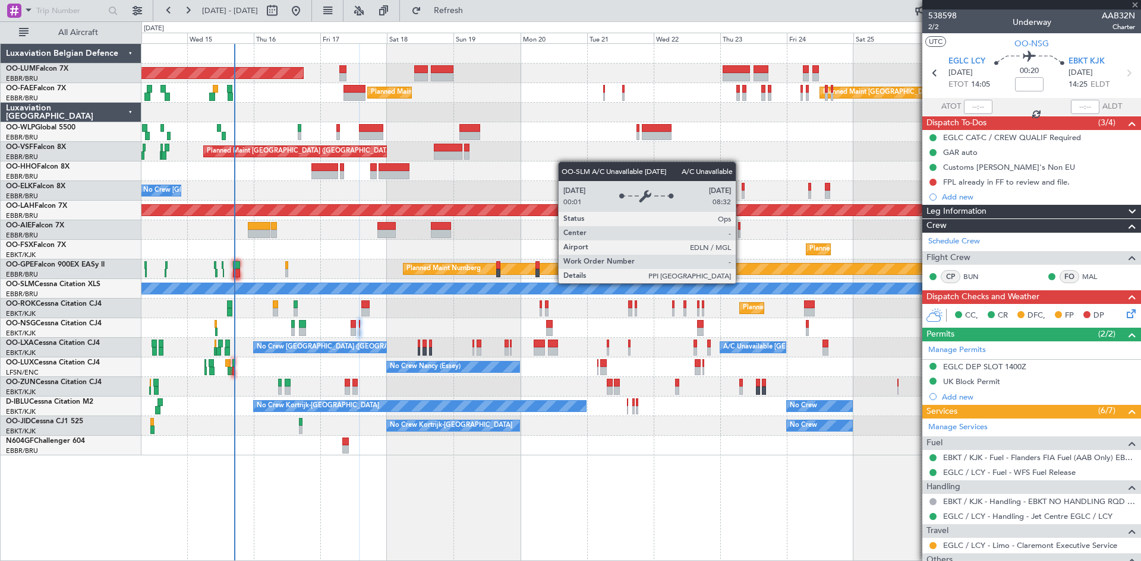
type input "11"
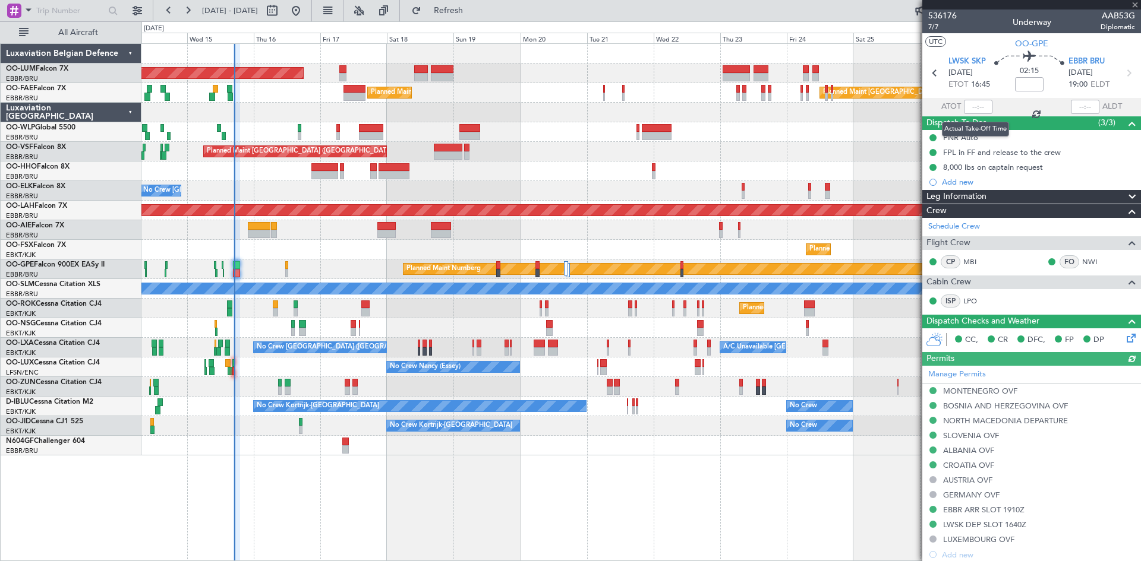
click at [976, 106] on div at bounding box center [978, 107] width 29 height 14
click at [972, 106] on input "text" at bounding box center [978, 107] width 29 height 14
click at [992, 90] on mat-tooltip-component "Estimated Take-Off Time" at bounding box center [978, 105] width 95 height 31
type input "16:30"
drag, startPoint x: 1136, startPoint y: 7, endPoint x: 1099, endPoint y: 0, distance: 38.0
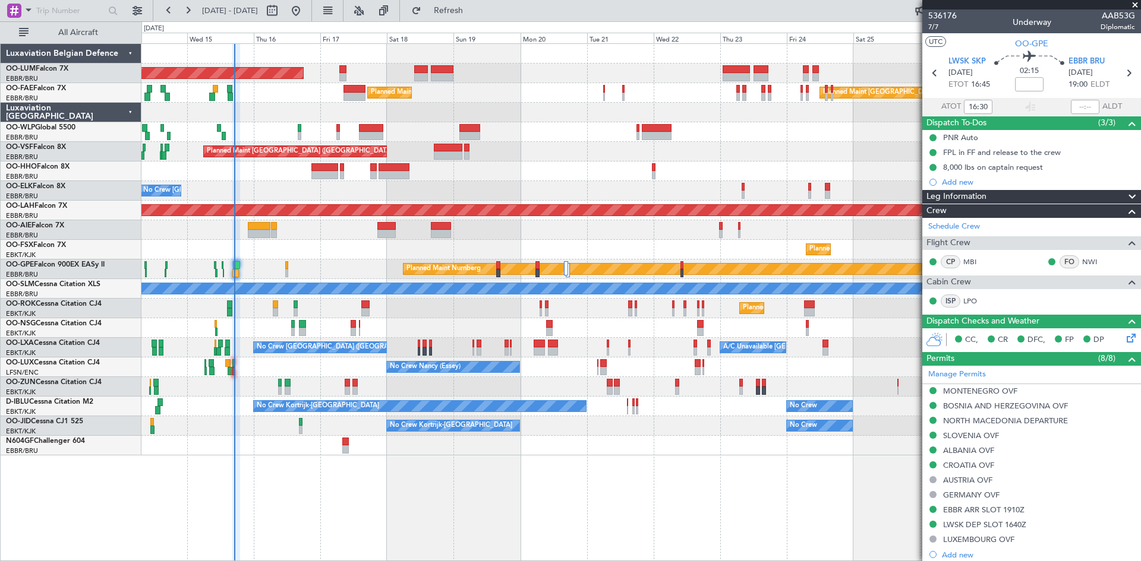
click at [1136, 7] on span at bounding box center [1135, 5] width 12 height 11
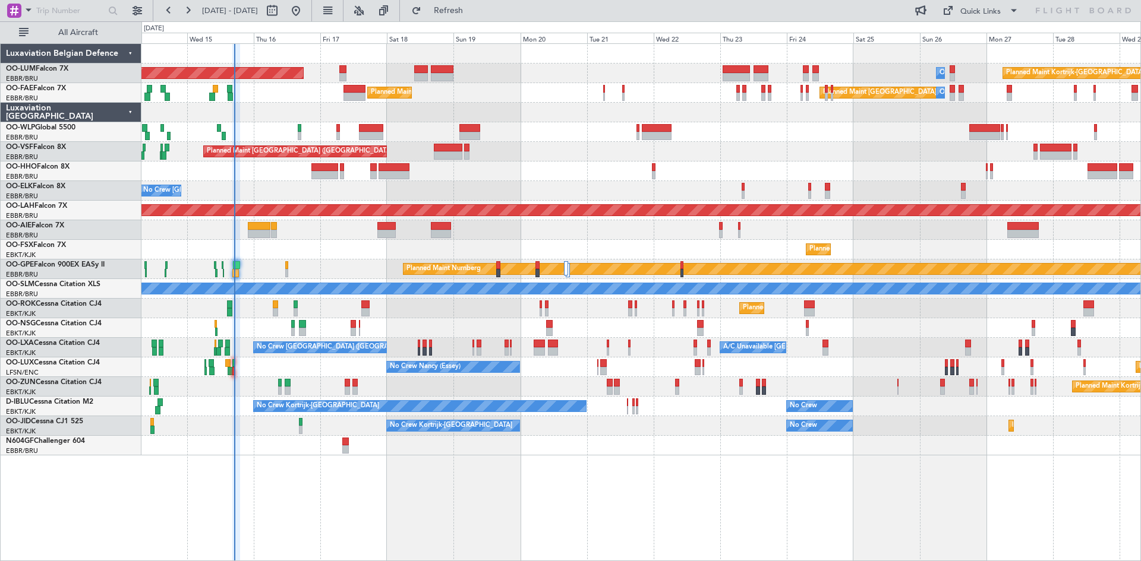
type input "0"
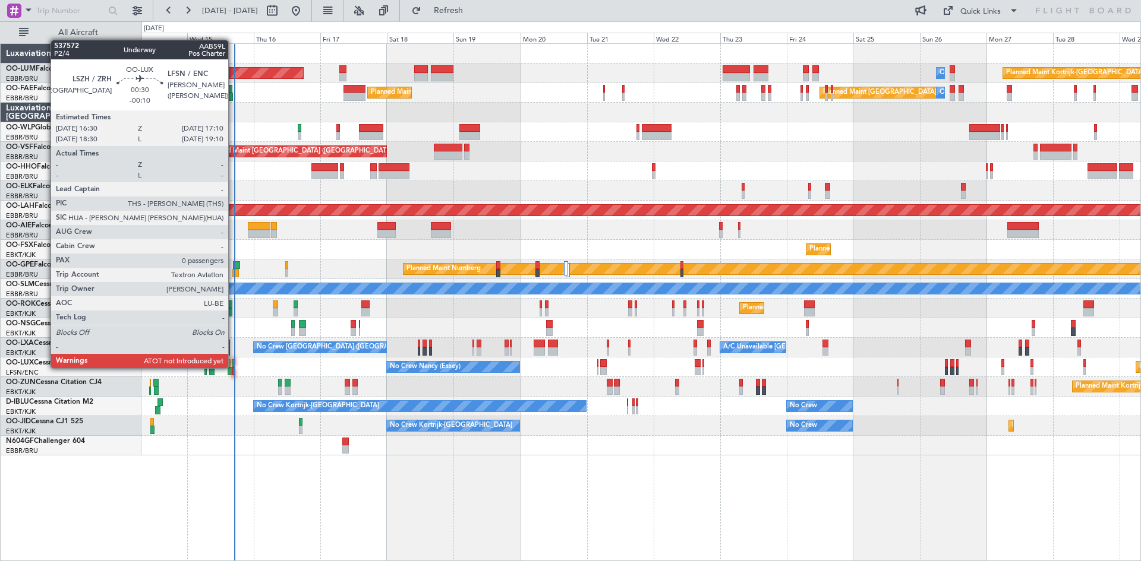
click at [233, 367] on div at bounding box center [233, 371] width 2 height 8
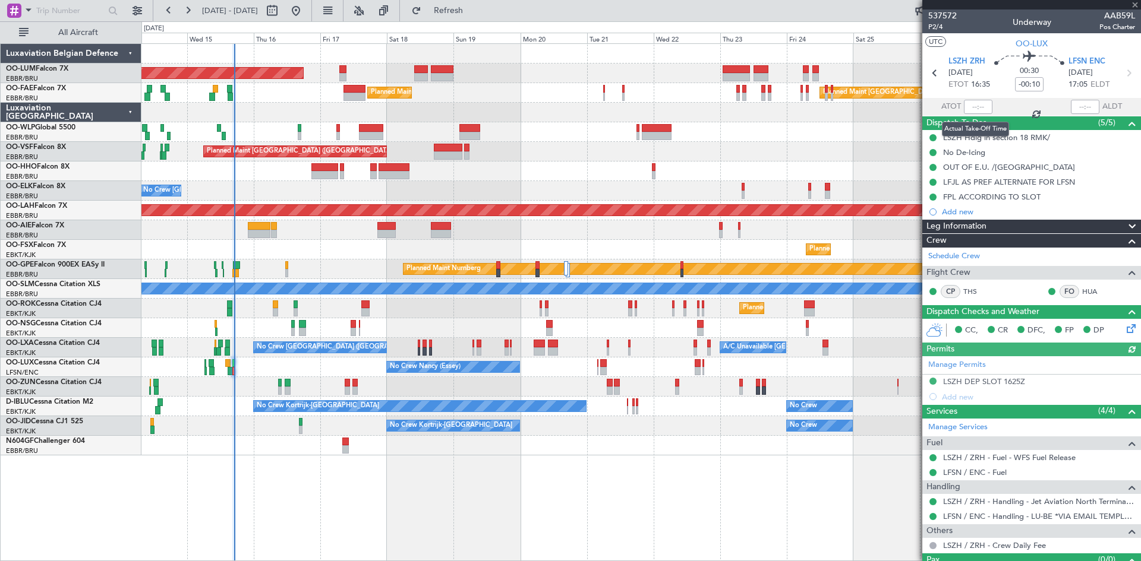
click at [976, 105] on div at bounding box center [978, 107] width 29 height 14
click at [975, 106] on input "text" at bounding box center [978, 107] width 29 height 14
click at [1005, 87] on div "00:30 -00:10" at bounding box center [1029, 73] width 78 height 44
type input "16:55"
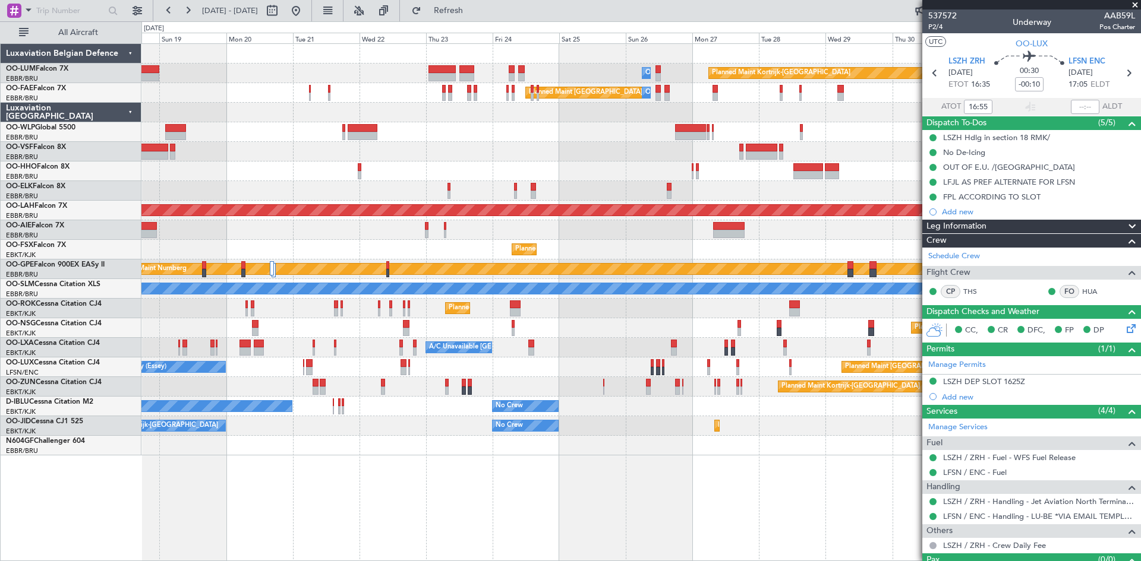
click at [372, 368] on div "Planned Maint Kortrijk-Wevelgem Owner Melsbroek Air Base AOG Maint Sibiu Planne…" at bounding box center [640, 250] width 999 height 412
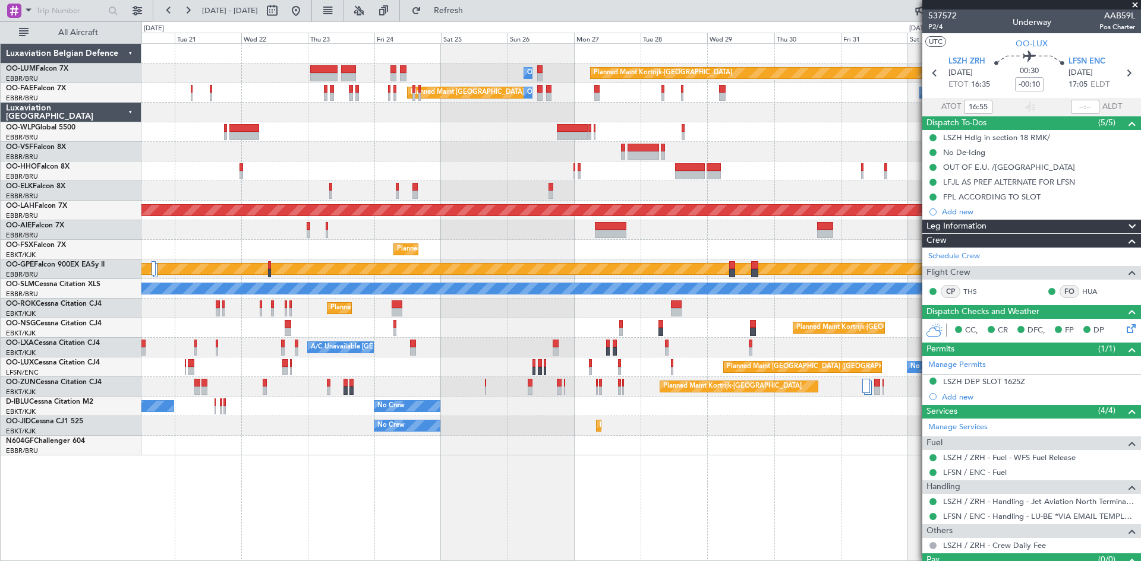
click at [892, 299] on div "Planned Maint Kortrijk-Wevelgem Owner Melsbroek Air Base Owner Melsbroek Air Ba…" at bounding box center [640, 250] width 999 height 412
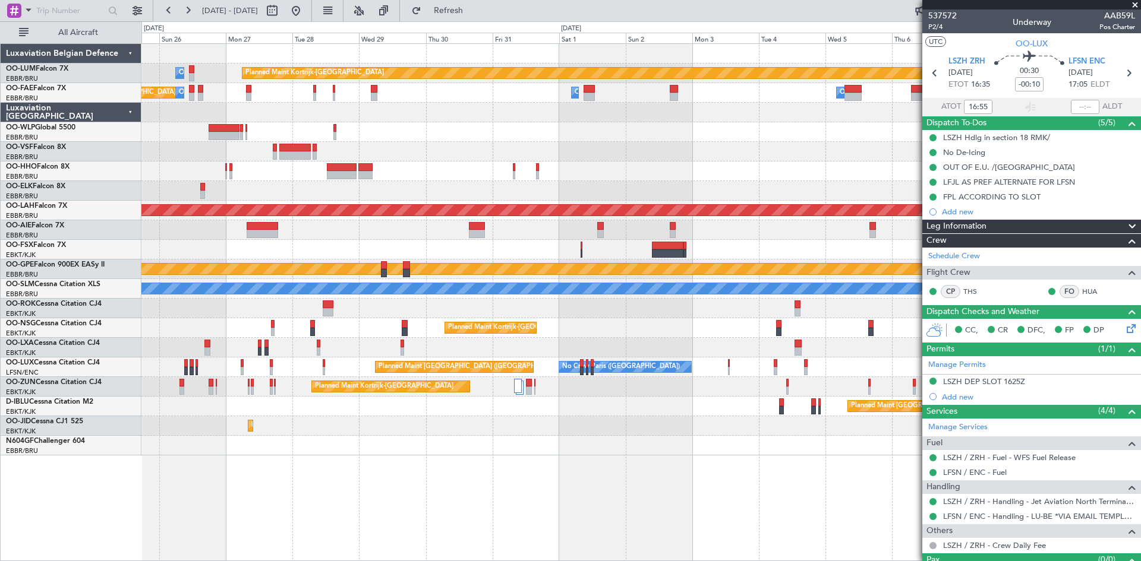
click at [140, 326] on div "Planned Maint Kortrijk-Wevelgem Owner Melsbroek Air Base Planned Maint Brussels…" at bounding box center [570, 291] width 1141 height 540
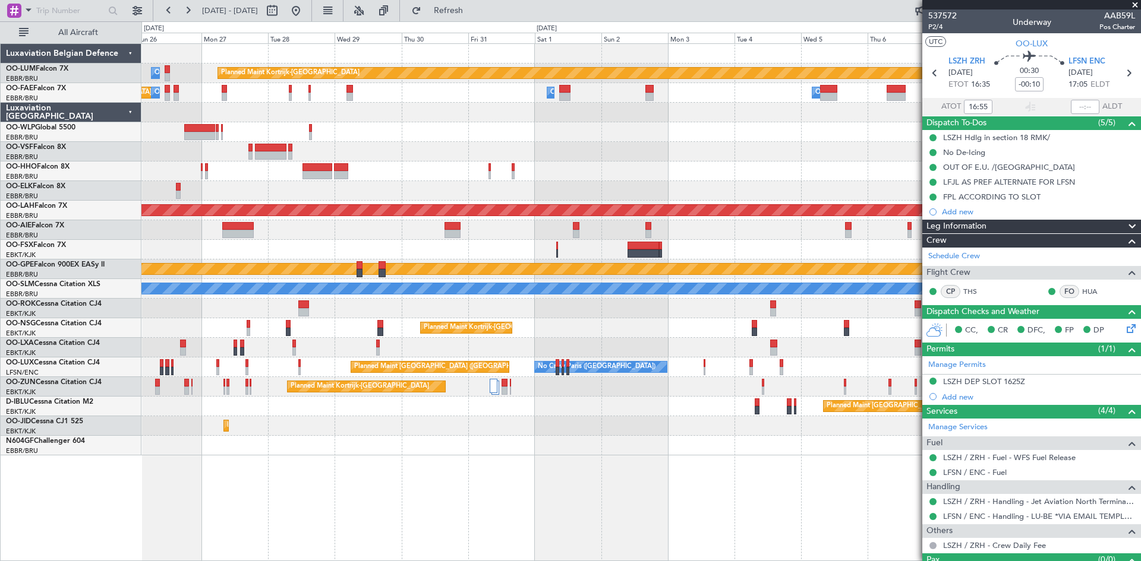
click at [709, 315] on div "Planned Maint Kortrijk-[GEOGRAPHIC_DATA]" at bounding box center [640, 309] width 999 height 20
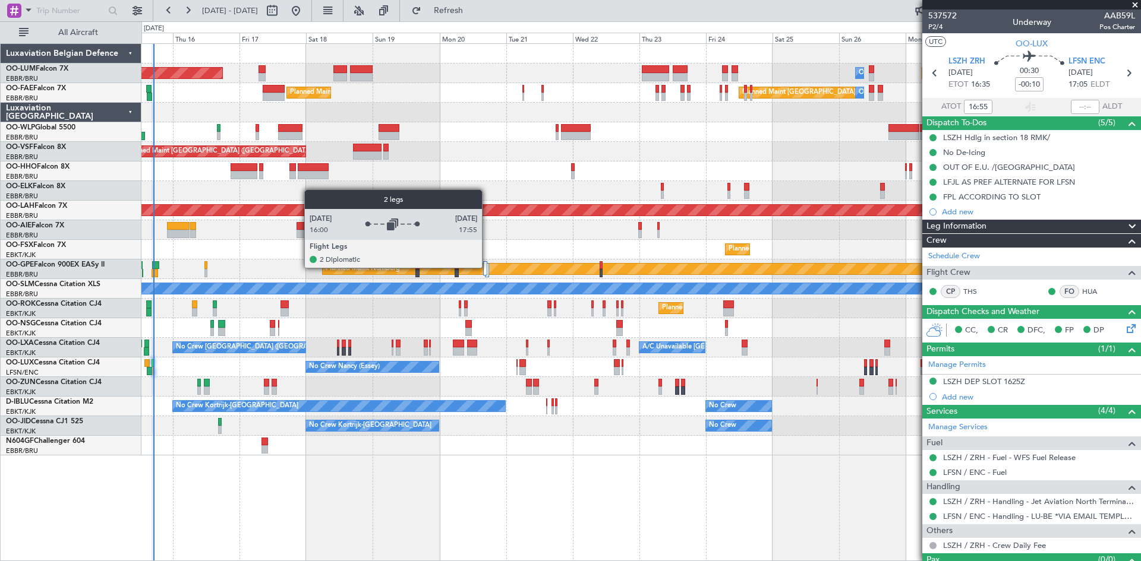
click at [487, 267] on div at bounding box center [487, 270] width 4 height 14
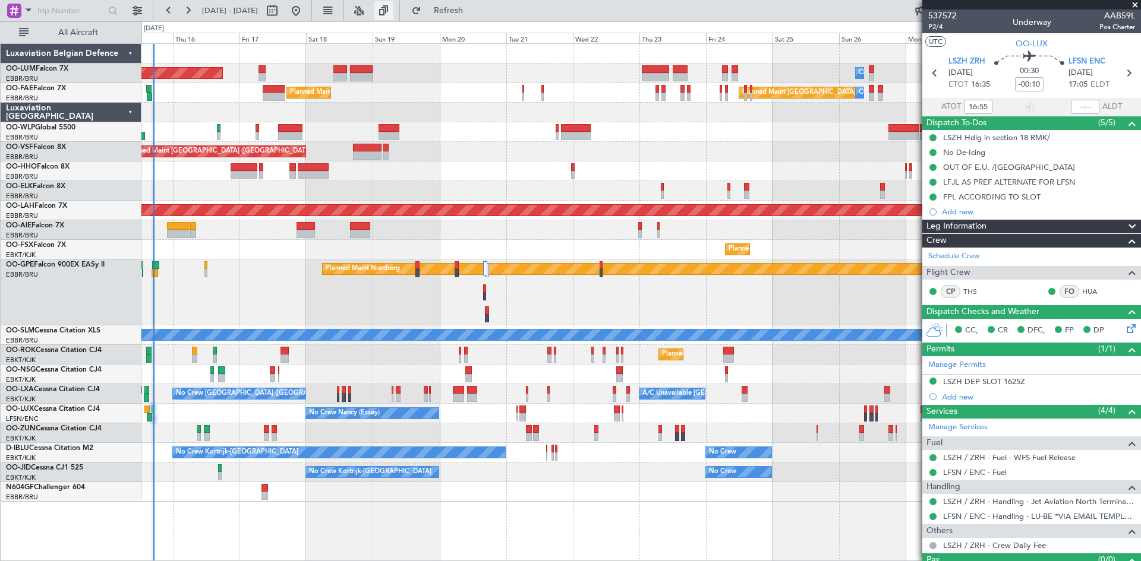
click at [393, 11] on button at bounding box center [383, 10] width 19 height 19
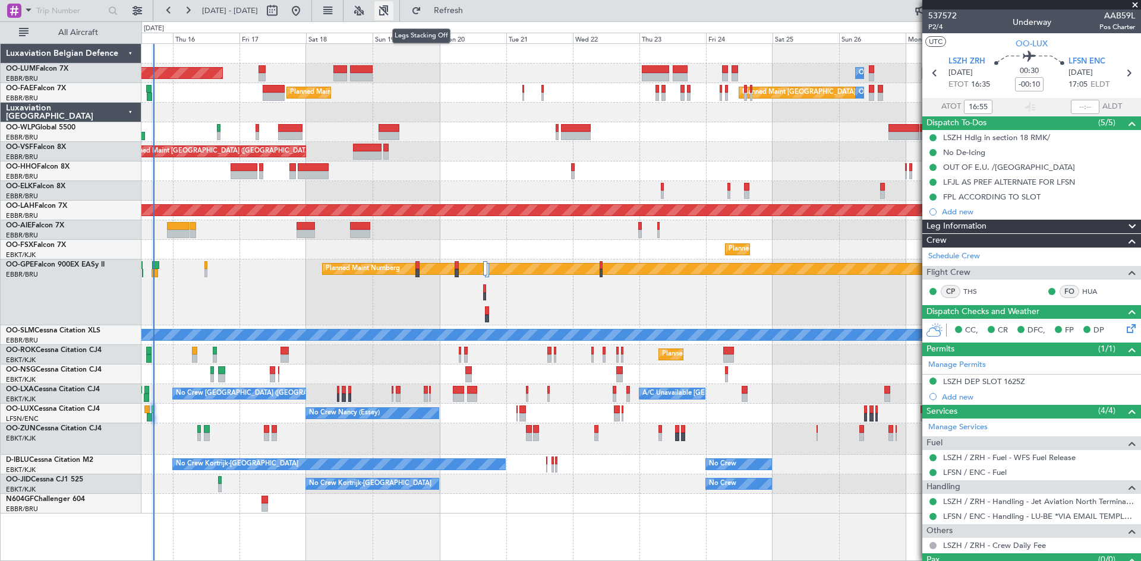
click at [393, 11] on button at bounding box center [383, 10] width 19 height 19
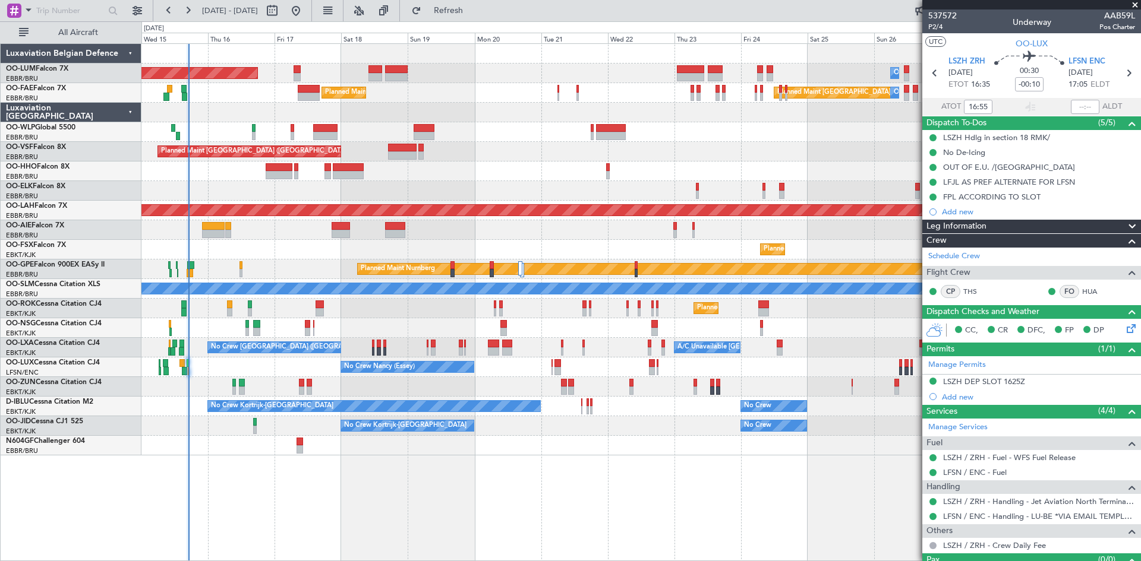
click at [276, 266] on div "Planned Maint Nurnberg No Crew Brussels (Brussels National)" at bounding box center [640, 270] width 999 height 20
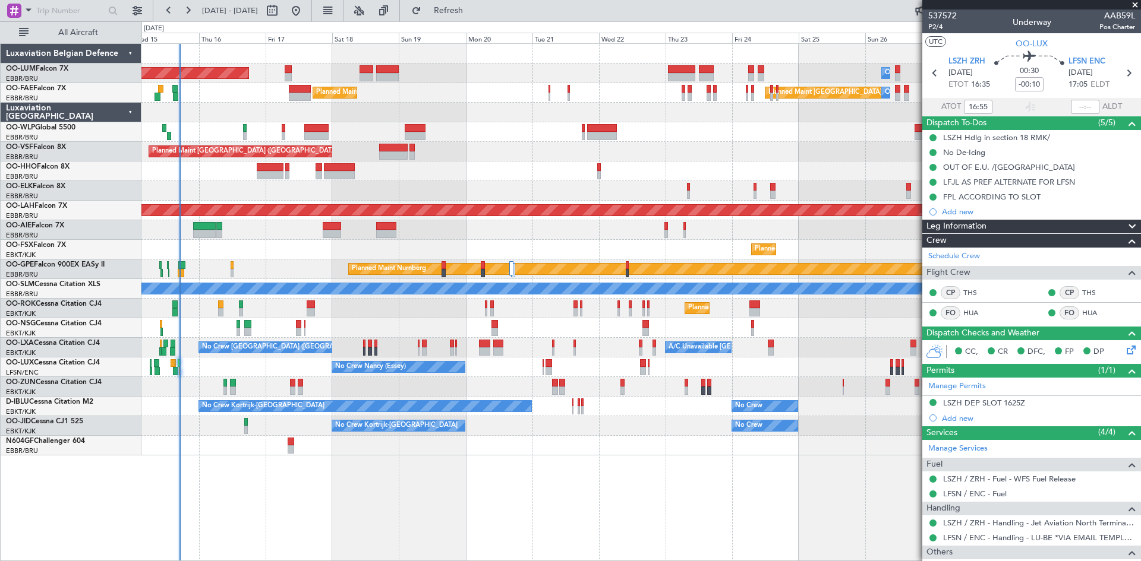
click at [457, 241] on div "AOG Maint Sibiu Planned Maint Kortrijk-Wevelgem Owner Melsbroek Air Base Planne…" at bounding box center [640, 250] width 999 height 412
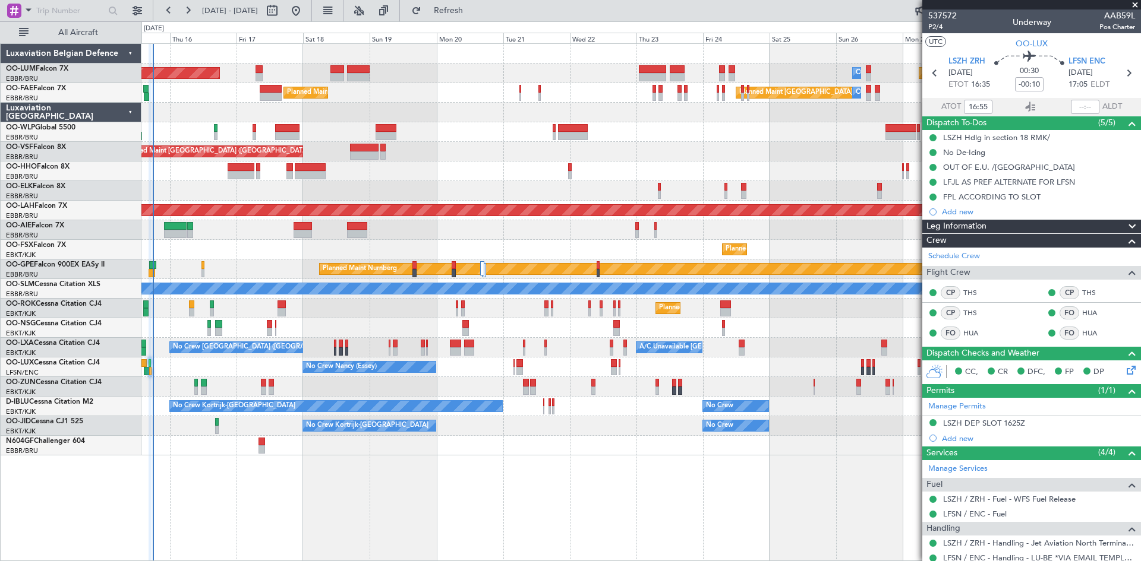
click at [614, 455] on div "AOG Maint [GEOGRAPHIC_DATA] Planned Maint [GEOGRAPHIC_DATA]-[GEOGRAPHIC_DATA] O…" at bounding box center [640, 302] width 999 height 518
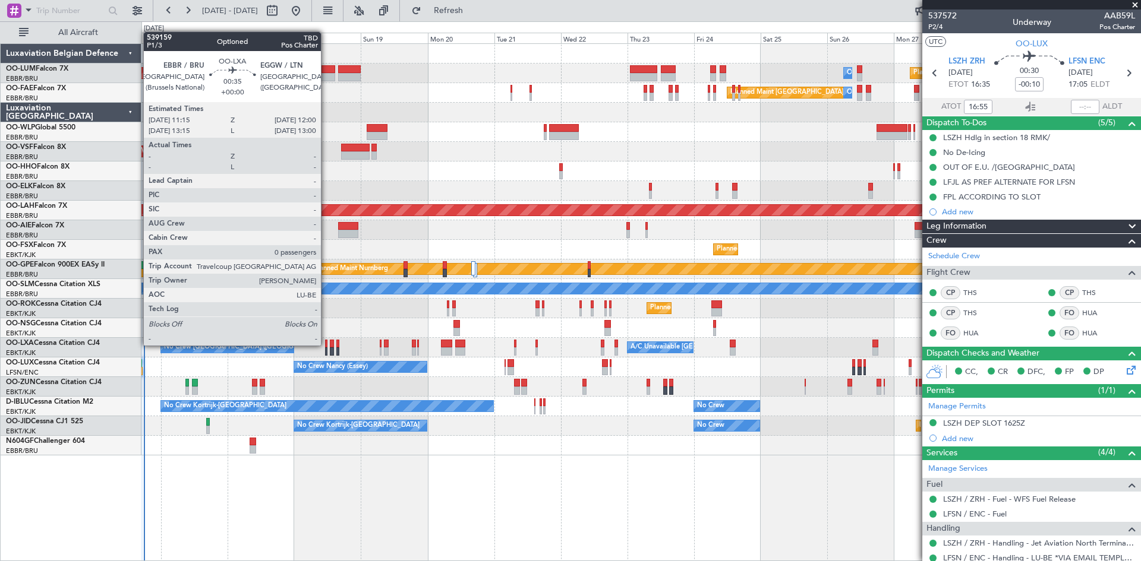
click at [326, 346] on div at bounding box center [326, 344] width 2 height 8
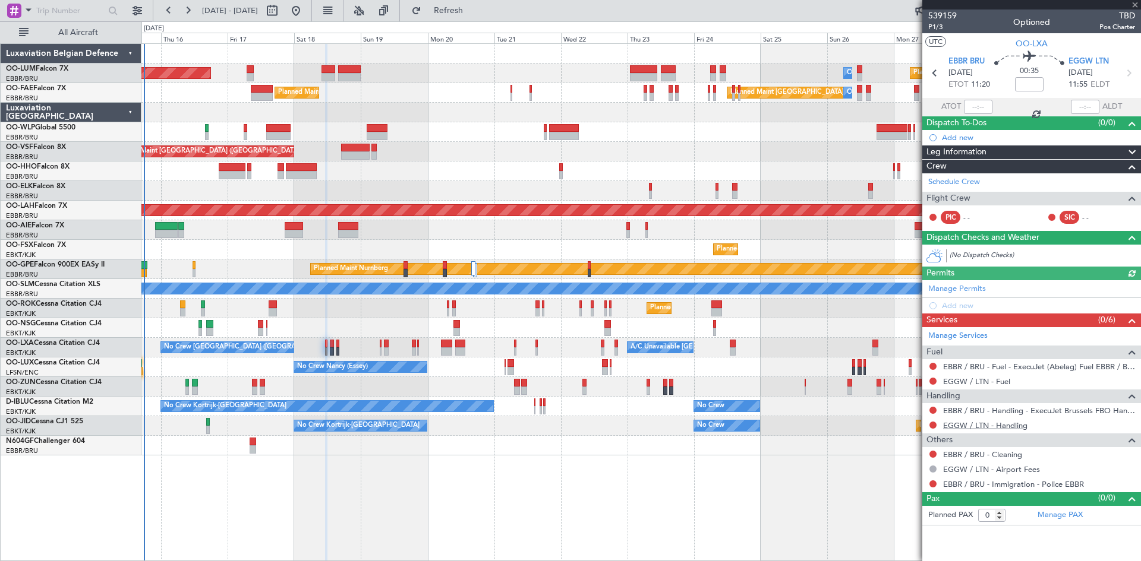
click at [967, 422] on link "EGGW / LTN - Handling" at bounding box center [985, 426] width 84 height 10
click at [474, 8] on span "Refresh" at bounding box center [449, 11] width 50 height 8
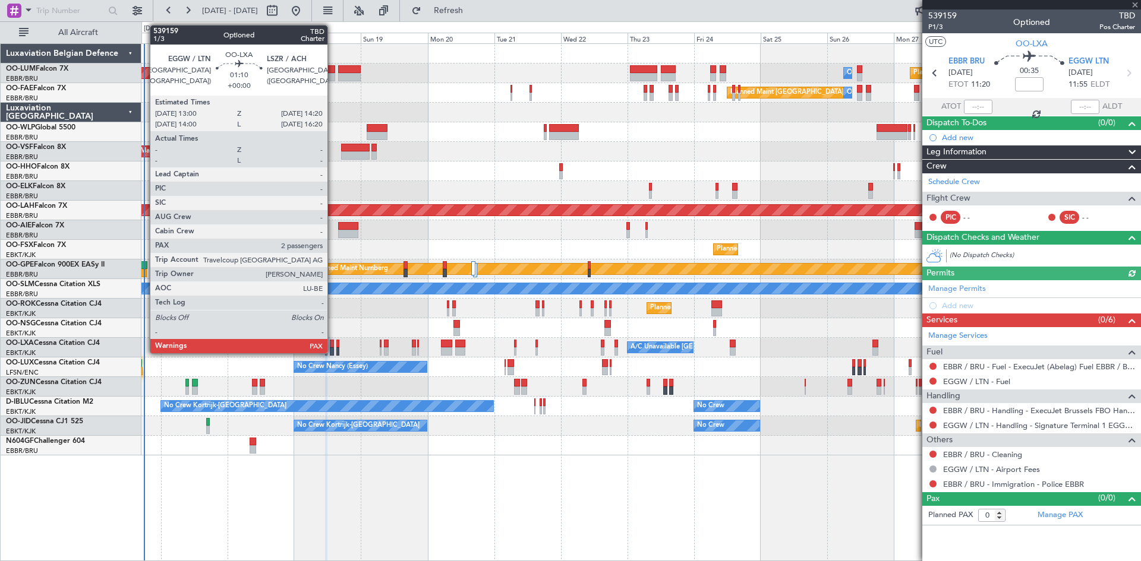
click at [333, 344] on div at bounding box center [332, 344] width 4 height 8
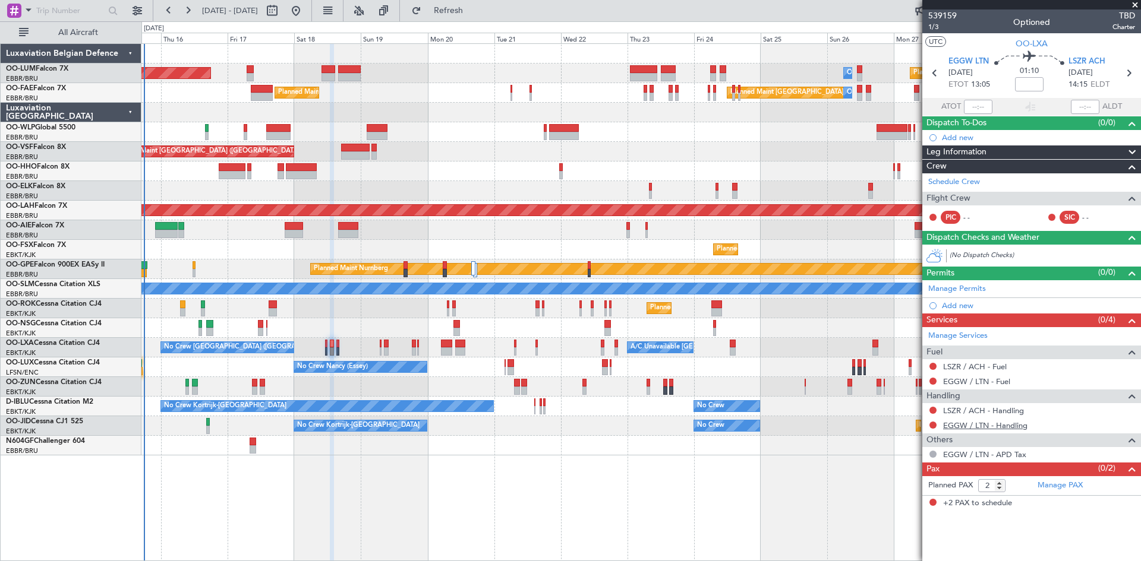
click at [971, 425] on link "EGGW / LTN - Handling" at bounding box center [985, 426] width 84 height 10
click at [984, 409] on link "LSZR / ACH - Handling" at bounding box center [983, 411] width 81 height 10
click at [474, 15] on span "Refresh" at bounding box center [449, 11] width 50 height 8
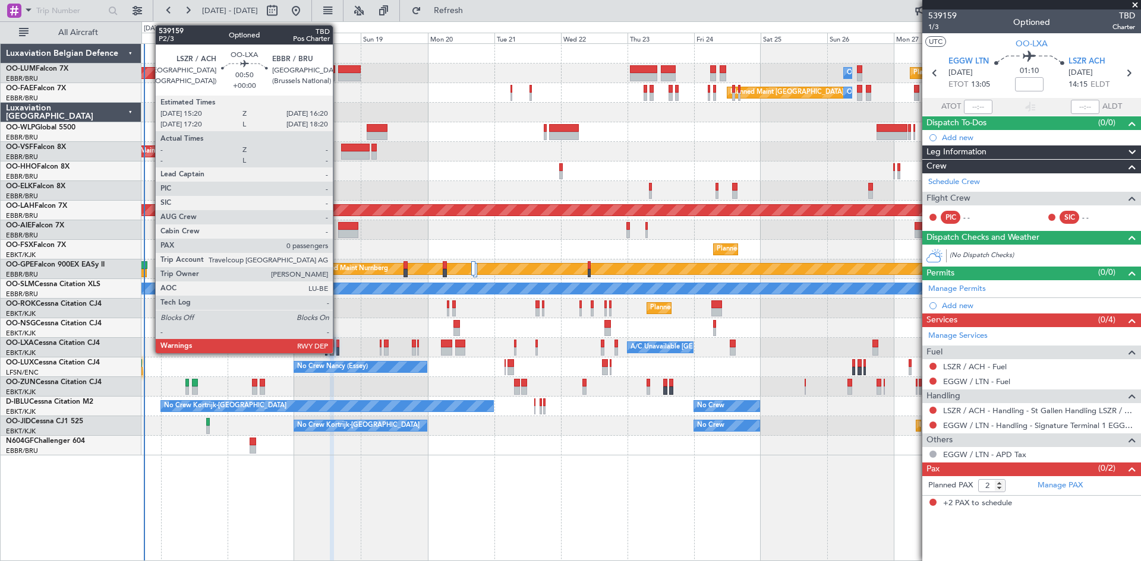
click at [338, 346] on div at bounding box center [337, 344] width 3 height 8
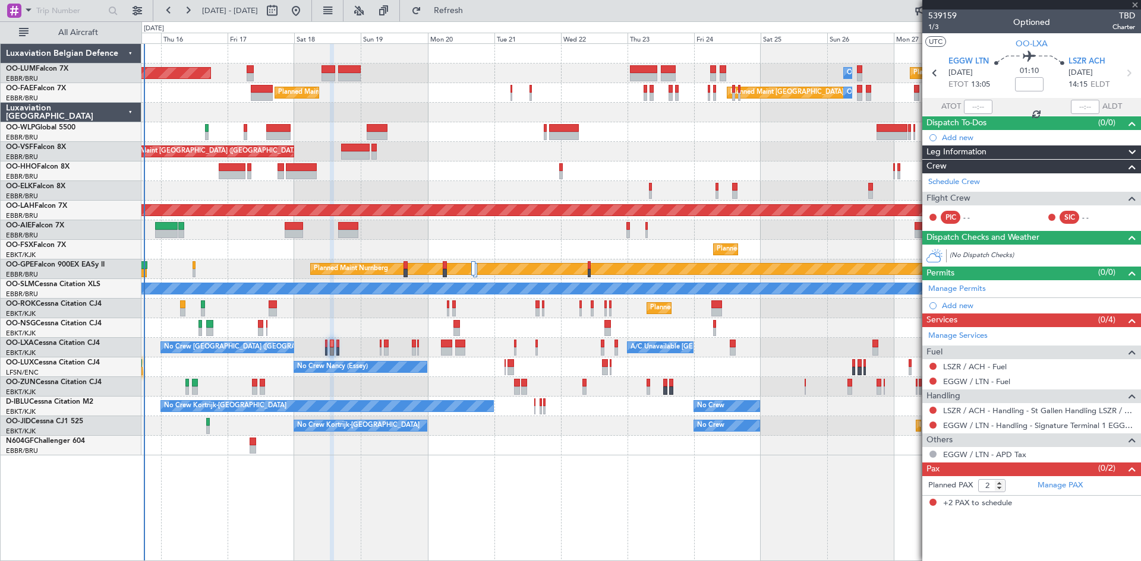
type input "0"
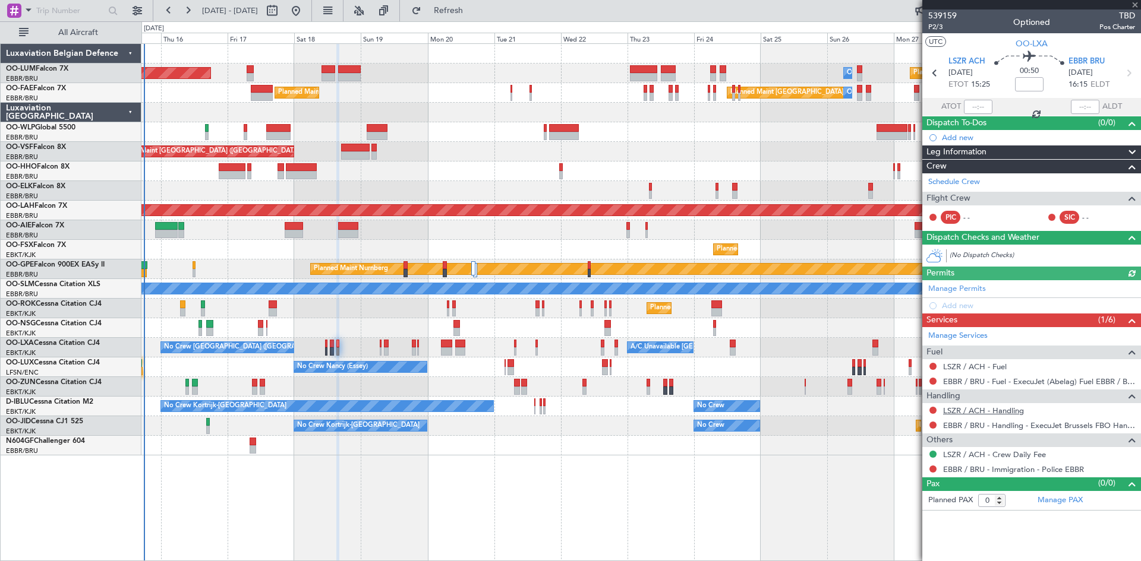
click at [996, 411] on link "LSZR / ACH - Handling" at bounding box center [983, 411] width 81 height 10
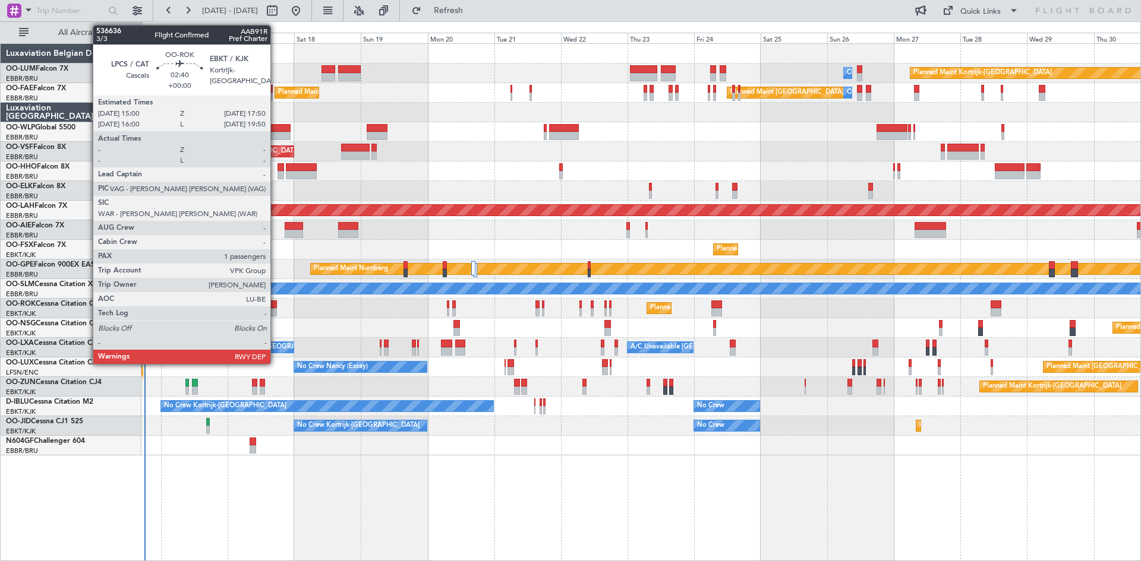
click at [276, 309] on div at bounding box center [273, 312] width 8 height 8
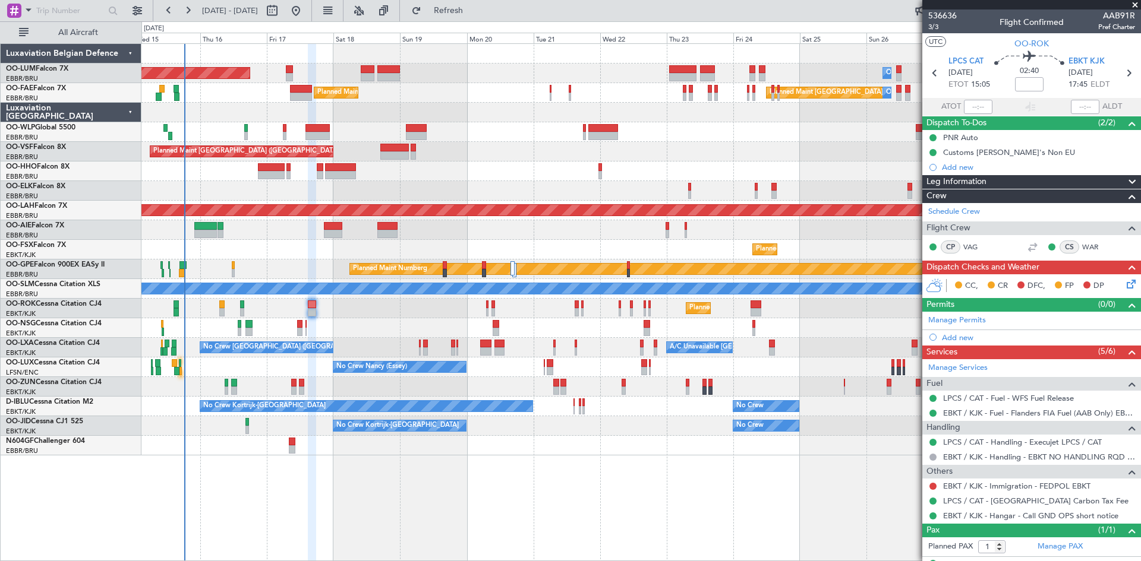
click at [308, 462] on div at bounding box center [312, 303] width 8 height 518
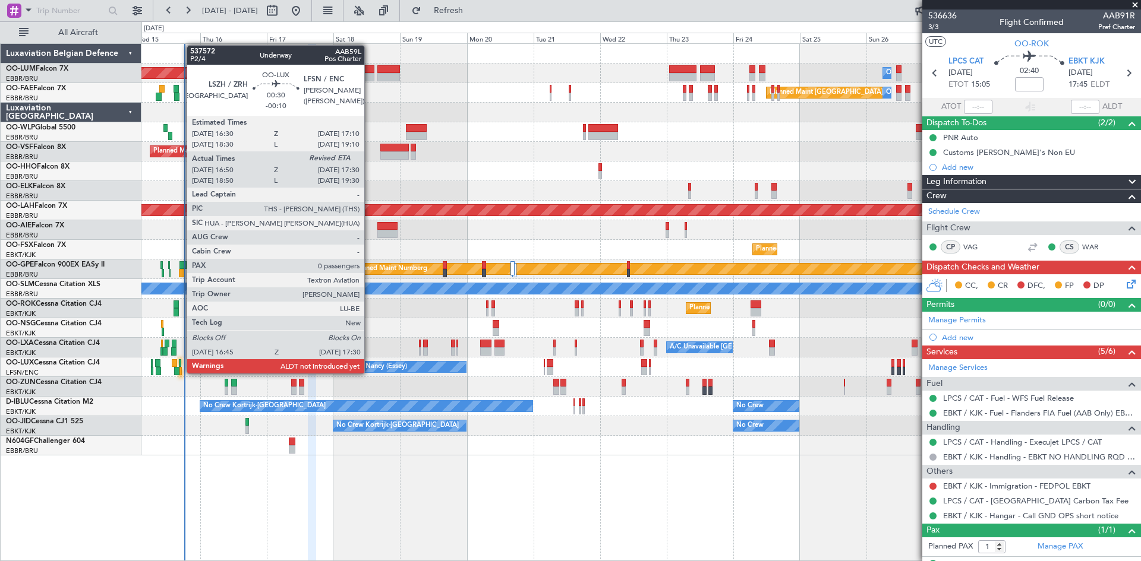
click at [181, 373] on div at bounding box center [180, 371] width 2 height 8
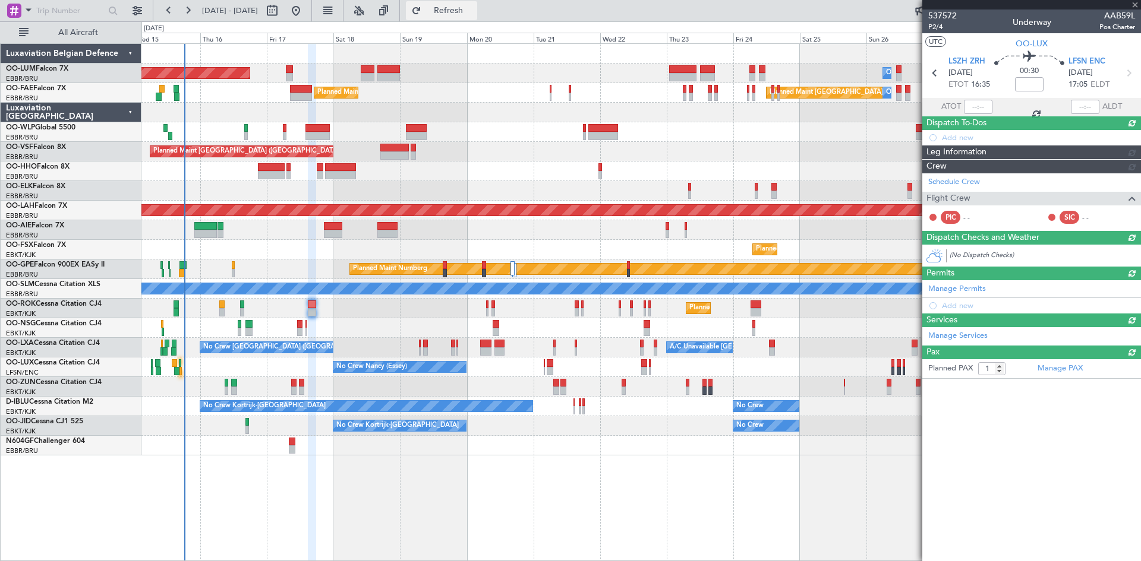
type input "-00:10"
type input "16:55"
type input "0"
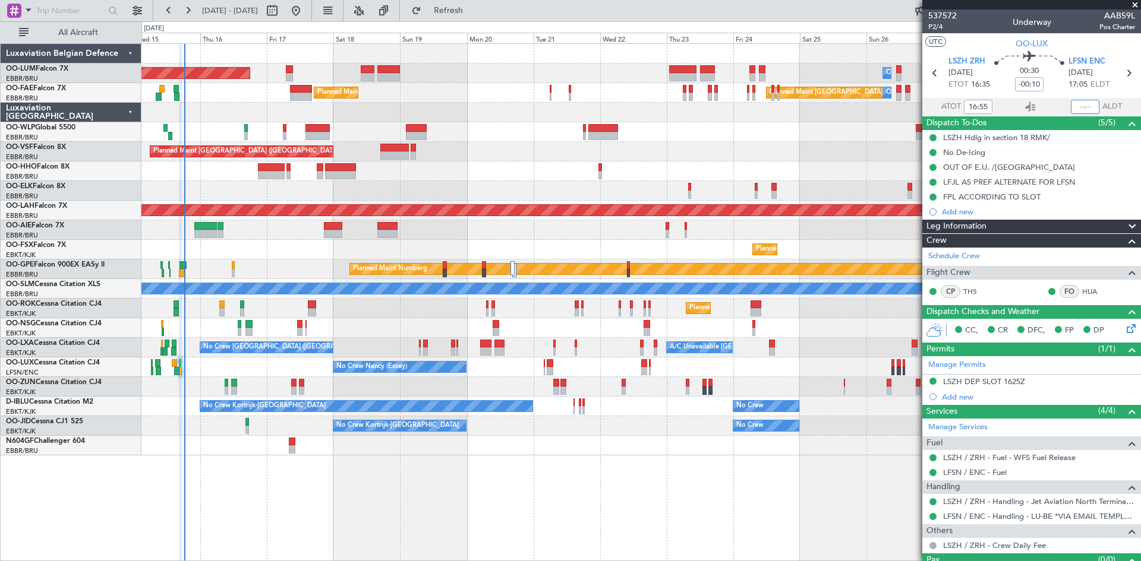
click at [1077, 103] on input "text" at bounding box center [1085, 107] width 29 height 14
click at [1053, 77] on div "00:30 -00:10" at bounding box center [1029, 73] width 78 height 44
type input "17:23"
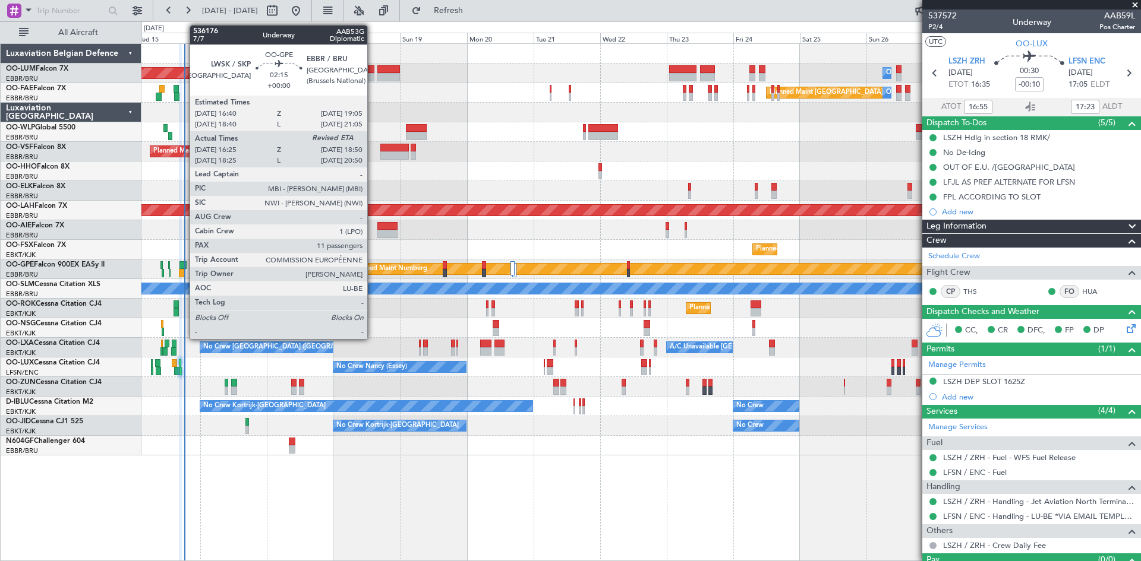
click at [184, 264] on div at bounding box center [182, 265] width 7 height 8
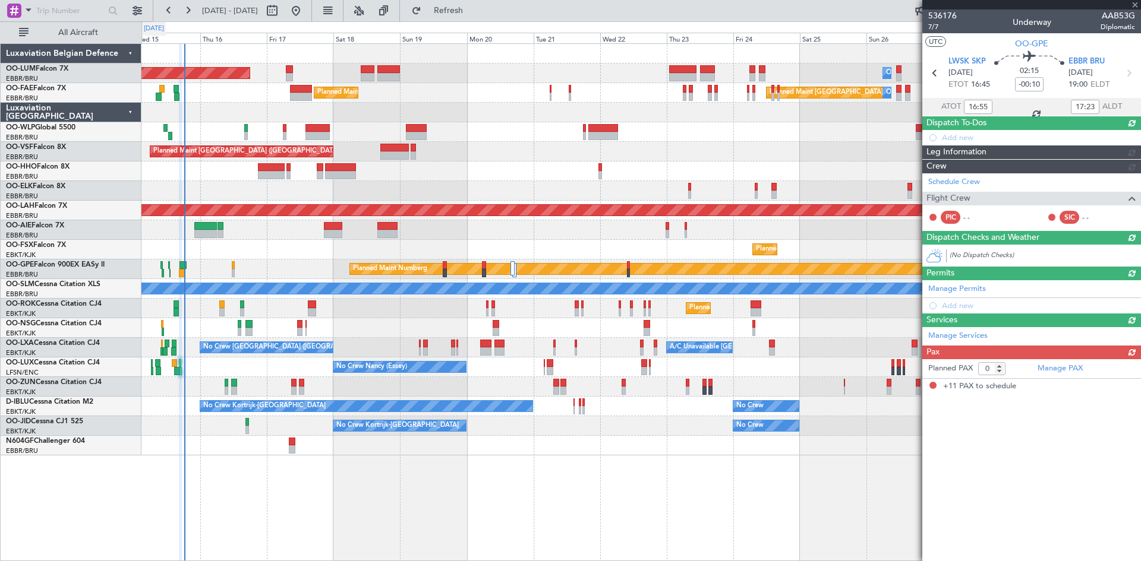
type input "16:30"
type input "11"
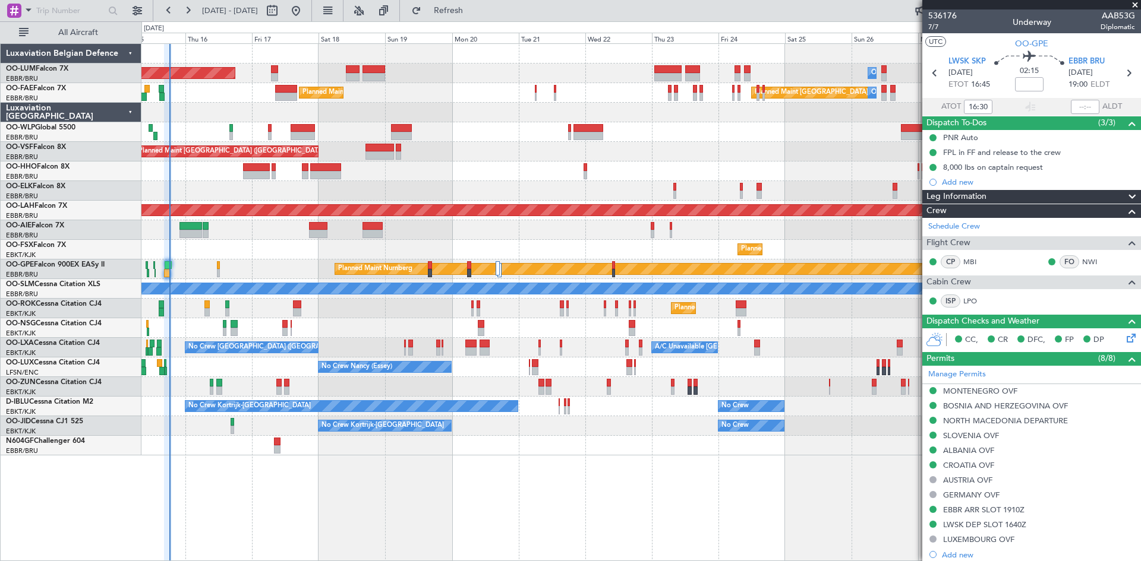
click at [241, 462] on div "AOG Maint [GEOGRAPHIC_DATA] Planned Maint [GEOGRAPHIC_DATA]-[GEOGRAPHIC_DATA] O…" at bounding box center [640, 302] width 999 height 518
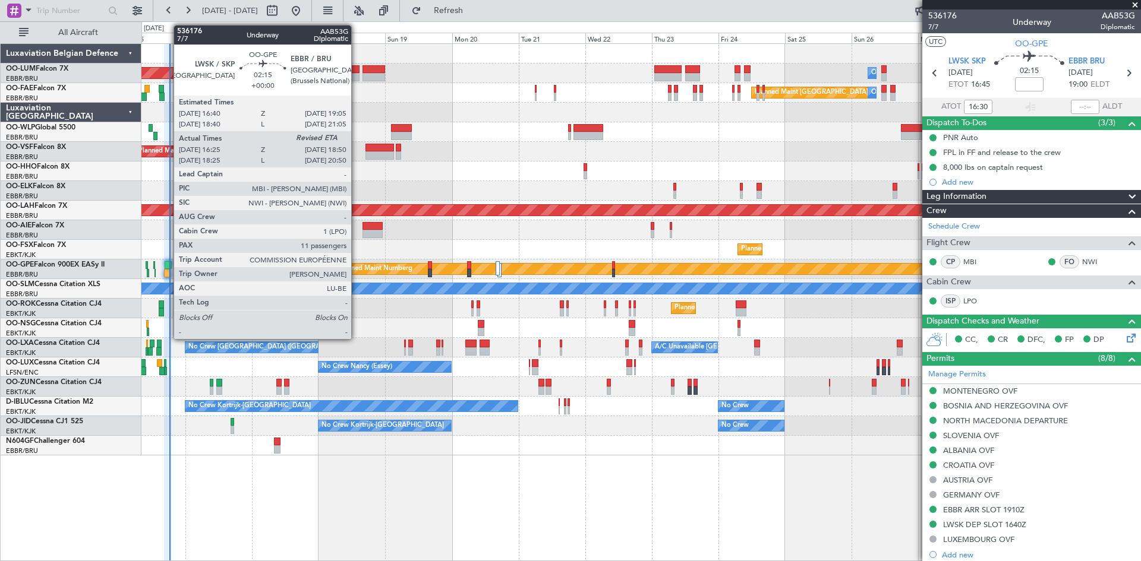
click at [168, 263] on div at bounding box center [168, 265] width 7 height 8
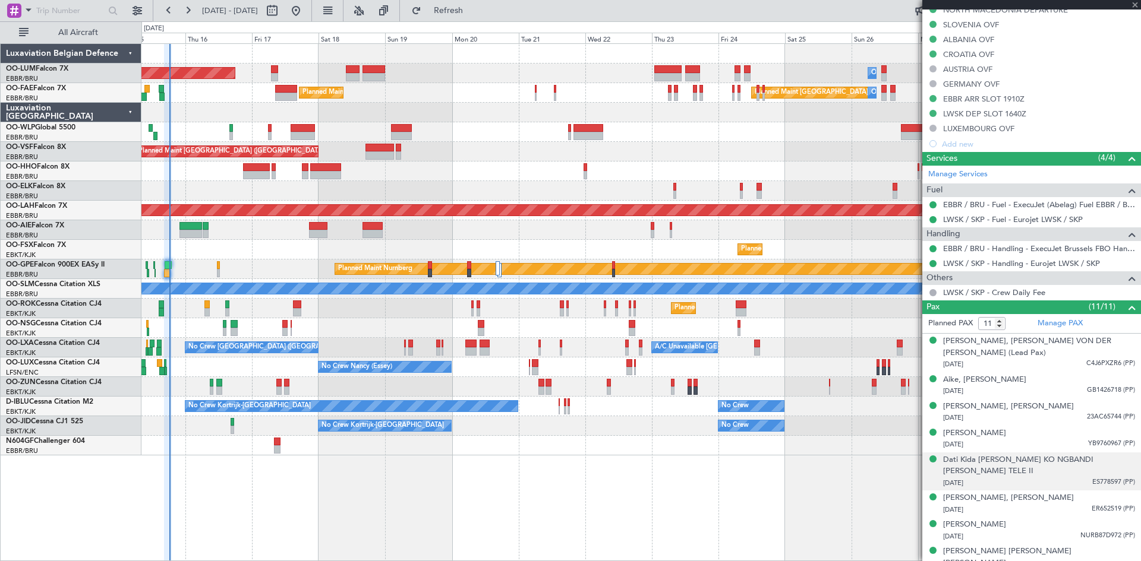
scroll to position [477, 0]
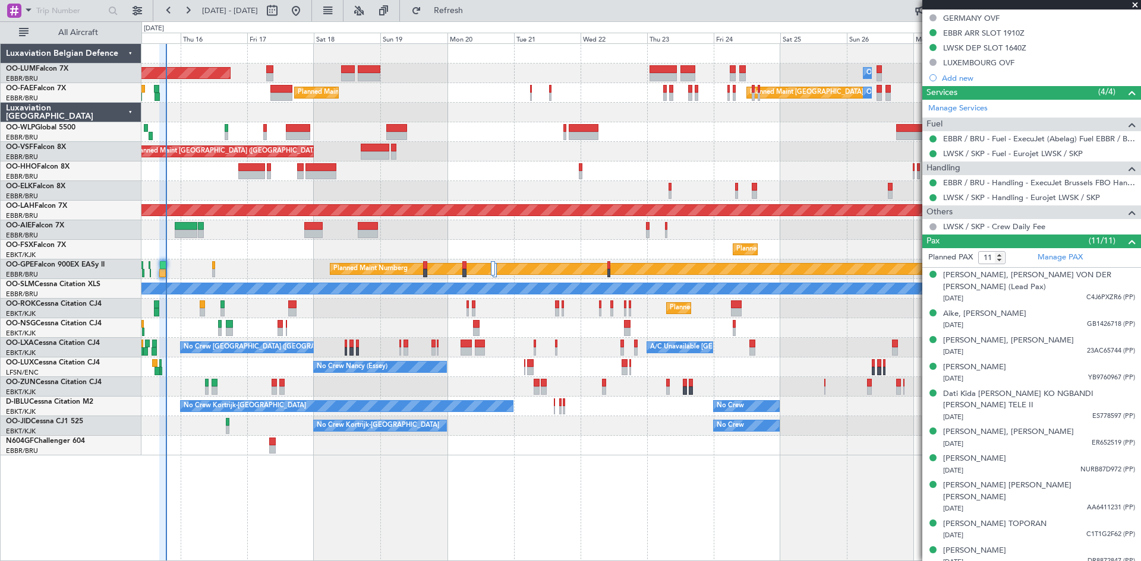
click at [327, 456] on div "Planned Maint Kortrijk-Wevelgem Owner Melsbroek Air Base AOG Maint Sibiu Planne…" at bounding box center [640, 302] width 999 height 518
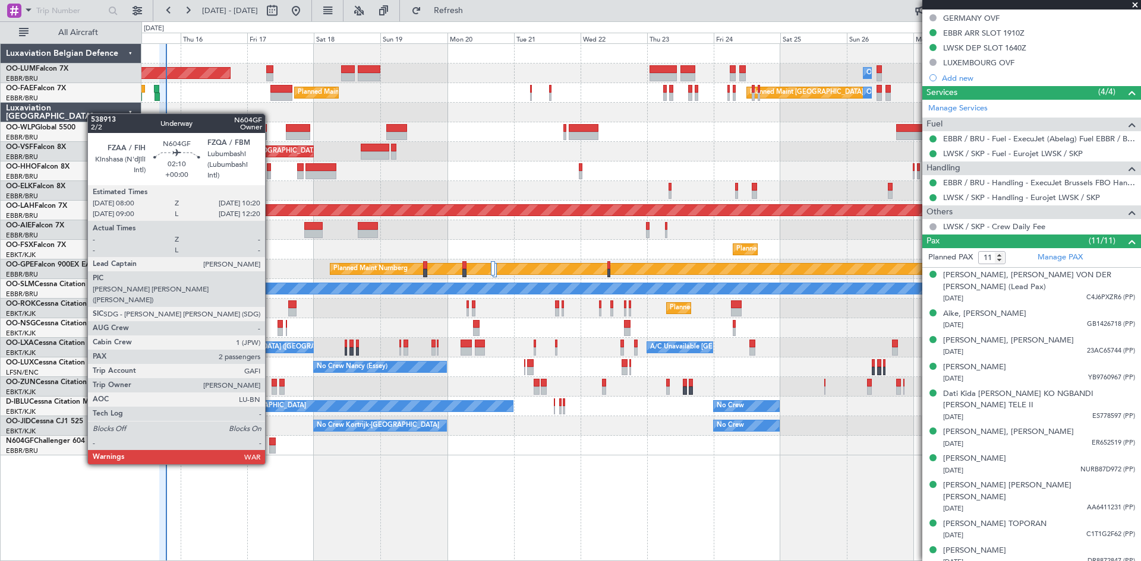
click at [270, 442] on div at bounding box center [272, 442] width 7 height 8
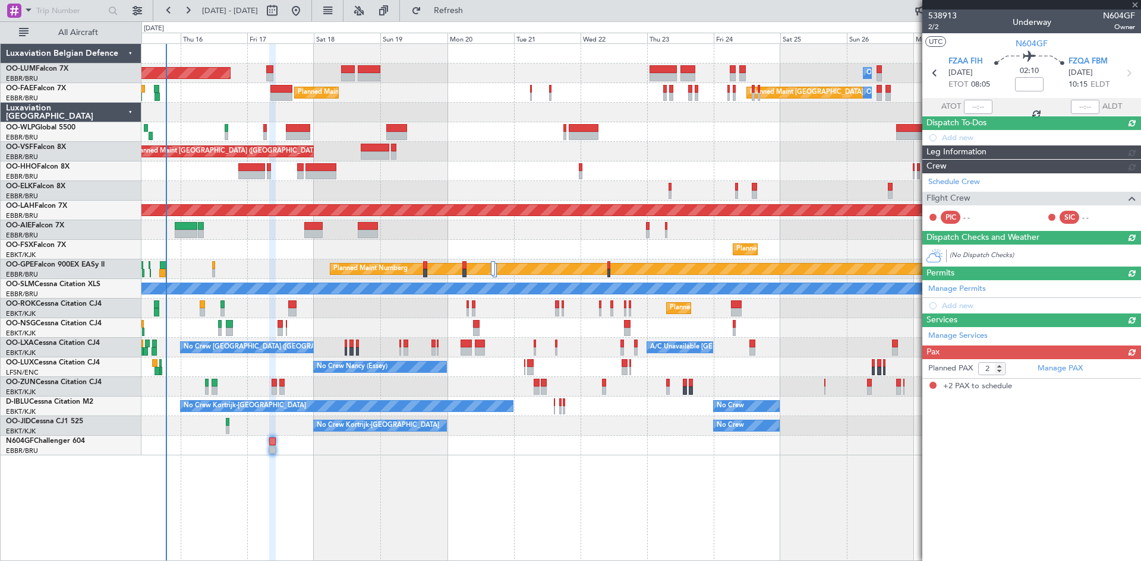
scroll to position [0, 0]
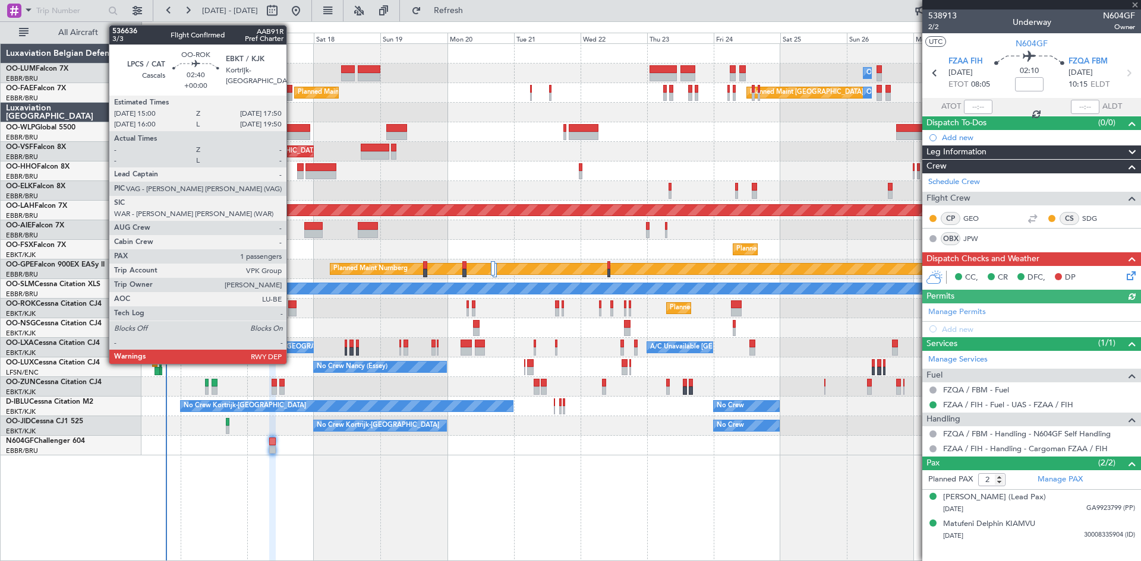
click at [292, 315] on div at bounding box center [292, 312] width 8 height 8
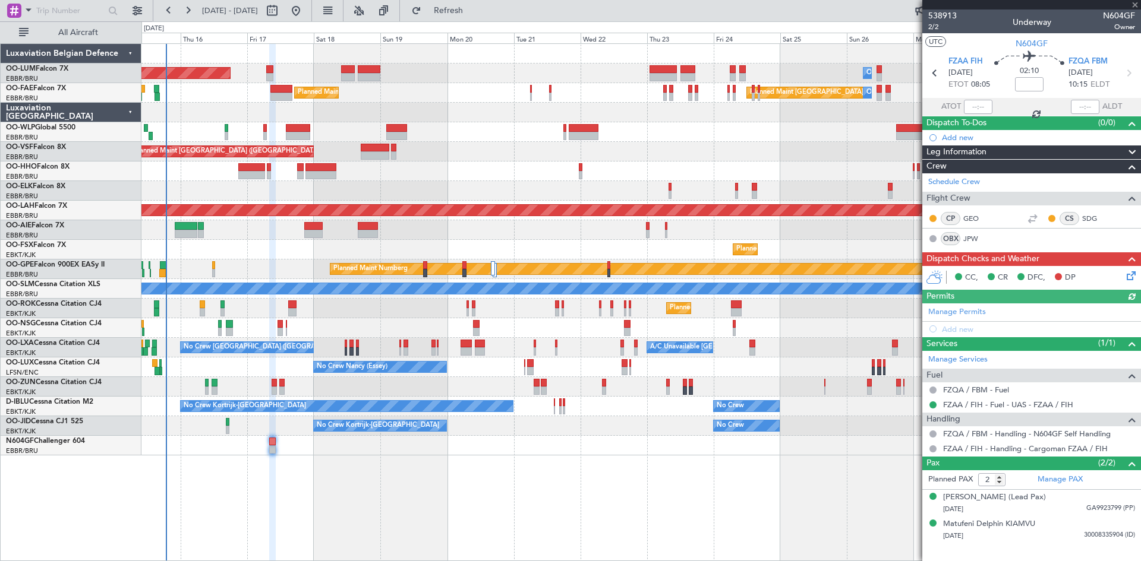
type input "1"
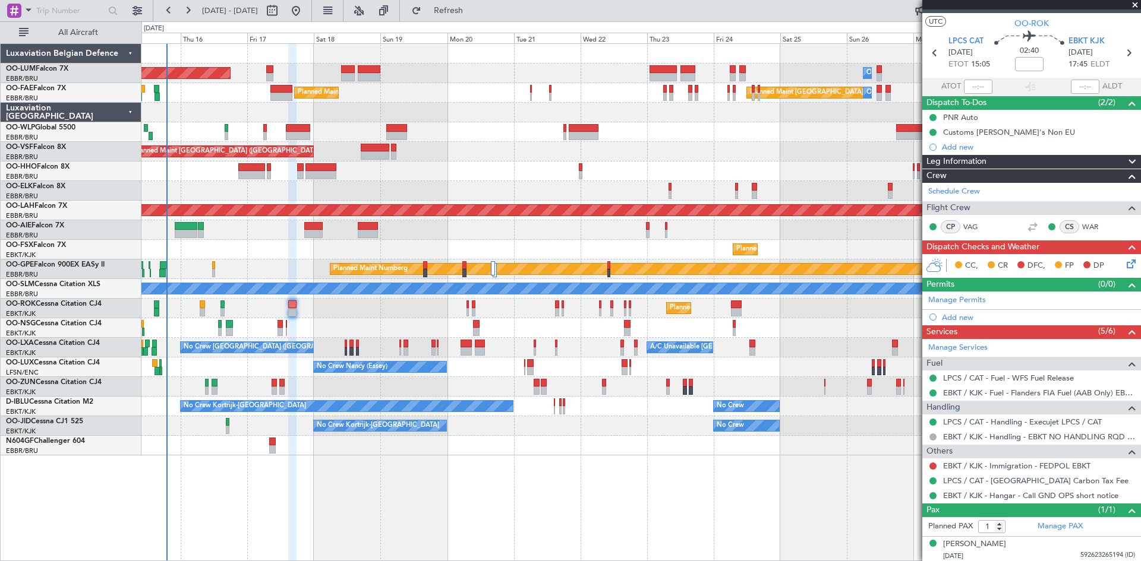
scroll to position [22, 0]
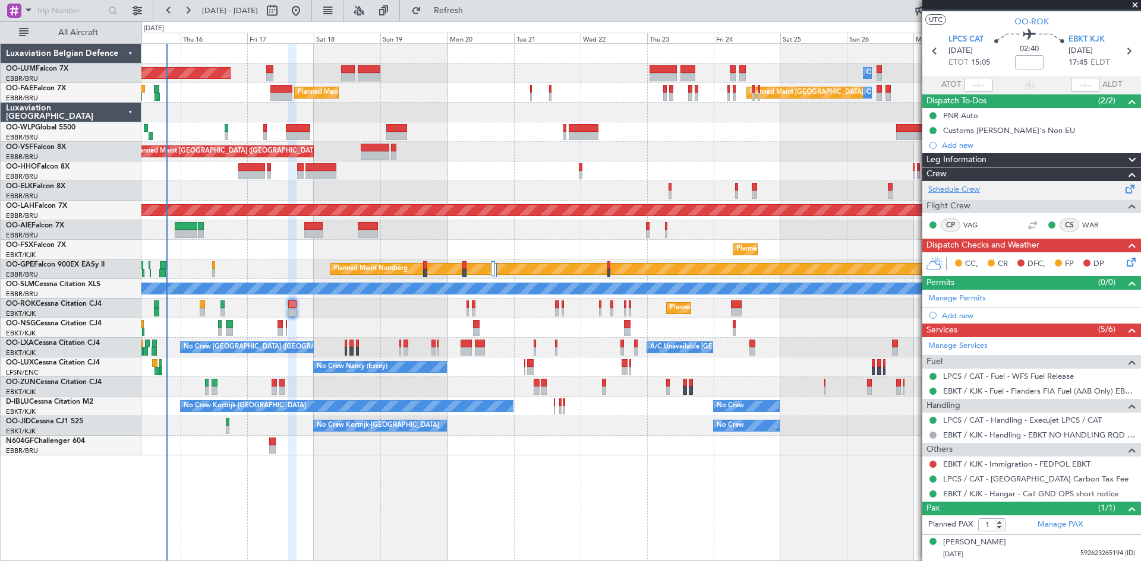
click at [955, 189] on link "Schedule Crew" at bounding box center [954, 190] width 52 height 12
click at [968, 142] on div "Add new" at bounding box center [1033, 145] width 182 height 10
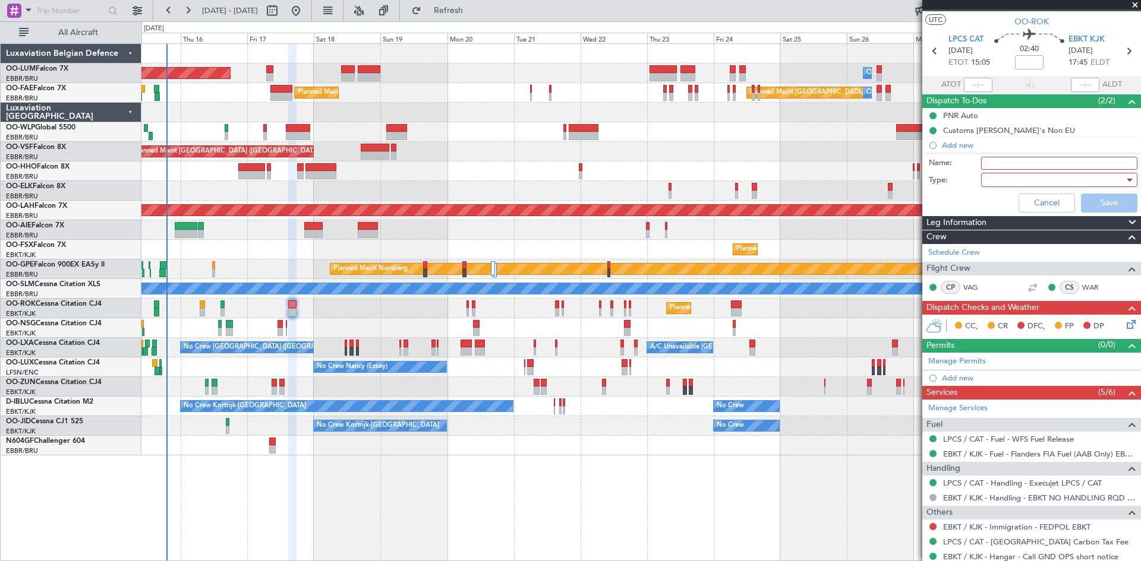
click at [999, 165] on input "Name:" at bounding box center [1059, 163] width 156 height 13
type input "FPL already in FF to review and file."
click at [995, 182] on div at bounding box center [1055, 180] width 138 height 18
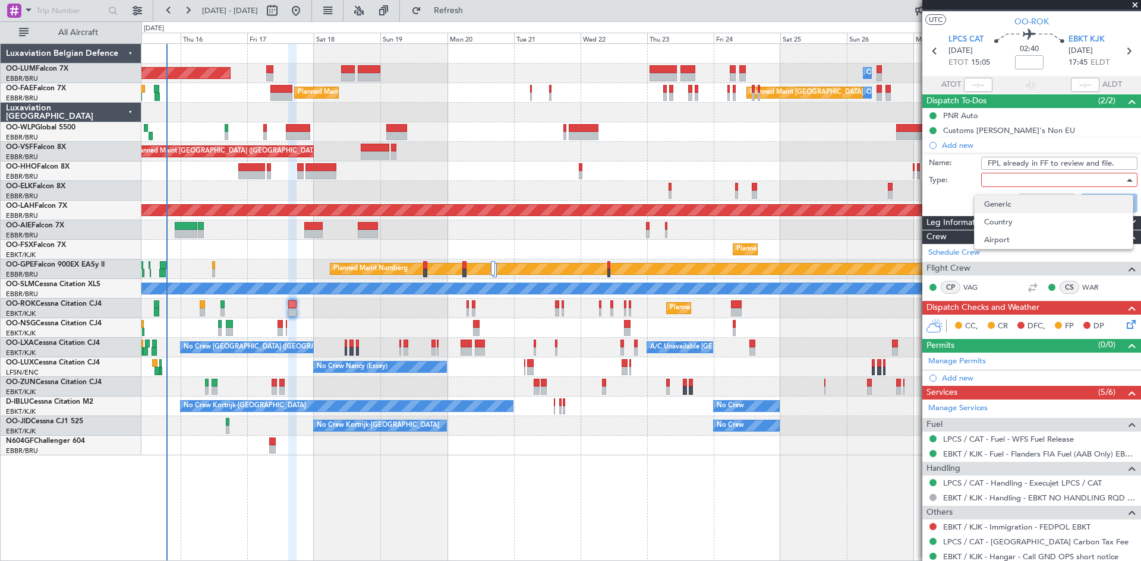
click at [1005, 198] on span "Generic" at bounding box center [1053, 204] width 139 height 18
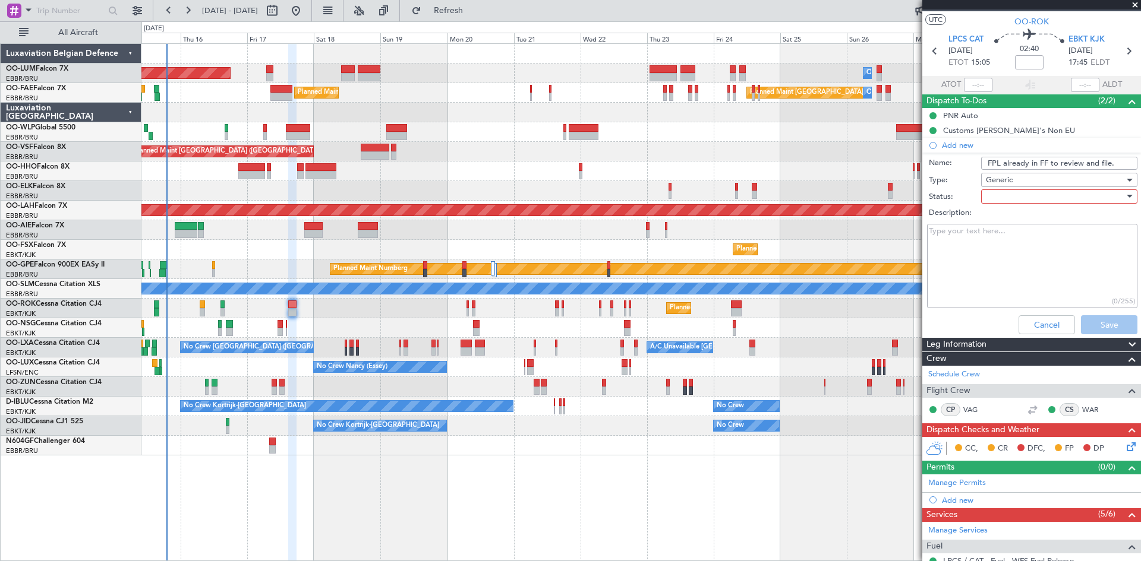
click at [999, 199] on div at bounding box center [1055, 197] width 138 height 18
click at [1003, 218] on span "Not Started" at bounding box center [1053, 221] width 139 height 18
click at [1096, 322] on button "Save" at bounding box center [1109, 324] width 56 height 19
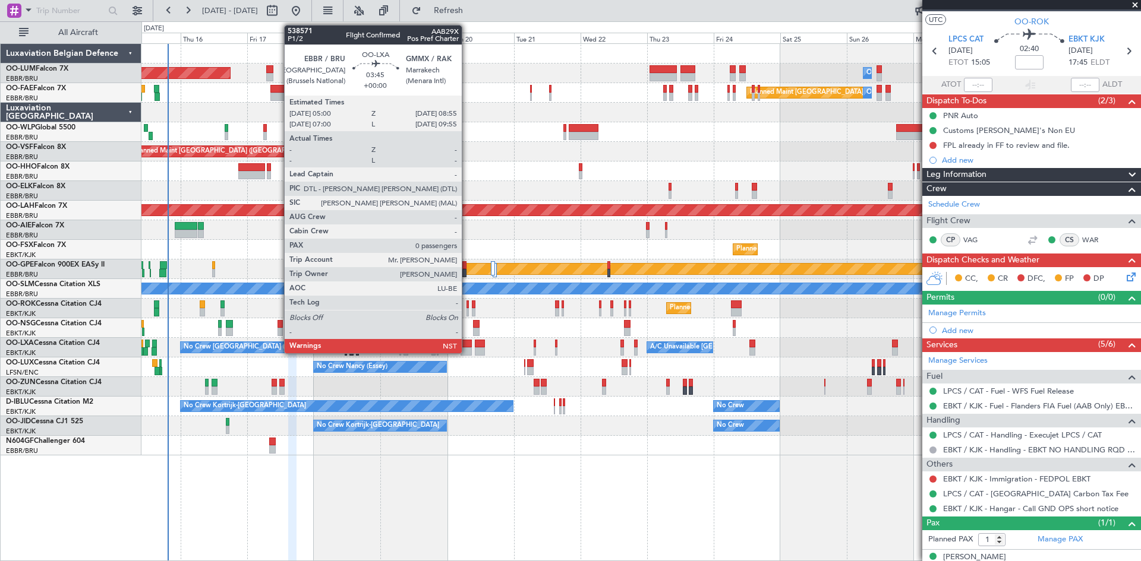
click at [467, 340] on div at bounding box center [465, 344] width 11 height 8
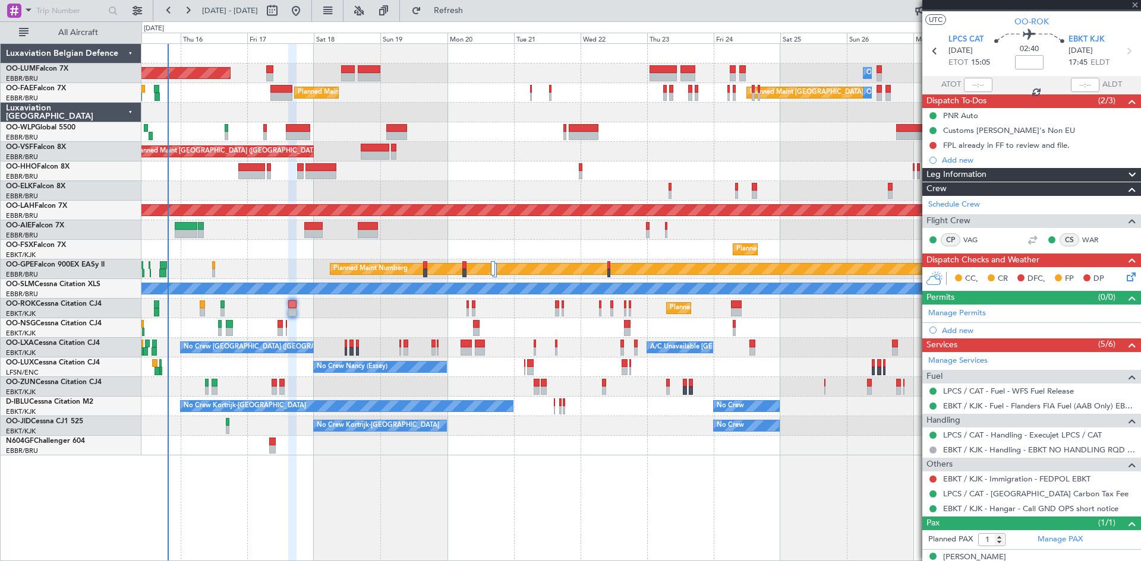
type input "0"
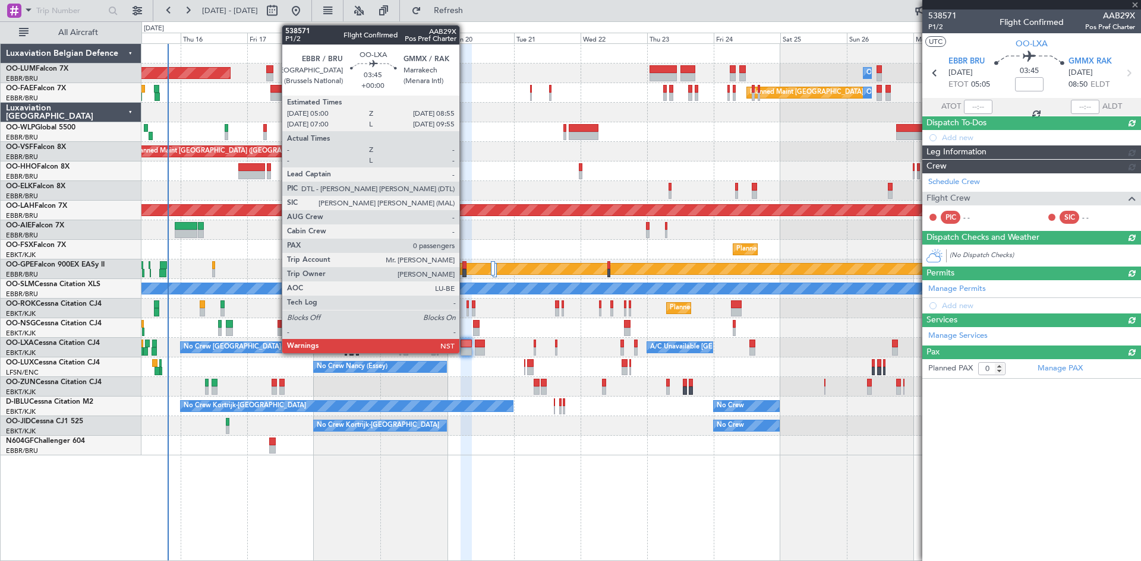
scroll to position [0, 0]
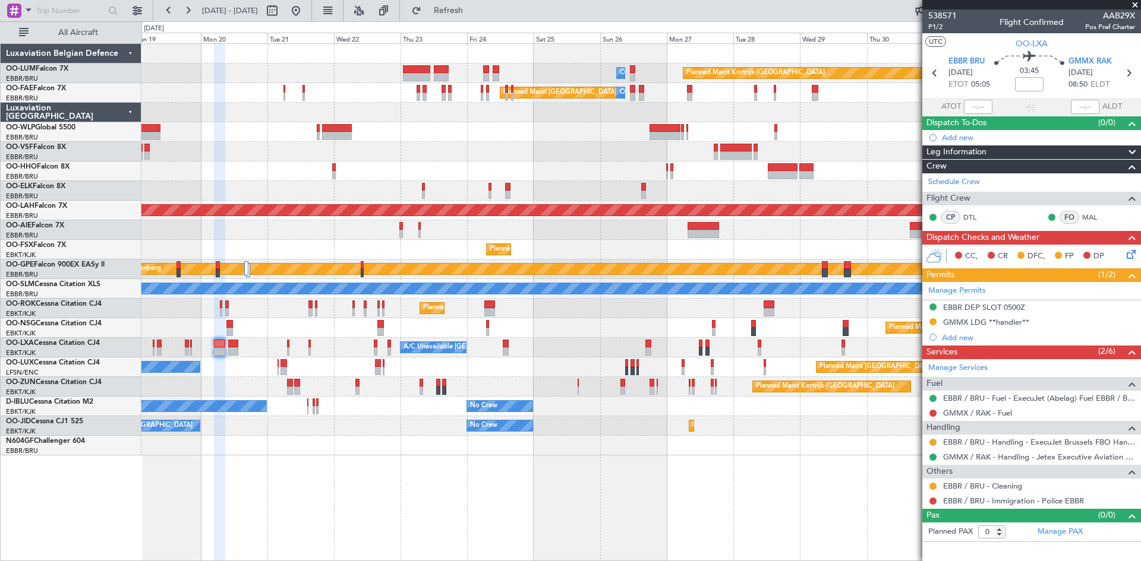
click at [408, 463] on div "Planned Maint Kortrijk-[GEOGRAPHIC_DATA] Owner [GEOGRAPHIC_DATA] AOG Maint [GEO…" at bounding box center [640, 302] width 999 height 518
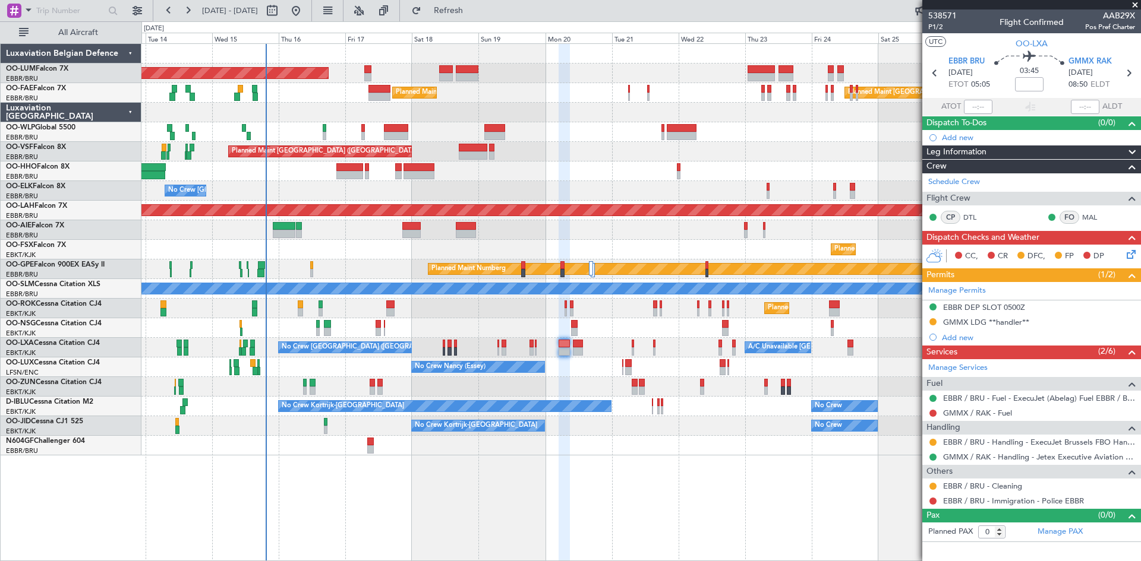
click at [714, 471] on div "Planned Maint Kortrijk-Wevelgem Owner Melsbroek Air Base AOG Maint Sibiu Planne…" at bounding box center [640, 302] width 999 height 518
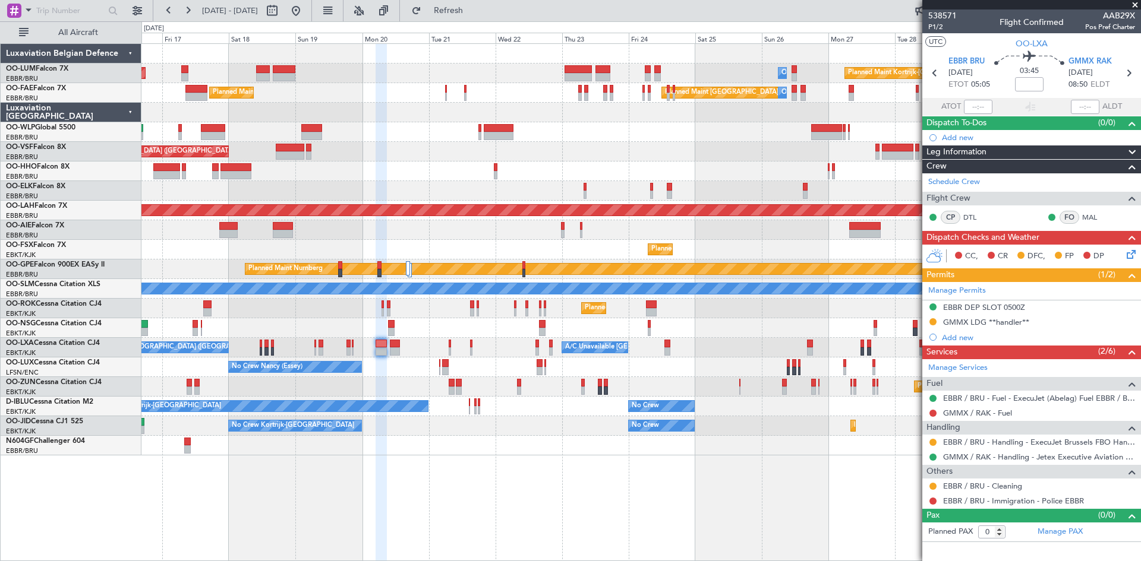
click at [400, 457] on div "Planned Maint Kortrijk-Wevelgem Owner Melsbroek Air Base AOG Maint Sibiu Planne…" at bounding box center [640, 302] width 999 height 518
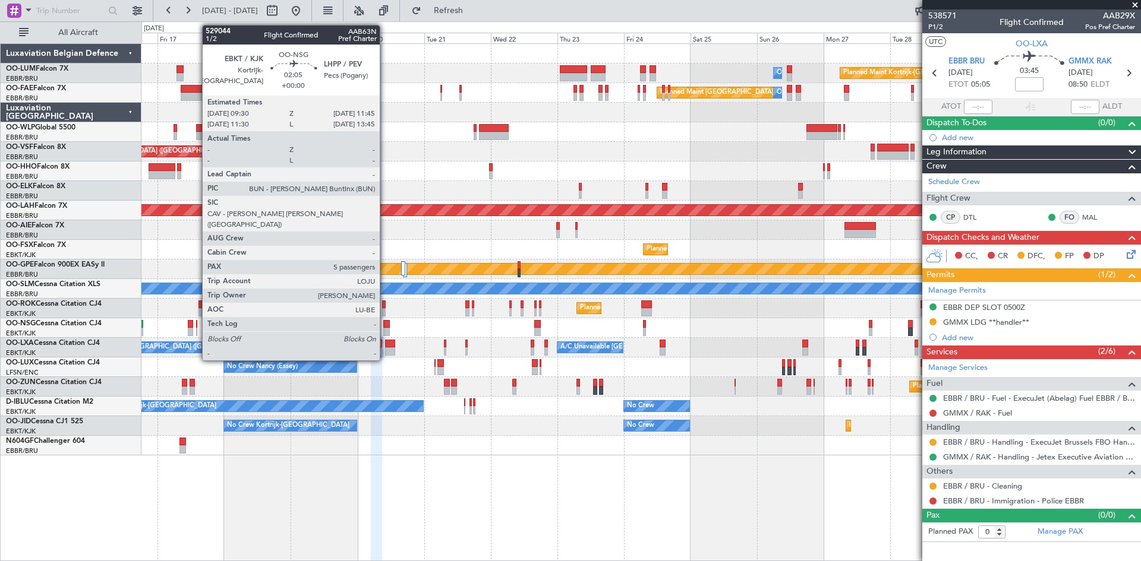
click at [385, 327] on div at bounding box center [386, 324] width 7 height 8
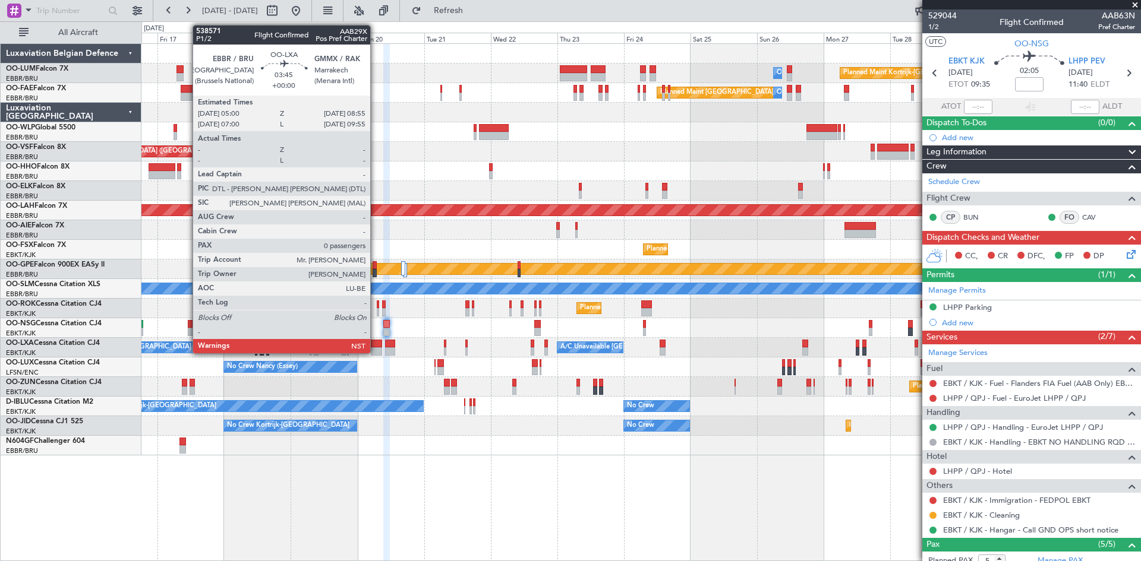
click at [375, 349] on div at bounding box center [376, 352] width 11 height 8
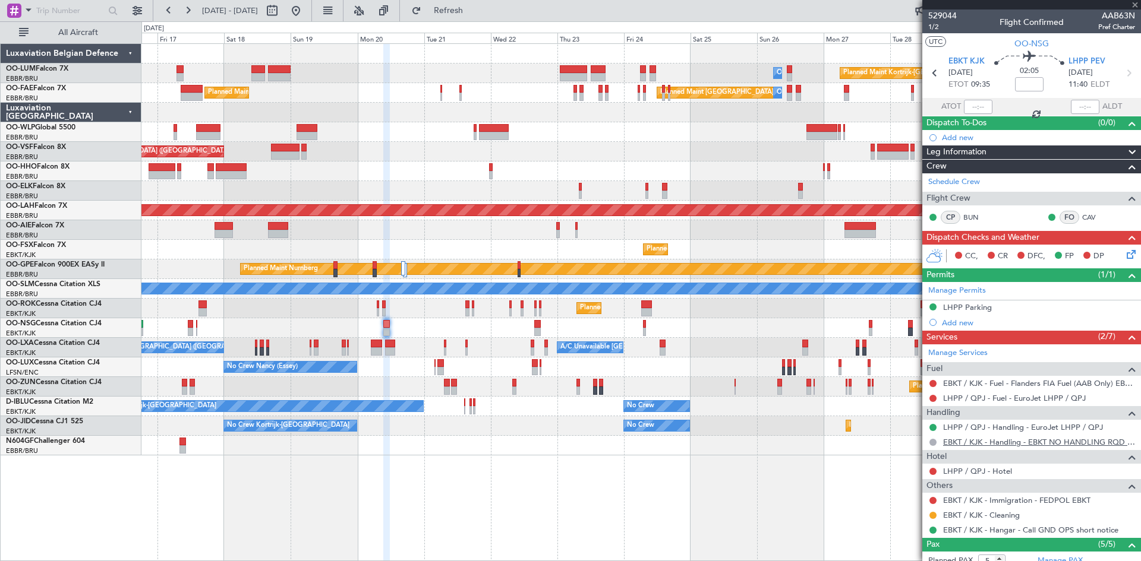
type input "0"
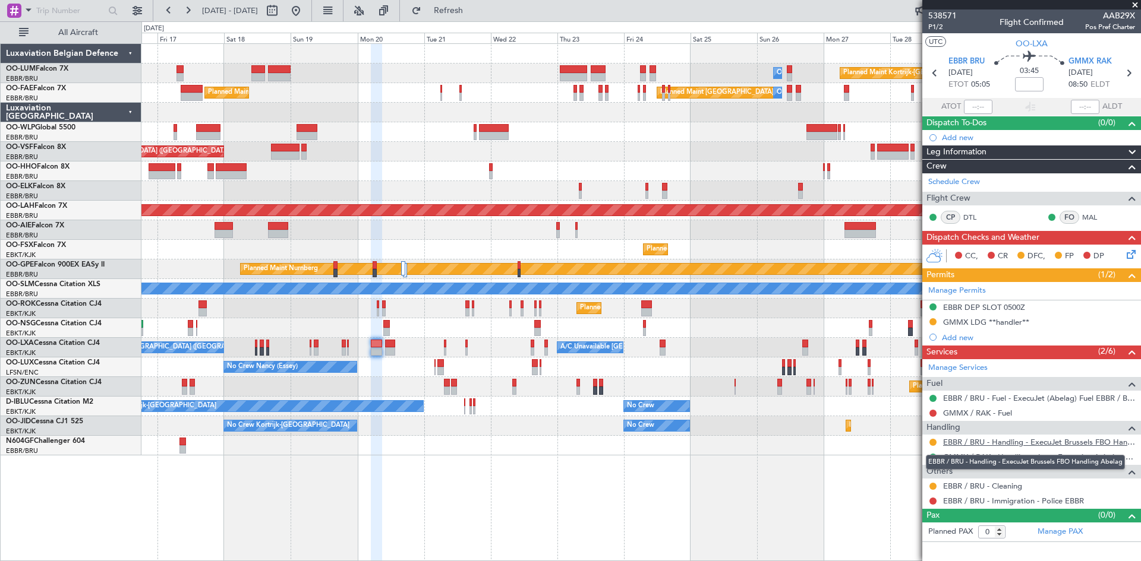
click at [1001, 445] on link "EBBR / BRU - Handling - ExecuJet Brussels FBO Handling Abelag" at bounding box center [1039, 442] width 192 height 10
click at [934, 441] on button at bounding box center [932, 442] width 7 height 7
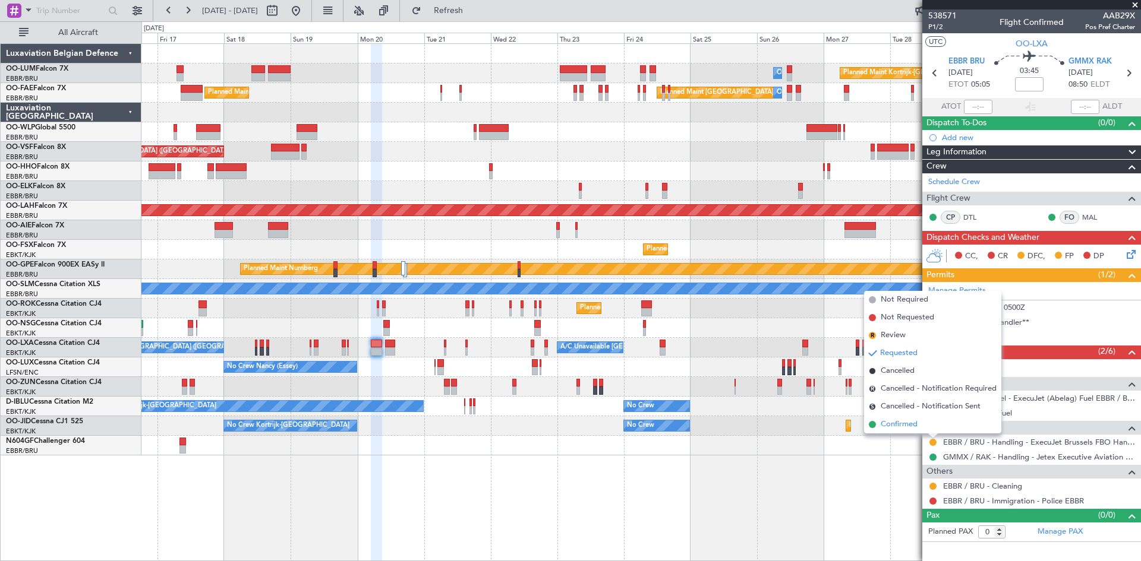
click at [916, 427] on span "Confirmed" at bounding box center [898, 425] width 37 height 12
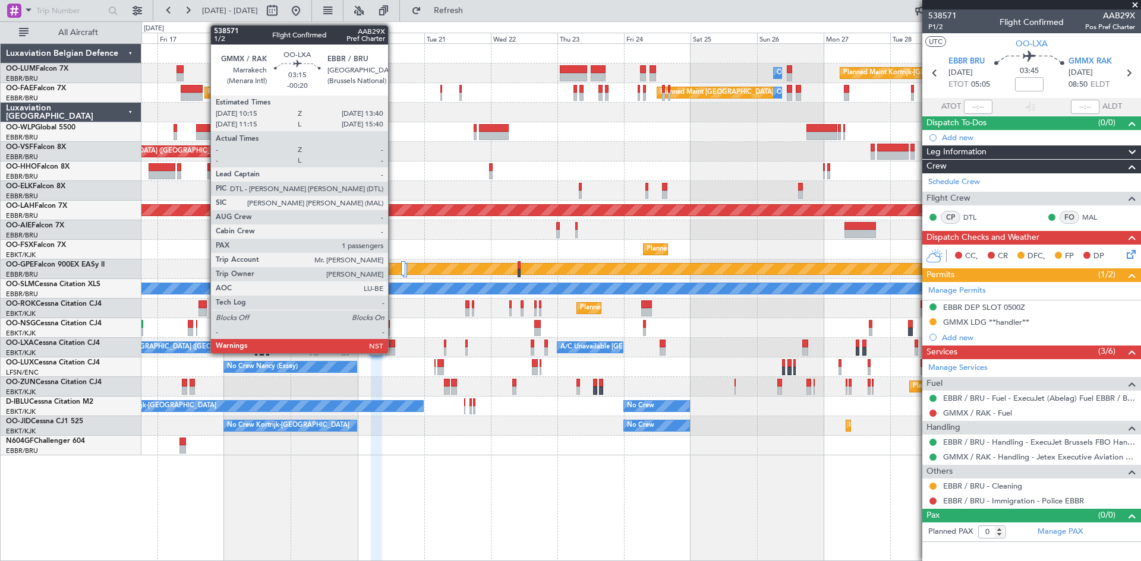
click at [393, 346] on div at bounding box center [390, 344] width 10 height 8
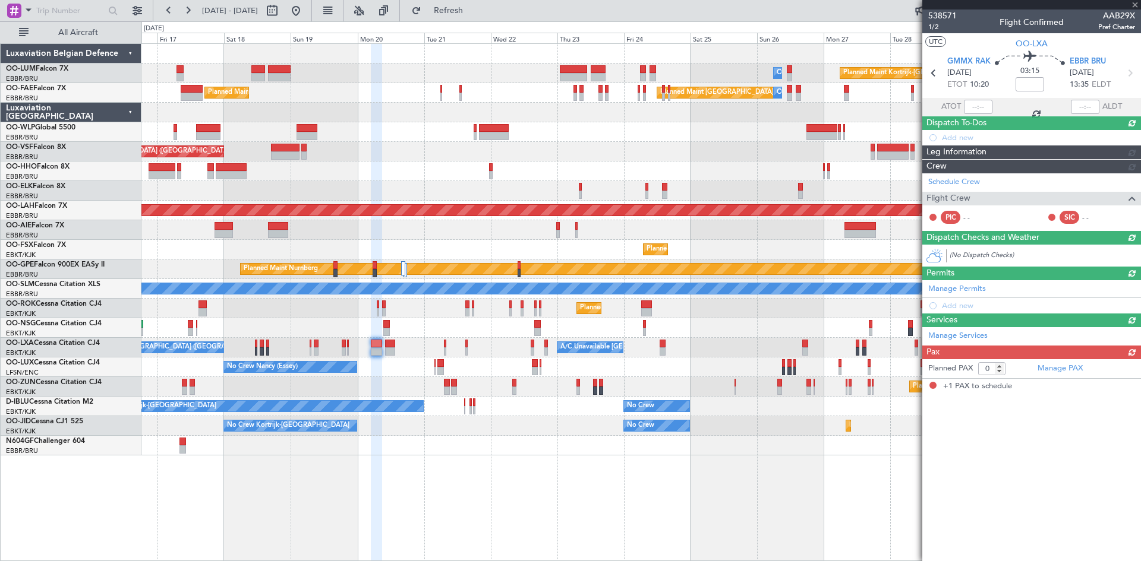
type input "-00:20"
type input "1"
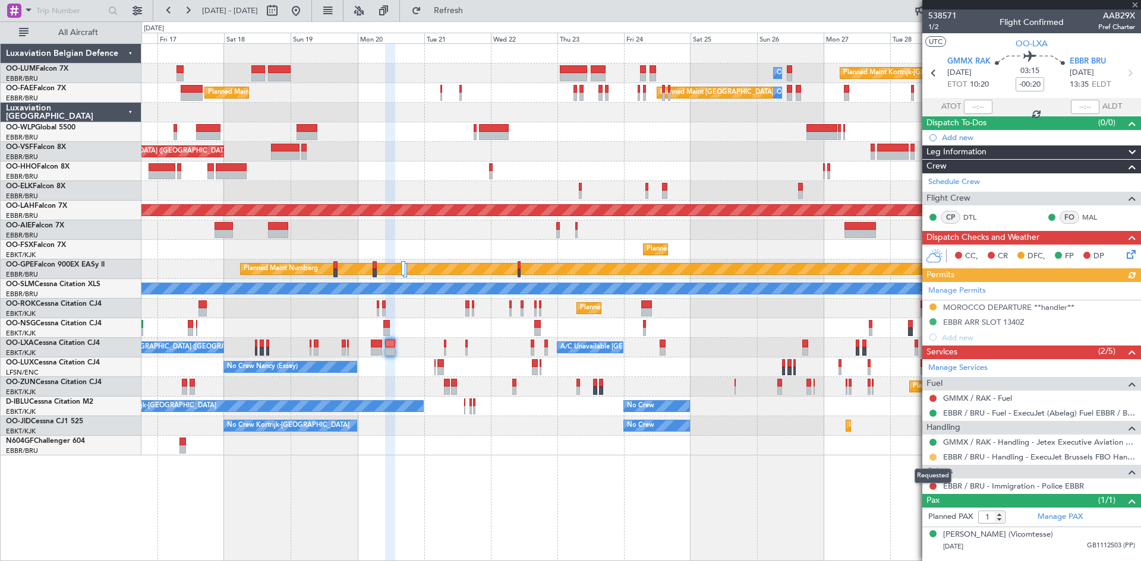
click at [934, 457] on button at bounding box center [932, 457] width 7 height 7
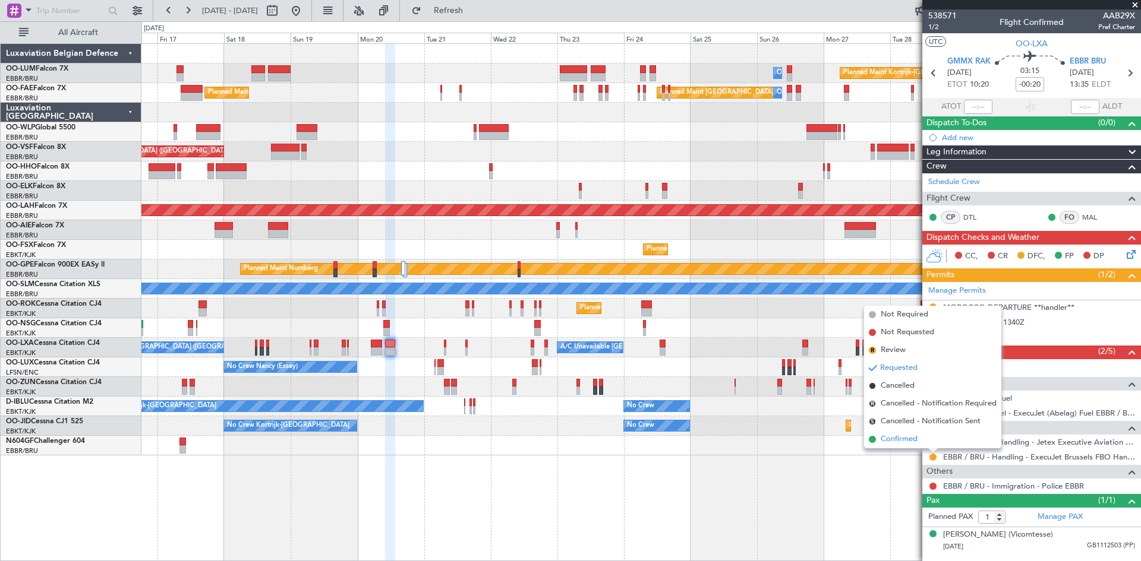
click at [905, 441] on span "Confirmed" at bounding box center [898, 440] width 37 height 12
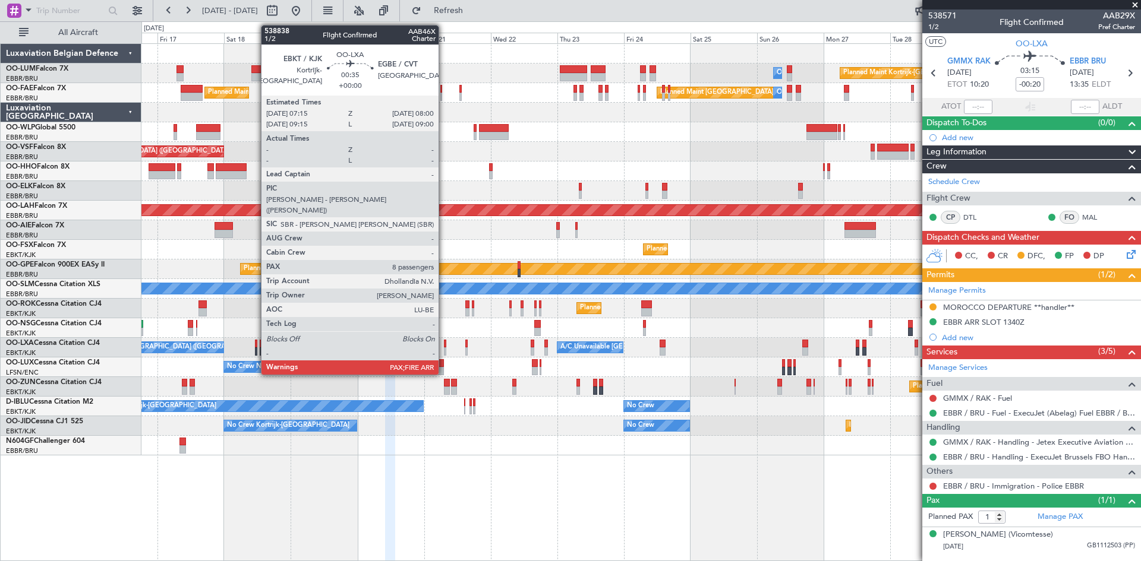
click at [444, 343] on div at bounding box center [445, 344] width 2 height 8
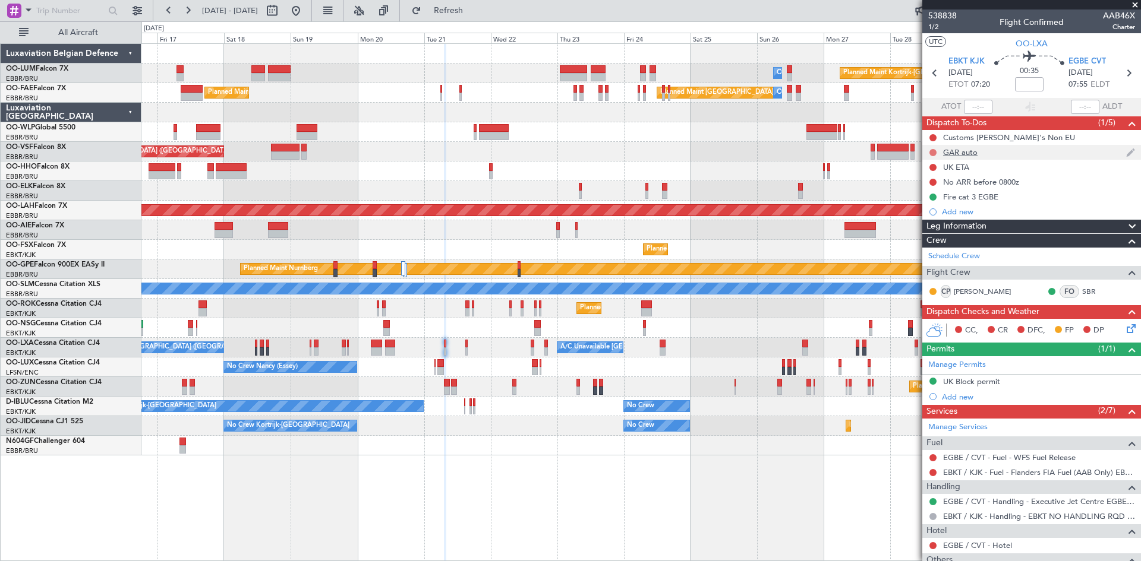
click at [931, 154] on button at bounding box center [932, 152] width 7 height 7
click at [932, 203] on span "Completed" at bounding box center [938, 205] width 39 height 12
click at [932, 167] on button at bounding box center [932, 167] width 7 height 7
click at [934, 218] on span "Completed" at bounding box center [938, 220] width 39 height 12
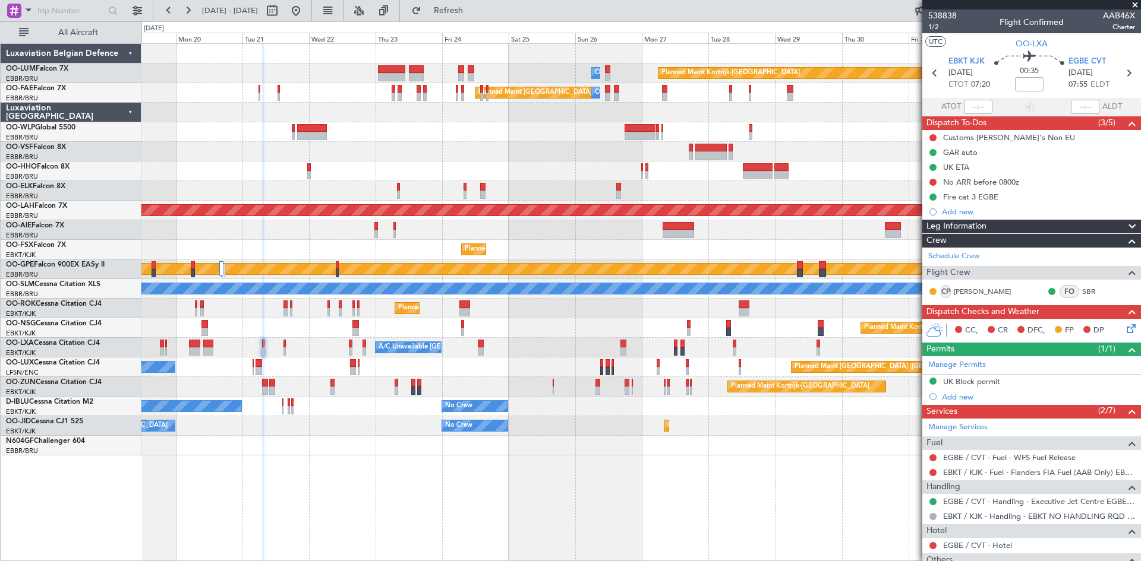
click at [334, 494] on div "Planned Maint Kortrijk-[GEOGRAPHIC_DATA] Owner [GEOGRAPHIC_DATA] AOG Maint [GEO…" at bounding box center [640, 302] width 999 height 518
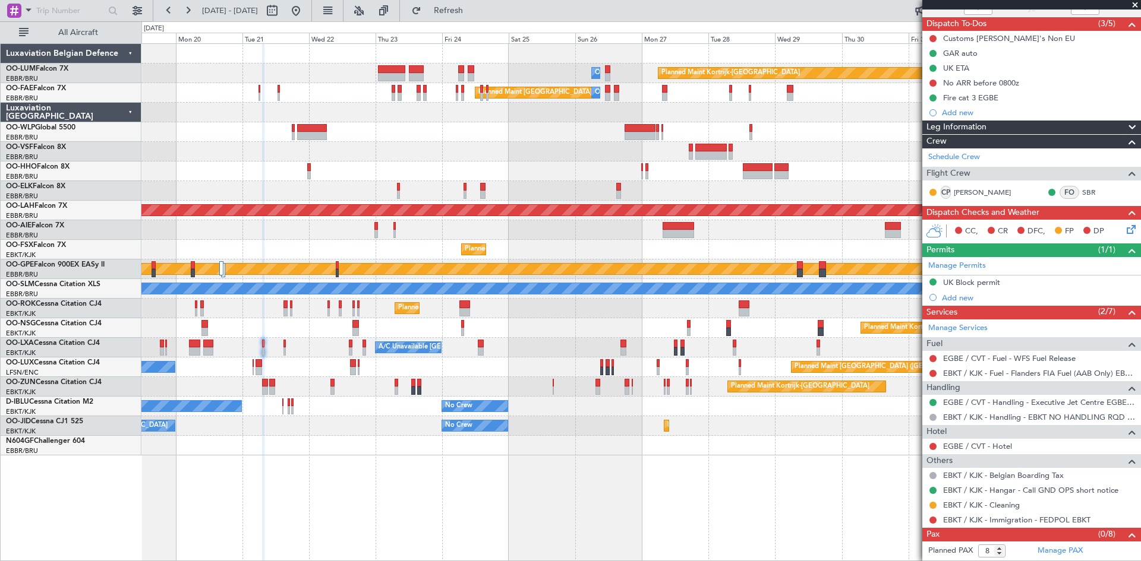
scroll to position [114, 0]
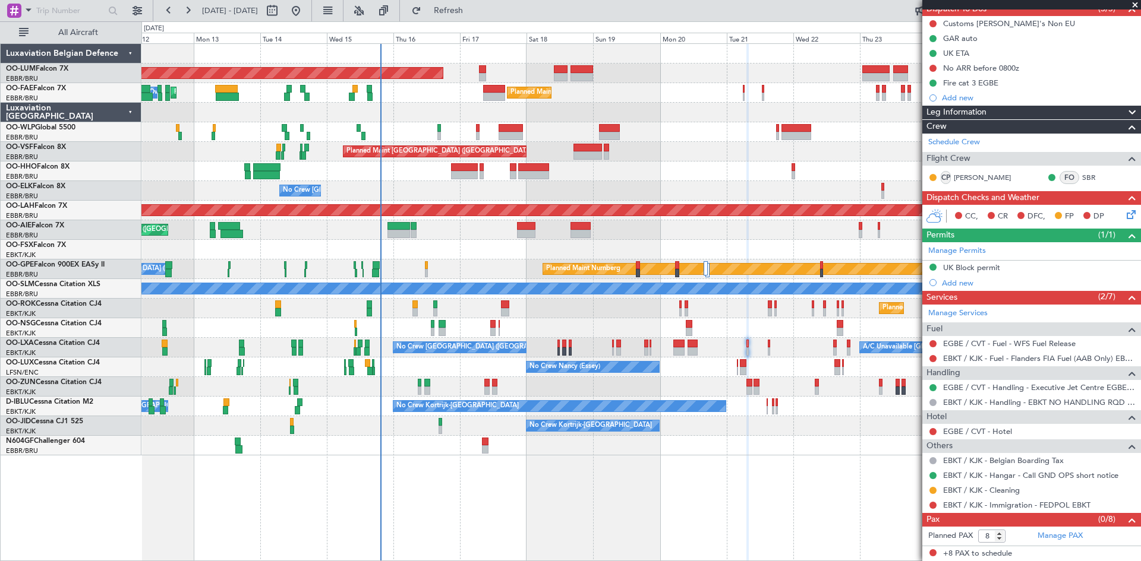
click at [686, 470] on div "AOG Maint [GEOGRAPHIC_DATA] Owner [GEOGRAPHIC_DATA] Planned Maint [GEOGRAPHIC_D…" at bounding box center [640, 302] width 999 height 518
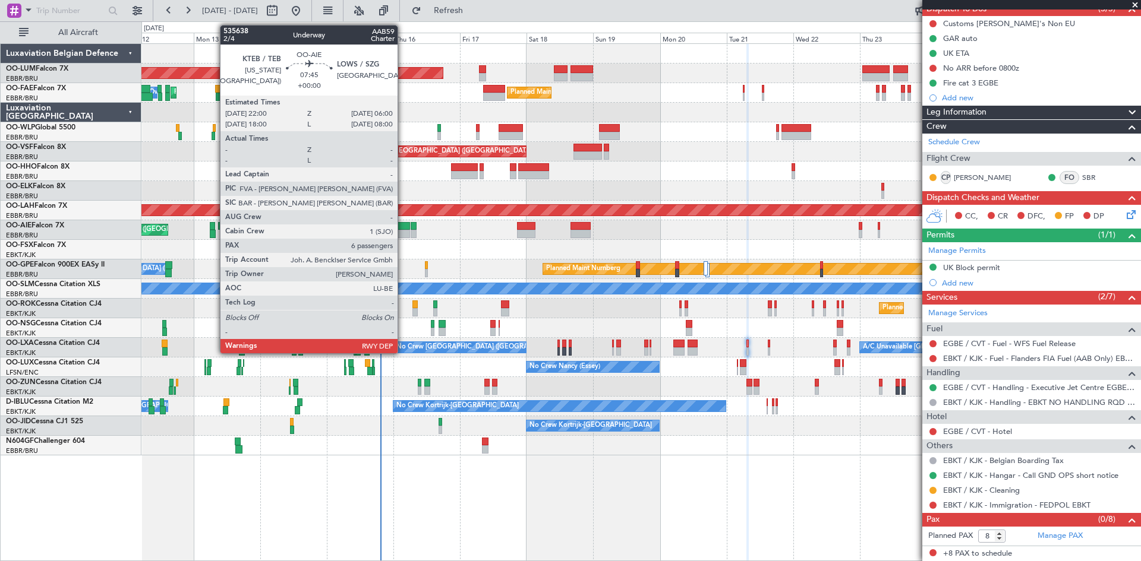
click at [403, 232] on div at bounding box center [398, 234] width 23 height 8
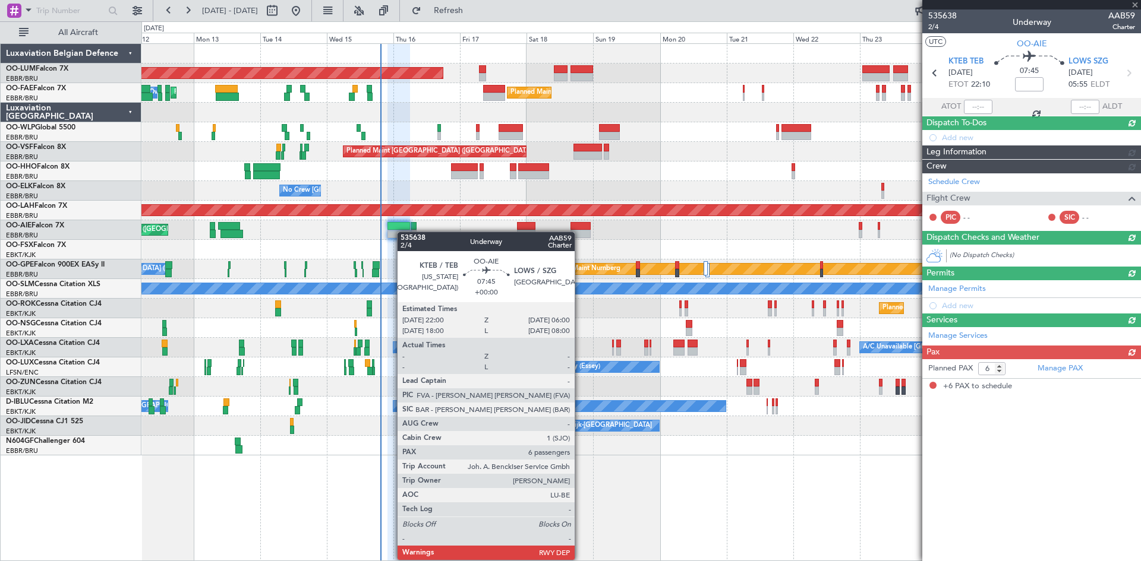
scroll to position [0, 0]
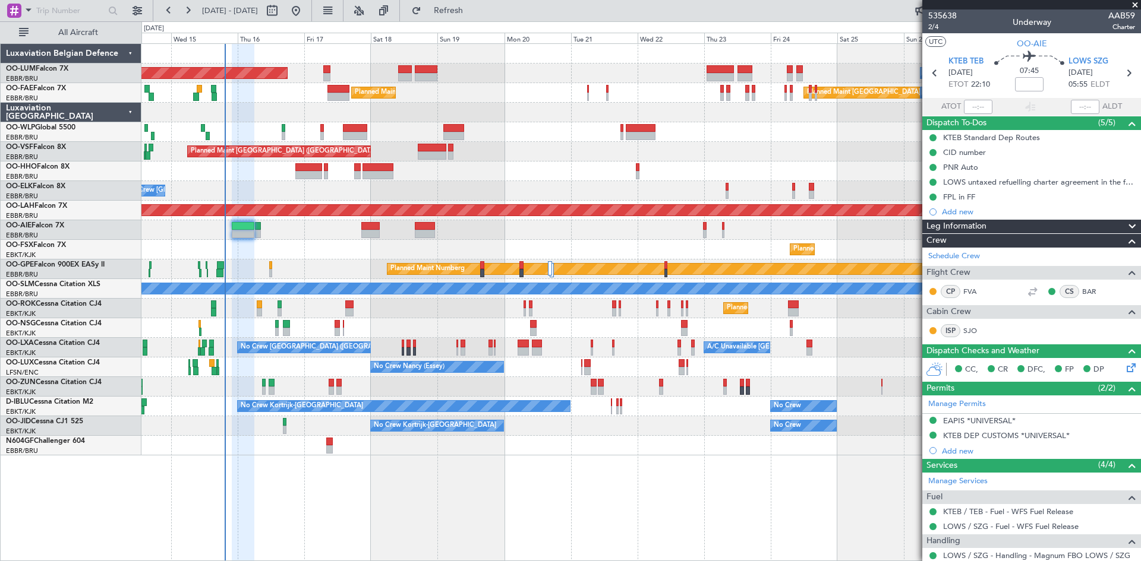
click at [128, 452] on div "AOG Maint [GEOGRAPHIC_DATA] Owner [GEOGRAPHIC_DATA] Planned Maint [GEOGRAPHIC_D…" at bounding box center [570, 291] width 1141 height 540
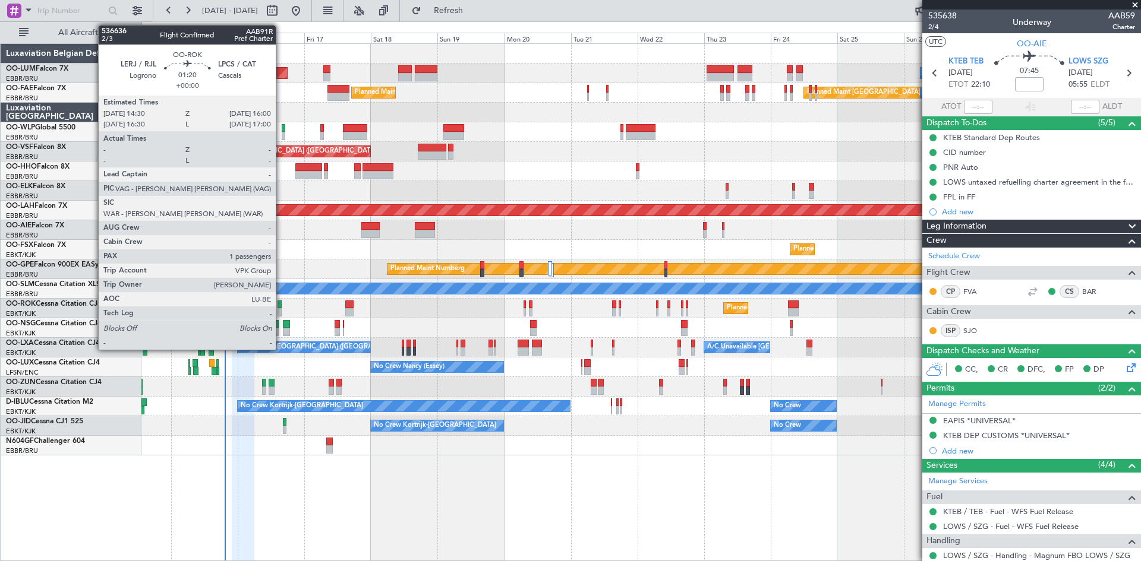
click at [281, 311] on div at bounding box center [279, 312] width 5 height 8
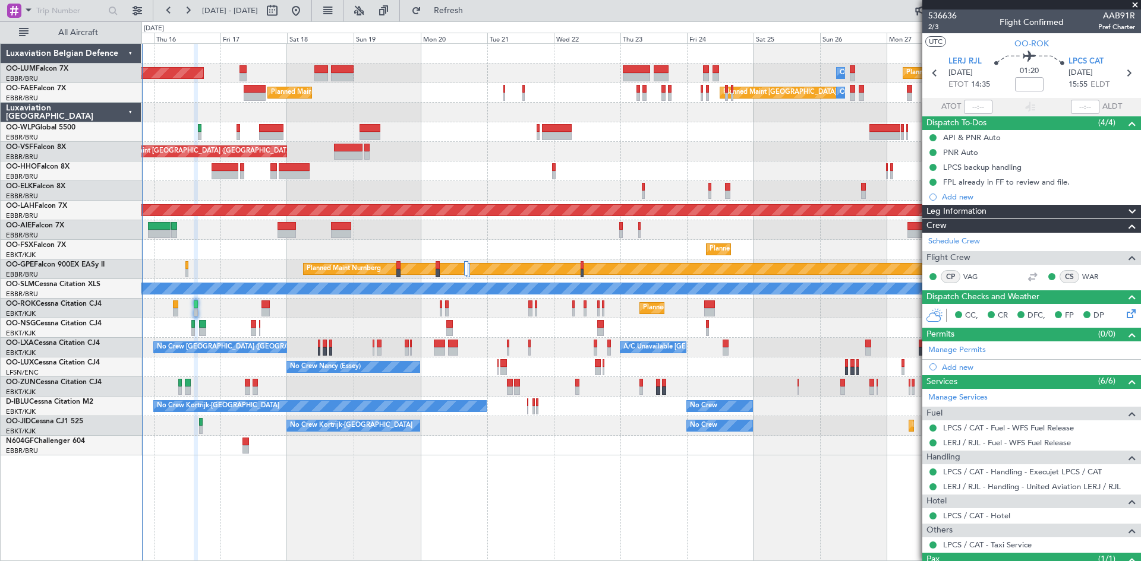
click at [405, 468] on div "AOG Maint [GEOGRAPHIC_DATA] Planned Maint [GEOGRAPHIC_DATA]-[GEOGRAPHIC_DATA] O…" at bounding box center [640, 302] width 999 height 518
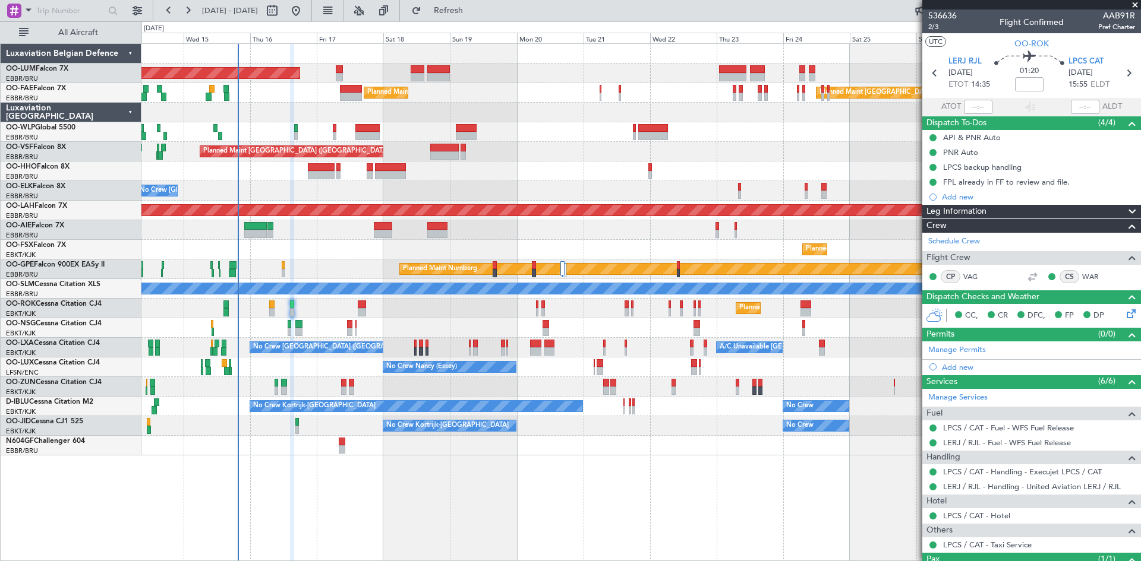
click at [444, 484] on div "AOG Maint [GEOGRAPHIC_DATA] Planned Maint [GEOGRAPHIC_DATA]-[GEOGRAPHIC_DATA] O…" at bounding box center [640, 302] width 999 height 518
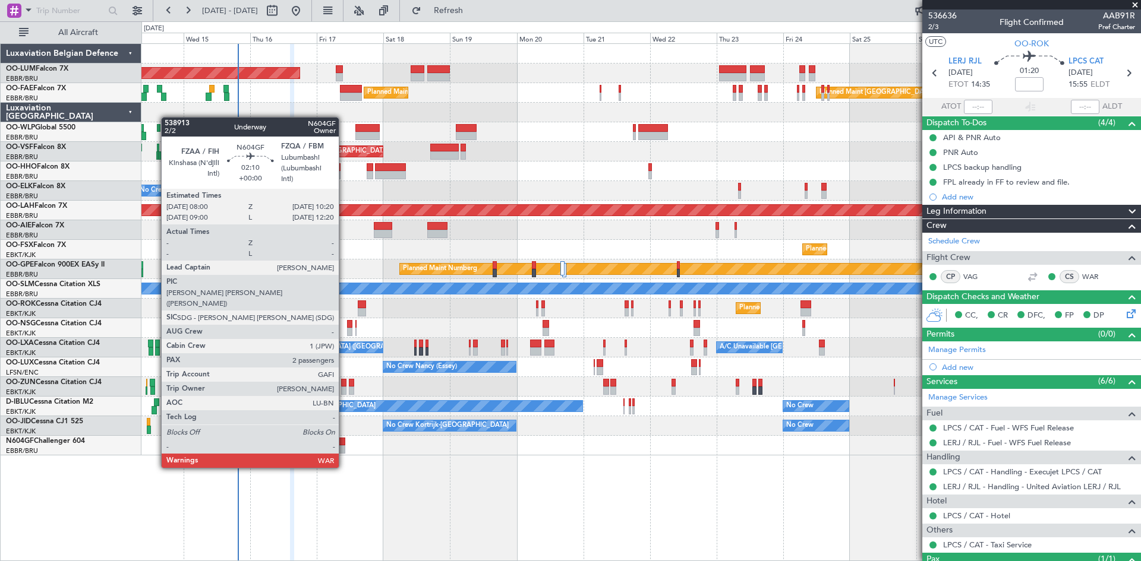
click at [344, 446] on div at bounding box center [342, 450] width 7 height 8
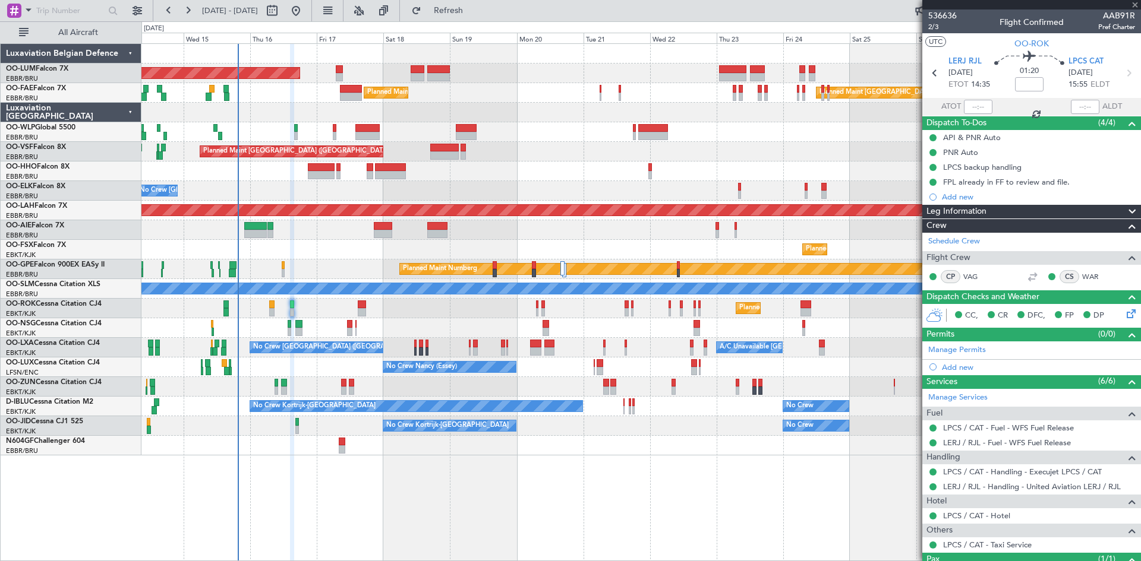
type input "2"
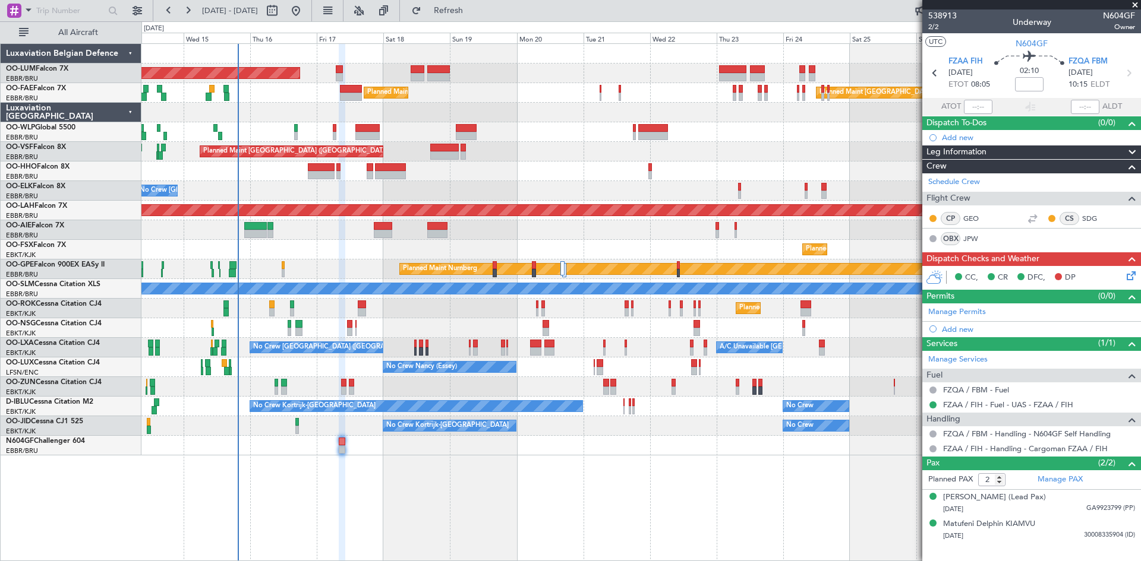
click at [1134, 279] on icon at bounding box center [1129, 274] width 10 height 10
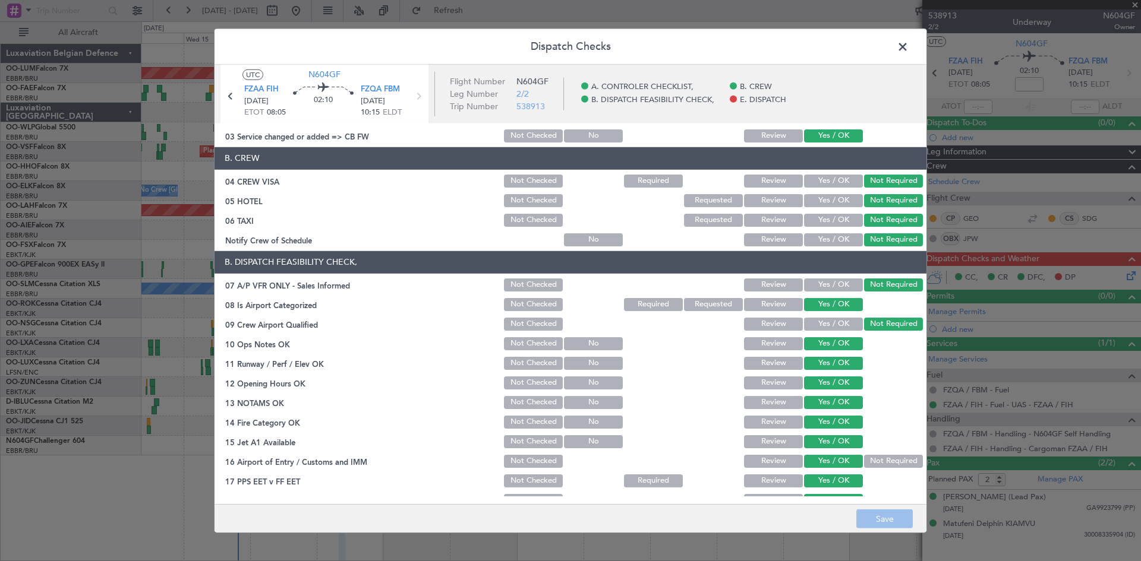
scroll to position [160, 0]
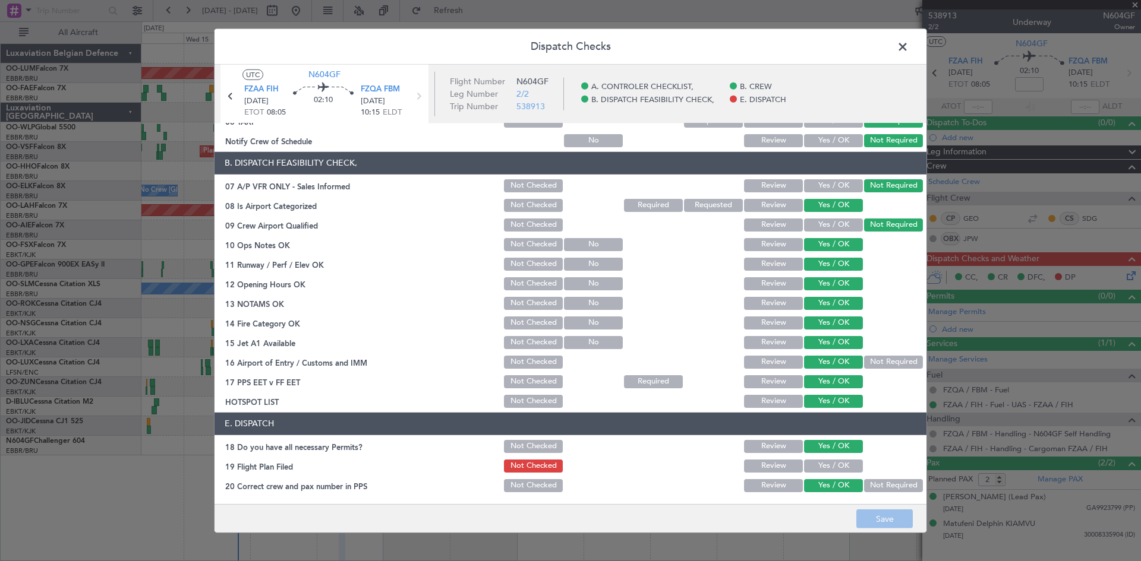
click at [908, 43] on span at bounding box center [908, 49] width 0 height 24
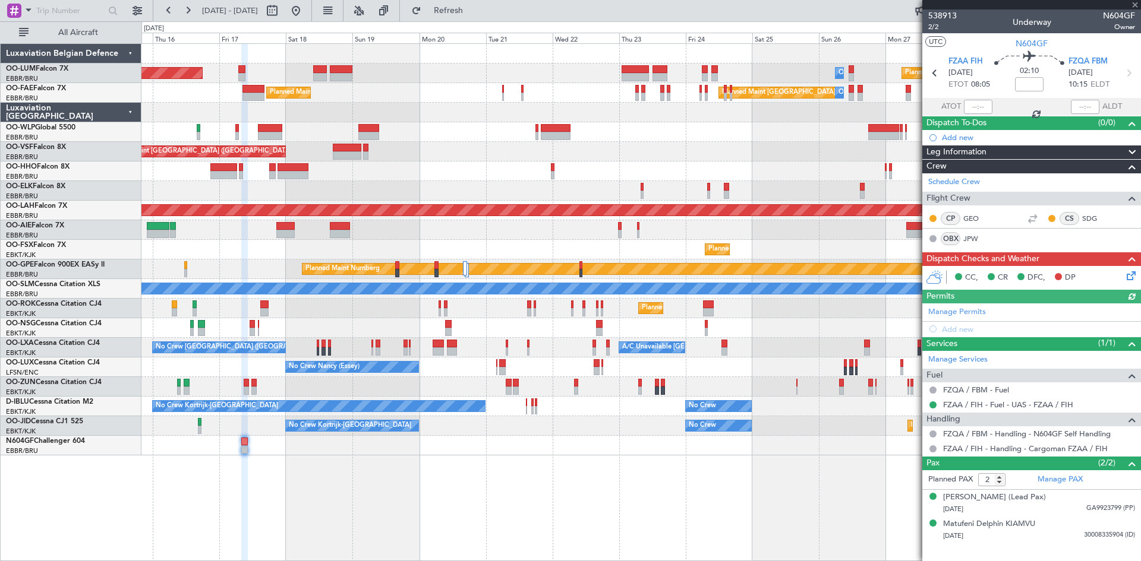
click at [662, 362] on div "Planned Maint Kortrijk-[GEOGRAPHIC_DATA] Owner [GEOGRAPHIC_DATA] AOG Maint [GEO…" at bounding box center [640, 250] width 999 height 412
